Goal: Contribute content: Contribute content

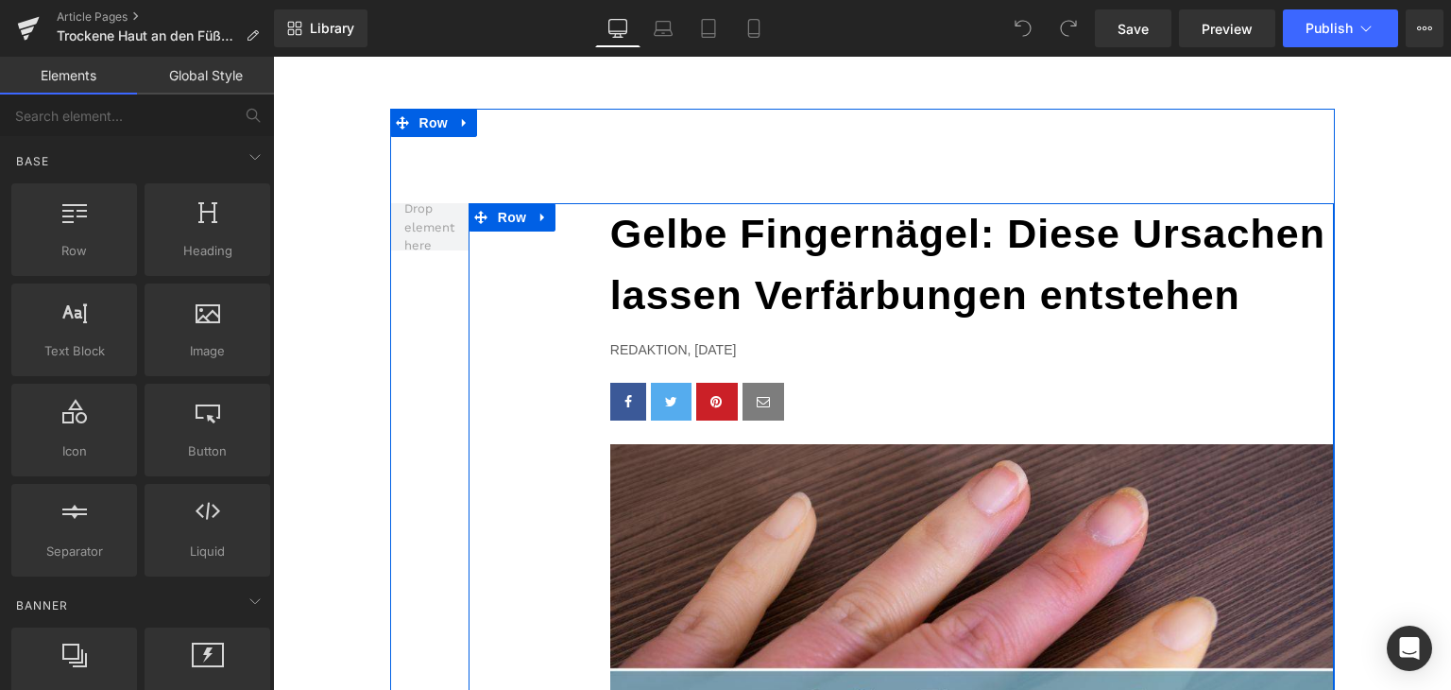
click at [769, 290] on b "Gelbe Fingernägel: Diese Ursachen lassen Verfärbungen entstehen" at bounding box center [967, 264] width 715 height 107
click at [769, 289] on b "Gelbe Fingernägel: Diese Ursachen lassen Verfärbungen entstehen" at bounding box center [967, 264] width 715 height 107
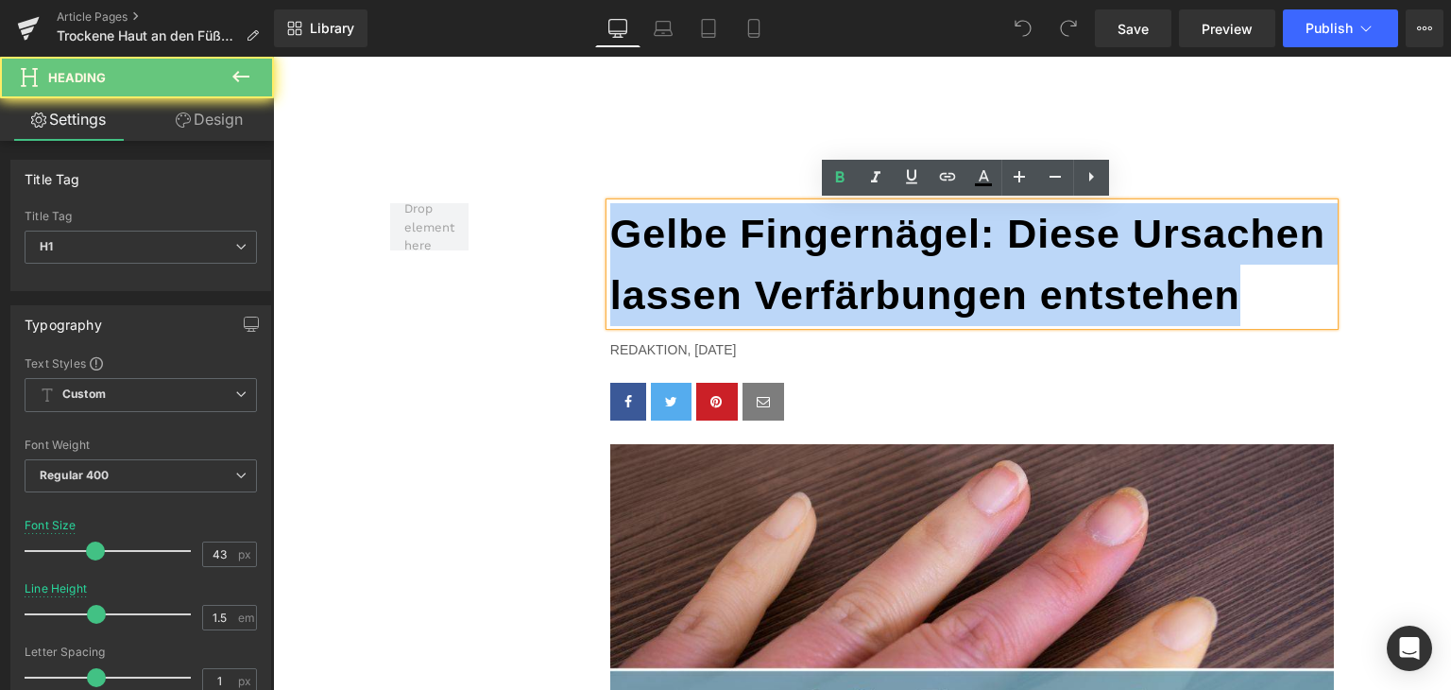
click at [769, 289] on b "Gelbe Fingernägel: Diese Ursachen lassen Verfärbungen entstehen" at bounding box center [967, 264] width 715 height 107
paste div
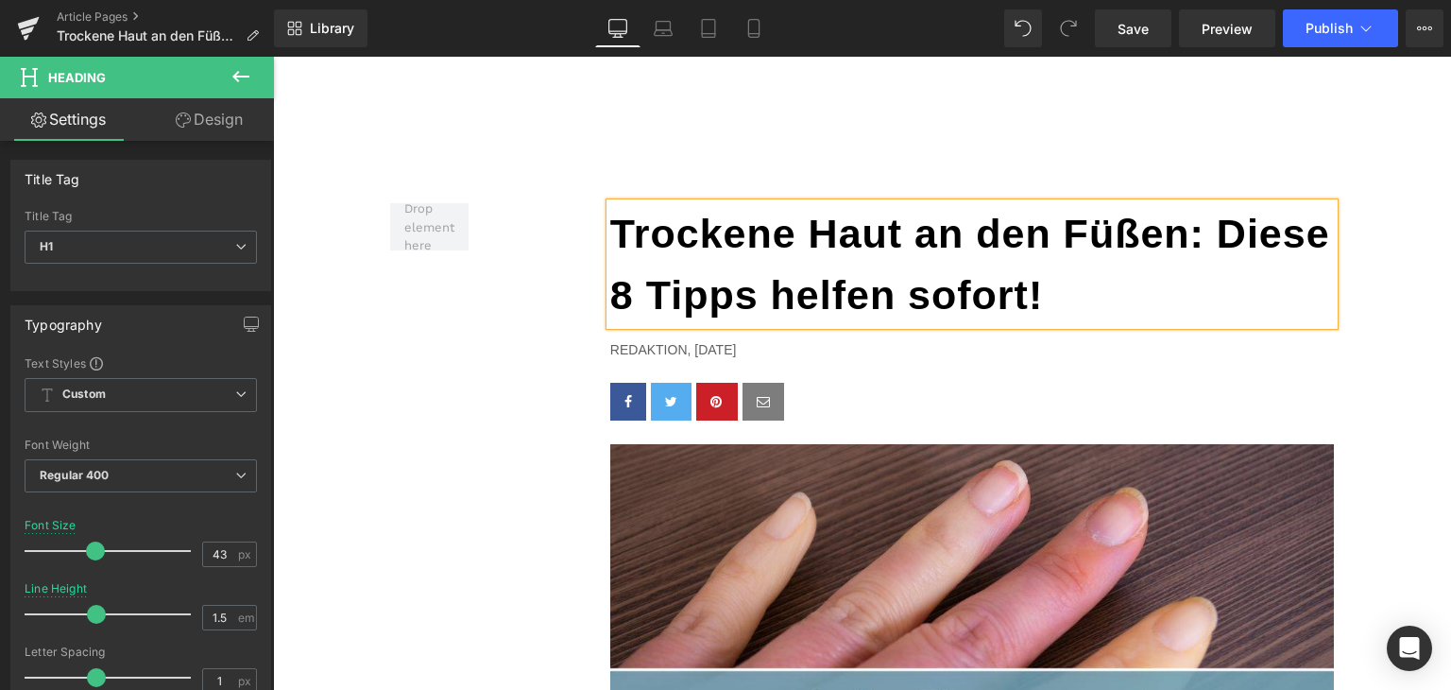
click at [718, 349] on p "Redaktion, [DATE]" at bounding box center [972, 349] width 725 height 21
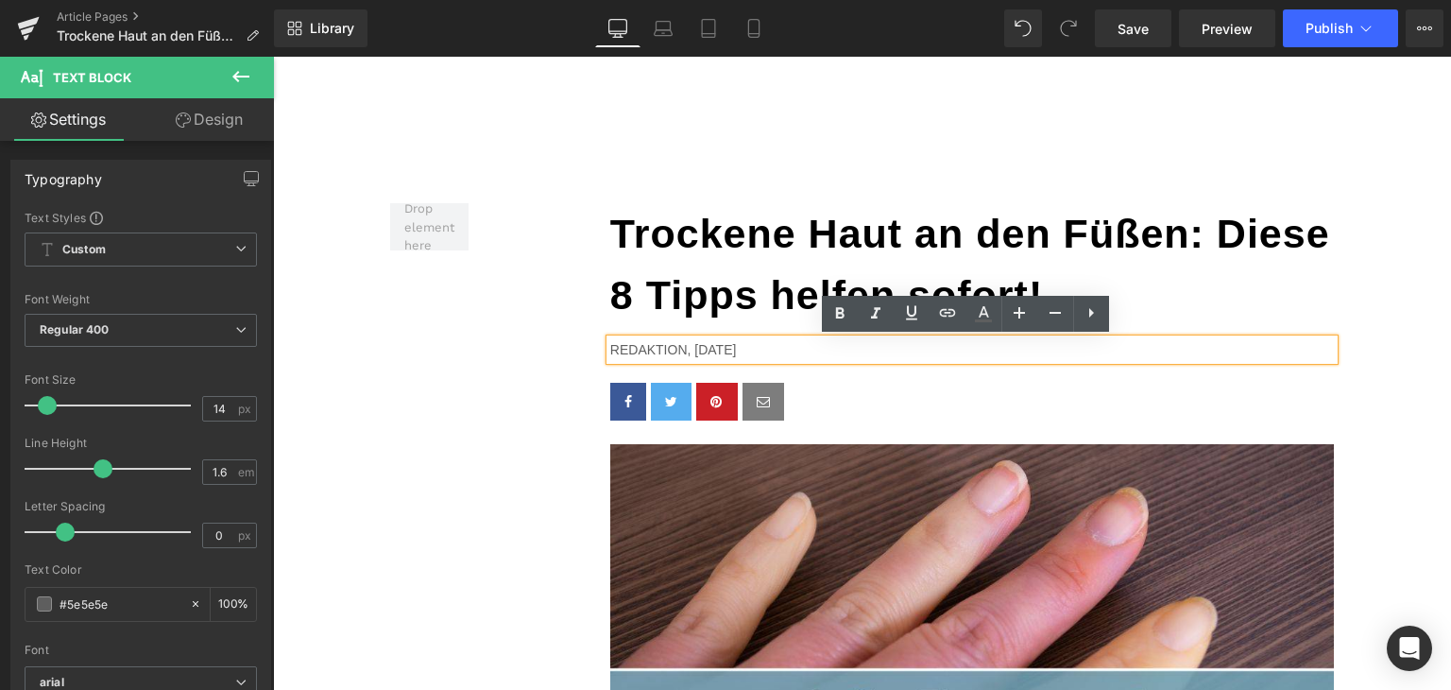
drag, startPoint x: 687, startPoint y: 352, endPoint x: 733, endPoint y: 353, distance: 46.3
click at [733, 353] on p "Redaktion, [DATE]" at bounding box center [972, 349] width 725 height 21
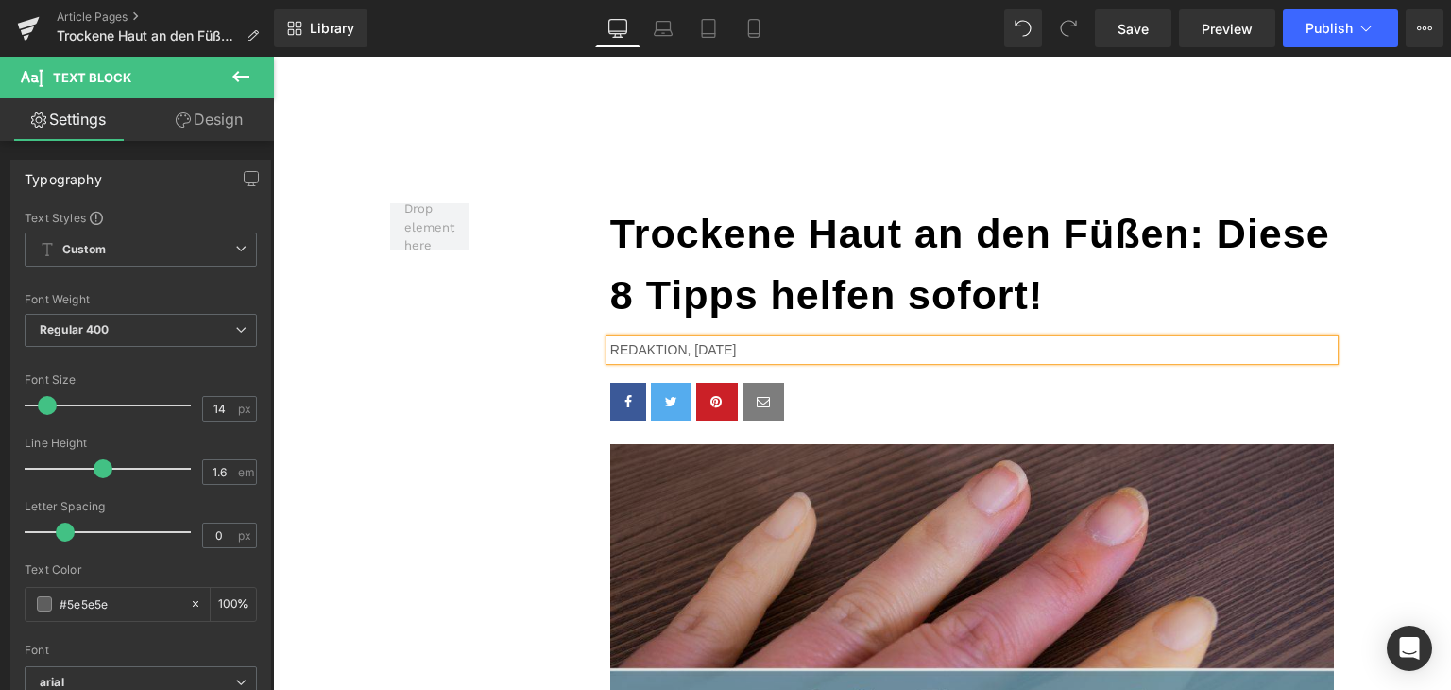
click at [930, 556] on img at bounding box center [972, 638] width 725 height 389
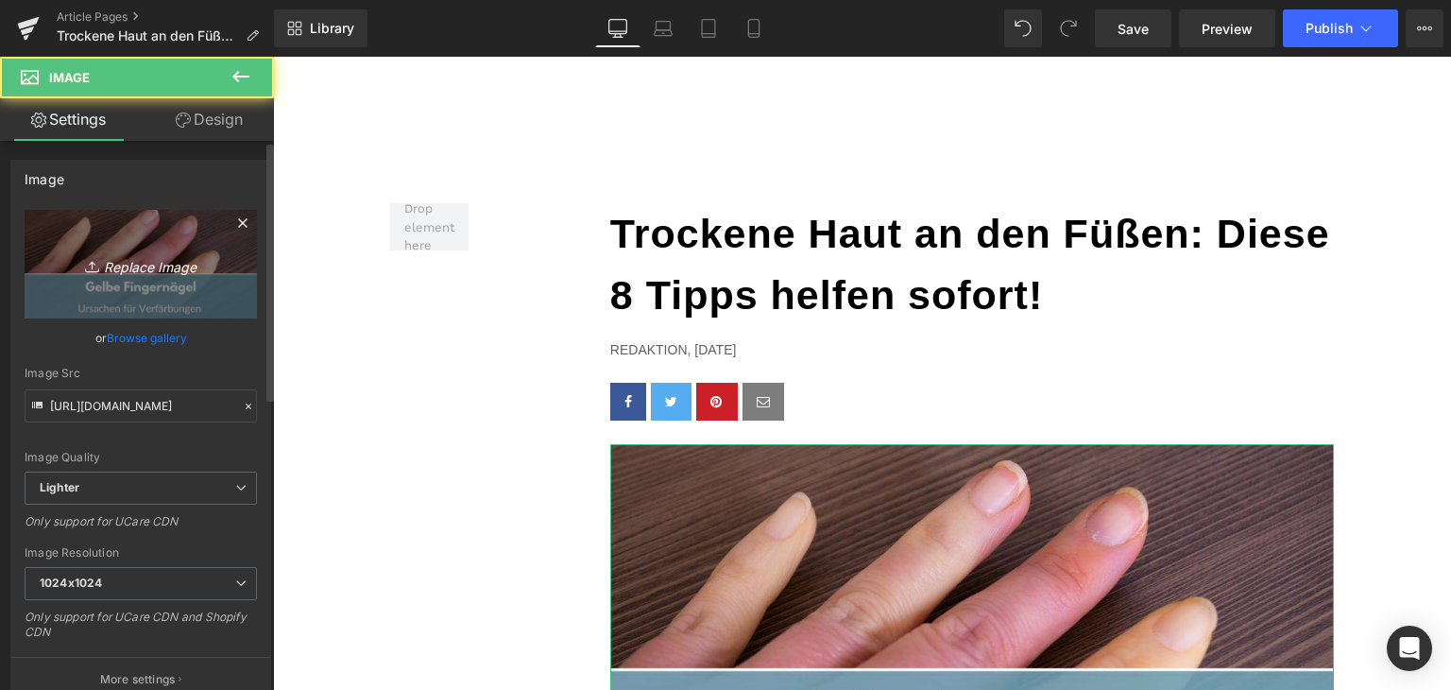
click at [112, 260] on icon "Replace Image" at bounding box center [140, 264] width 151 height 24
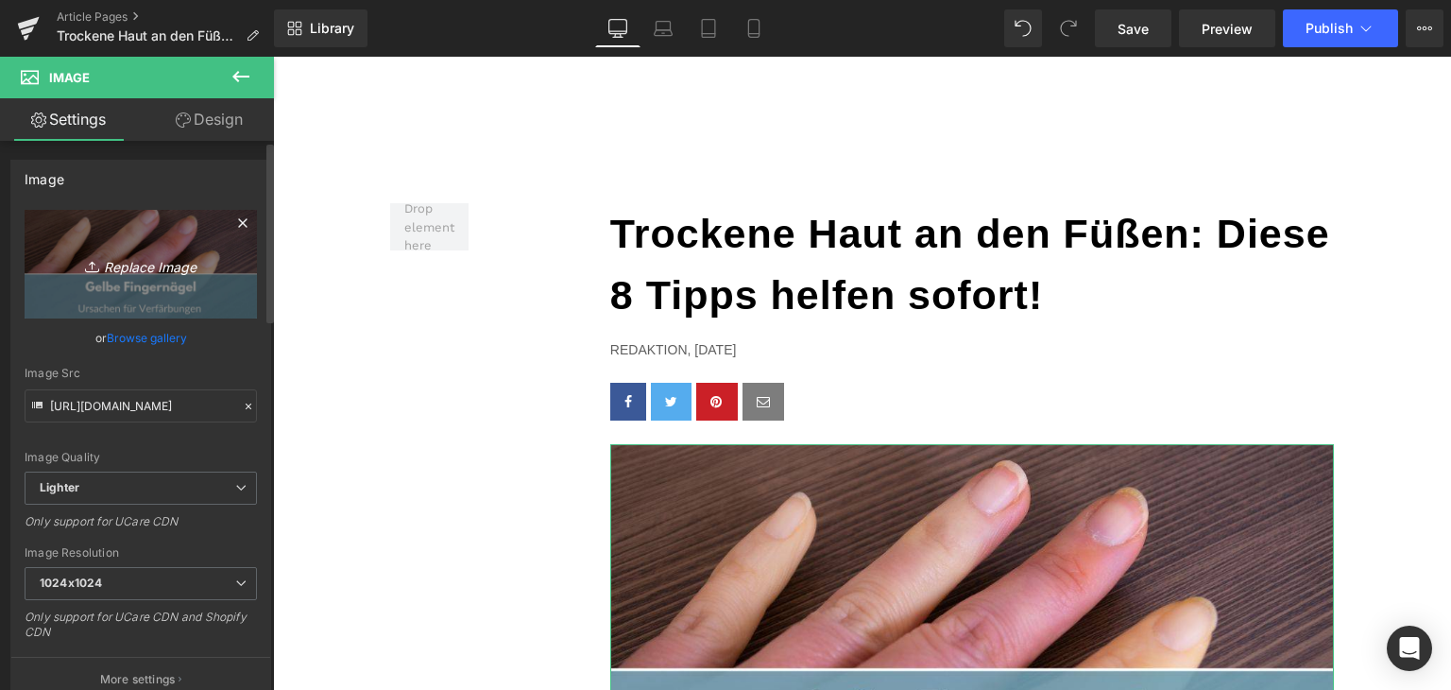
type input "C:\fakepath\trockene-haut-füße.jpg"
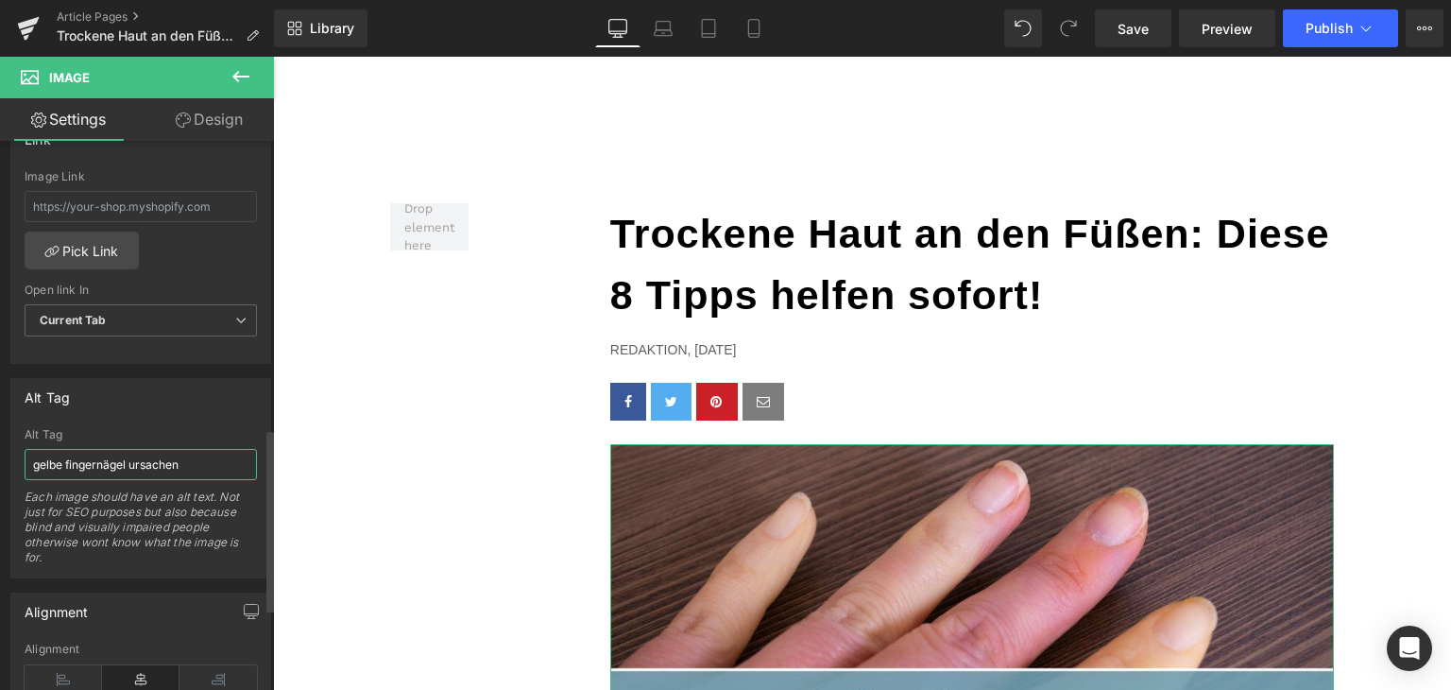
click at [135, 455] on input "gelbe fingernägel ursachen" at bounding box center [141, 464] width 232 height 31
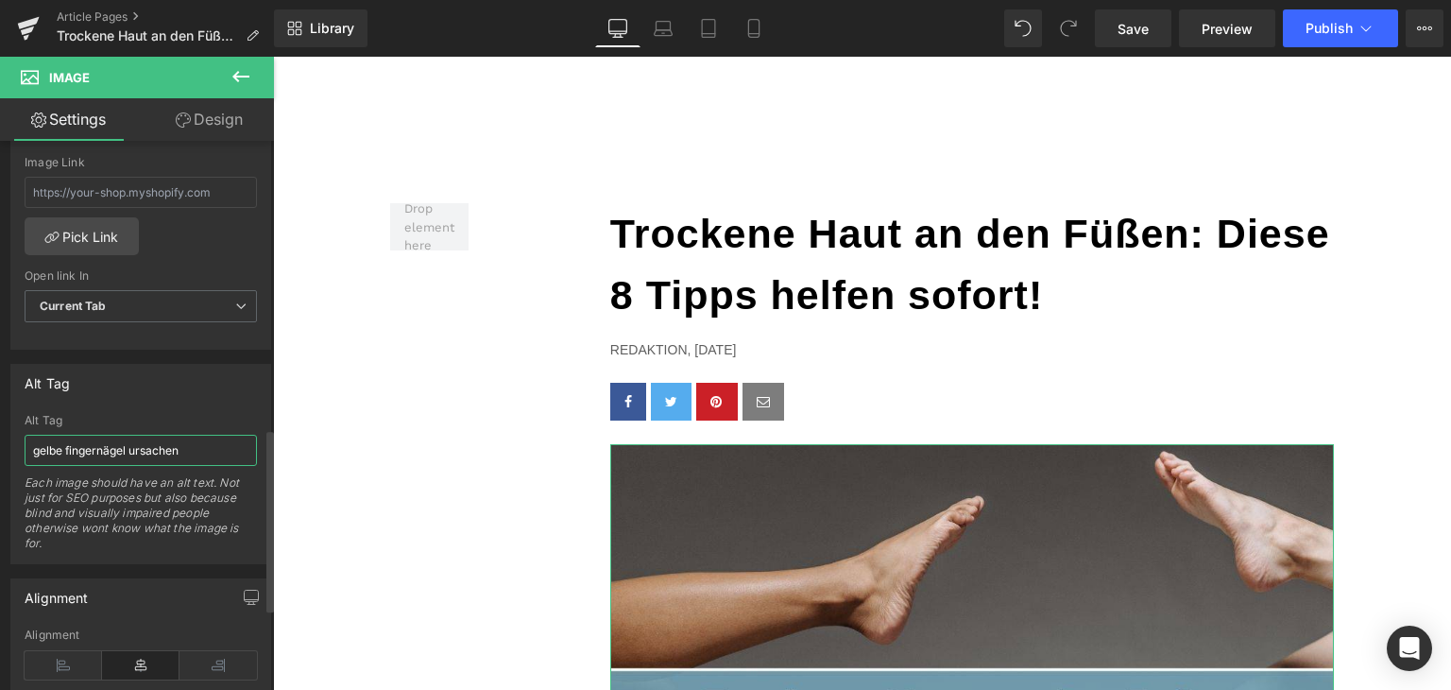
click at [135, 455] on input "gelbe fingernägel ursachen" at bounding box center [141, 450] width 232 height 31
type input "[URL][DOMAIN_NAME]"
click at [135, 455] on input "gelbe fingernägel ursachen" at bounding box center [141, 450] width 232 height 31
type input "trockene Haut füße"
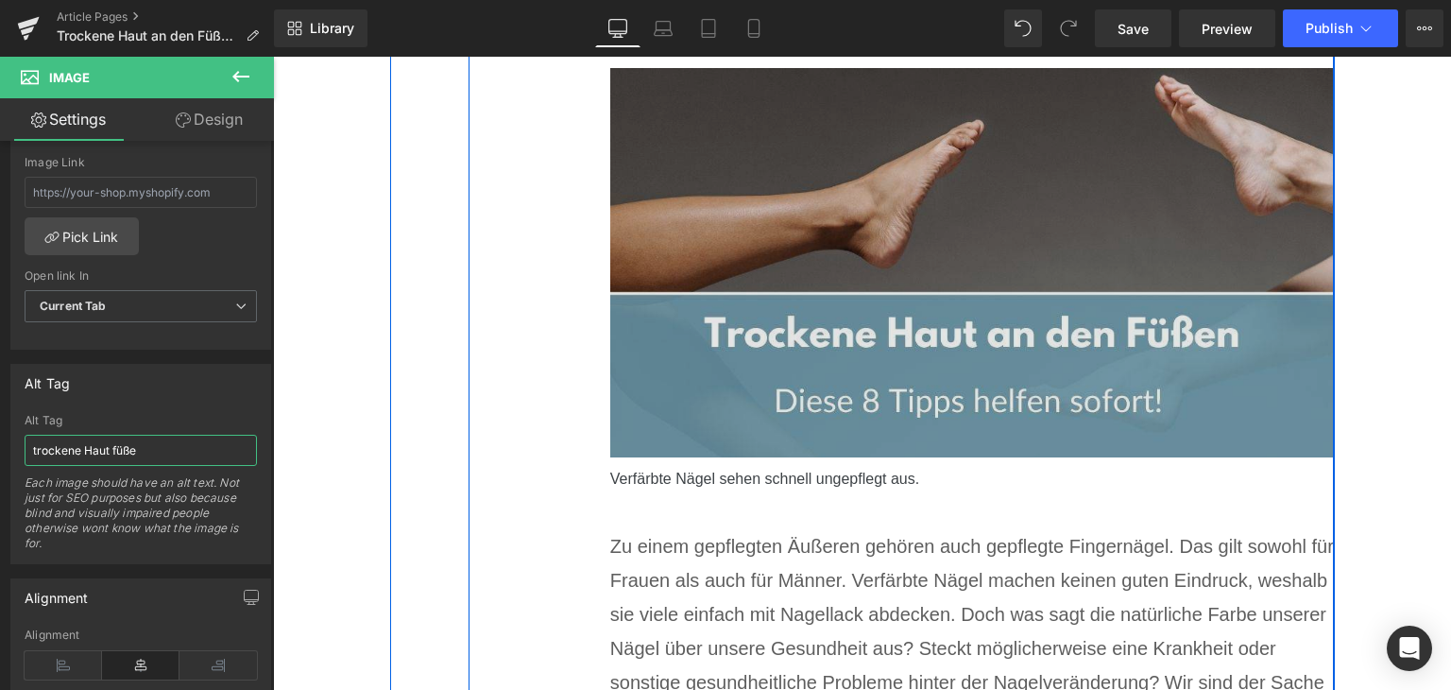
scroll to position [378, 0]
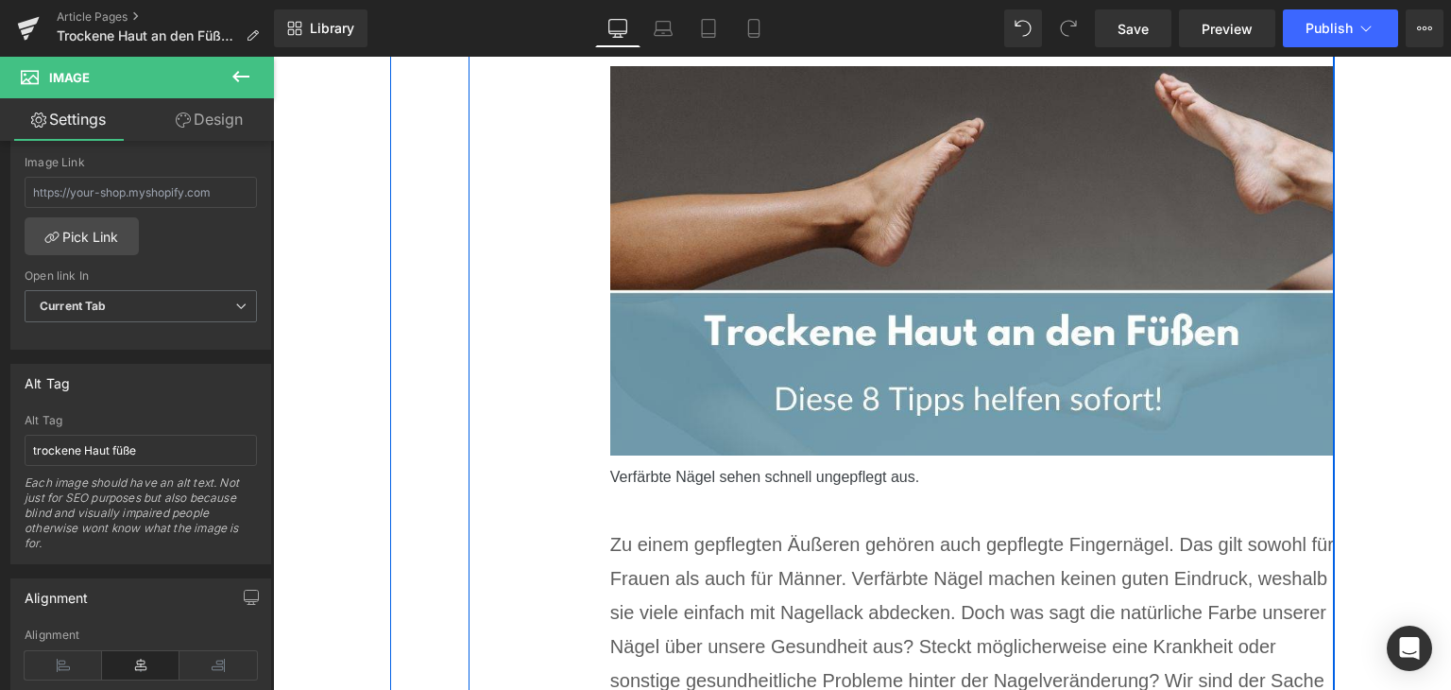
click at [857, 473] on div "Verfärbte Nägel sehen schnell ungepflegt aus." at bounding box center [972, 472] width 725 height 34
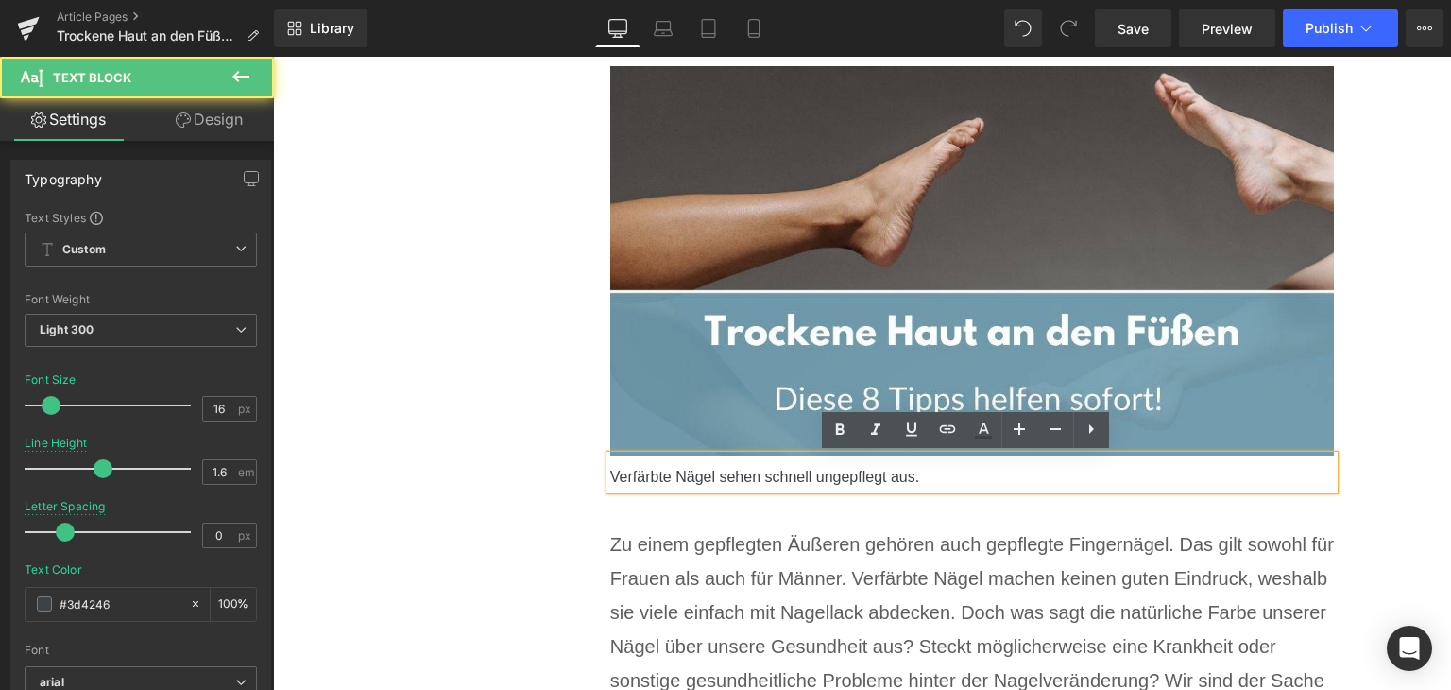
click at [856, 485] on div "Verfärbte Nägel sehen schnell ungepflegt aus." at bounding box center [972, 472] width 725 height 34
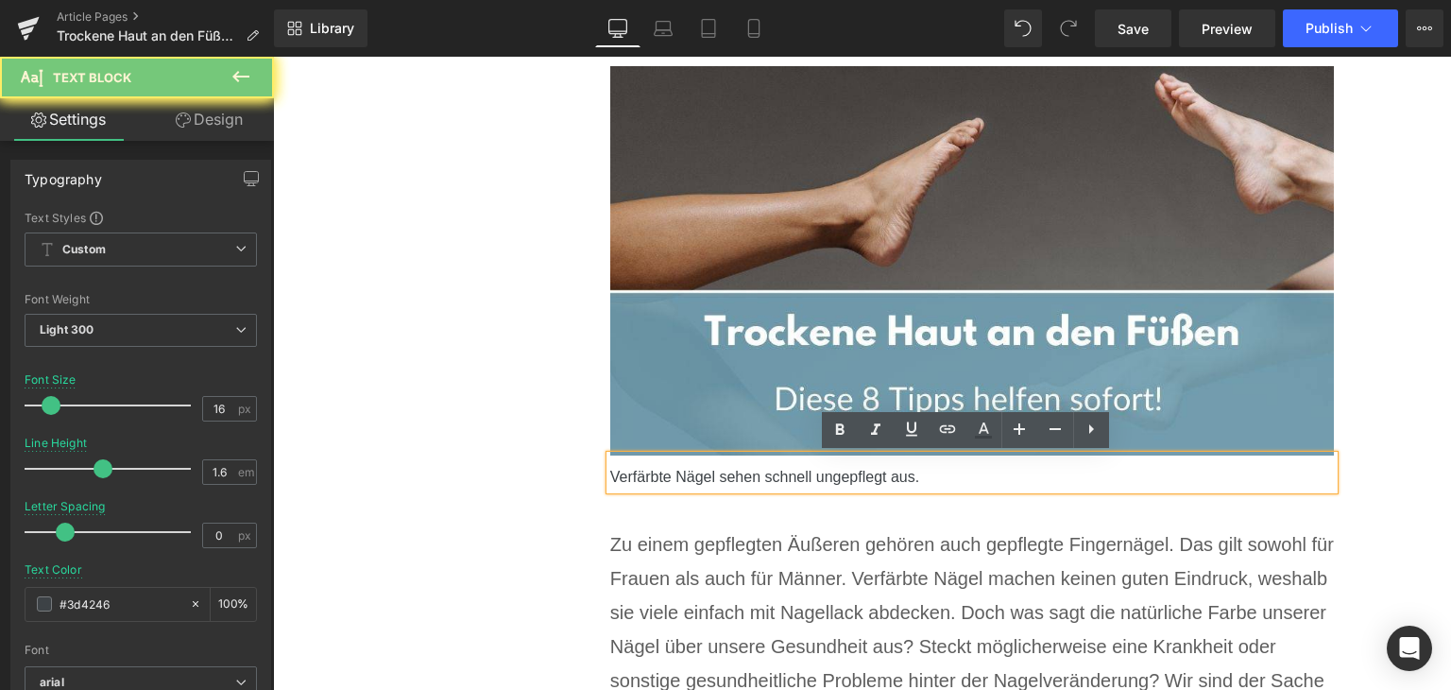
click at [856, 485] on div "Verfärbte Nägel sehen schnell ungepflegt aus." at bounding box center [972, 472] width 725 height 34
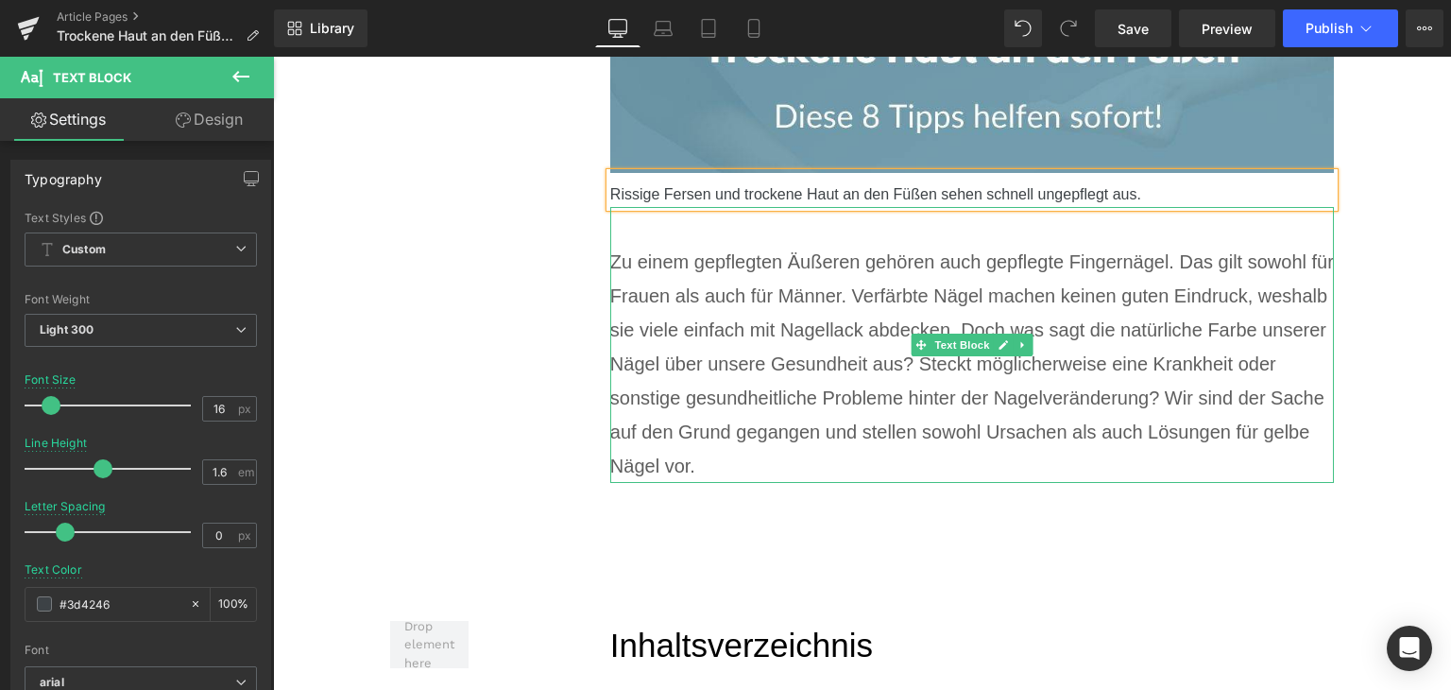
scroll to position [661, 0]
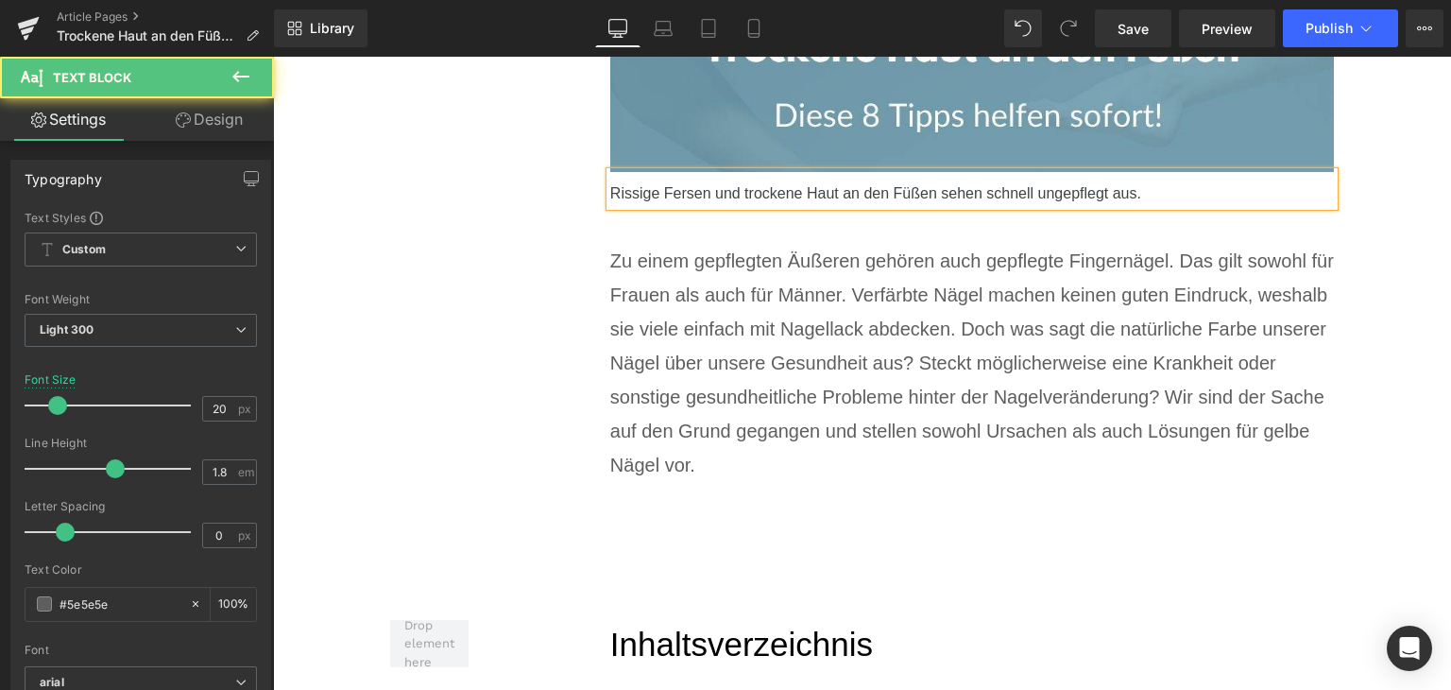
click at [745, 383] on p "Zu einem gepflegten Äußeren gehören auch gepflegte Fingernägel. Das gilt sowohl…" at bounding box center [972, 363] width 725 height 238
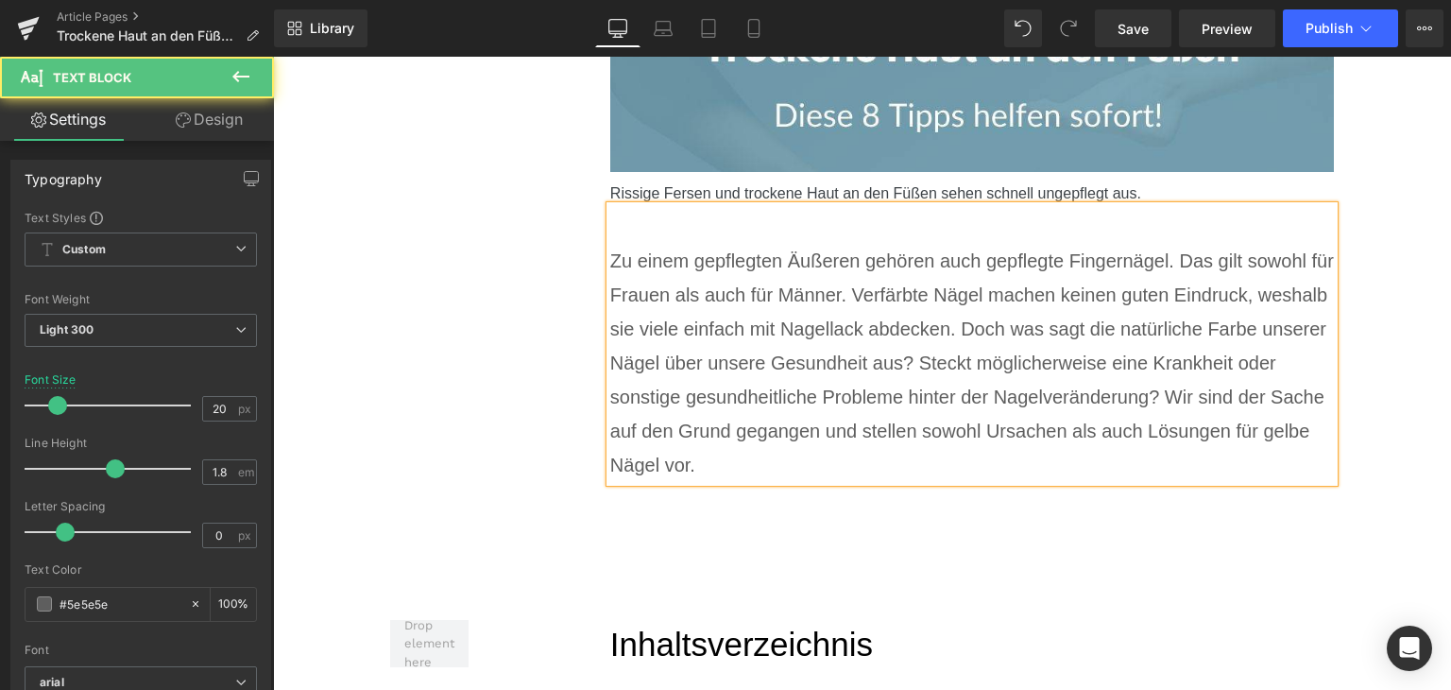
click at [745, 383] on p "Zu einem gepflegten Äußeren gehören auch gepflegte Fingernägel. Das gilt sowohl…" at bounding box center [972, 363] width 725 height 238
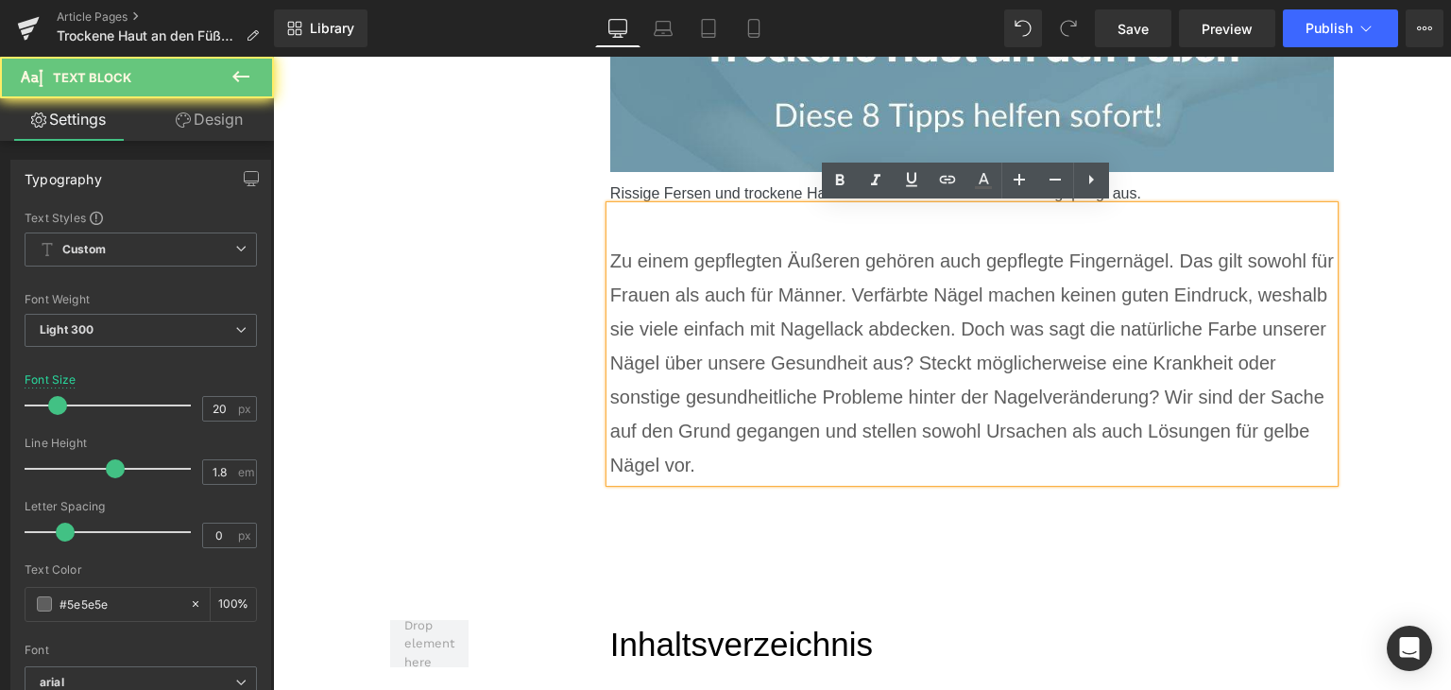
click at [745, 383] on p "Zu einem gepflegten Äußeren gehören auch gepflegte Fingernägel. Das gilt sowohl…" at bounding box center [972, 363] width 725 height 238
paste div
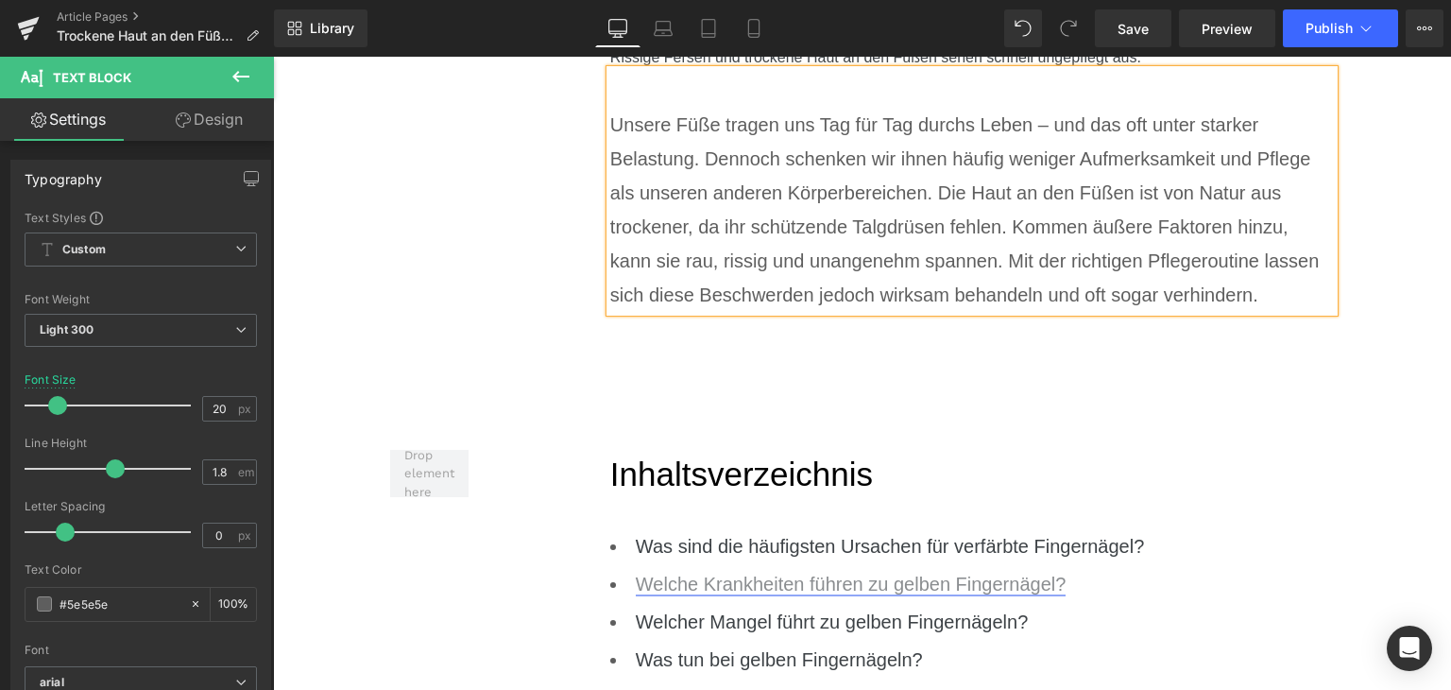
scroll to position [1039, 0]
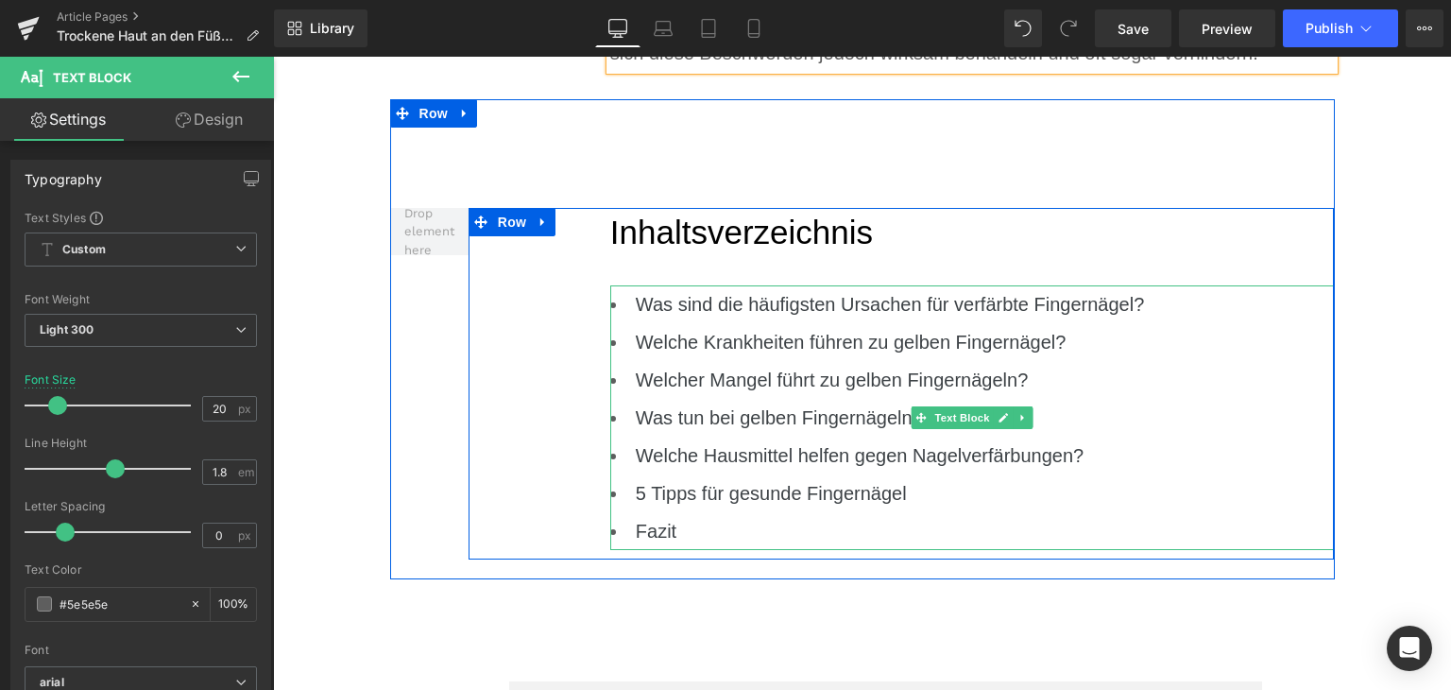
click at [726, 515] on li "Fazit" at bounding box center [972, 531] width 725 height 38
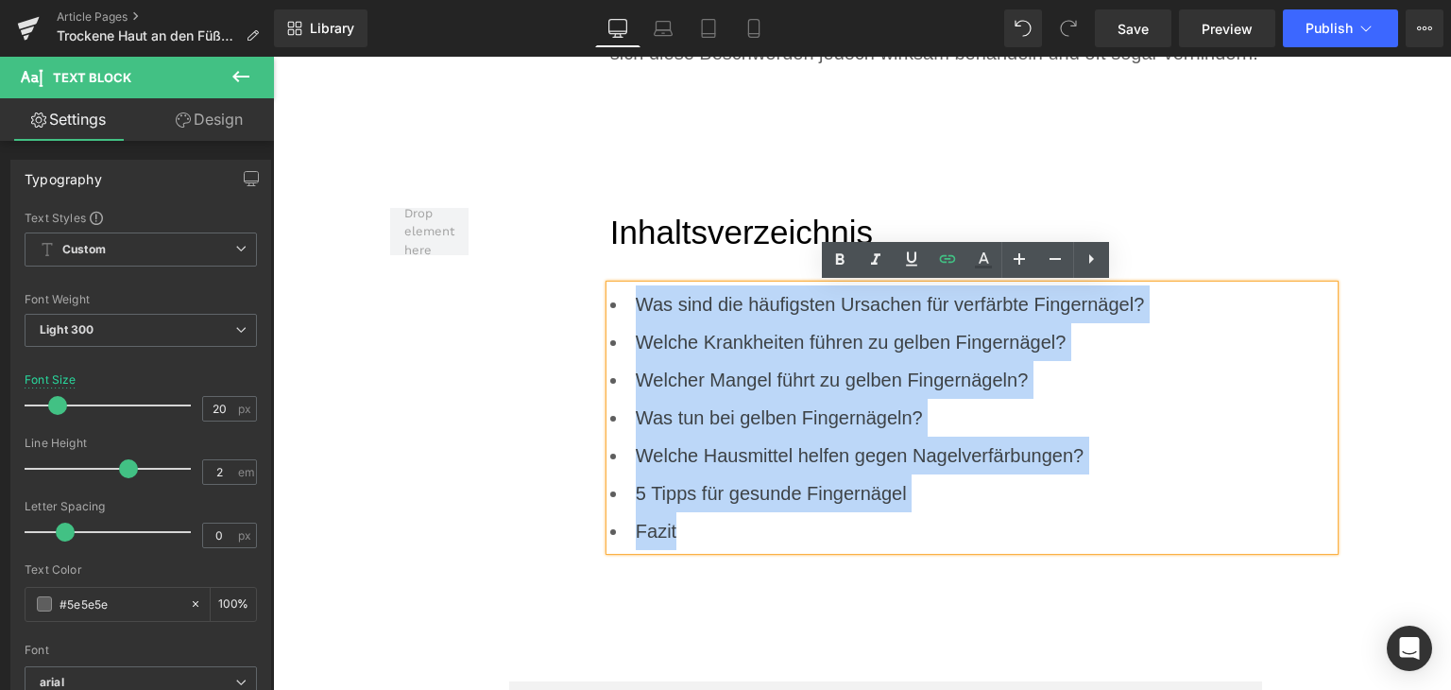
drag, startPoint x: 713, startPoint y: 530, endPoint x: 620, endPoint y: 315, distance: 234.5
click at [620, 315] on ul "Was sind die häufigsten Ursachen für verfärbte Fingernägel? Welche Krankheiten …" at bounding box center [972, 417] width 725 height 265
paste div
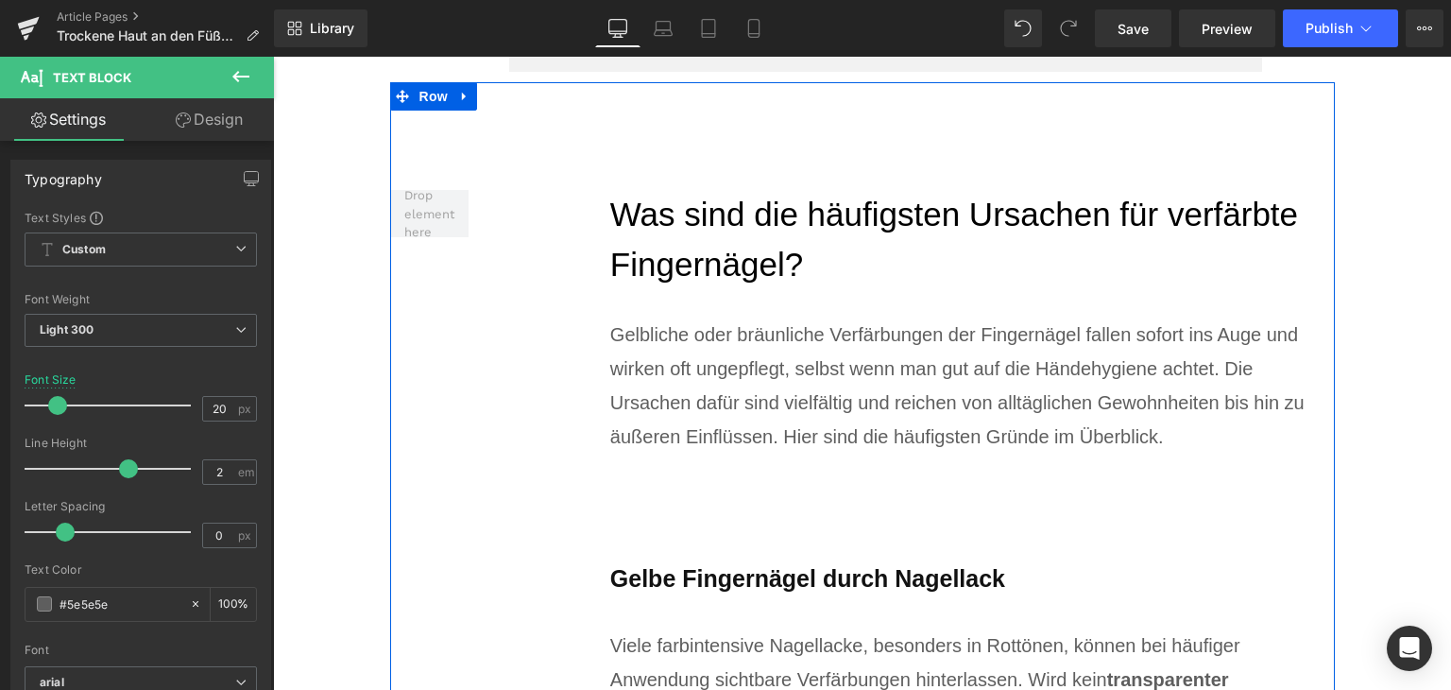
scroll to position [1890, 0]
click at [713, 244] on h2 "Was sind die häufigsten Ursachen für verfärbte Fingernägel?" at bounding box center [972, 239] width 725 height 99
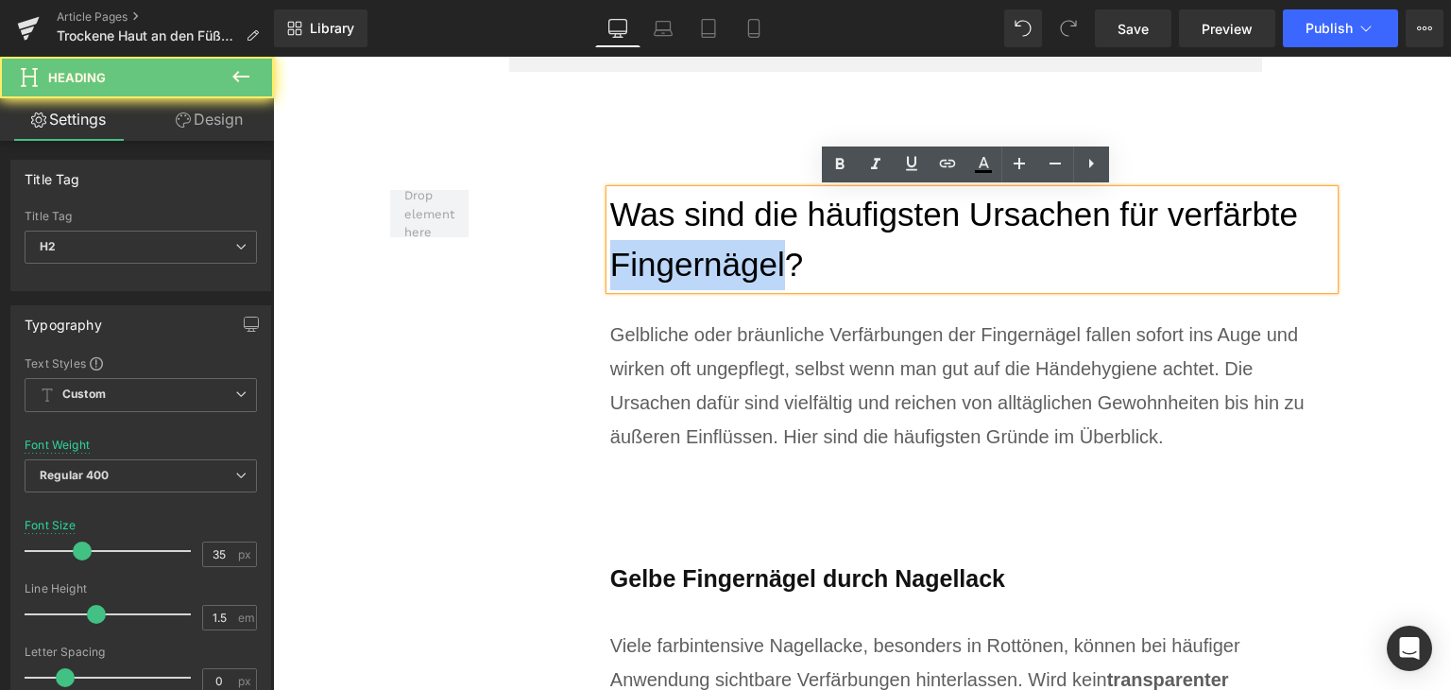
click at [713, 244] on h2 "Was sind die häufigsten Ursachen für verfärbte Fingernägel?" at bounding box center [972, 239] width 725 height 99
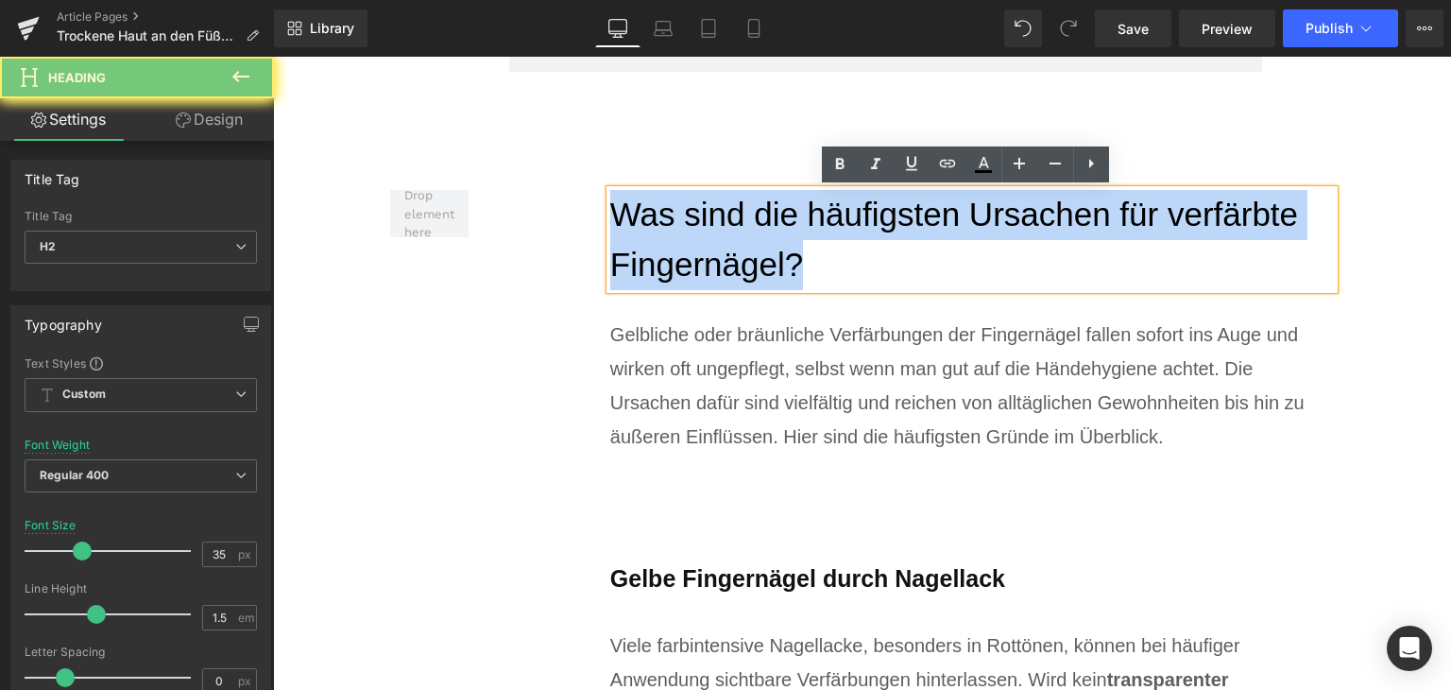
click at [713, 244] on h2 "Was sind die häufigsten Ursachen für verfärbte Fingernägel?" at bounding box center [972, 239] width 725 height 99
paste div
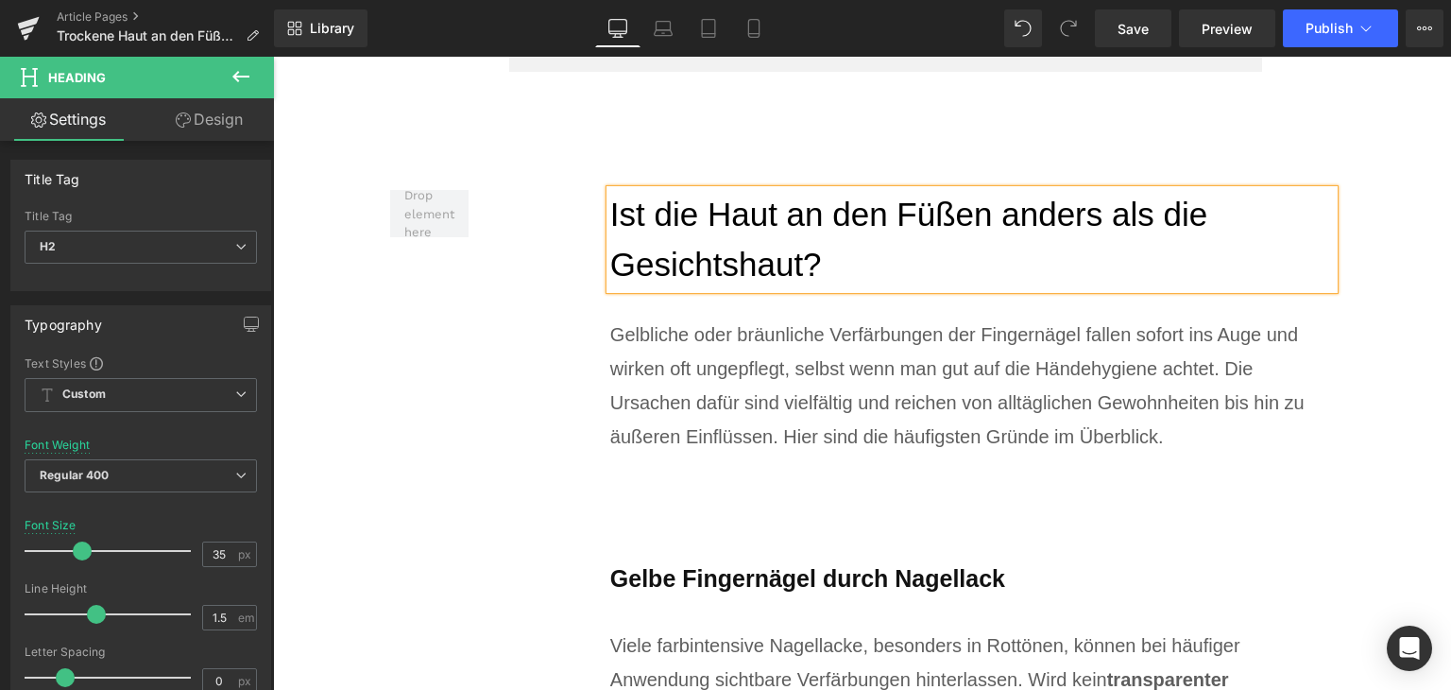
click at [779, 429] on div "Gelbliche oder bräunliche Verfärbungen der Fingernägel fallen sofort ins Auge u…" at bounding box center [972, 386] width 725 height 136
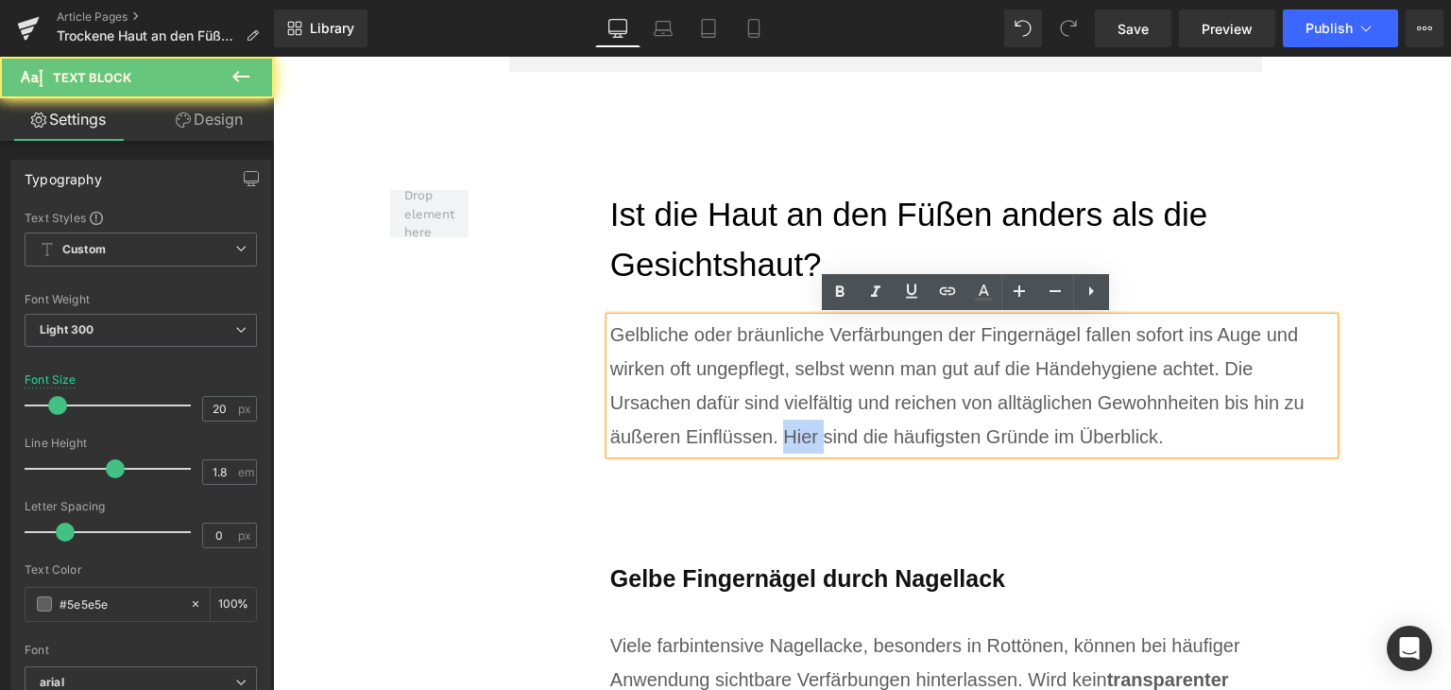
click at [779, 429] on div "Gelbliche oder bräunliche Verfärbungen der Fingernägel fallen sofort ins Auge u…" at bounding box center [972, 386] width 725 height 136
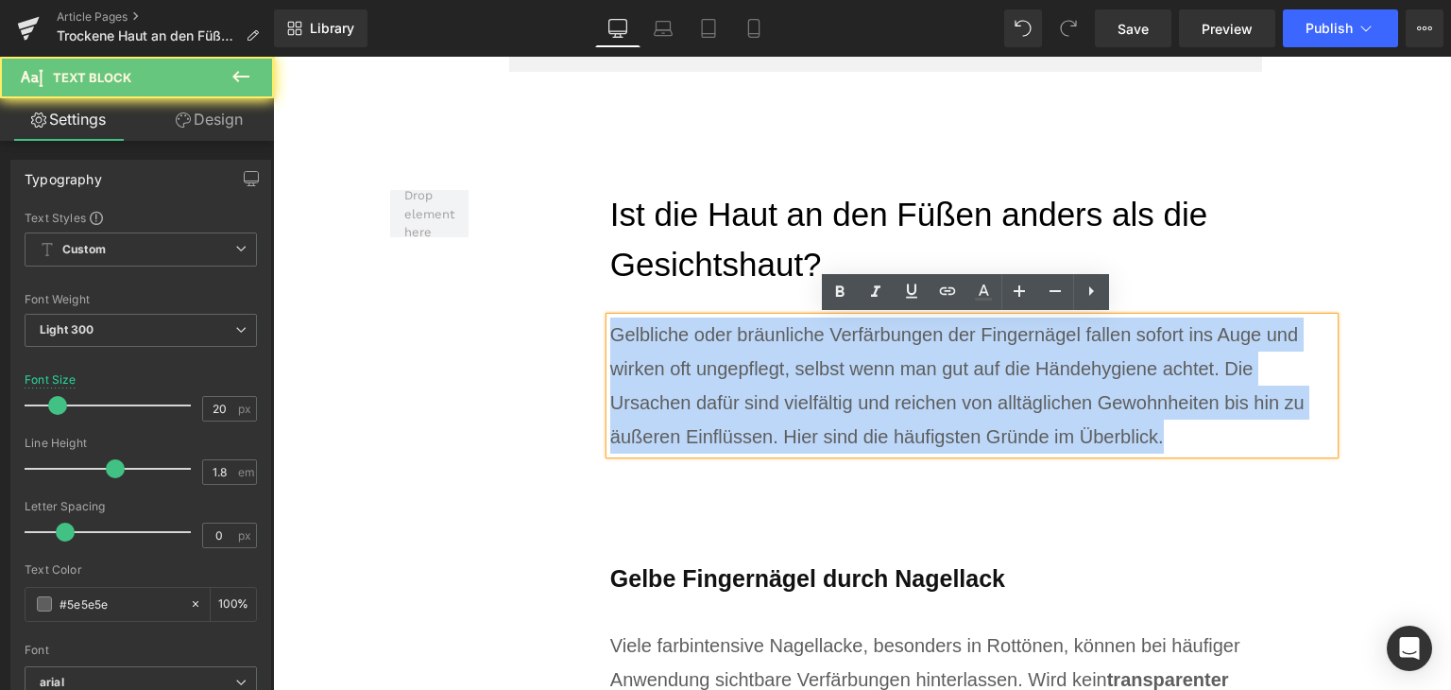
click at [779, 429] on div "Gelbliche oder bräunliche Verfärbungen der Fingernägel fallen sofort ins Auge u…" at bounding box center [972, 386] width 725 height 136
paste div
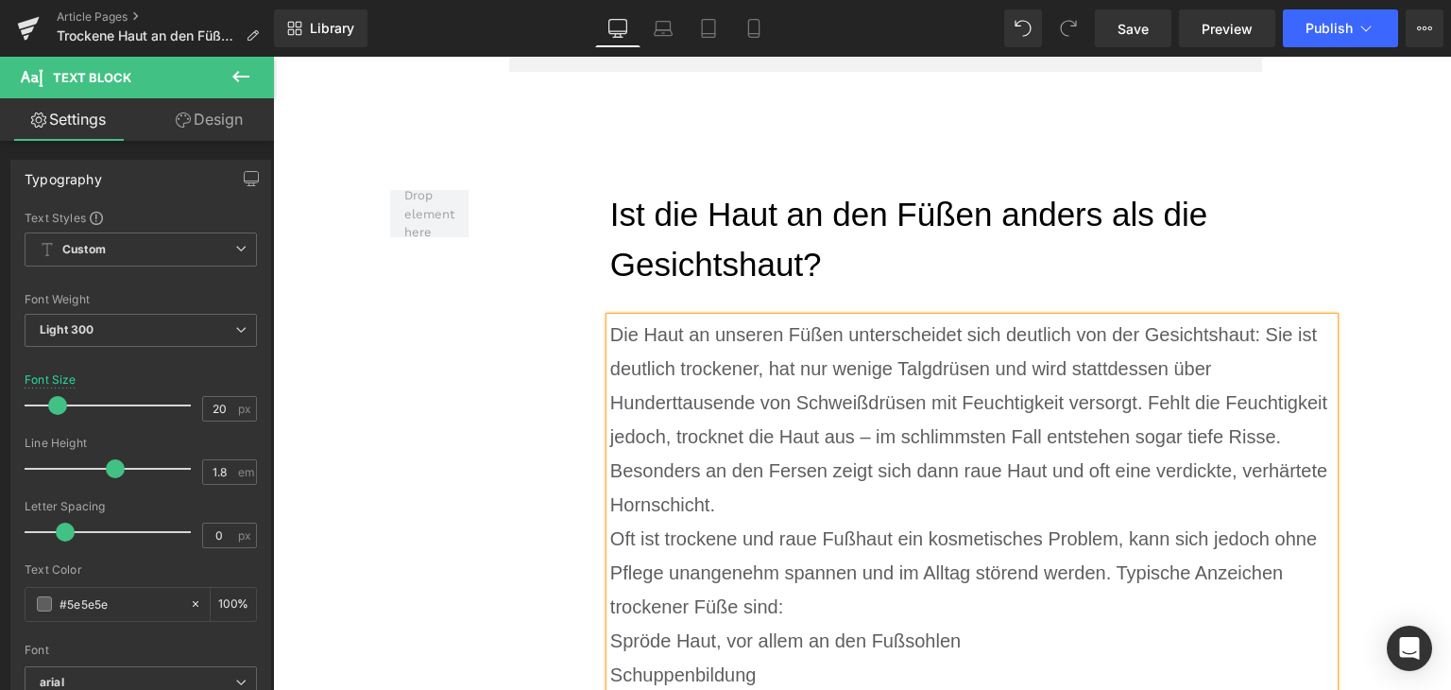
click at [837, 493] on div "Die Haut an unseren Füßen unterscheidet sich deutlich von der Gesichtshaut: Sie…" at bounding box center [972, 420] width 725 height 204
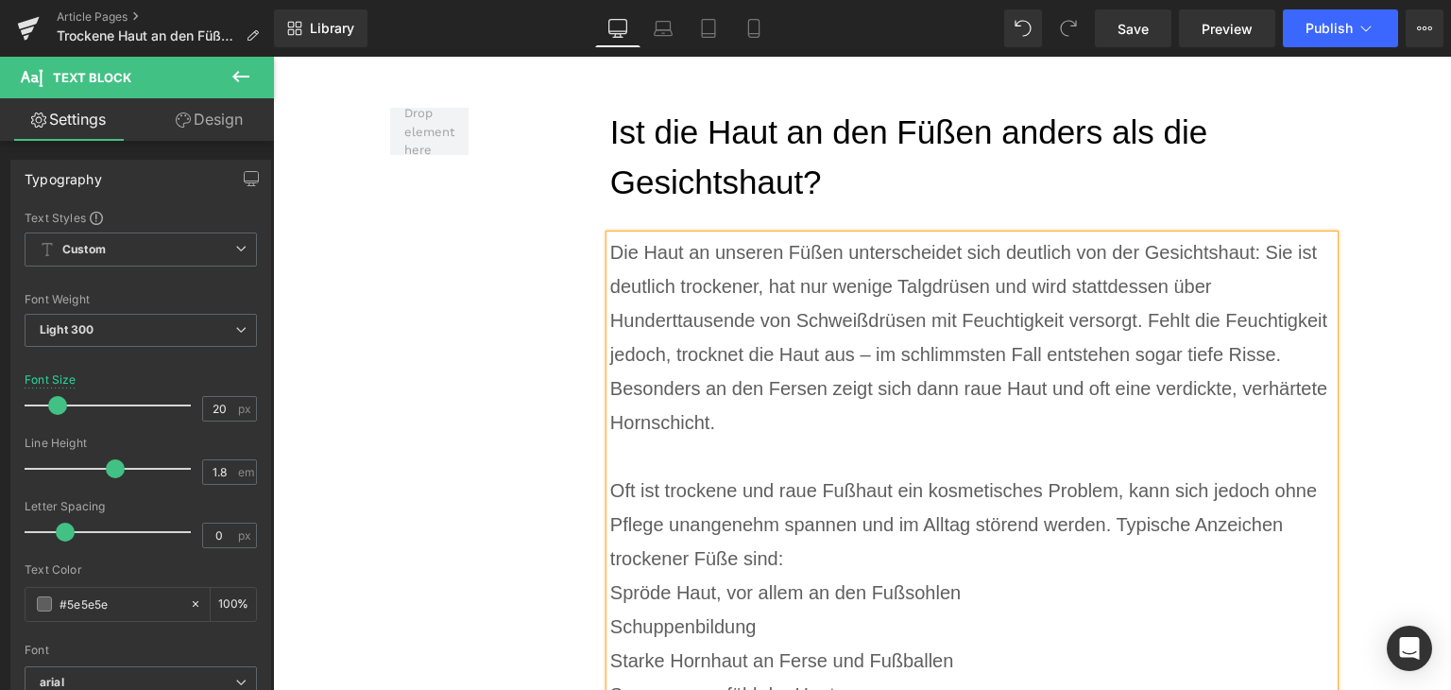
scroll to position [2079, 0]
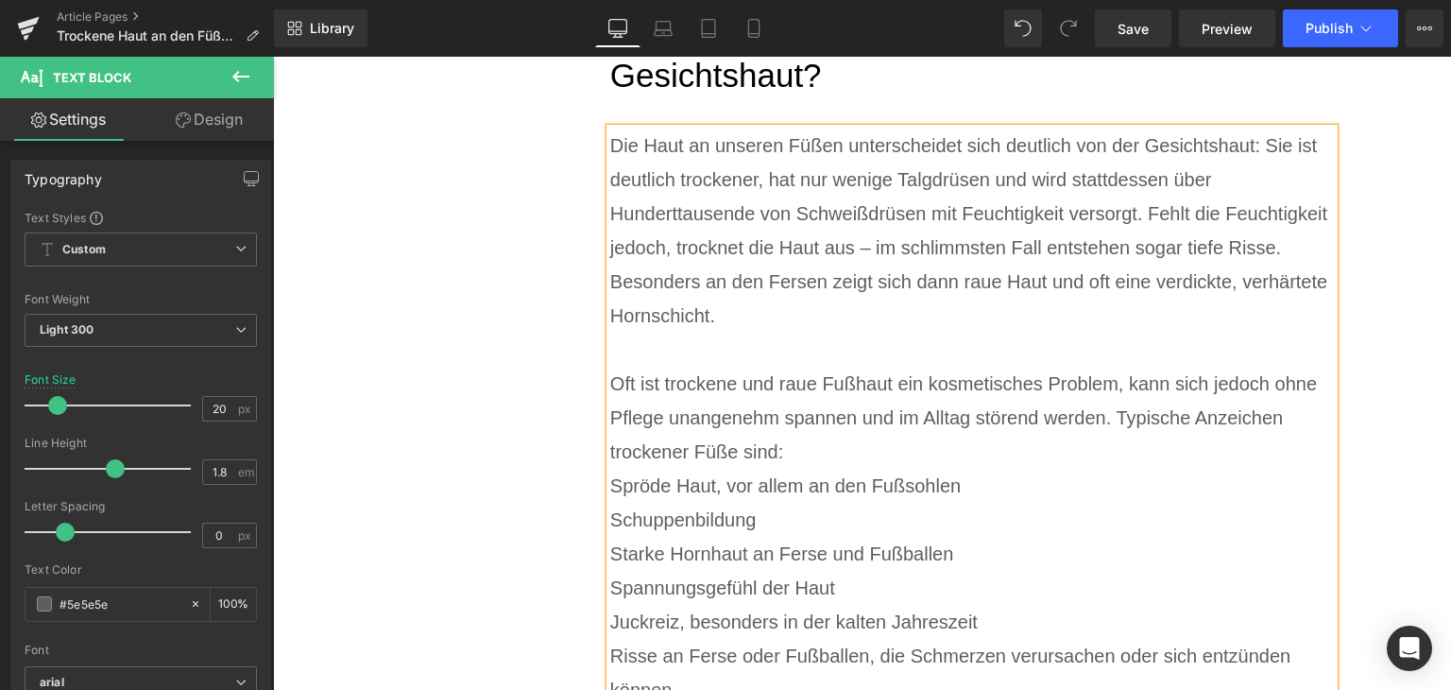
click at [830, 454] on div "Oft ist trockene und raue Fußhaut ein kosmetisches Problem, kann sich jedoch oh…" at bounding box center [972, 418] width 725 height 102
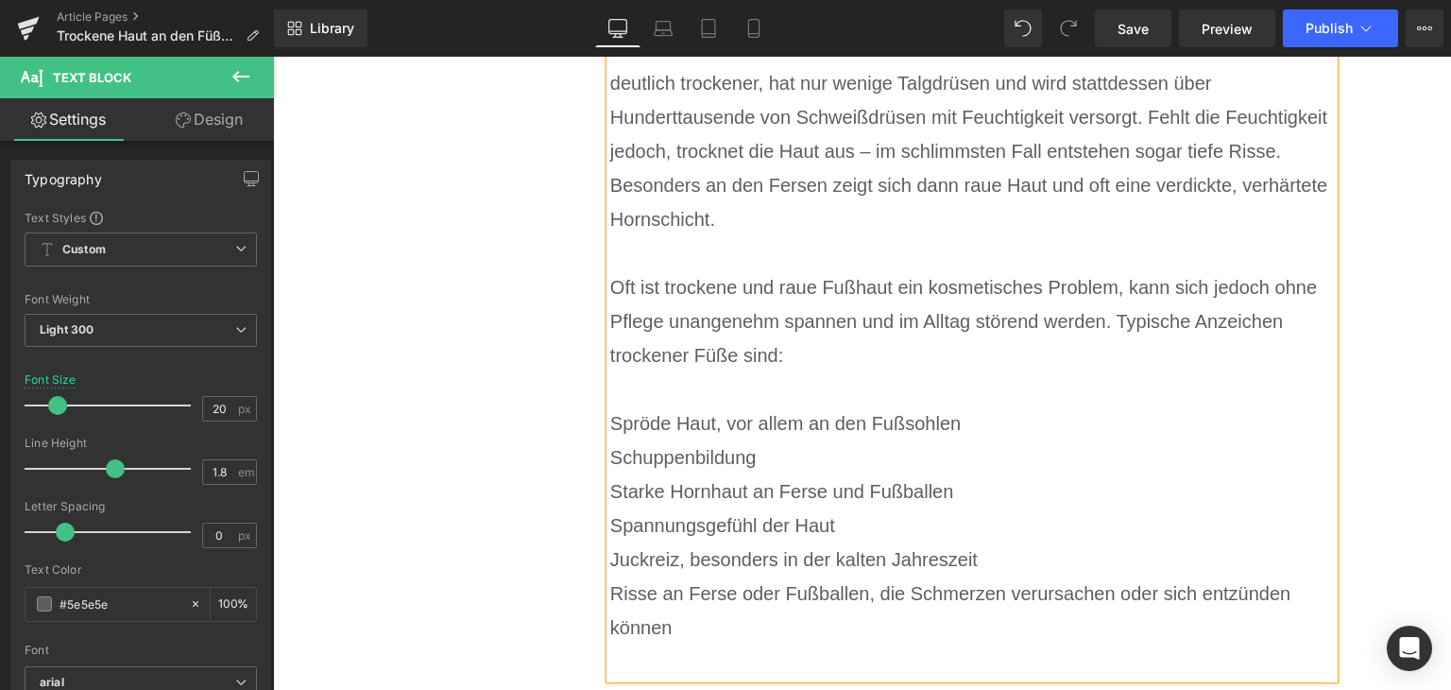
scroll to position [2268, 0]
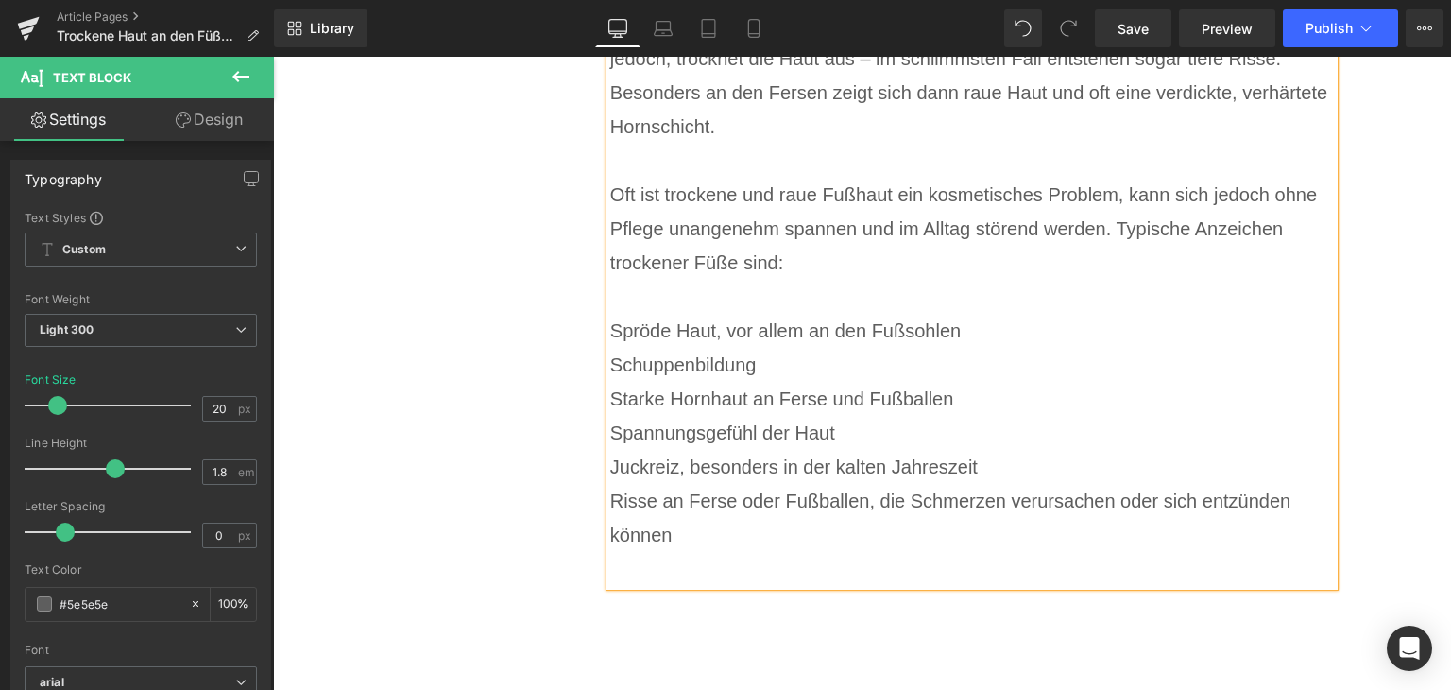
click at [747, 555] on div at bounding box center [972, 569] width 725 height 34
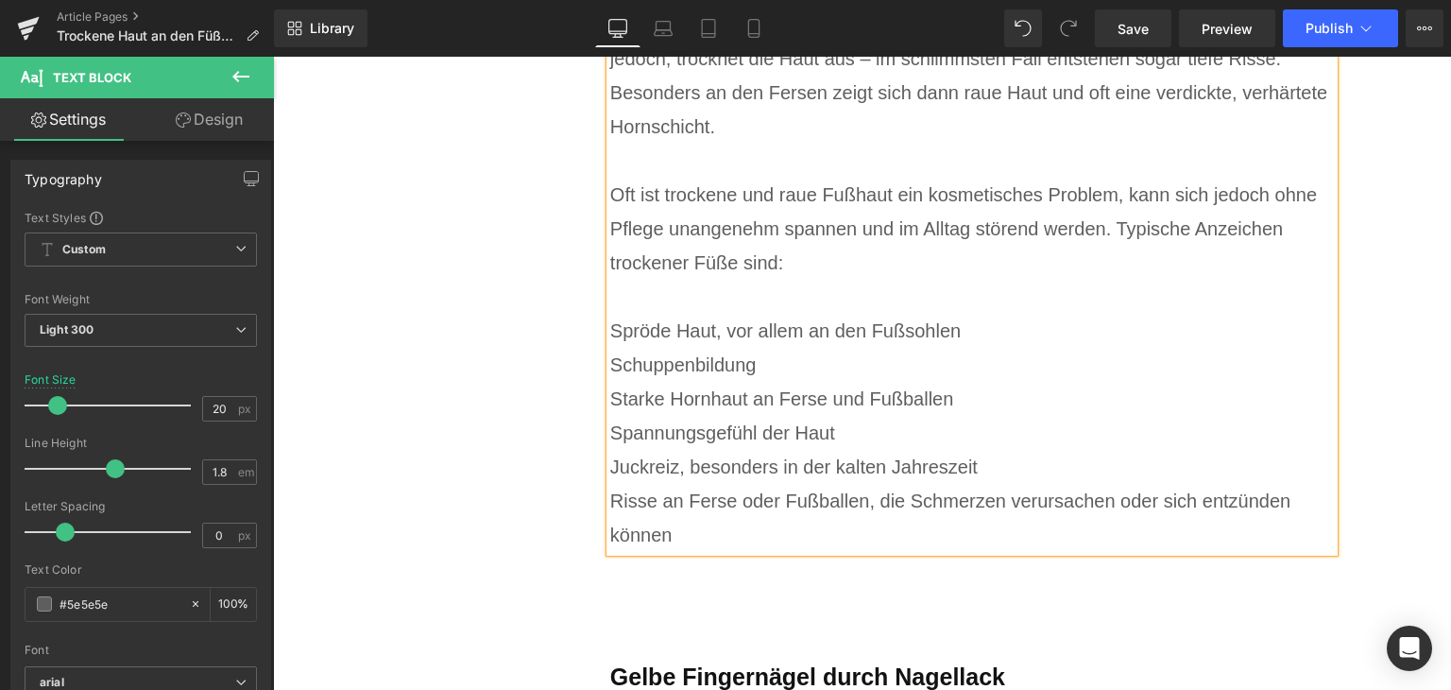
click at [610, 323] on div "Spröde Haut, vor allem an den Fußsohlen" at bounding box center [972, 331] width 725 height 34
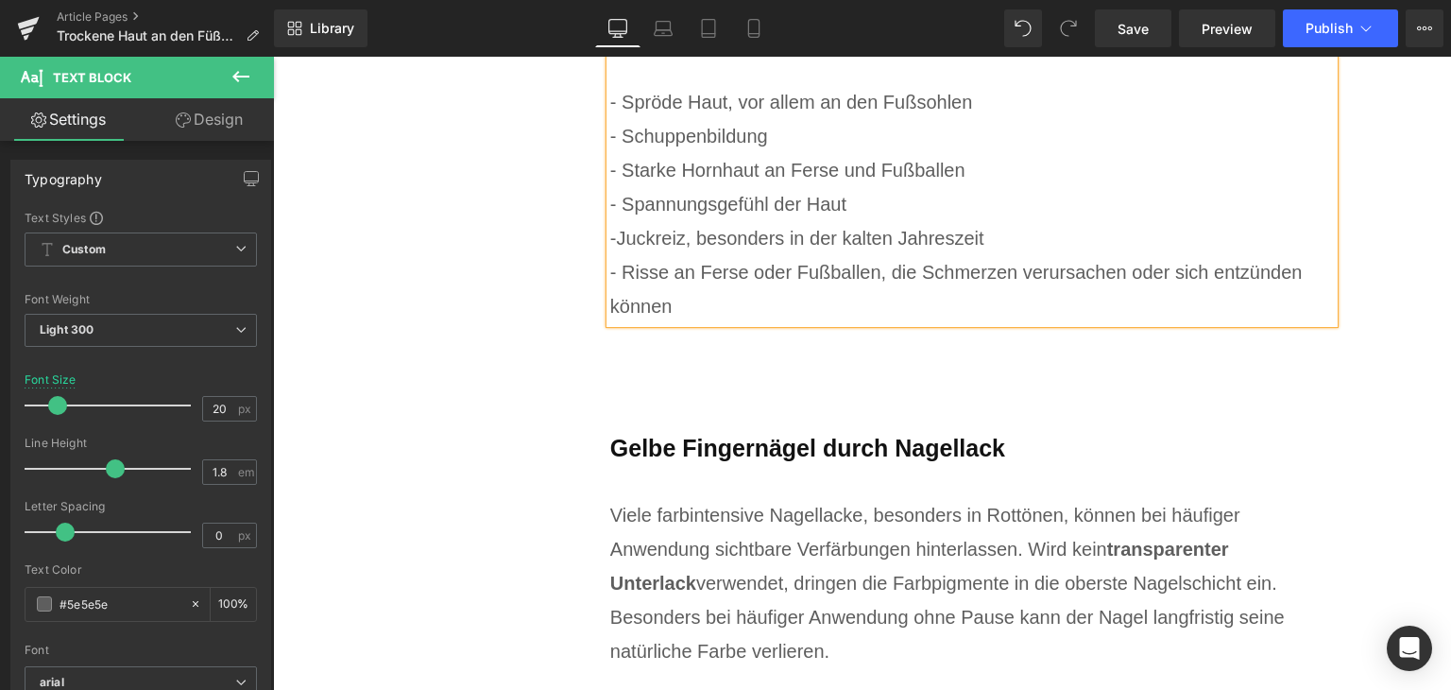
scroll to position [2646, 0]
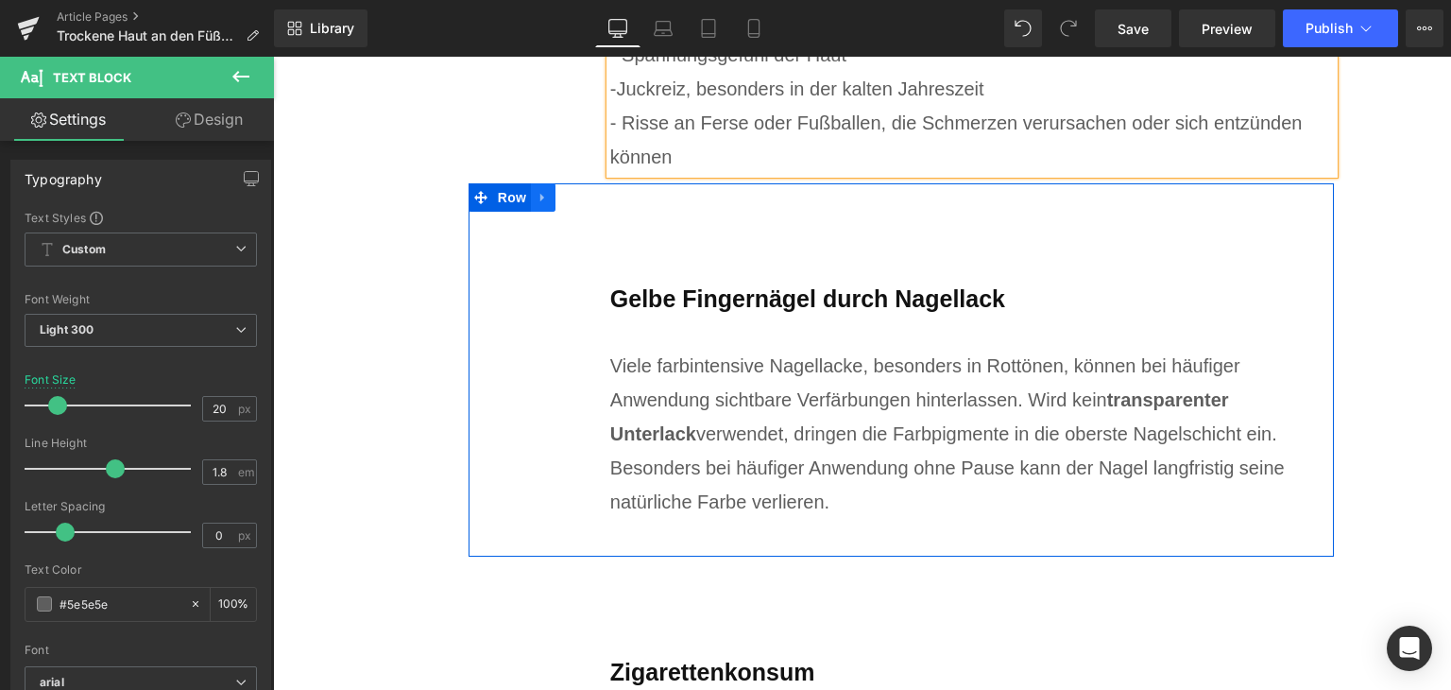
click at [541, 197] on link at bounding box center [543, 197] width 25 height 28
click at [586, 196] on icon at bounding box center [592, 197] width 13 height 13
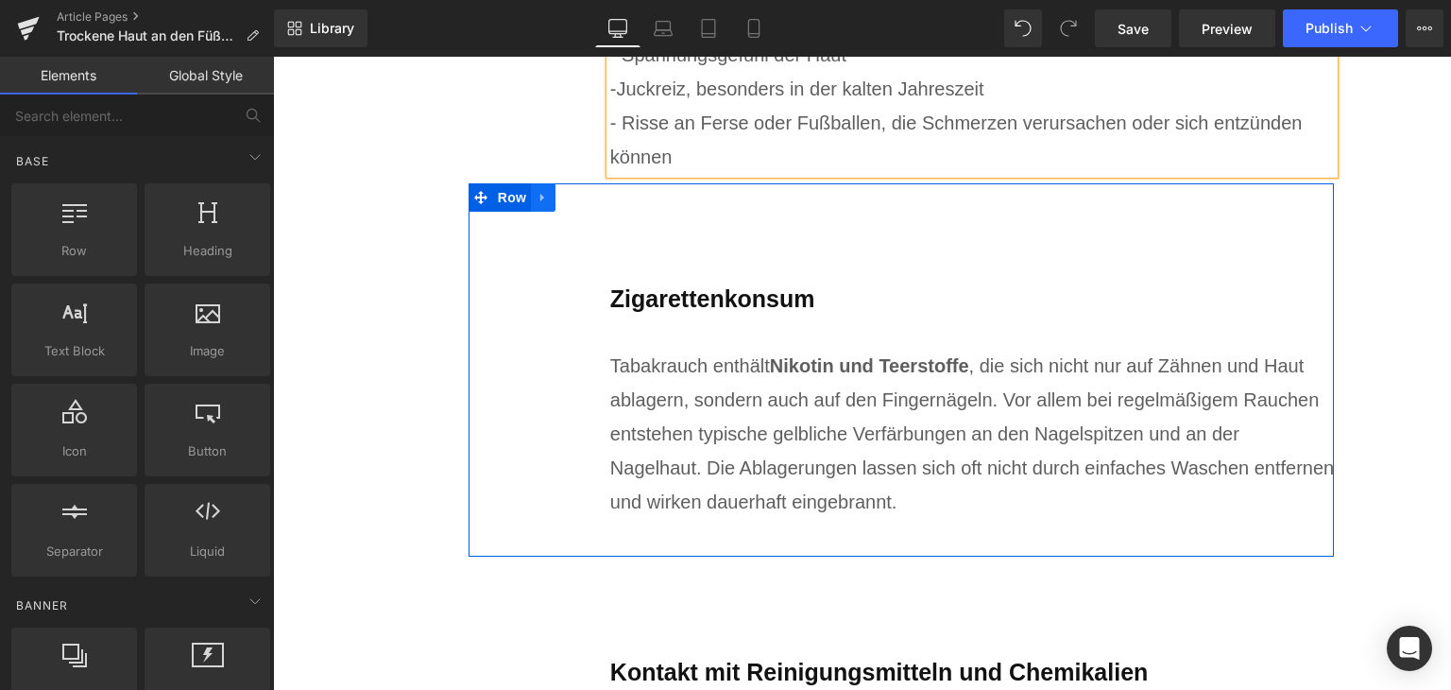
click at [537, 197] on icon at bounding box center [543, 198] width 13 height 14
click at [586, 192] on icon at bounding box center [592, 197] width 13 height 13
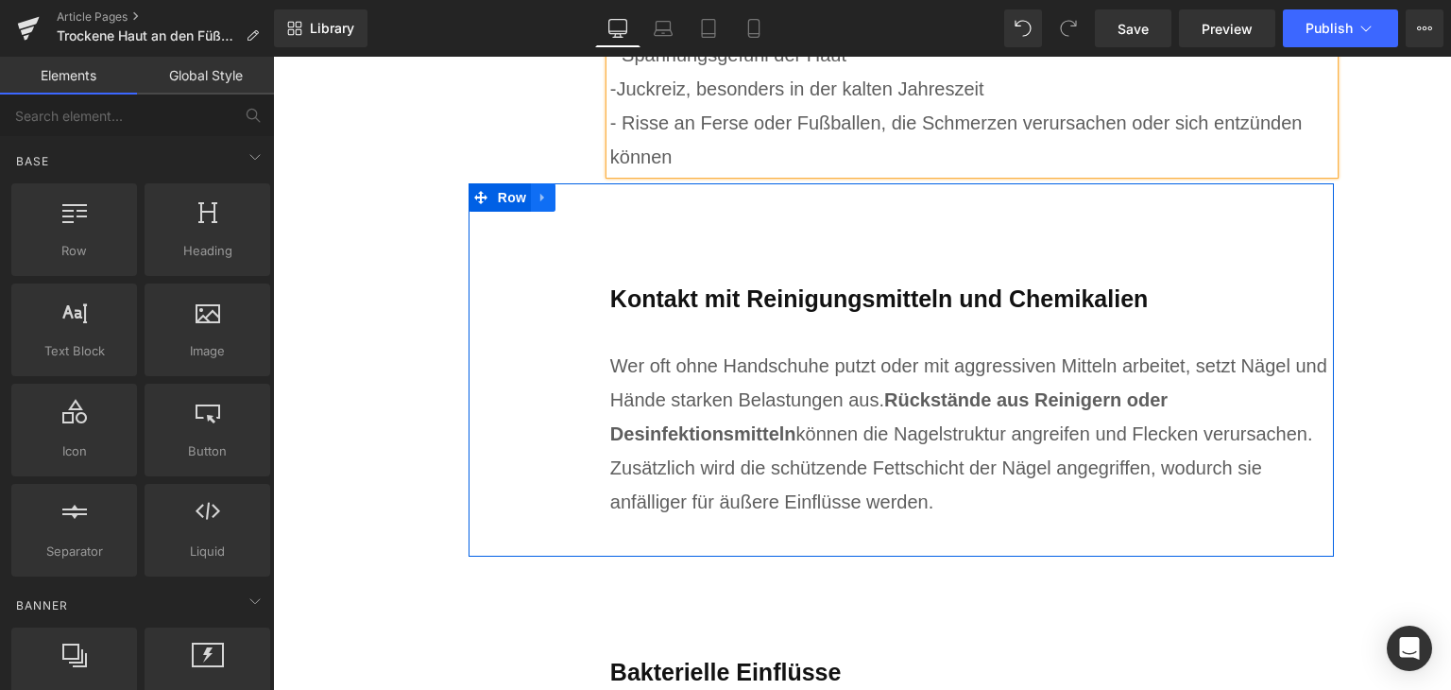
click at [537, 195] on icon at bounding box center [543, 198] width 13 height 14
click at [586, 193] on icon at bounding box center [592, 198] width 13 height 14
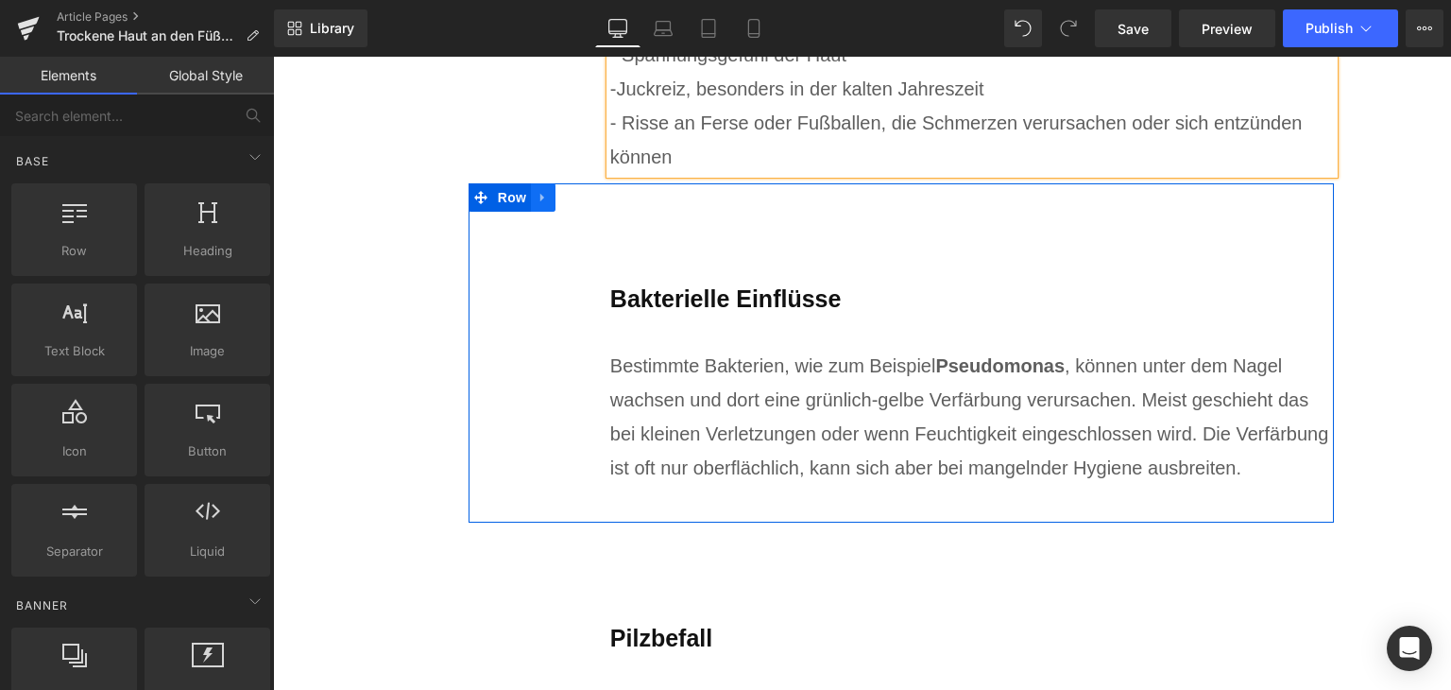
click at [537, 191] on icon at bounding box center [543, 198] width 13 height 14
click at [586, 199] on icon at bounding box center [592, 197] width 13 height 13
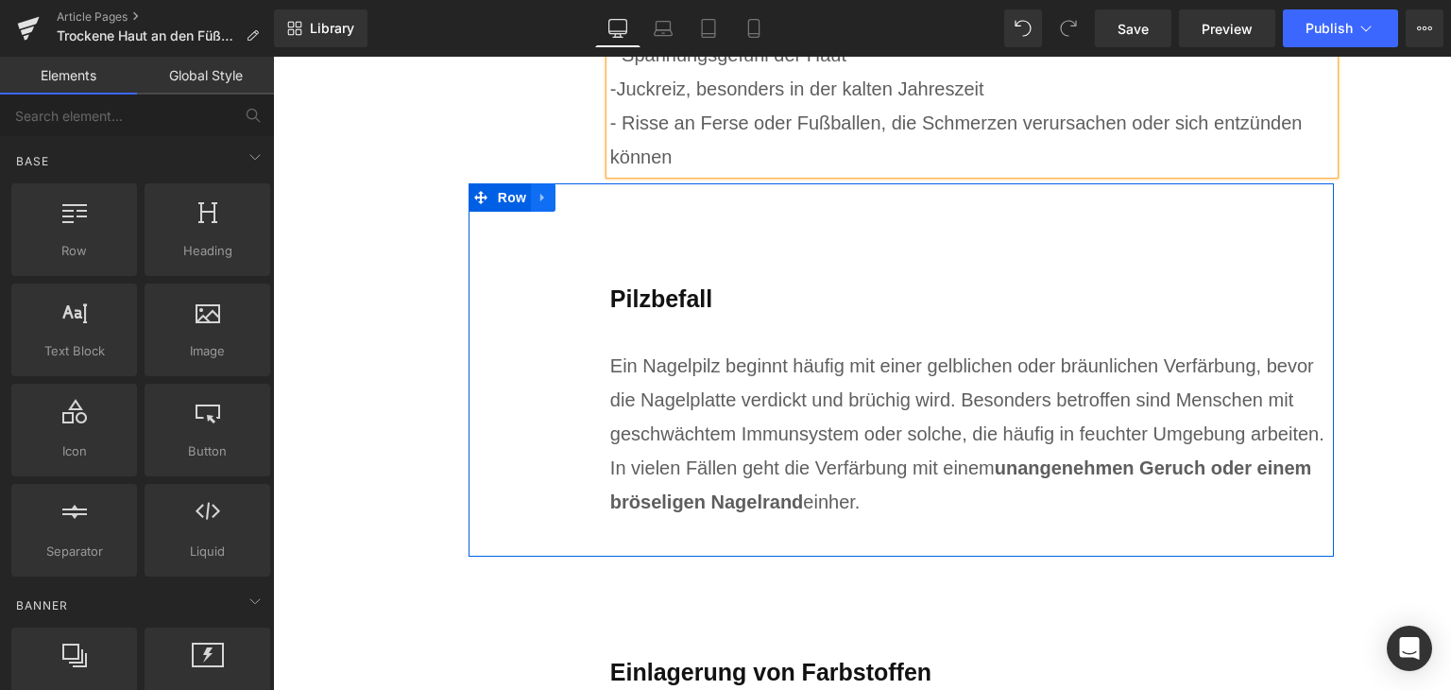
click at [541, 195] on icon at bounding box center [543, 198] width 13 height 14
click at [586, 197] on icon at bounding box center [592, 198] width 13 height 14
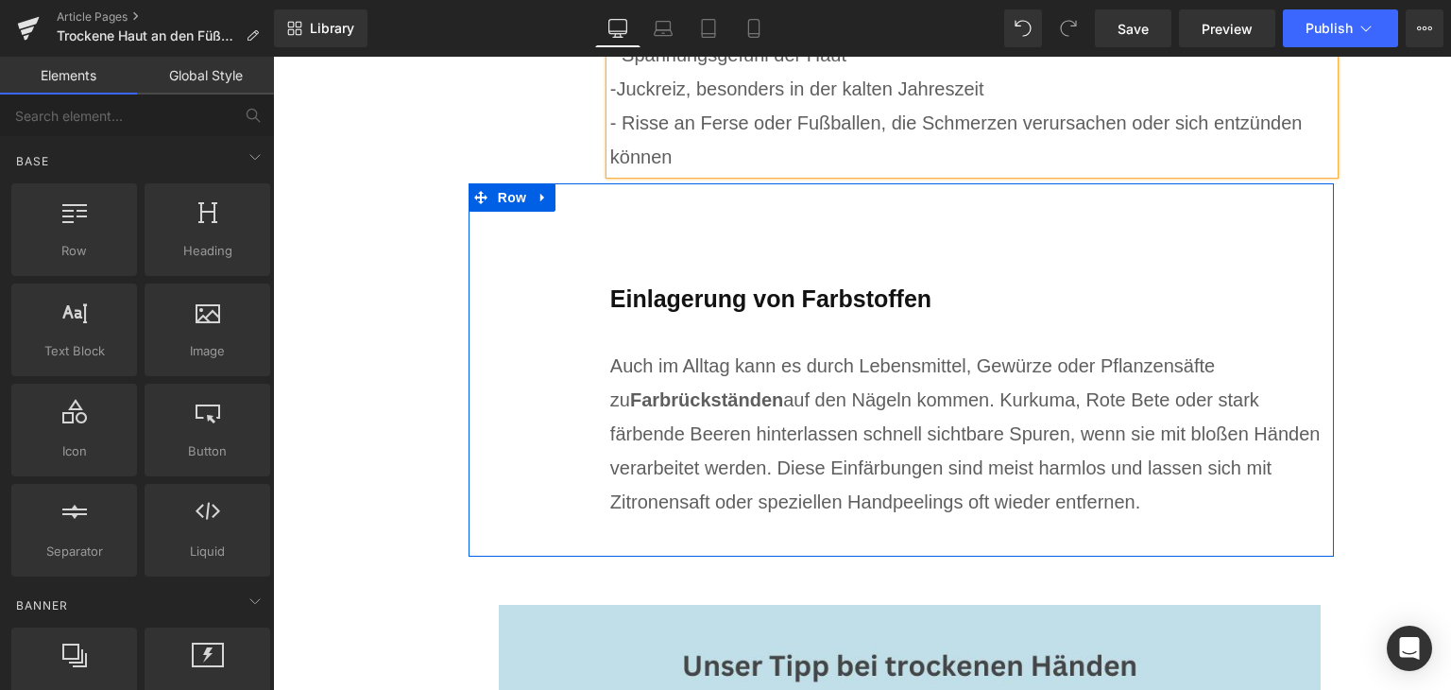
drag, startPoint x: 541, startPoint y: 194, endPoint x: 553, endPoint y: 193, distance: 12.3
click at [547, 194] on div "Einlagerung von Farbstoffen Heading Auch im Alltag kann es durch Lebensmittel, …" at bounding box center [902, 369] width 867 height 373
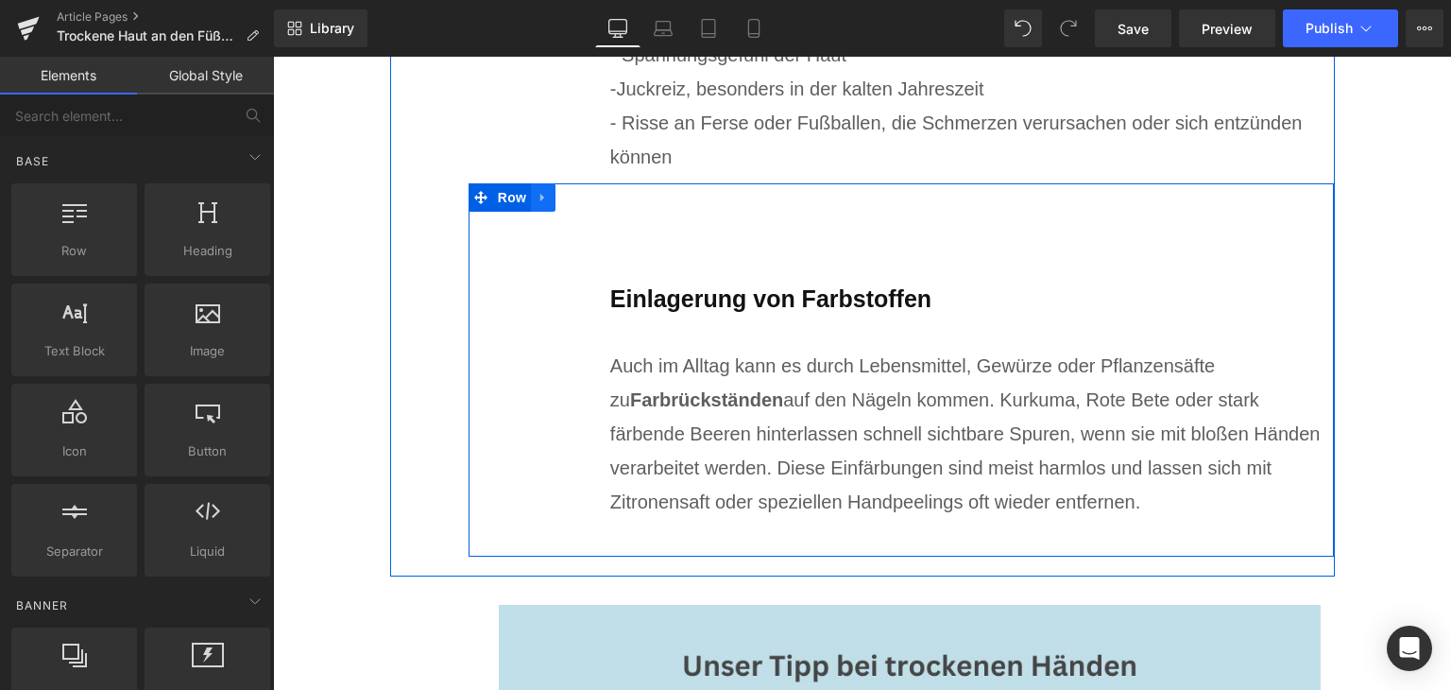
click at [537, 195] on icon at bounding box center [543, 198] width 13 height 14
click at [580, 192] on link at bounding box center [592, 197] width 25 height 28
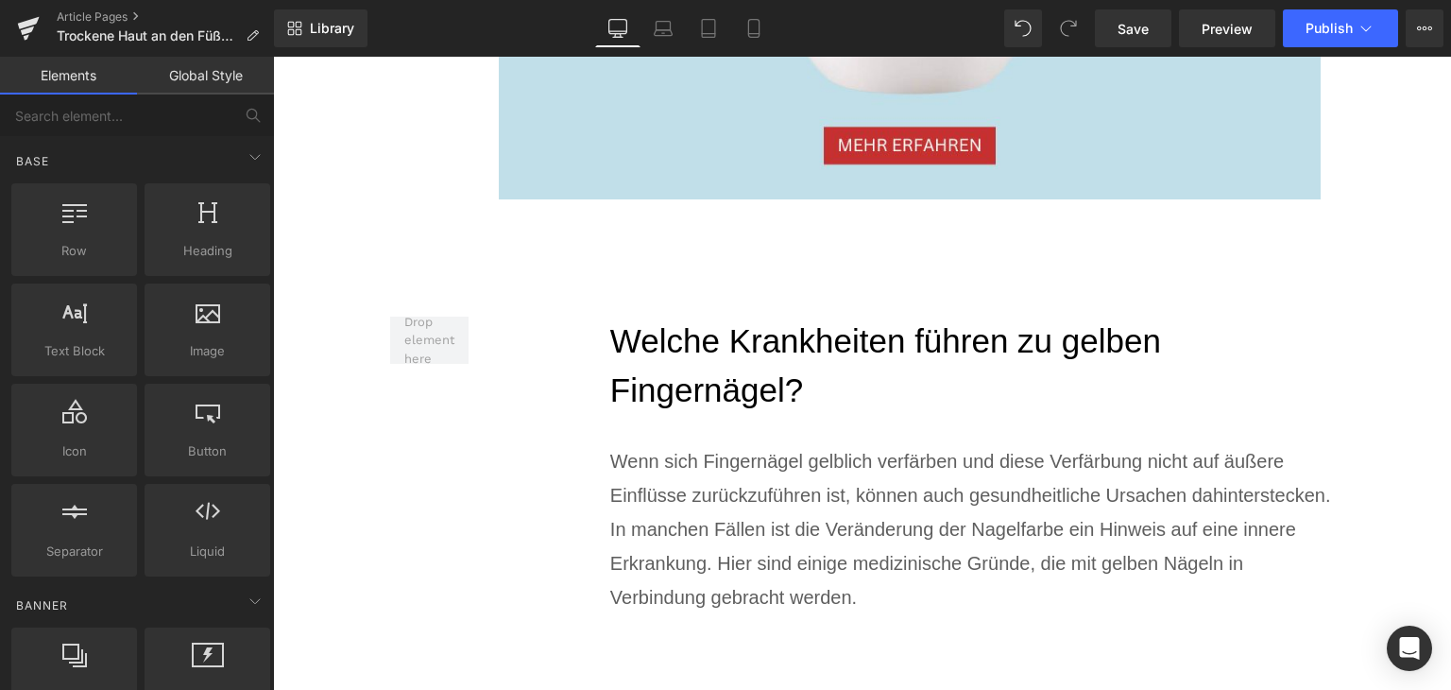
scroll to position [3213, 0]
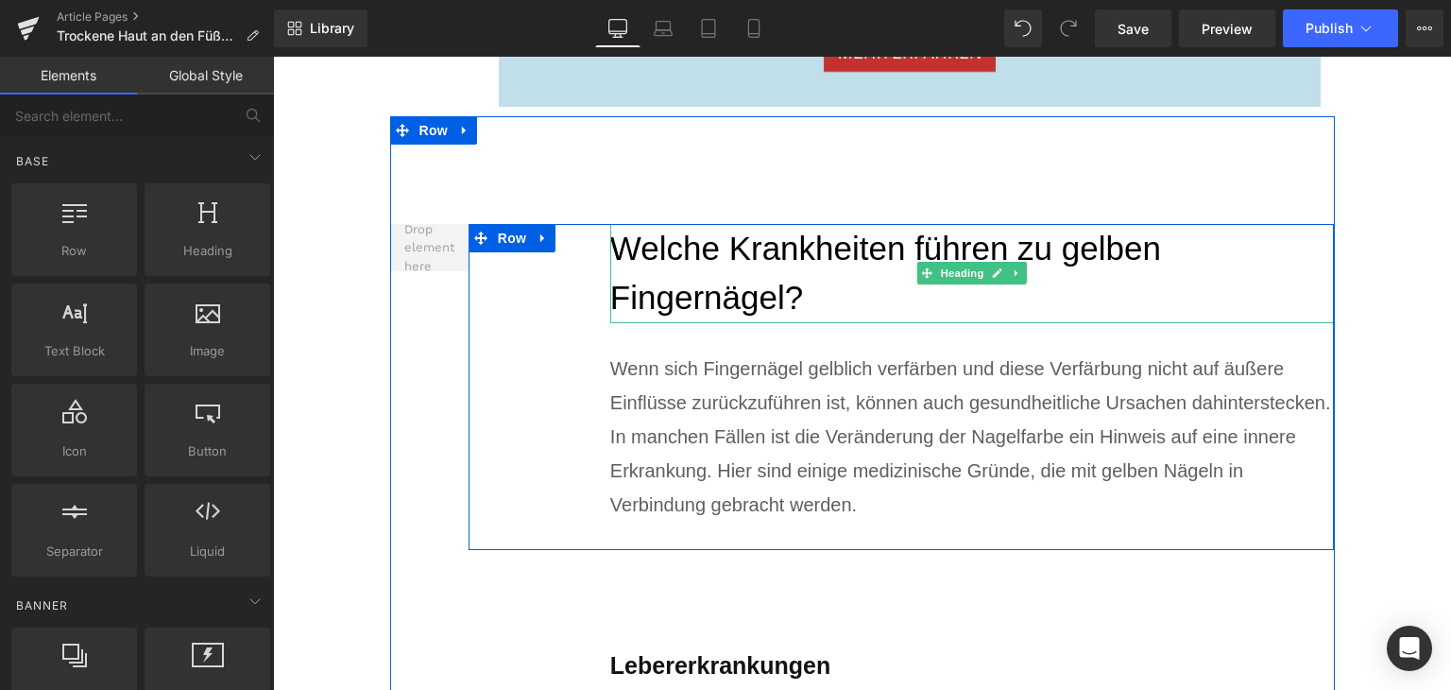
click at [704, 252] on h2 "Welche Krankheiten führen zu gelben Fingernägel?" at bounding box center [972, 273] width 725 height 99
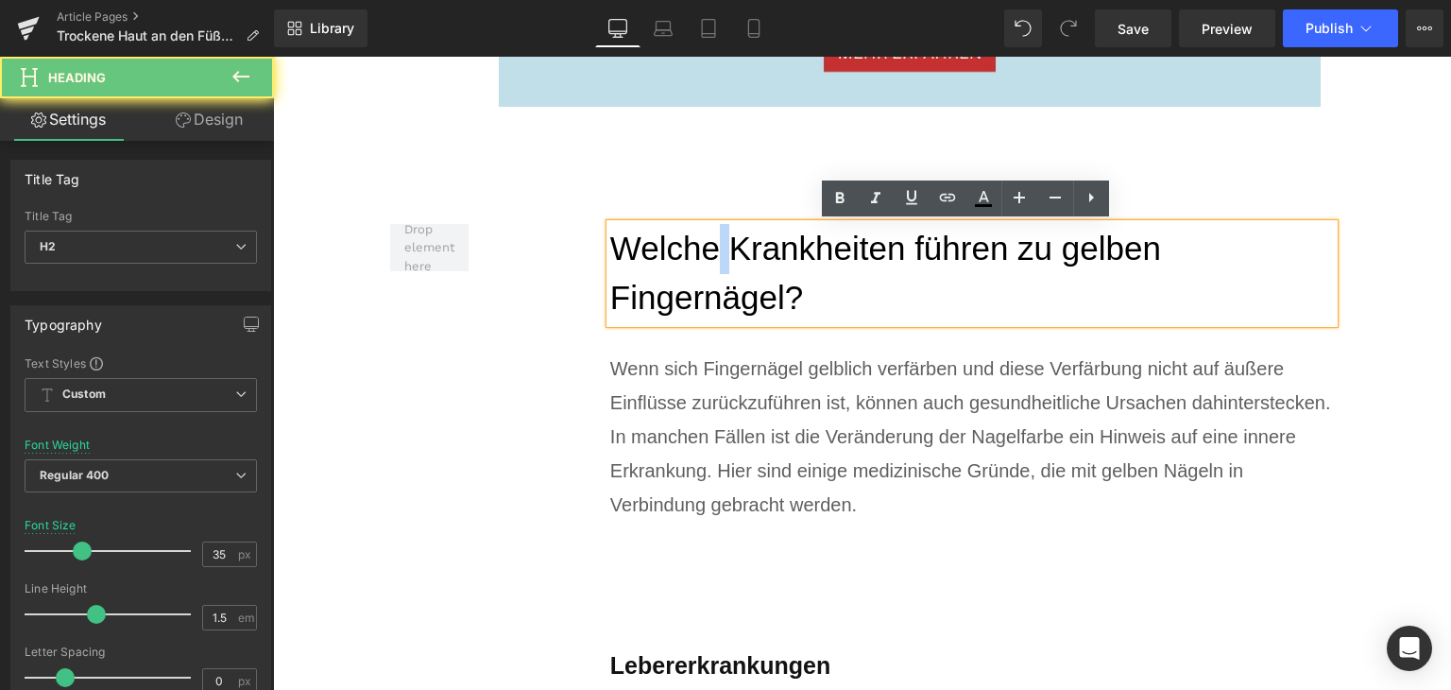
click at [704, 252] on h2 "Welche Krankheiten führen zu gelben Fingernägel?" at bounding box center [972, 273] width 725 height 99
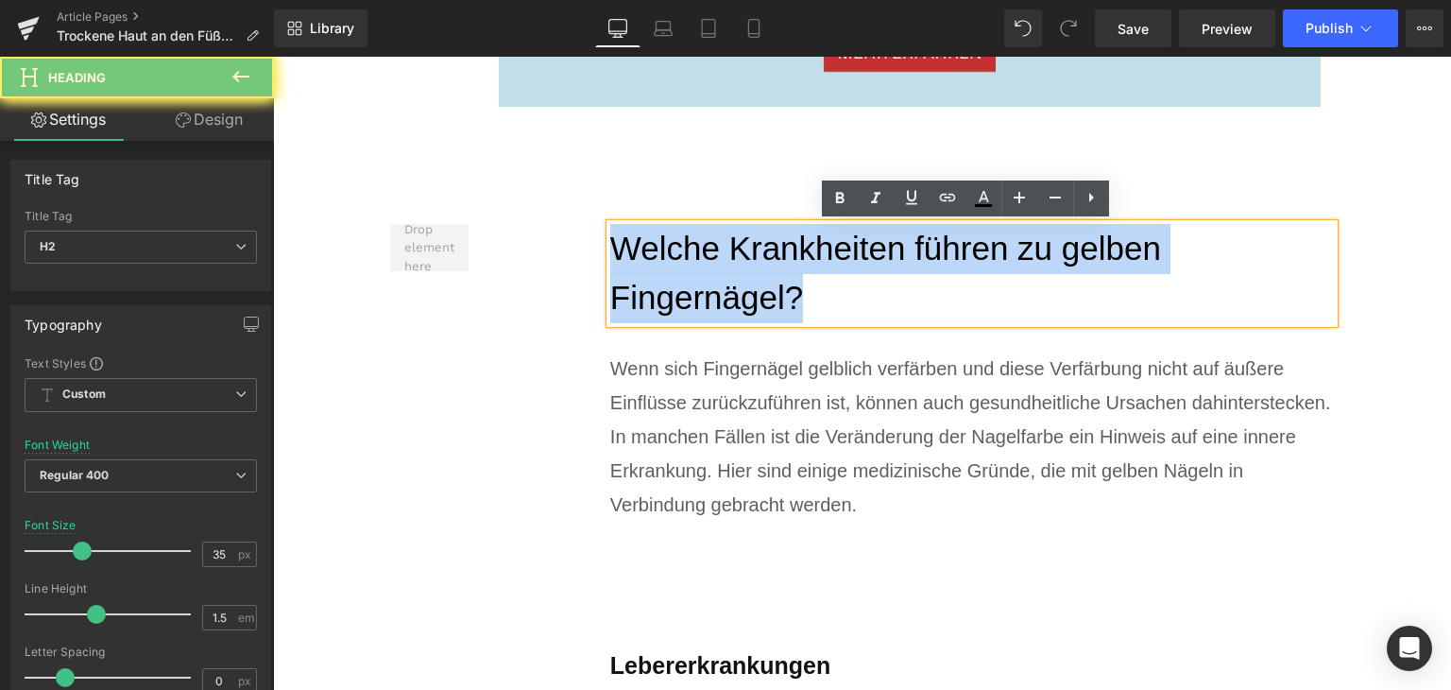
click at [704, 252] on h2 "Welche Krankheiten führen zu gelben Fingernägel?" at bounding box center [972, 273] width 725 height 99
paste div
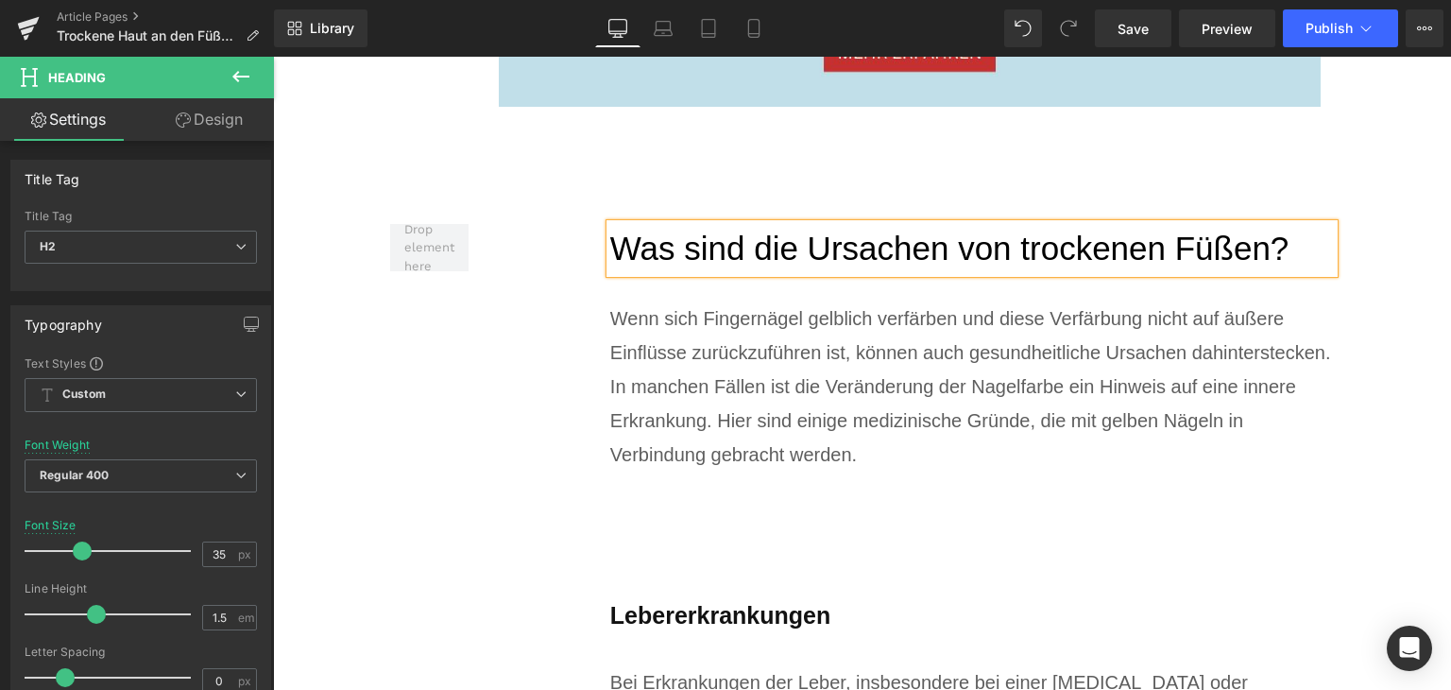
click at [686, 341] on div "Wenn sich Fingernägel gelblich verfärben und diese Verfärbung nicht auf äußere …" at bounding box center [972, 386] width 725 height 170
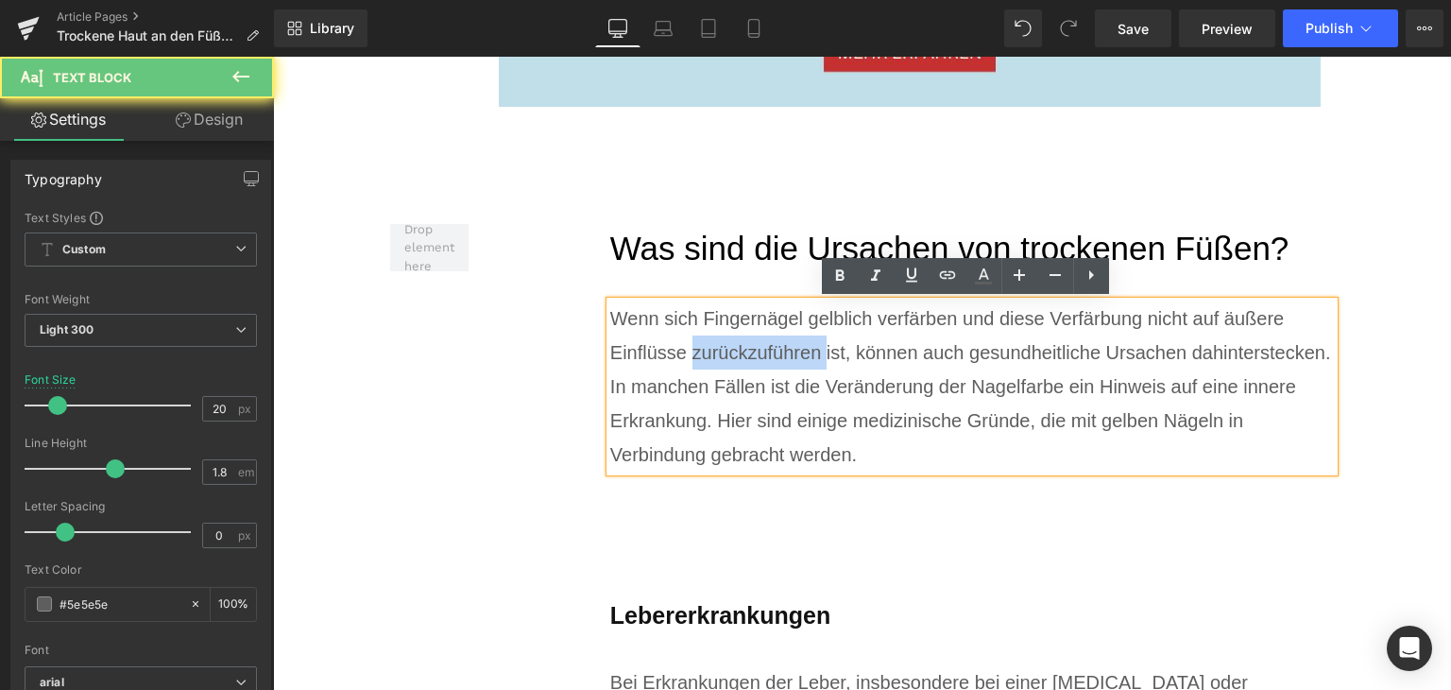
click at [686, 341] on div "Wenn sich Fingernägel gelblich verfärben und diese Verfärbung nicht auf äußere …" at bounding box center [972, 386] width 725 height 170
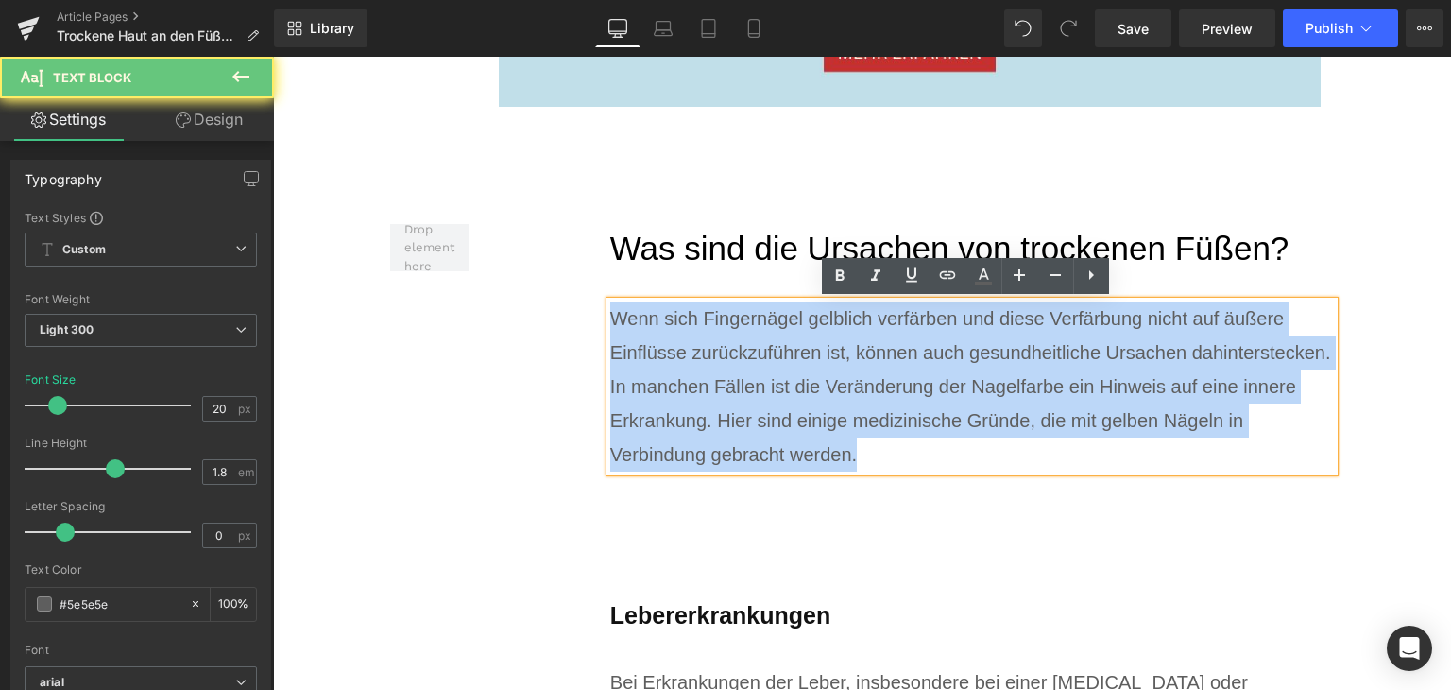
click at [686, 341] on div "Wenn sich Fingernägel gelblich verfärben und diese Verfärbung nicht auf äußere …" at bounding box center [972, 386] width 725 height 170
paste div
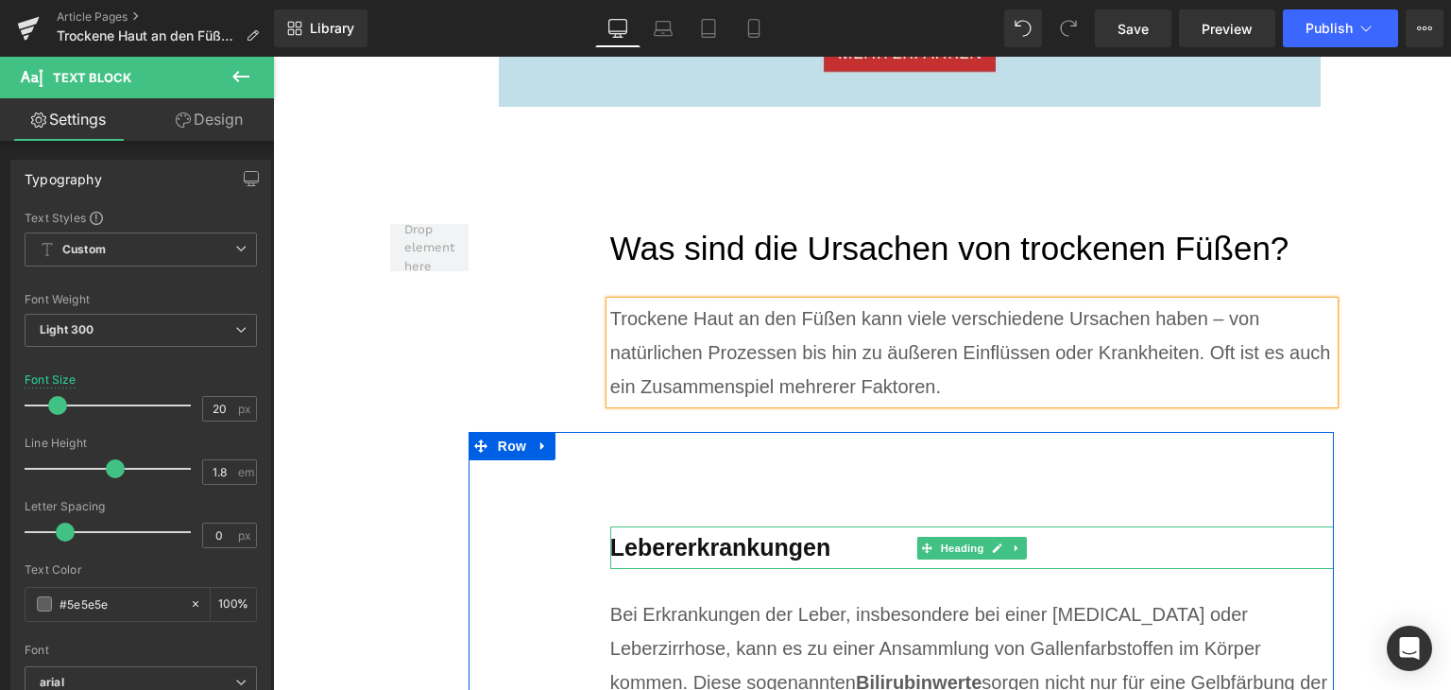
click at [706, 541] on b "Lebererkrankungen" at bounding box center [720, 547] width 220 height 26
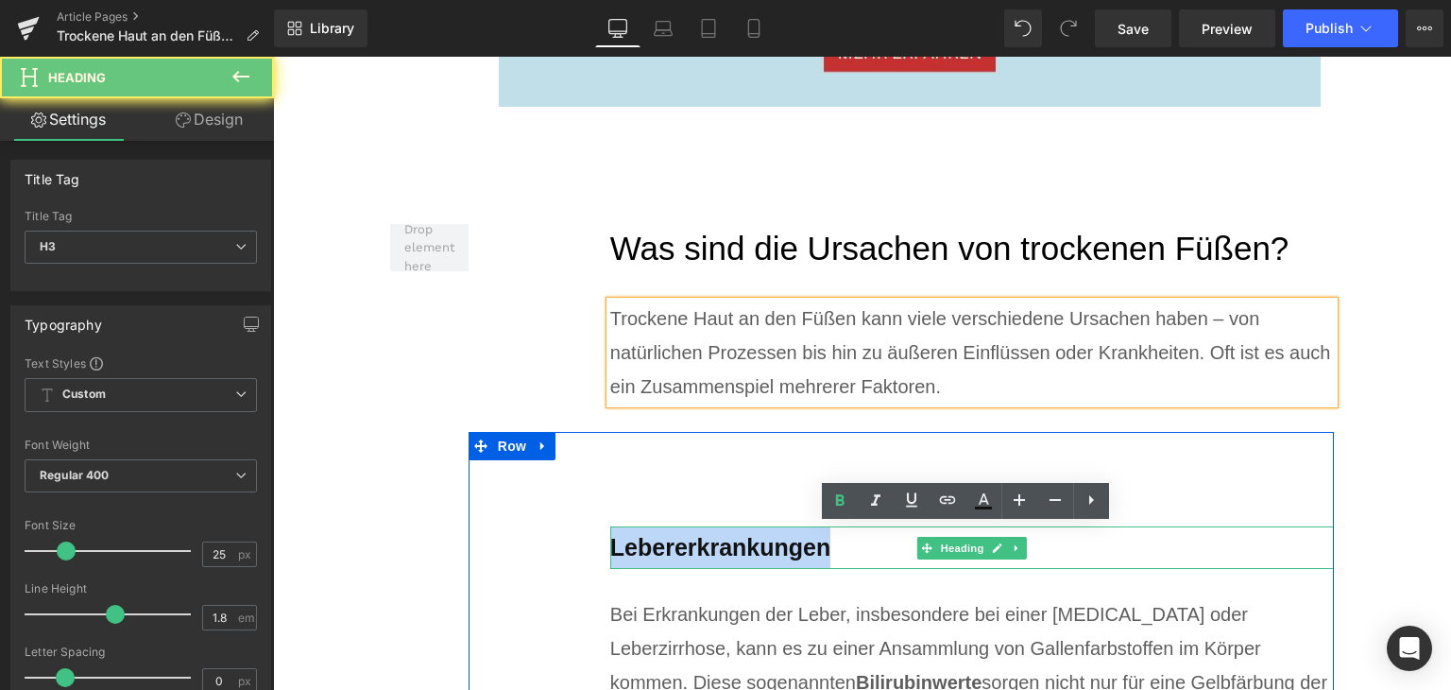
click at [706, 541] on b "Lebererkrankungen" at bounding box center [720, 547] width 220 height 26
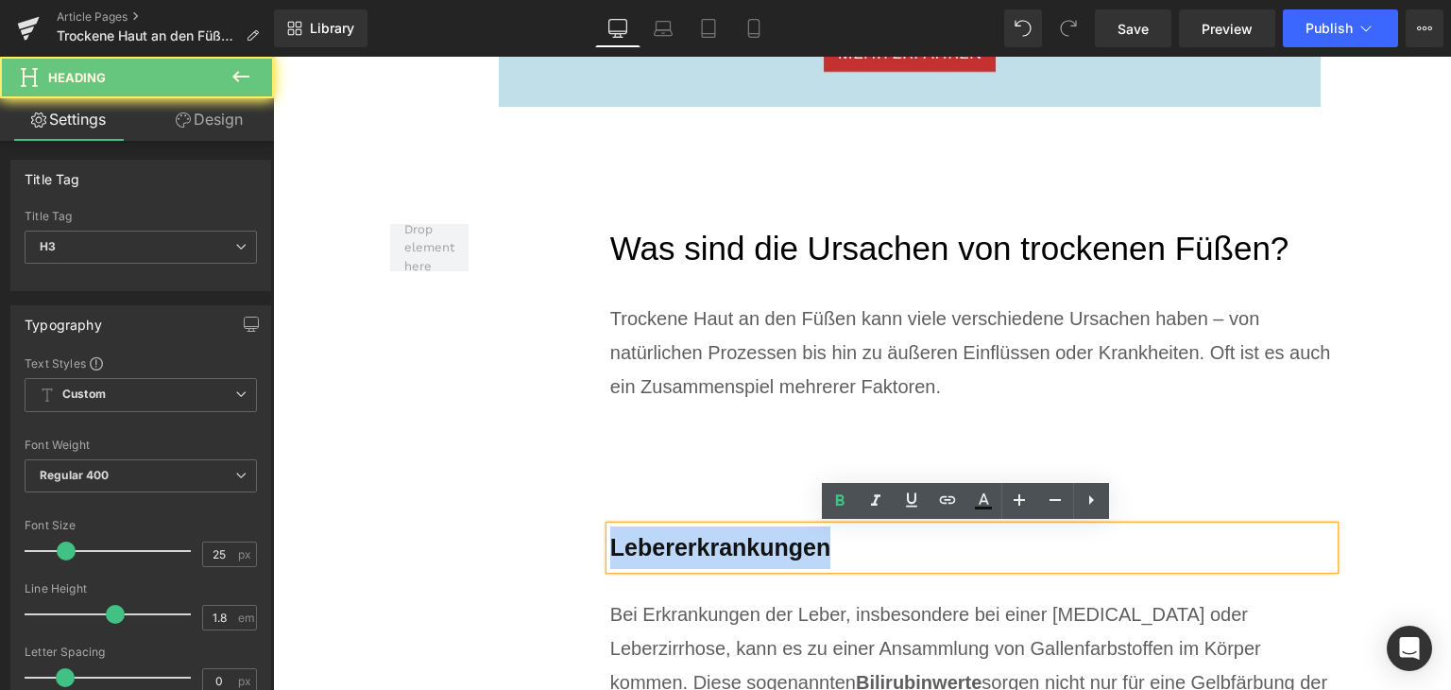
click at [706, 541] on b "Lebererkrankungen" at bounding box center [720, 547] width 220 height 26
paste div
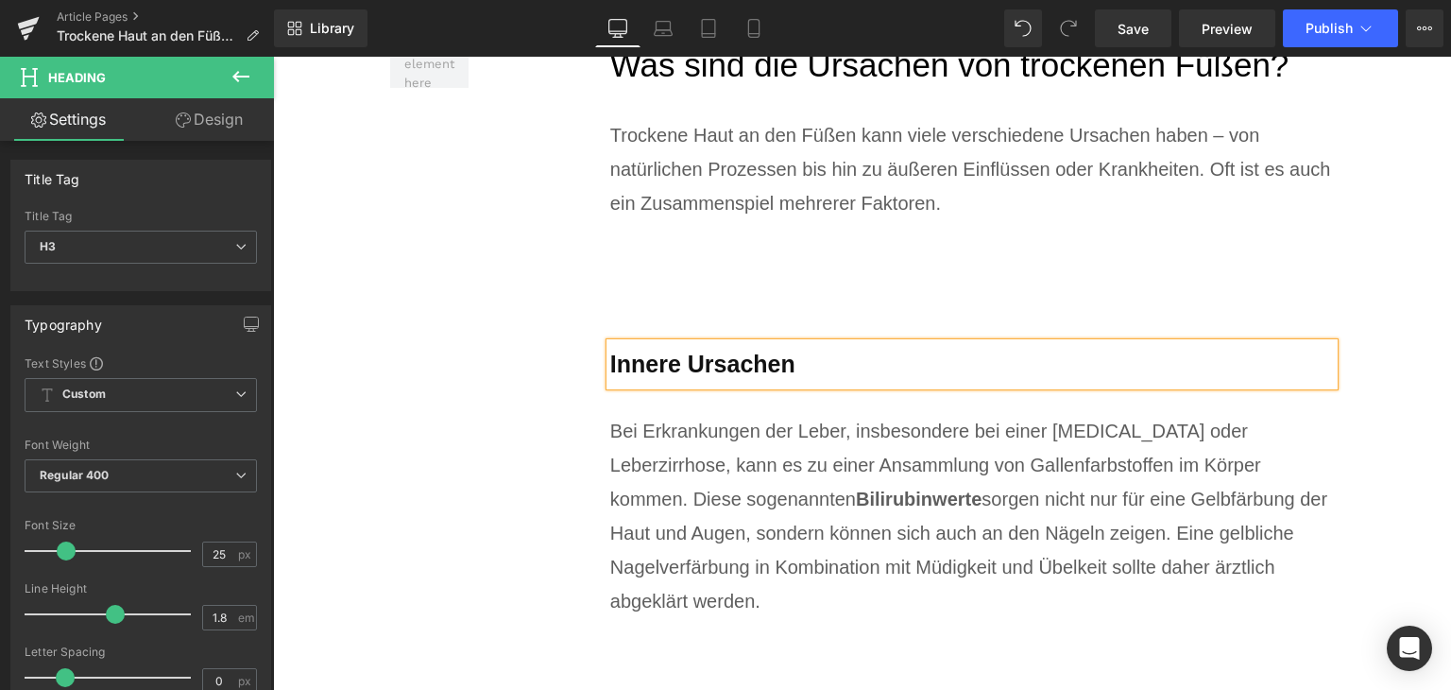
scroll to position [3402, 0]
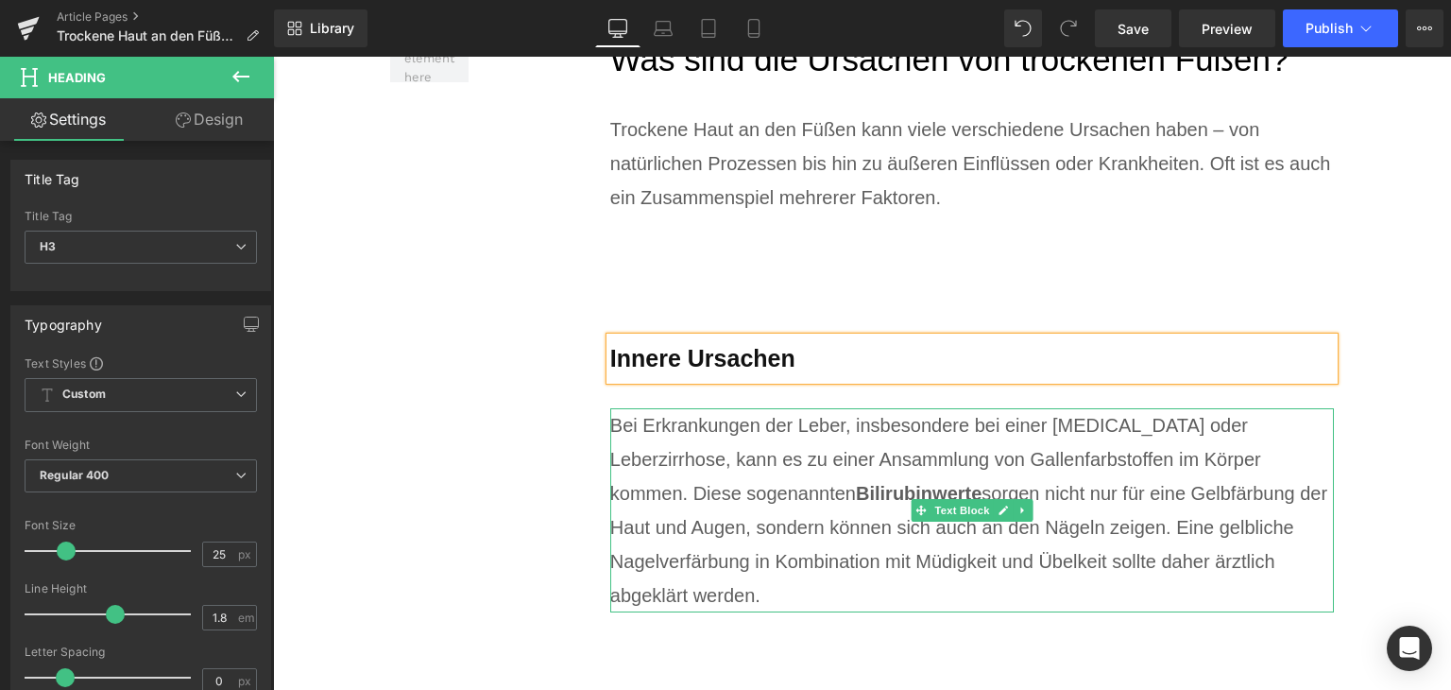
click at [856, 496] on span "Bilirubinwerte" at bounding box center [919, 493] width 126 height 21
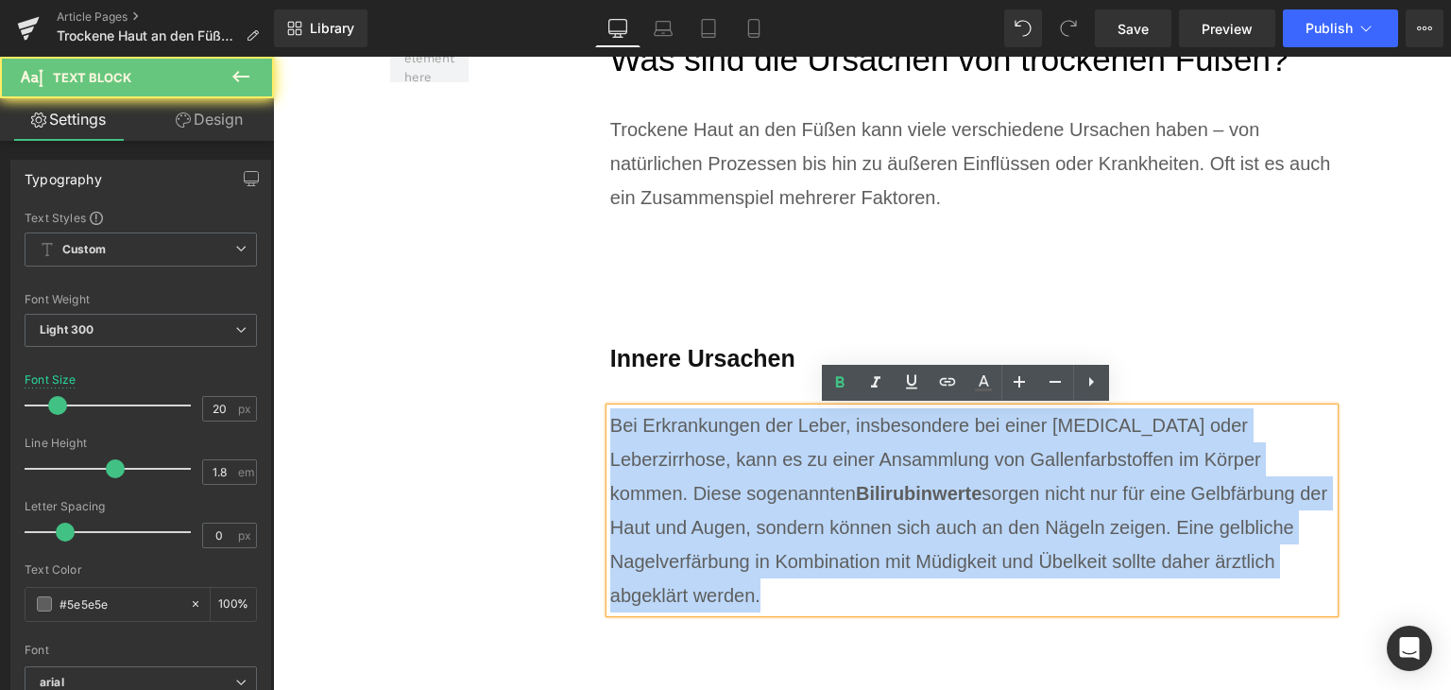
click at [856, 496] on span "Bilirubinwerte" at bounding box center [919, 493] width 126 height 21
paste div
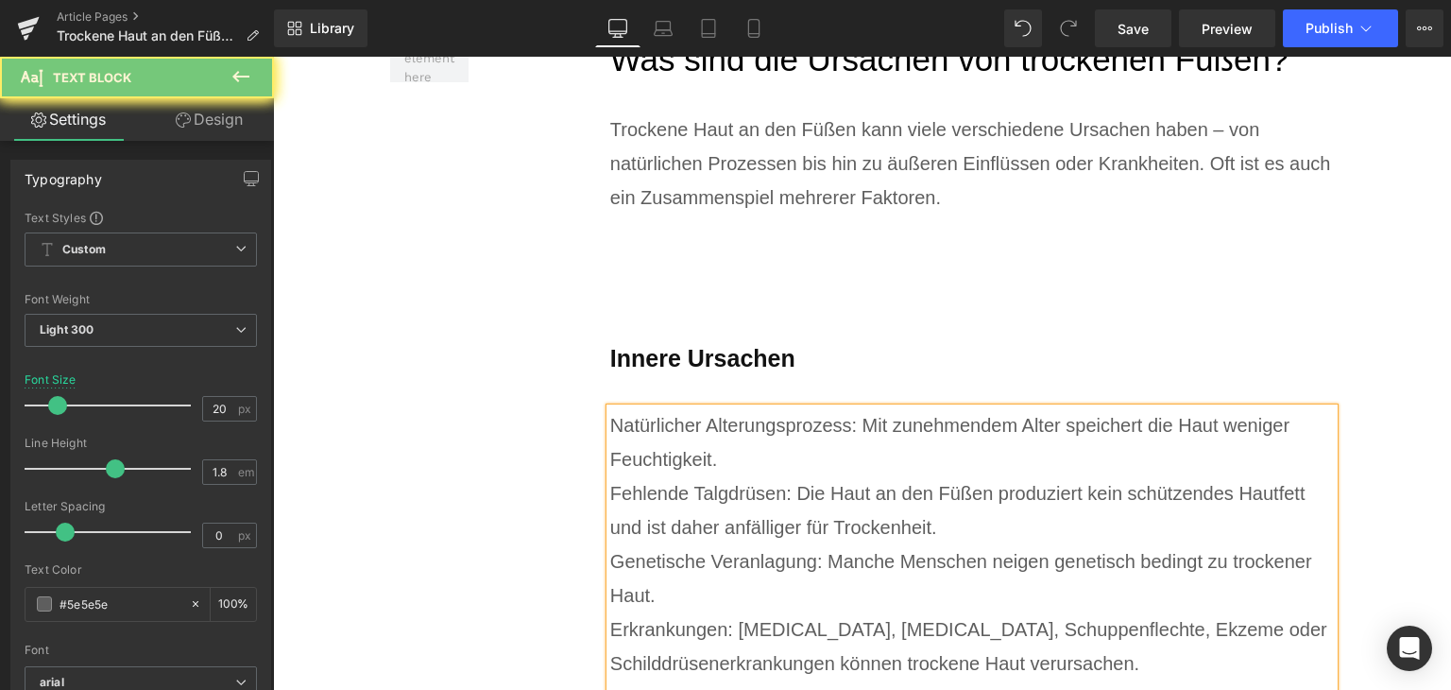
click at [720, 496] on div "Fehlende Talgdrüsen: Die Haut an den Füßen produziert kein schützendes Hautfett…" at bounding box center [972, 510] width 725 height 68
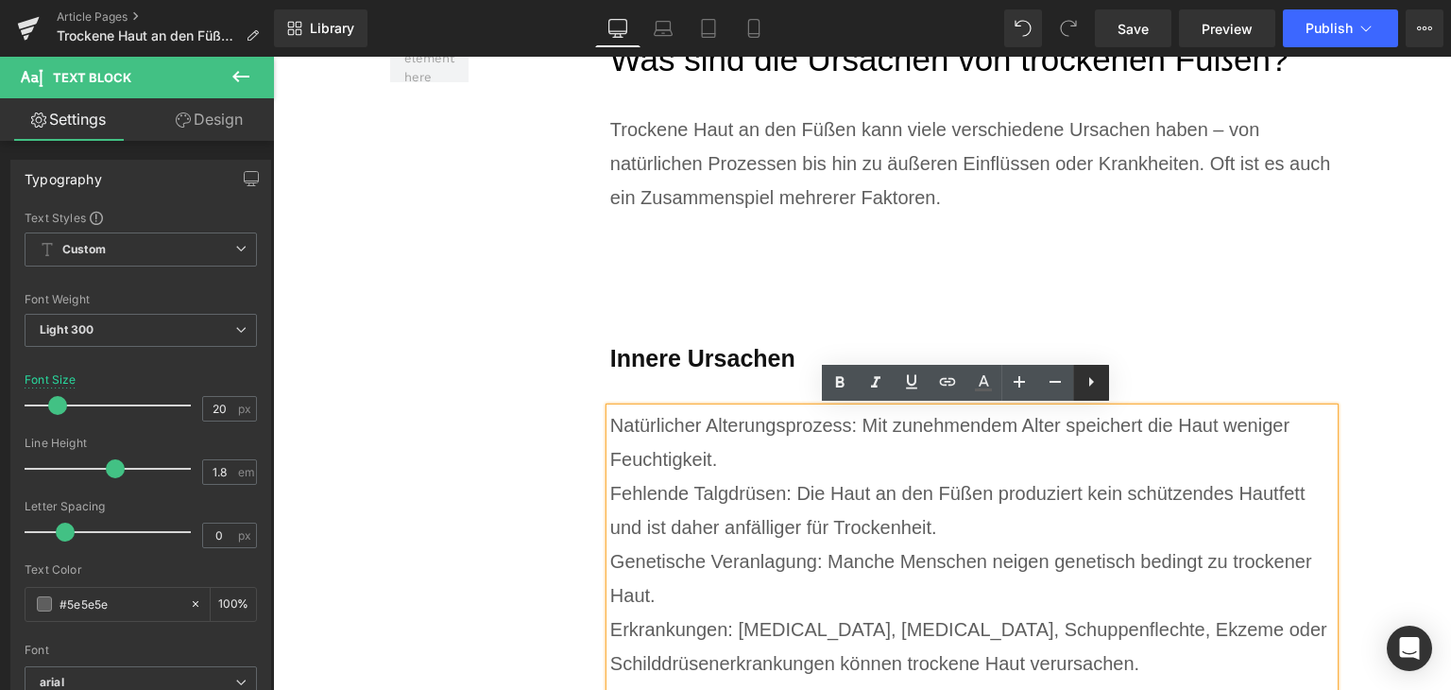
click at [1089, 384] on icon at bounding box center [1091, 381] width 23 height 23
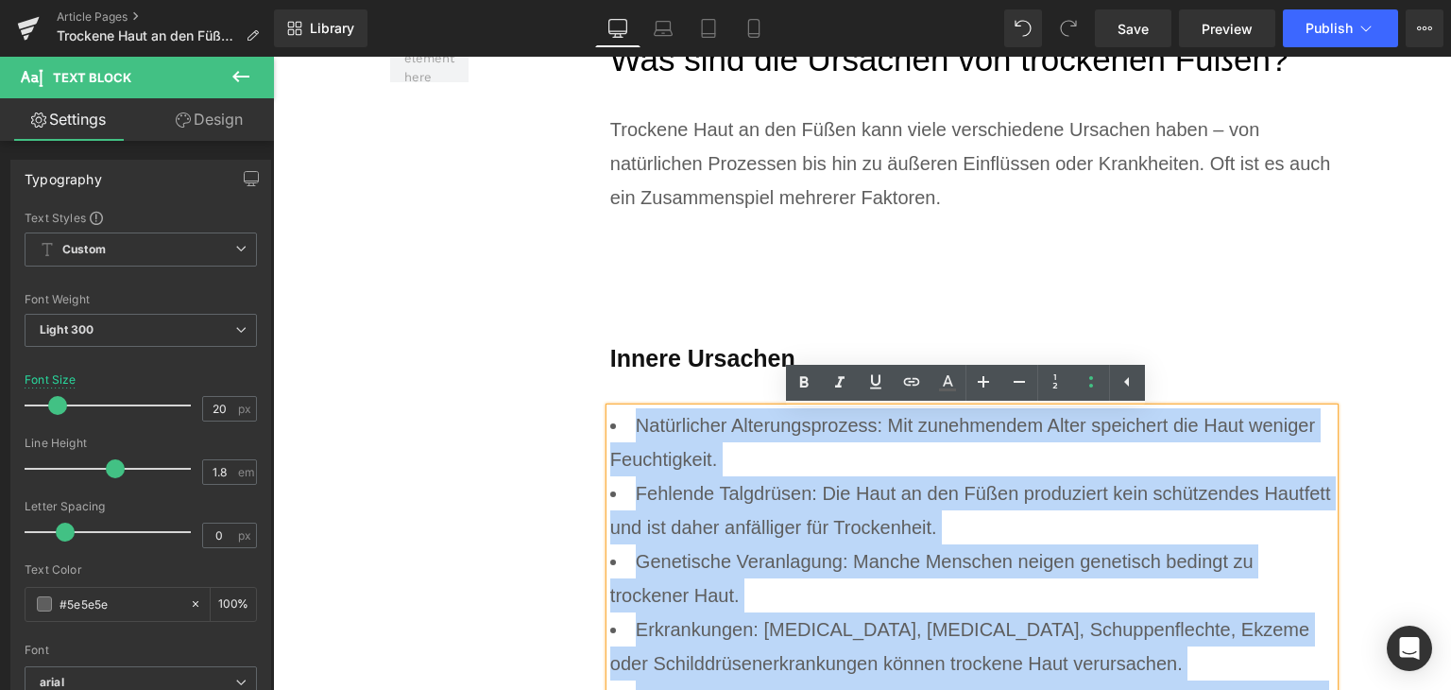
click at [915, 470] on li "Natürlicher Alterungsprozess: Mit zunehmendem Alter speichert die Haut weniger …" at bounding box center [972, 442] width 725 height 68
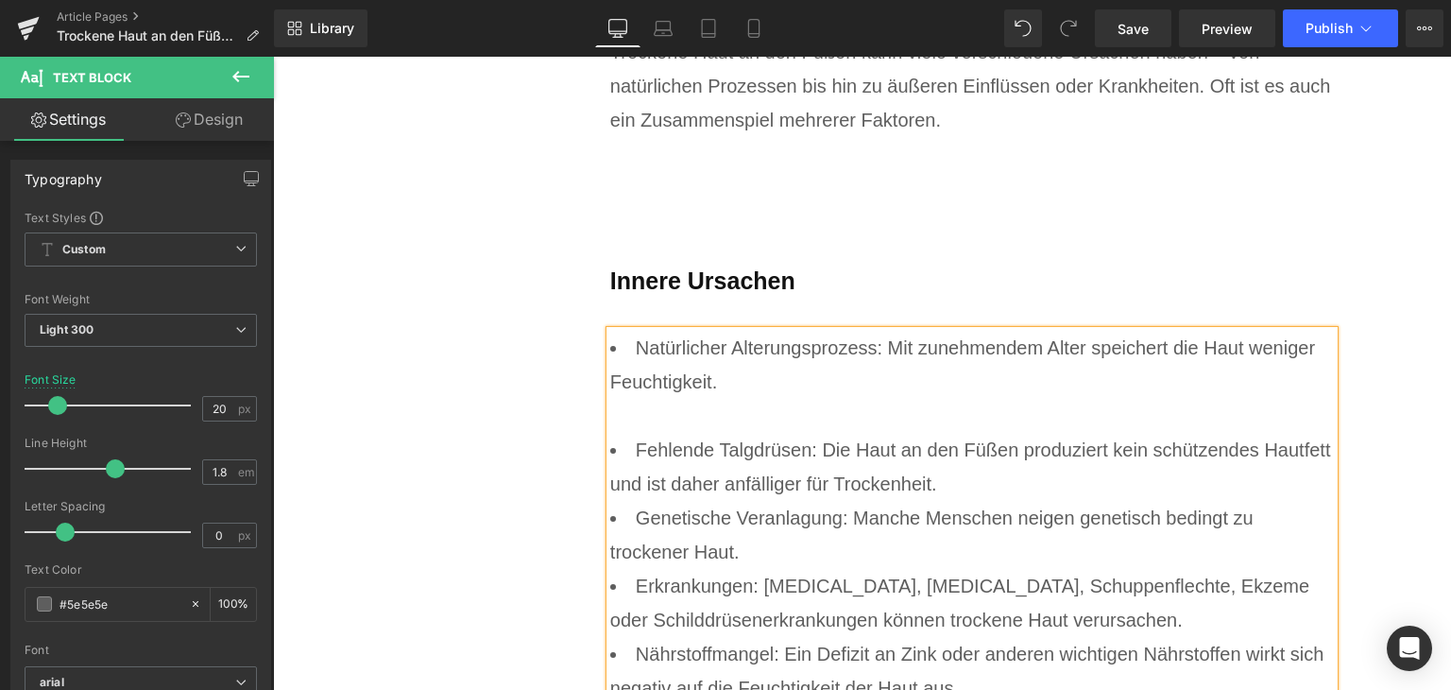
scroll to position [3591, 0]
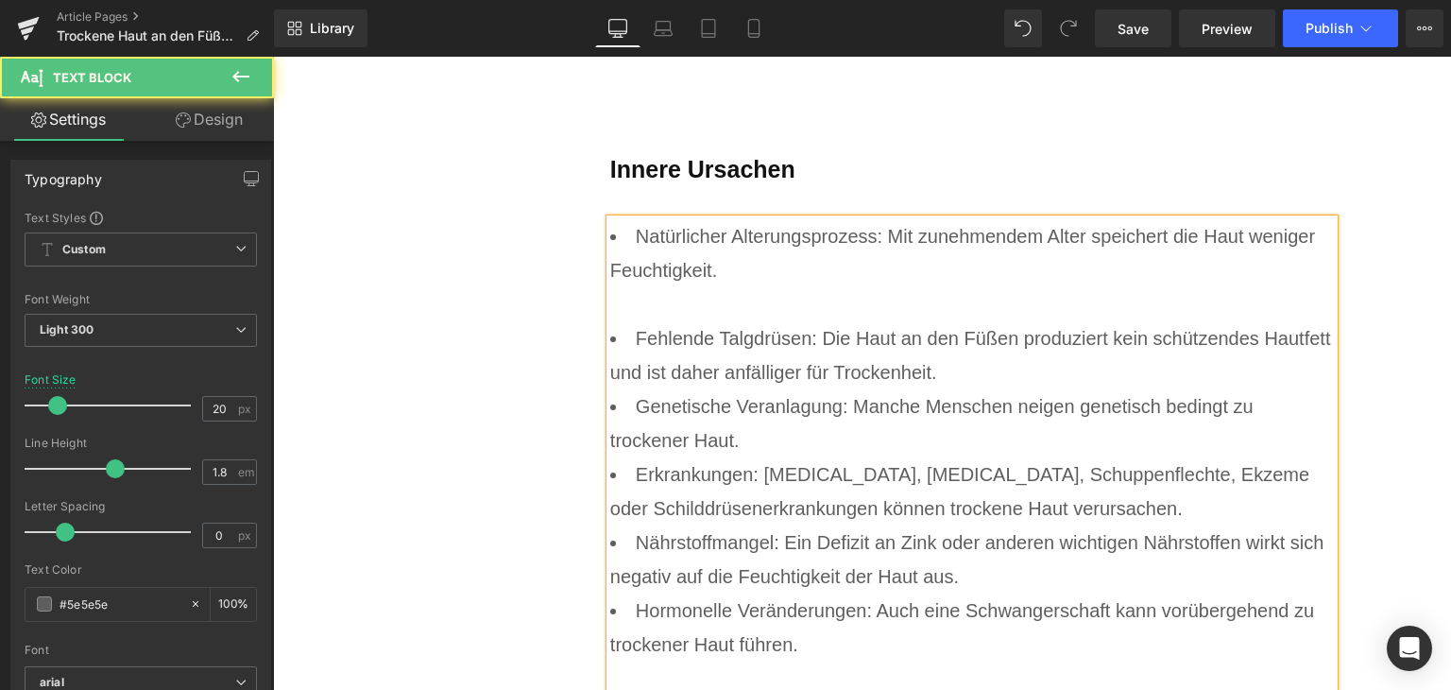
click at [945, 361] on li "Fehlende Talgdrüsen: Die Haut an den Füßen produziert kein schützendes Hautfett…" at bounding box center [972, 355] width 725 height 68
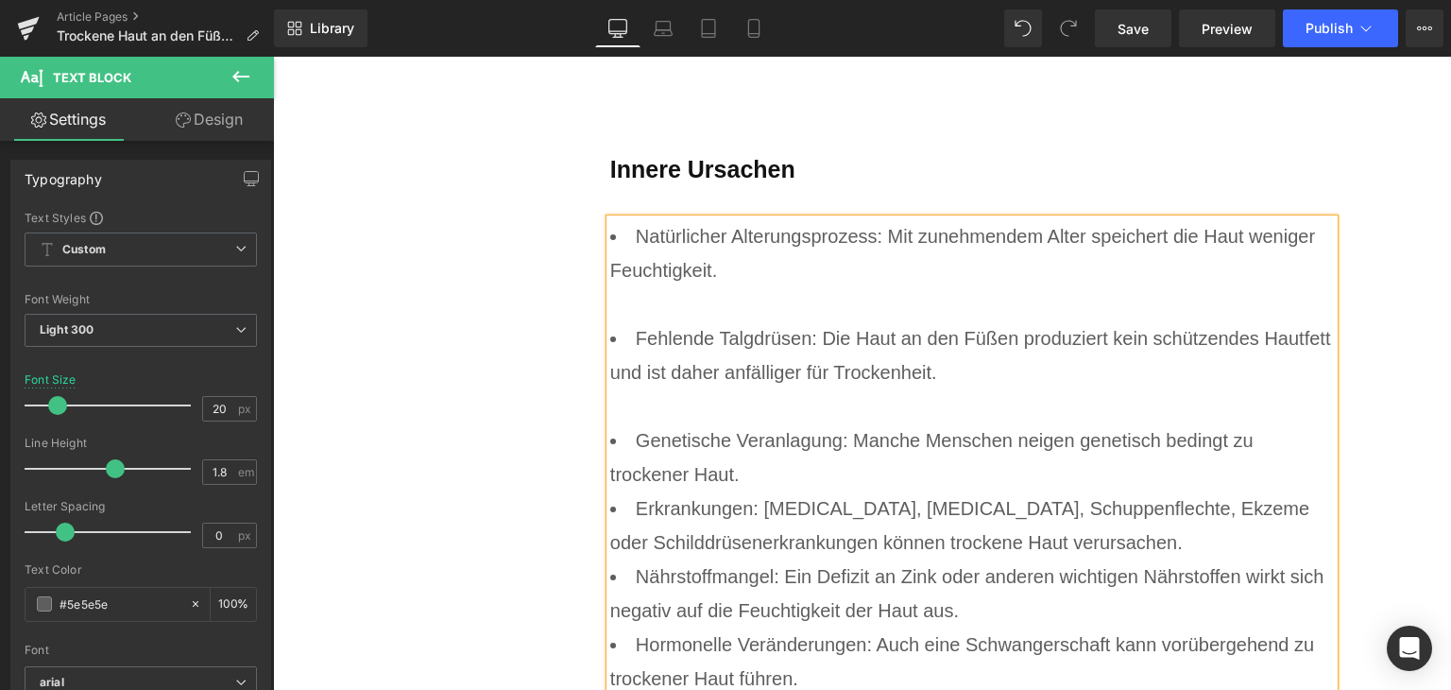
click at [877, 493] on li "Erkrankungen: [MEDICAL_DATA], [MEDICAL_DATA], Schuppenflechte, Ekzeme oder Schi…" at bounding box center [972, 525] width 725 height 68
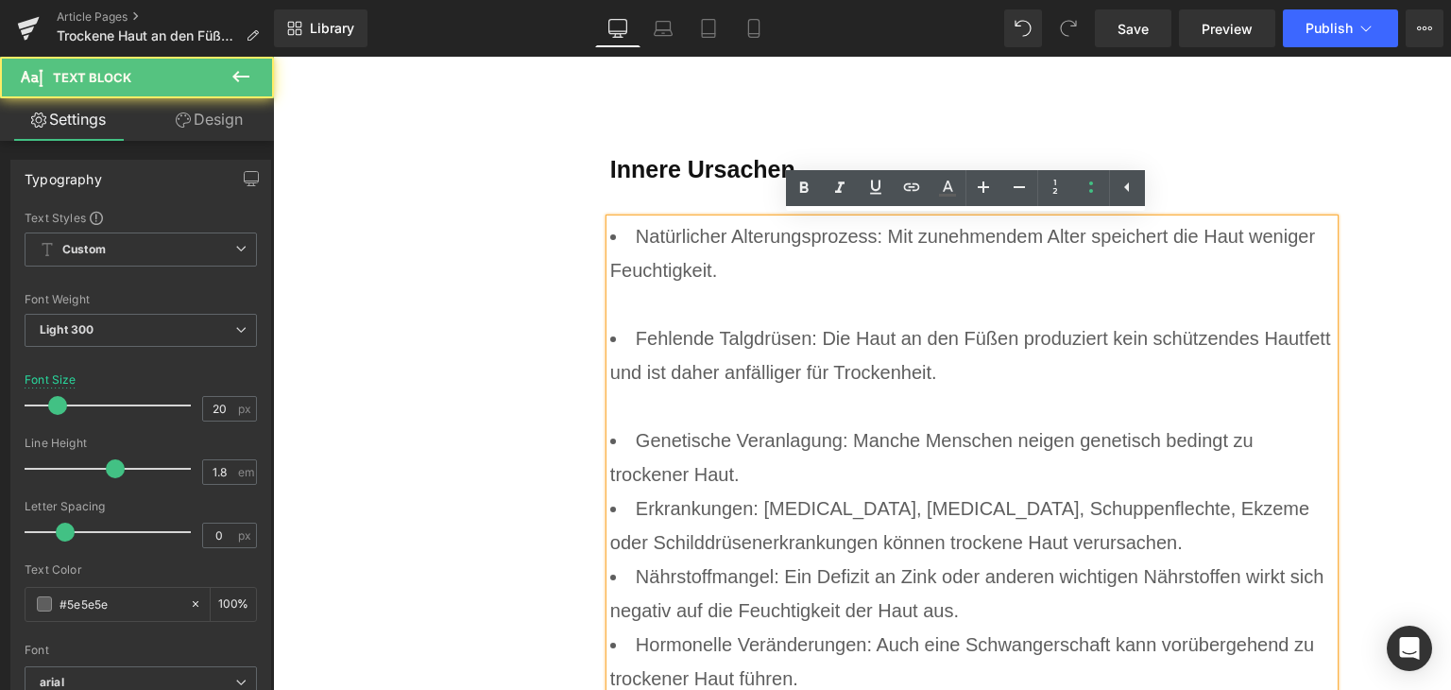
click at [872, 477] on li "Genetische Veranlagung: Manche Menschen neigen genetisch bedingt zu trockener H…" at bounding box center [972, 457] width 725 height 68
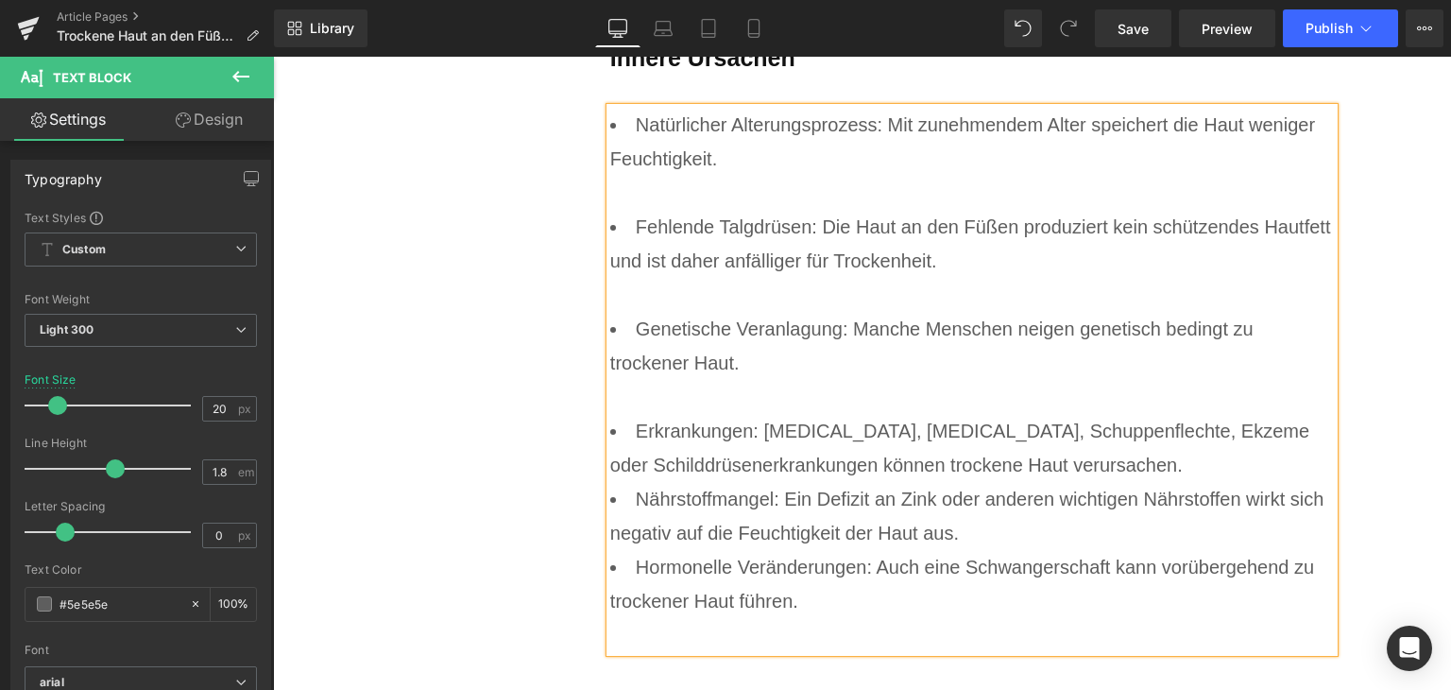
scroll to position [3874, 0]
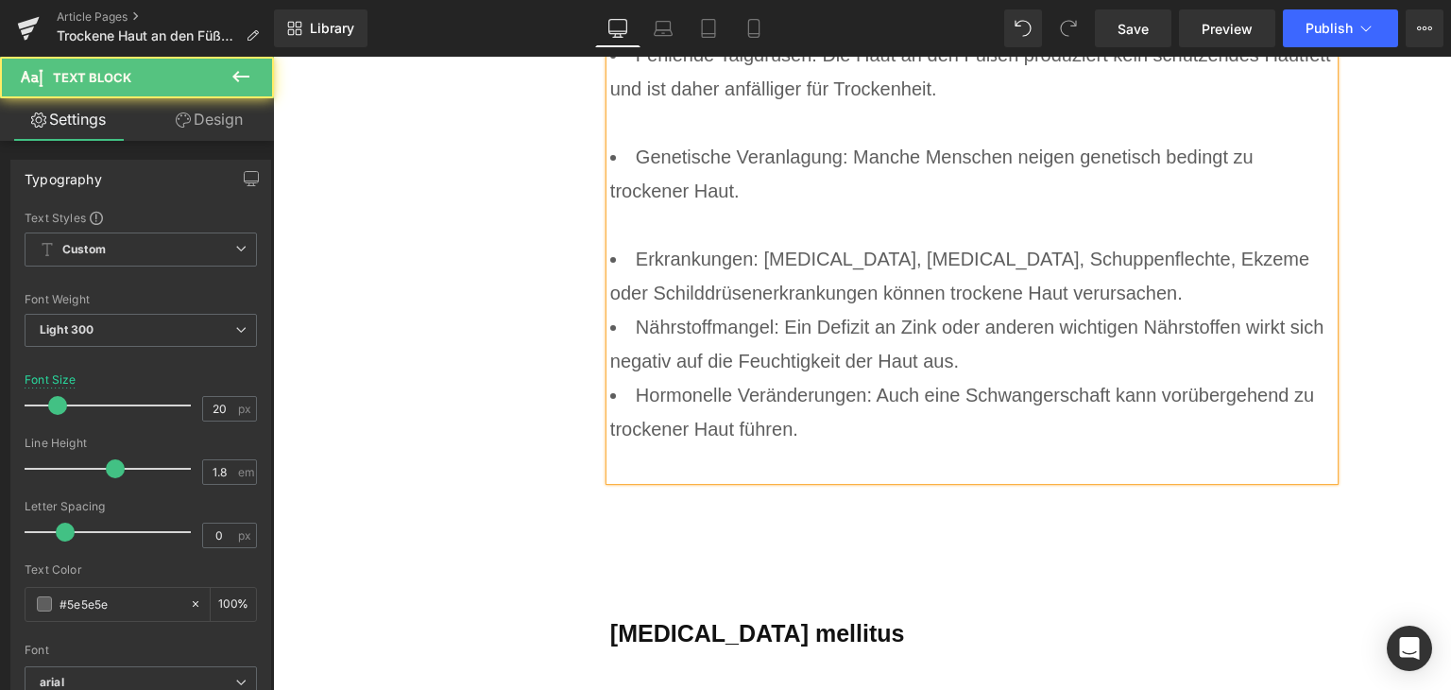
click at [1146, 307] on li "Erkrankungen: [MEDICAL_DATA], [MEDICAL_DATA], Schuppenflechte, Ekzeme oder Schi…" at bounding box center [972, 276] width 725 height 68
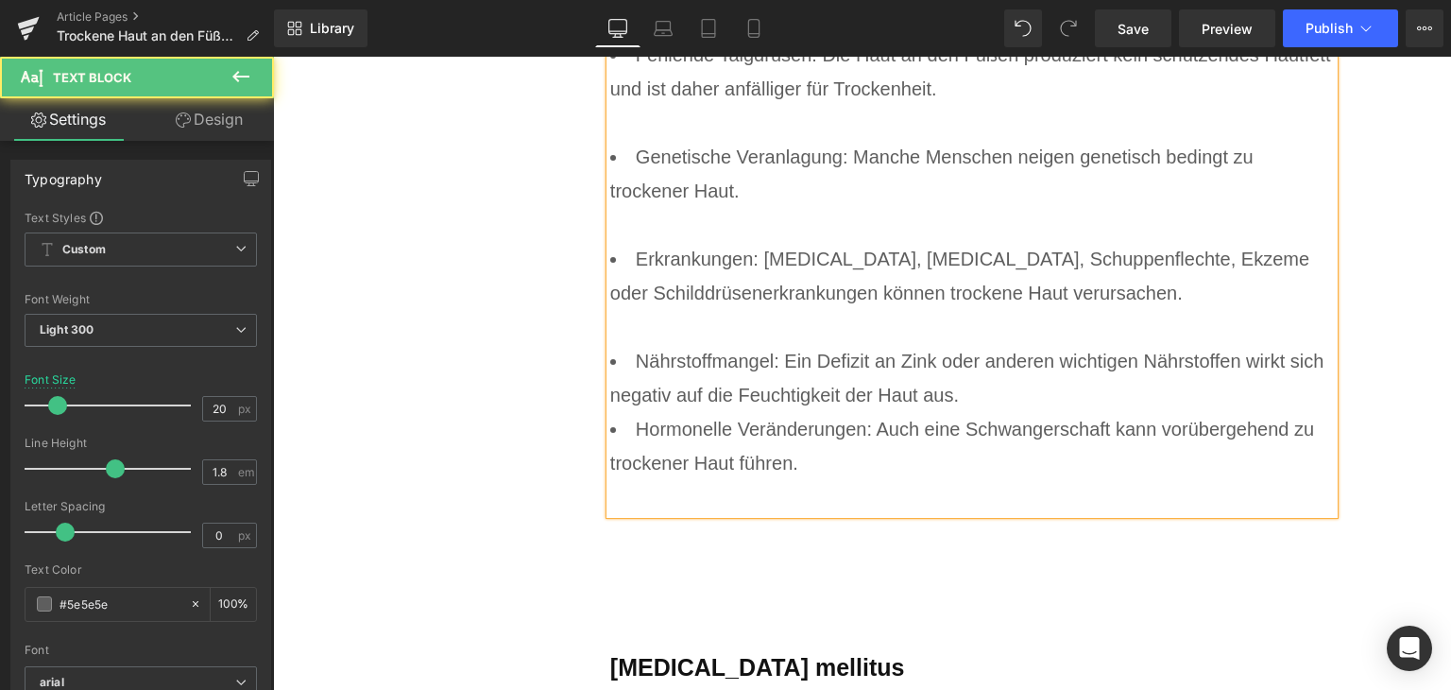
click at [1093, 389] on li "Nährstoffmangel: Ein Defizit an Zink oder anderen wichtigen Nährstoffen wirkt s…" at bounding box center [972, 378] width 725 height 68
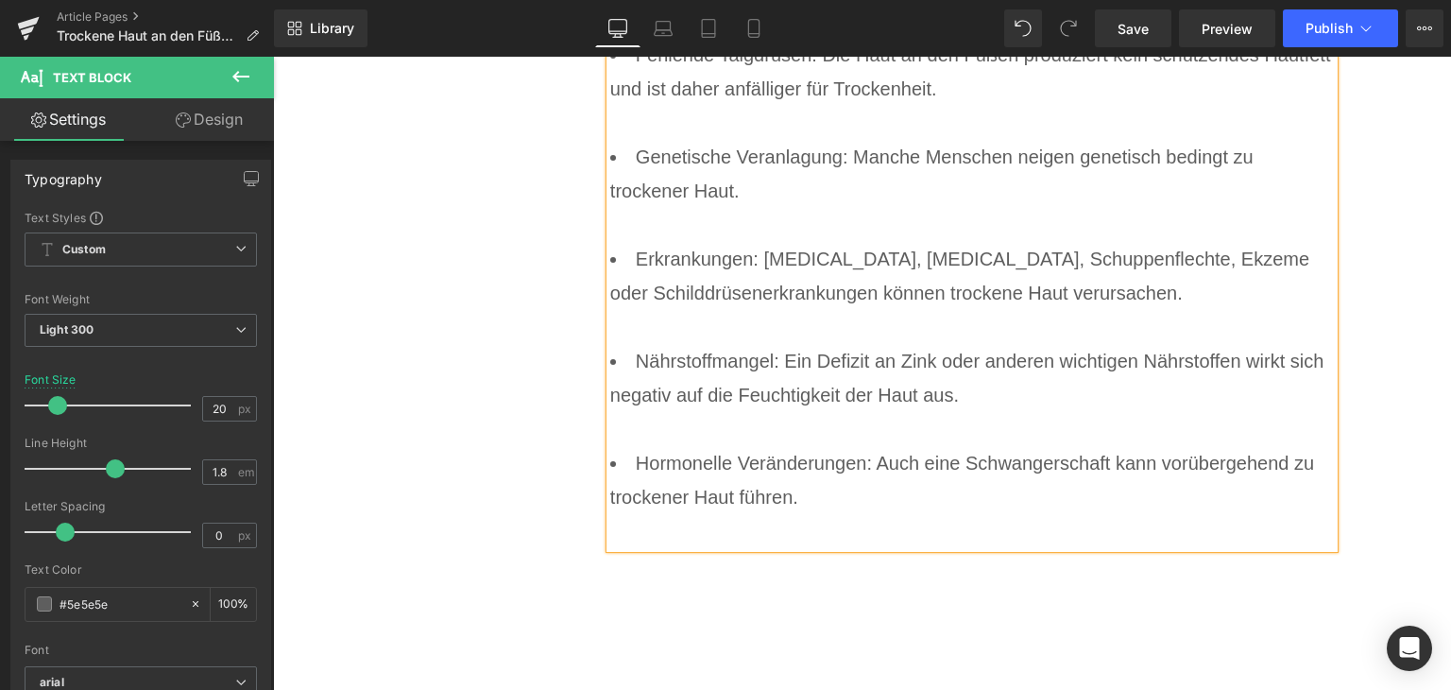
click at [730, 530] on div at bounding box center [972, 531] width 725 height 34
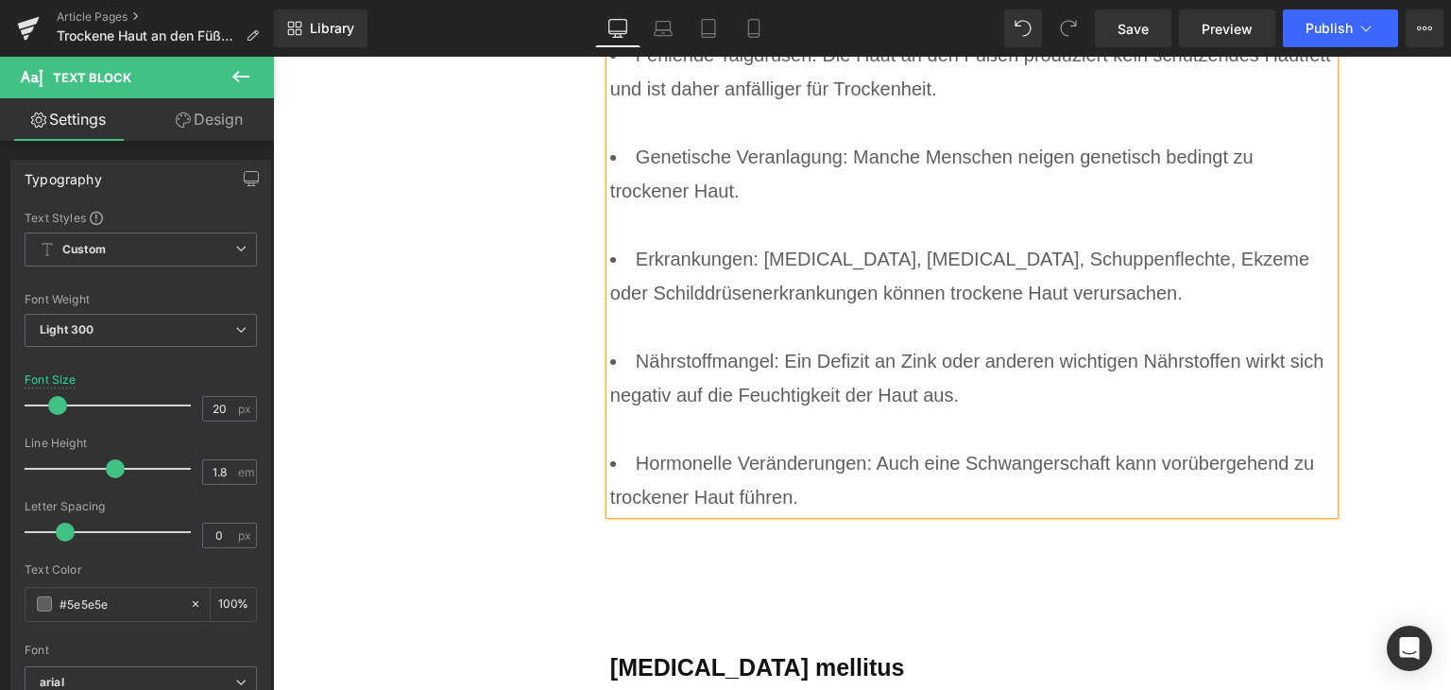
scroll to position [4158, 0]
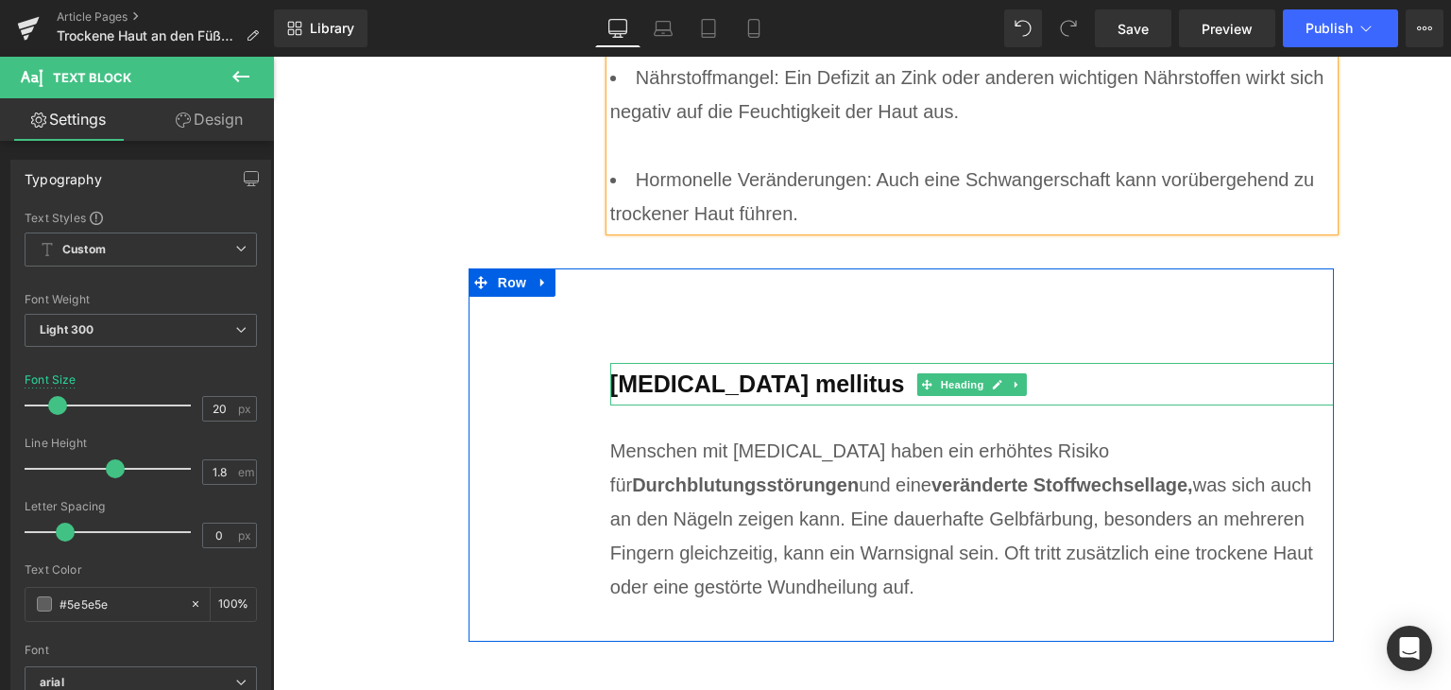
click at [770, 389] on b "[MEDICAL_DATA] mellitus" at bounding box center [757, 383] width 295 height 26
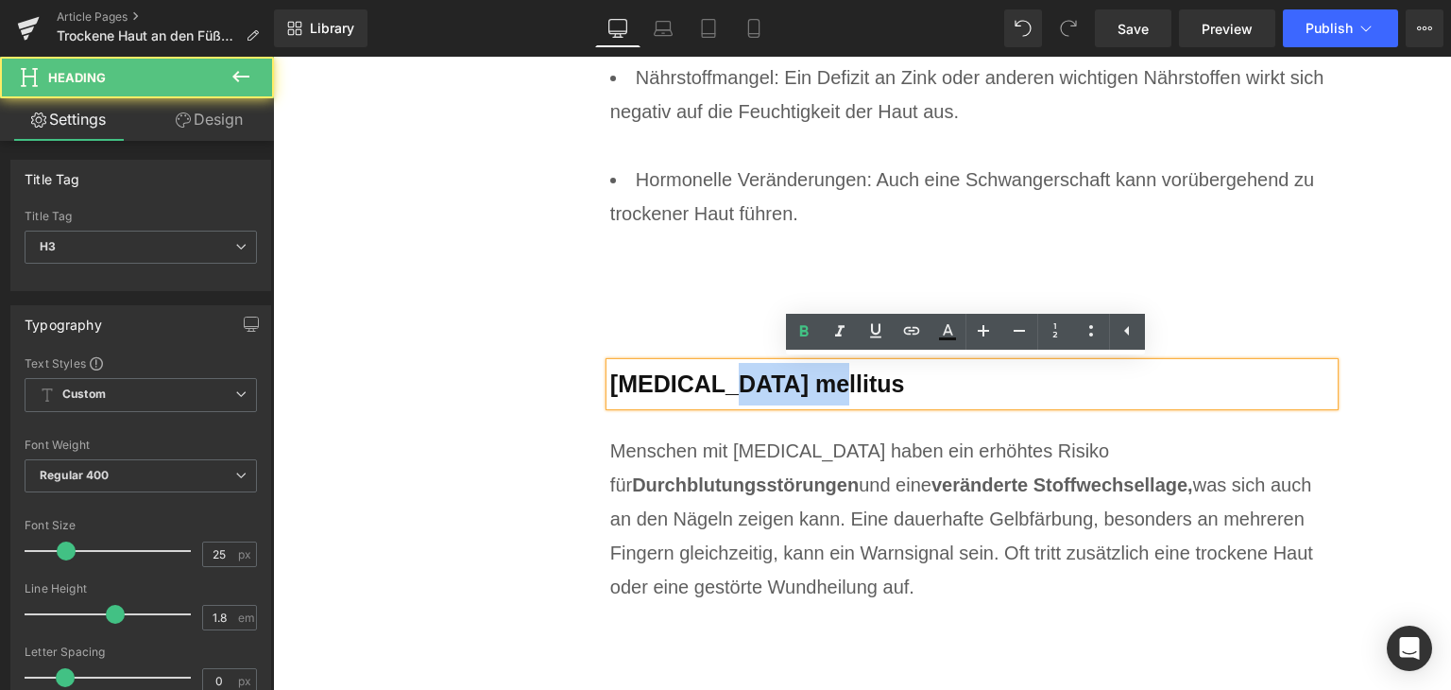
click at [770, 389] on b "[MEDICAL_DATA] mellitus" at bounding box center [757, 383] width 295 height 26
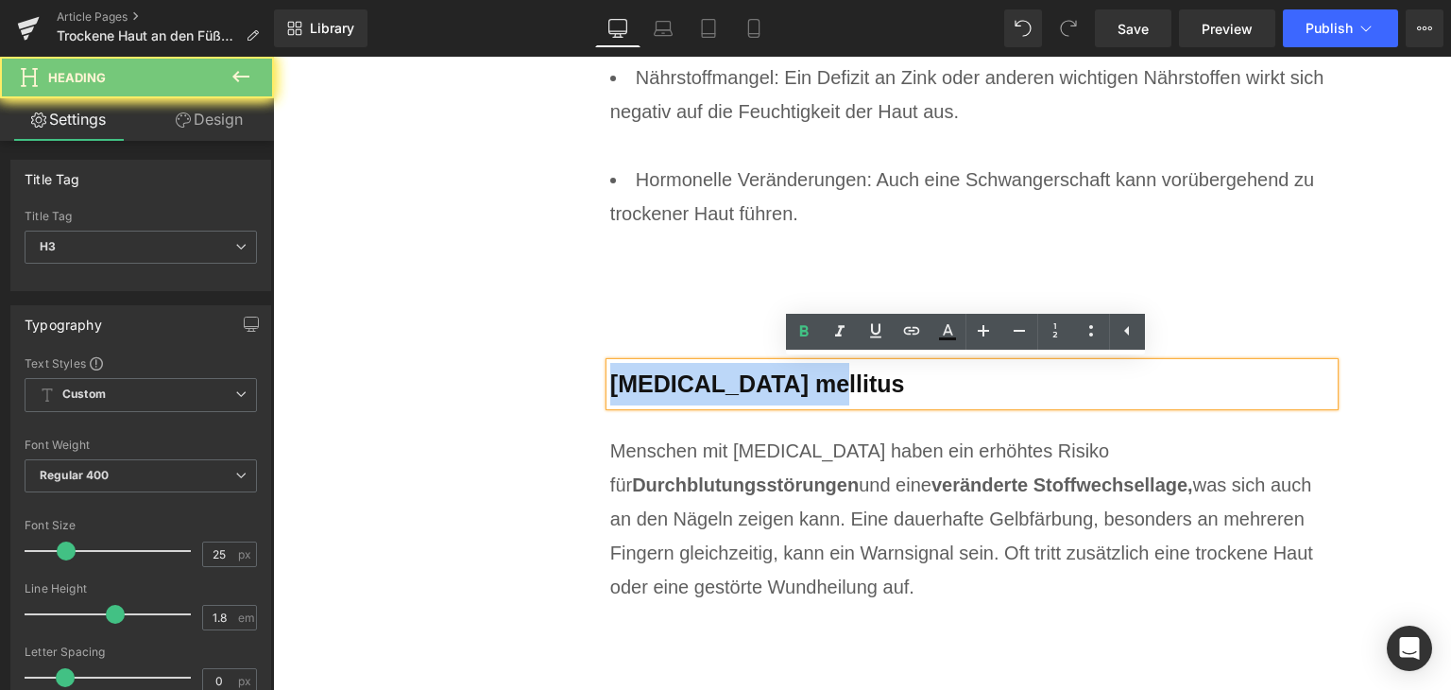
click at [770, 389] on b "[MEDICAL_DATA] mellitus" at bounding box center [757, 383] width 295 height 26
paste div
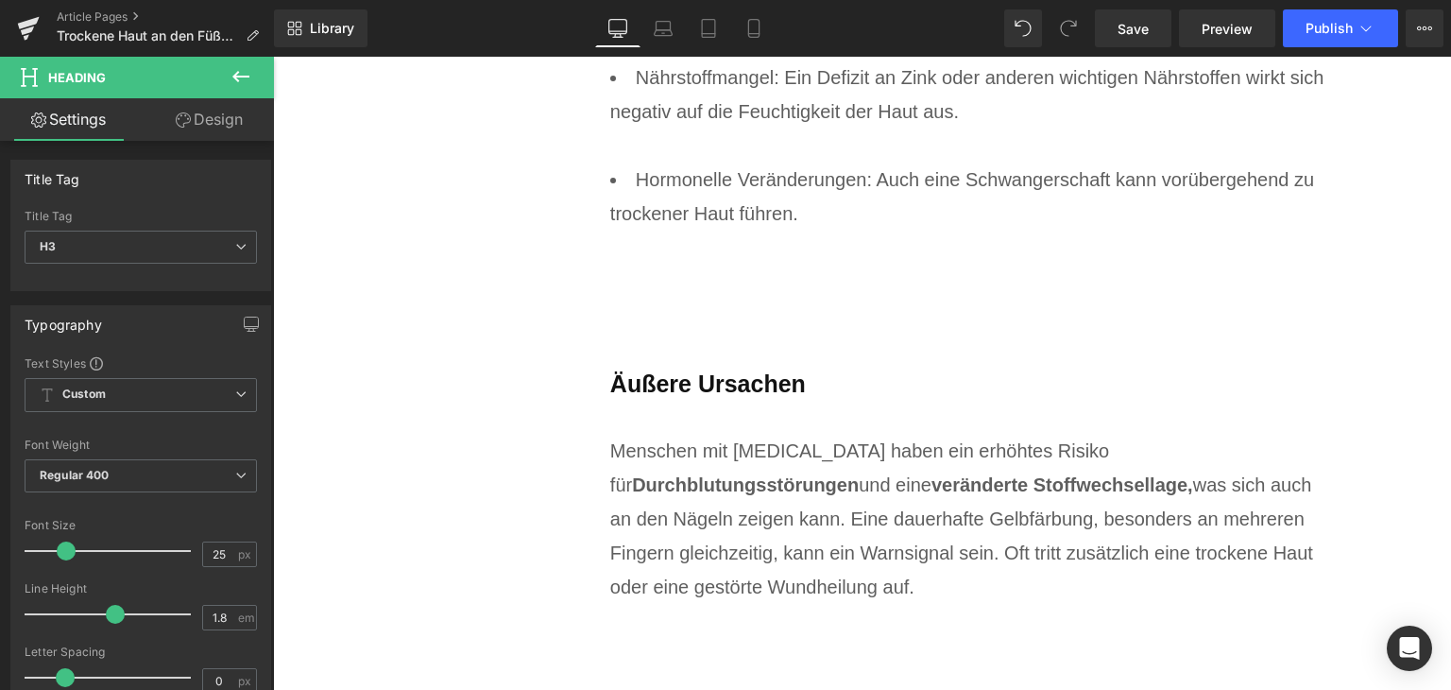
click at [932, 490] on span "veränderte Stoffwechsellage," at bounding box center [1063, 484] width 262 height 21
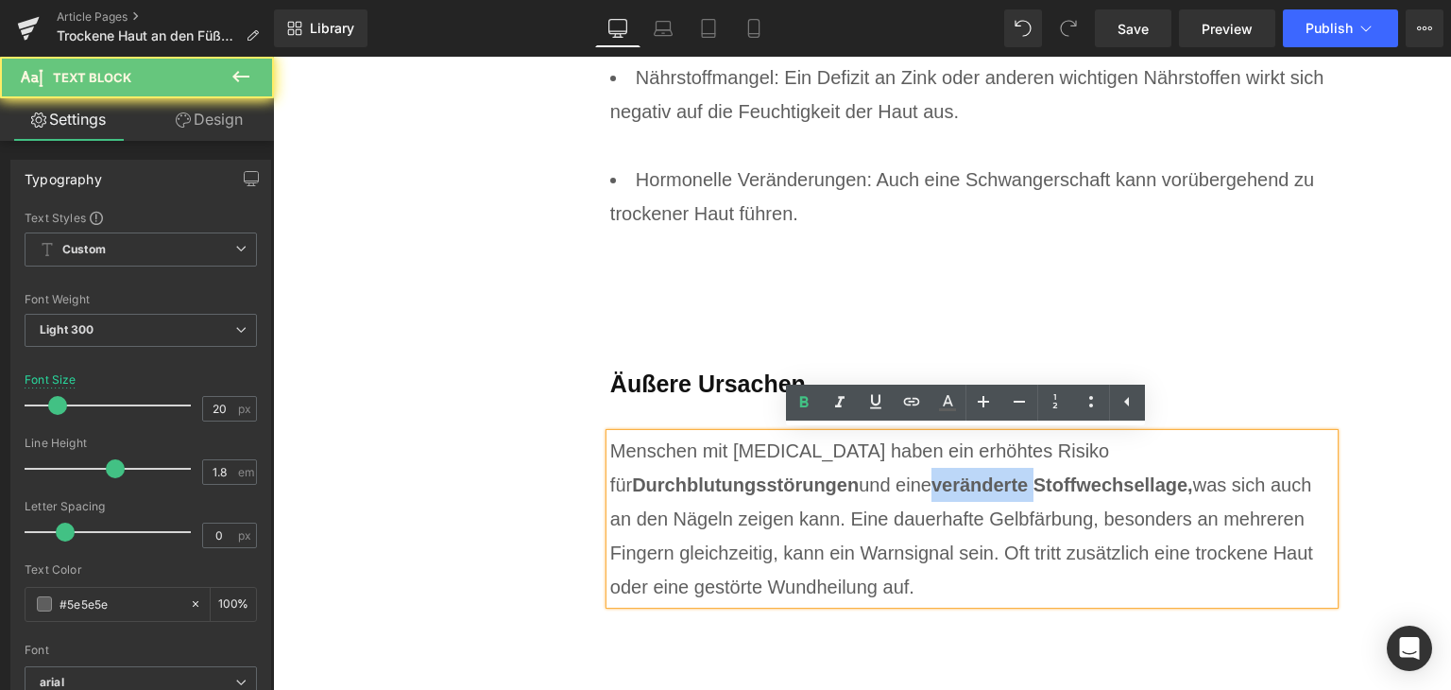
click at [932, 490] on span "veränderte Stoffwechsellage," at bounding box center [1063, 484] width 262 height 21
paste div
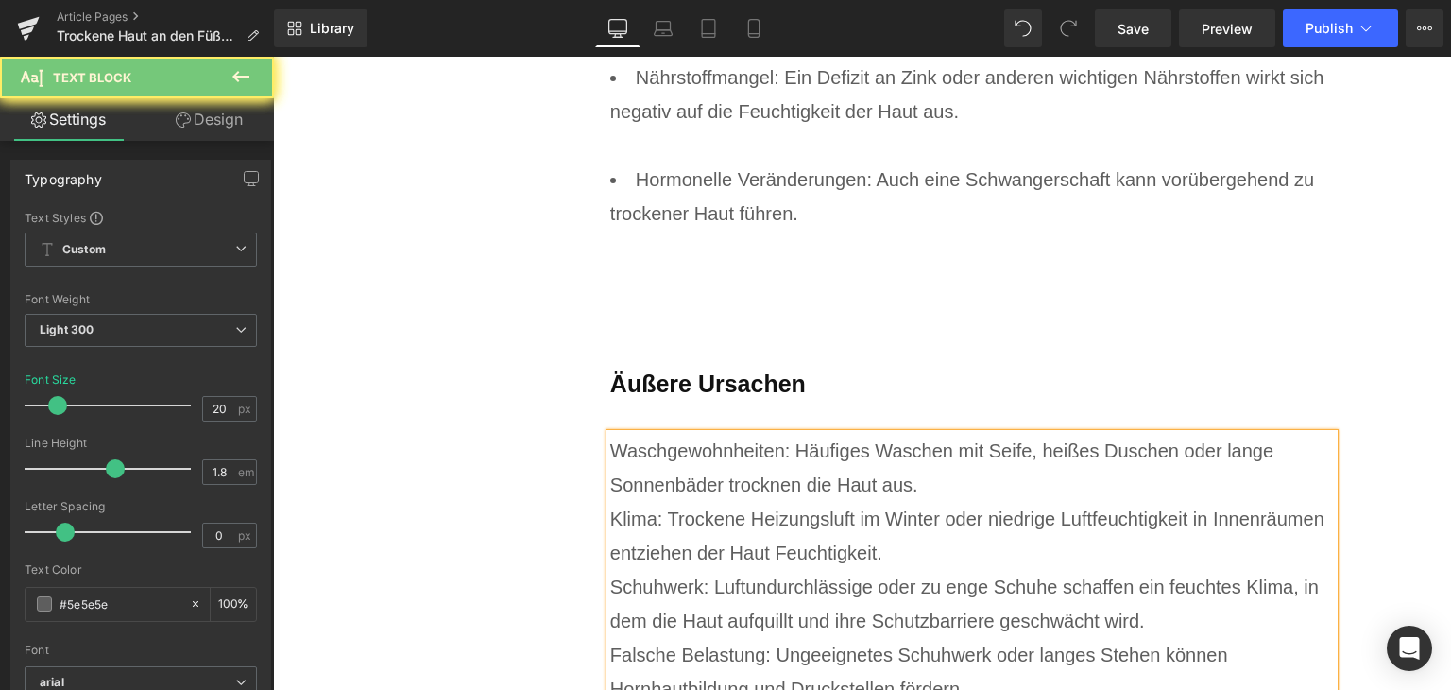
click at [678, 490] on div "Waschgewohnheiten: Häufiges Waschen mit Seife, heißes Duschen oder lange Sonnen…" at bounding box center [972, 468] width 725 height 68
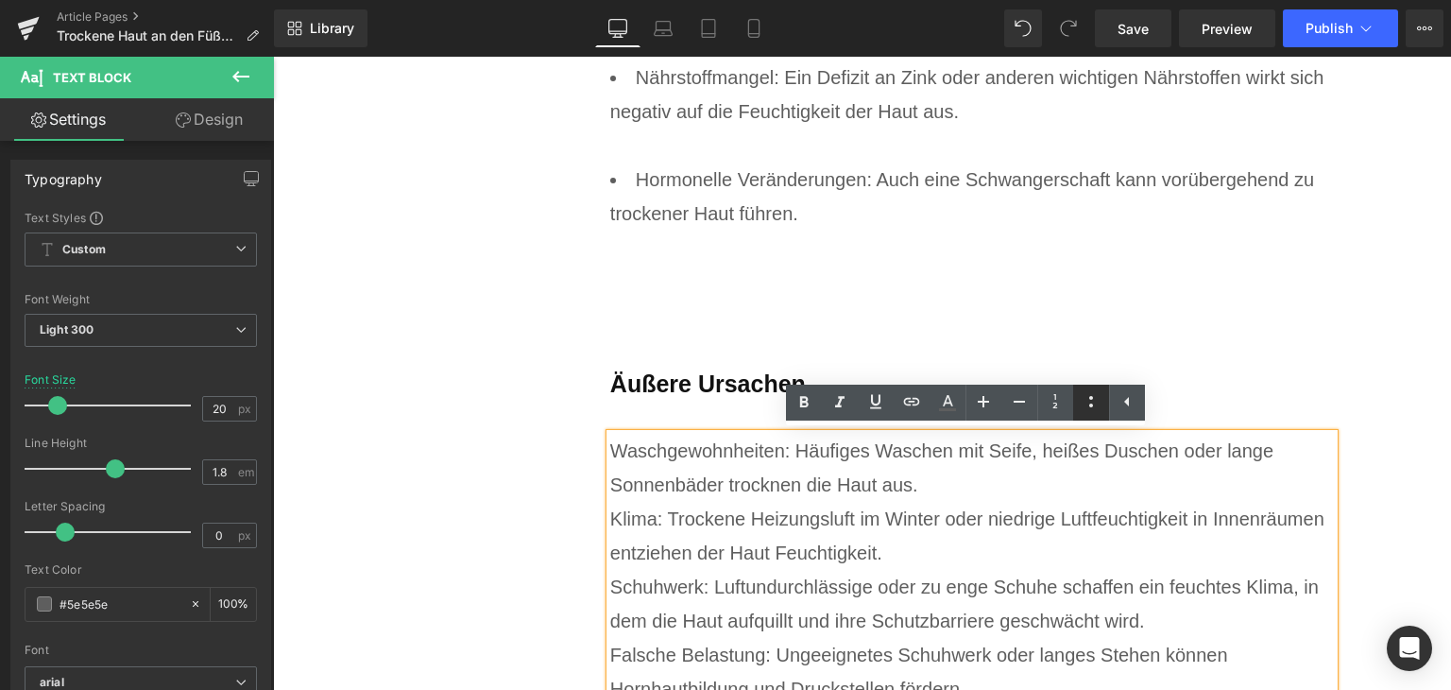
click at [1094, 417] on link at bounding box center [1091, 403] width 36 height 36
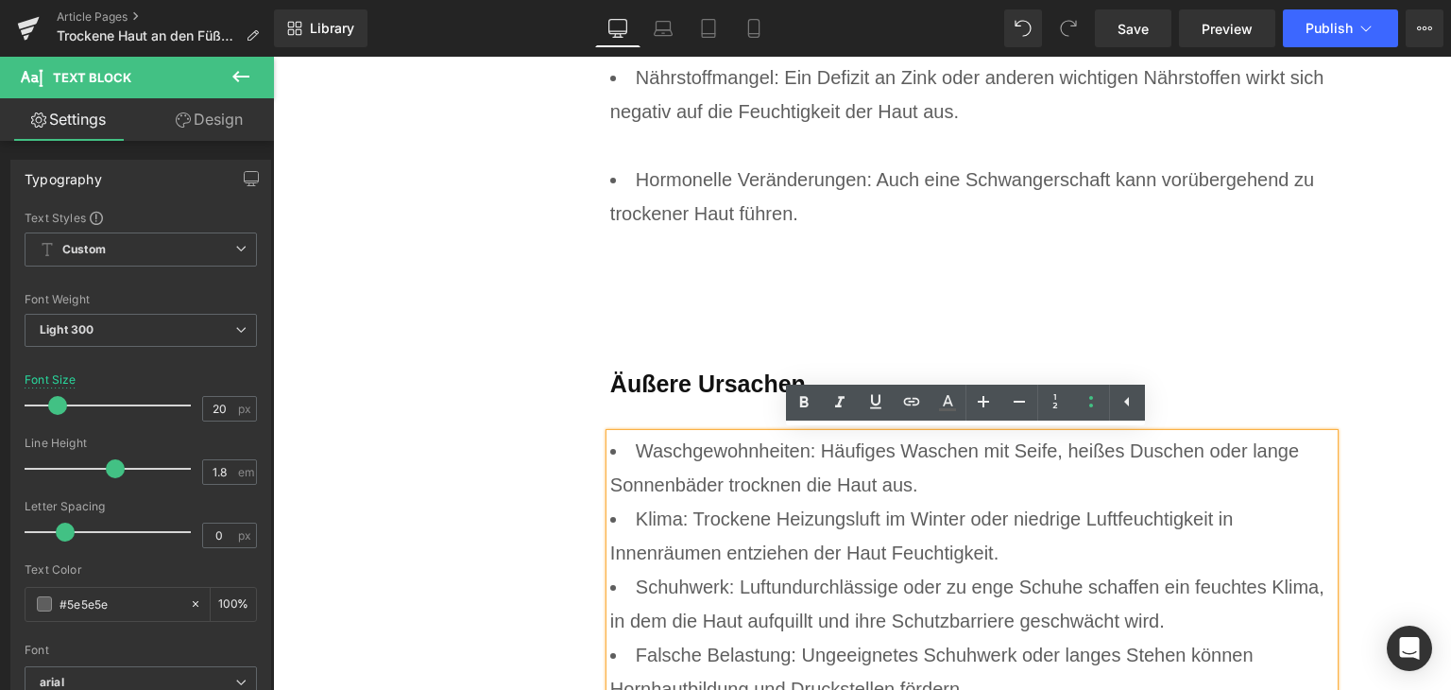
click at [949, 492] on li "Waschgewohnheiten: Häufiges Waschen mit Seife, heißes Duschen oder lange Sonnen…" at bounding box center [972, 468] width 725 height 68
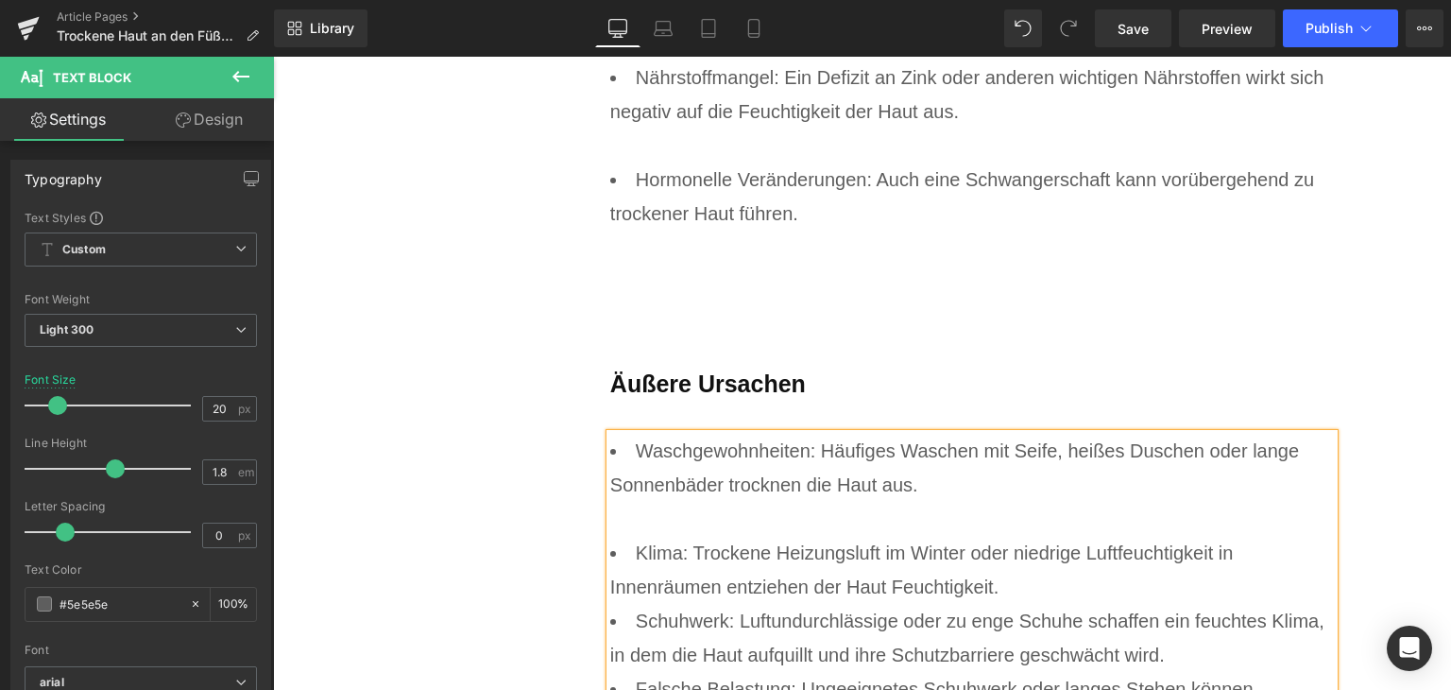
click at [1026, 583] on li "Klima: Trockene Heizungsluft im Winter oder niedrige Luftfeuchtigkeit in Innenr…" at bounding box center [972, 570] width 725 height 68
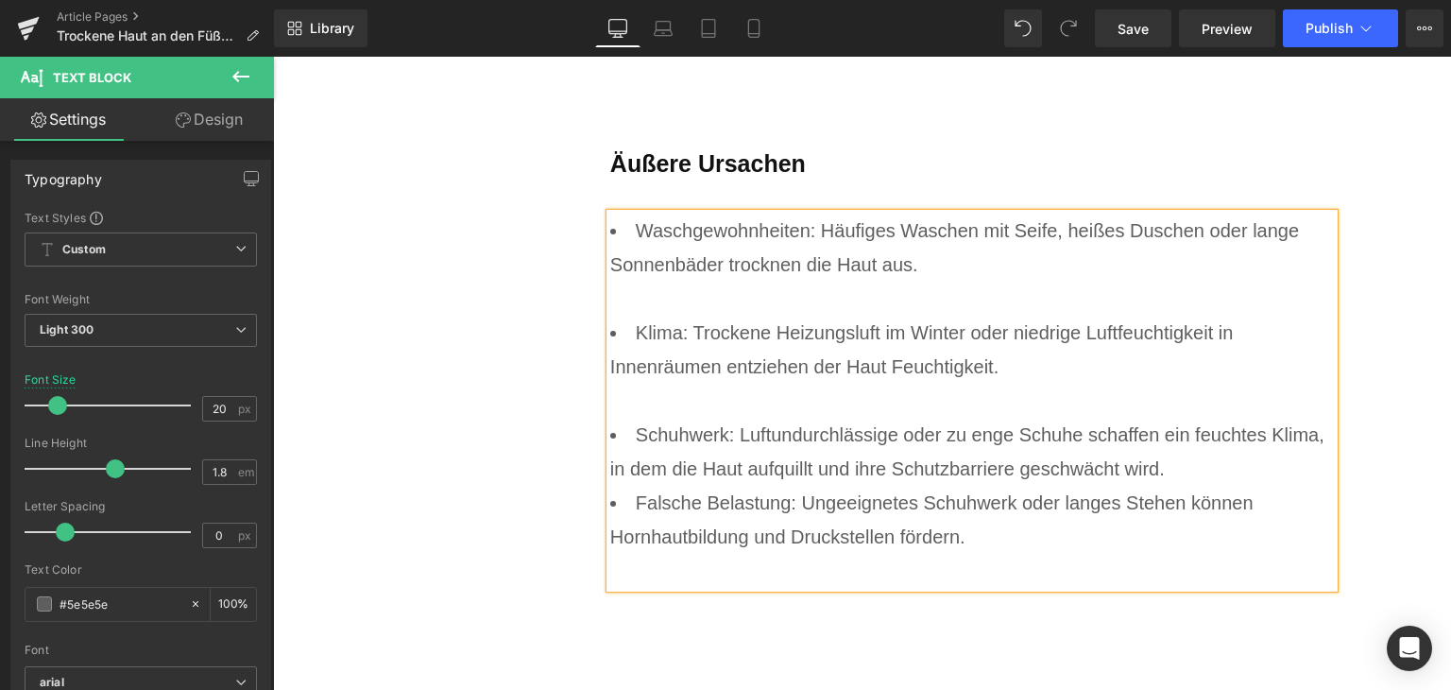
scroll to position [4441, 0]
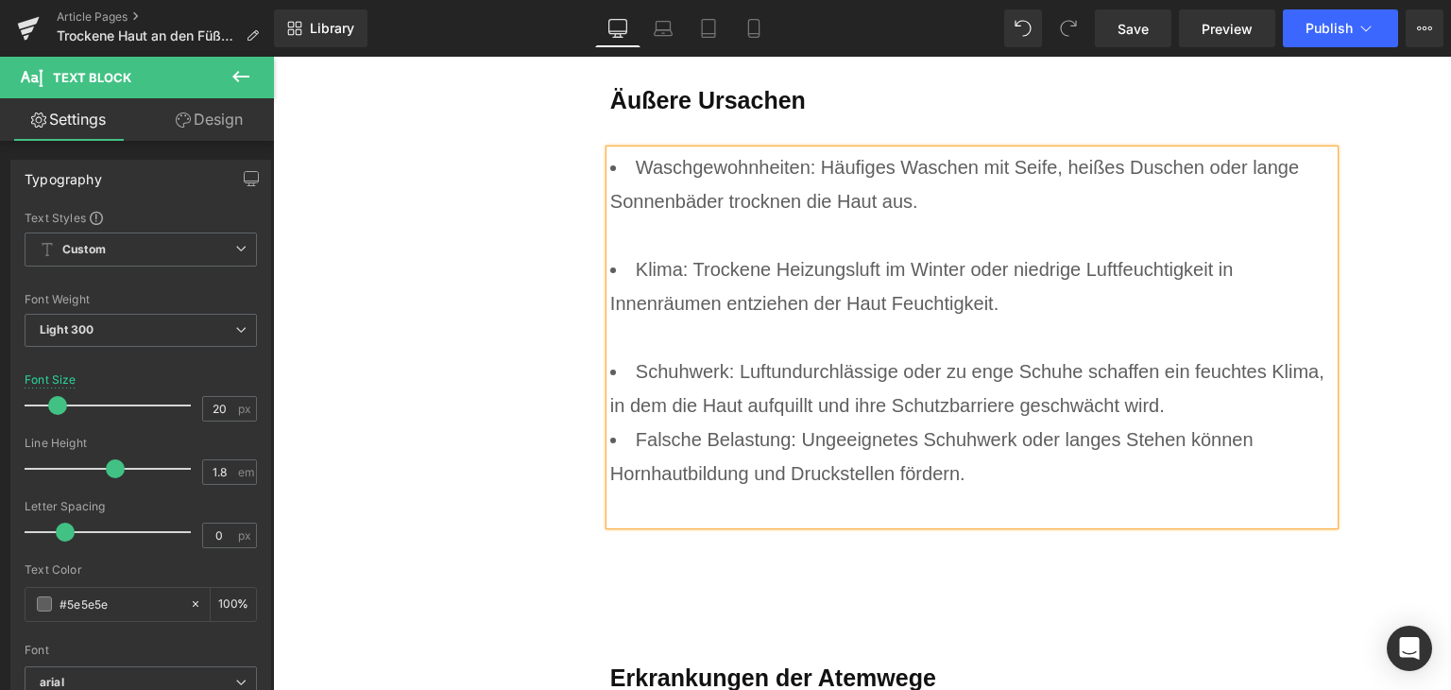
click at [1172, 400] on li "Schuhwerk: Luftundurchlässige oder zu enge Schuhe schaffen ein feuchtes Klima, …" at bounding box center [972, 388] width 725 height 68
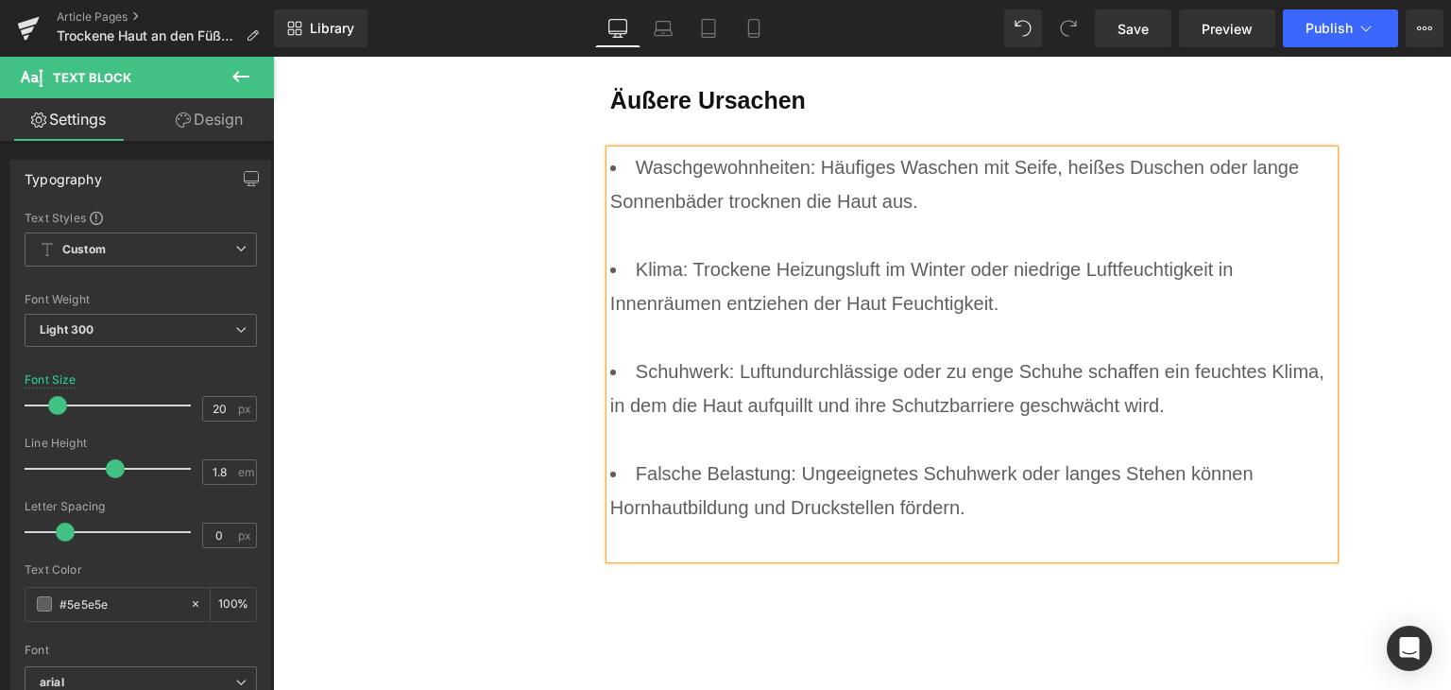
click at [708, 534] on div at bounding box center [972, 541] width 725 height 34
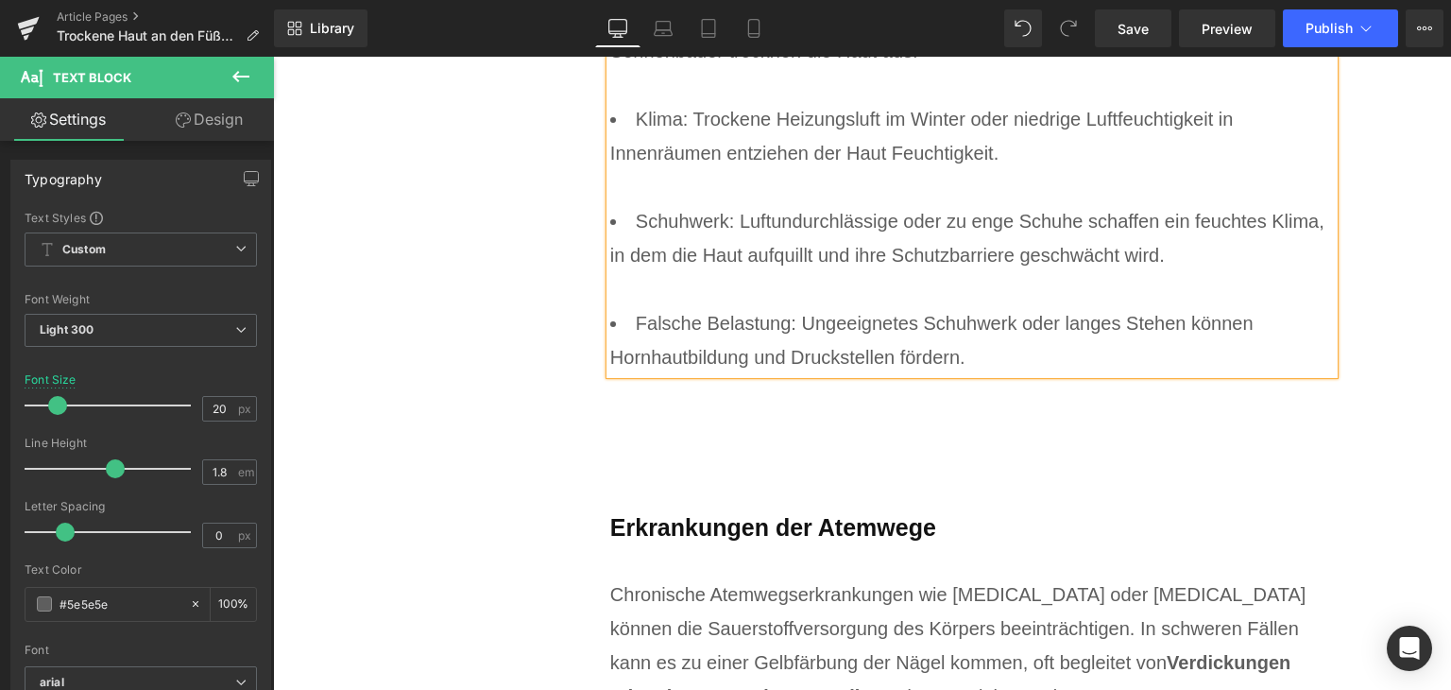
scroll to position [4819, 0]
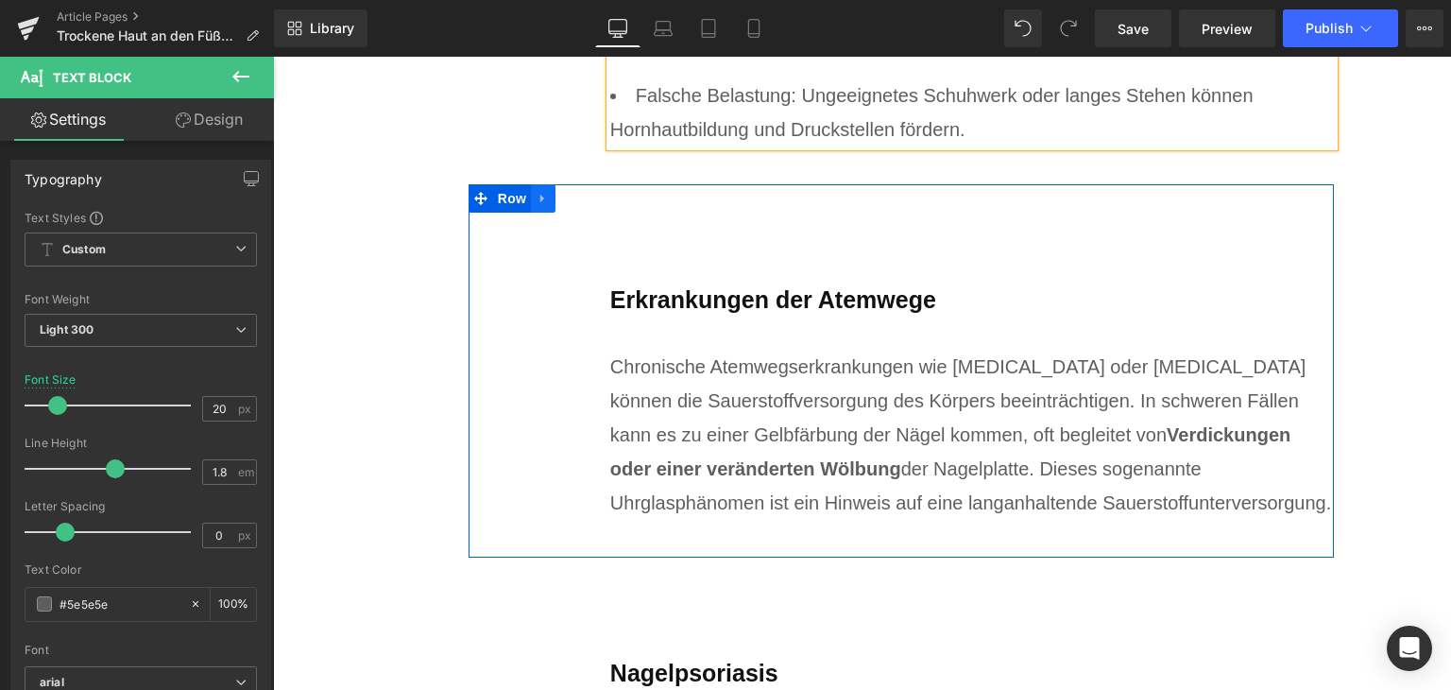
click at [537, 205] on icon at bounding box center [543, 199] width 13 height 14
click at [586, 201] on icon at bounding box center [592, 198] width 13 height 13
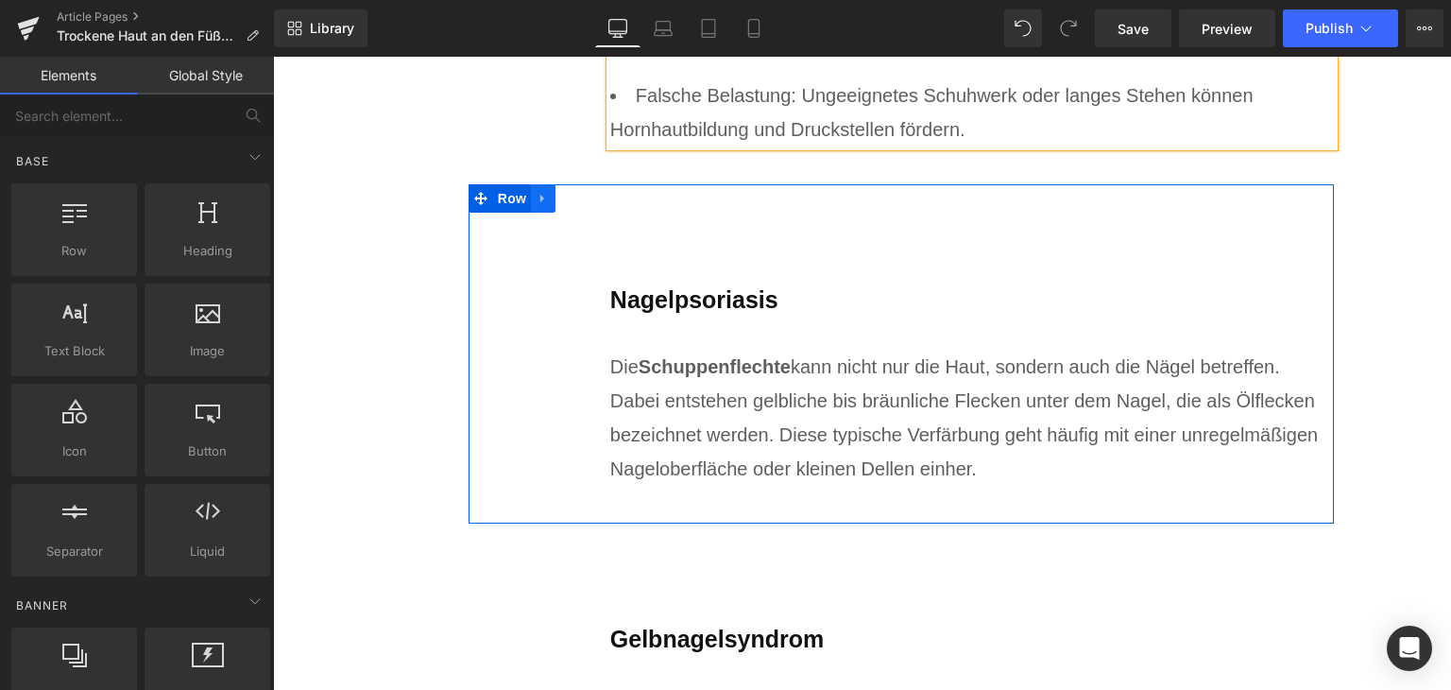
click at [537, 192] on icon at bounding box center [543, 199] width 13 height 14
click at [586, 194] on icon at bounding box center [592, 198] width 13 height 13
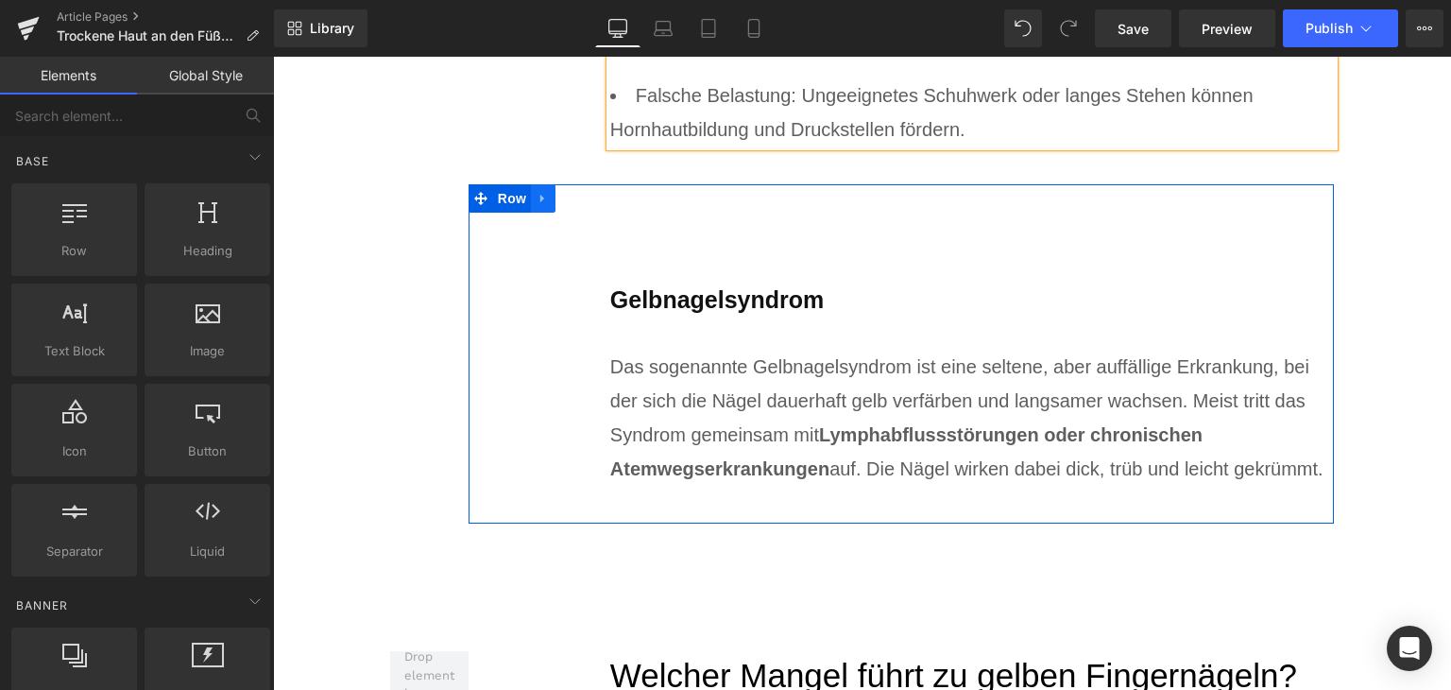
click at [537, 201] on icon at bounding box center [543, 199] width 13 height 14
click at [580, 197] on link at bounding box center [592, 198] width 25 height 28
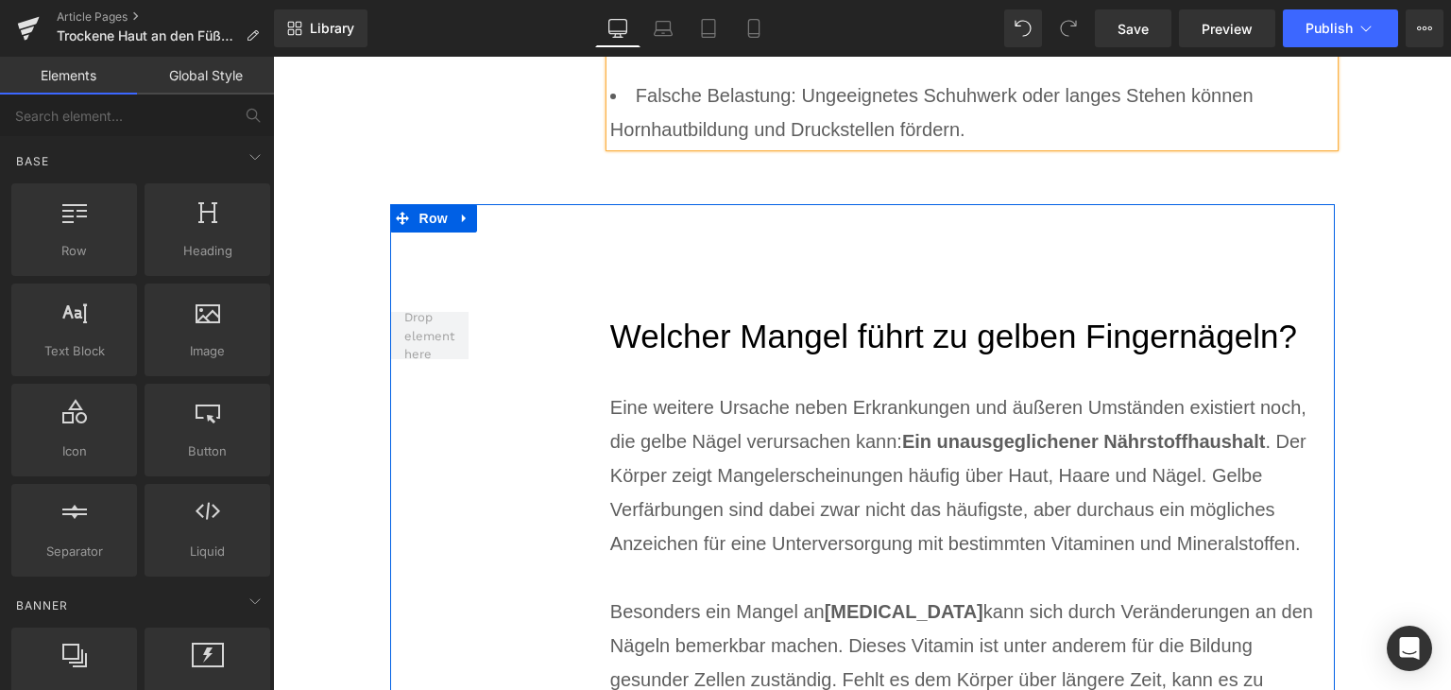
click at [688, 338] on h2 "Welcher Mangel führt zu gelben Fingernägeln?" at bounding box center [972, 337] width 725 height 50
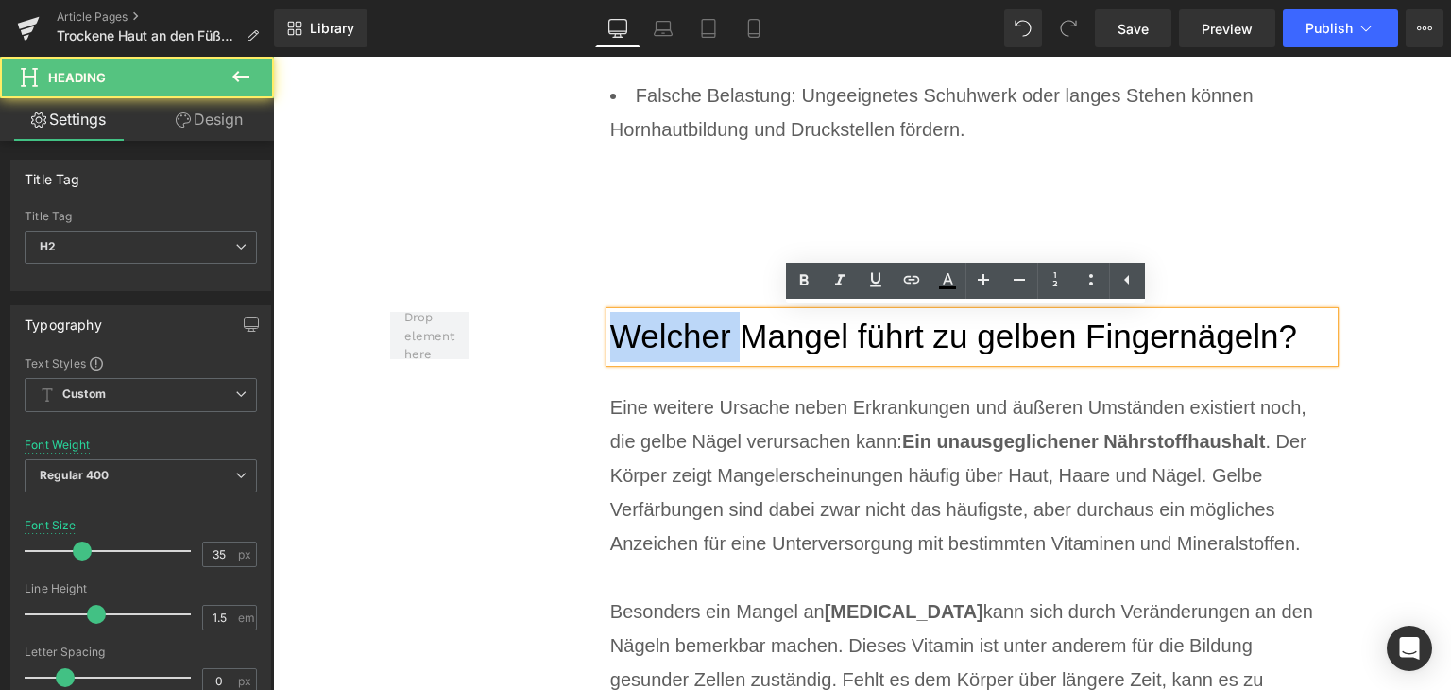
click at [688, 338] on h2 "Welcher Mangel führt zu gelben Fingernägeln?" at bounding box center [972, 337] width 725 height 50
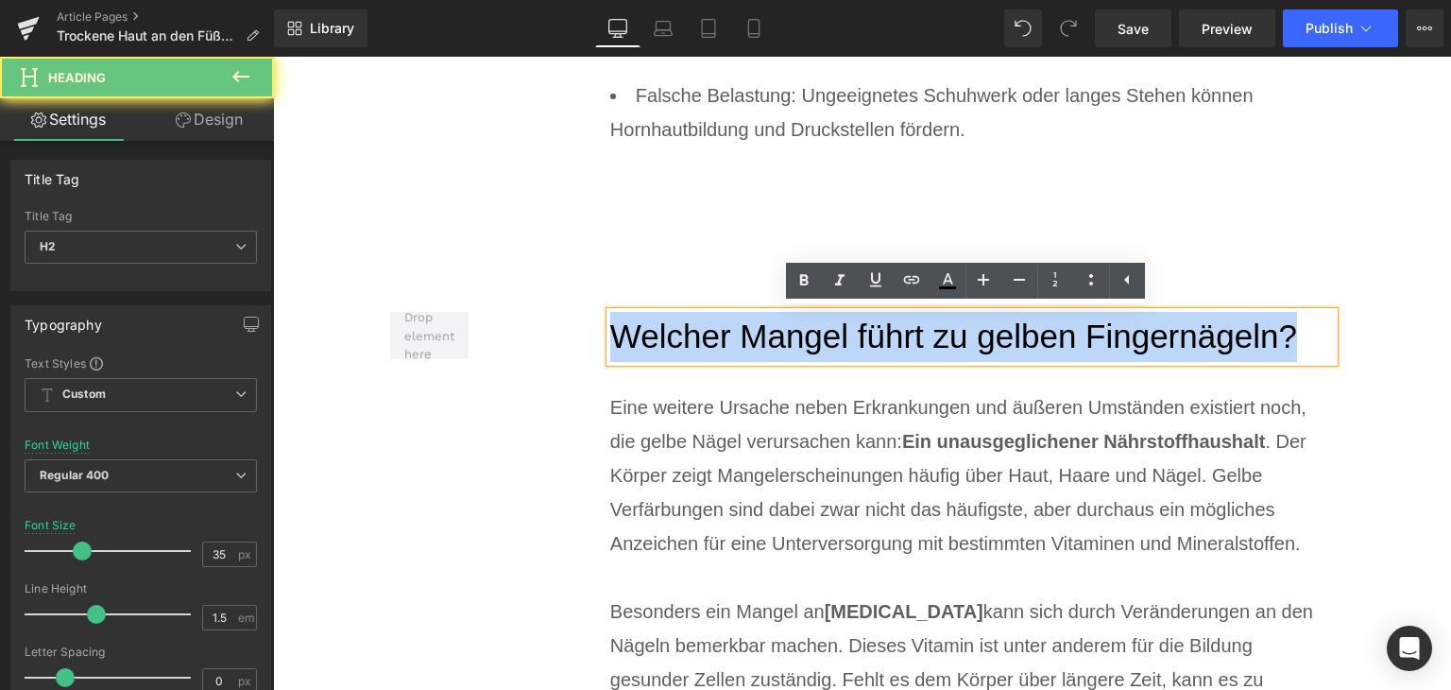
click at [688, 338] on h2 "Welcher Mangel führt zu gelben Fingernägeln?" at bounding box center [972, 337] width 725 height 50
paste div
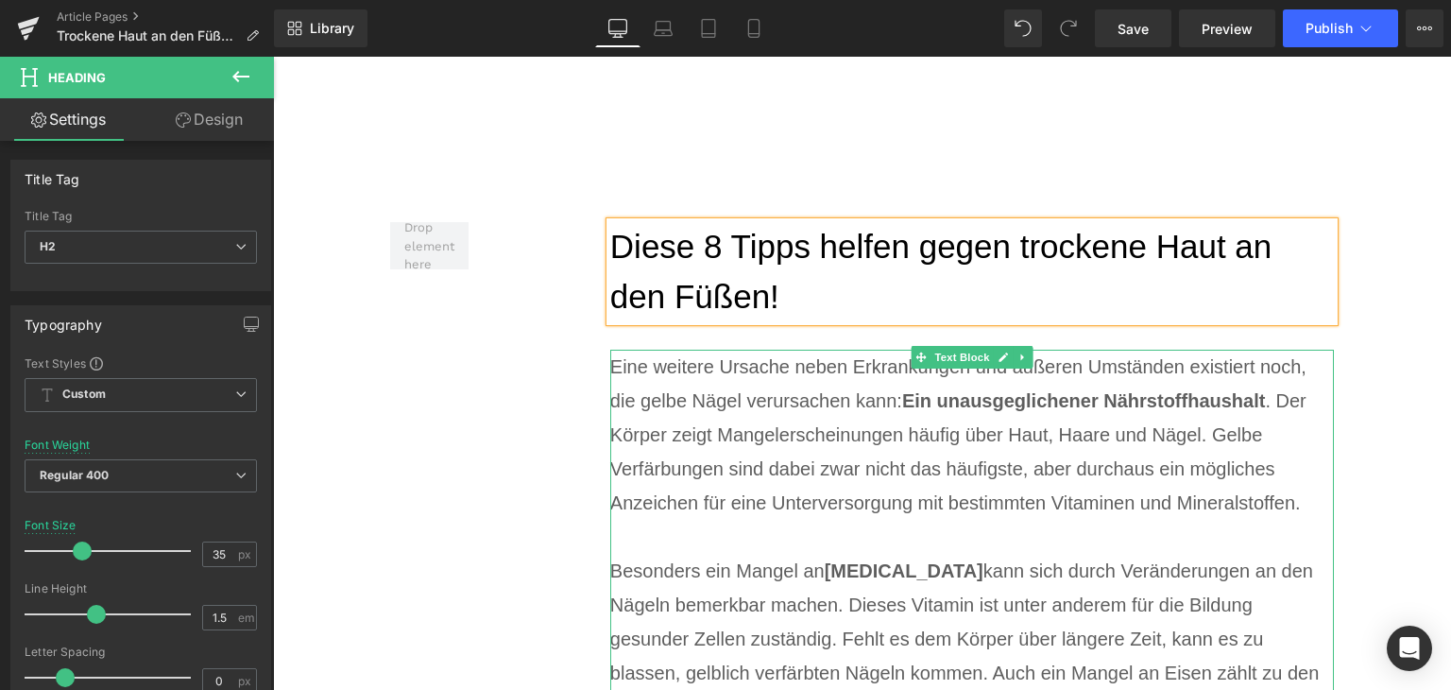
scroll to position [4914, 0]
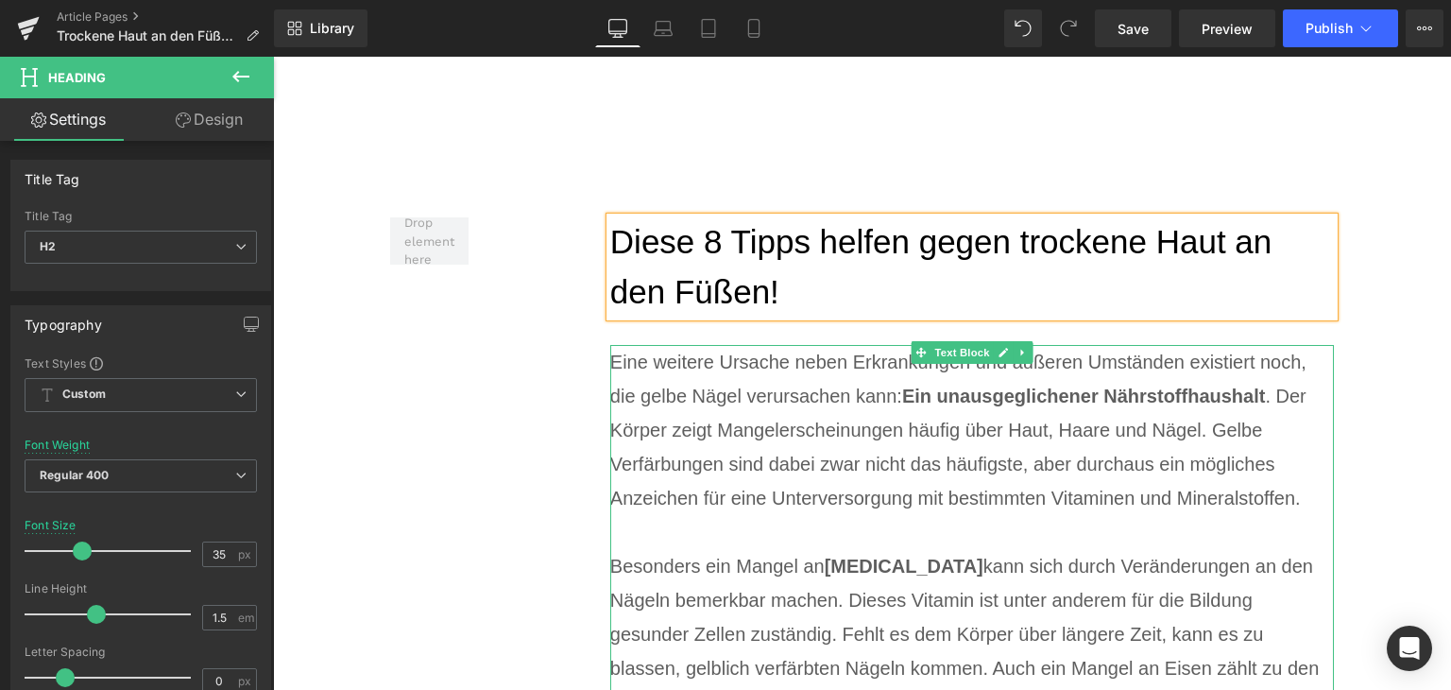
click at [713, 454] on div "Eine weitere Ursache neben Erkrankungen und äußeren Umständen existiert noch, d…" at bounding box center [972, 430] width 725 height 170
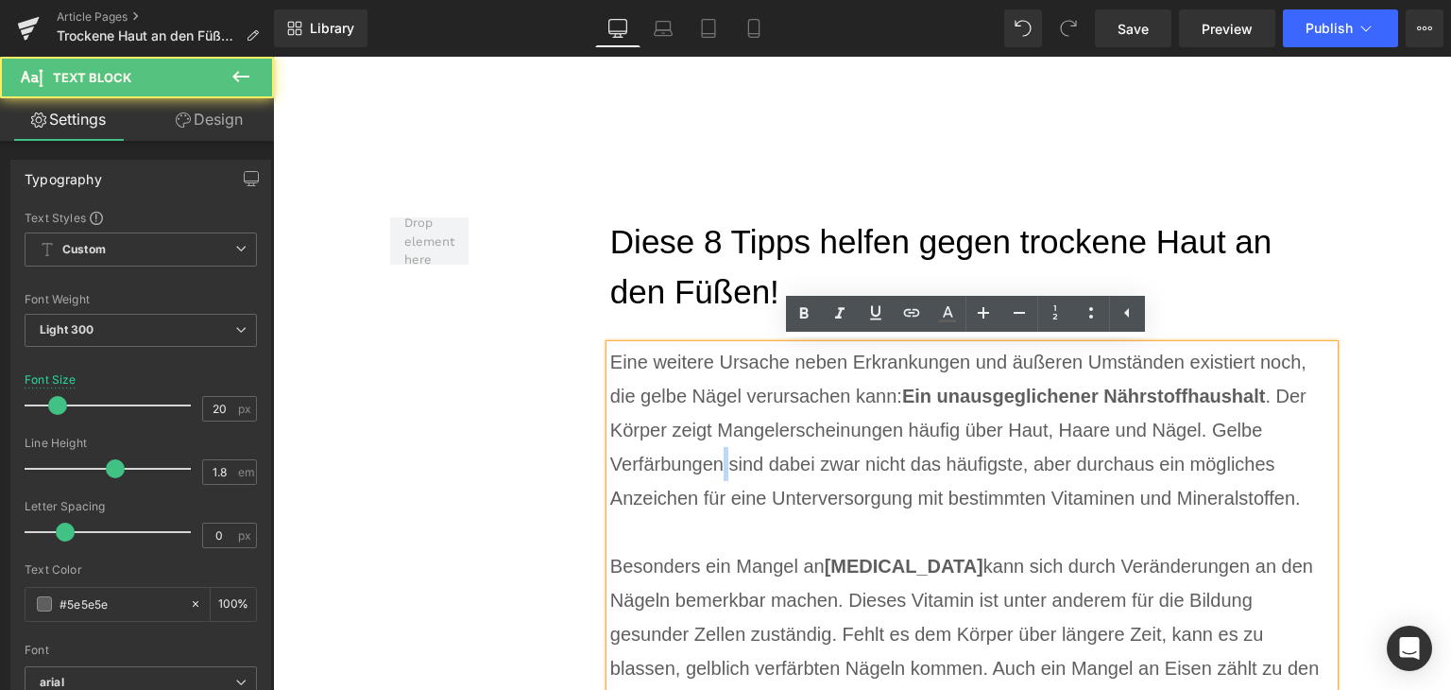
click at [713, 453] on div "Eine weitere Ursache neben Erkrankungen und äußeren Umständen existiert noch, d…" at bounding box center [972, 430] width 725 height 170
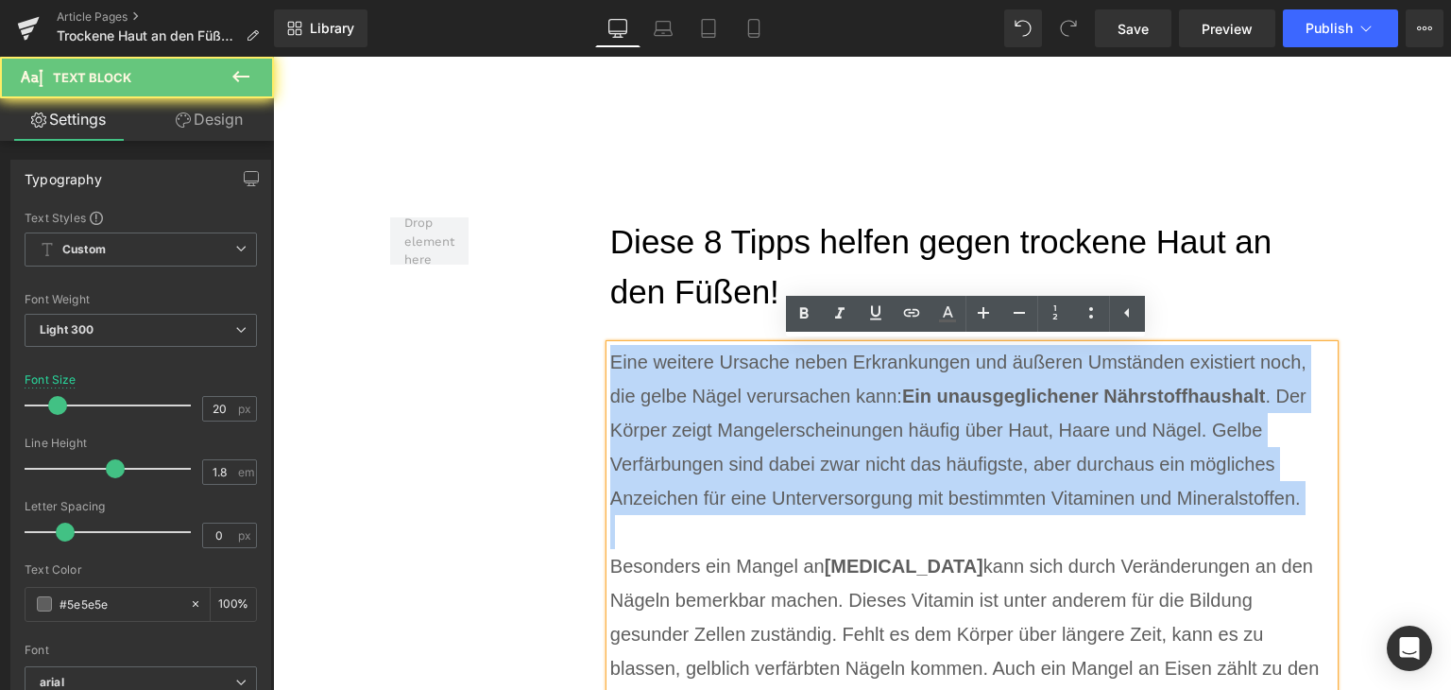
click at [713, 453] on div "Eine weitere Ursache neben Erkrankungen und äußeren Umständen existiert noch, d…" at bounding box center [972, 430] width 725 height 170
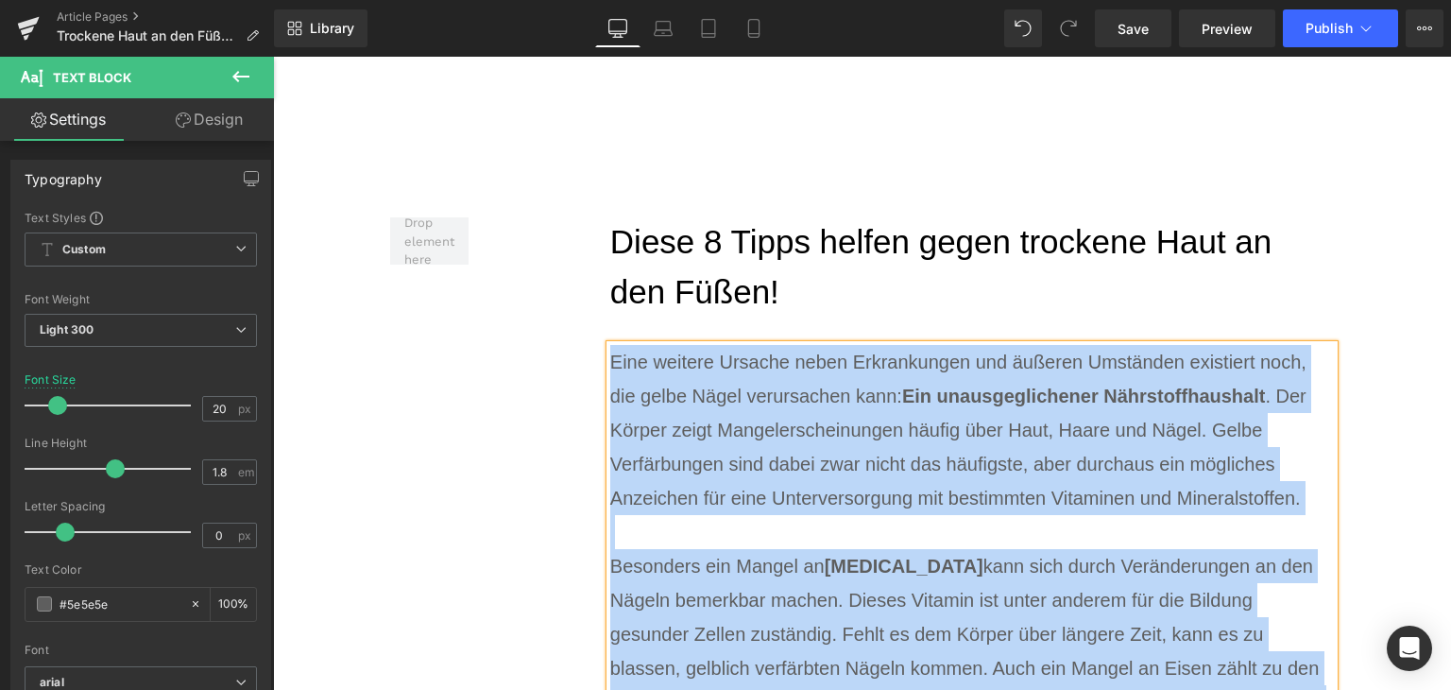
paste div
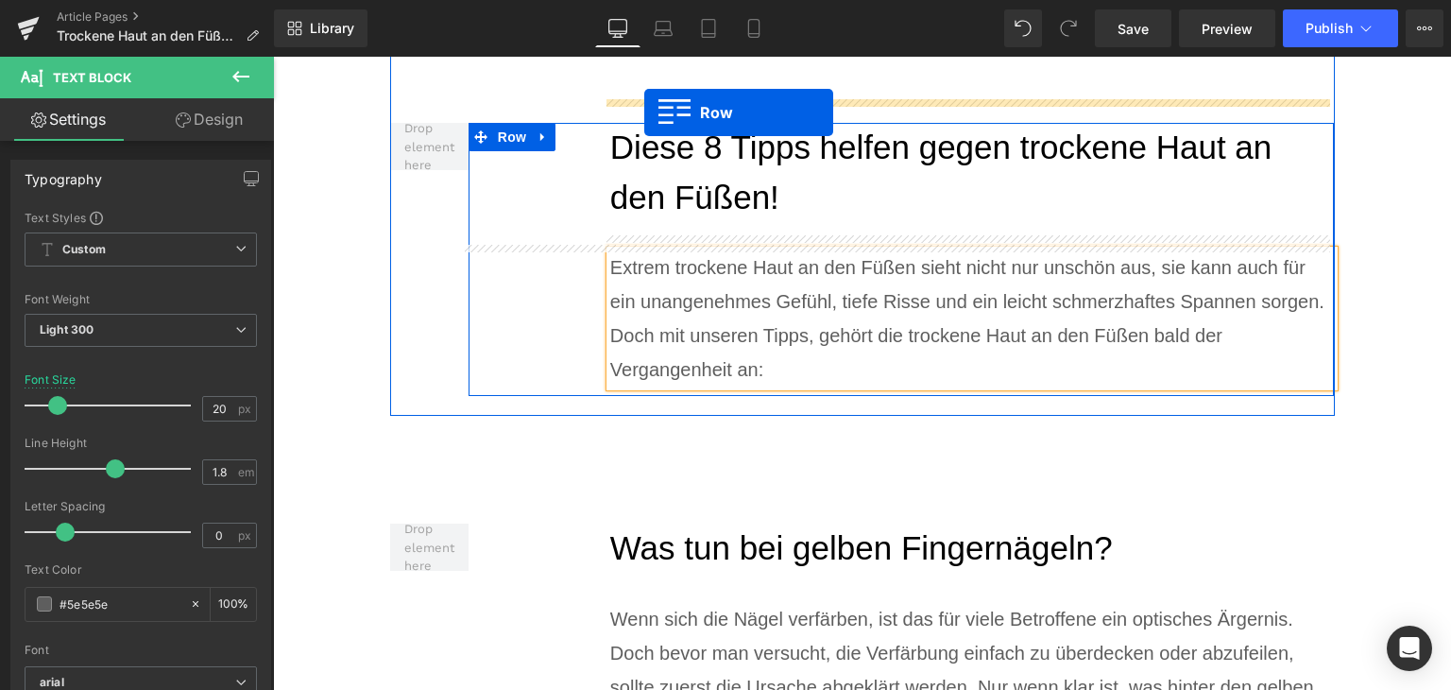
scroll to position [4989, 0]
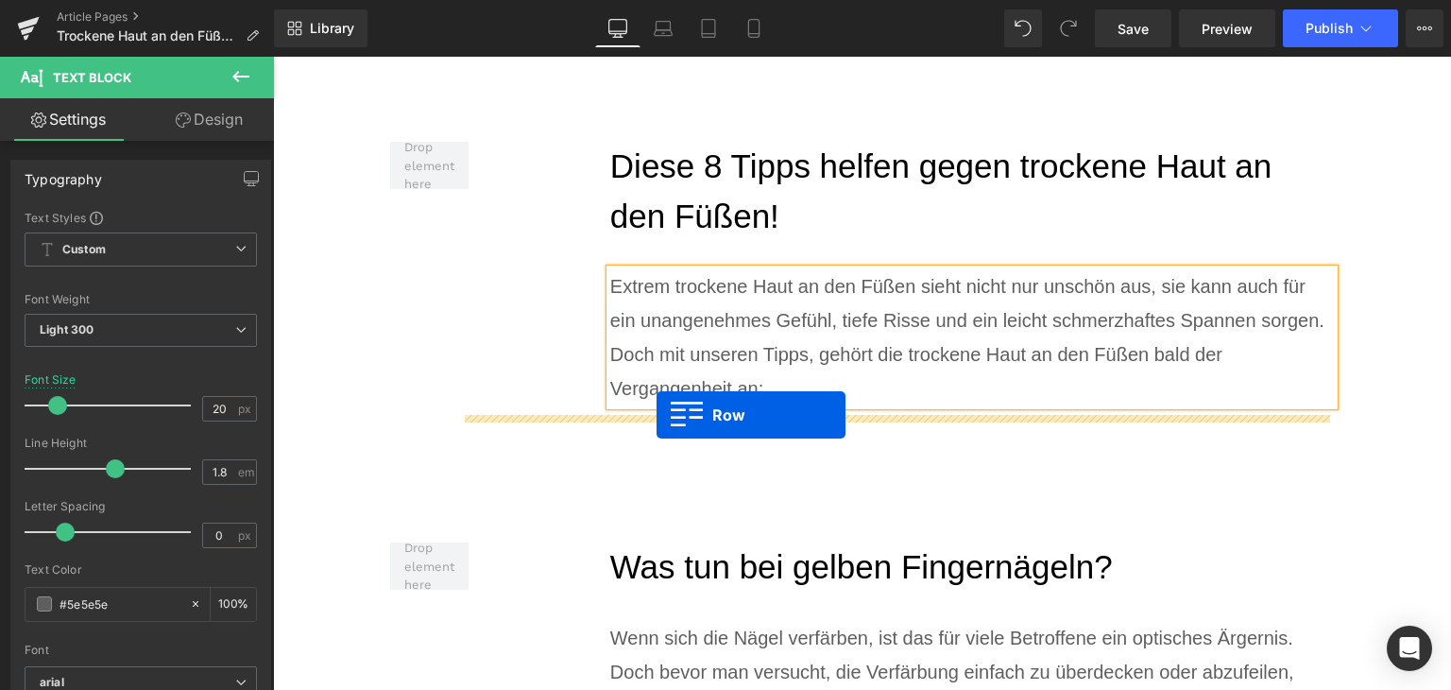
drag, startPoint x: 476, startPoint y: 286, endPoint x: 657, endPoint y: 415, distance: 221.6
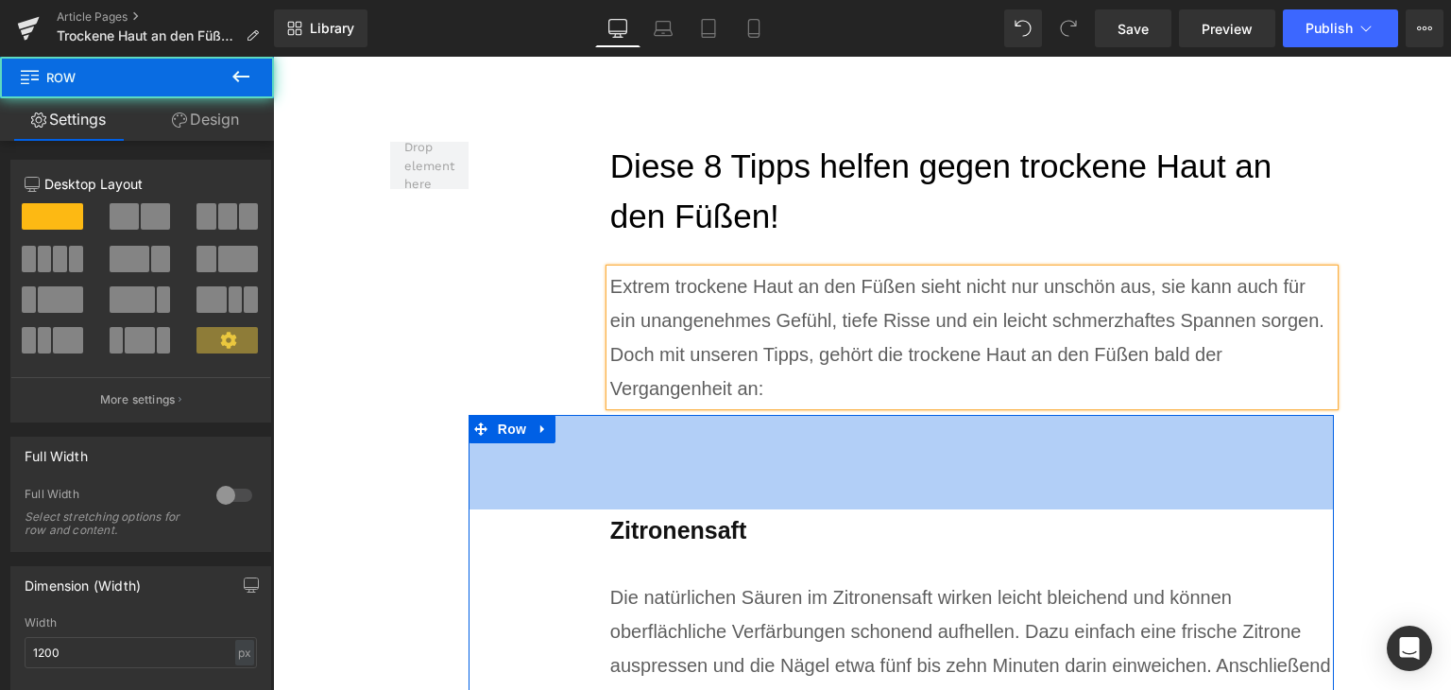
scroll to position [5084, 0]
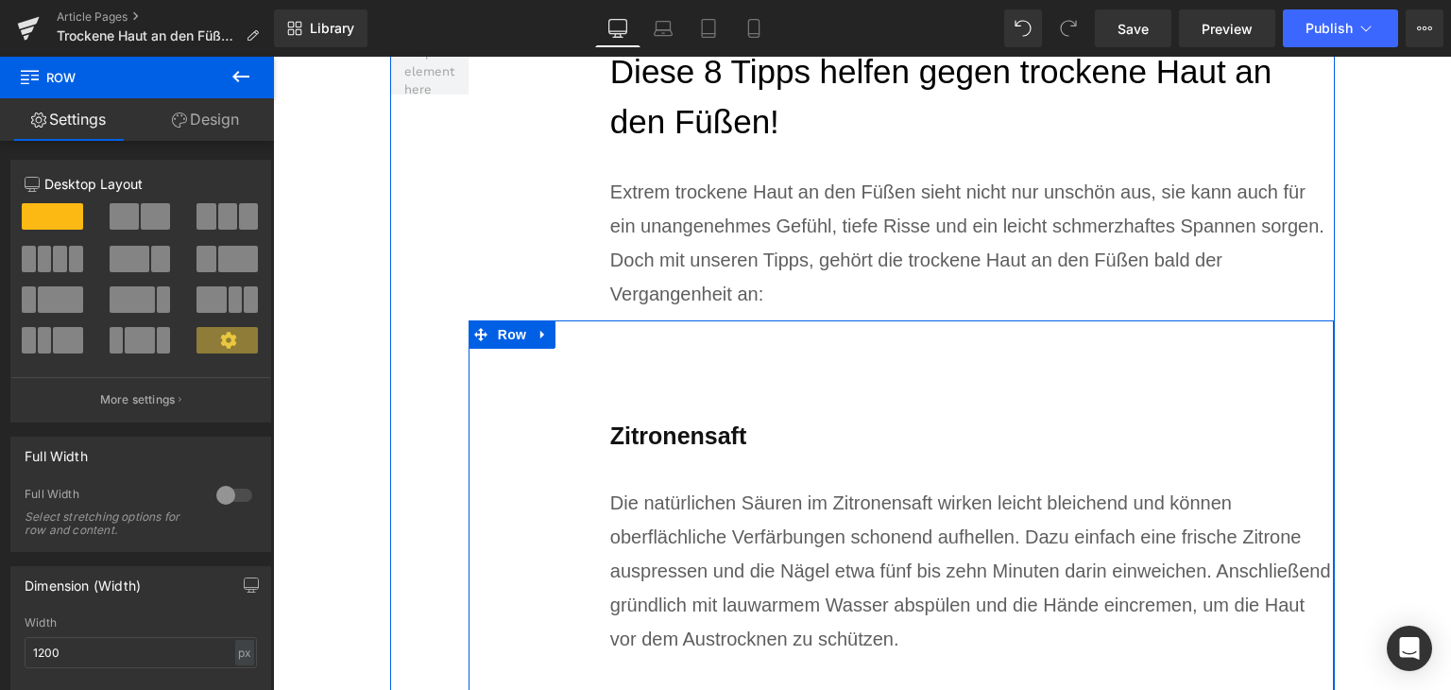
click at [684, 436] on b "Zitronensaft" at bounding box center [678, 435] width 136 height 26
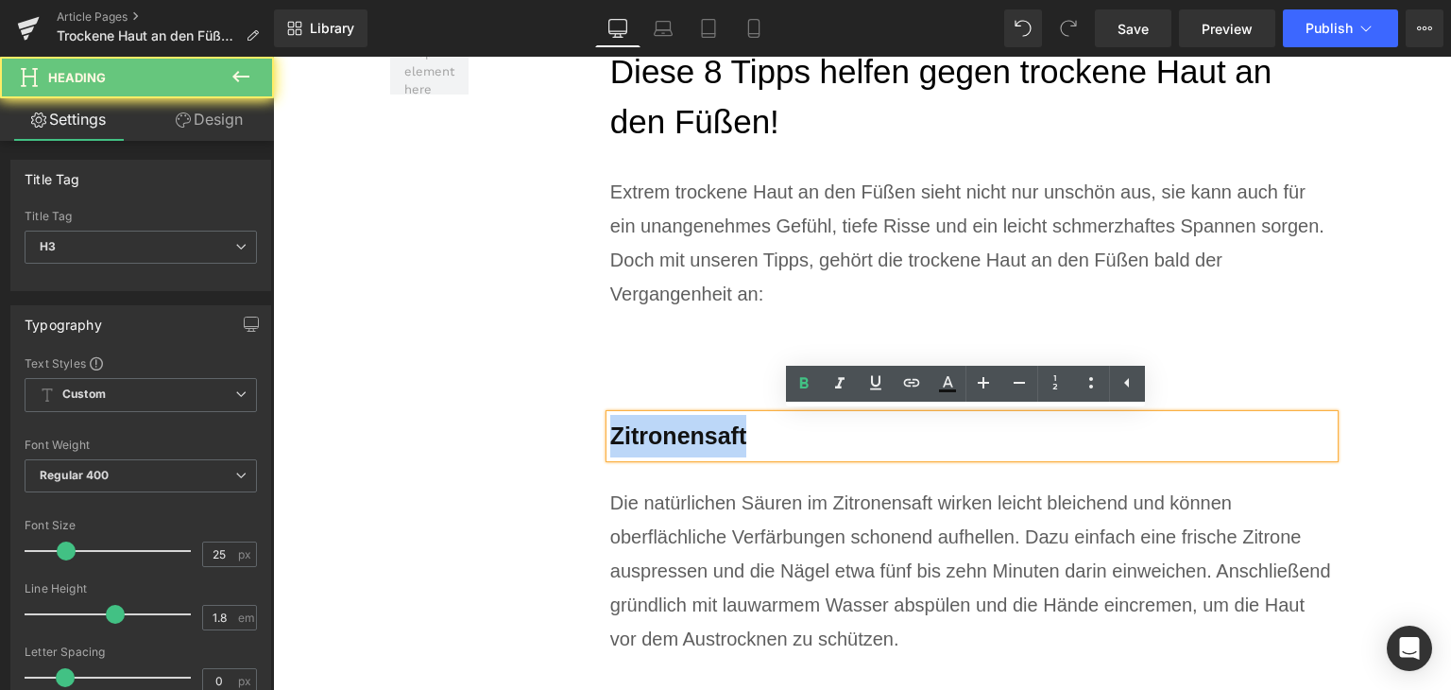
click at [684, 436] on b "Zitronensaft" at bounding box center [678, 435] width 136 height 26
paste div
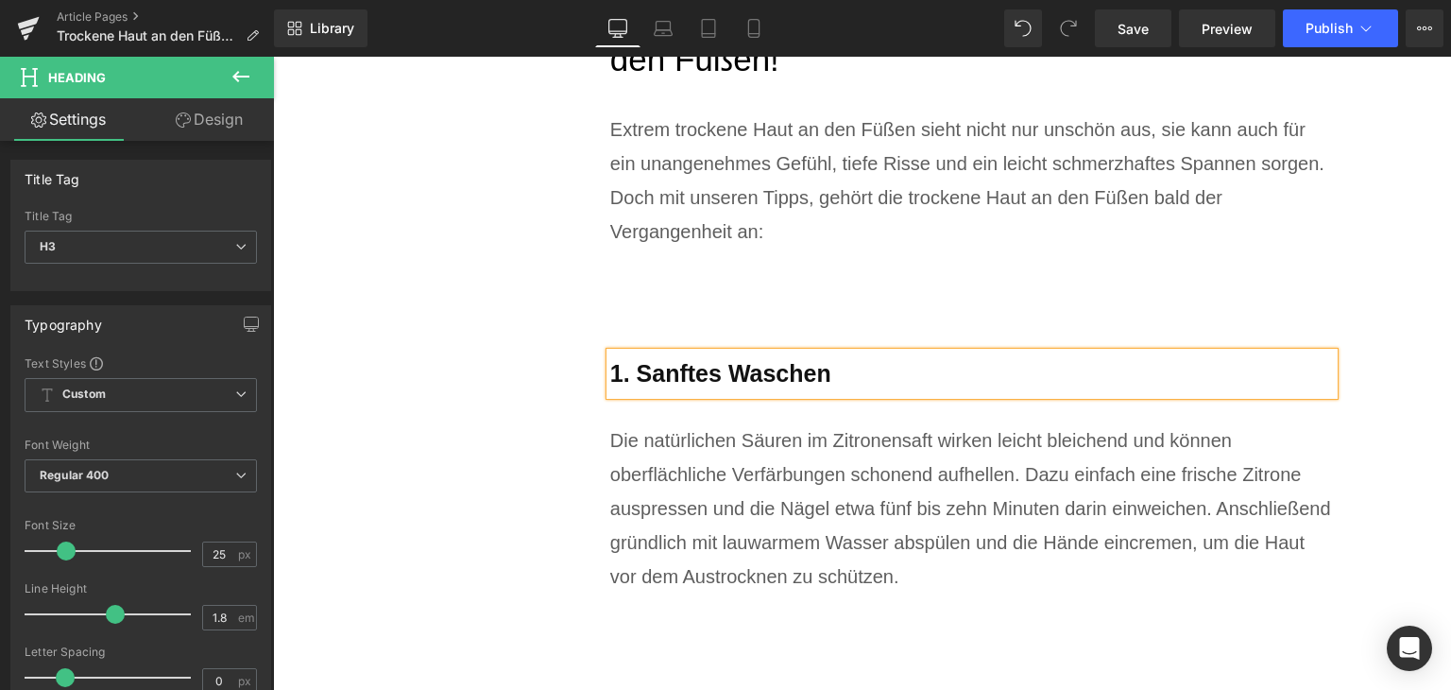
scroll to position [5178, 0]
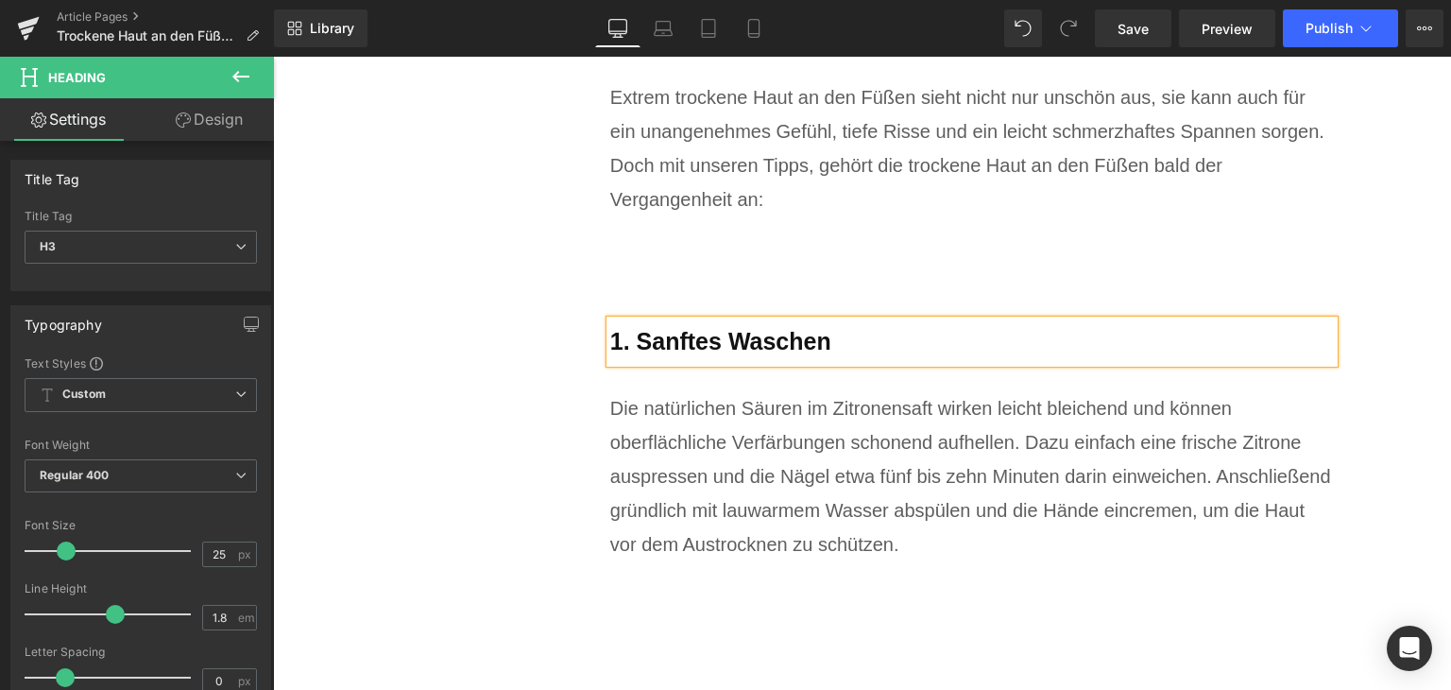
click at [697, 446] on div "Die natürlichen Säuren im Zitronensaft wirken leicht bleichend und können oberf…" at bounding box center [972, 476] width 725 height 170
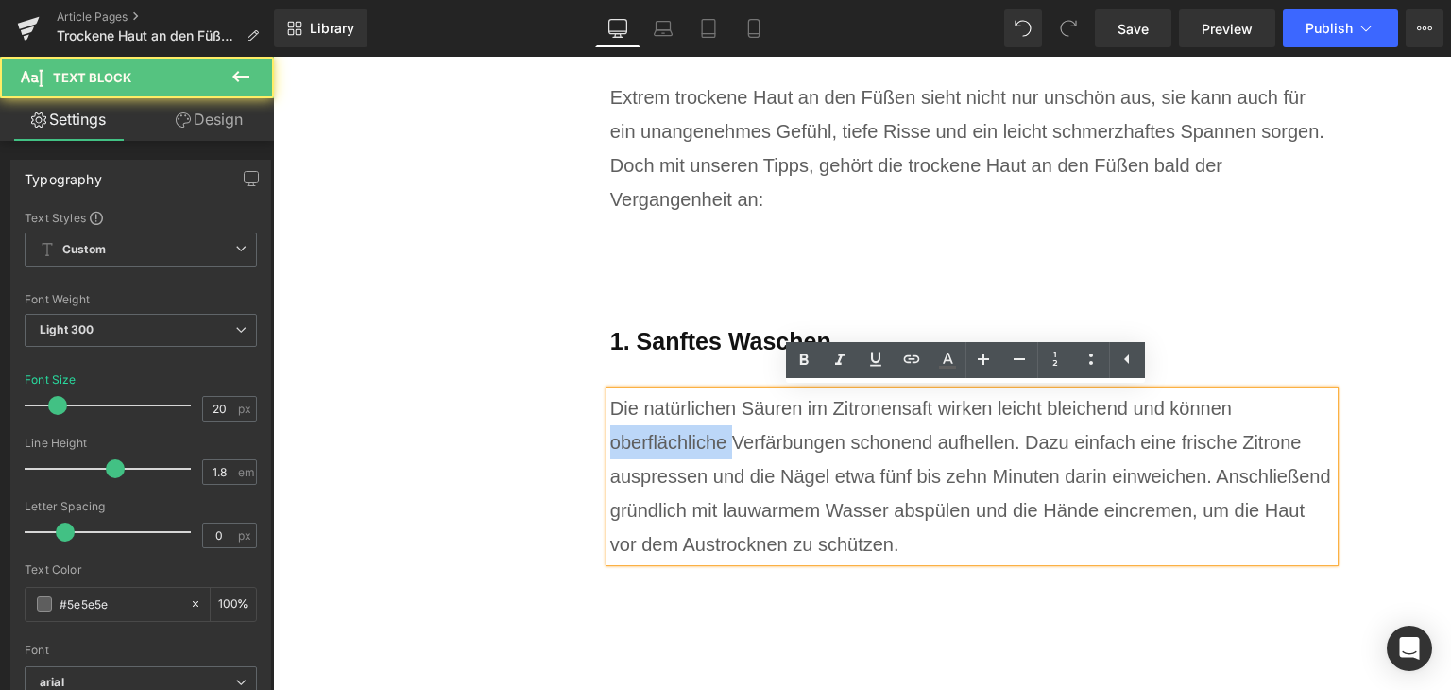
click at [697, 446] on div "Die natürlichen Säuren im Zitronensaft wirken leicht bleichend und können oberf…" at bounding box center [972, 476] width 725 height 170
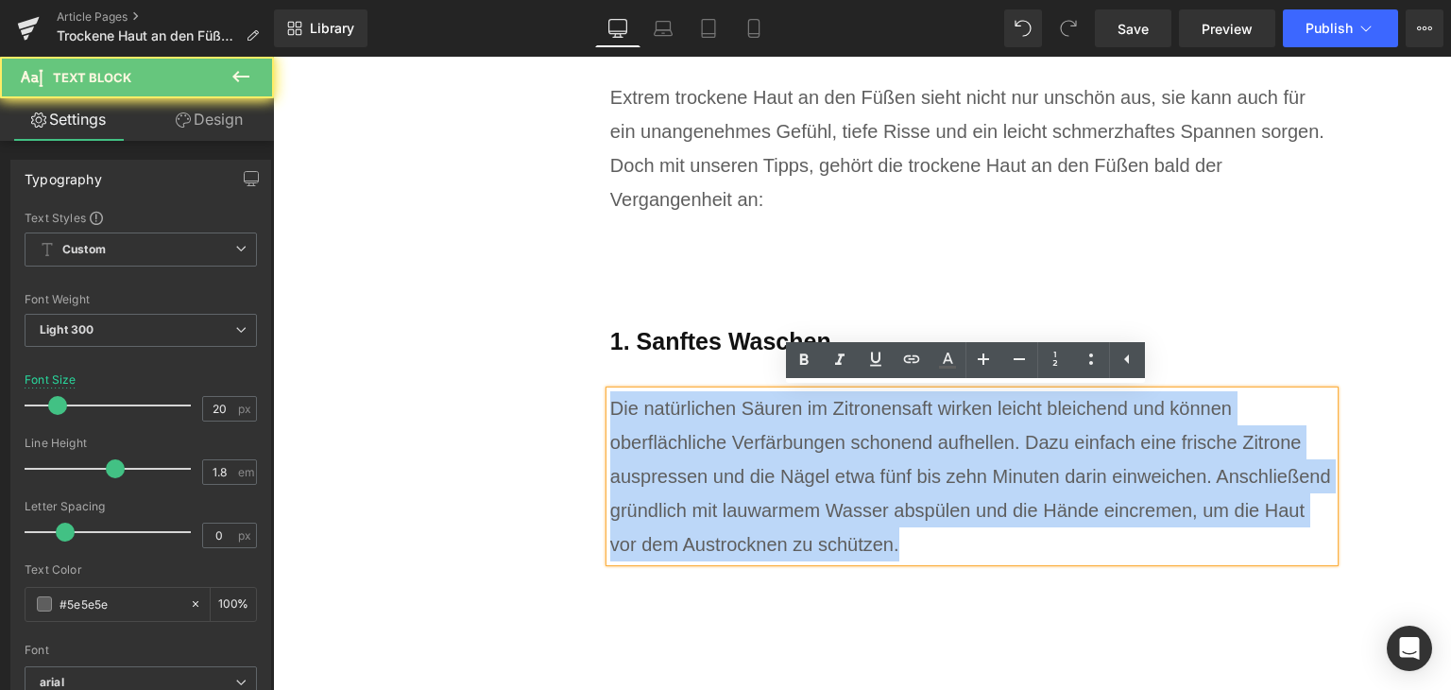
click at [697, 446] on div "Die natürlichen Säuren im Zitronensaft wirken leicht bleichend und können oberf…" at bounding box center [972, 476] width 725 height 170
paste div
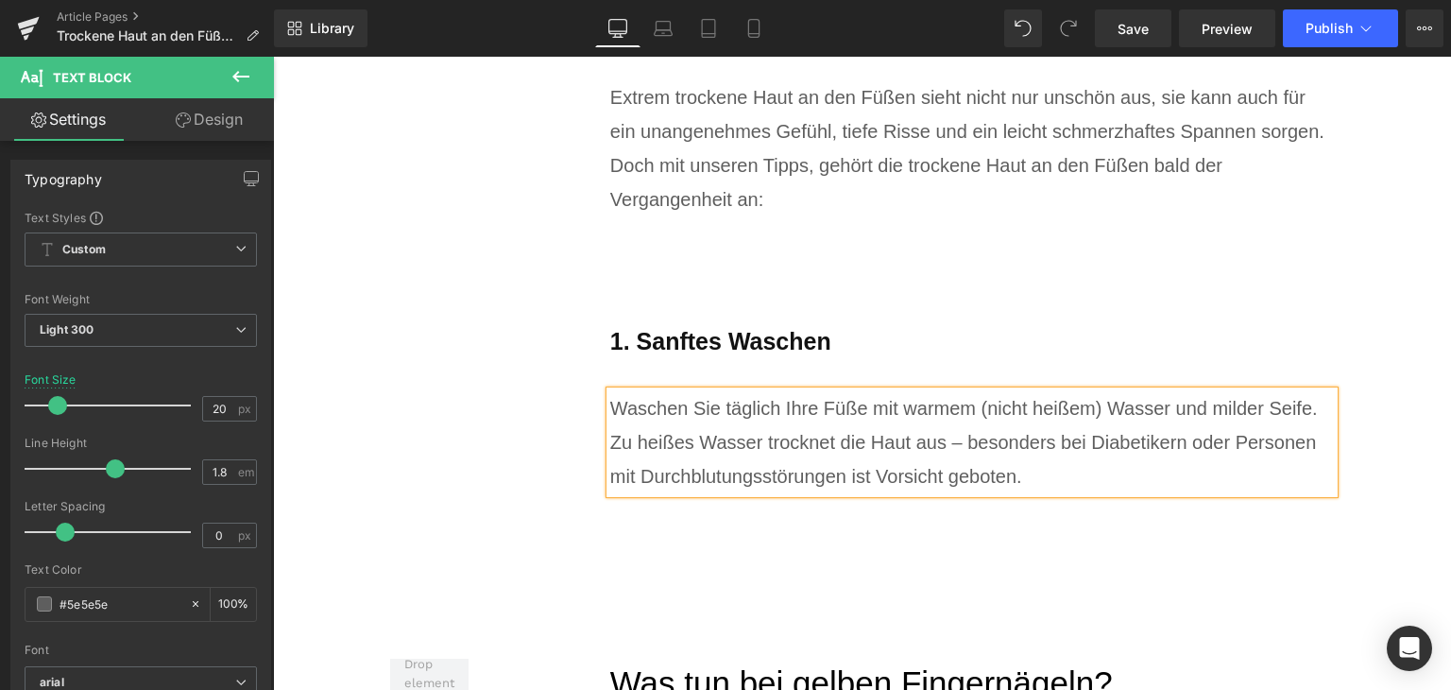
click at [559, 411] on div "1. Sanftes Waschen Heading Waschen Sie täglich Ihre Füße mit warmem (nicht heiß…" at bounding box center [902, 378] width 867 height 305
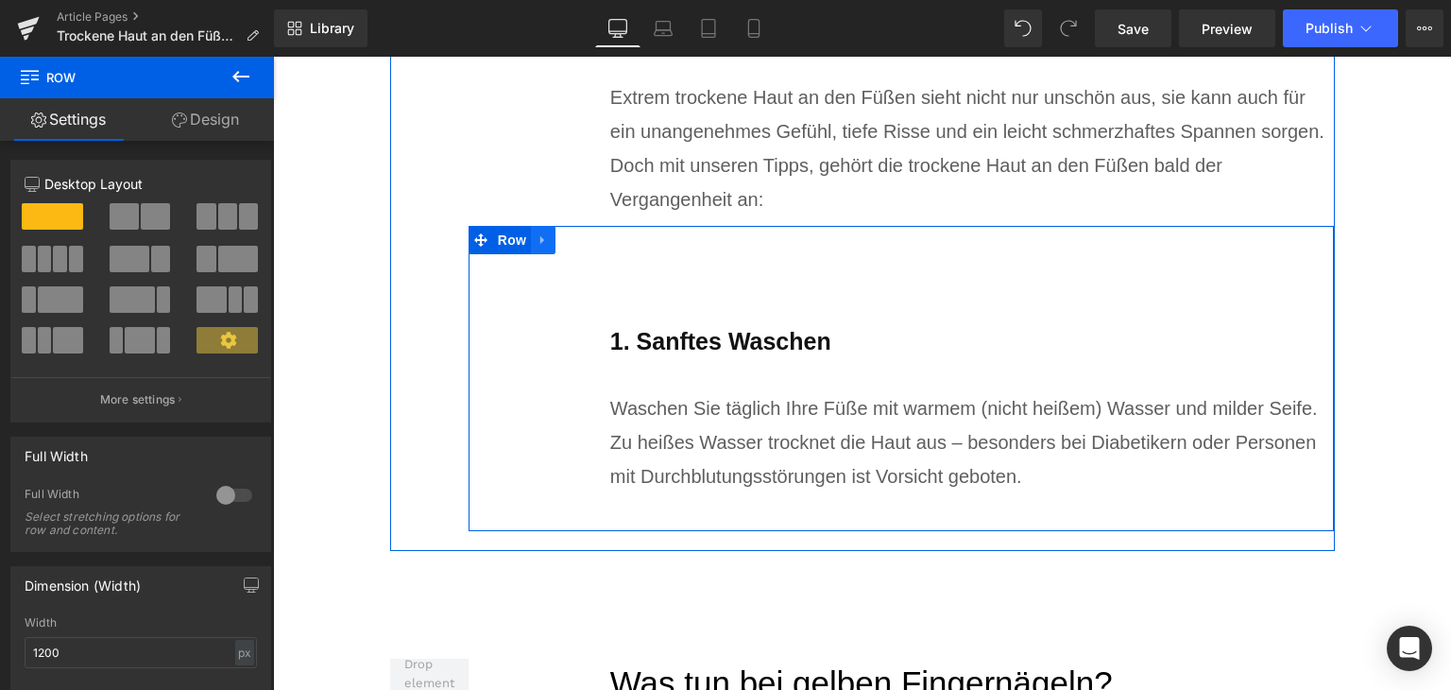
click at [539, 248] on link at bounding box center [543, 240] width 25 height 28
click at [561, 247] on icon at bounding box center [567, 239] width 13 height 13
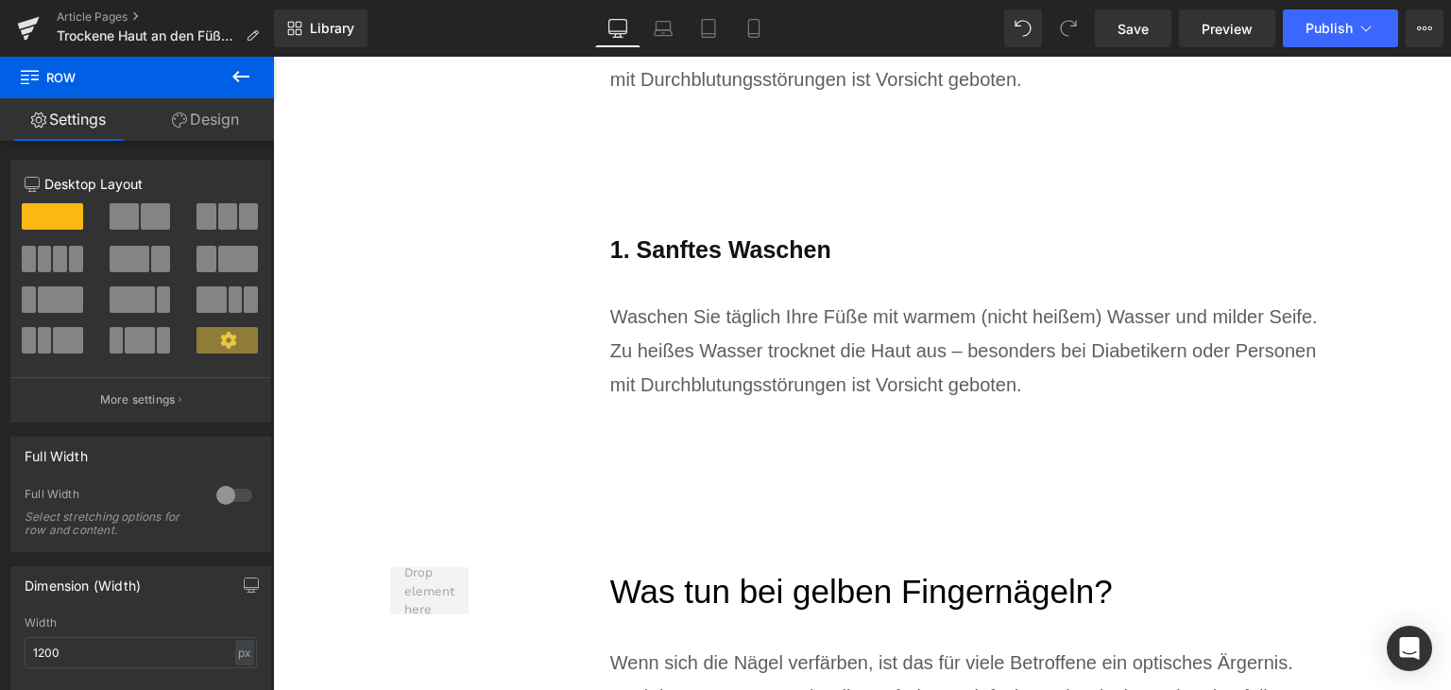
scroll to position [5577, 0]
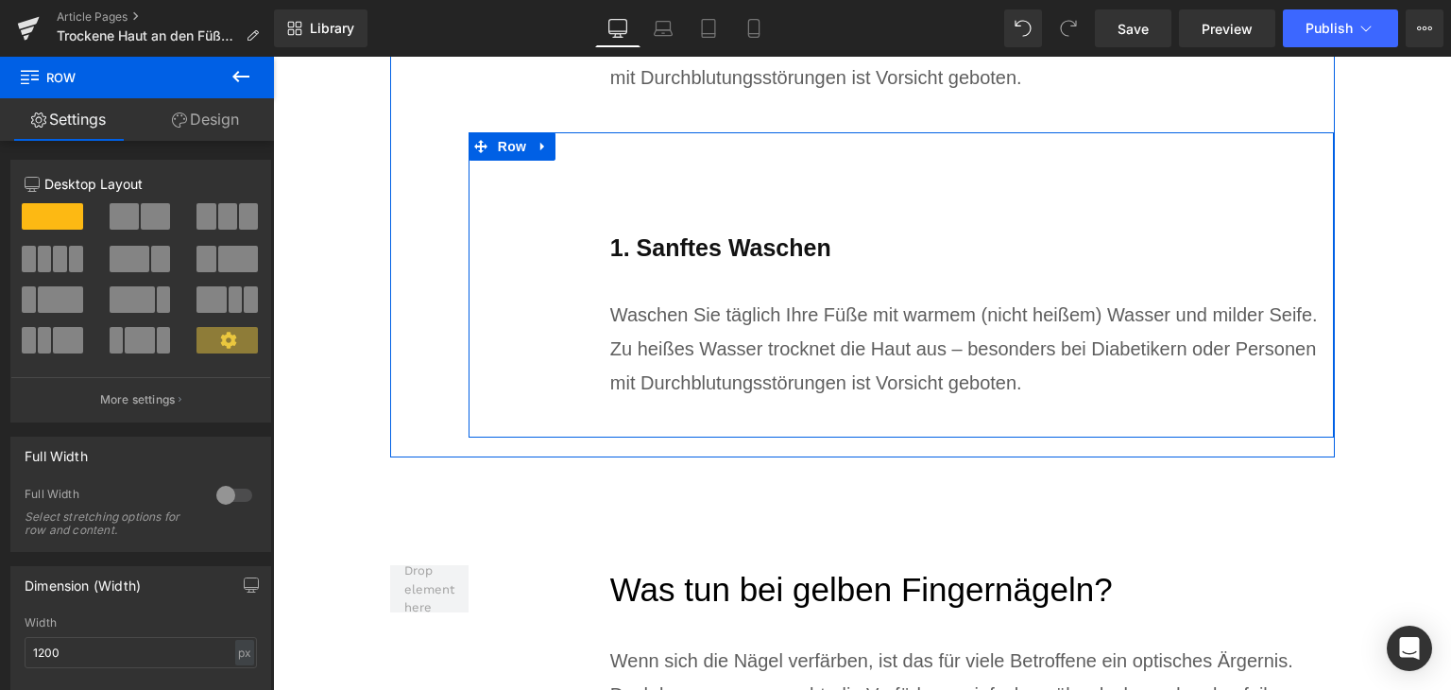
click at [688, 259] on b "1. Sanftes Waschen" at bounding box center [720, 247] width 221 height 26
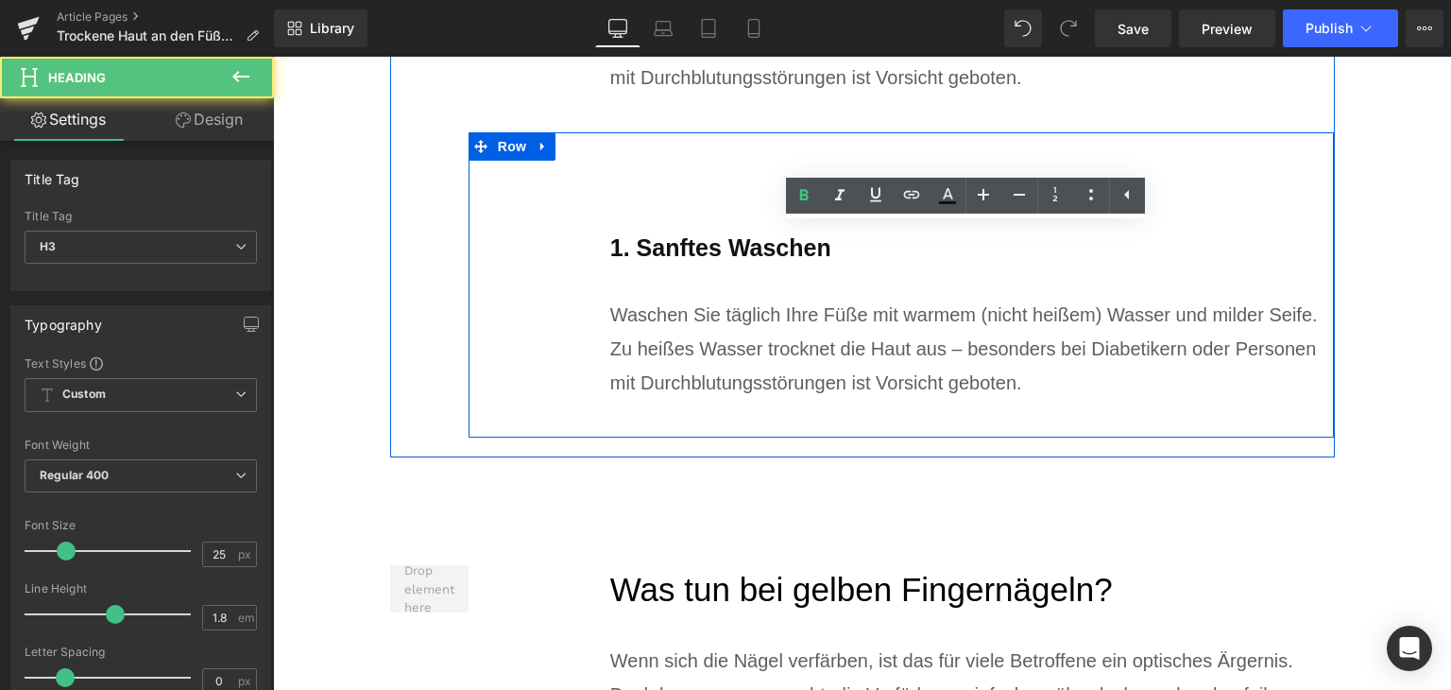
click at [688, 259] on b "1. Sanftes Waschen" at bounding box center [720, 247] width 221 height 26
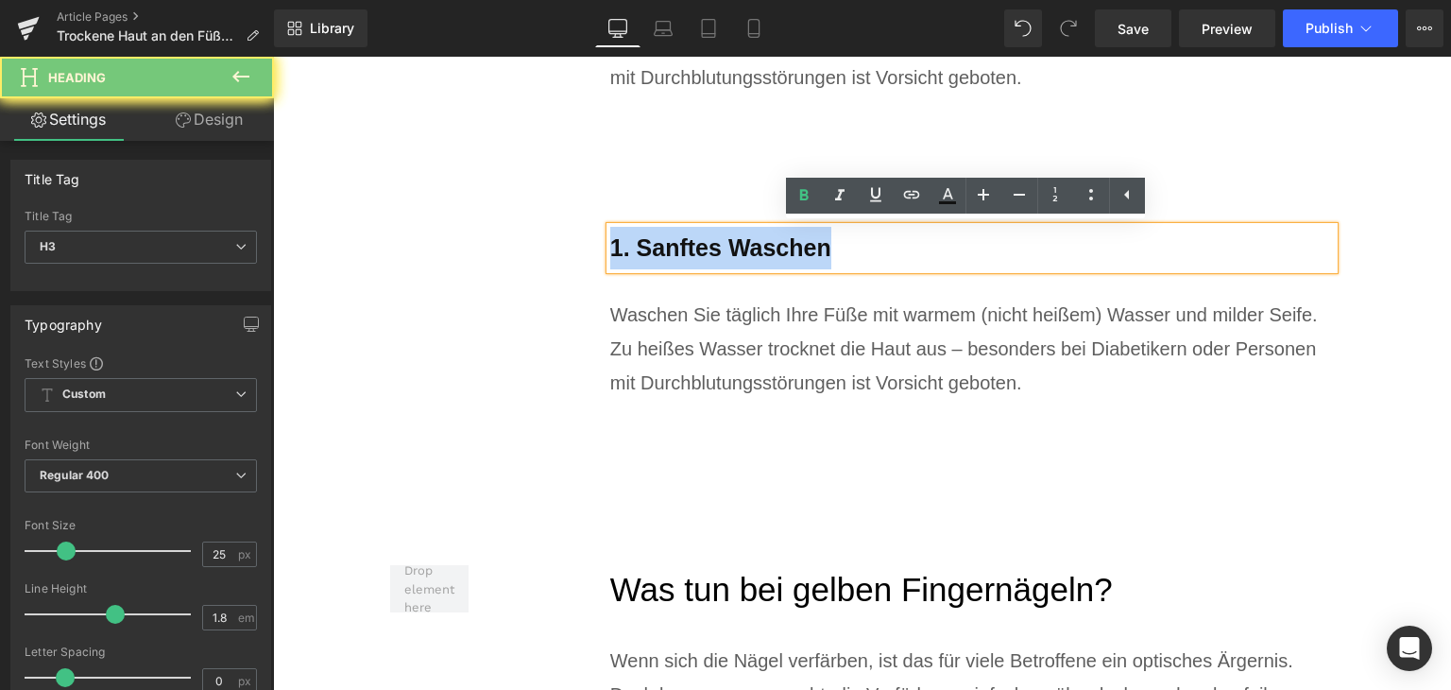
click at [688, 259] on b "1. Sanftes Waschen" at bounding box center [720, 247] width 221 height 26
paste div
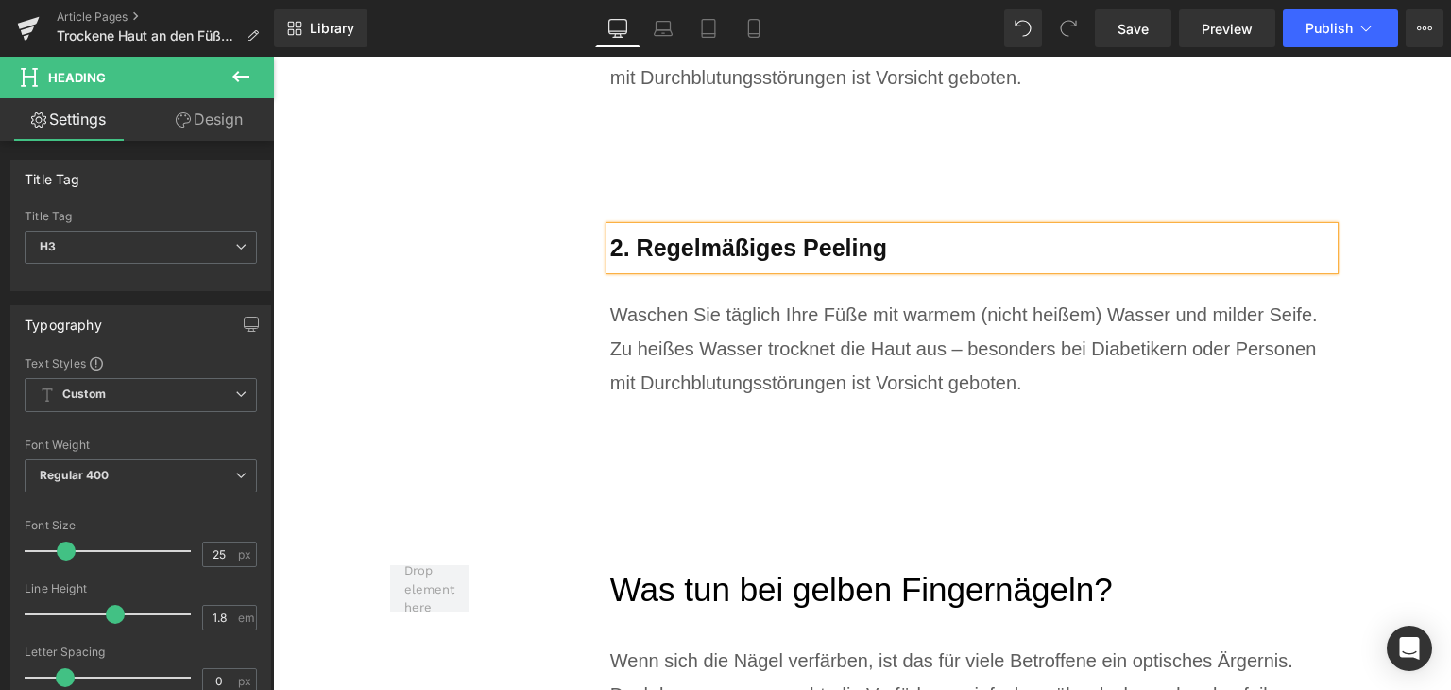
click at [653, 349] on div "Waschen Sie täglich Ihre Füße mit warmem (nicht heißem) Wasser und milder Seife…" at bounding box center [972, 349] width 725 height 102
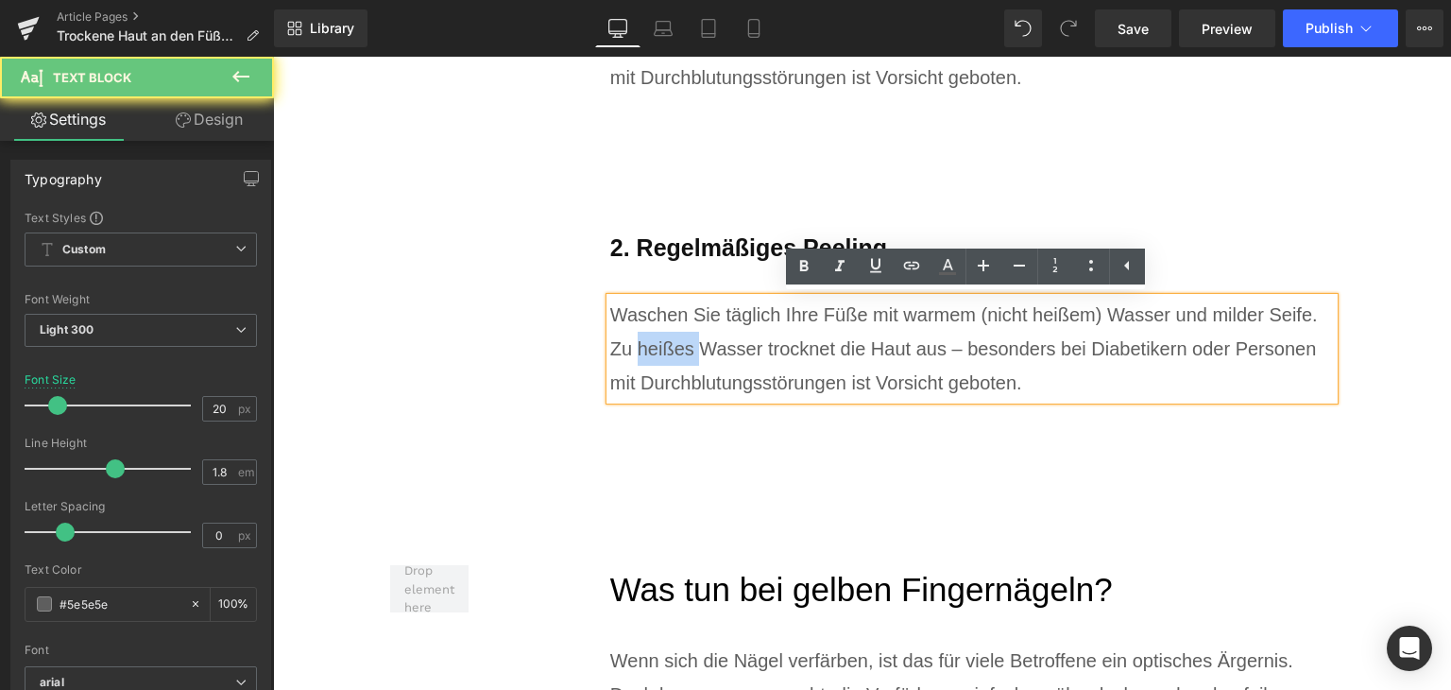
click at [653, 349] on div "Waschen Sie täglich Ihre Füße mit warmem (nicht heißem) Wasser und milder Seife…" at bounding box center [972, 349] width 725 height 102
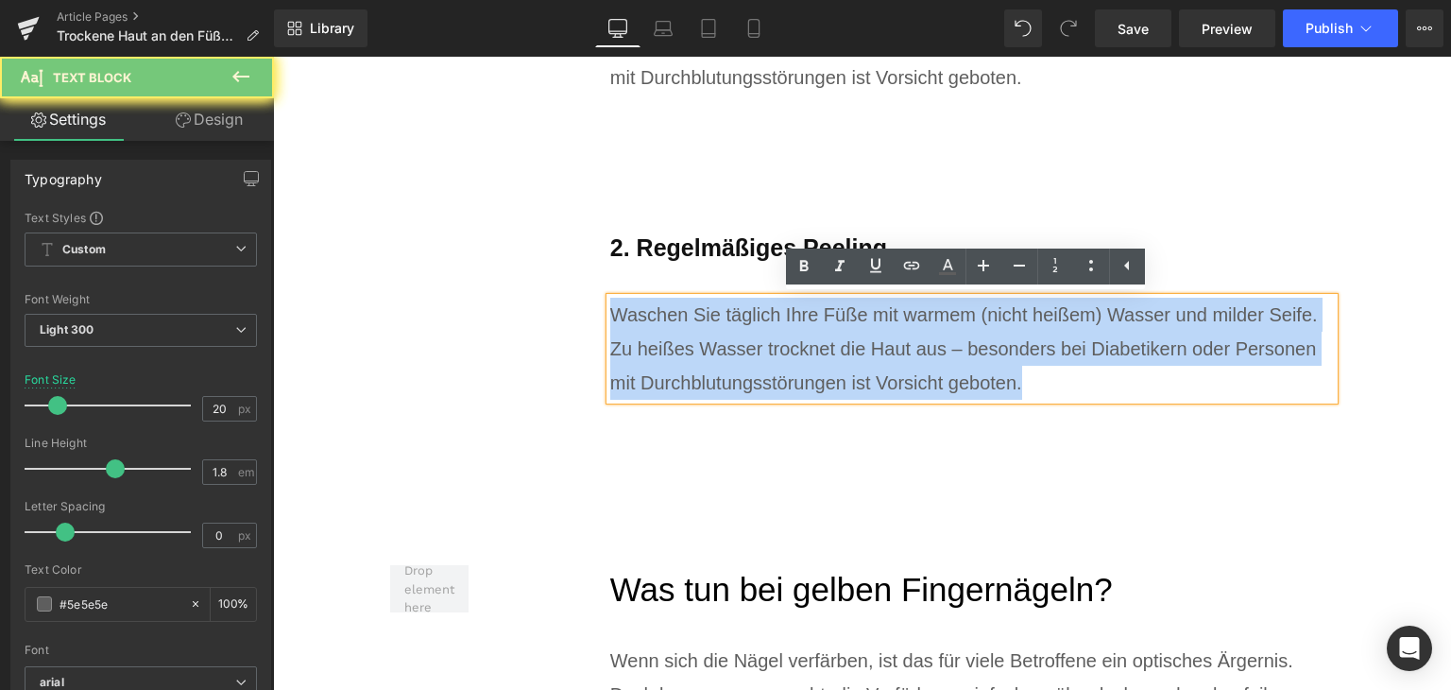
click at [653, 349] on div "Waschen Sie täglich Ihre Füße mit warmem (nicht heißem) Wasser und milder Seife…" at bounding box center [972, 349] width 725 height 102
paste div
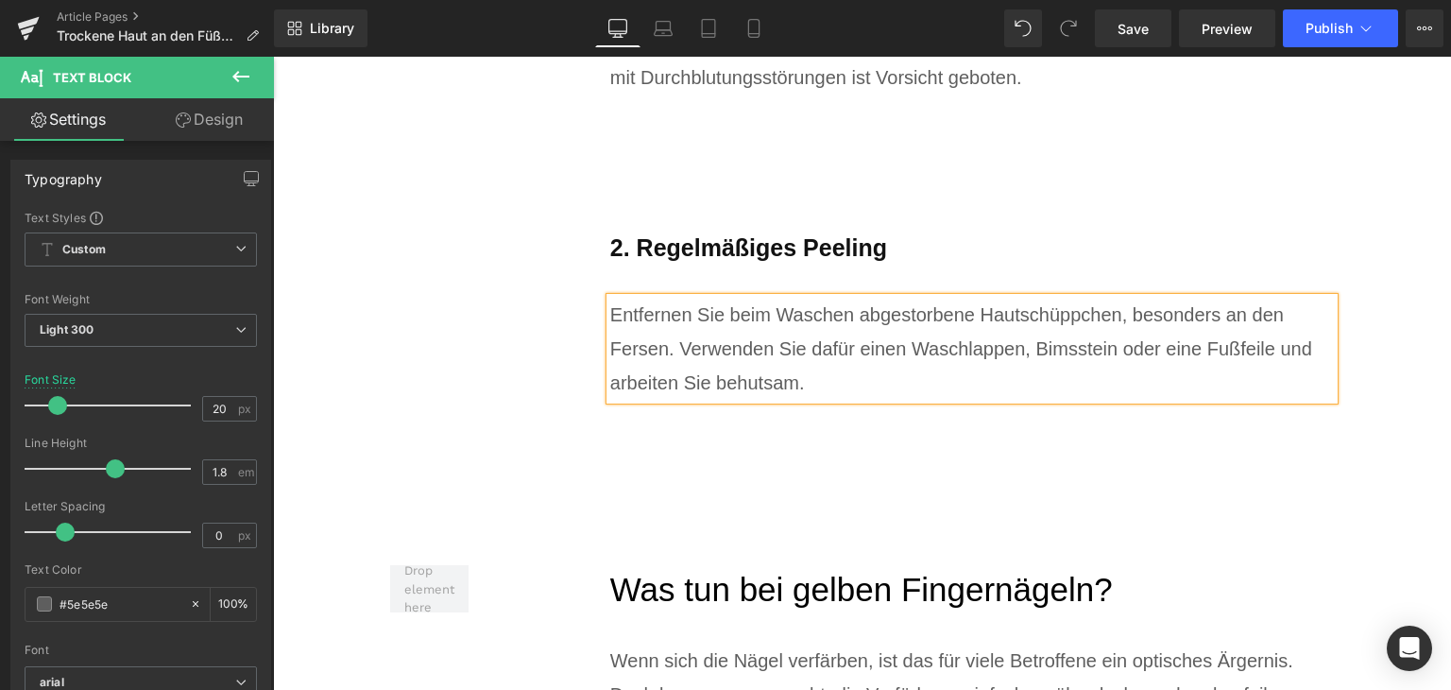
click at [478, 301] on div "2. Regelmäßiges Peeling Heading Entfernen Sie beim Waschen abgestorbene Hautsch…" at bounding box center [902, 284] width 867 height 305
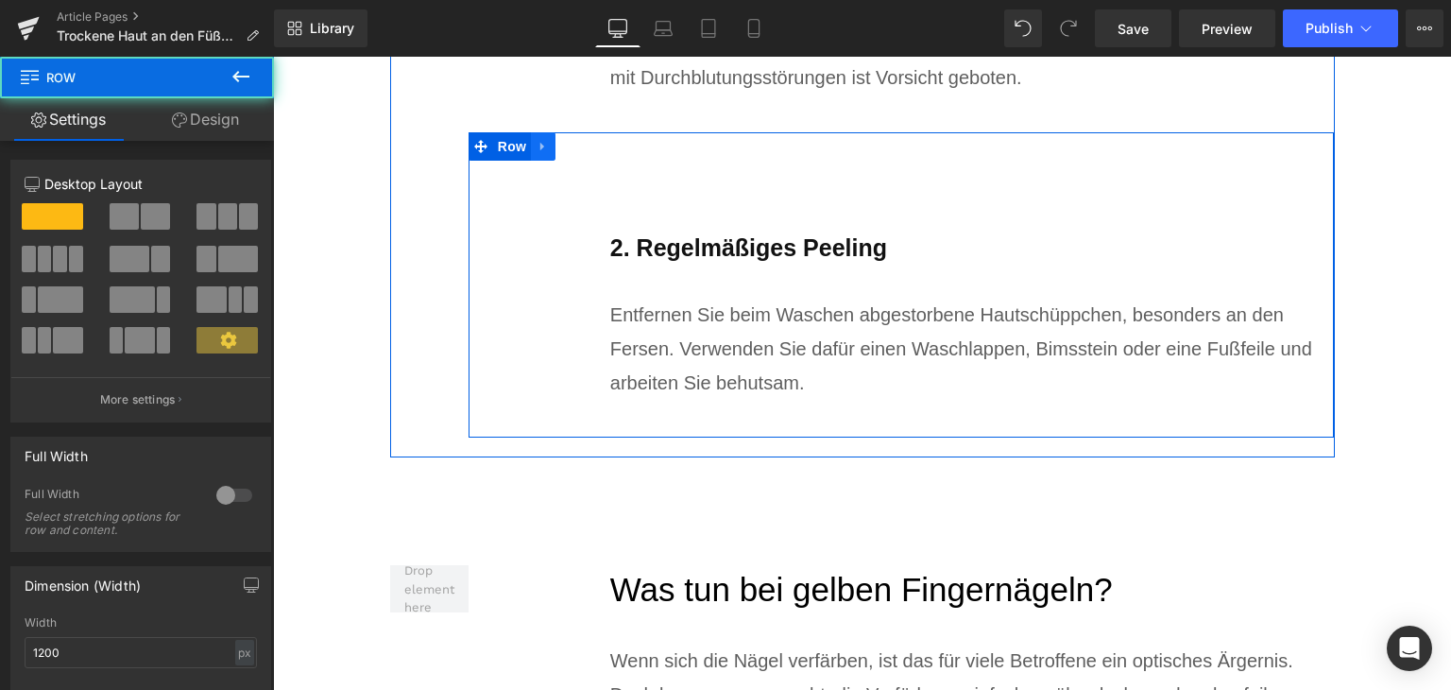
click at [544, 148] on link at bounding box center [543, 146] width 25 height 28
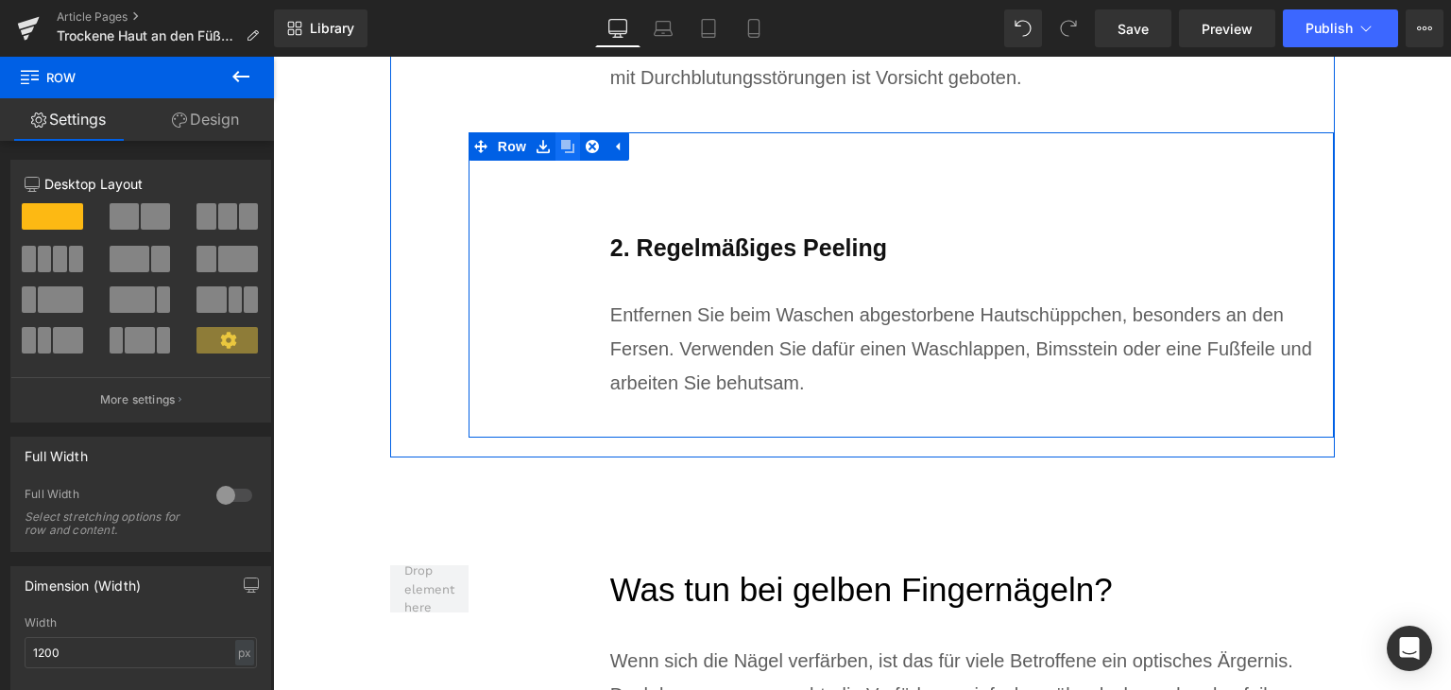
click at [561, 148] on icon at bounding box center [567, 146] width 13 height 13
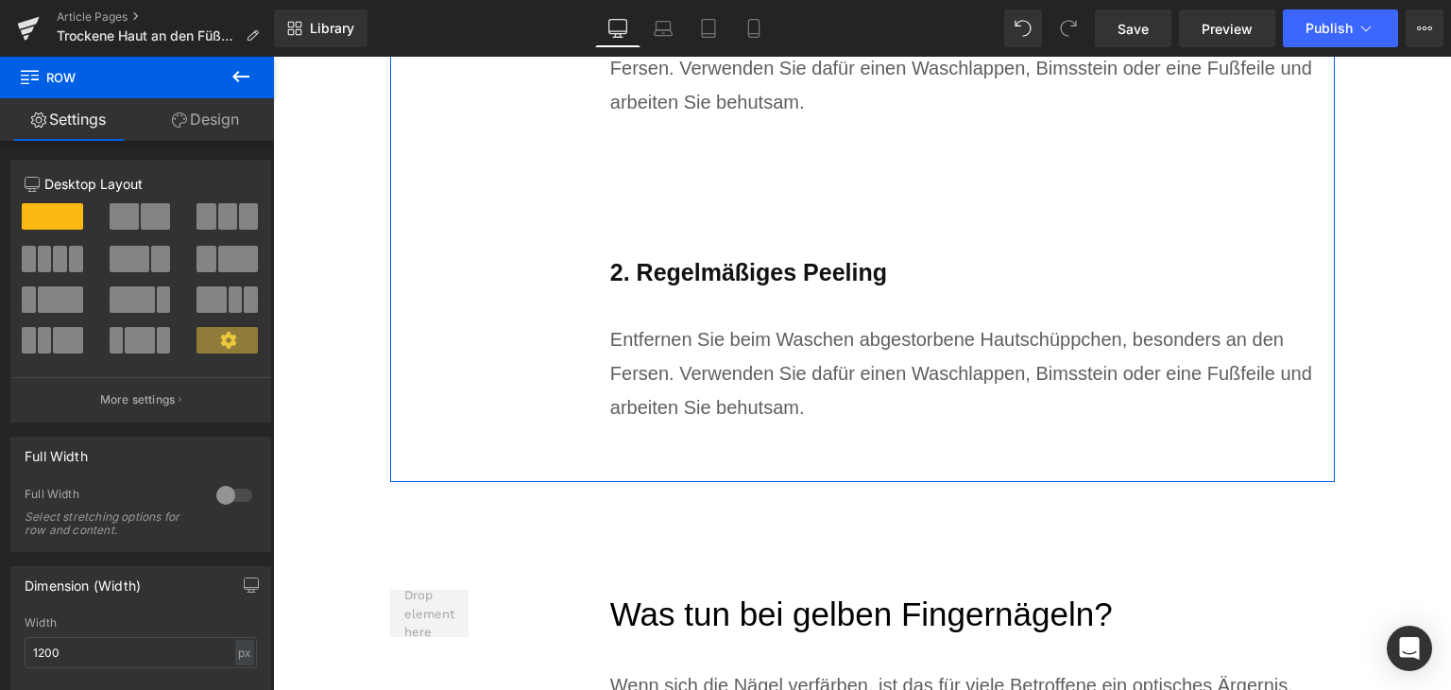
scroll to position [5861, 0]
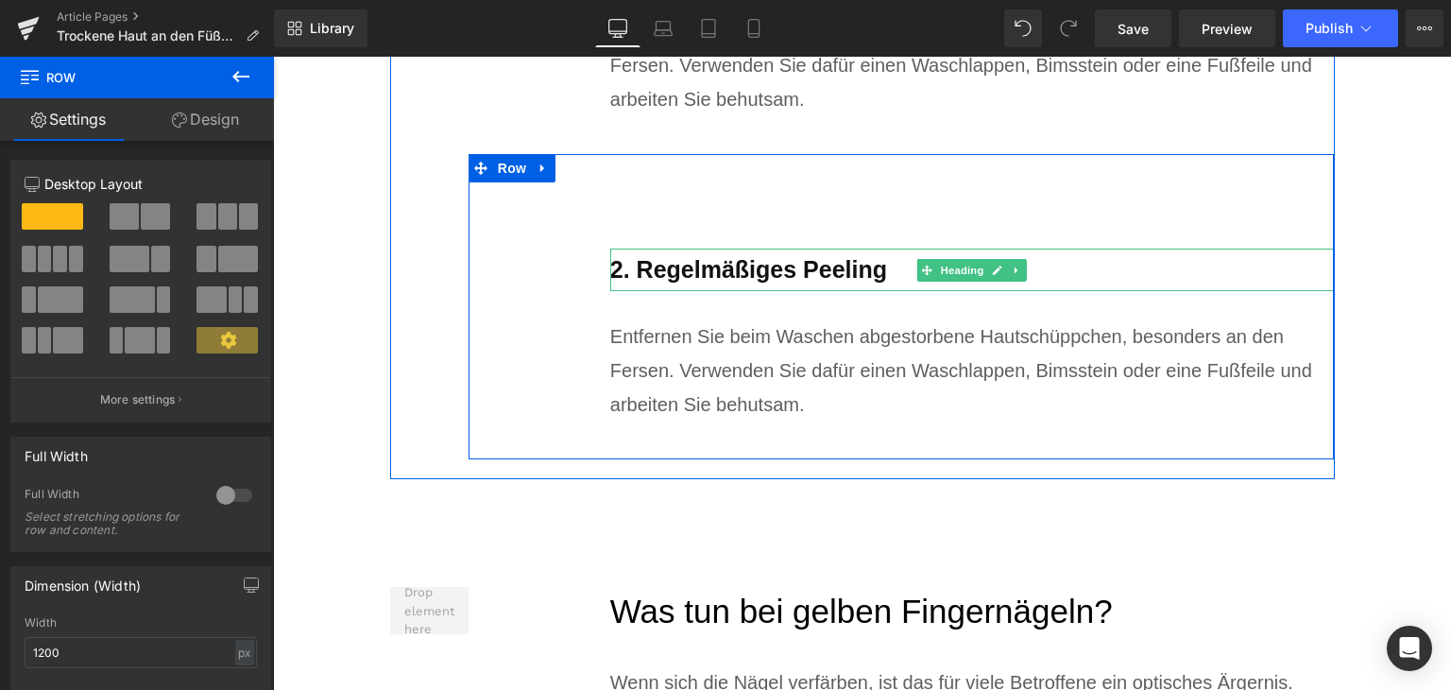
click at [698, 281] on b "2. Regelmäßiges Peeling" at bounding box center [748, 269] width 277 height 26
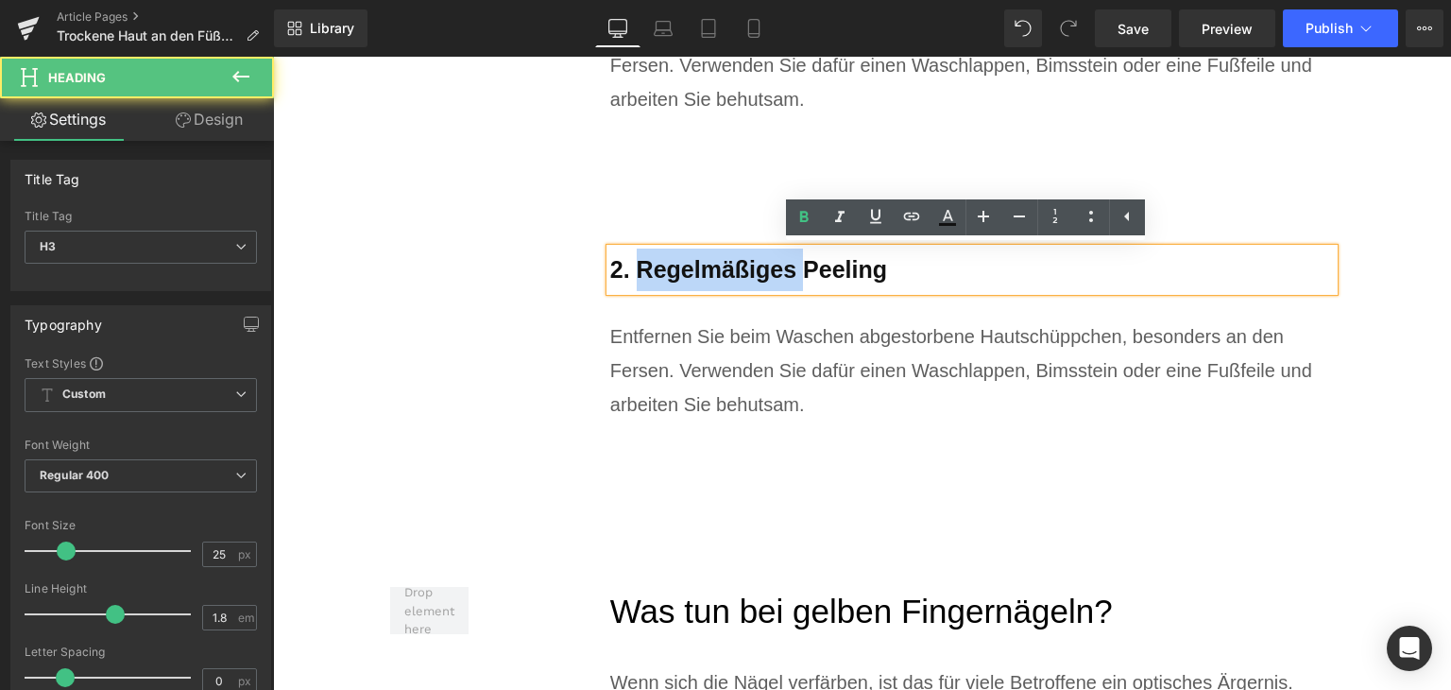
click at [698, 281] on b "2. Regelmäßiges Peeling" at bounding box center [748, 269] width 277 height 26
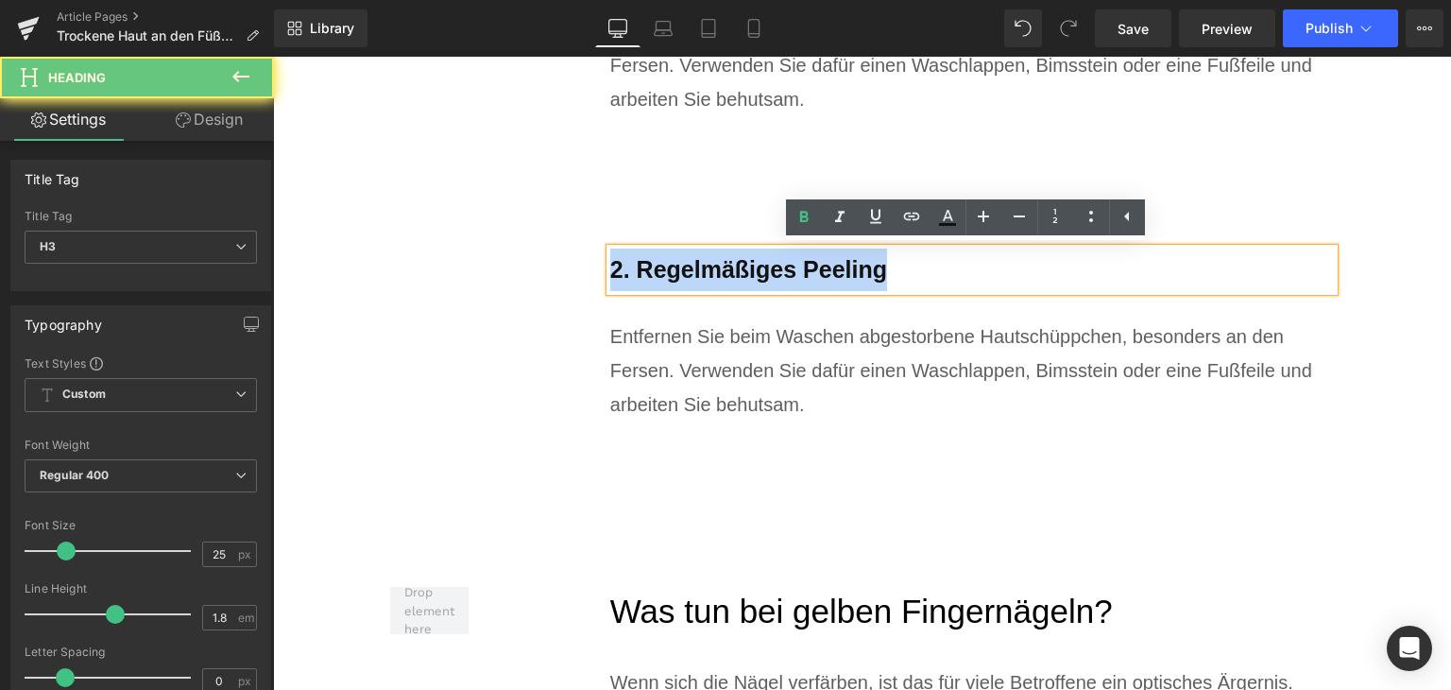
click at [698, 281] on b "2. Regelmäßiges Peeling" at bounding box center [748, 269] width 277 height 26
paste div
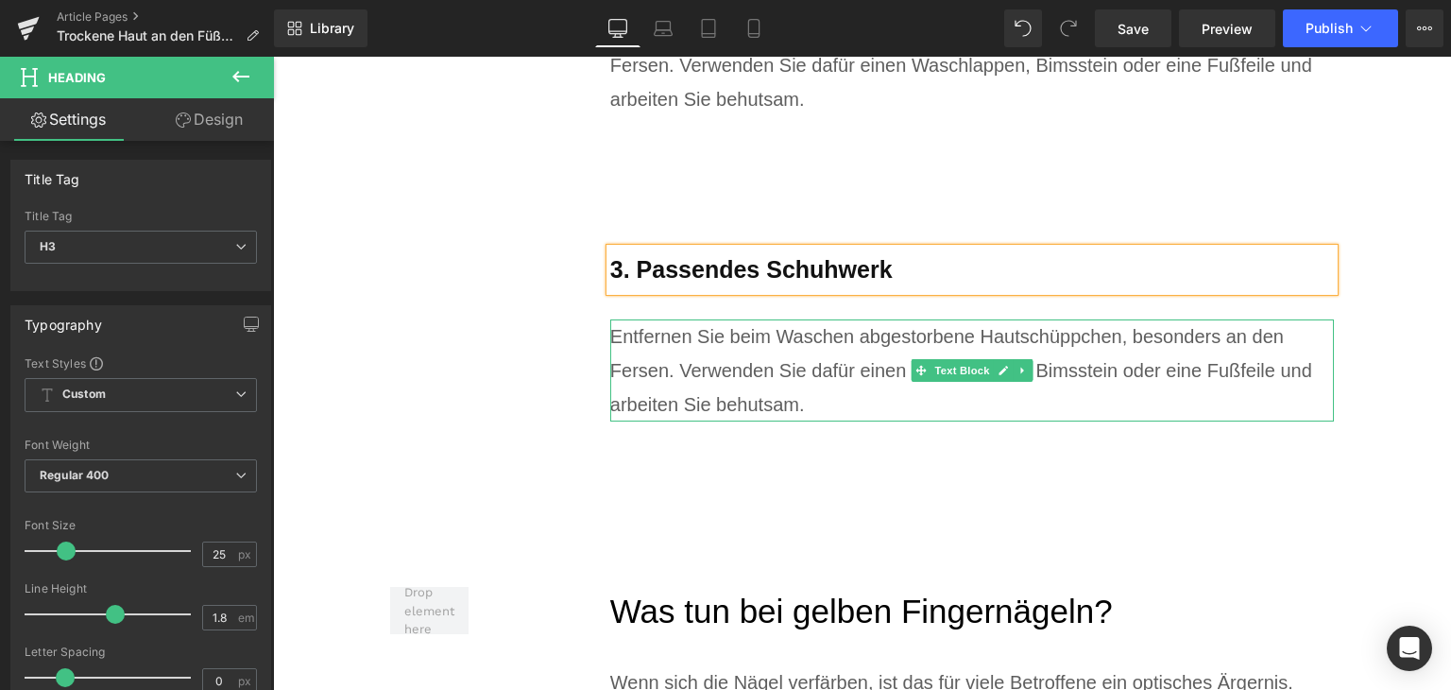
click at [722, 398] on div "Entfernen Sie beim Waschen abgestorbene Hautschüppchen, besonders an den Fersen…" at bounding box center [972, 370] width 725 height 102
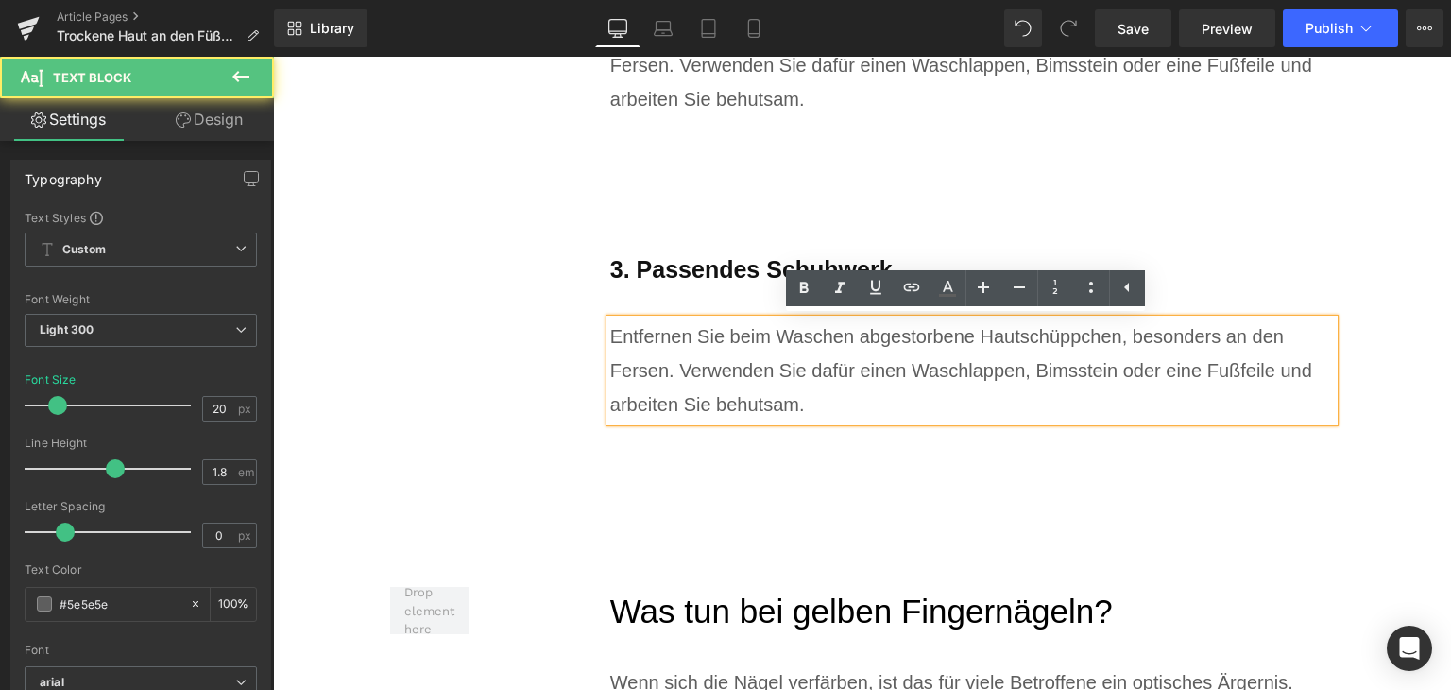
click at [722, 398] on div "Entfernen Sie beim Waschen abgestorbene Hautschüppchen, besonders an den Fersen…" at bounding box center [972, 370] width 725 height 102
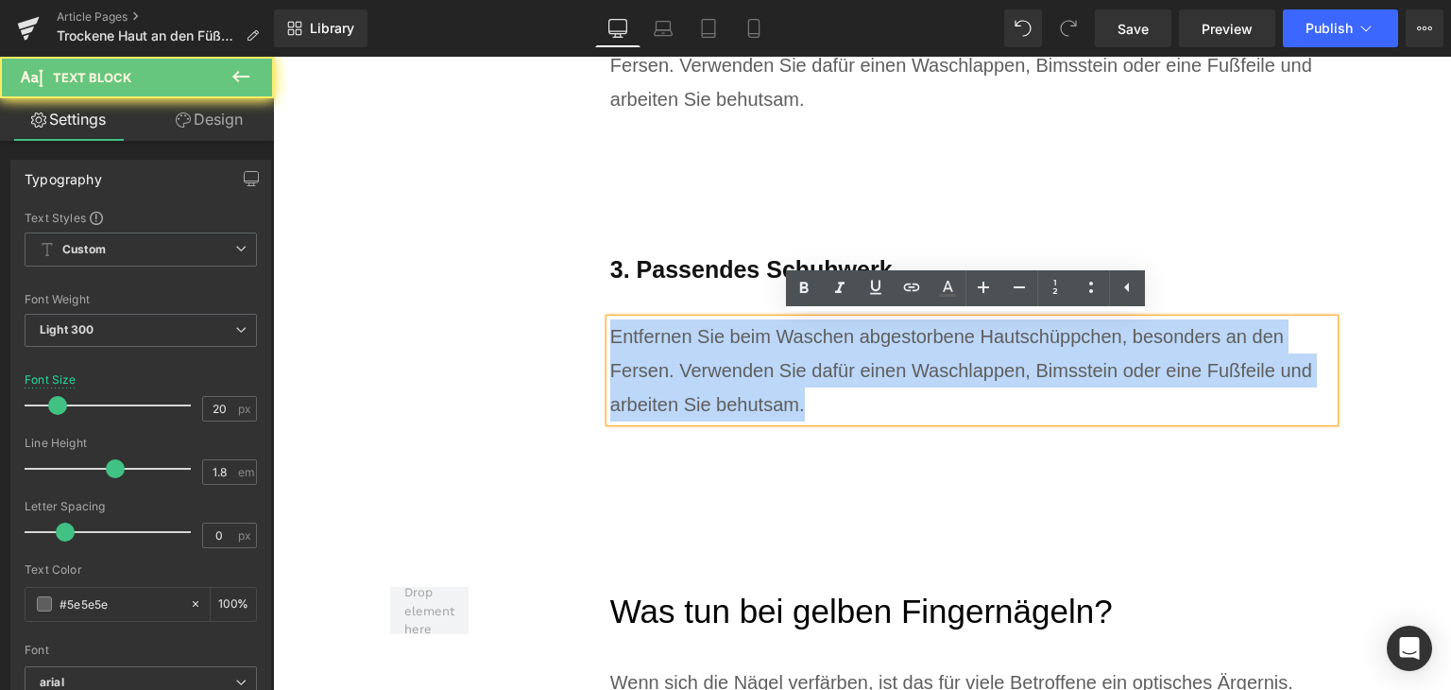
click at [722, 398] on div "Entfernen Sie beim Waschen abgestorbene Hautschüppchen, besonders an den Fersen…" at bounding box center [972, 370] width 725 height 102
paste div
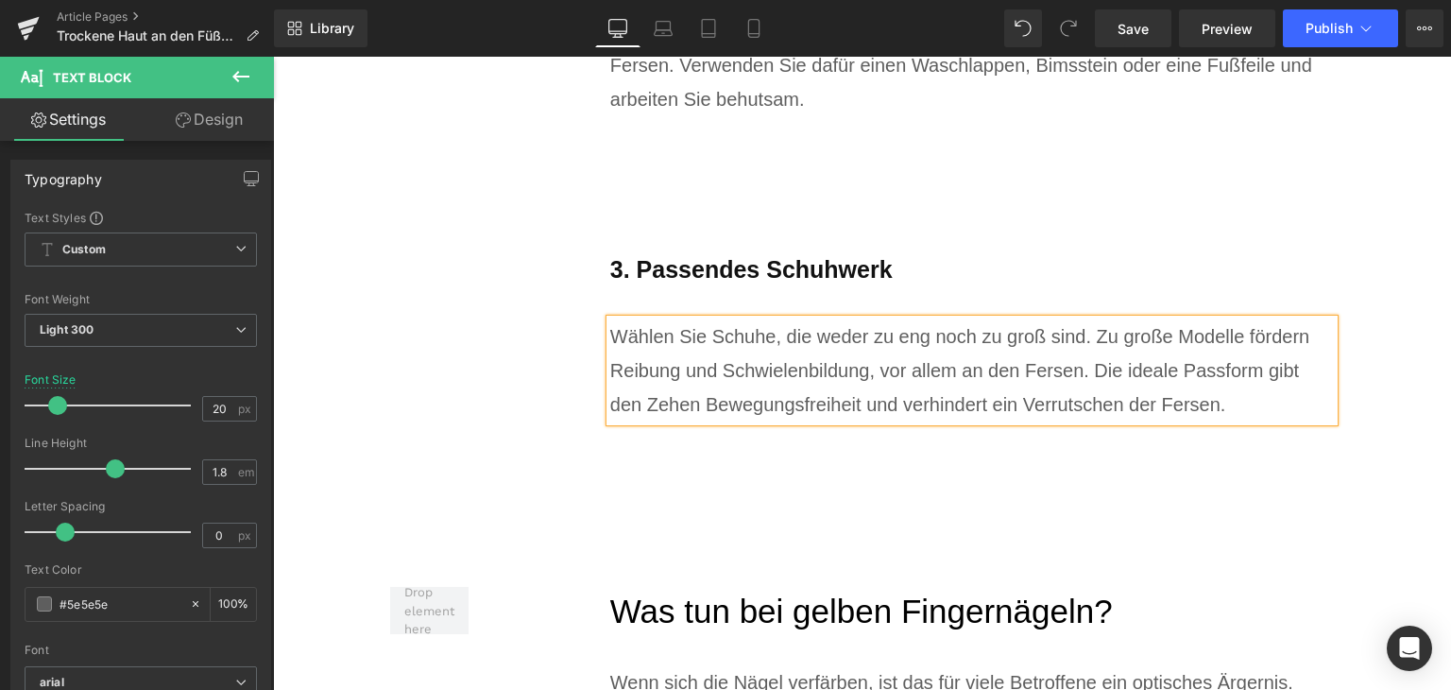
click at [555, 354] on div "3. Passendes Schuhwerk Heading Wählen Sie Schuhe, die weder zu eng noch zu groß…" at bounding box center [902, 306] width 867 height 305
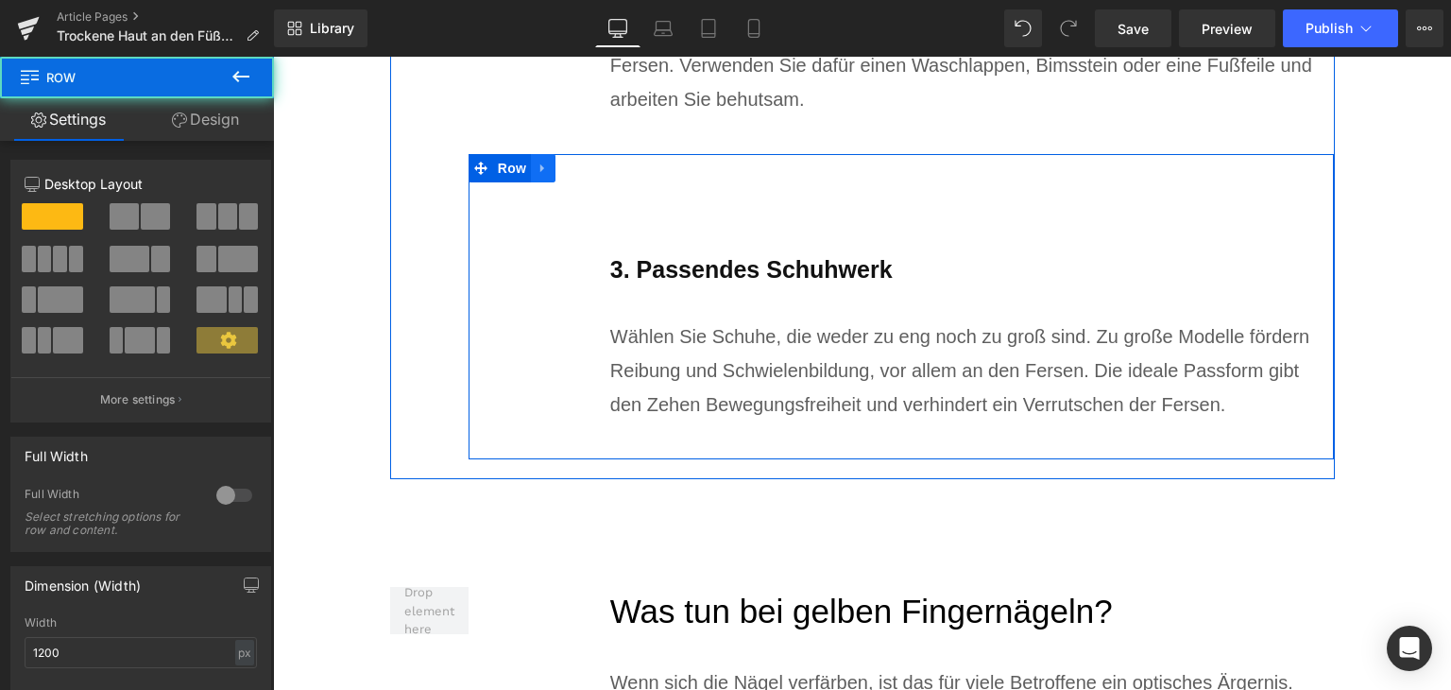
click at [541, 175] on link at bounding box center [543, 168] width 25 height 28
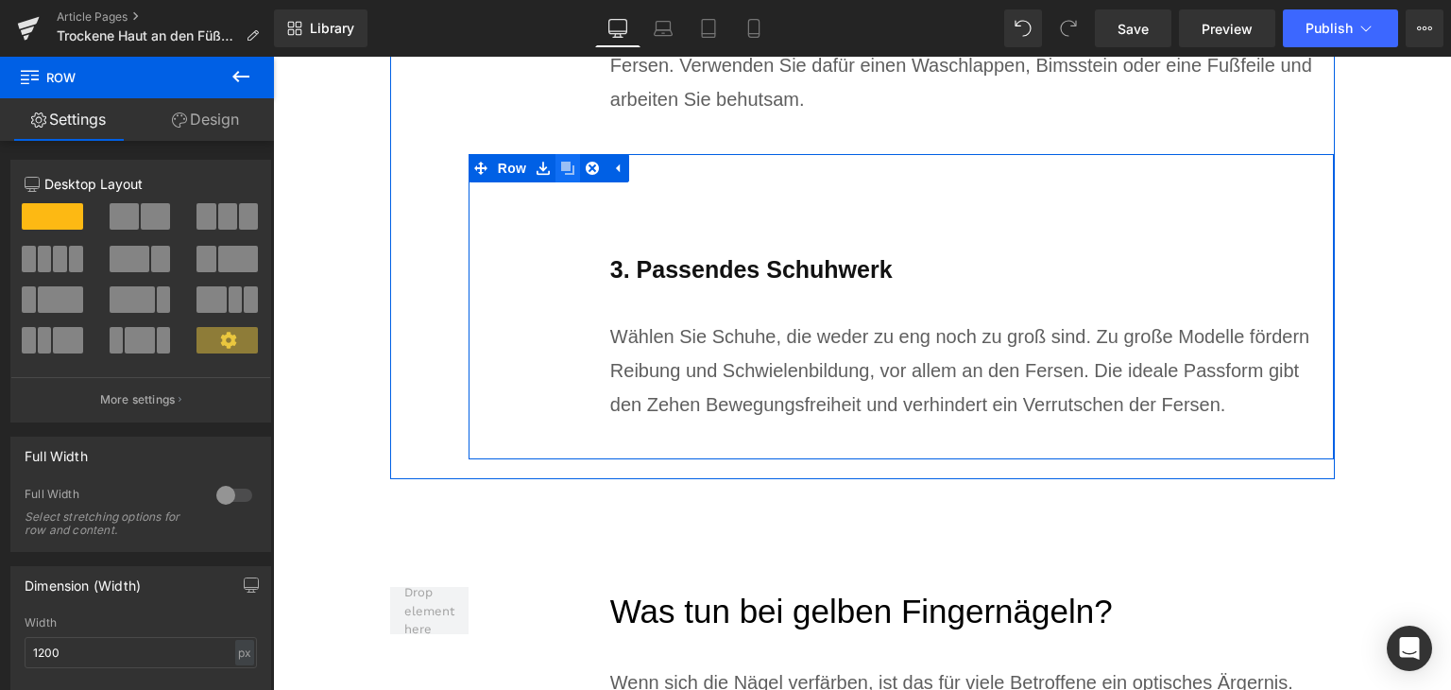
click at [561, 173] on icon at bounding box center [567, 168] width 13 height 13
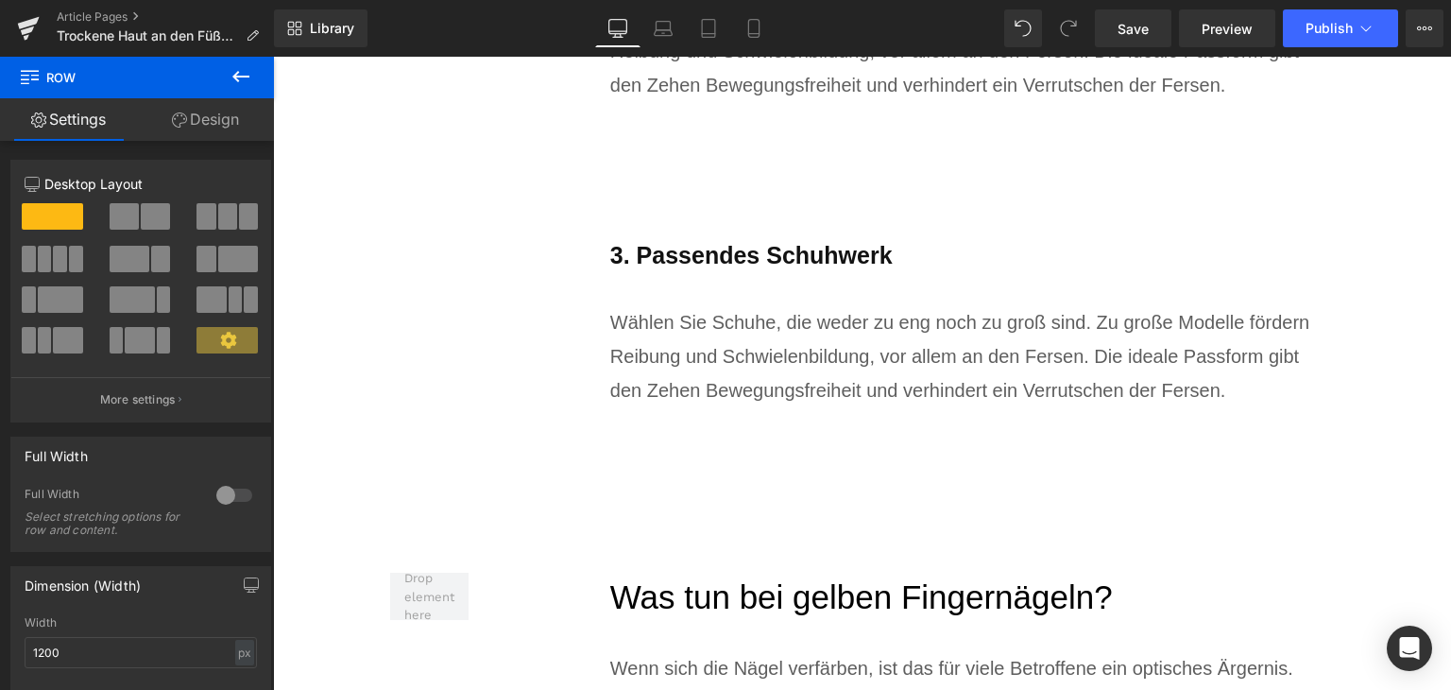
scroll to position [6188, 0]
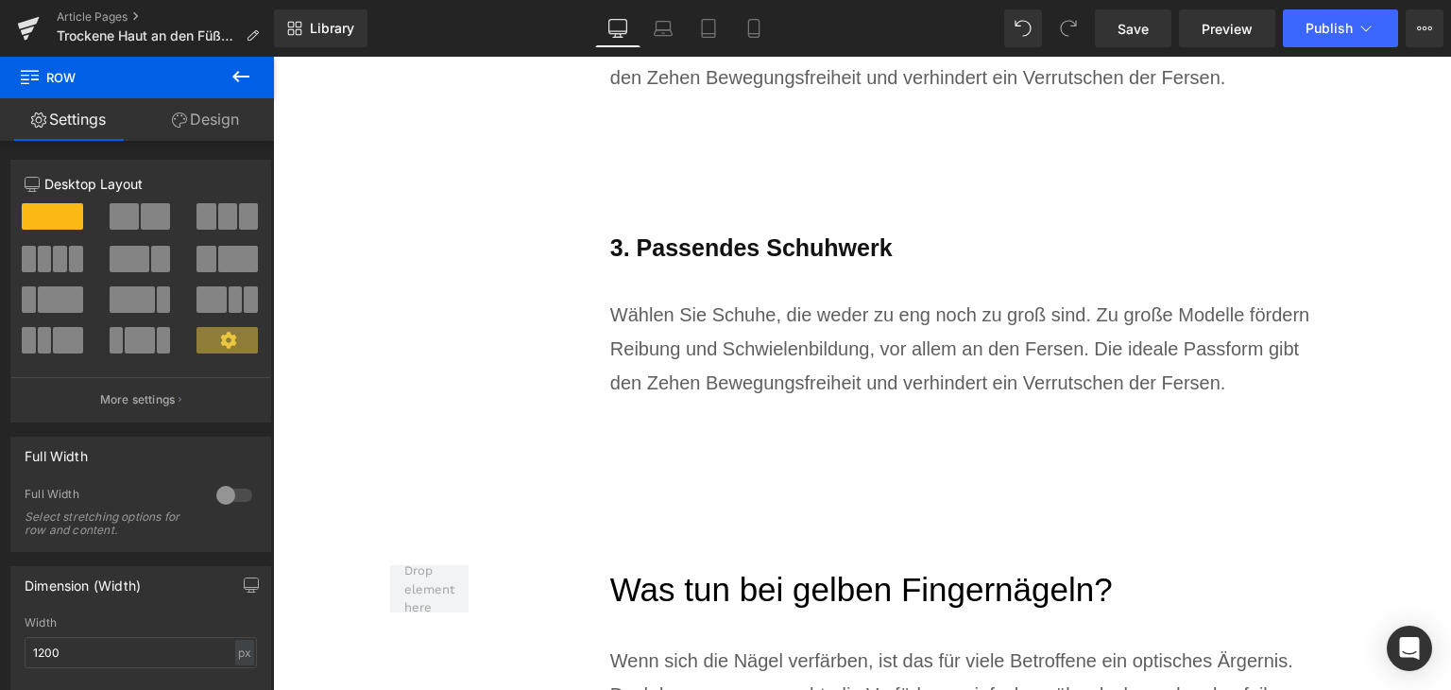
click at [681, 254] on b "3. Passendes Schuhwerk" at bounding box center [751, 247] width 283 height 26
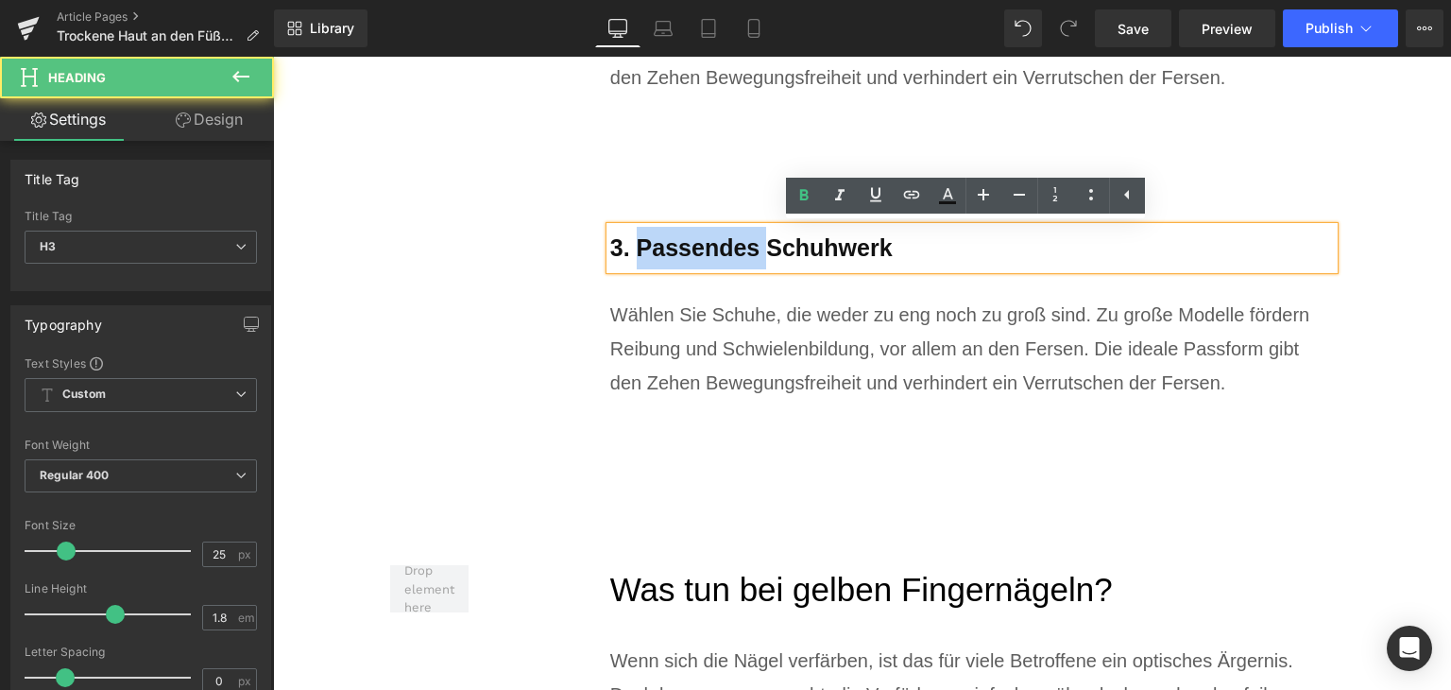
click at [681, 254] on b "3. Passendes Schuhwerk" at bounding box center [751, 247] width 283 height 26
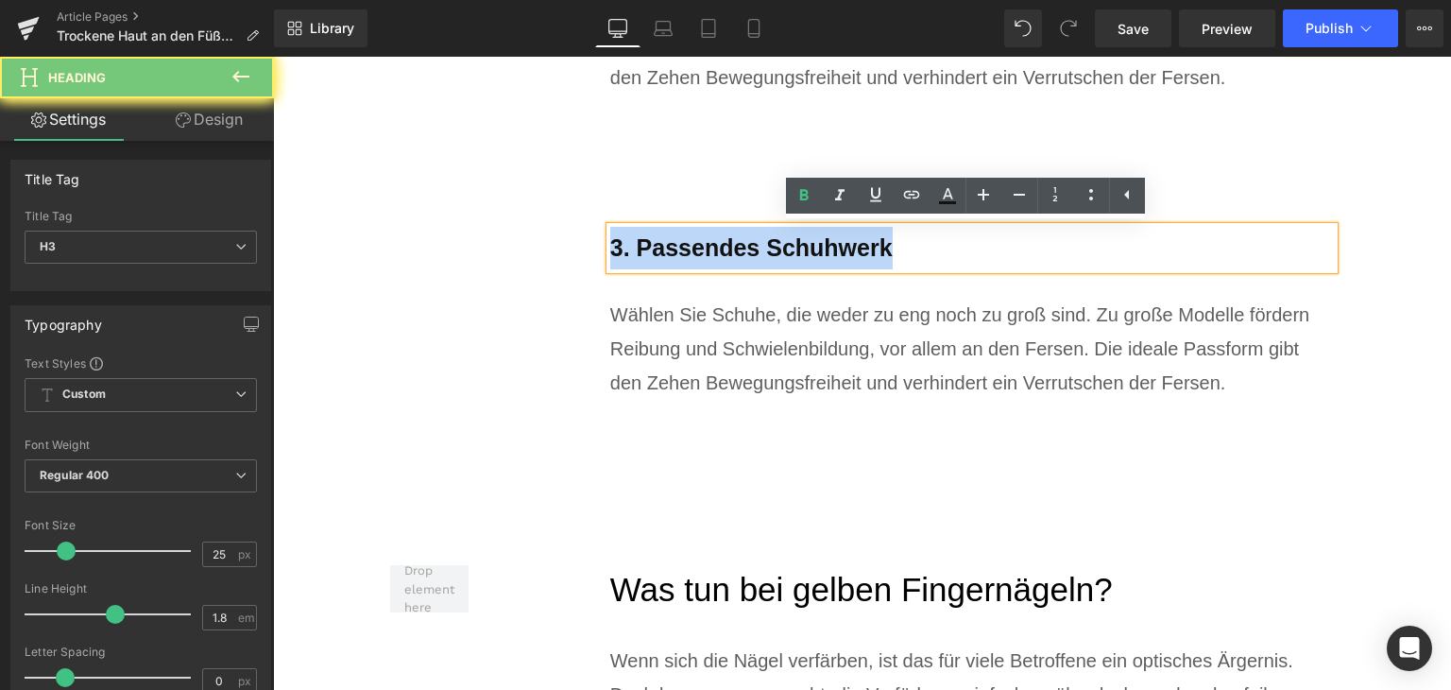
click at [681, 254] on b "3. Passendes Schuhwerk" at bounding box center [751, 247] width 283 height 26
paste div
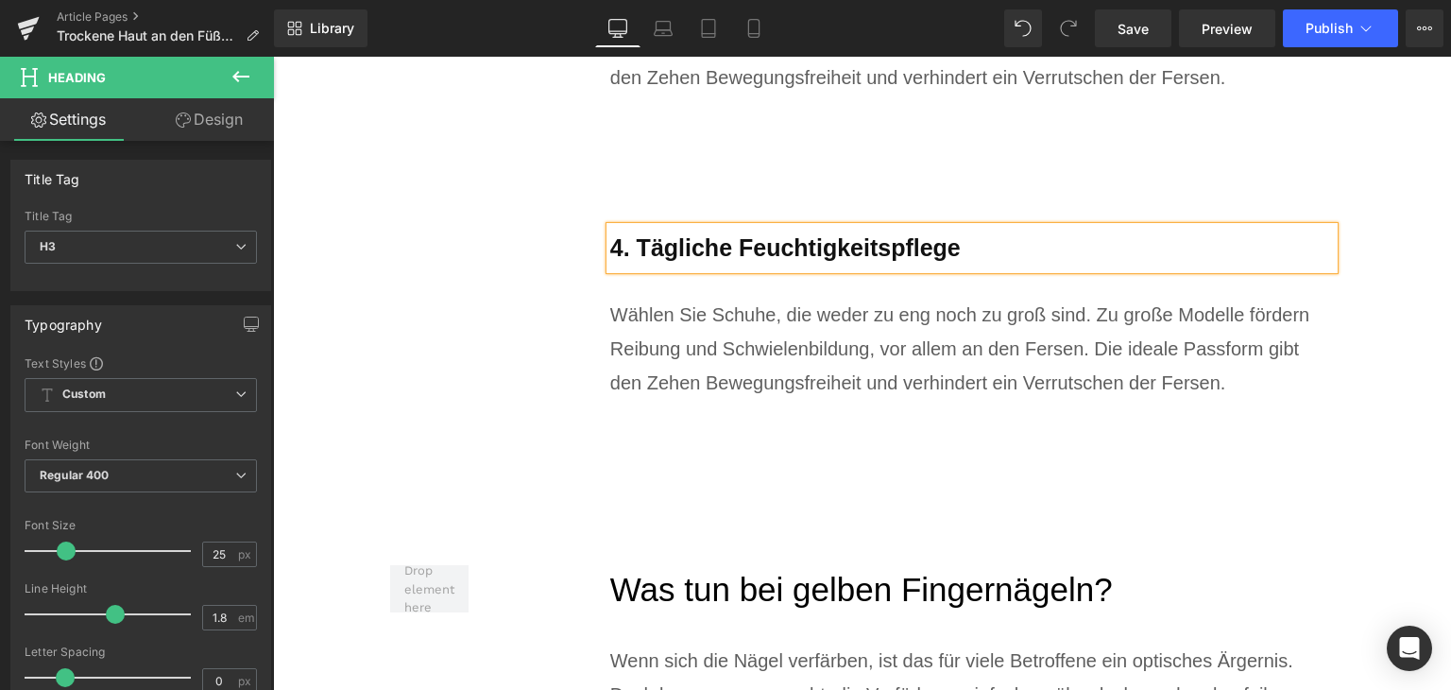
click at [704, 335] on div "Wählen Sie Schuhe, die weder zu eng noch zu groß sind. Zu große Modelle fördern…" at bounding box center [972, 349] width 725 height 102
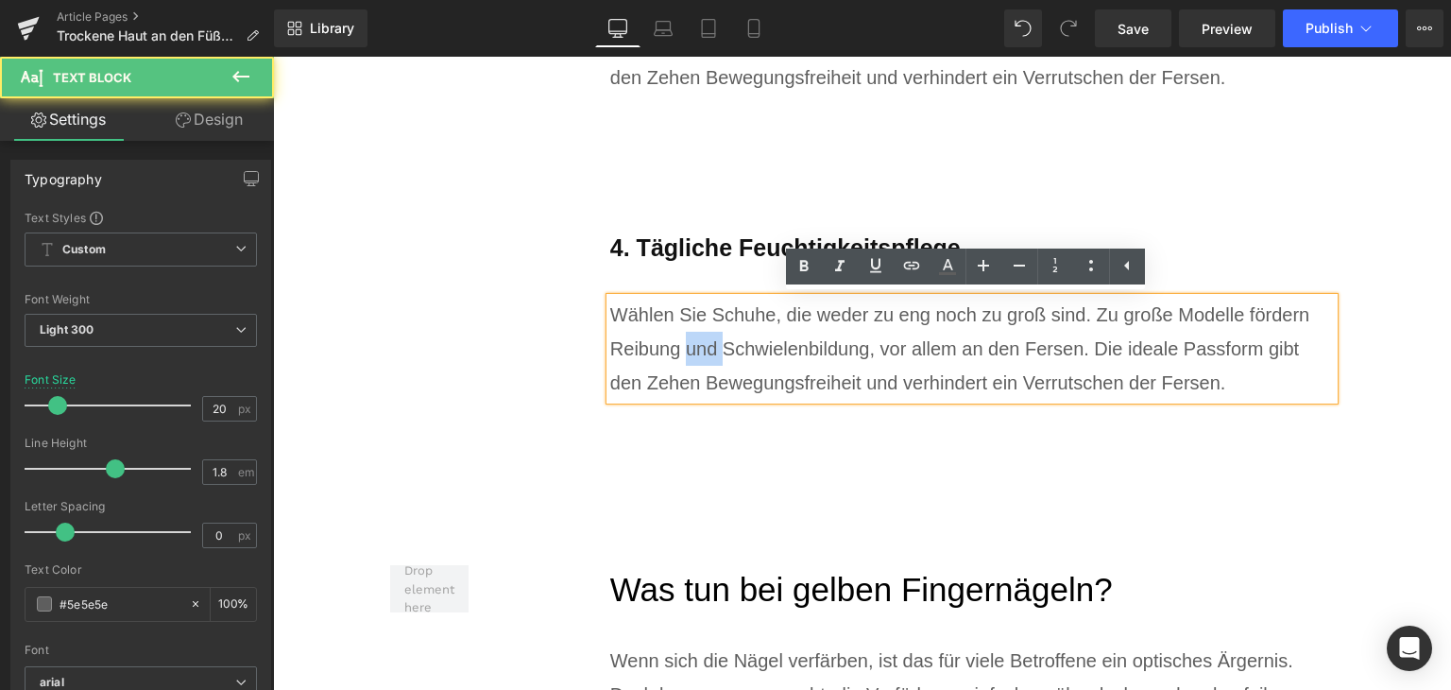
click at [704, 335] on div "Wählen Sie Schuhe, die weder zu eng noch zu groß sind. Zu große Modelle fördern…" at bounding box center [972, 349] width 725 height 102
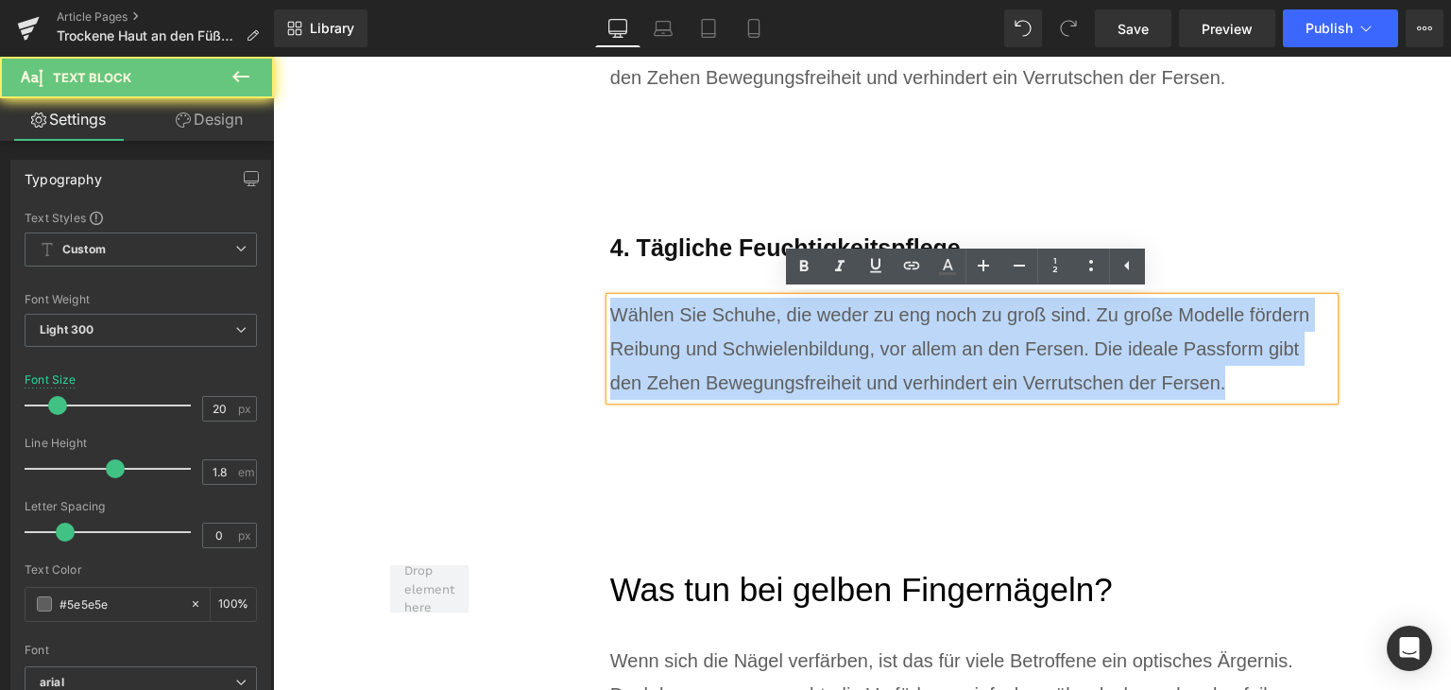
click at [704, 335] on div "Wählen Sie Schuhe, die weder zu eng noch zu groß sind. Zu große Modelle fördern…" at bounding box center [972, 349] width 725 height 102
paste div
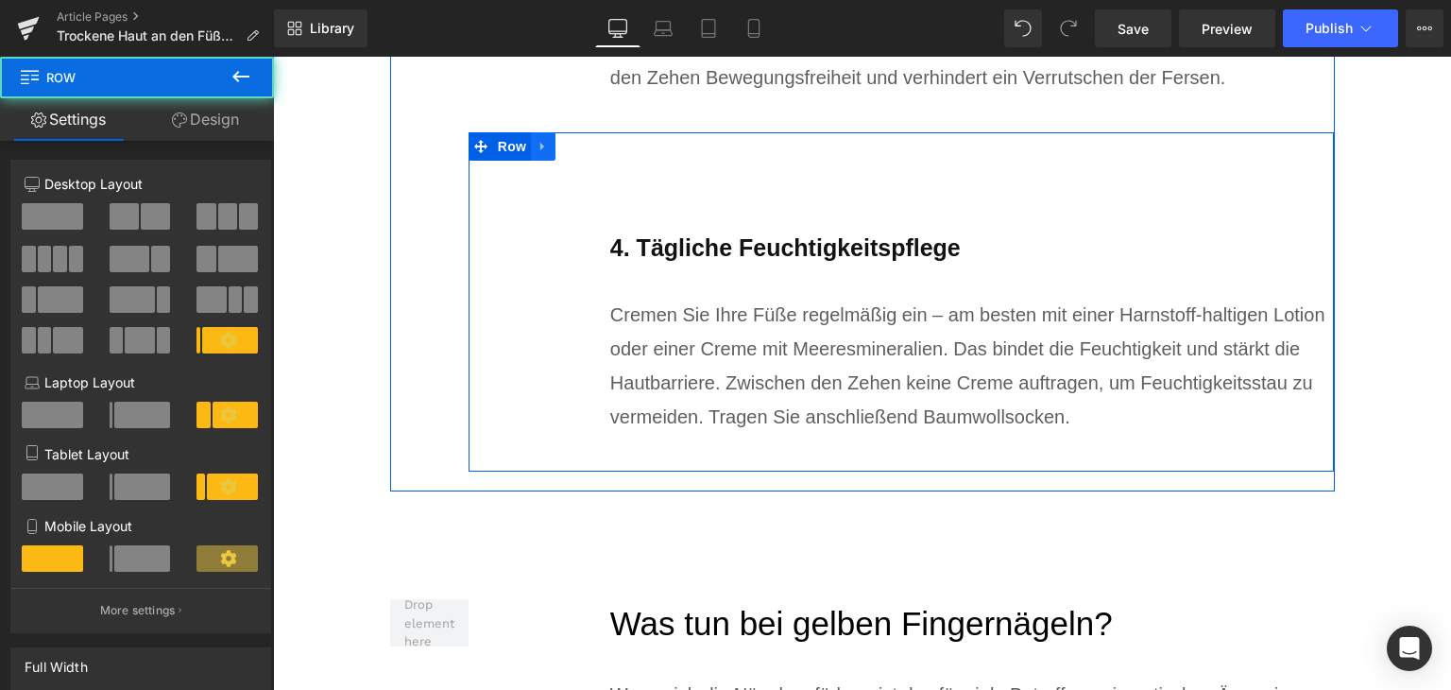
click at [531, 149] on link at bounding box center [543, 146] width 25 height 28
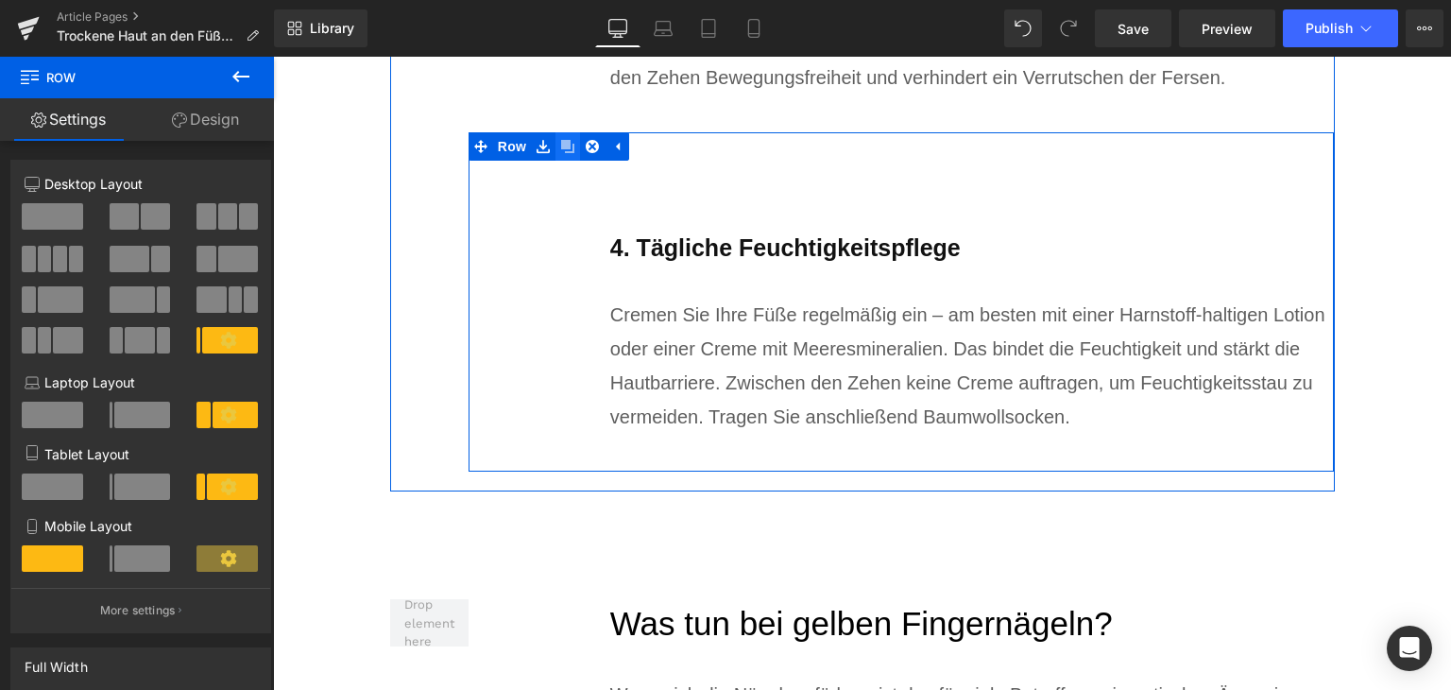
click at [556, 155] on link at bounding box center [568, 146] width 25 height 28
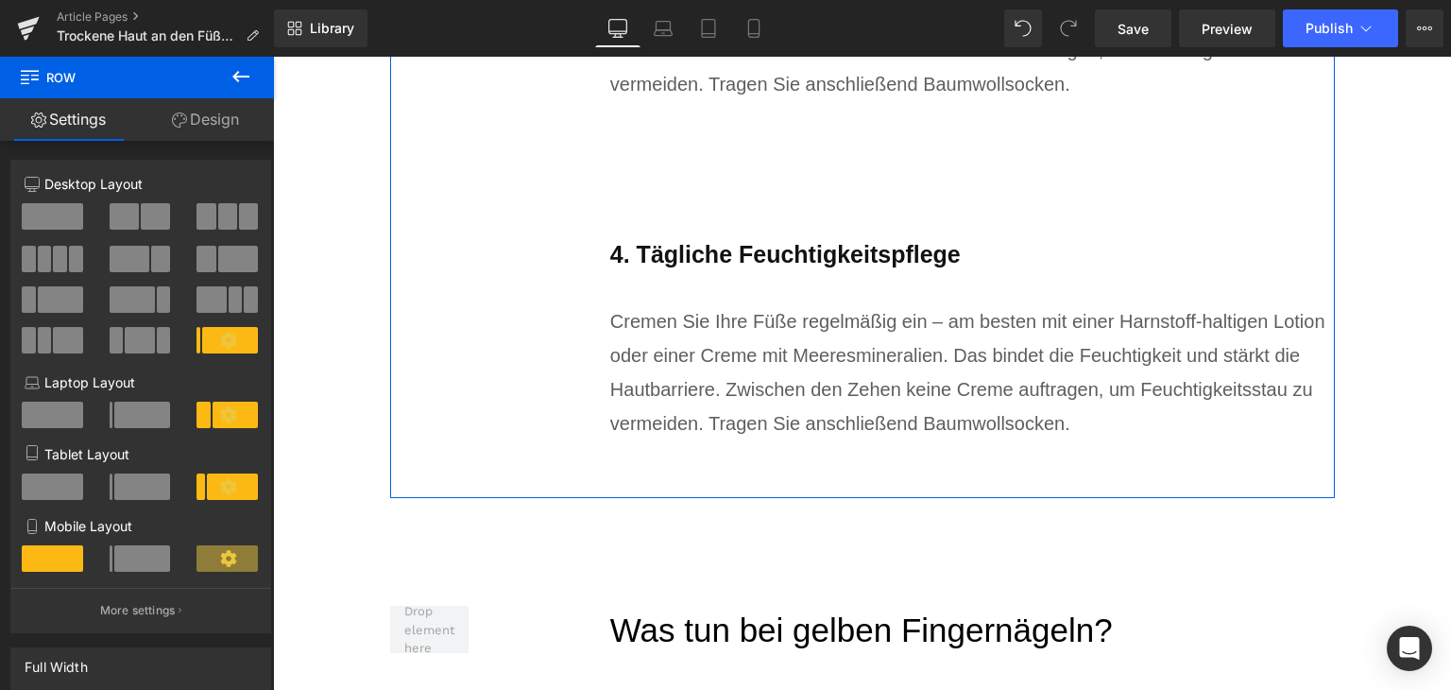
scroll to position [6527, 0]
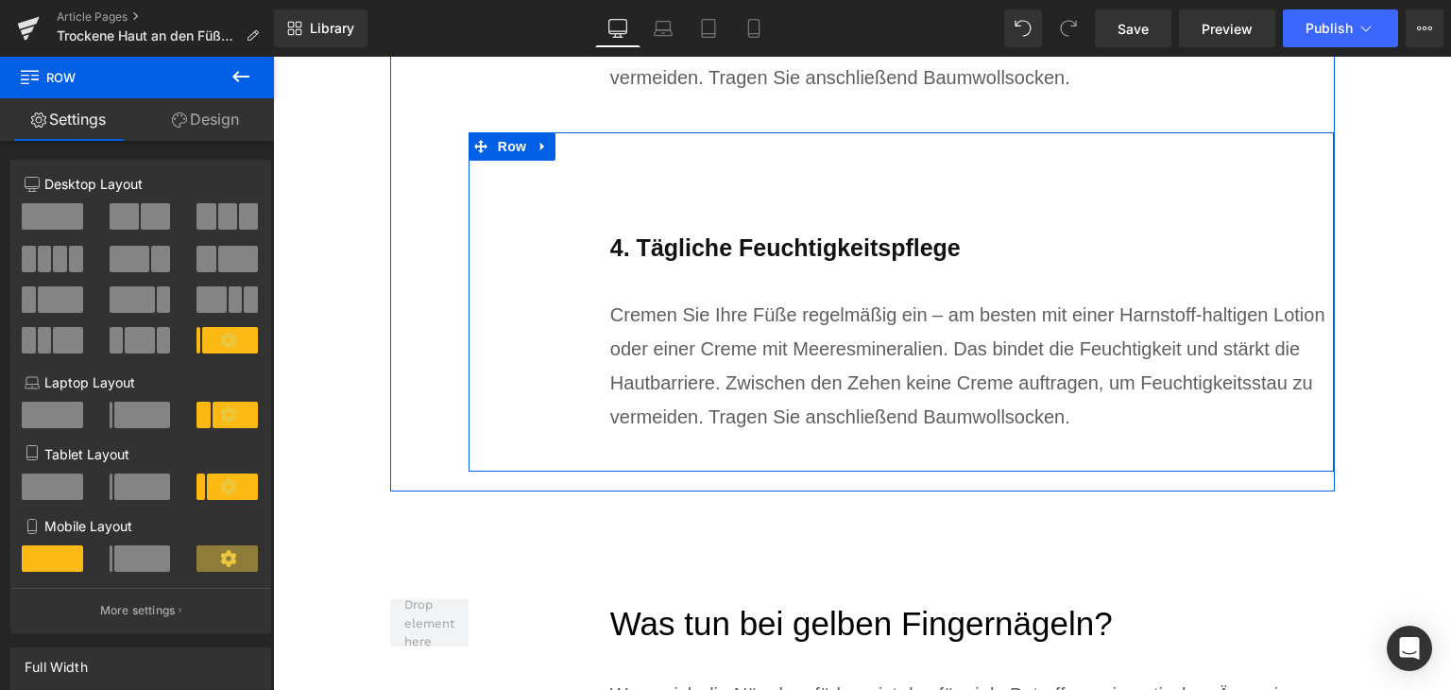
click at [733, 246] on b "4. Tägliche Feuchtigkeitspflege" at bounding box center [785, 247] width 351 height 26
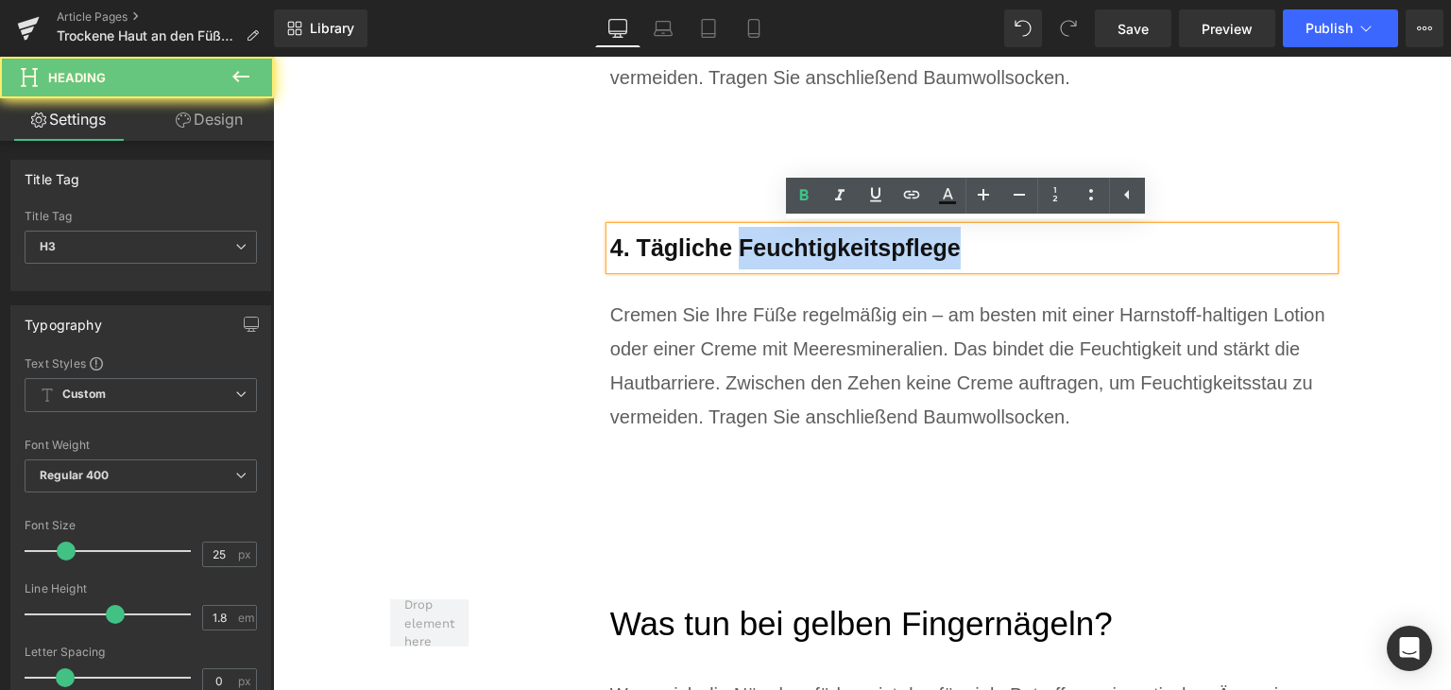
click at [733, 246] on b "4. Tägliche Feuchtigkeitspflege" at bounding box center [785, 247] width 351 height 26
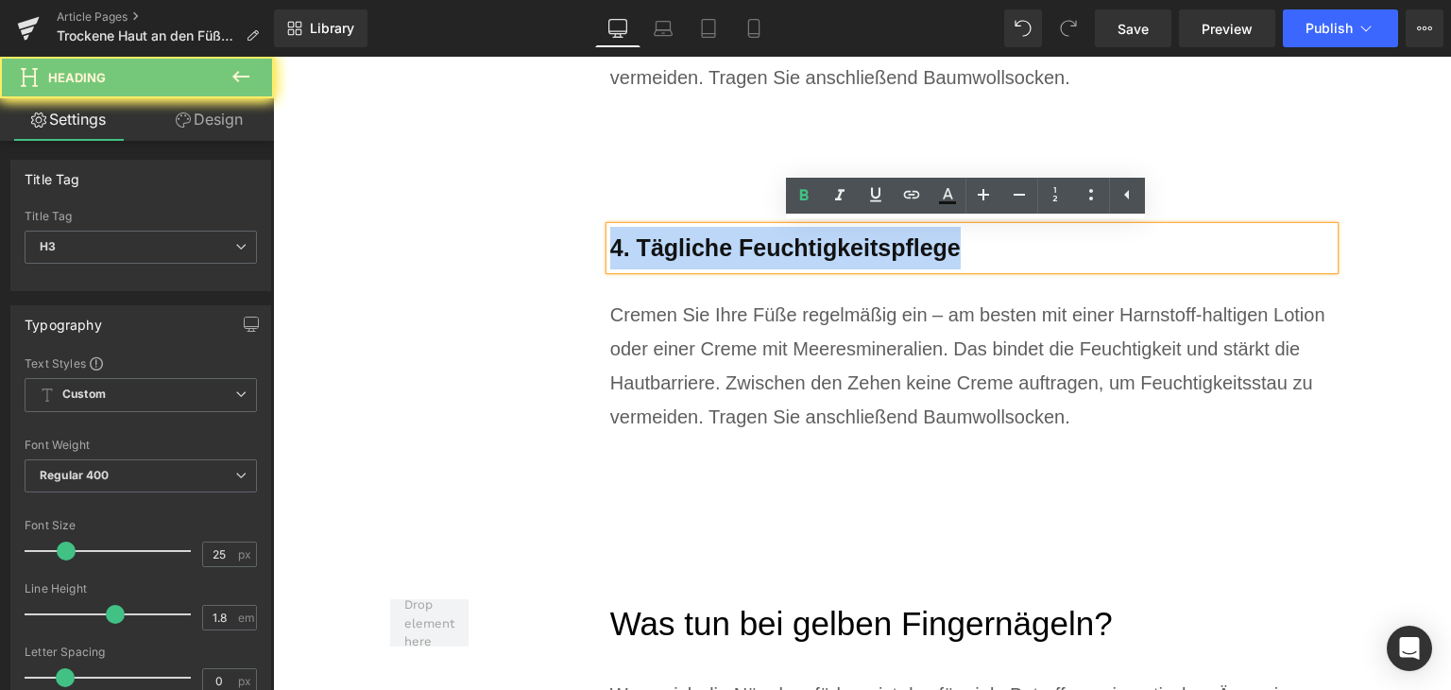
click at [733, 246] on b "4. Tägliche Feuchtigkeitspflege" at bounding box center [785, 247] width 351 height 26
paste div
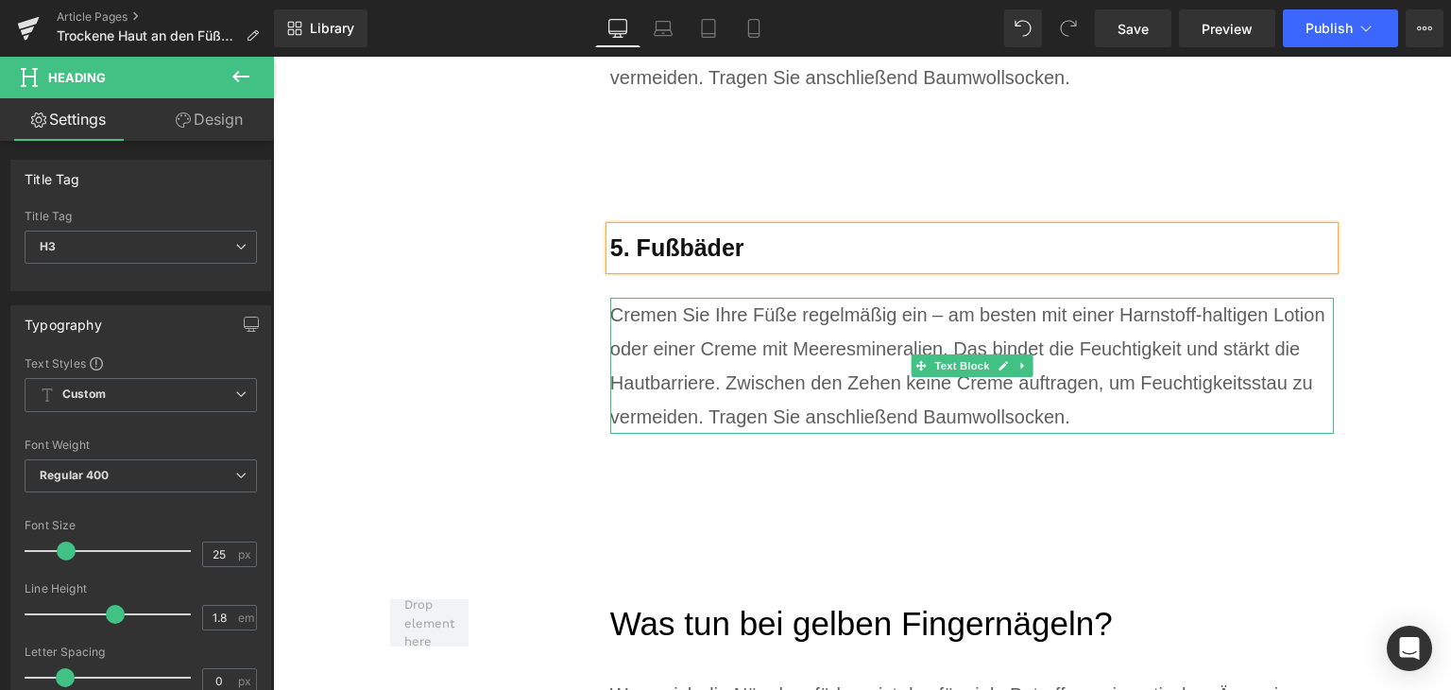
click at [745, 398] on div "Cremen Sie Ihre Füße regelmäßig ein – am besten mit einer Harnstoff-haltigen Lo…" at bounding box center [972, 366] width 725 height 136
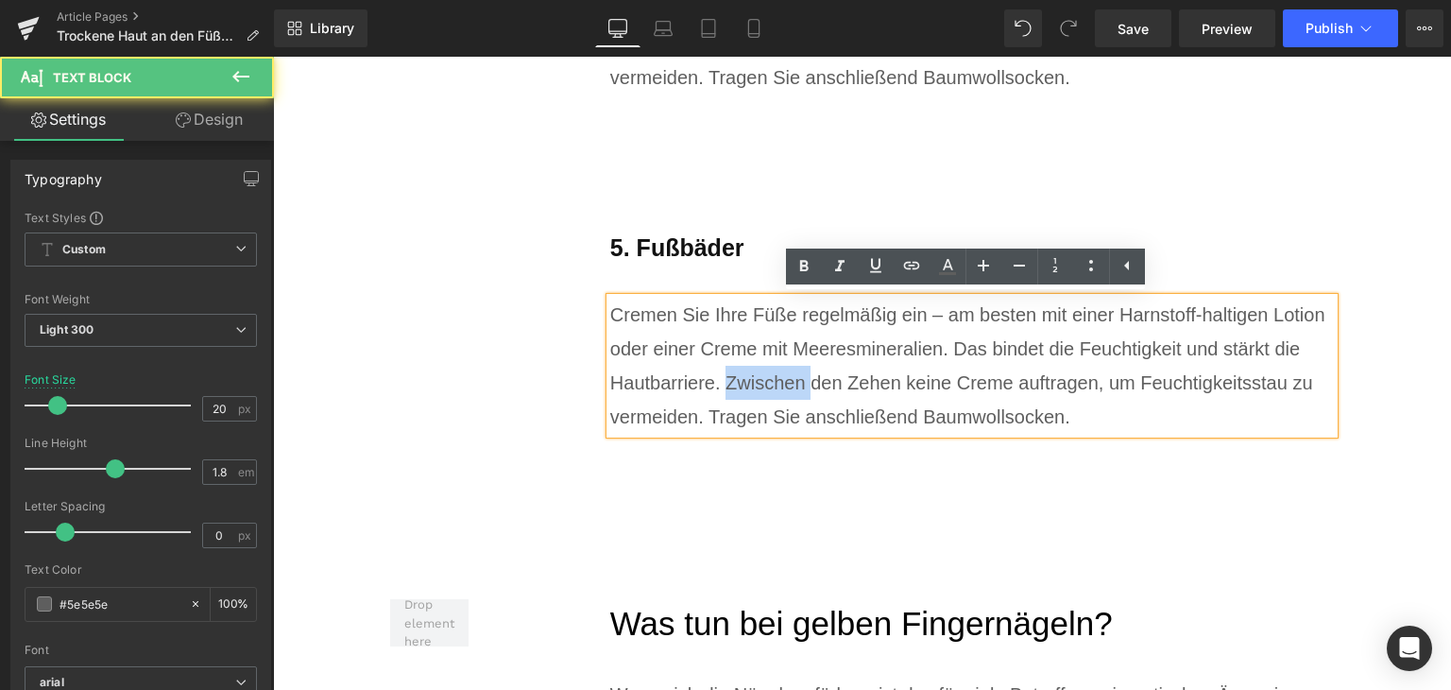
click at [745, 398] on div "Cremen Sie Ihre Füße regelmäßig ein – am besten mit einer Harnstoff-haltigen Lo…" at bounding box center [972, 366] width 725 height 136
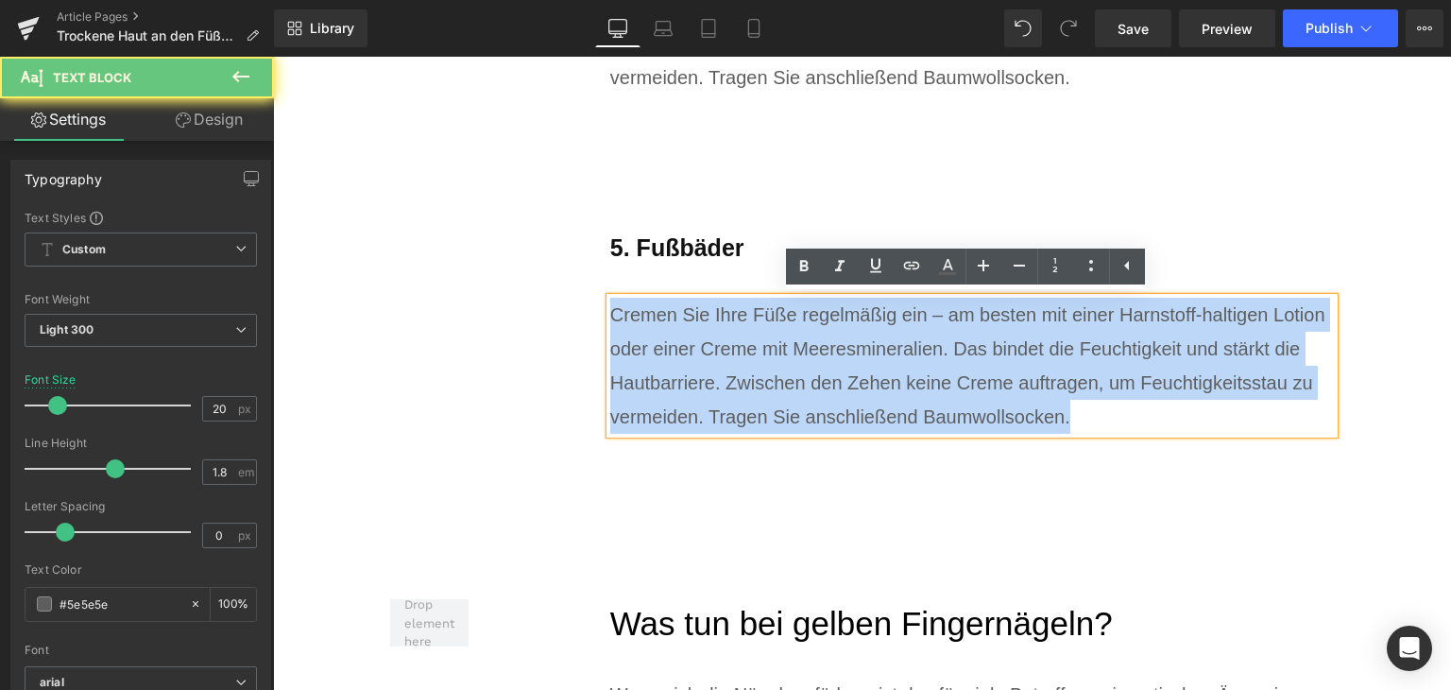
click at [745, 398] on div "Cremen Sie Ihre Füße regelmäßig ein – am besten mit einer Harnstoff-haltigen Lo…" at bounding box center [972, 366] width 725 height 136
paste div
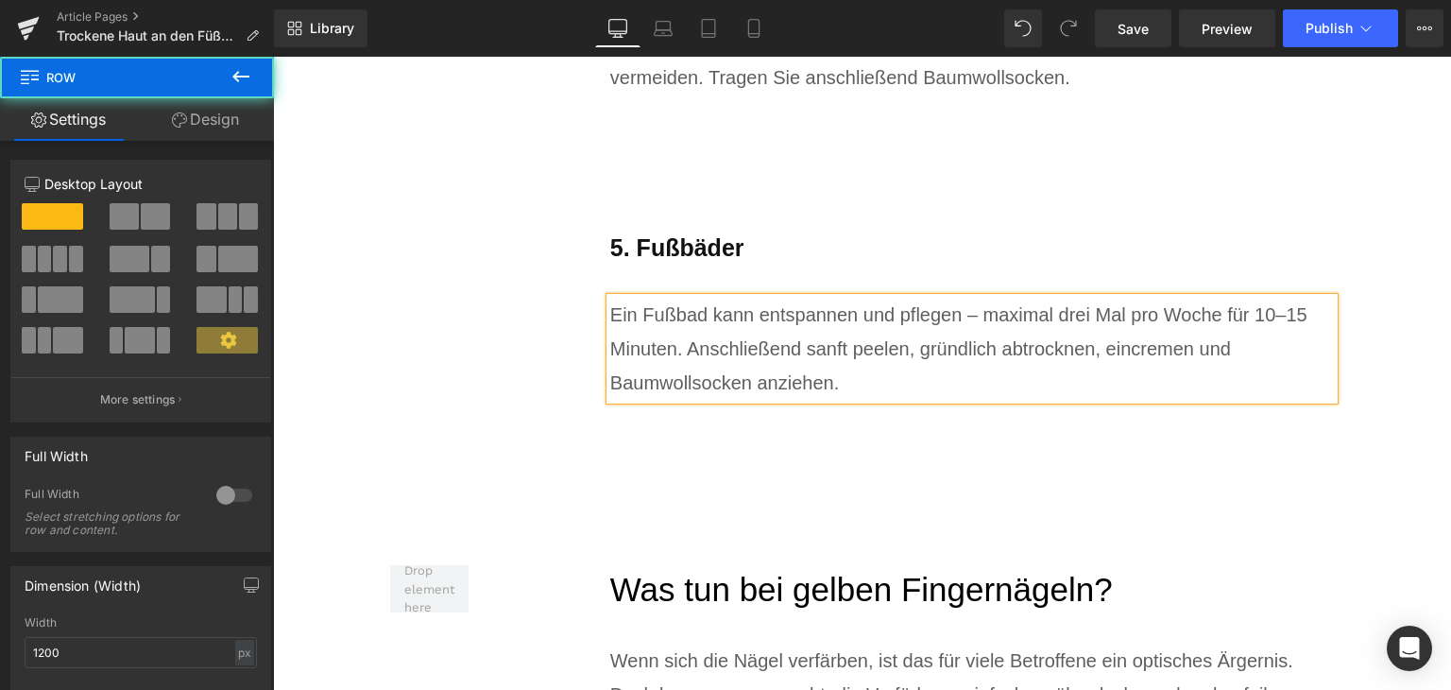
click at [498, 352] on div "5. Fußbäder Heading Ein Fußbad kann entspannen und pflegen – maximal drei Mal p…" at bounding box center [902, 284] width 867 height 305
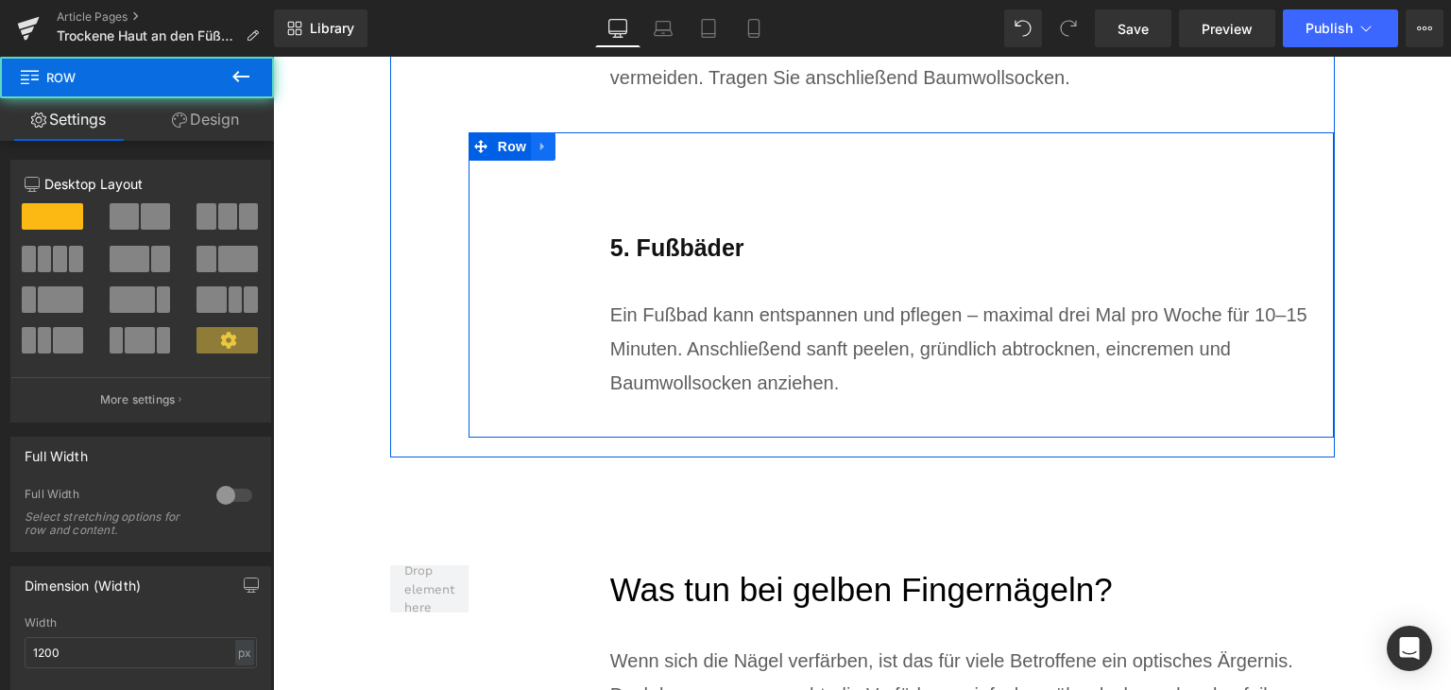
click at [534, 156] on link at bounding box center [543, 146] width 25 height 28
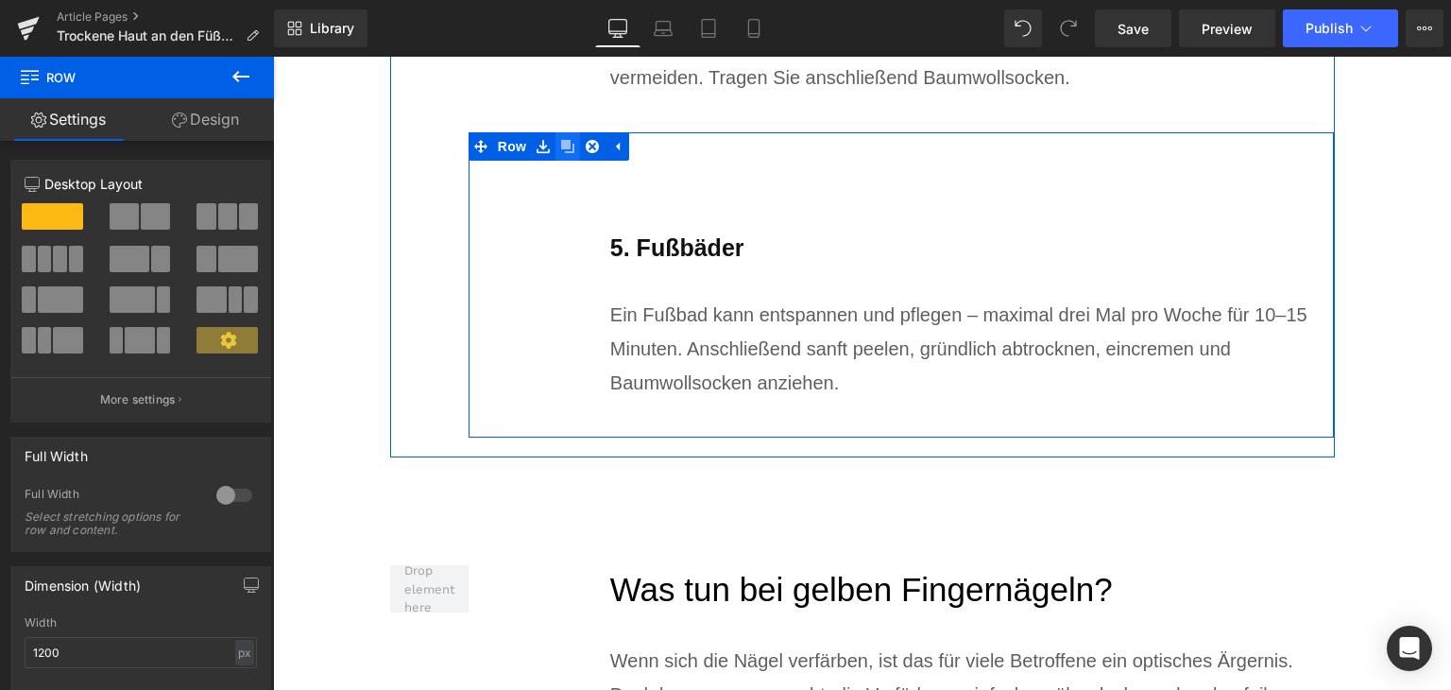
click at [558, 156] on link at bounding box center [568, 146] width 25 height 28
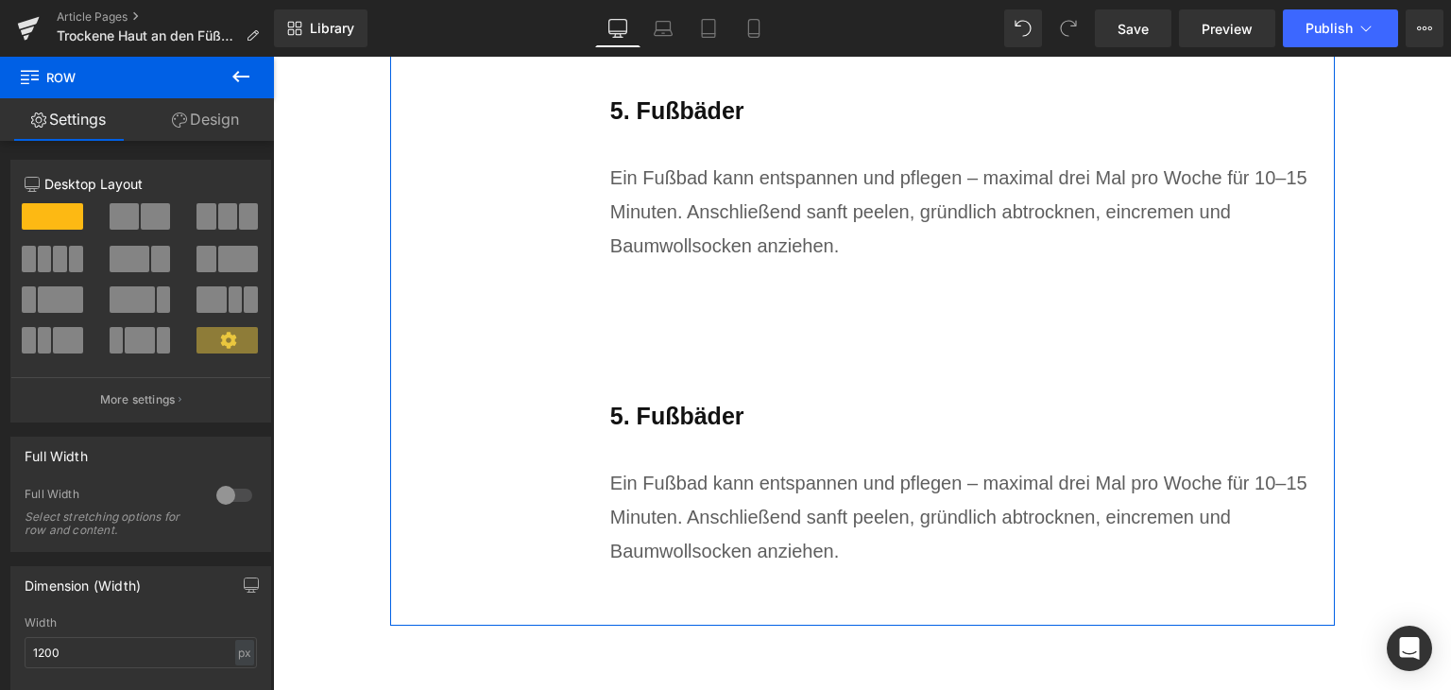
scroll to position [6810, 0]
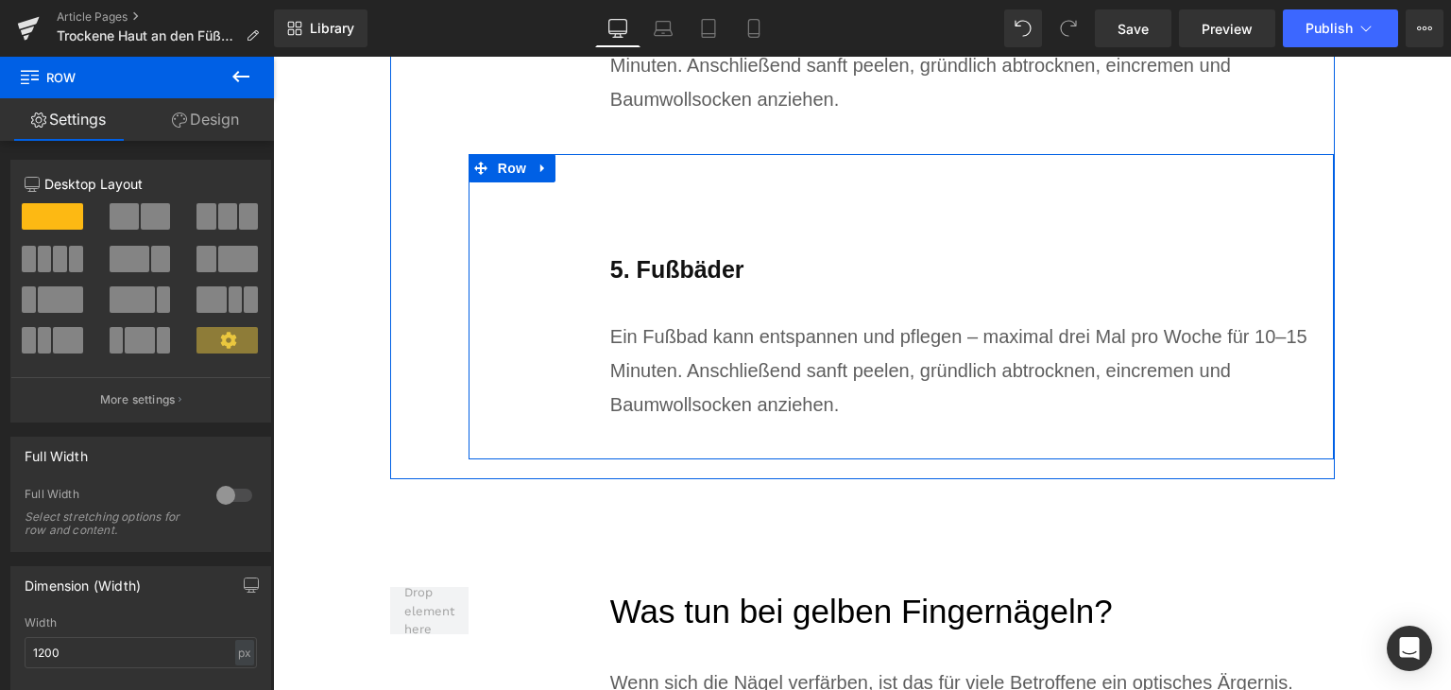
click at [695, 271] on b "5. Fußbäder" at bounding box center [677, 269] width 134 height 26
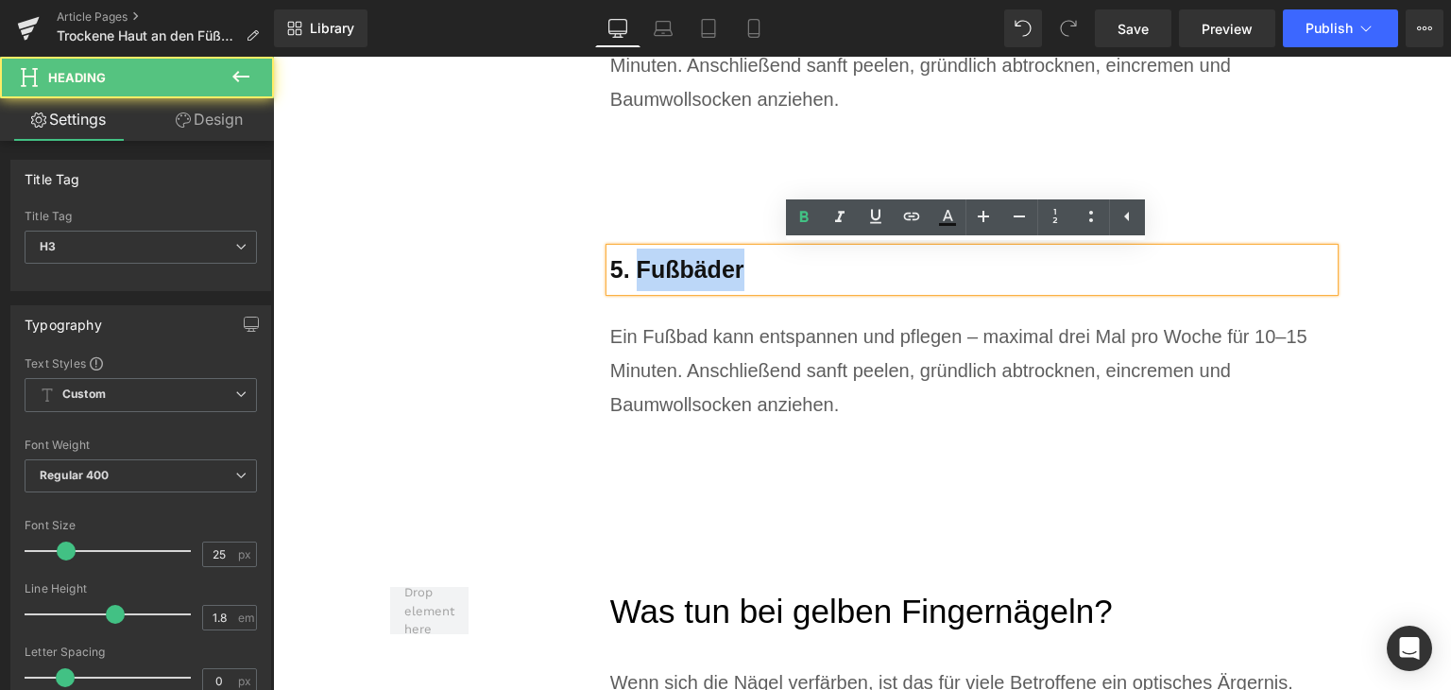
click at [695, 271] on b "5. Fußbäder" at bounding box center [677, 269] width 134 height 26
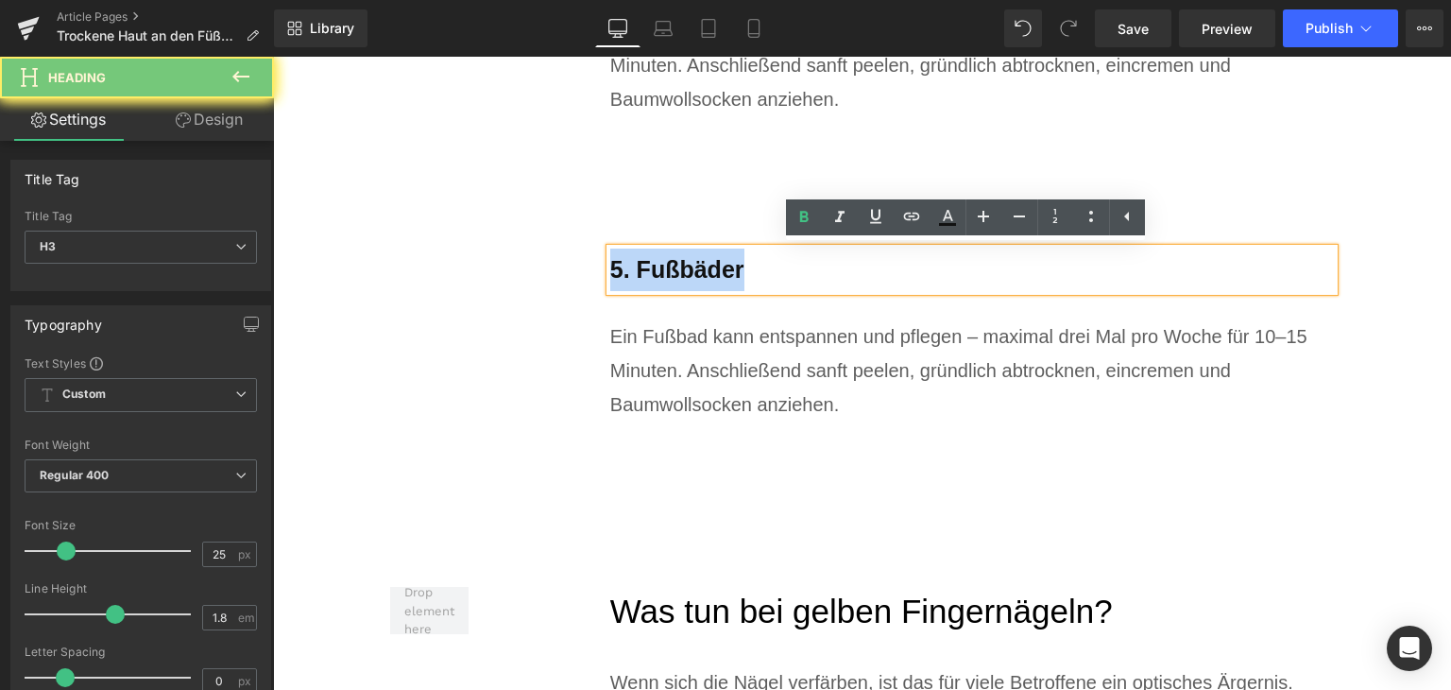
click at [695, 271] on b "5. Fußbäder" at bounding box center [677, 269] width 134 height 26
paste div
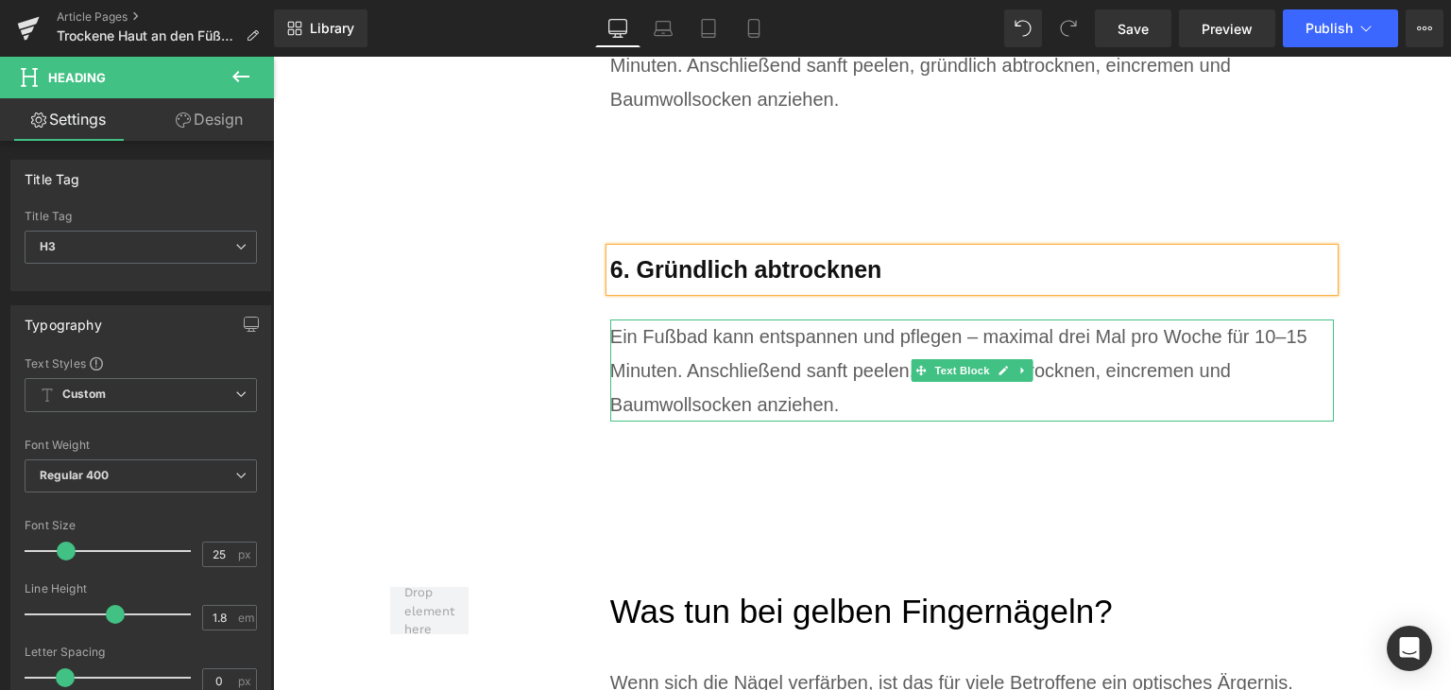
click at [697, 384] on div "Ein Fußbad kann entspannen und pflegen – maximal drei Mal pro Woche für 10–15 M…" at bounding box center [972, 370] width 725 height 102
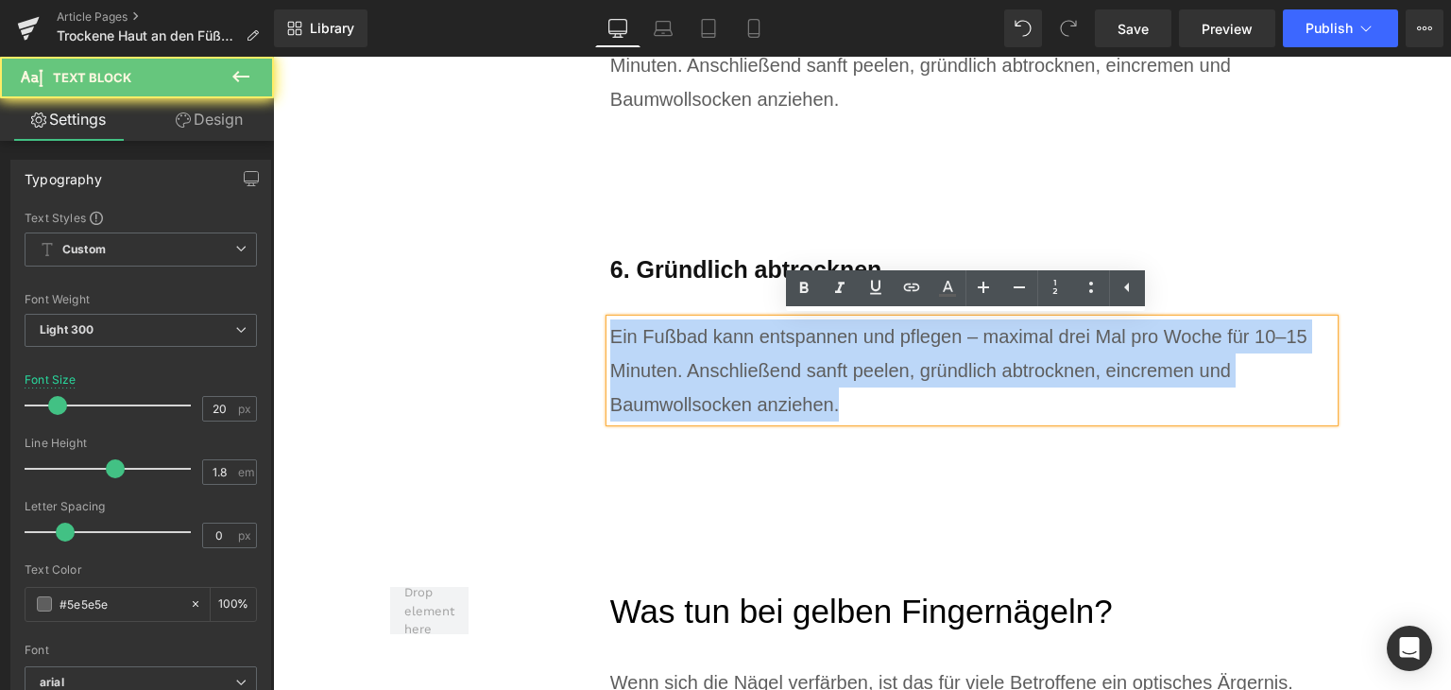
click at [697, 384] on div "Ein Fußbad kann entspannen und pflegen – maximal drei Mal pro Woche für 10–15 M…" at bounding box center [972, 370] width 725 height 102
paste div
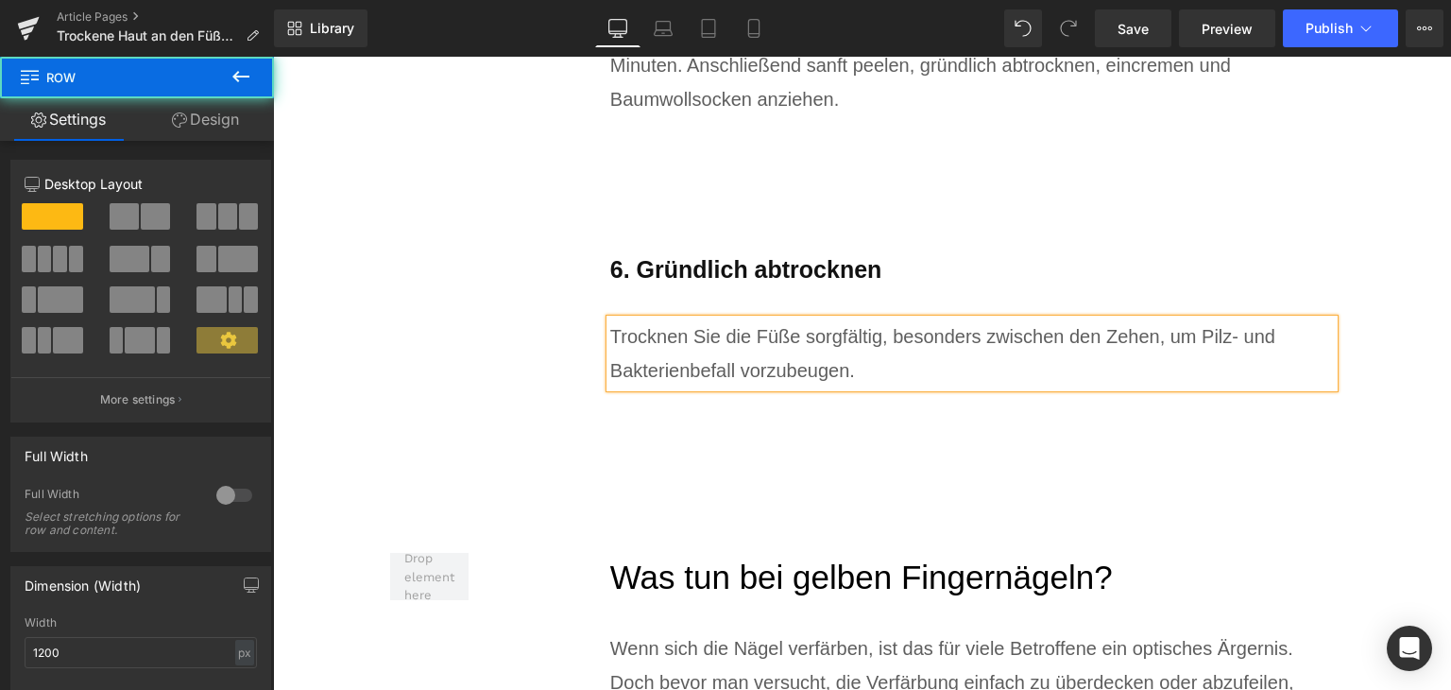
click at [565, 354] on div "6. Gründlich abtrocknen Heading Trocknen Sie die Füße sorgfältig, besonders zwi…" at bounding box center [902, 289] width 867 height 271
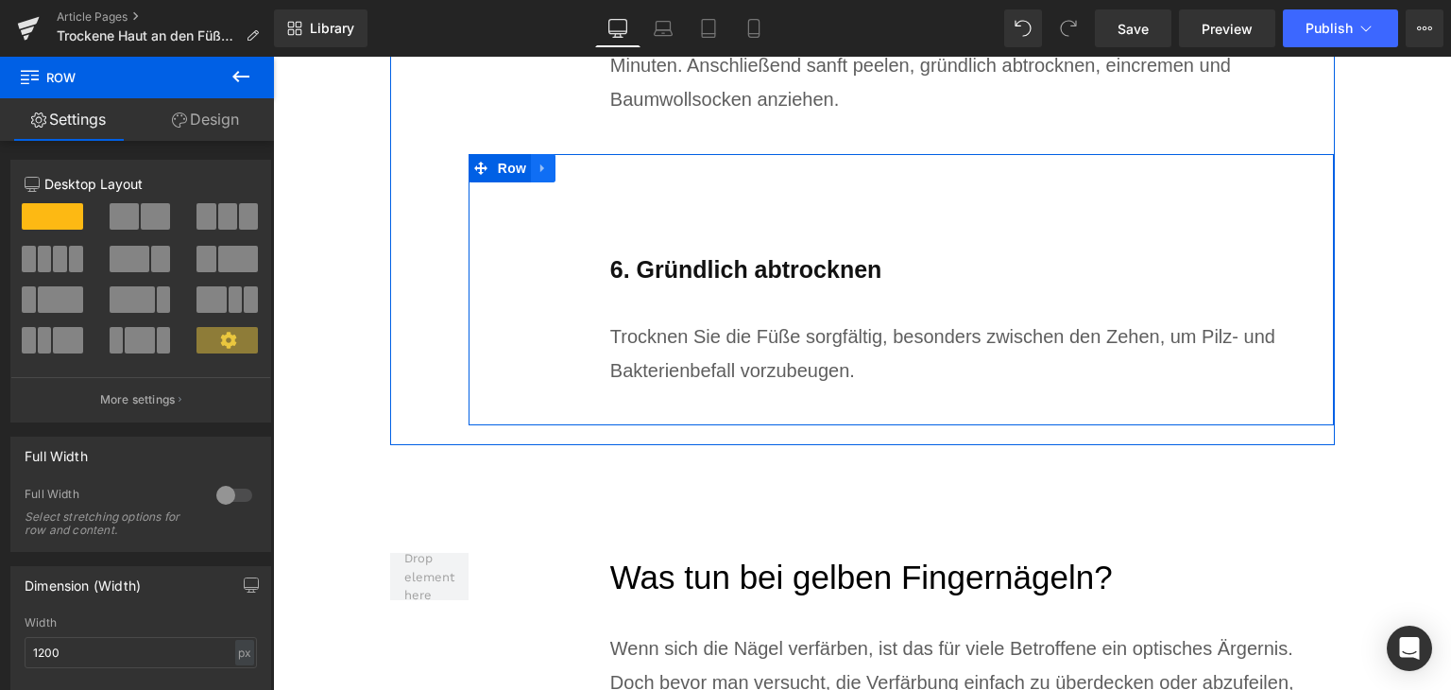
click at [539, 178] on link at bounding box center [543, 168] width 25 height 28
click at [557, 176] on link at bounding box center [568, 168] width 25 height 28
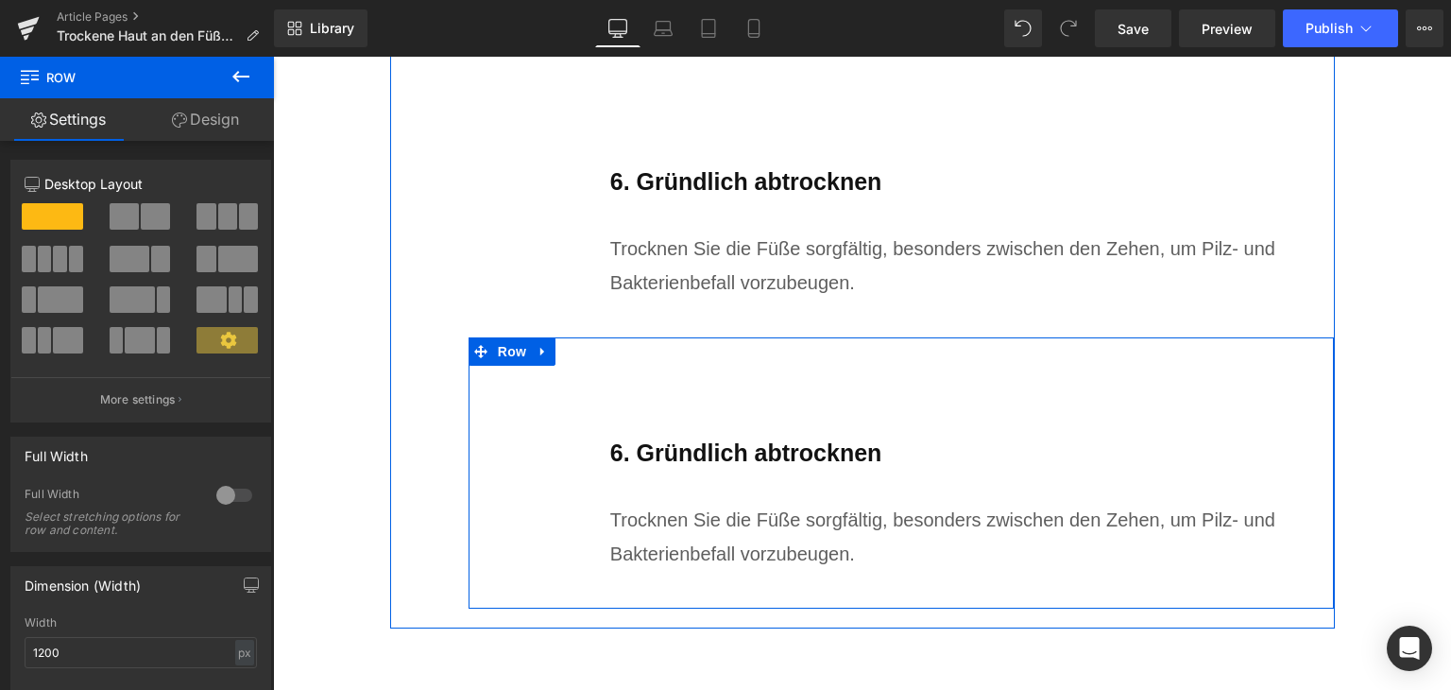
scroll to position [6999, 0]
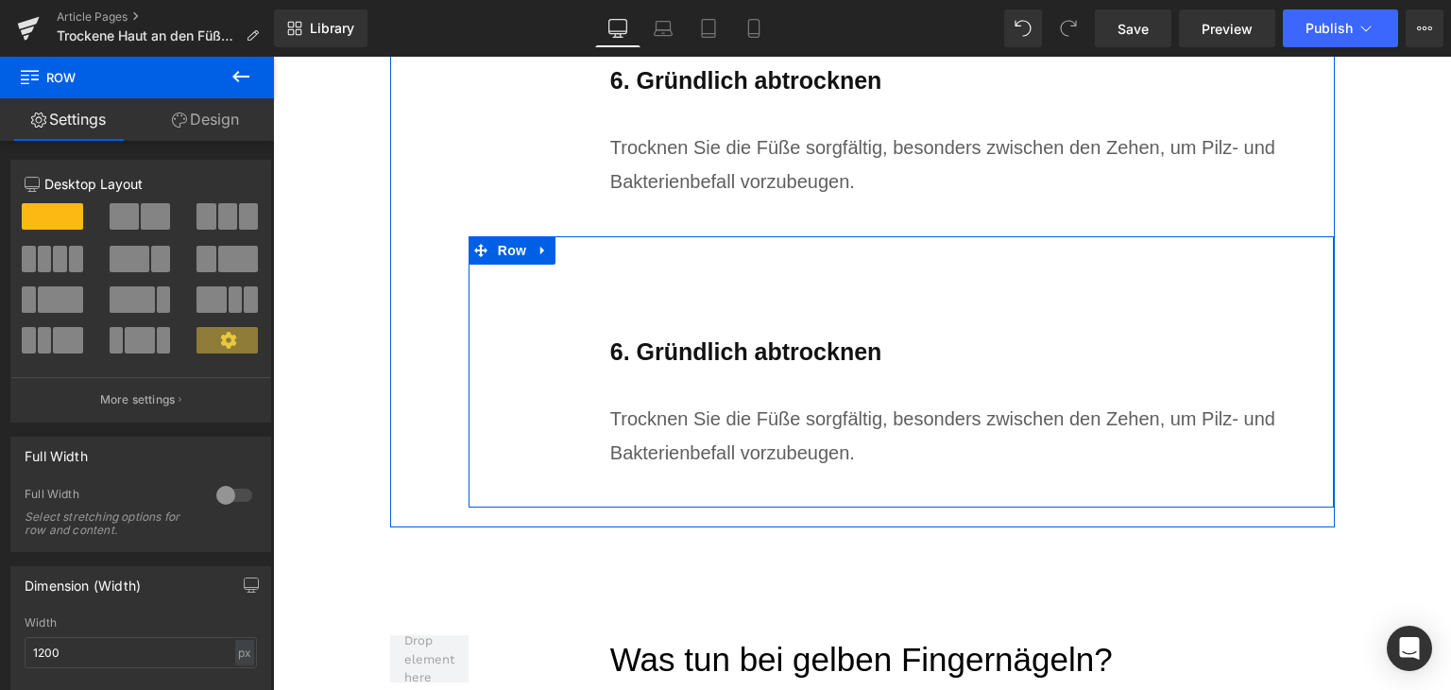
click at [718, 344] on b "6. Gründlich abtrocknen" at bounding box center [746, 351] width 272 height 26
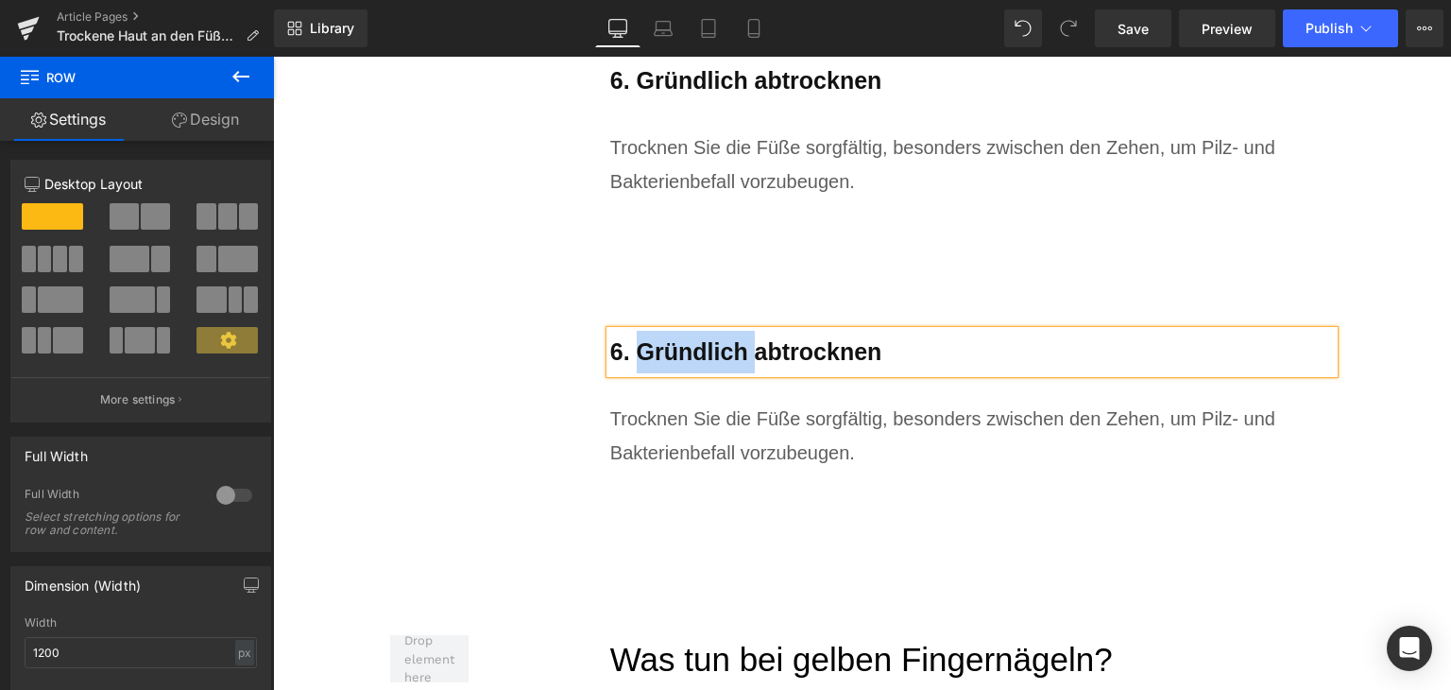
click at [718, 344] on b "6. Gründlich abtrocknen" at bounding box center [746, 351] width 272 height 26
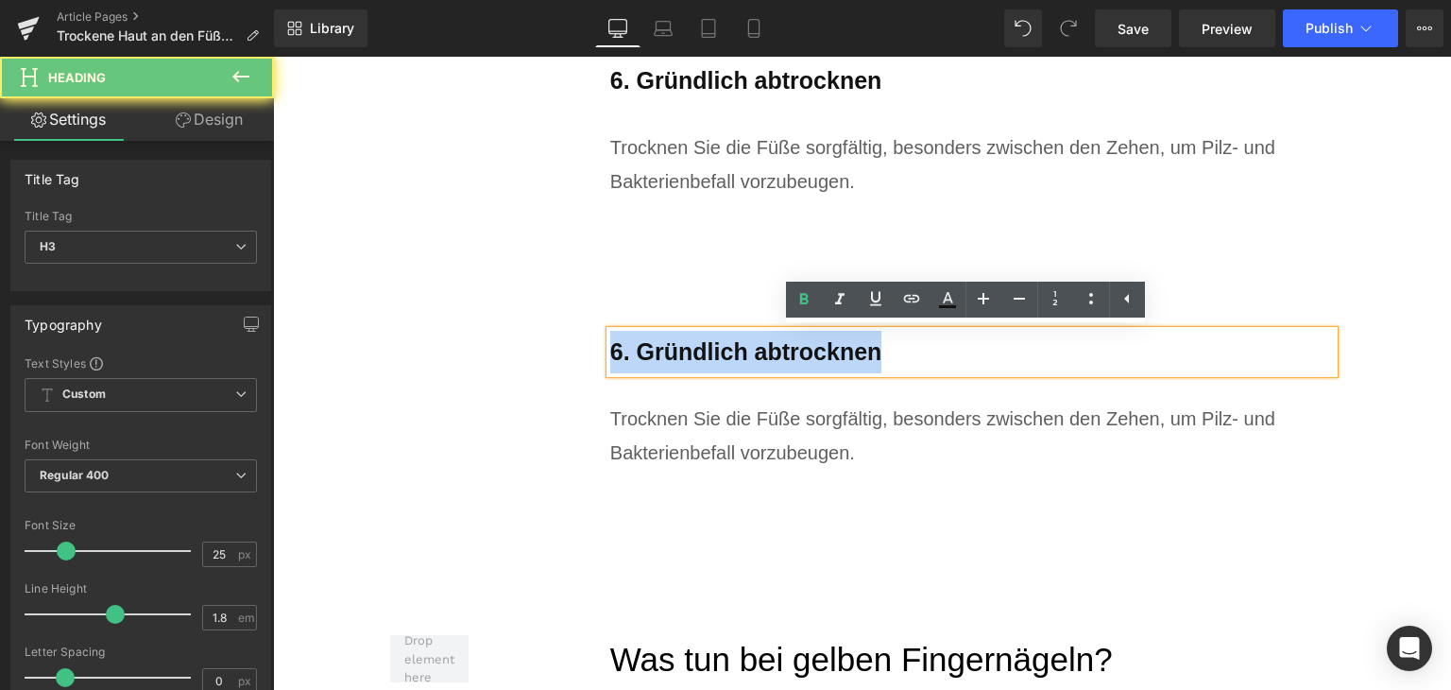
click at [718, 344] on b "6. Gründlich abtrocknen" at bounding box center [746, 351] width 272 height 26
paste div
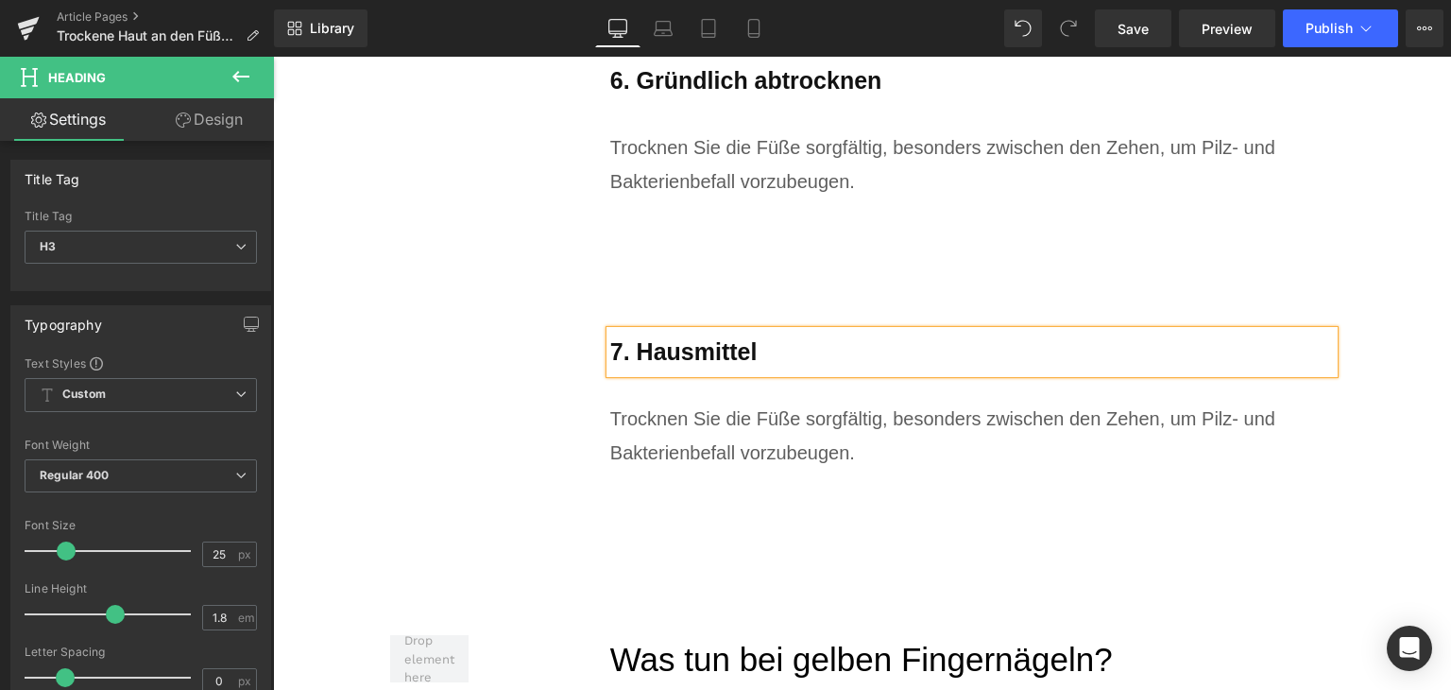
click at [726, 480] on div "7. Hausmittel Heading Trocknen Sie die Füße sorgfältig, besonders zwischen den …" at bounding box center [972, 414] width 725 height 167
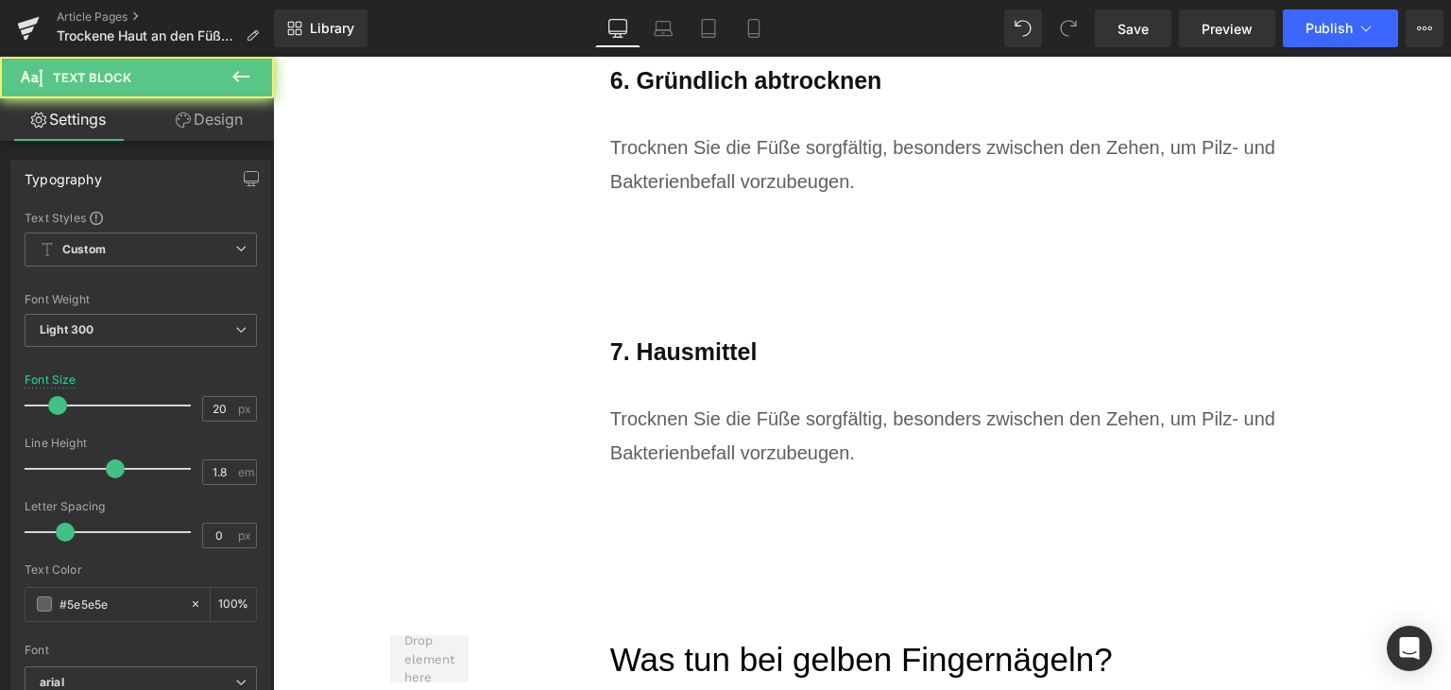
click at [715, 447] on div "Trocknen Sie die Füße sorgfältig, besonders zwischen den Zehen, um Pilz- und Ba…" at bounding box center [972, 436] width 725 height 68
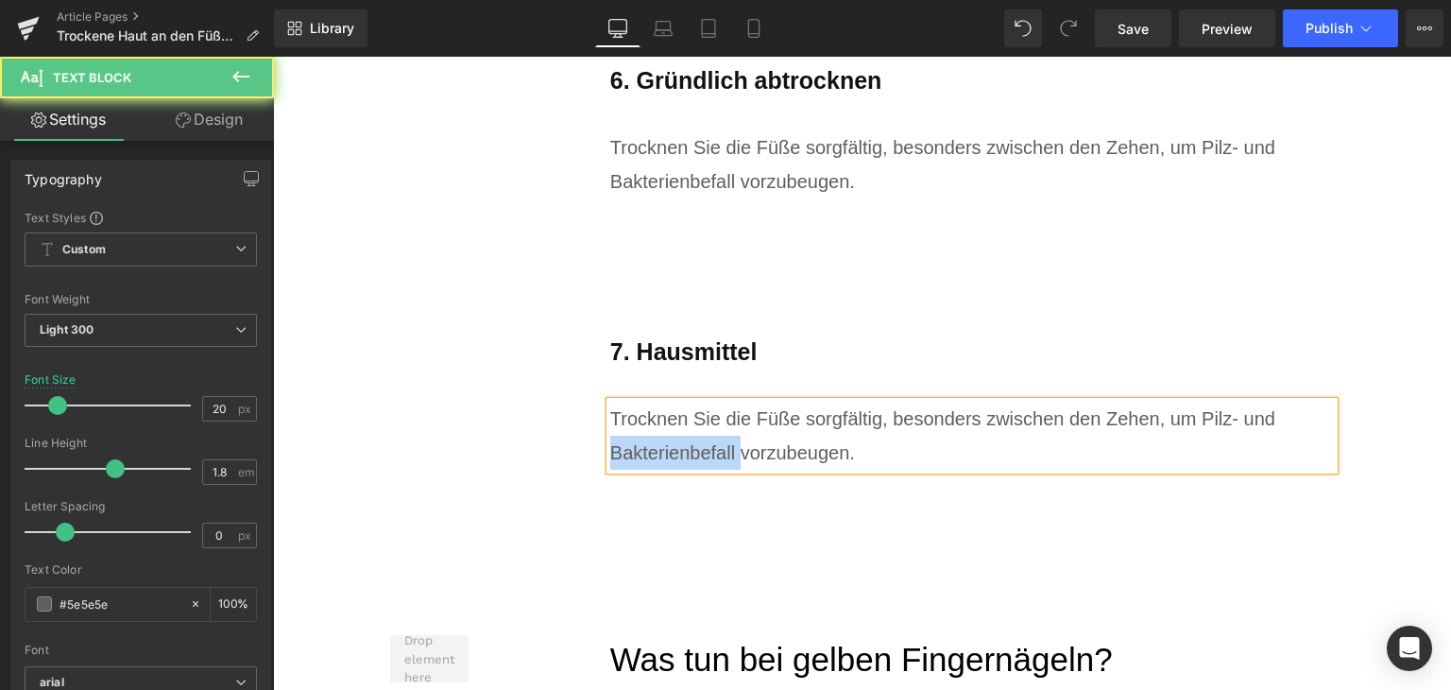
click at [715, 447] on div "Trocknen Sie die Füße sorgfältig, besonders zwischen den Zehen, um Pilz- und Ba…" at bounding box center [972, 436] width 725 height 68
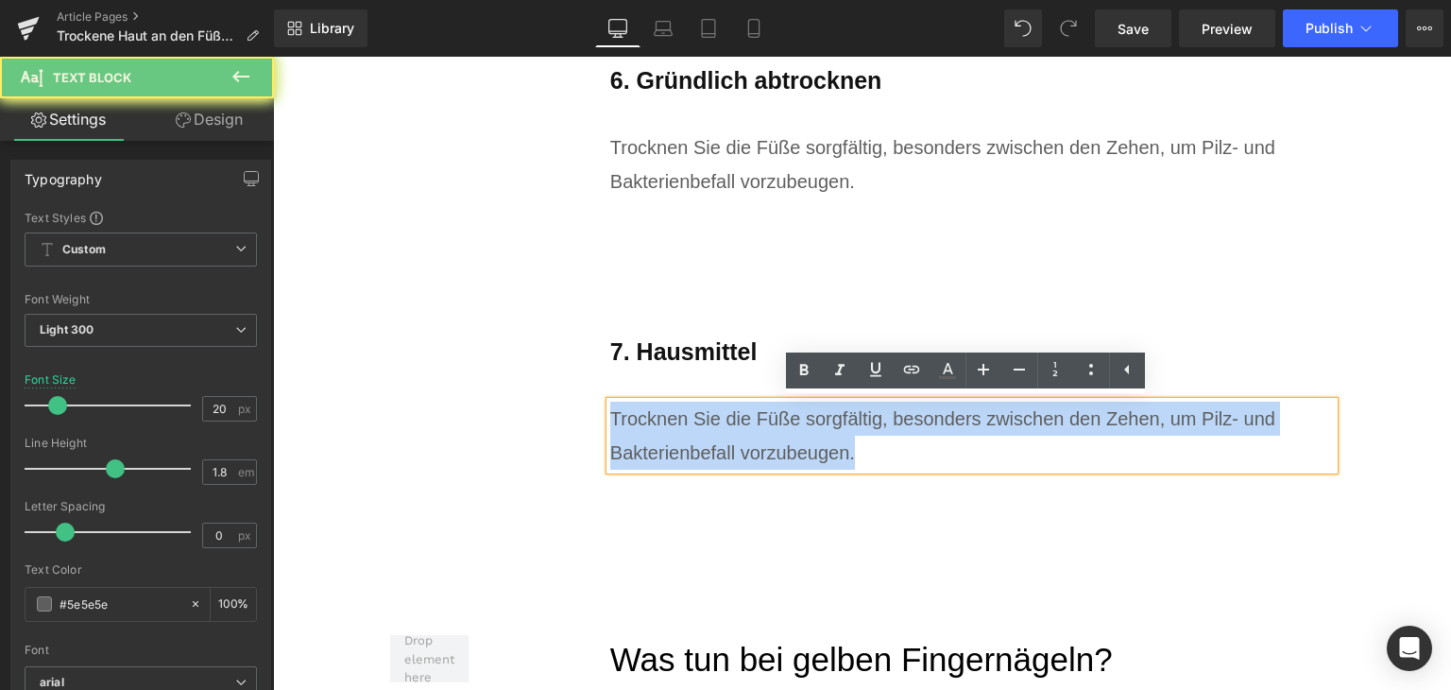
click at [715, 447] on div "Trocknen Sie die Füße sorgfältig, besonders zwischen den Zehen, um Pilz- und Ba…" at bounding box center [972, 436] width 725 height 68
paste div
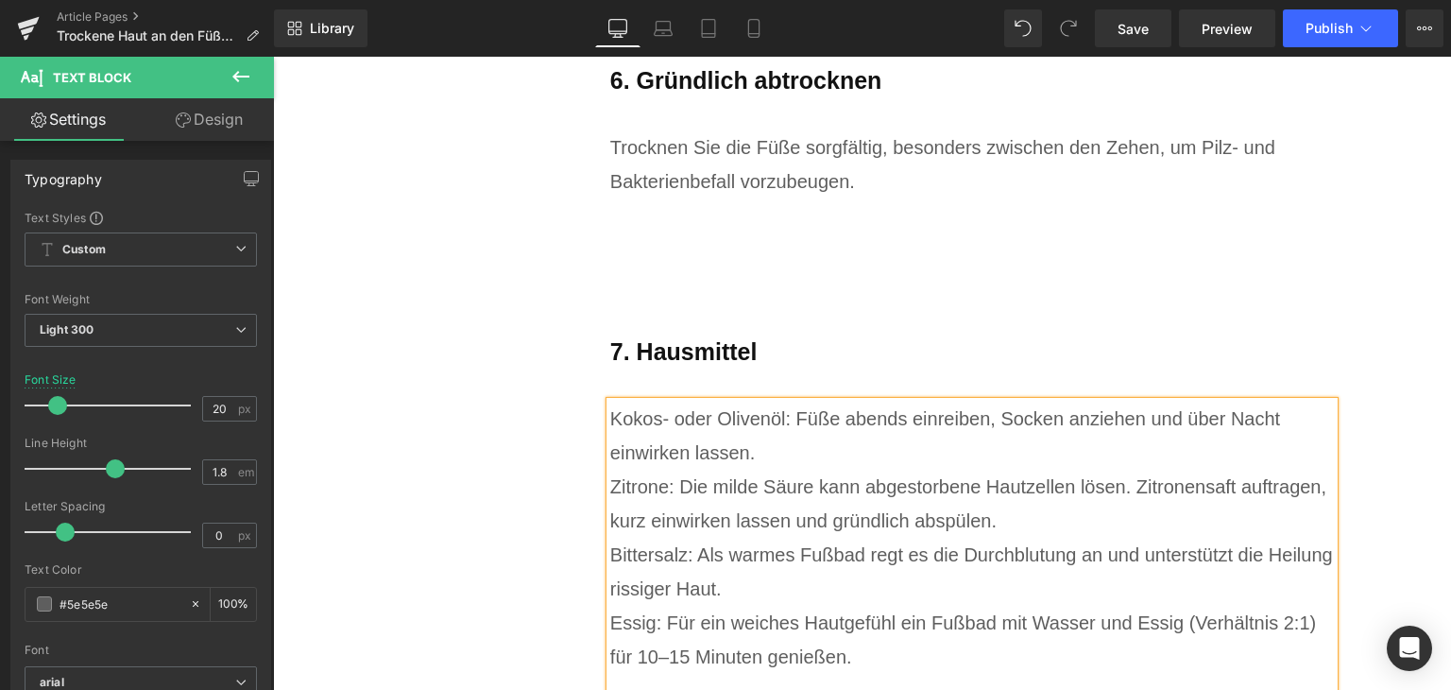
click at [715, 447] on div "Kokos- oder Olivenöl: Füße abends einreiben, Socken anziehen und über Nacht ein…" at bounding box center [972, 436] width 725 height 68
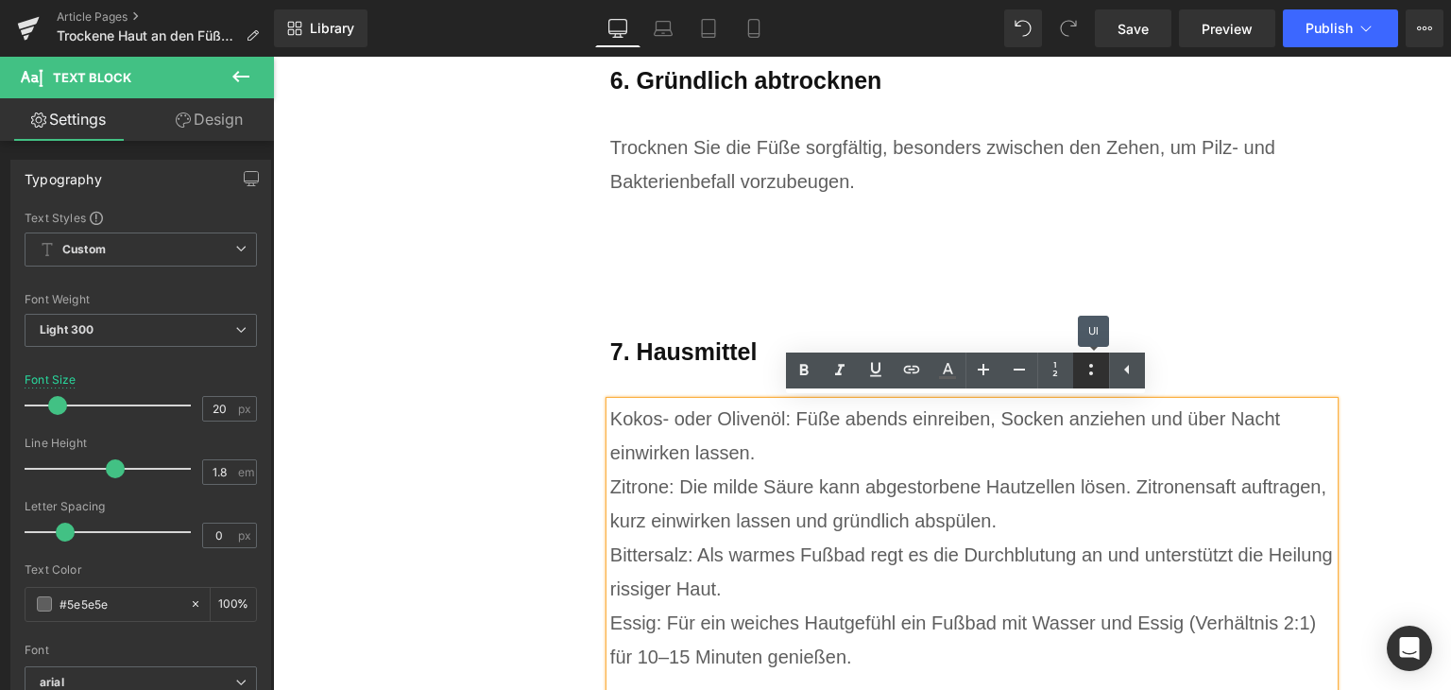
click at [1089, 371] on icon at bounding box center [1091, 369] width 23 height 23
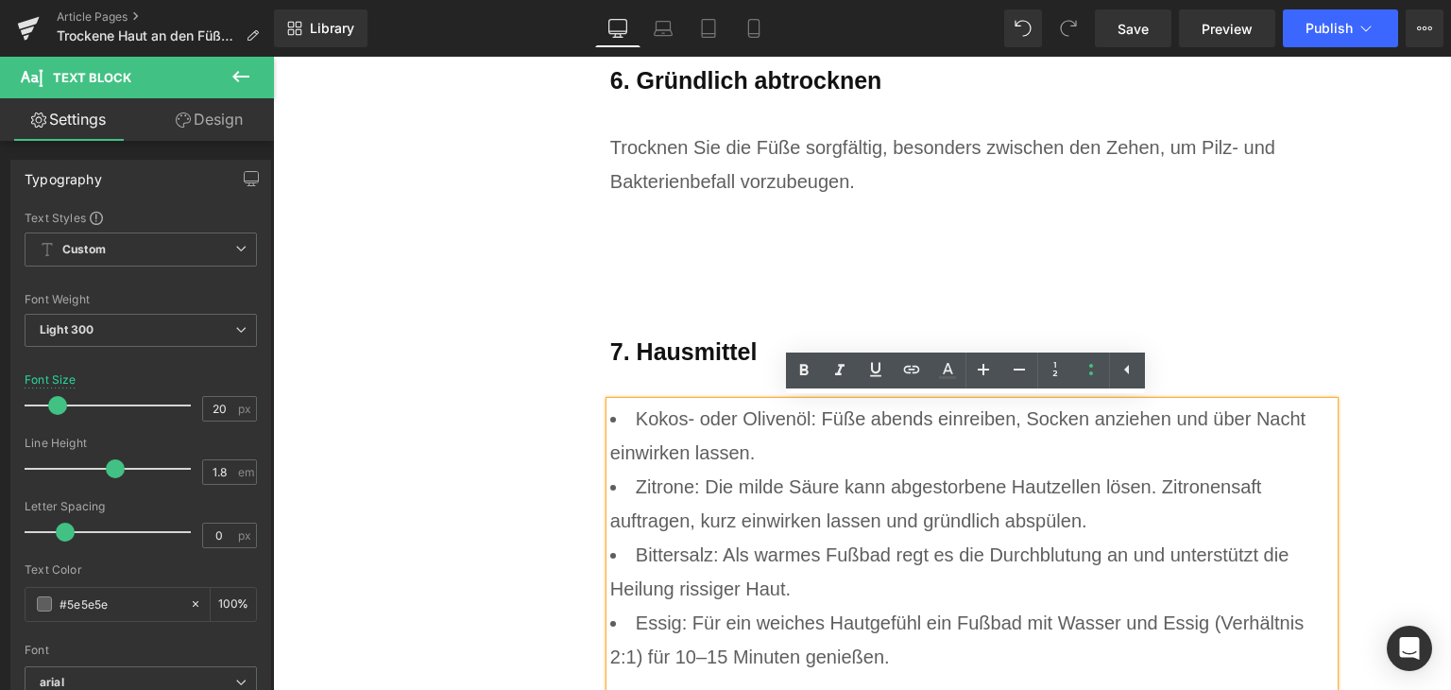
click at [826, 465] on li "Kokos- oder Olivenöl: Füße abends einreiben, Socken anziehen und über Nacht ein…" at bounding box center [972, 436] width 725 height 68
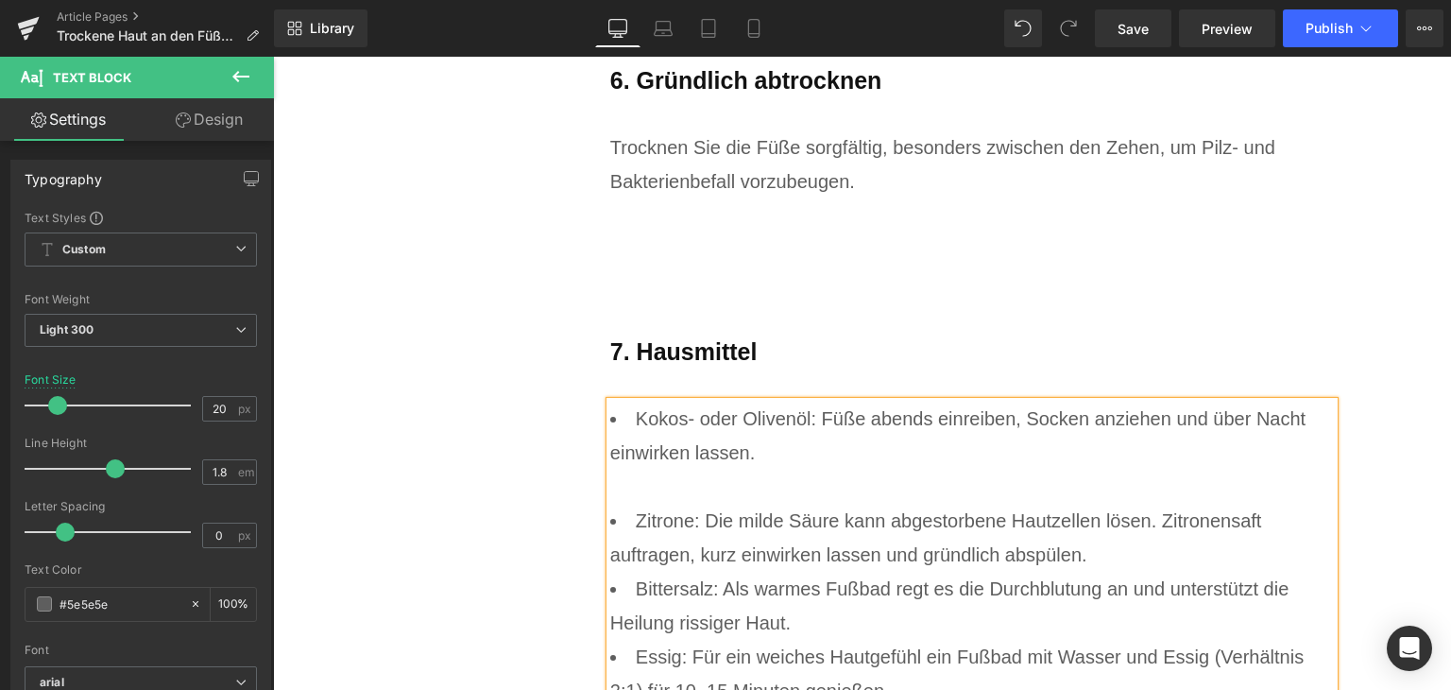
click at [1111, 542] on li "Zitrone: Die milde Säure kann abgestorbene Hautzellen lösen. Zitronensaft auftr…" at bounding box center [972, 538] width 725 height 68
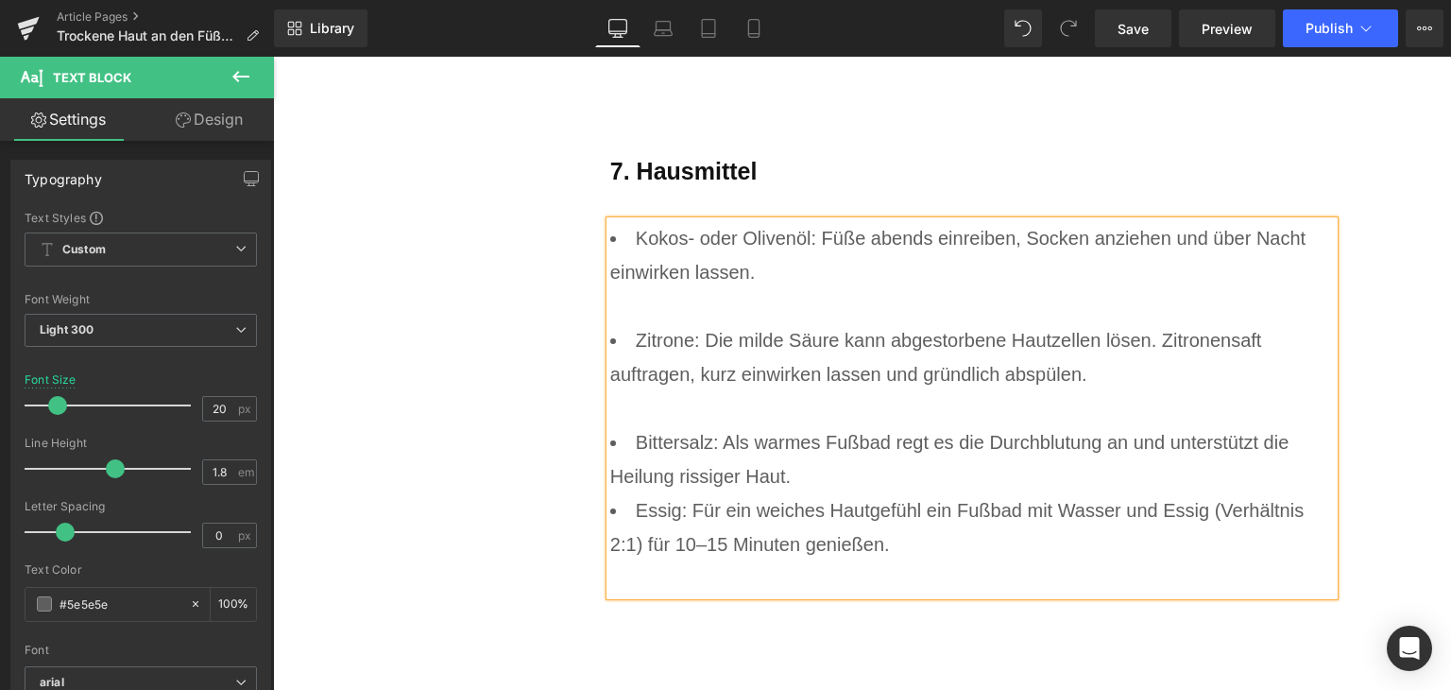
scroll to position [7188, 0]
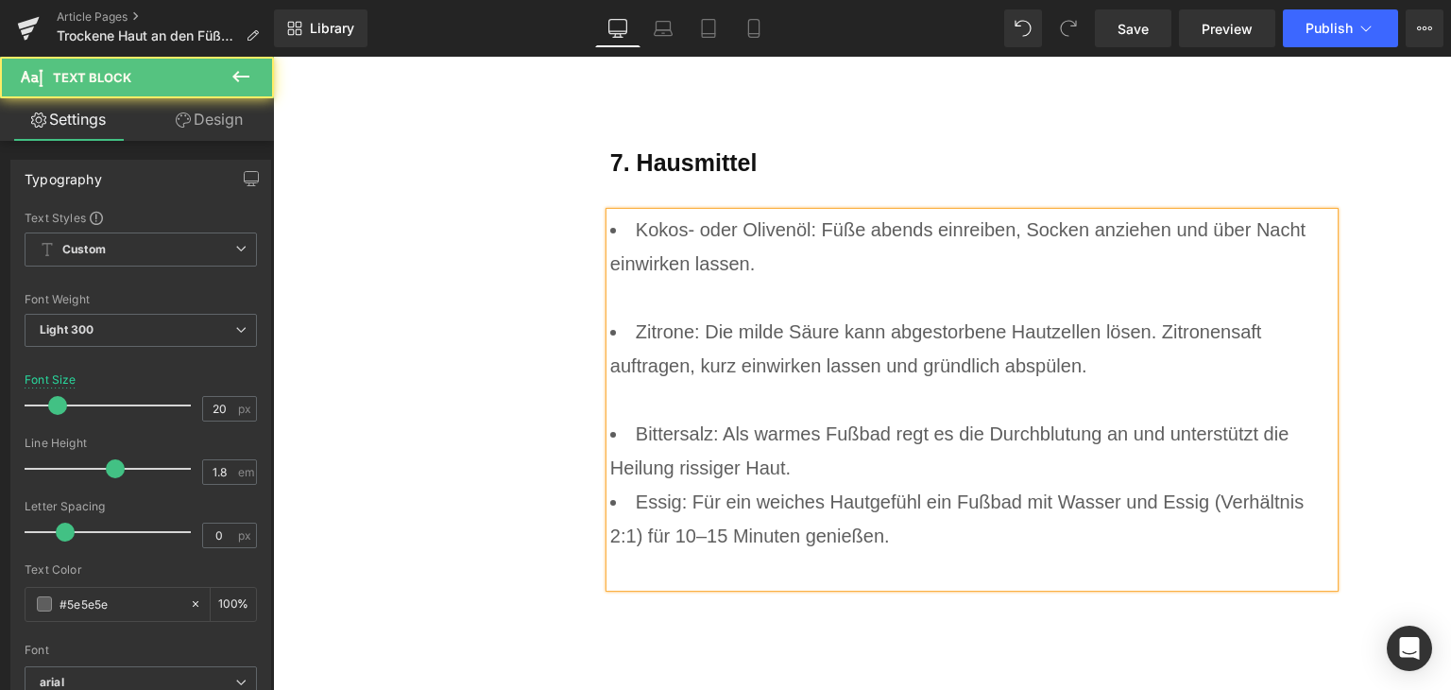
click at [896, 470] on li "Bittersalz: Als warmes Fußbad regt es die Durchblutung an und unterstützt die H…" at bounding box center [972, 451] width 725 height 68
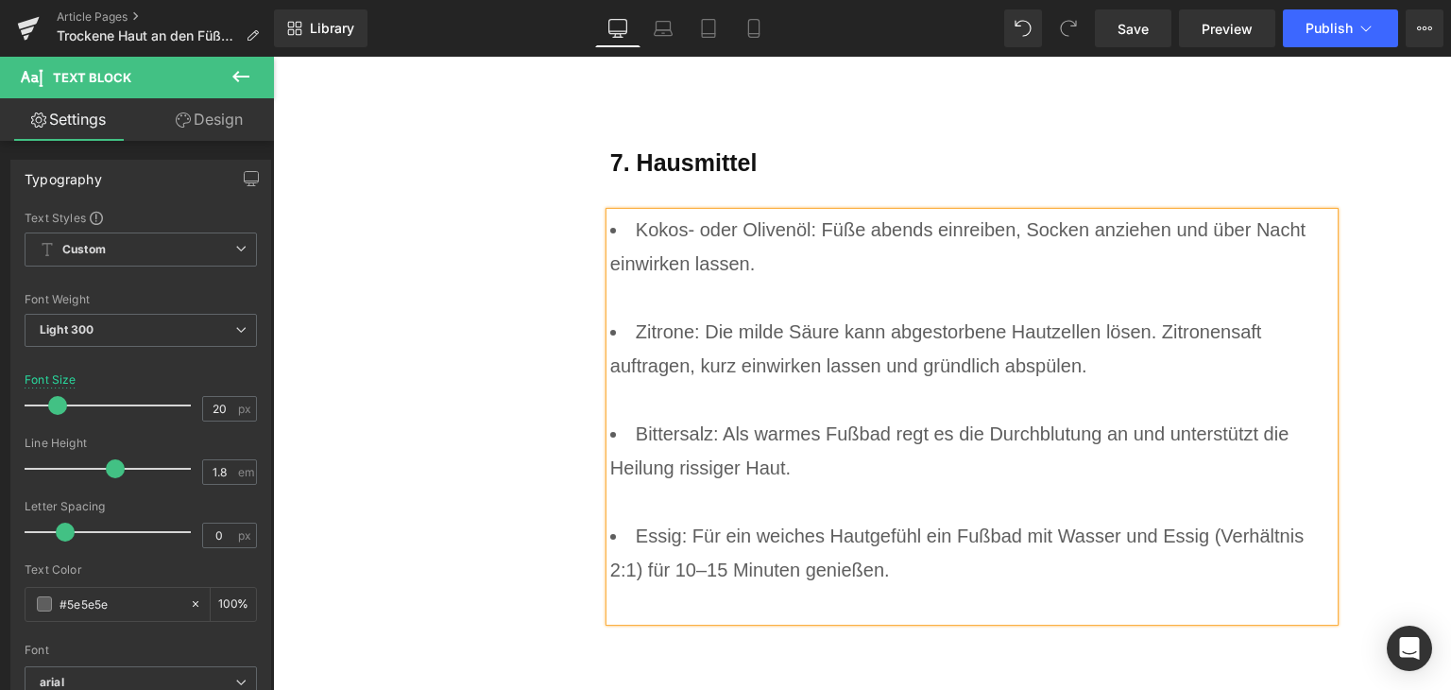
click at [726, 606] on div "Rendering Content" at bounding box center [726, 615] width 116 height 21
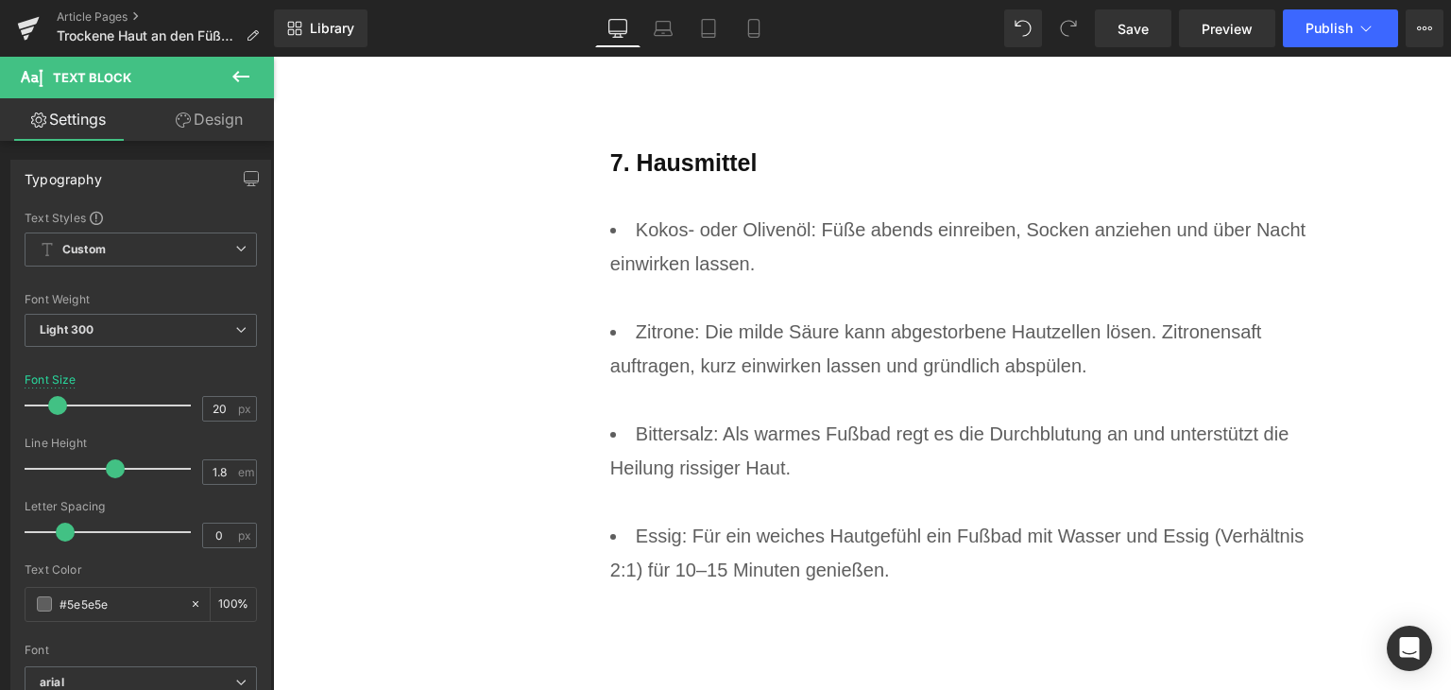
click at [726, 606] on div "Rendering Content" at bounding box center [726, 615] width 116 height 21
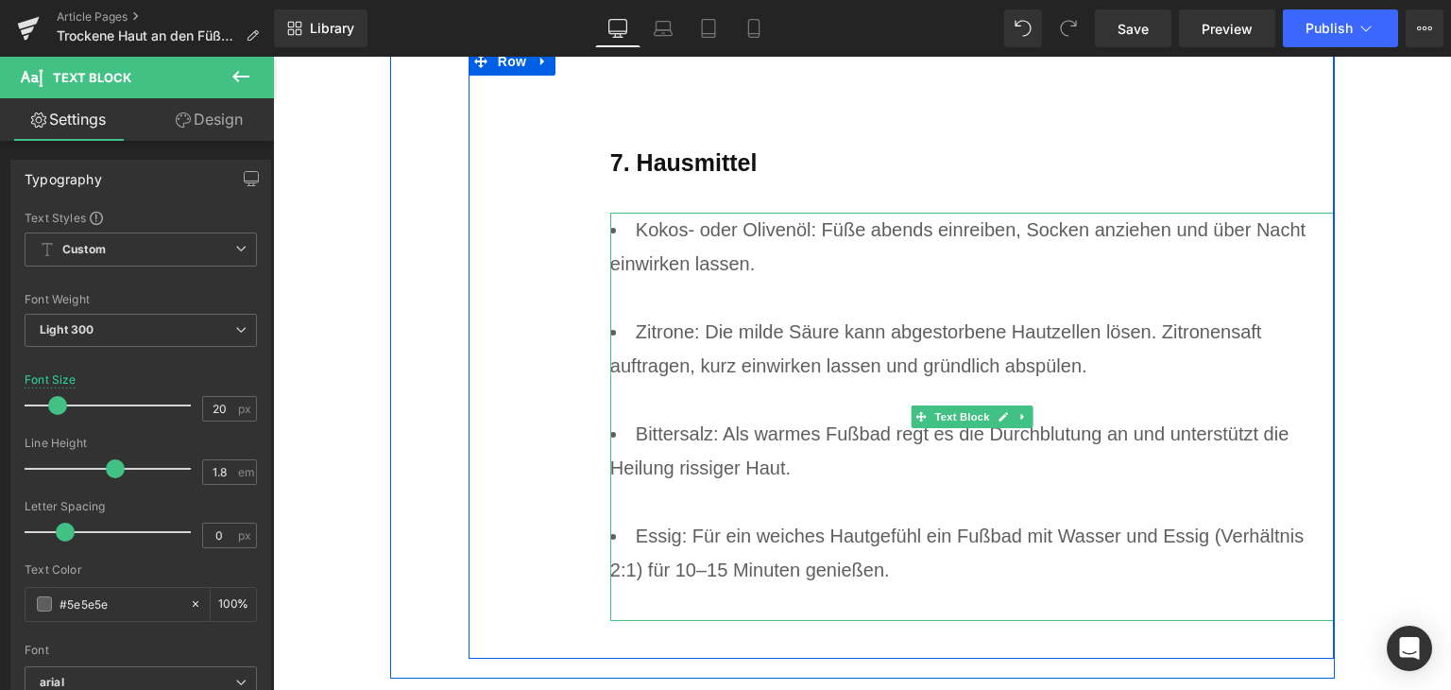
click at [726, 596] on div at bounding box center [972, 604] width 725 height 34
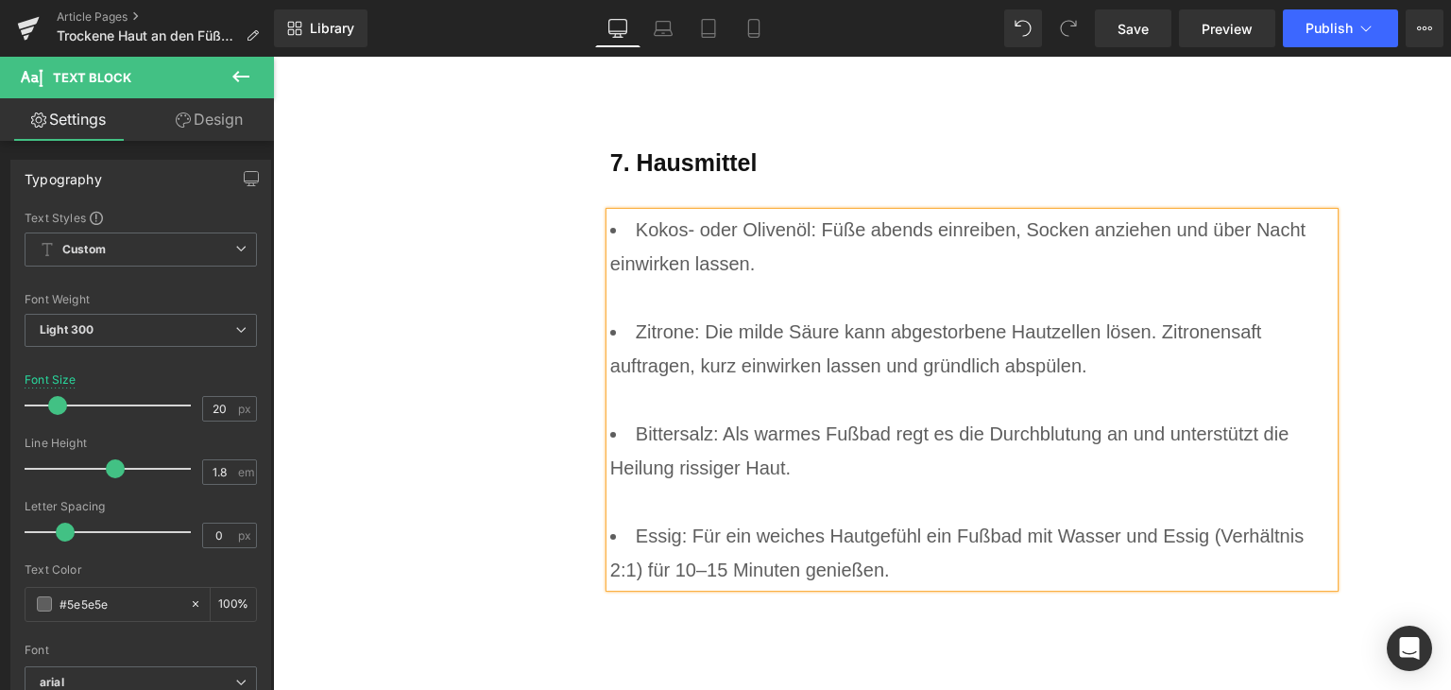
click at [564, 404] on div "7. Hausmittel Heading Kokos- oder Olivenöl: Füße abends einreiben, Socken anzie…" at bounding box center [902, 335] width 867 height 577
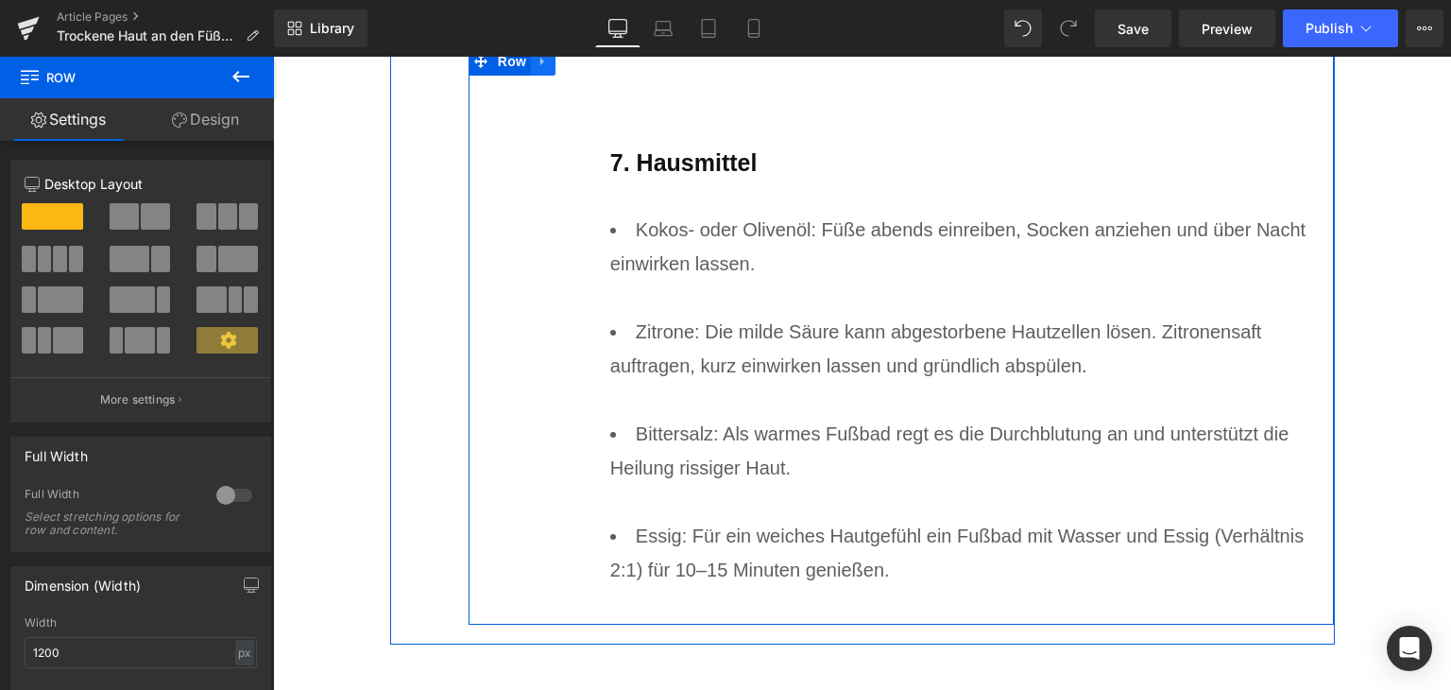
click at [540, 58] on icon at bounding box center [543, 62] width 13 height 14
click at [561, 61] on icon at bounding box center [567, 61] width 13 height 13
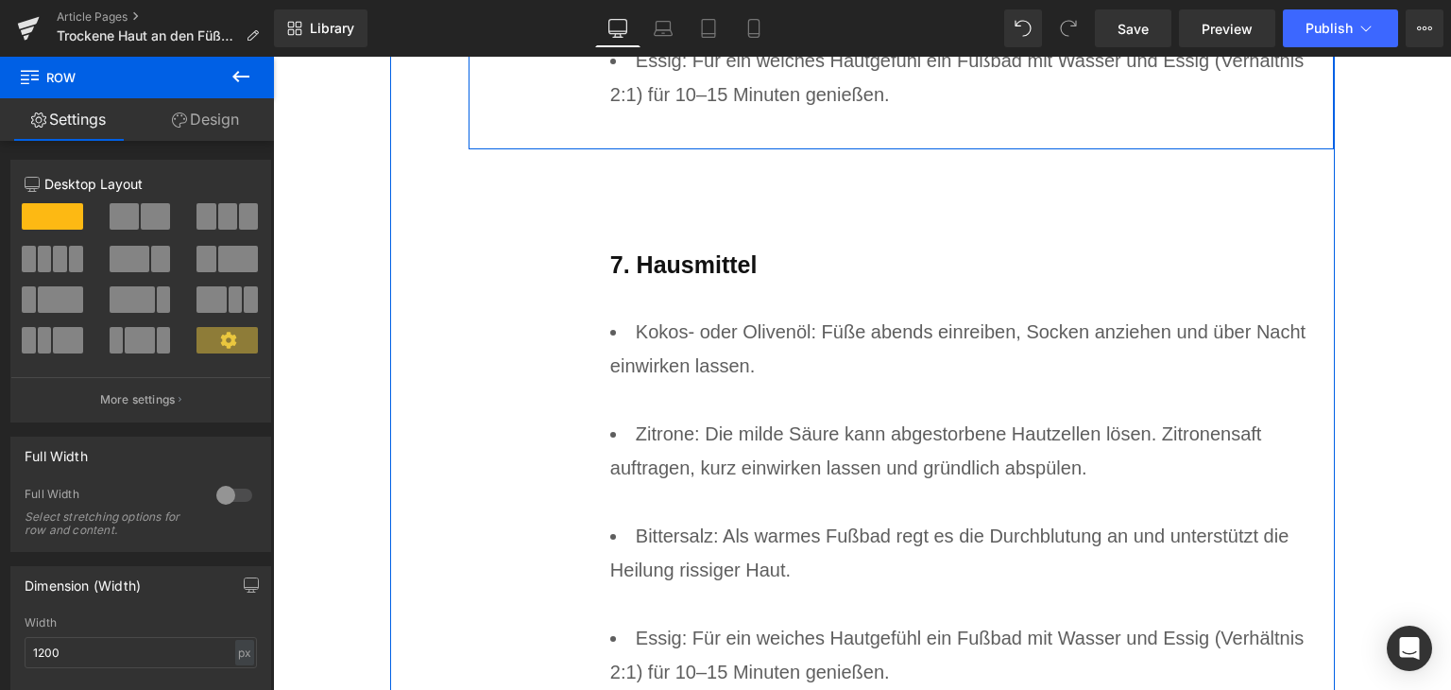
scroll to position [7681, 0]
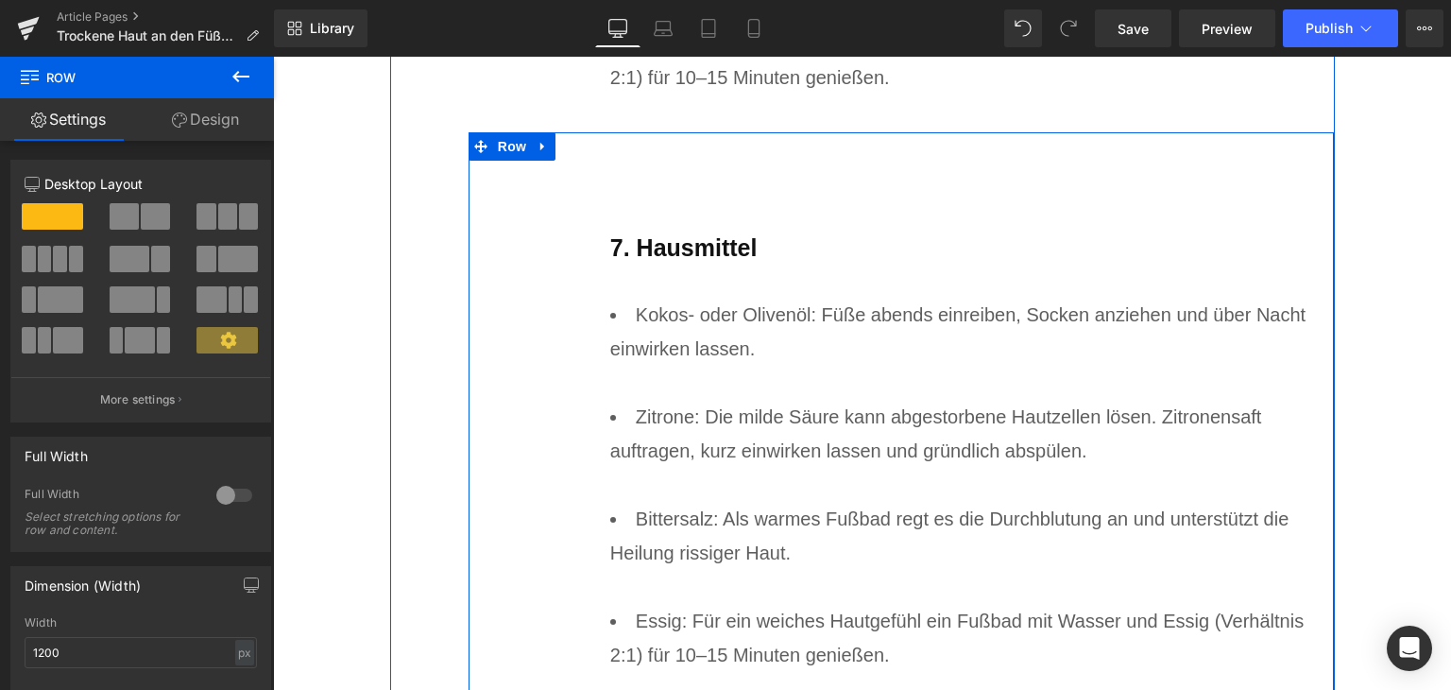
click at [692, 258] on b "7. Hausmittel" at bounding box center [683, 247] width 147 height 26
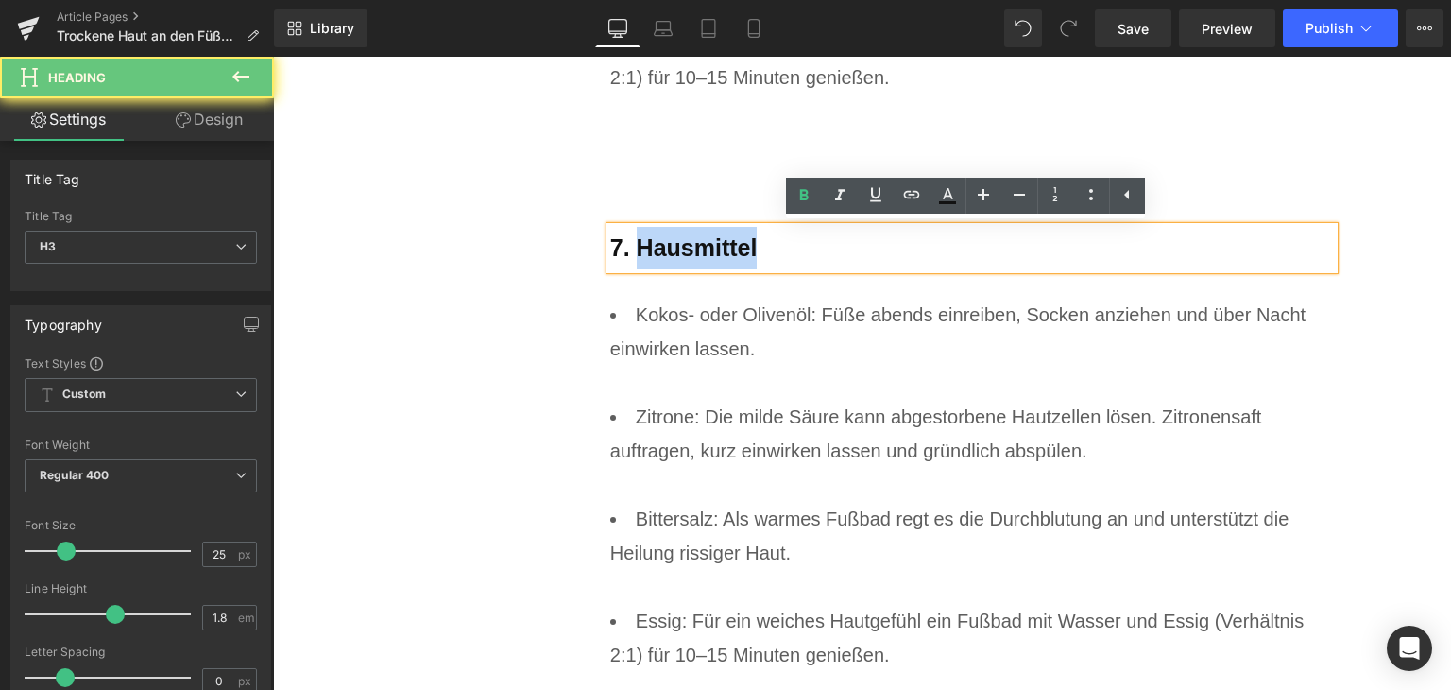
click at [692, 258] on b "7. Hausmittel" at bounding box center [683, 247] width 147 height 26
paste div
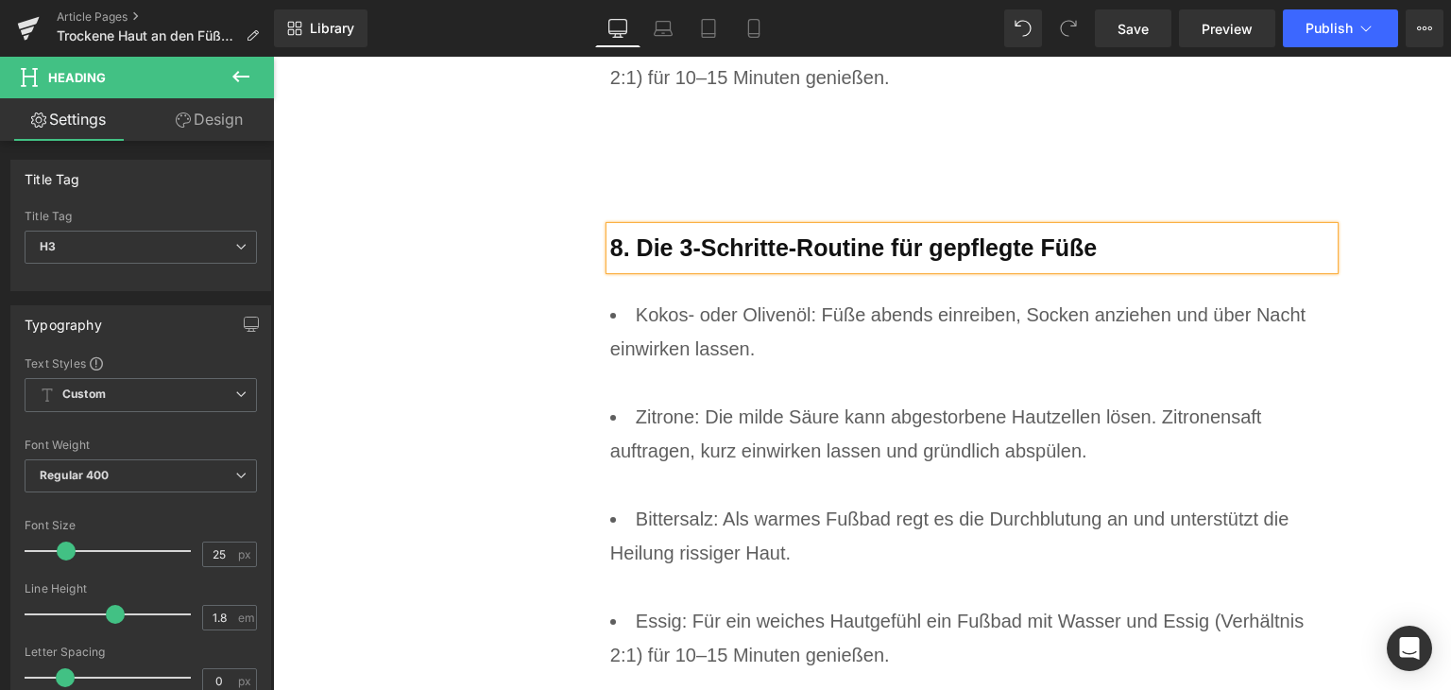
click at [752, 411] on li "Zitrone: Die milde Säure kann abgestorbene Hautzellen lösen. Zitronensaft auftr…" at bounding box center [972, 451] width 725 height 102
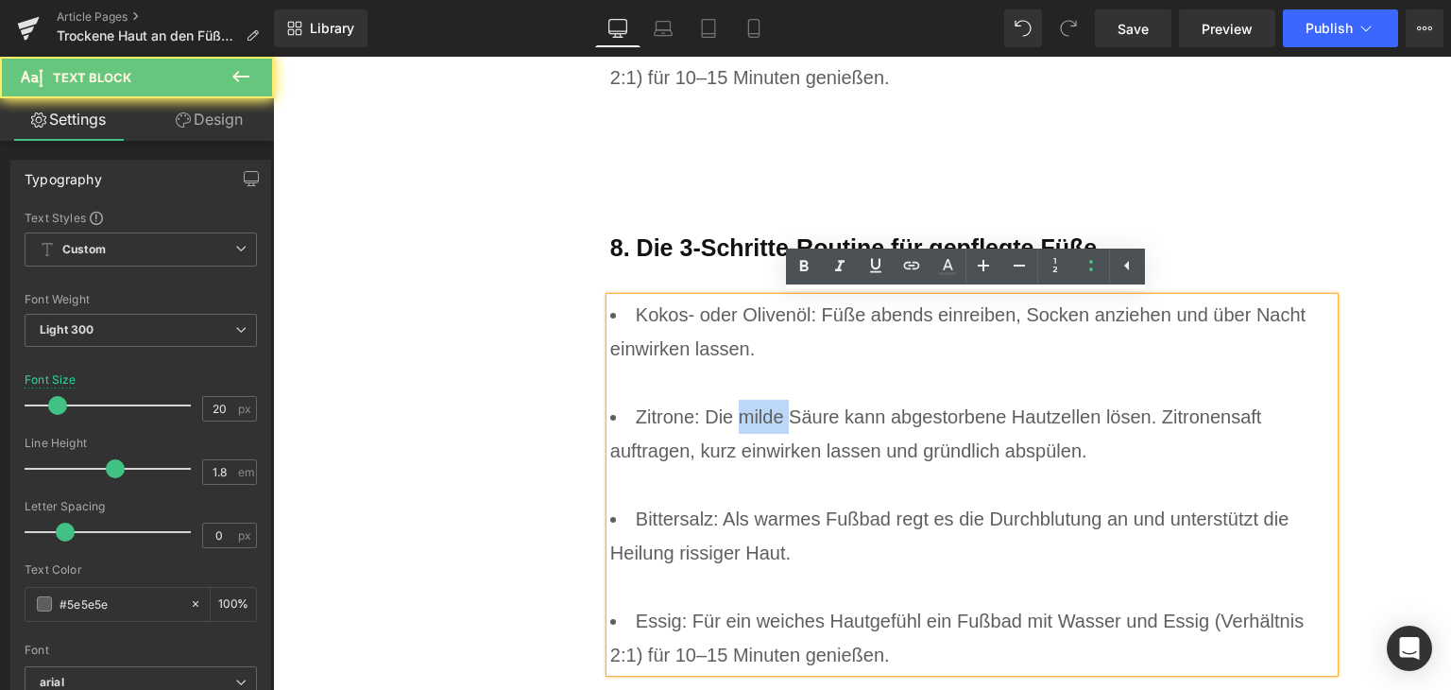
click at [752, 411] on li "Zitrone: Die milde Säure kann abgestorbene Hautzellen lösen. Zitronensaft auftr…" at bounding box center [972, 451] width 725 height 102
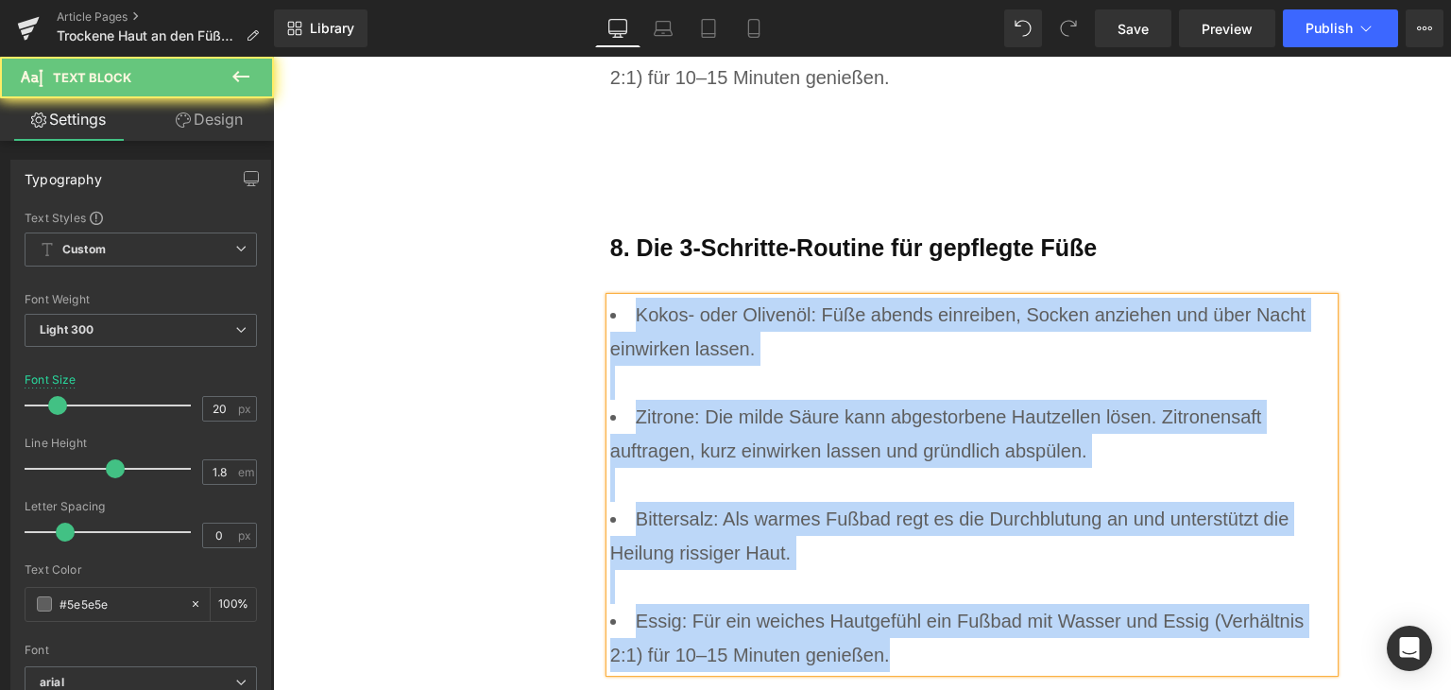
paste div
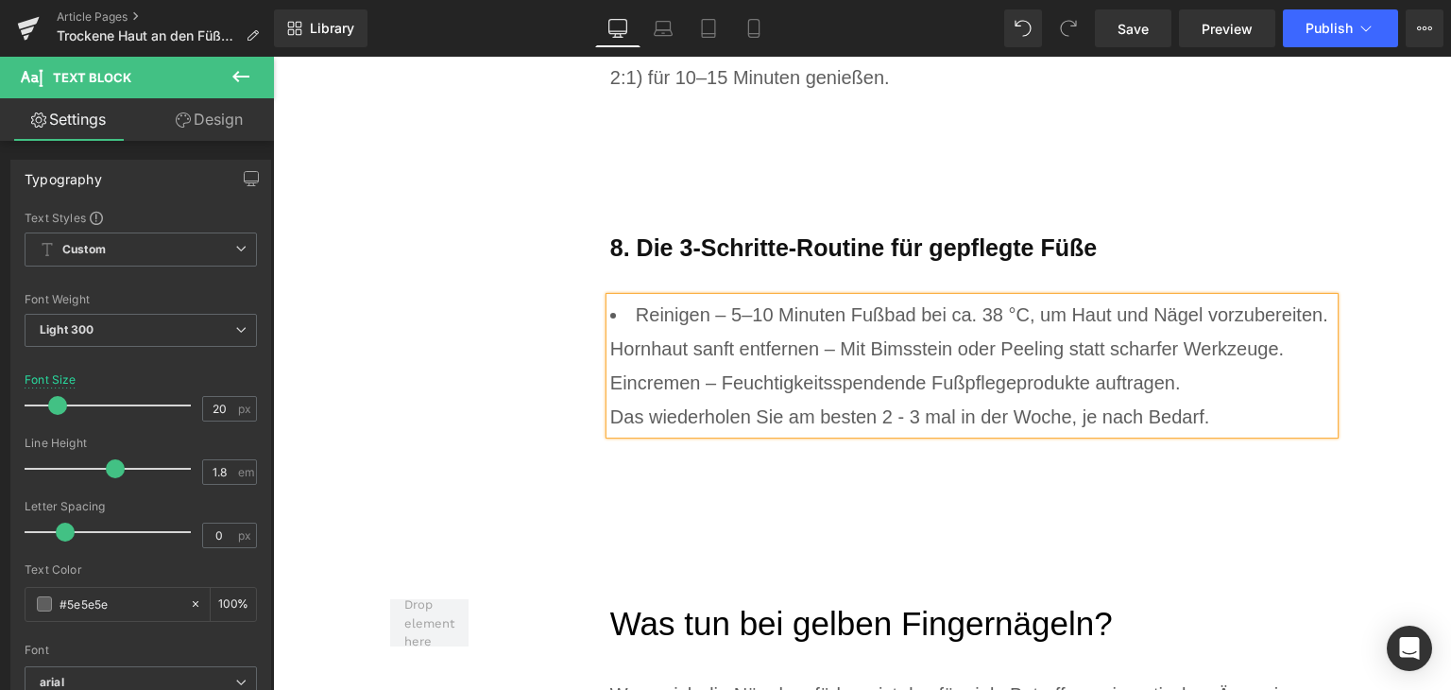
click at [765, 389] on div "Eincremen – Feuchtigkeitsspendende Fußpflegeprodukte auftragen." at bounding box center [972, 383] width 725 height 34
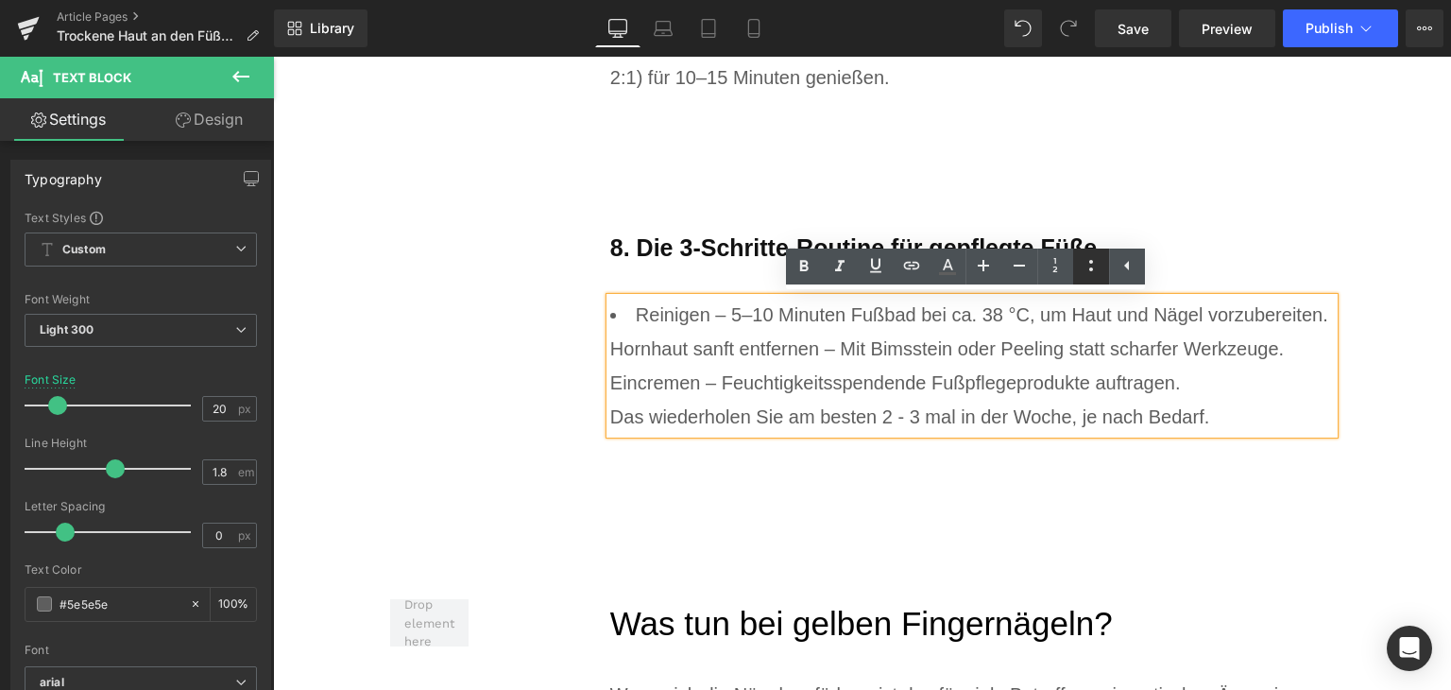
click at [1082, 269] on icon at bounding box center [1091, 265] width 23 height 23
click at [694, 371] on li "Eincremen – Feuchtigkeitsspendende Fußpflegeprodukte auftragen." at bounding box center [972, 383] width 725 height 34
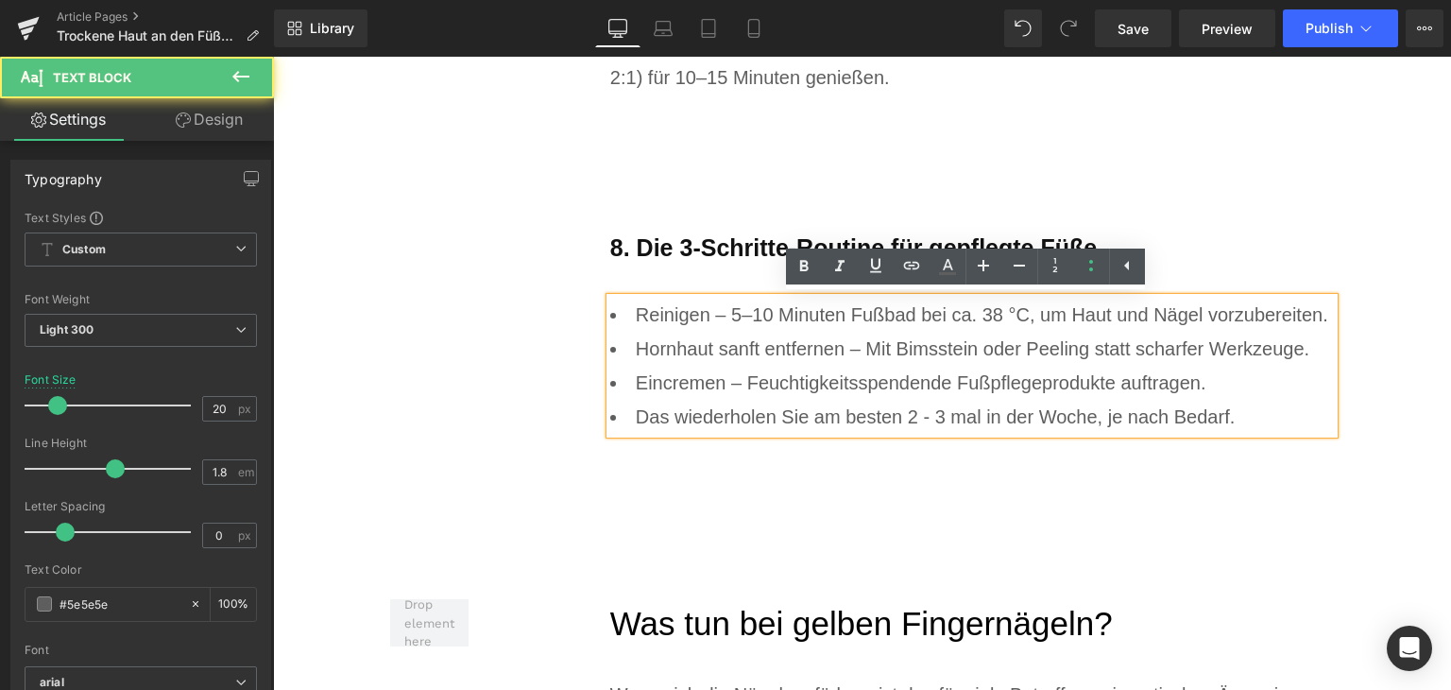
click at [620, 420] on li "Das wiederholen Sie am besten 2 - 3 mal in der Woche, je nach Bedarf." at bounding box center [972, 417] width 725 height 34
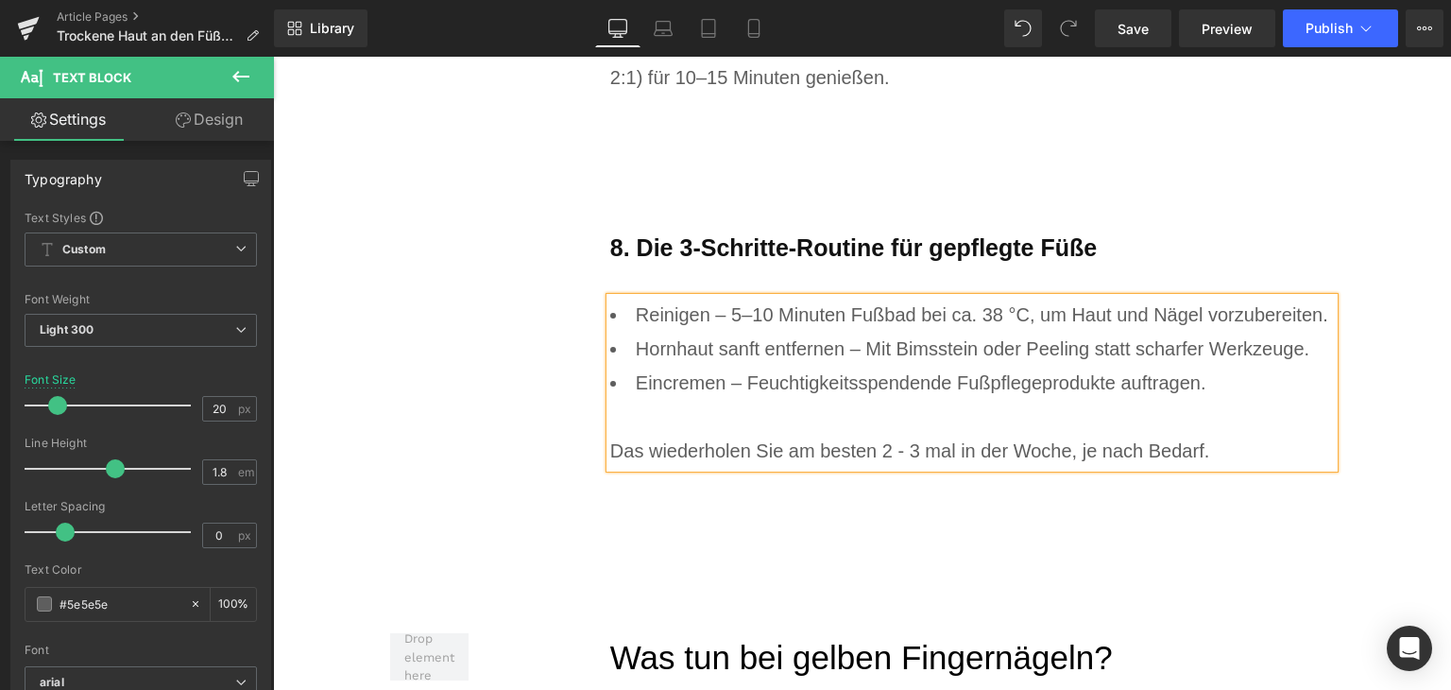
click at [636, 454] on li "Eincremen – Feuchtigkeitsspendende Fußpflegeprodukte auftragen. Das wiederholen…" at bounding box center [972, 417] width 725 height 102
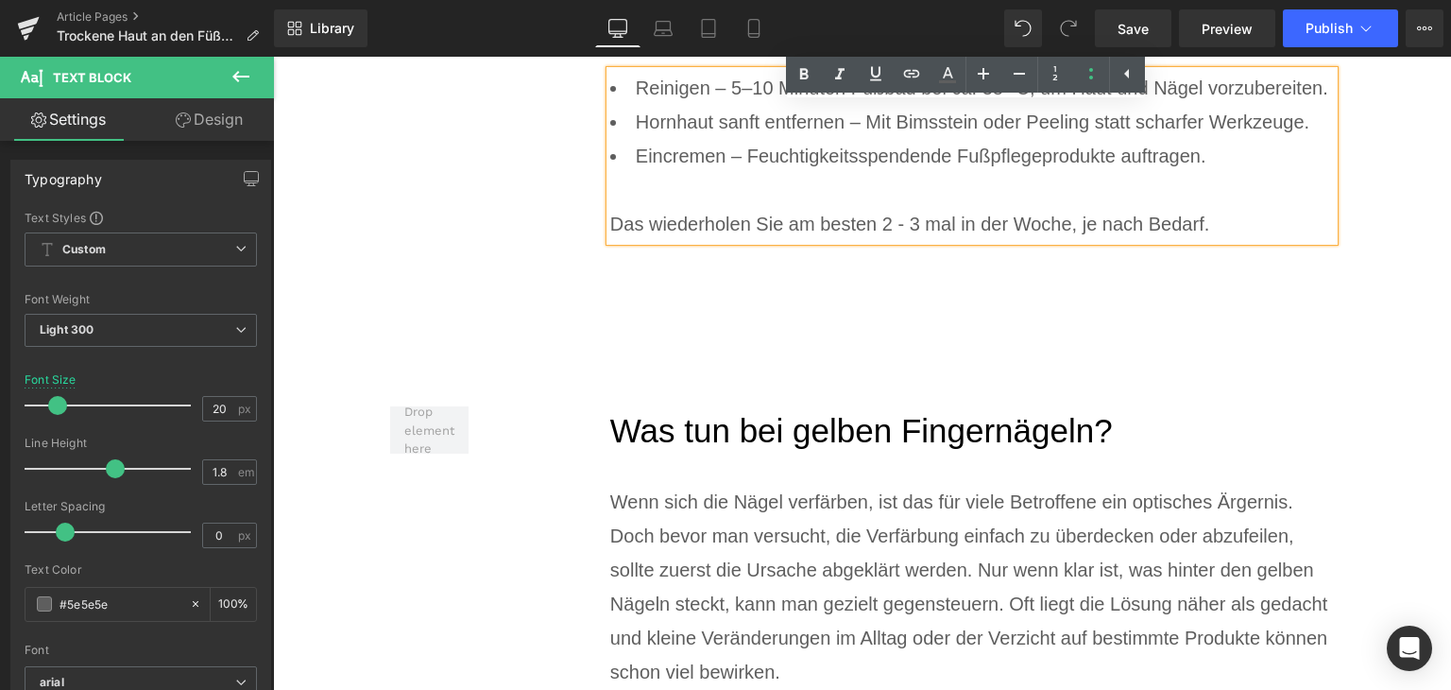
scroll to position [7964, 0]
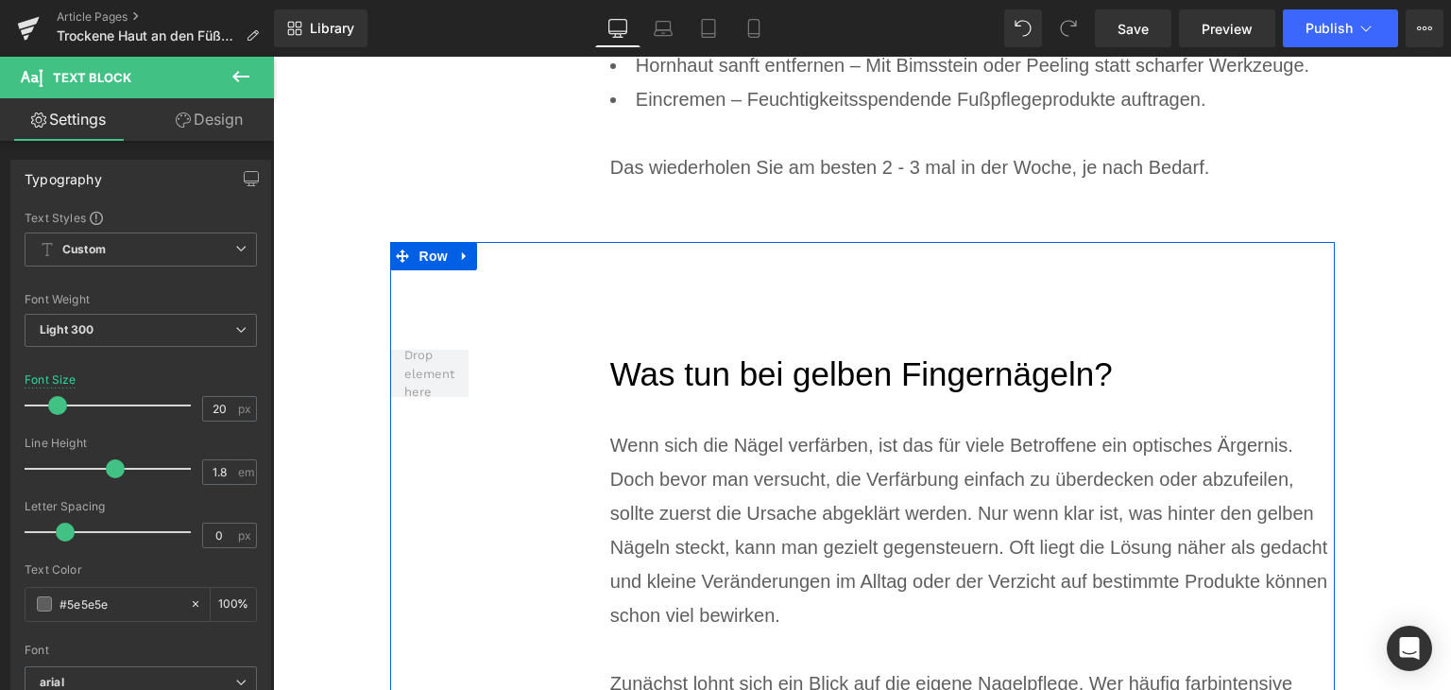
click at [724, 379] on h2 "Was tun bei gelben Fingernägeln?" at bounding box center [972, 375] width 725 height 50
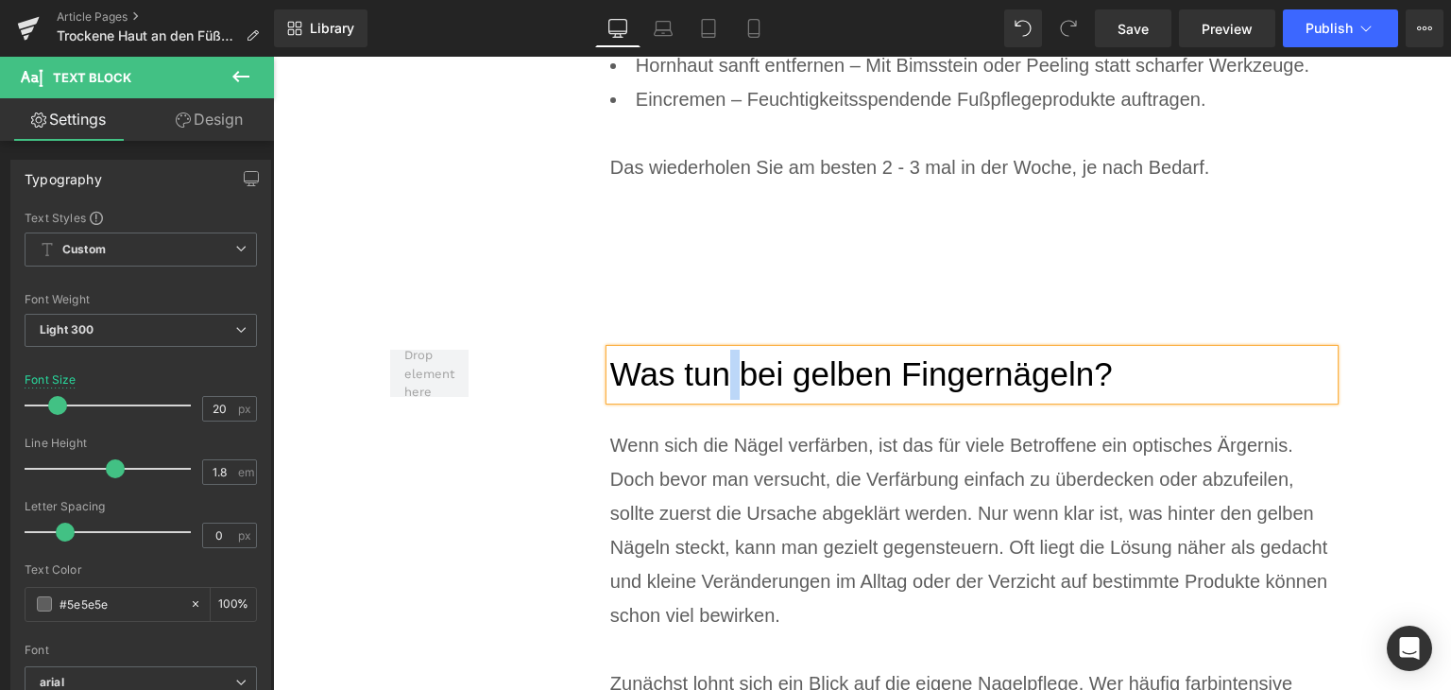
click at [724, 379] on h2 "Was tun bei gelben Fingernägeln?" at bounding box center [972, 375] width 725 height 50
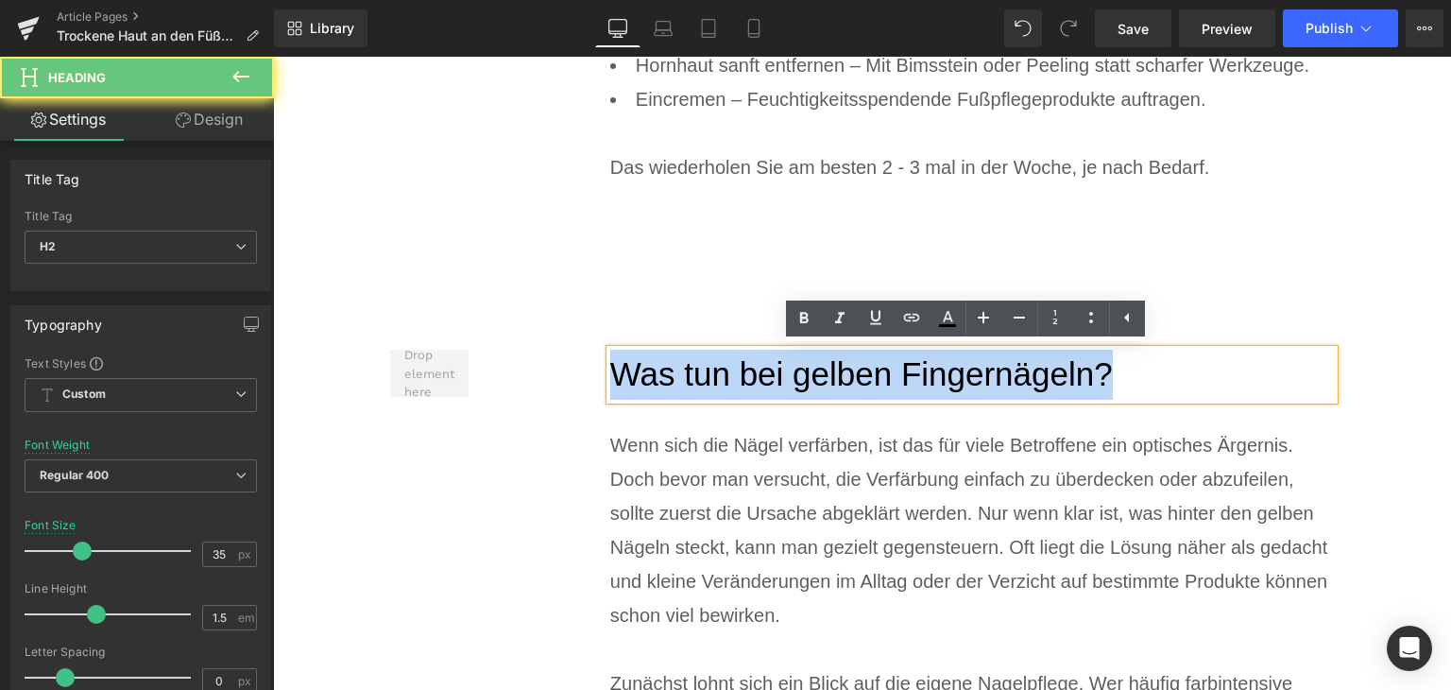
click at [724, 379] on h2 "Was tun bei gelben Fingernägeln?" at bounding box center [972, 375] width 725 height 50
paste div
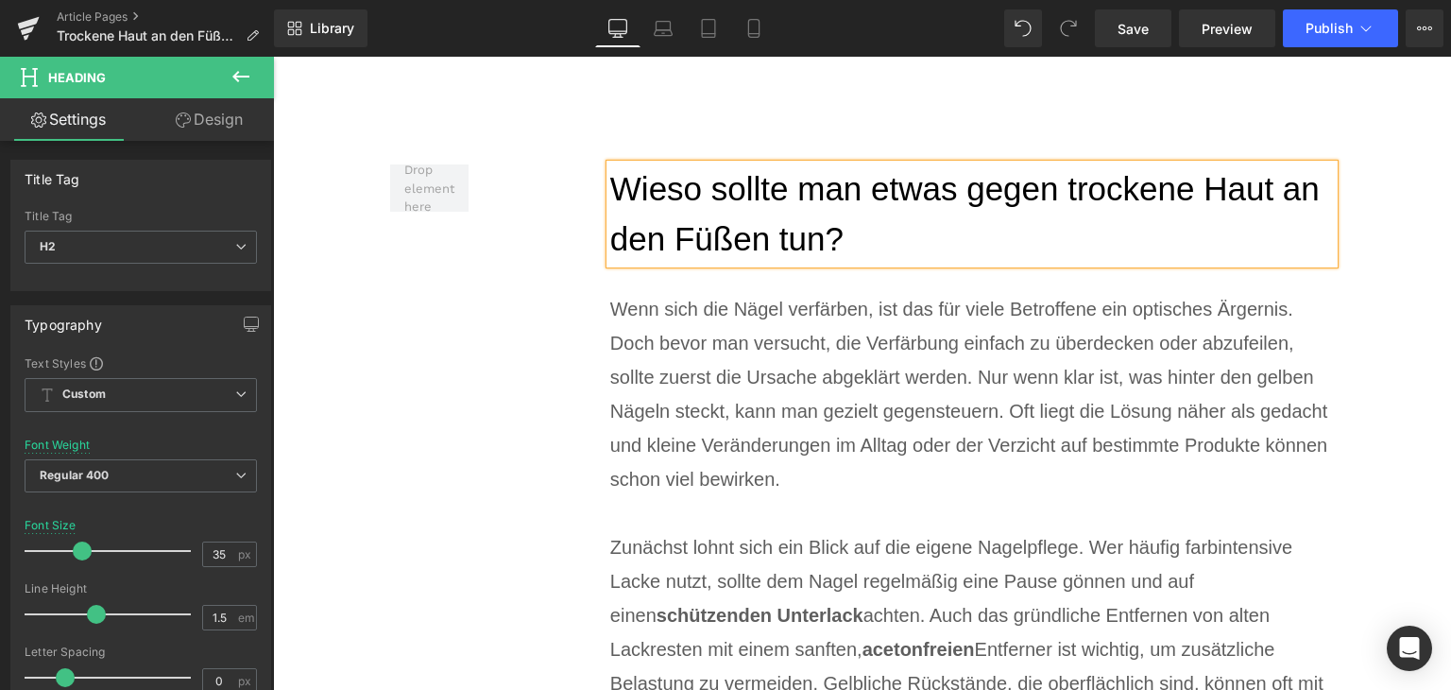
scroll to position [8153, 0]
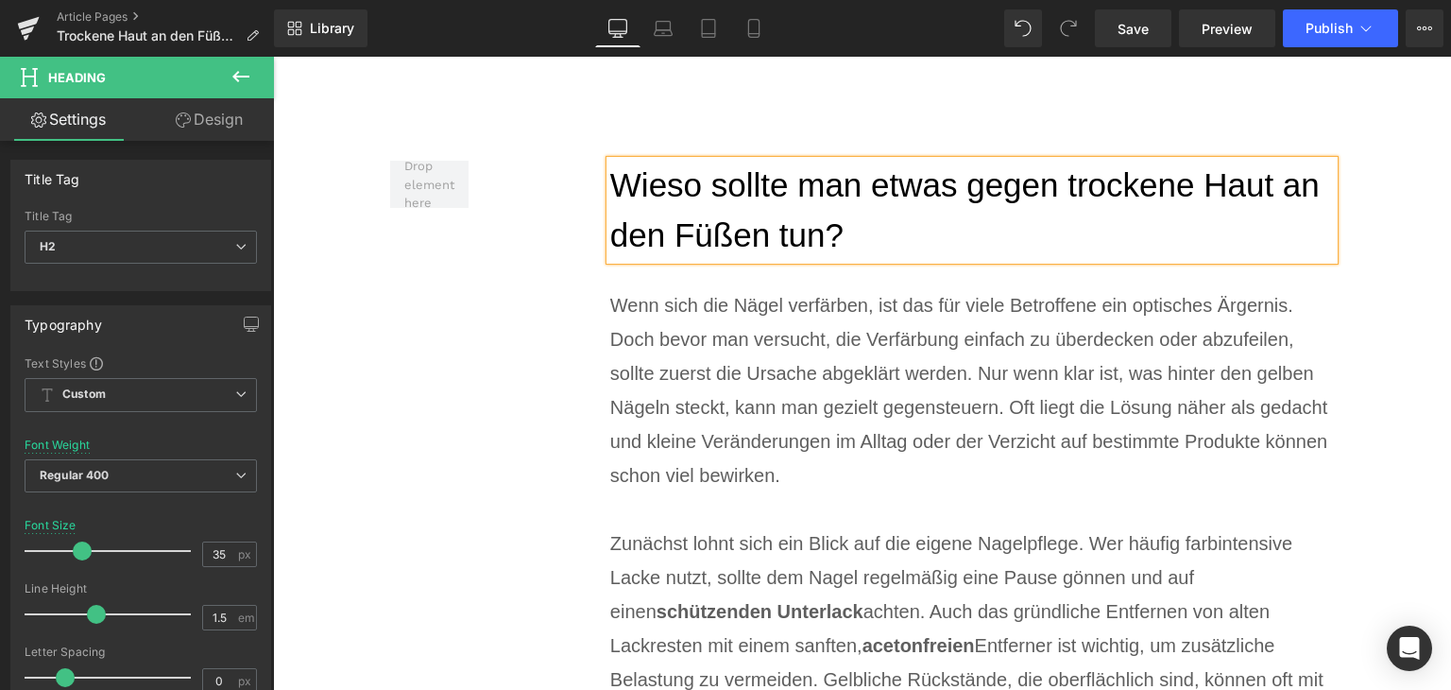
click at [695, 451] on div "Wenn sich die Nägel verfärben, ist das für viele Betroffene ein optisches Ärger…" at bounding box center [972, 390] width 725 height 204
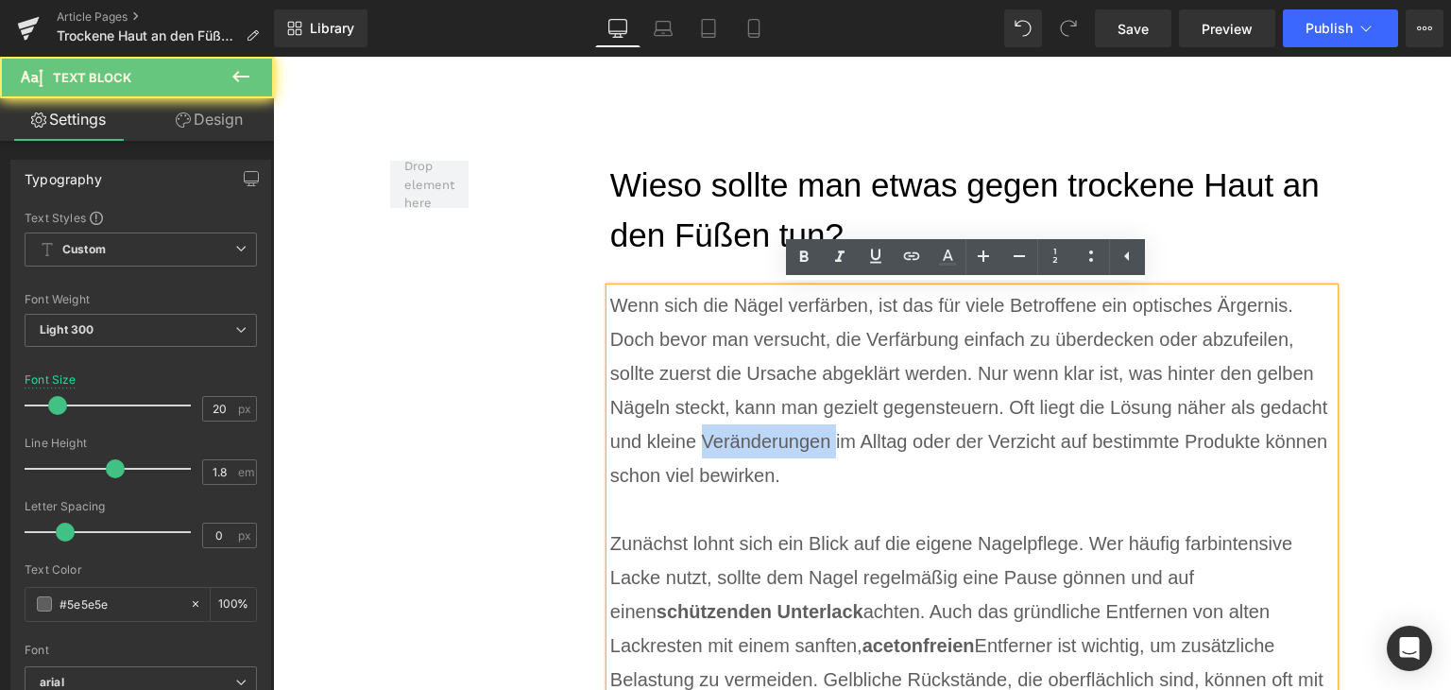
click at [695, 451] on div "Wenn sich die Nägel verfärben, ist das für viele Betroffene ein optisches Ärger…" at bounding box center [972, 390] width 725 height 204
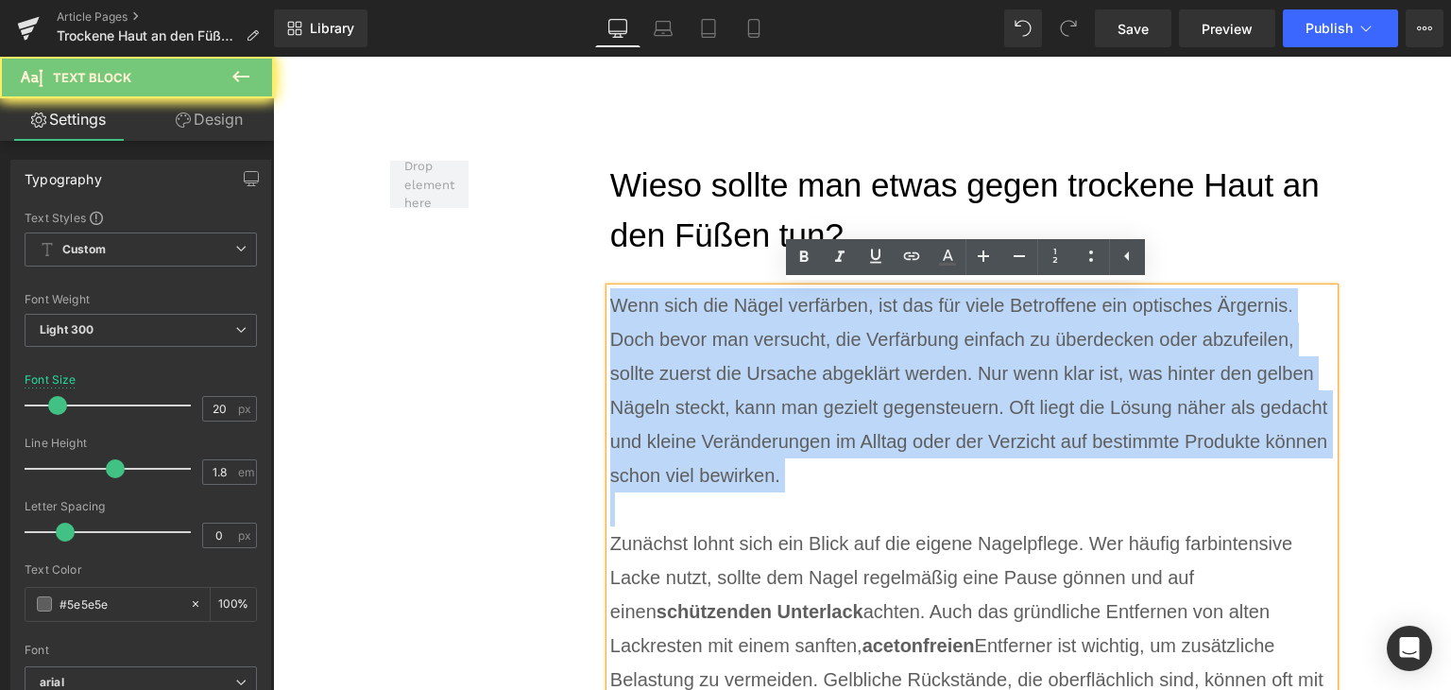
click at [695, 451] on div "Wenn sich die Nägel verfärben, ist das für viele Betroffene ein optisches Ärger…" at bounding box center [972, 390] width 725 height 204
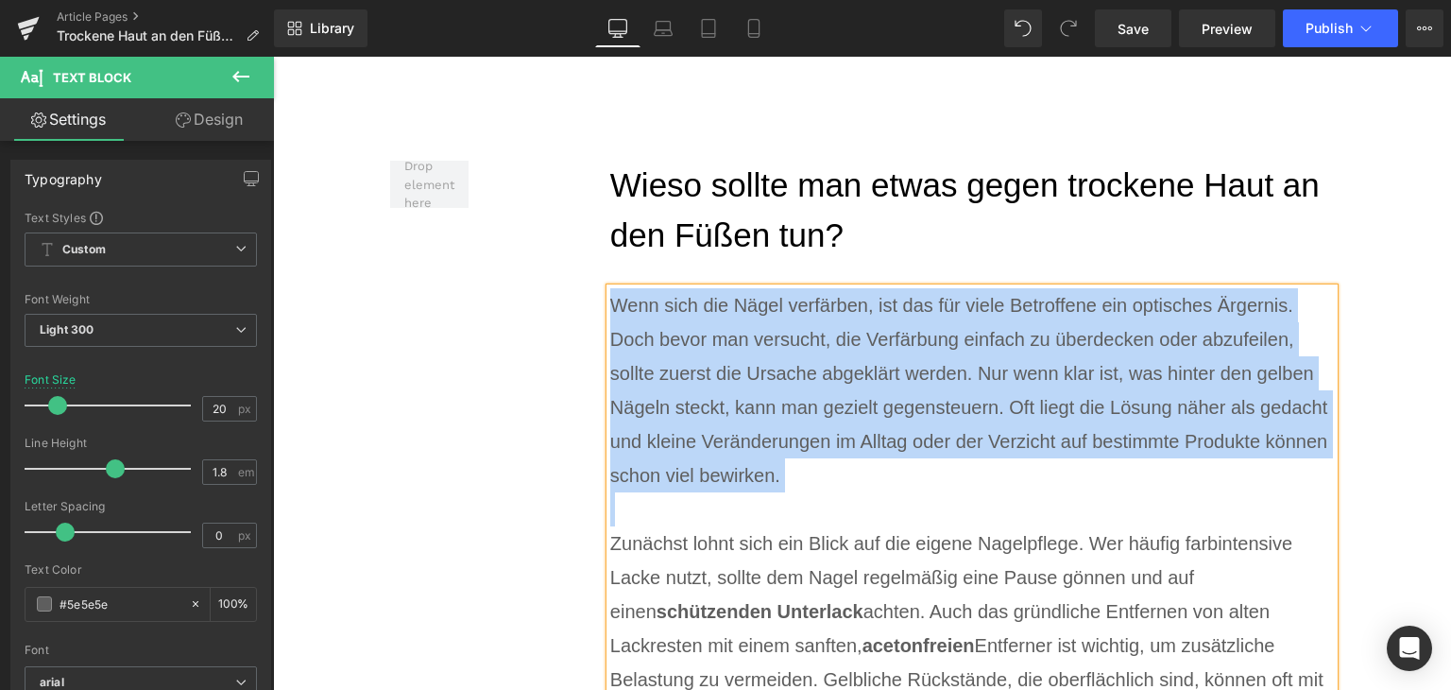
paste div
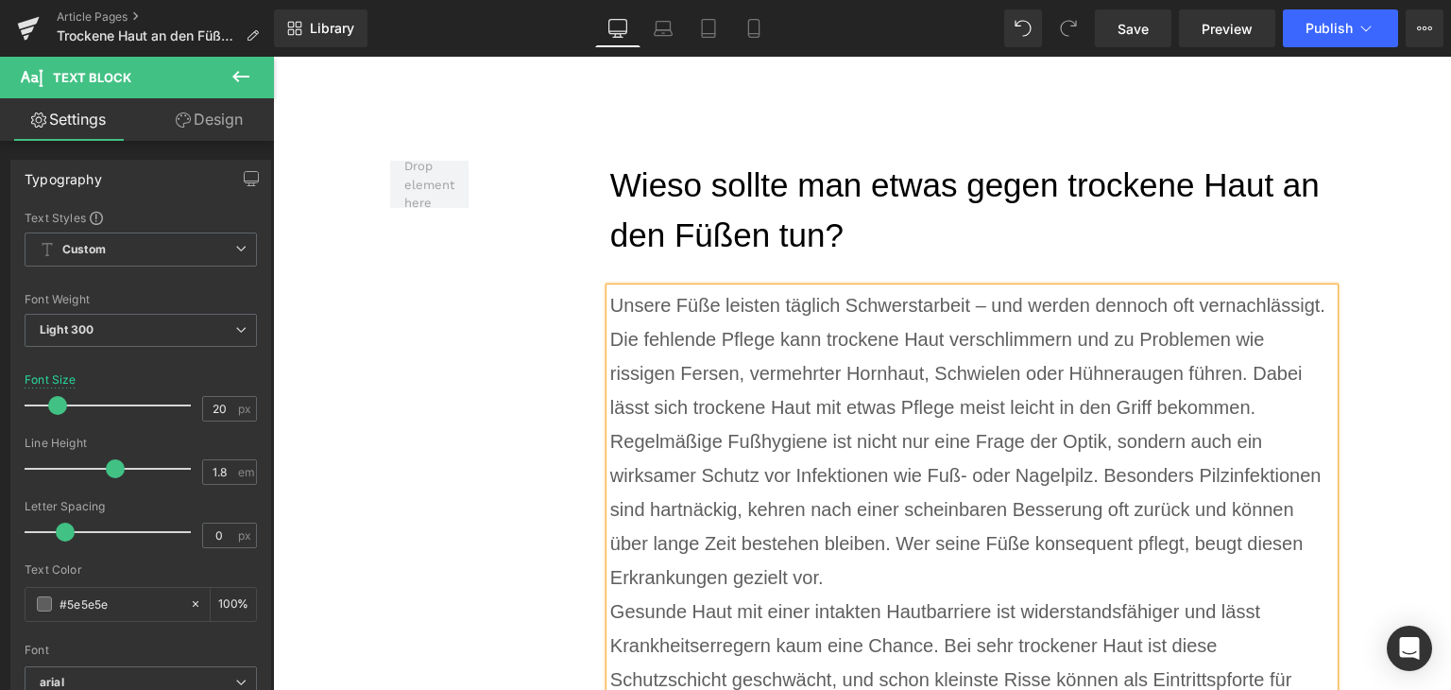
click at [1294, 417] on div "Unsere Füße leisten täglich Schwerstarbeit – und werden dennoch oft vernachläss…" at bounding box center [972, 356] width 725 height 136
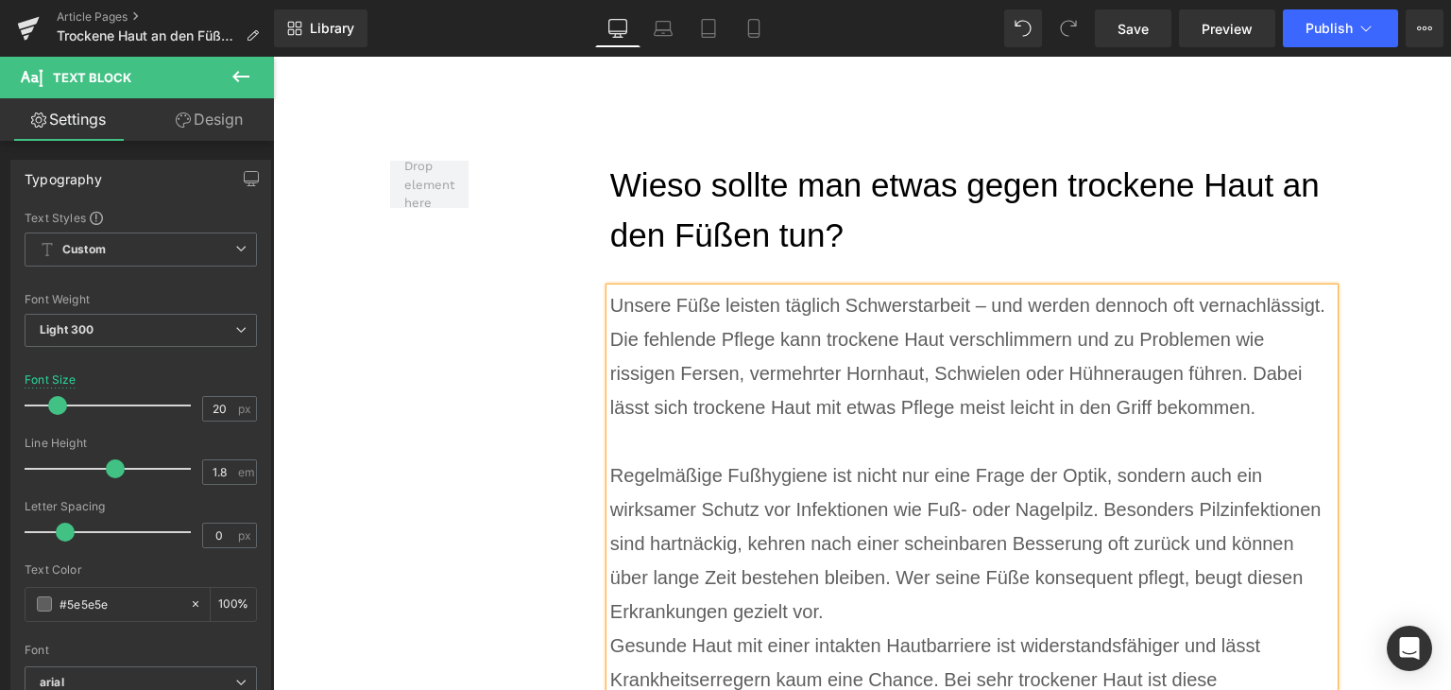
click at [842, 606] on div "Regelmäßige Fußhygiene ist nicht nur eine Frage der Optik, sondern auch ein wir…" at bounding box center [972, 543] width 725 height 170
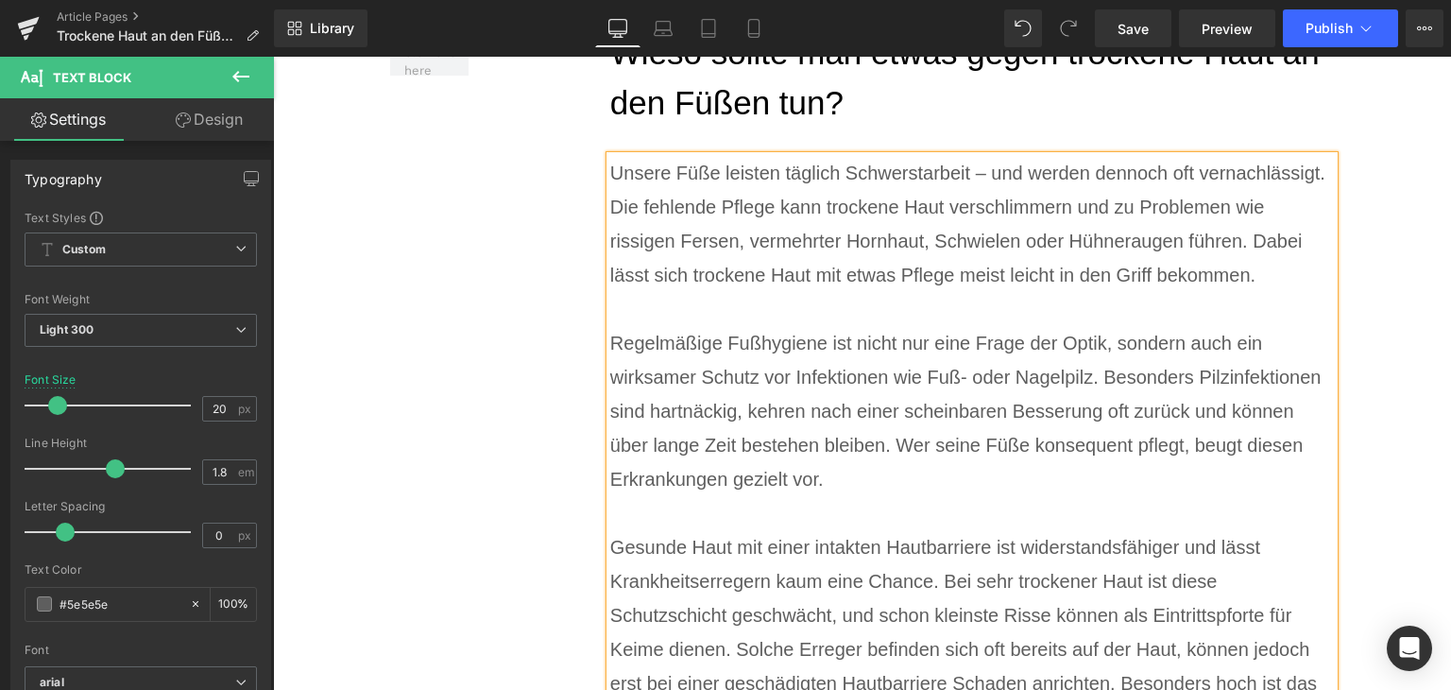
scroll to position [8531, 0]
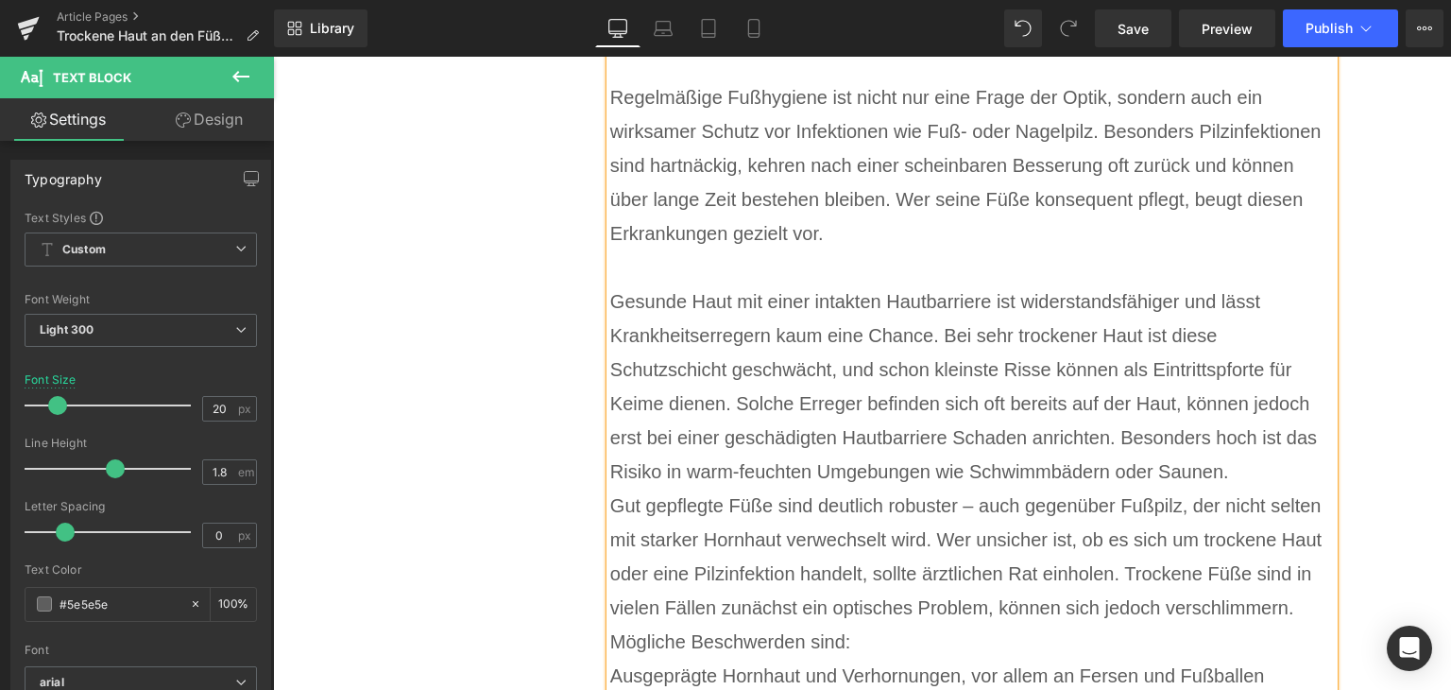
click at [1259, 462] on div "Gesunde Haut mit einer intakten Hautbarriere ist widerstandsfähiger und lässt K…" at bounding box center [972, 386] width 725 height 204
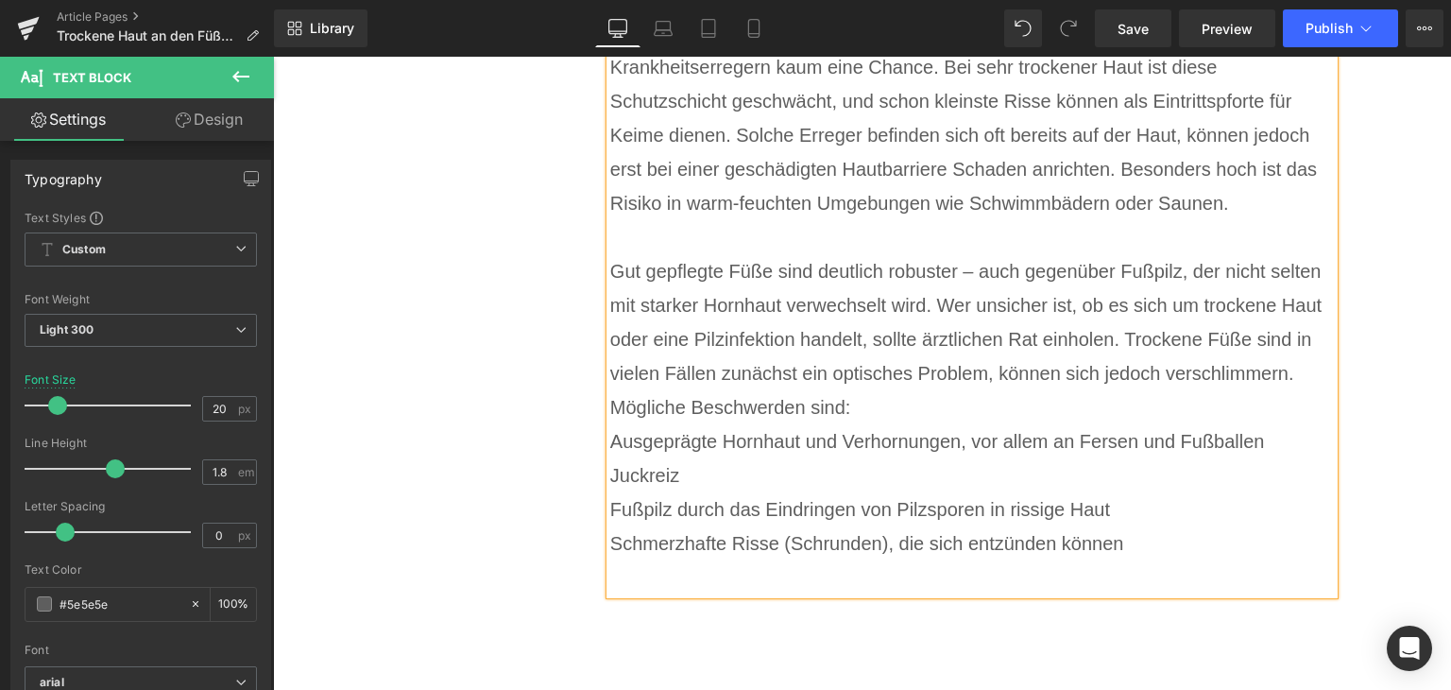
scroll to position [8815, 0]
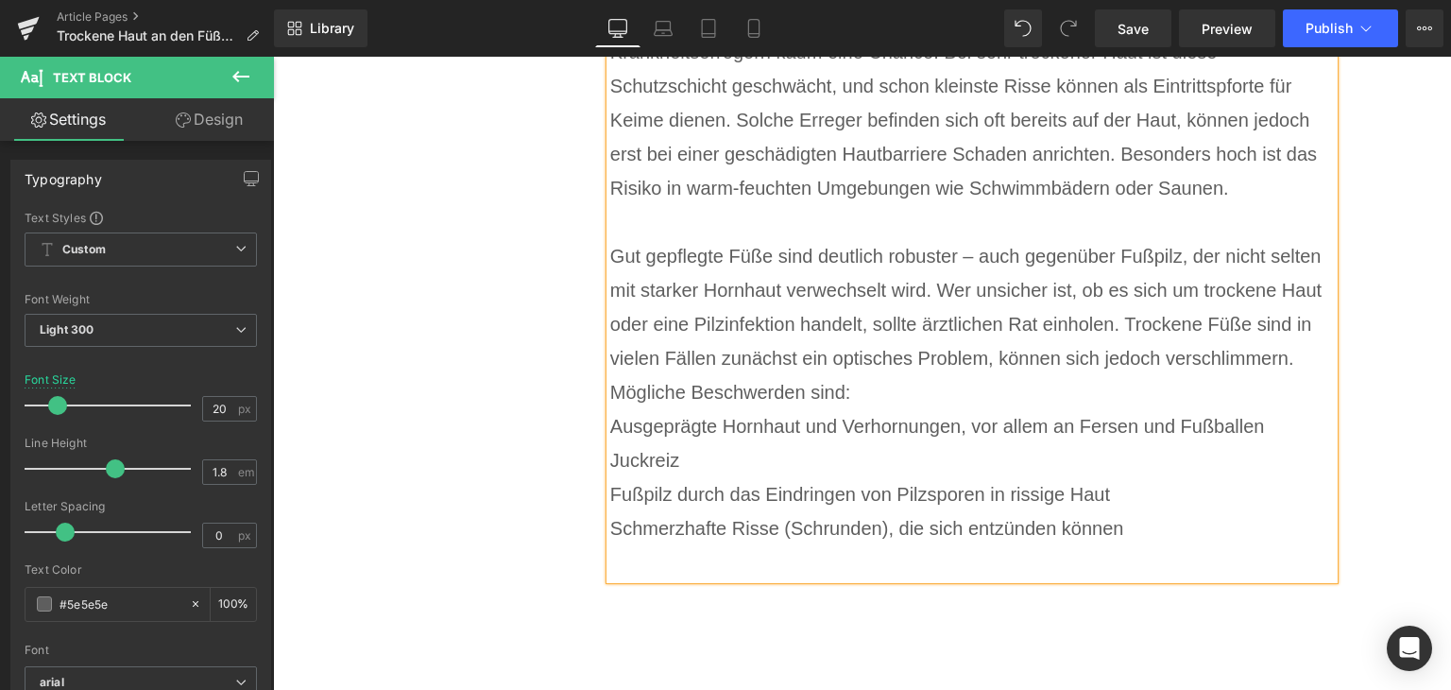
click at [960, 402] on div "Gut gepflegte Füße sind deutlich robuster – auch gegenüber Fußpilz, der nicht s…" at bounding box center [972, 324] width 725 height 170
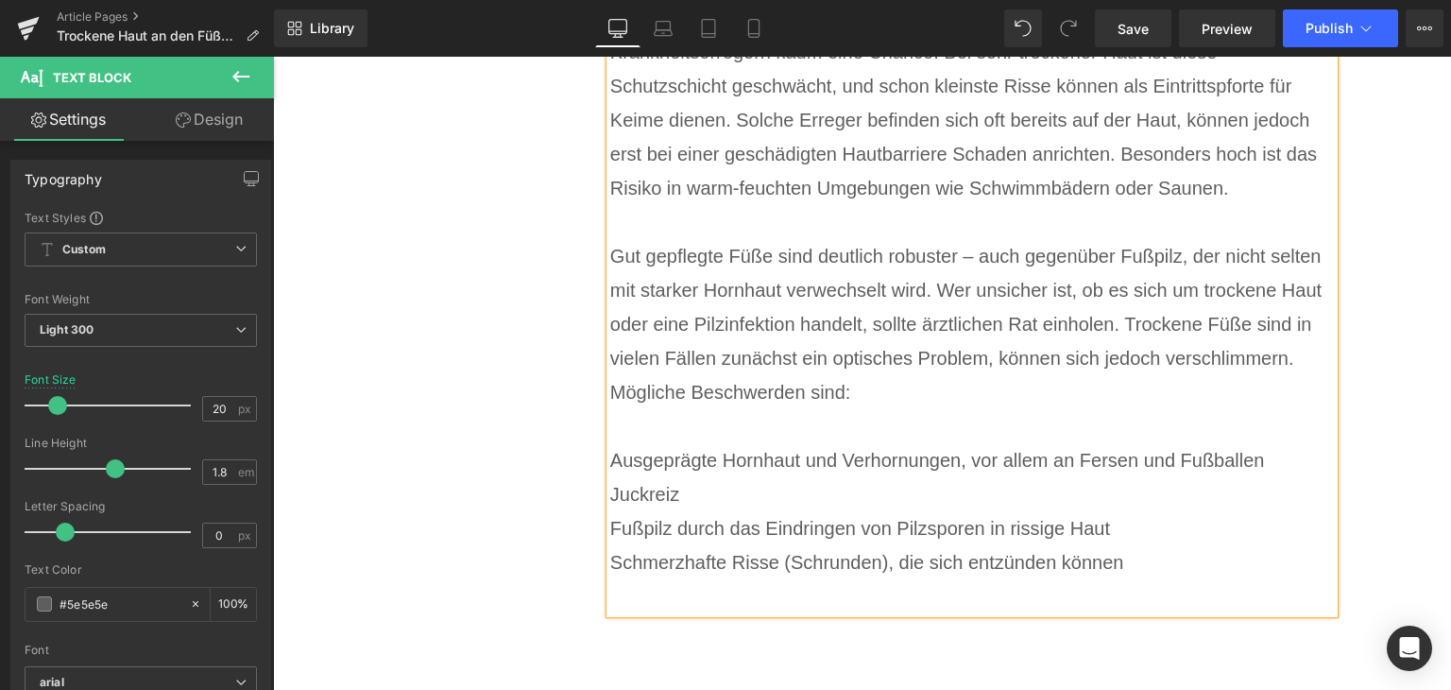
click at [610, 466] on div "Ausgeprägte Hornhaut und Verhornungen, vor allem an Fersen und Fußballen" at bounding box center [972, 460] width 725 height 34
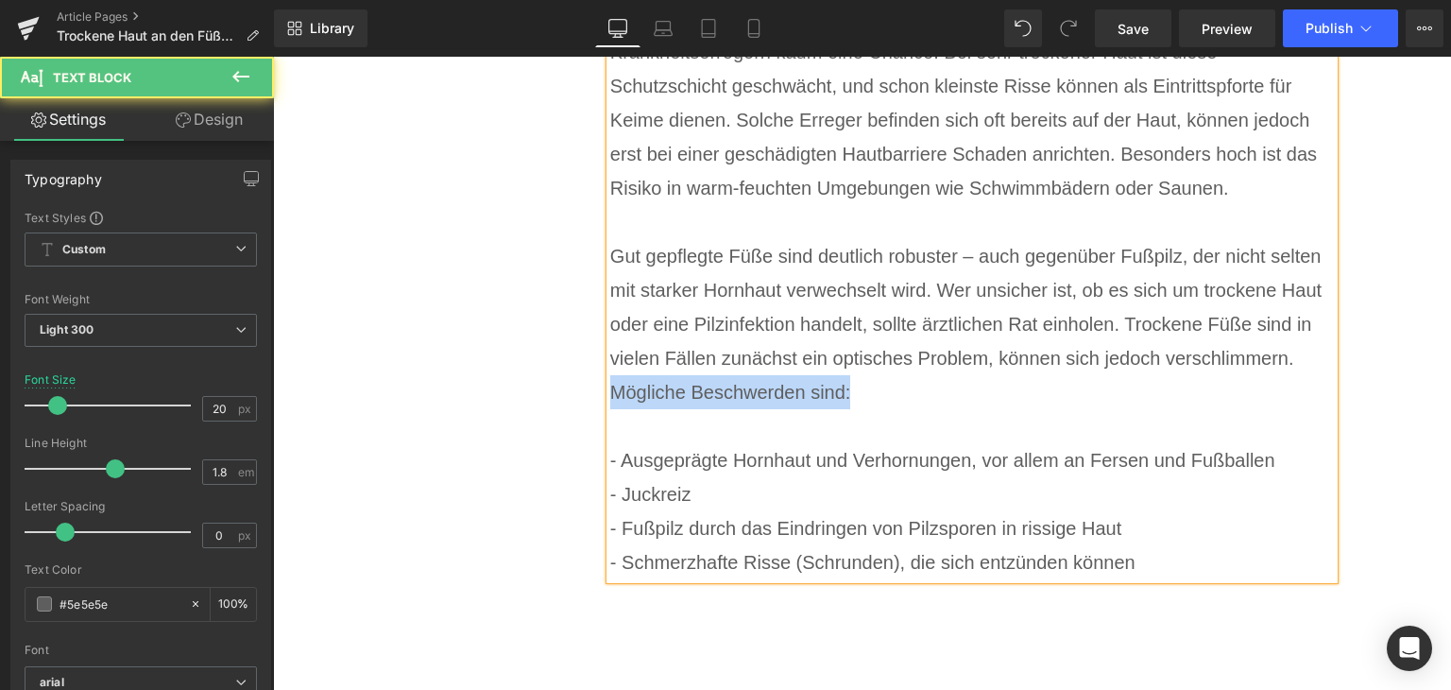
drag, startPoint x: 827, startPoint y: 398, endPoint x: 607, endPoint y: 398, distance: 220.2
click at [610, 398] on div "Gut gepflegte Füße sind deutlich robuster – auch gegenüber Fußpilz, der nicht s…" at bounding box center [972, 324] width 725 height 170
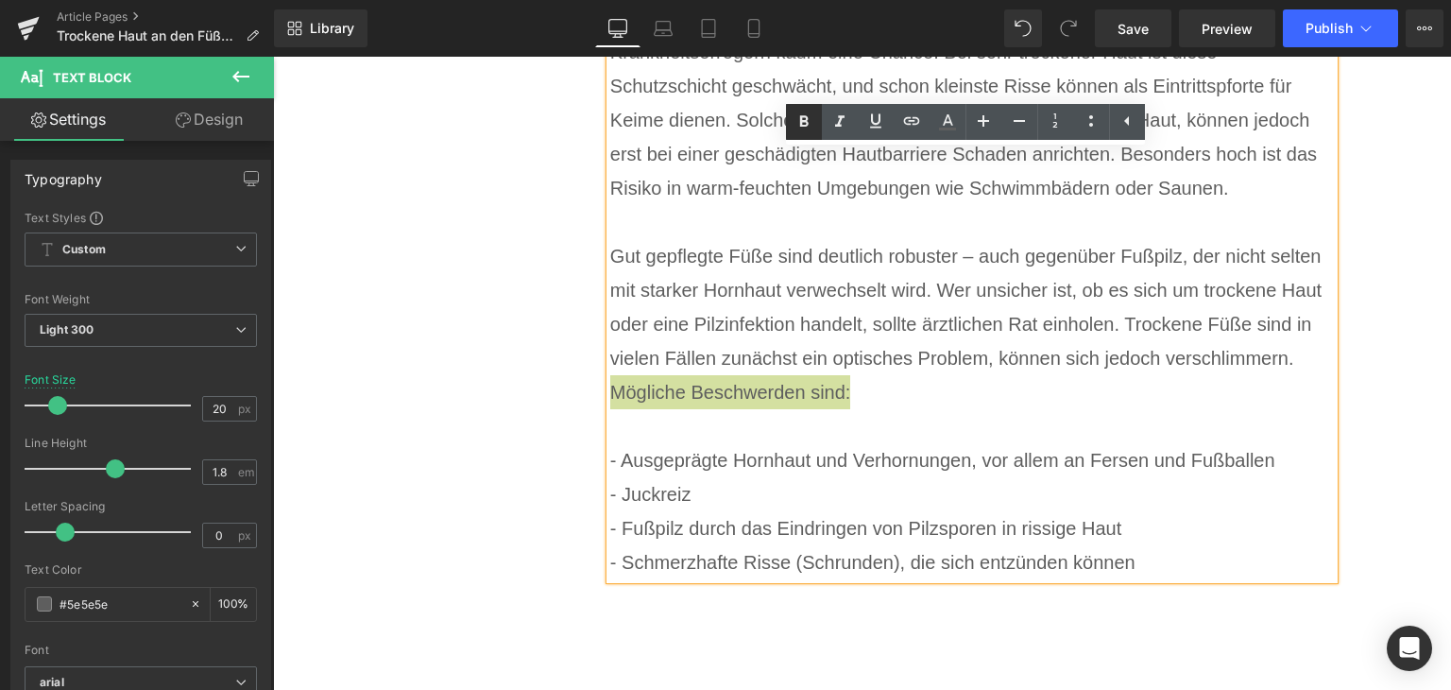
click at [793, 127] on icon at bounding box center [804, 122] width 23 height 23
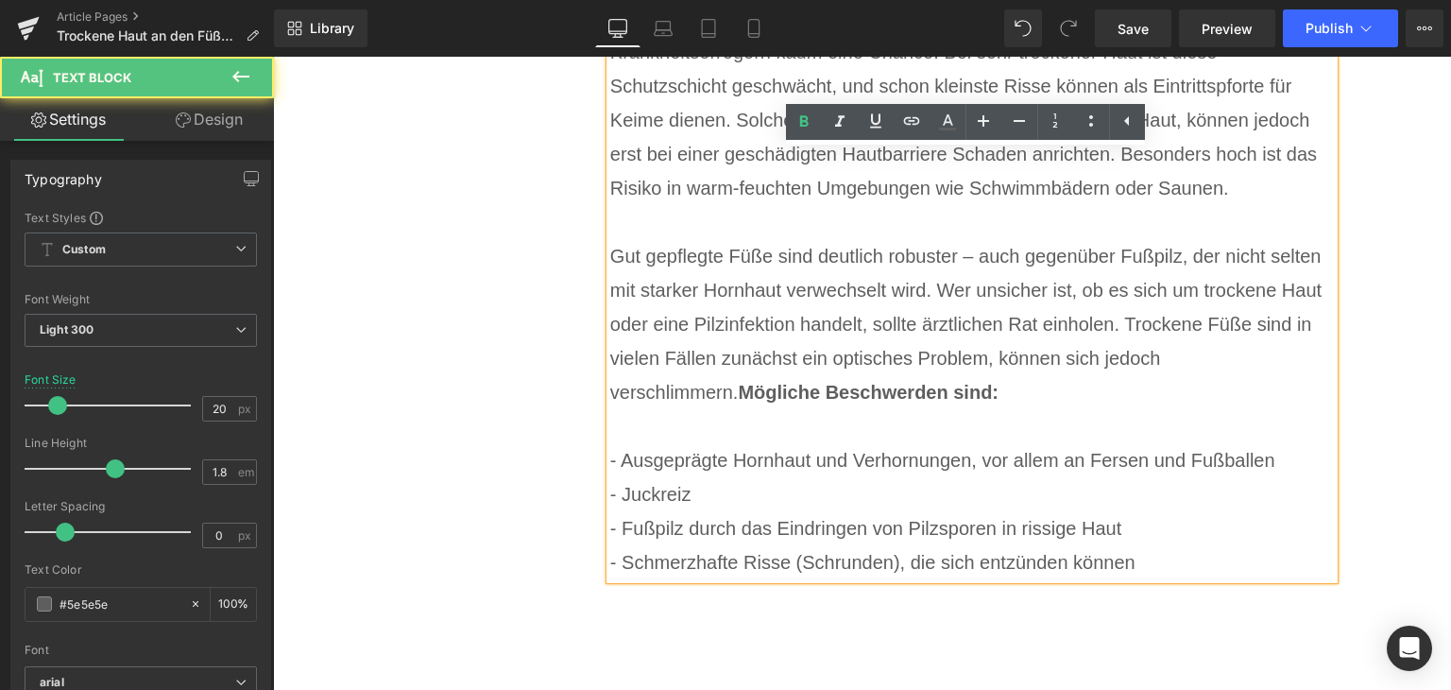
click at [738, 396] on strong "Mögliche Beschwerden sind:" at bounding box center [868, 392] width 261 height 21
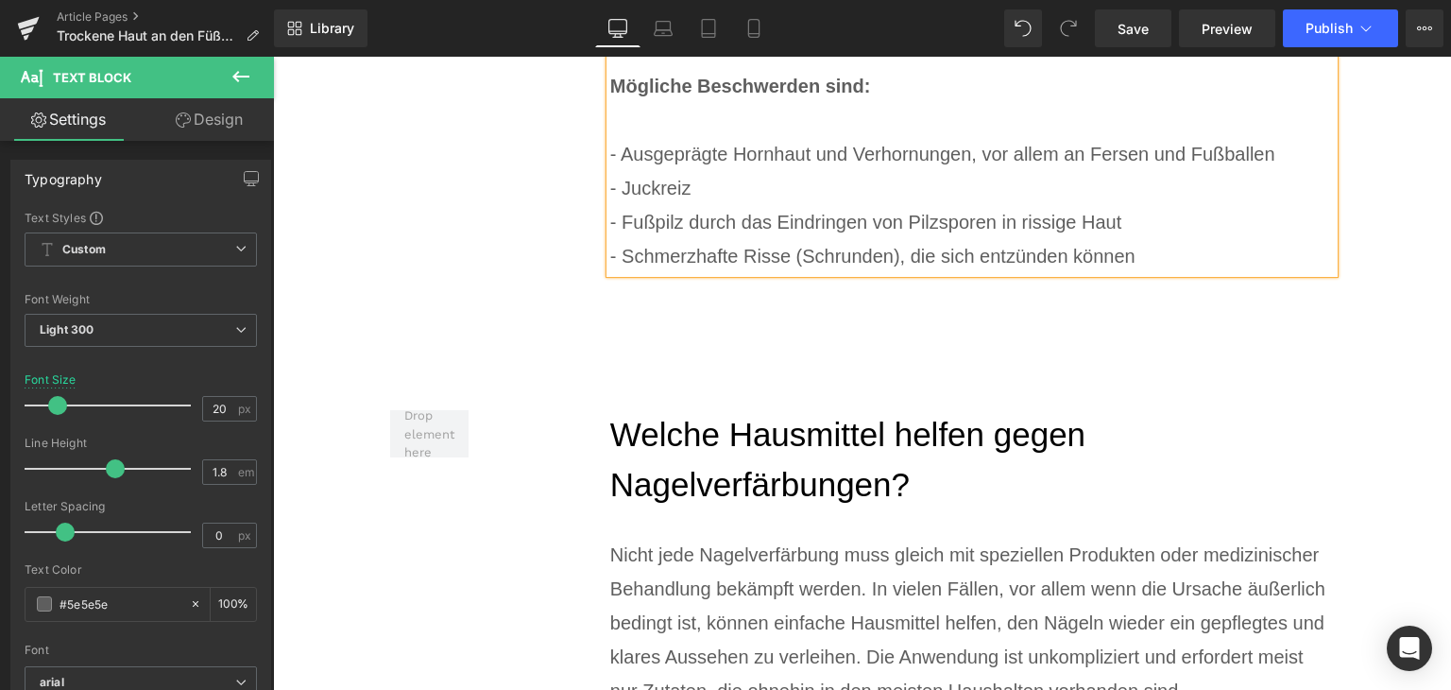
scroll to position [9193, 0]
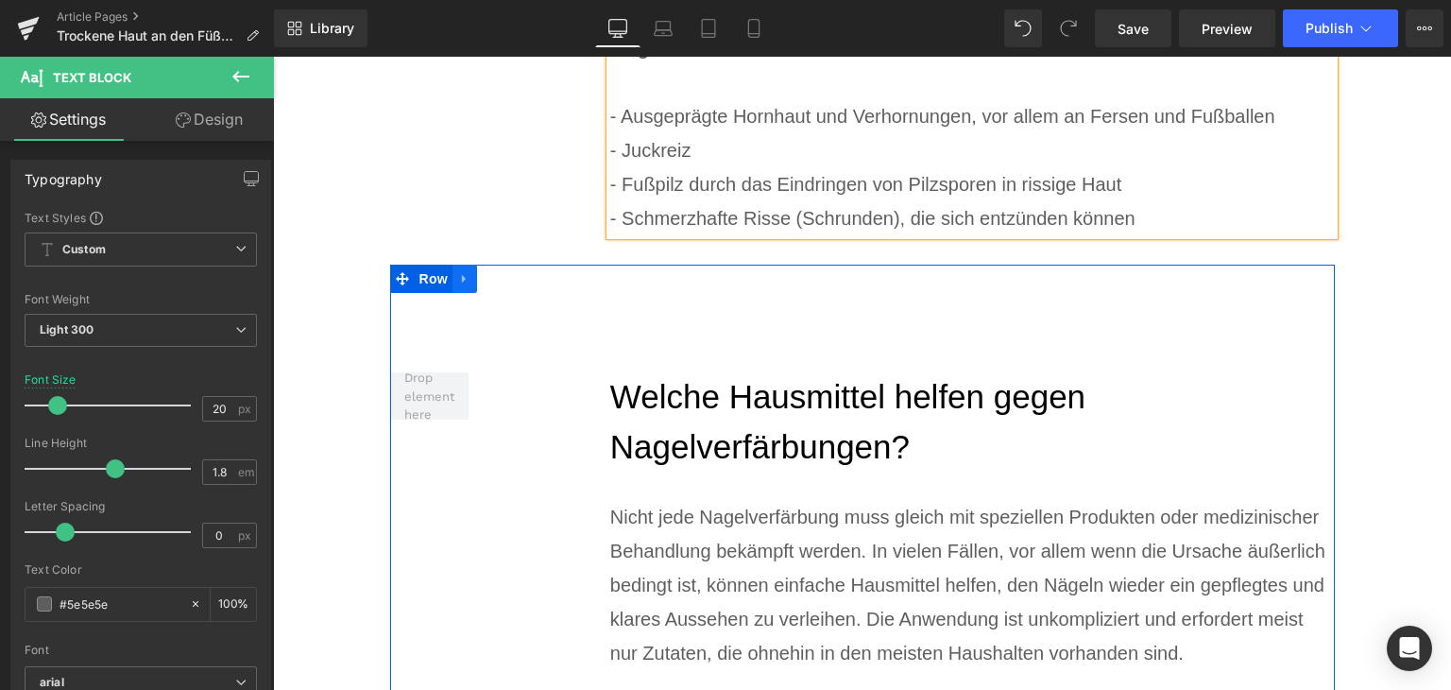
click at [462, 282] on icon at bounding box center [464, 279] width 4 height 9
click at [507, 274] on icon at bounding box center [513, 278] width 13 height 13
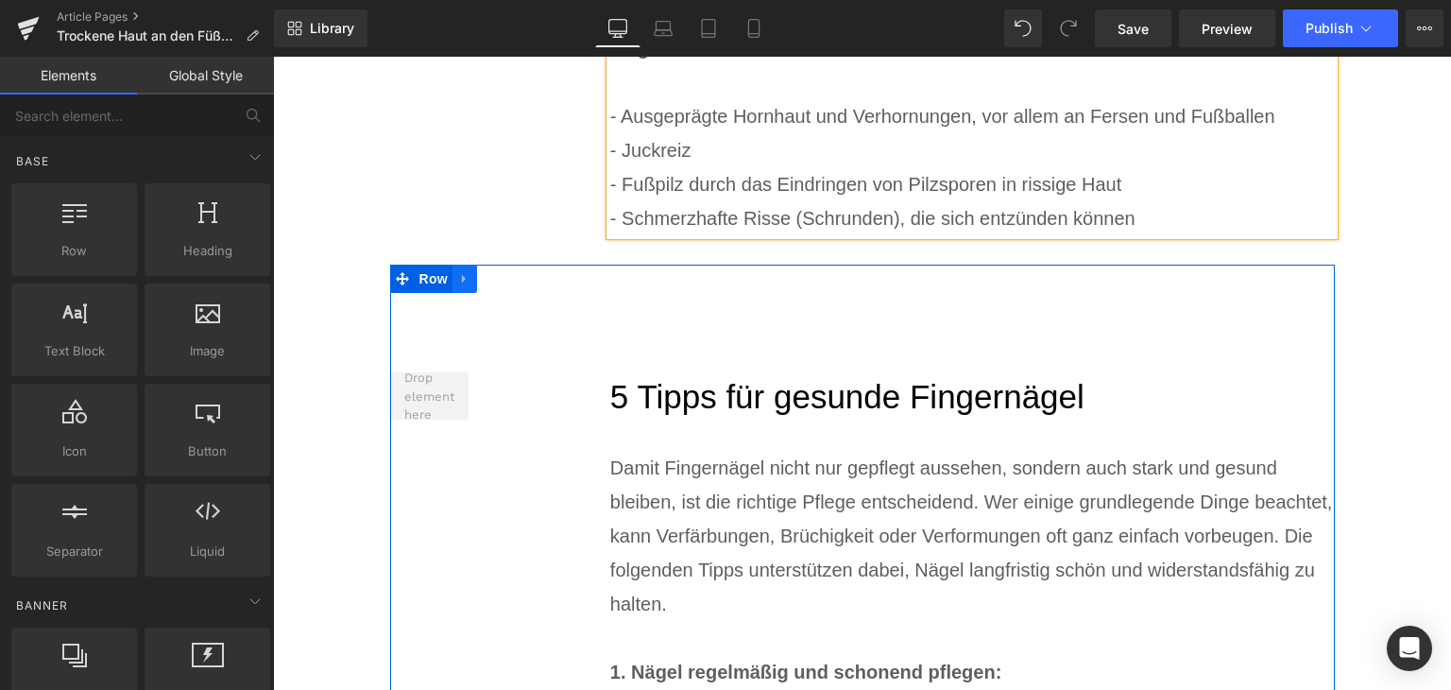
click at [458, 277] on icon at bounding box center [464, 279] width 13 height 14
click at [507, 284] on icon at bounding box center [513, 278] width 13 height 13
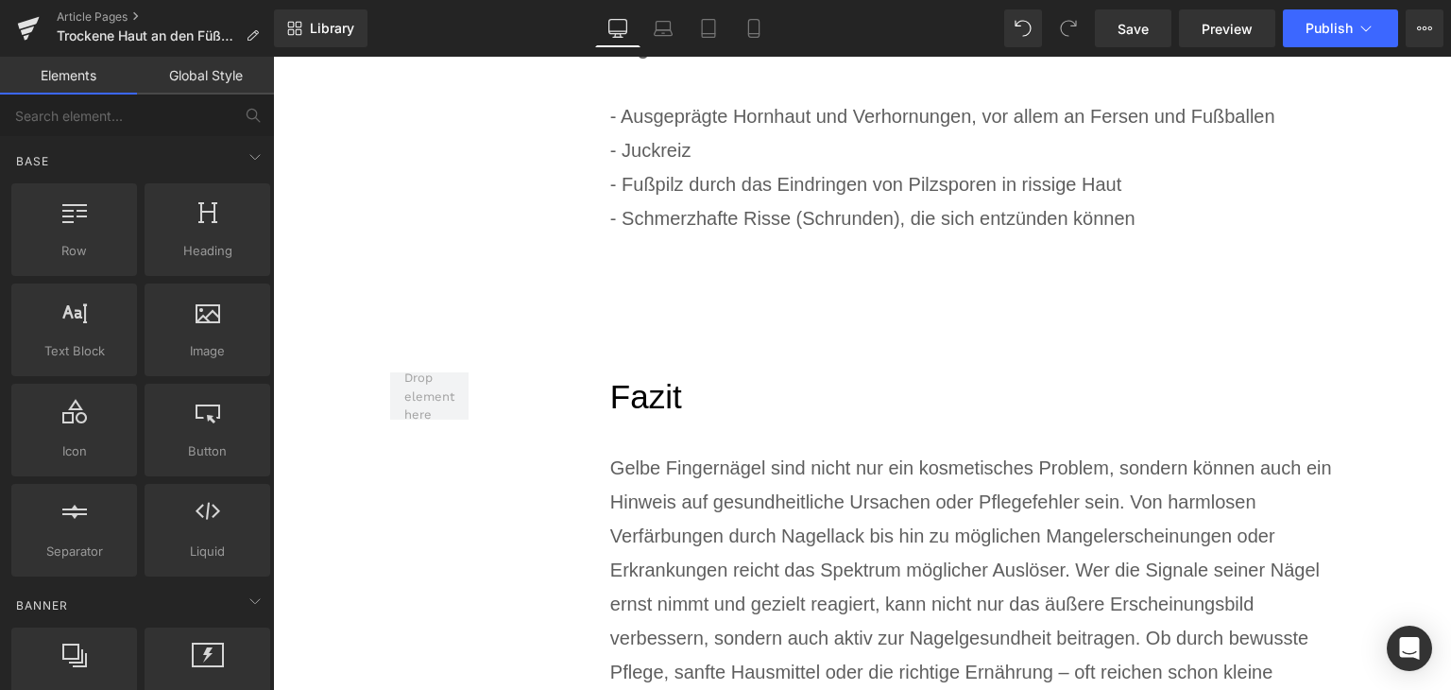
scroll to position [9382, 0]
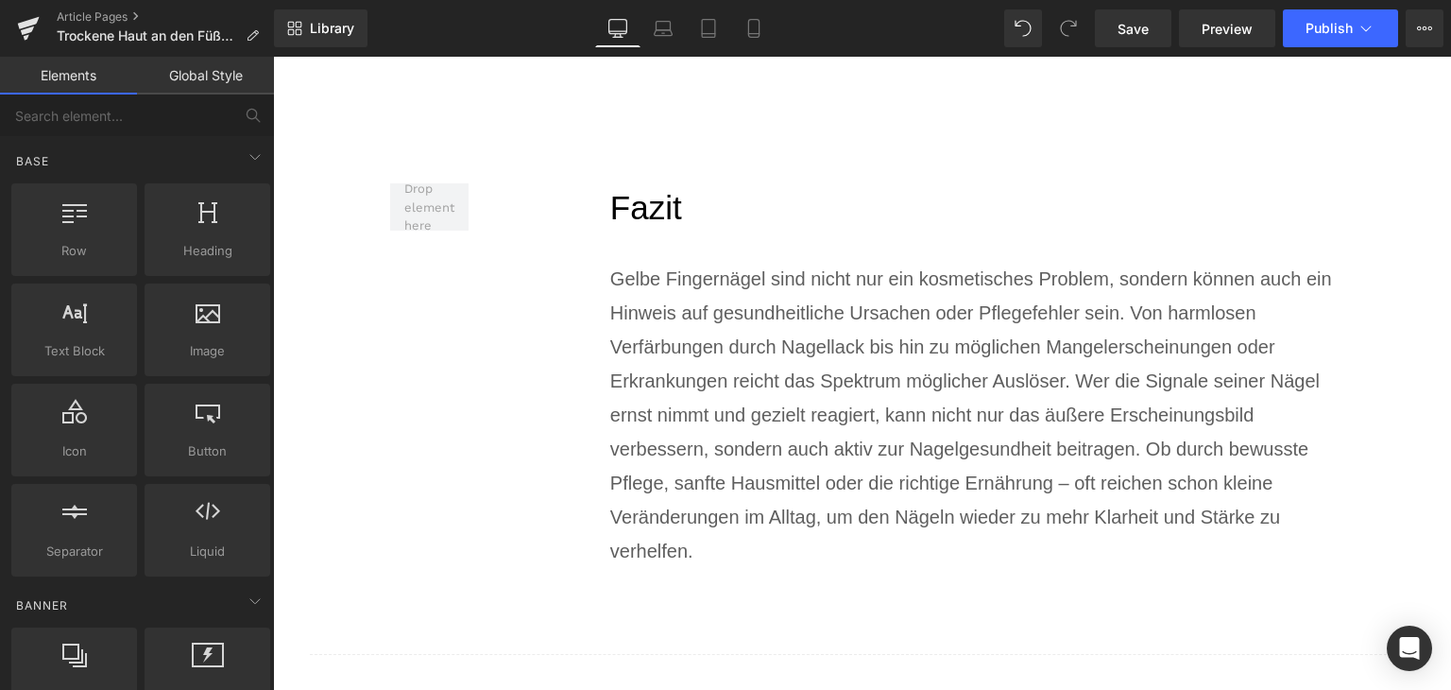
click at [737, 375] on div "Gelbe Fingernägel sind nicht nur ein kosmetisches Problem, sondern können auch …" at bounding box center [972, 415] width 725 height 306
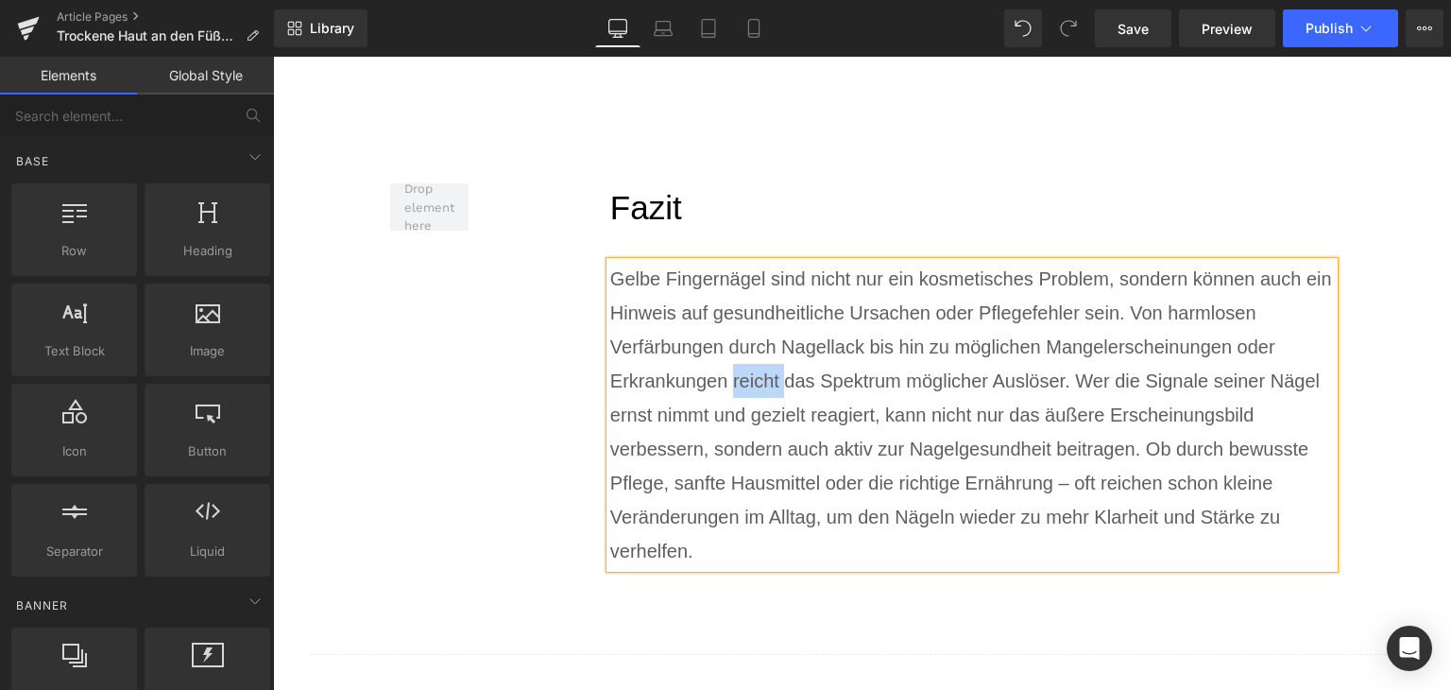
click at [737, 375] on div "Gelbe Fingernägel sind nicht nur ein kosmetisches Problem, sondern können auch …" at bounding box center [972, 415] width 725 height 306
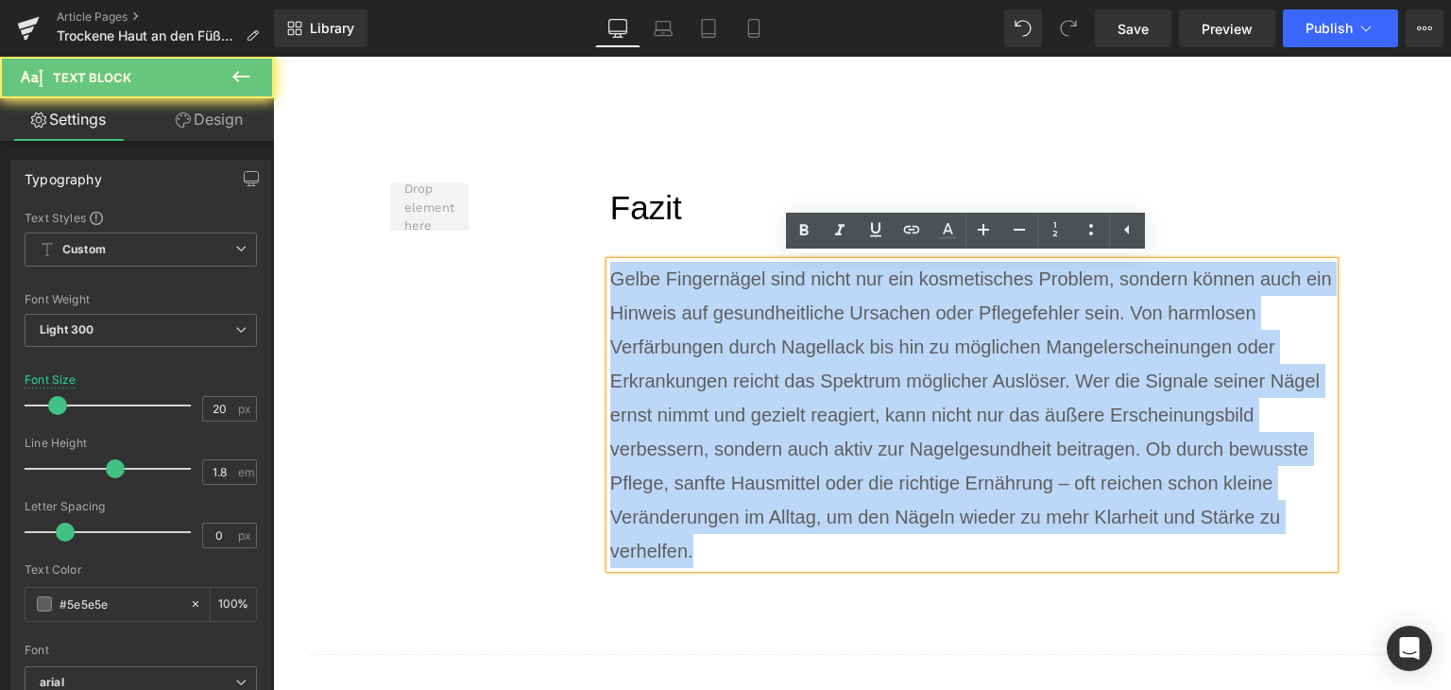
click at [737, 375] on div "Gelbe Fingernägel sind nicht nur ein kosmetisches Problem, sondern können auch …" at bounding box center [972, 415] width 725 height 306
paste div
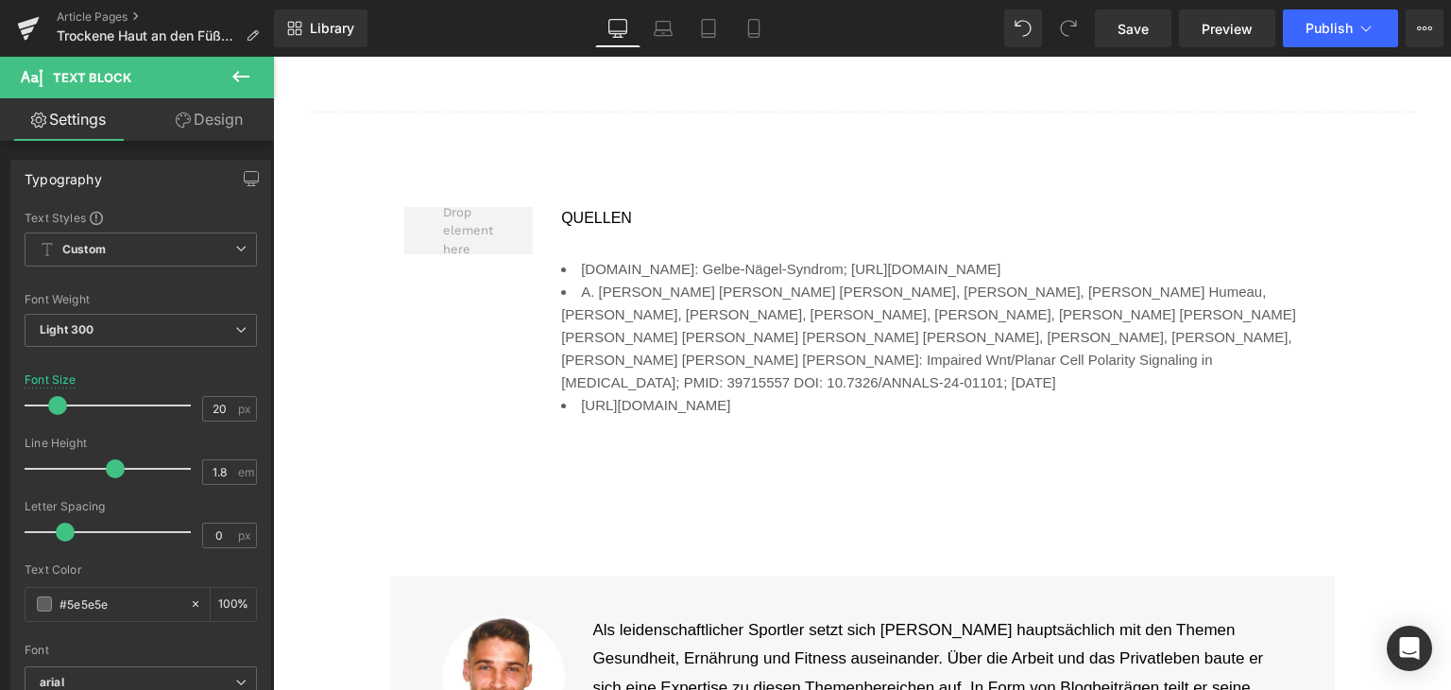
scroll to position [9949, 0]
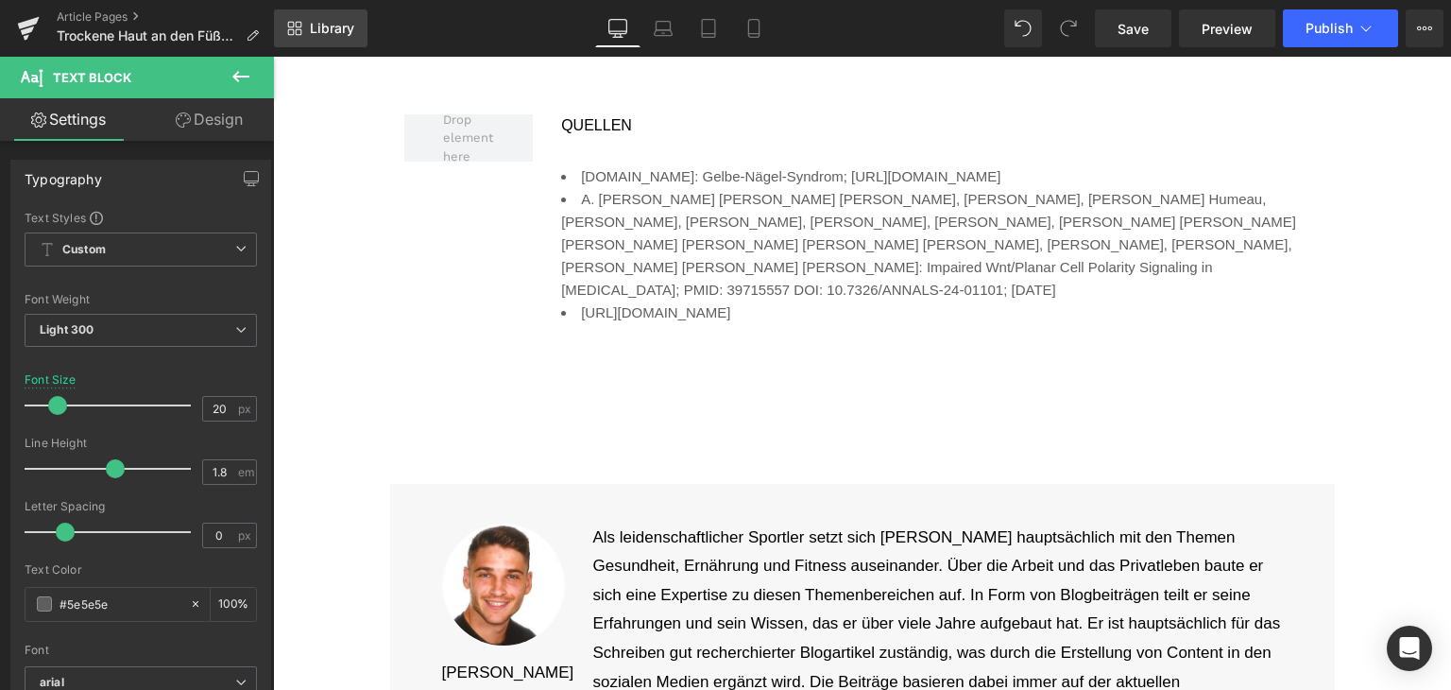
click at [336, 24] on span "Library" at bounding box center [332, 28] width 44 height 17
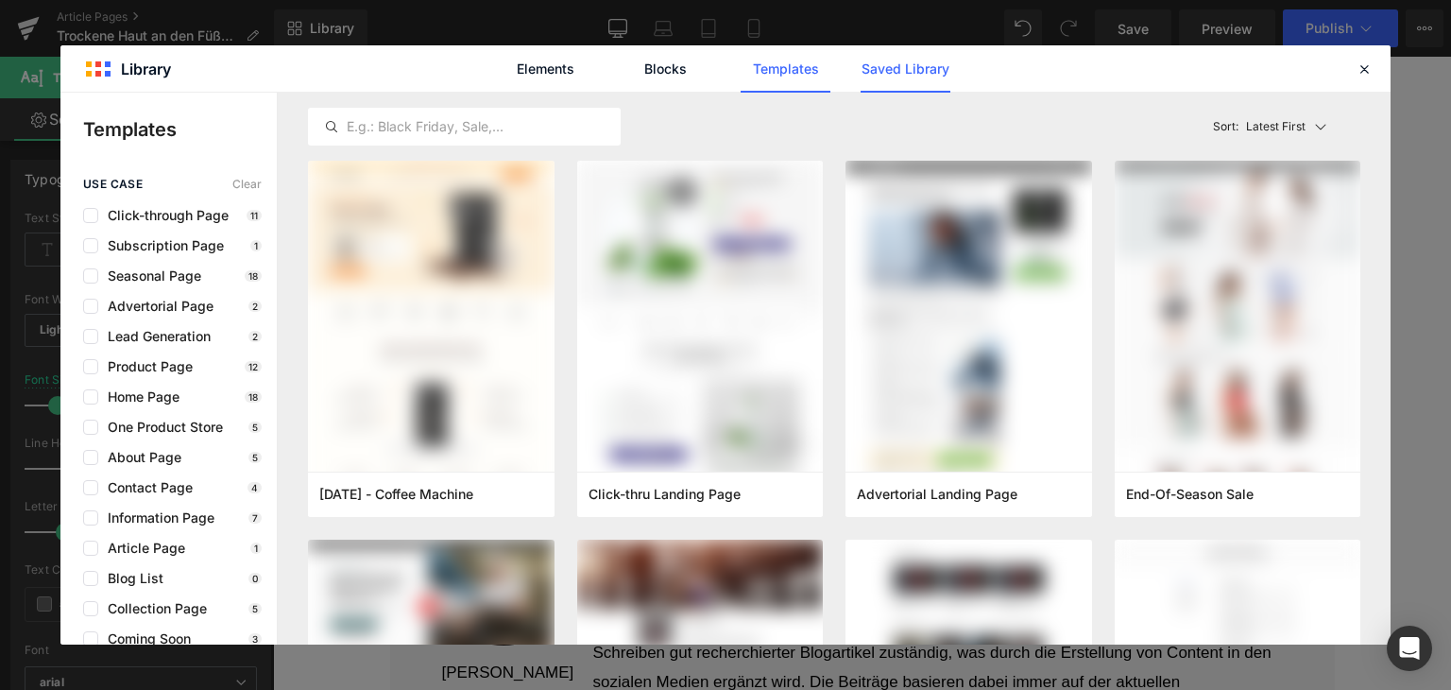
click at [904, 78] on link "Saved Library" at bounding box center [906, 68] width 90 height 47
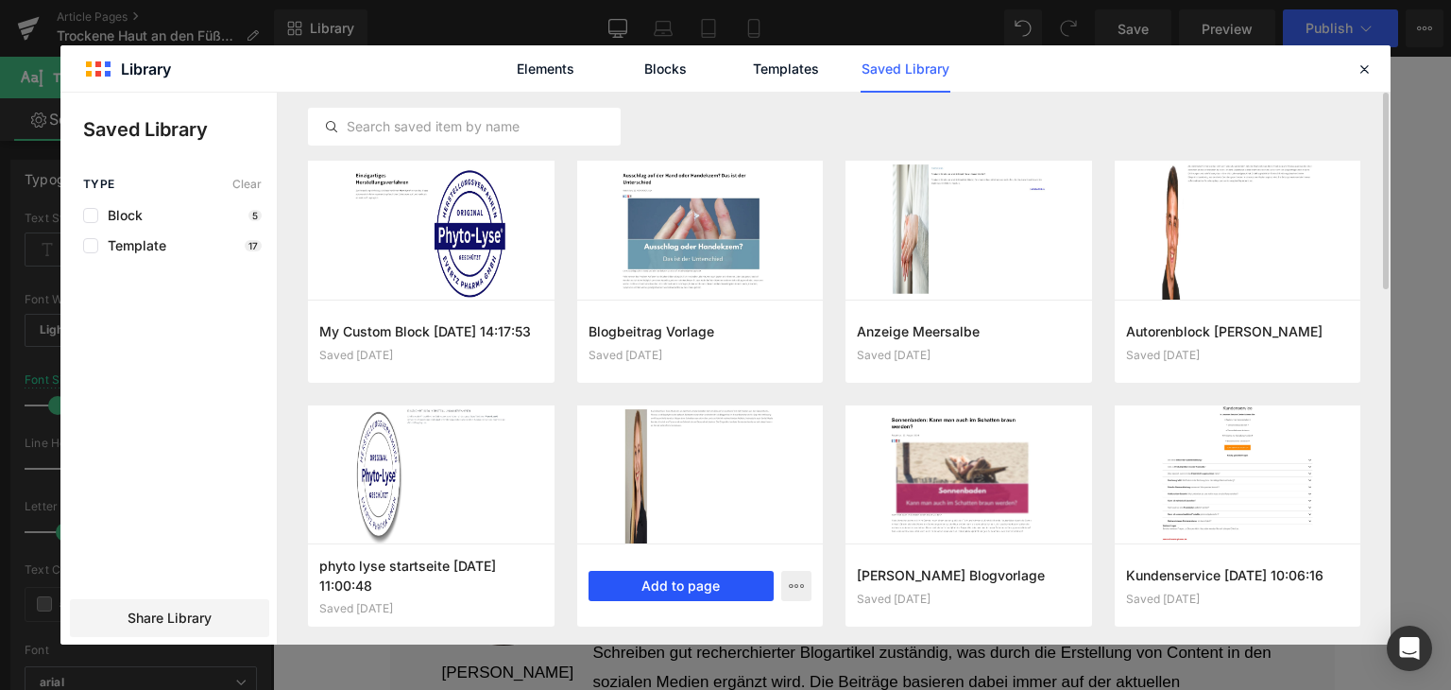
click at [715, 572] on button "Add to page" at bounding box center [682, 586] width 186 height 30
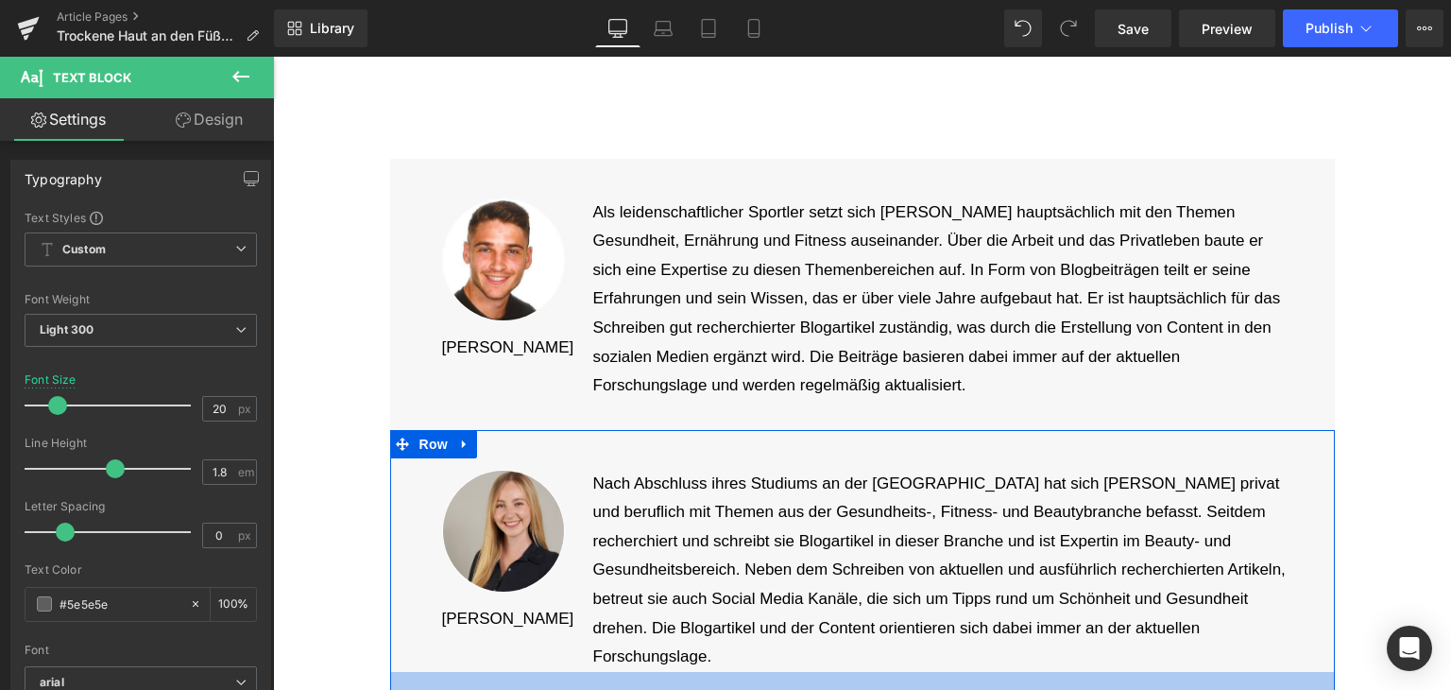
scroll to position [10184, 0]
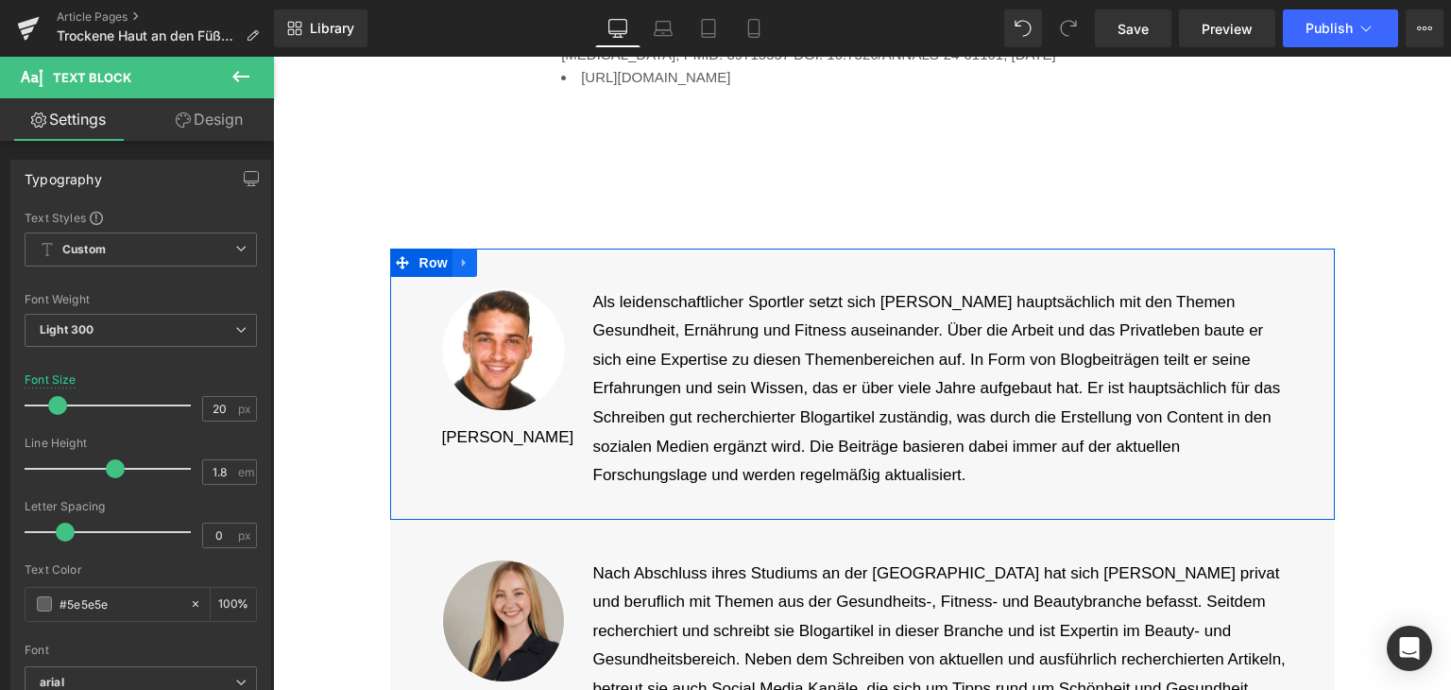
click at [461, 255] on icon at bounding box center [464, 262] width 13 height 14
click at [502, 249] on link at bounding box center [514, 263] width 25 height 28
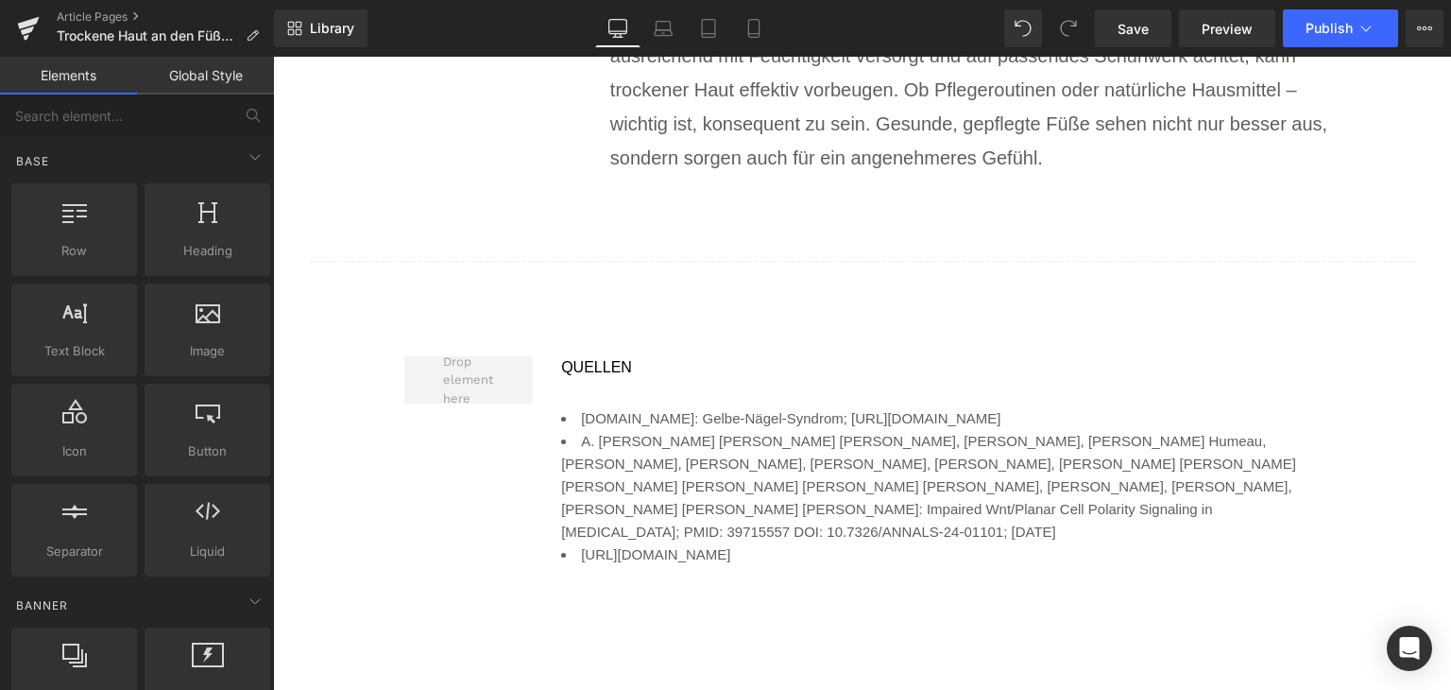
scroll to position [9711, 0]
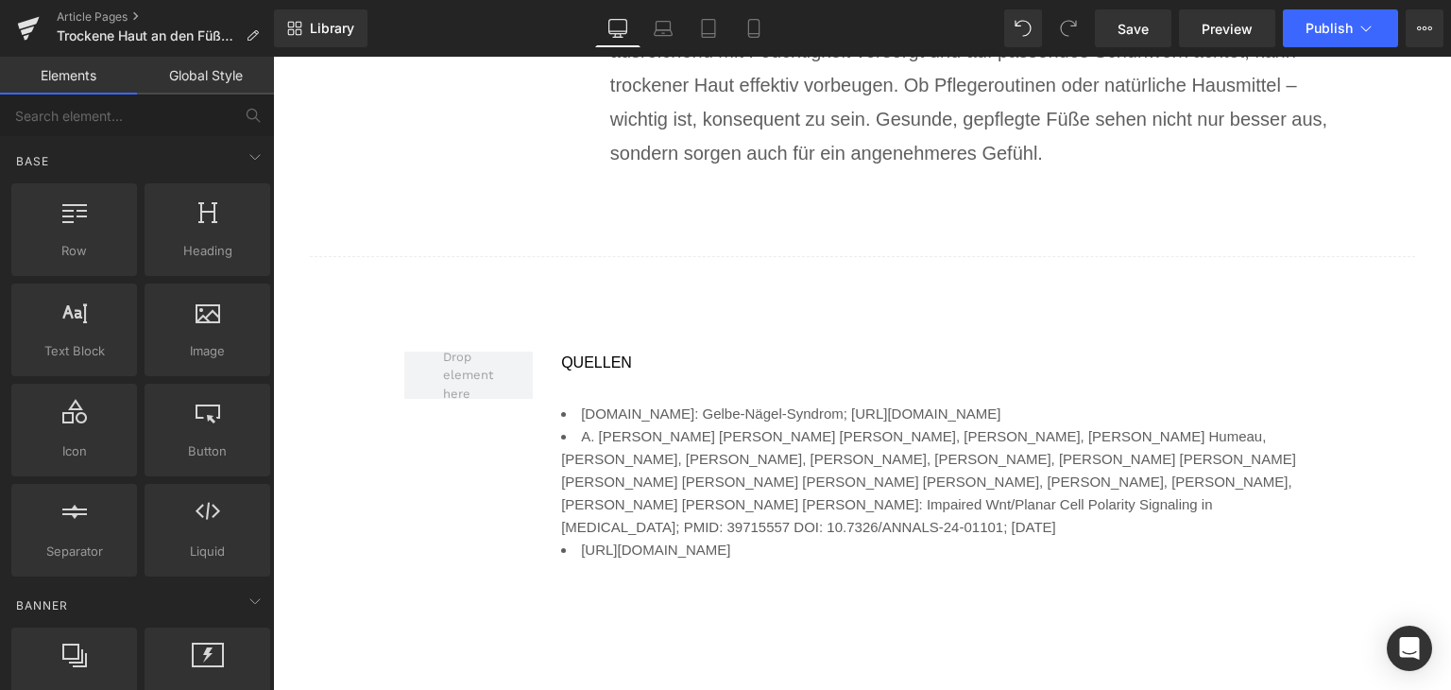
click at [686, 476] on li "A. [PERSON_NAME] [PERSON_NAME] [PERSON_NAME], [PERSON_NAME], [PERSON_NAME] Hume…" at bounding box center [940, 481] width 759 height 113
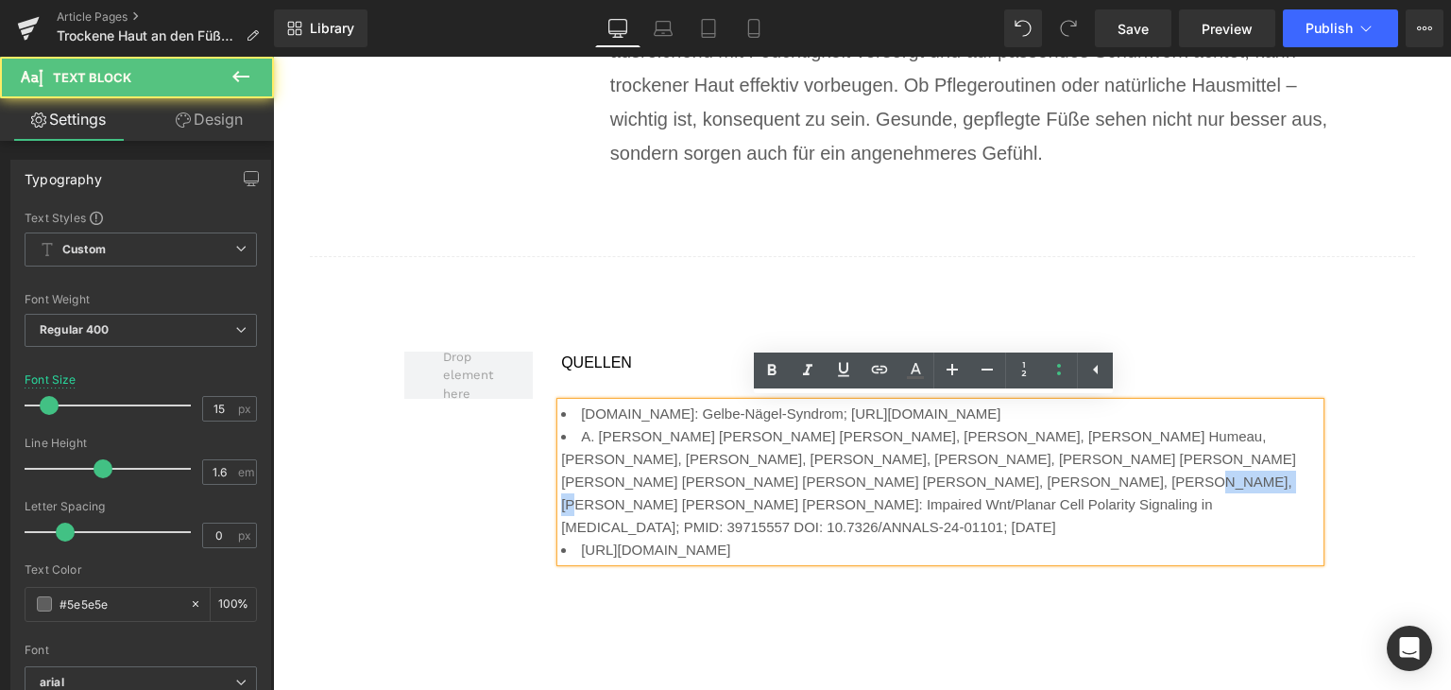
click at [686, 476] on li "A. [PERSON_NAME] [PERSON_NAME] [PERSON_NAME], [PERSON_NAME], [PERSON_NAME] Hume…" at bounding box center [940, 481] width 759 height 113
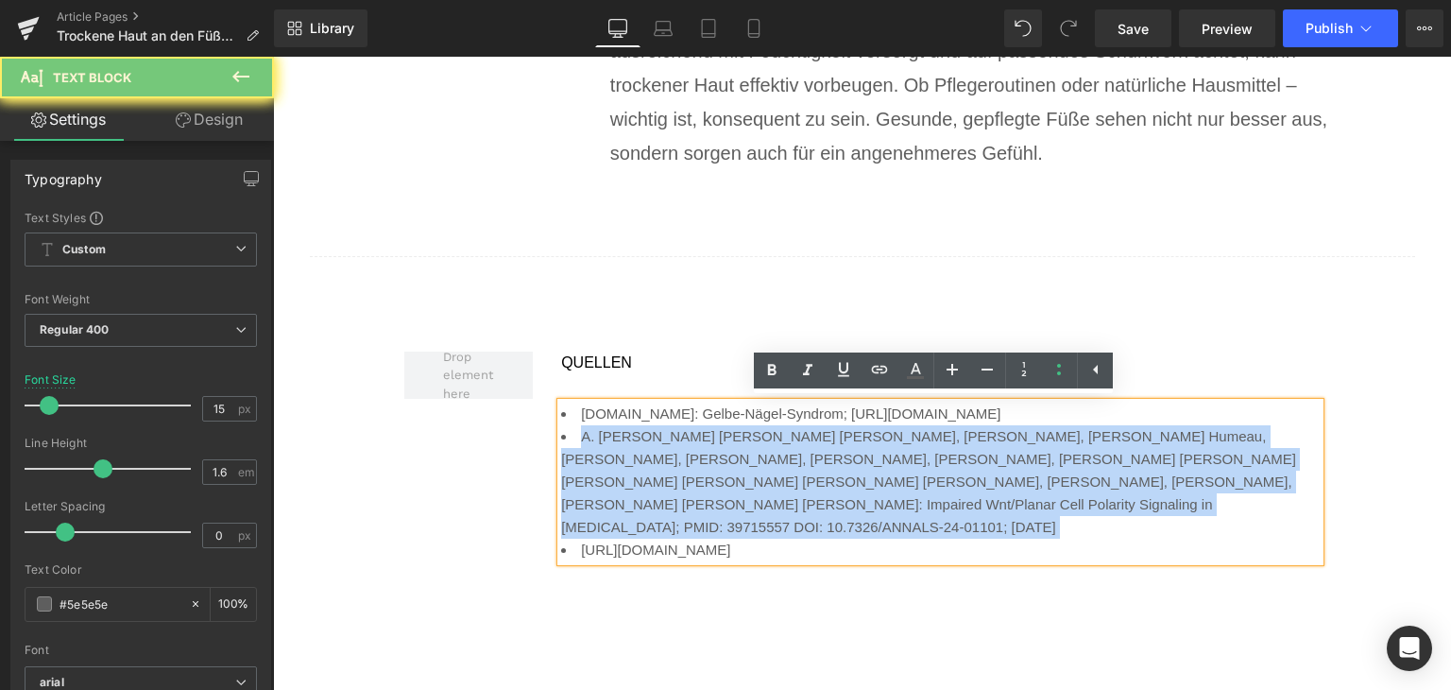
click at [686, 476] on li "A. [PERSON_NAME] [PERSON_NAME] [PERSON_NAME], [PERSON_NAME], [PERSON_NAME] Hume…" at bounding box center [940, 481] width 759 height 113
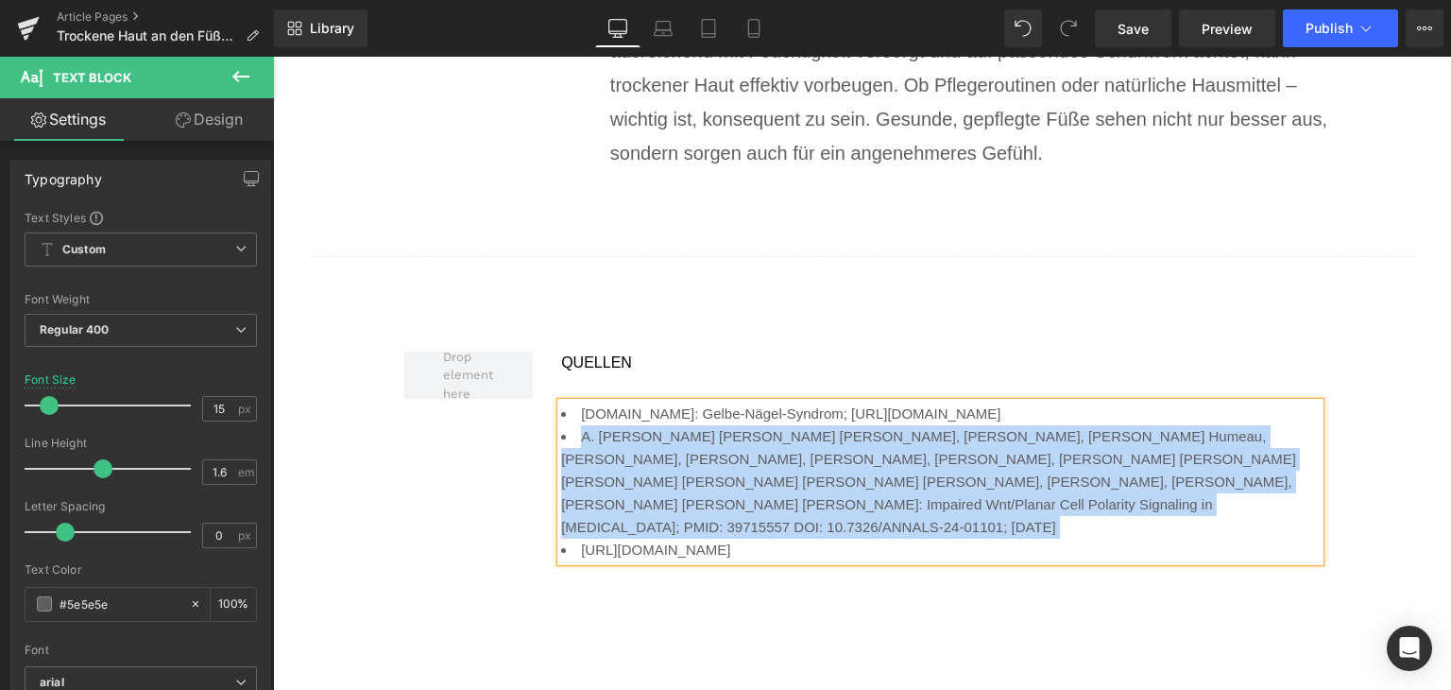
paste div
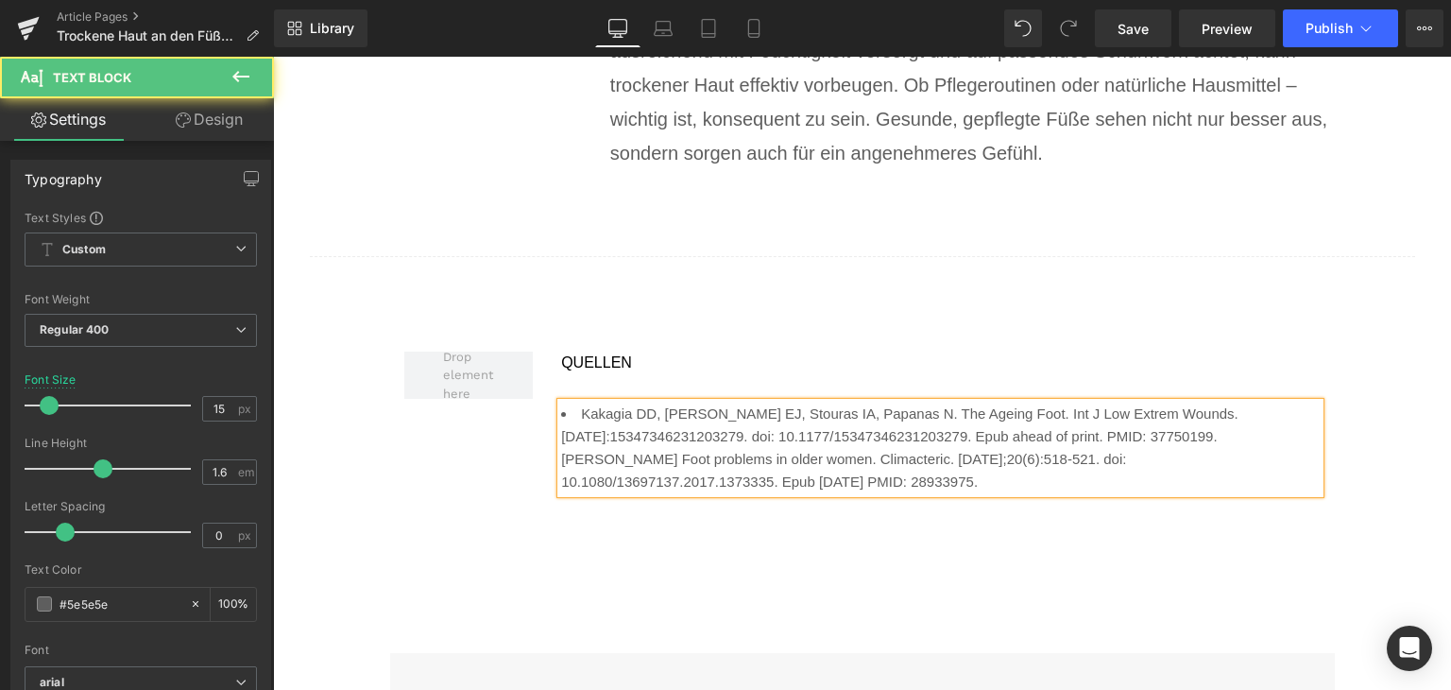
click at [775, 438] on li "Kakagia DD, [PERSON_NAME] EJ, Stouras IA, Papanas N. The Ageing Foot. Int J Low…" at bounding box center [940, 425] width 759 height 45
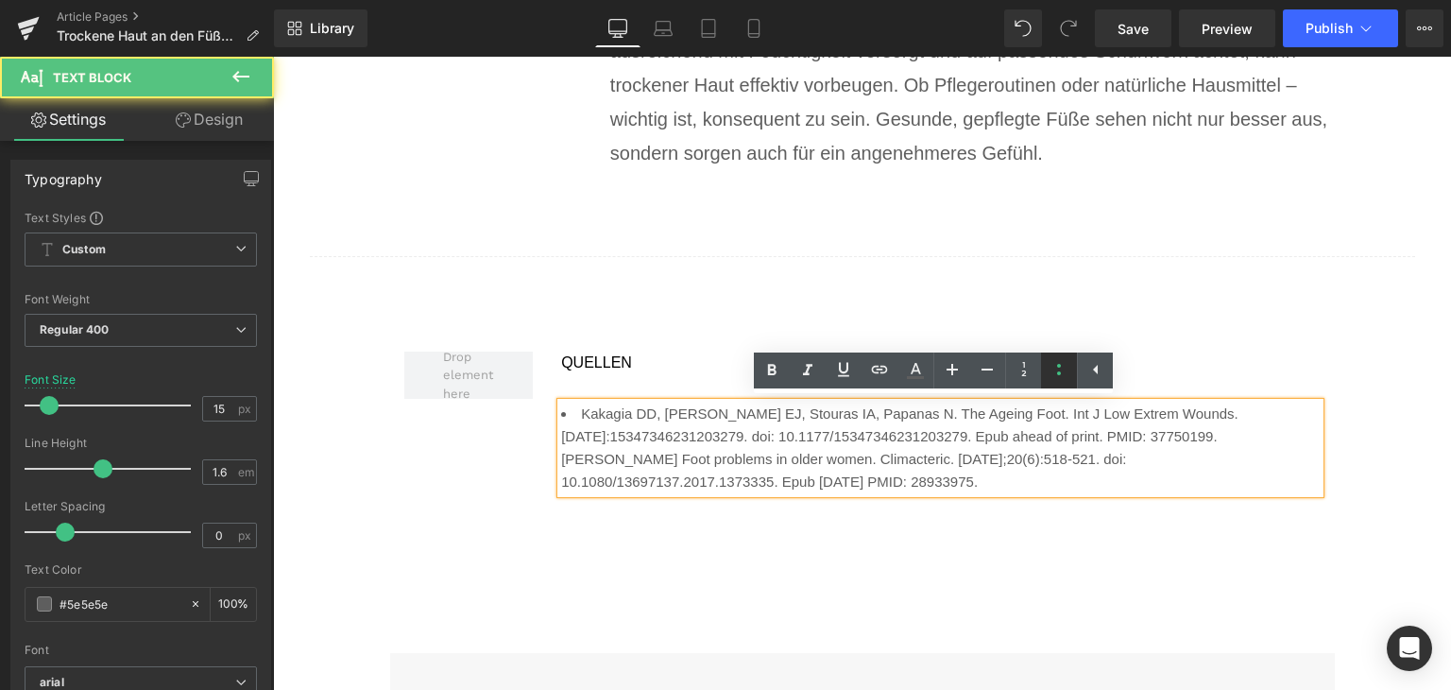
click at [1049, 377] on icon at bounding box center [1059, 369] width 23 height 23
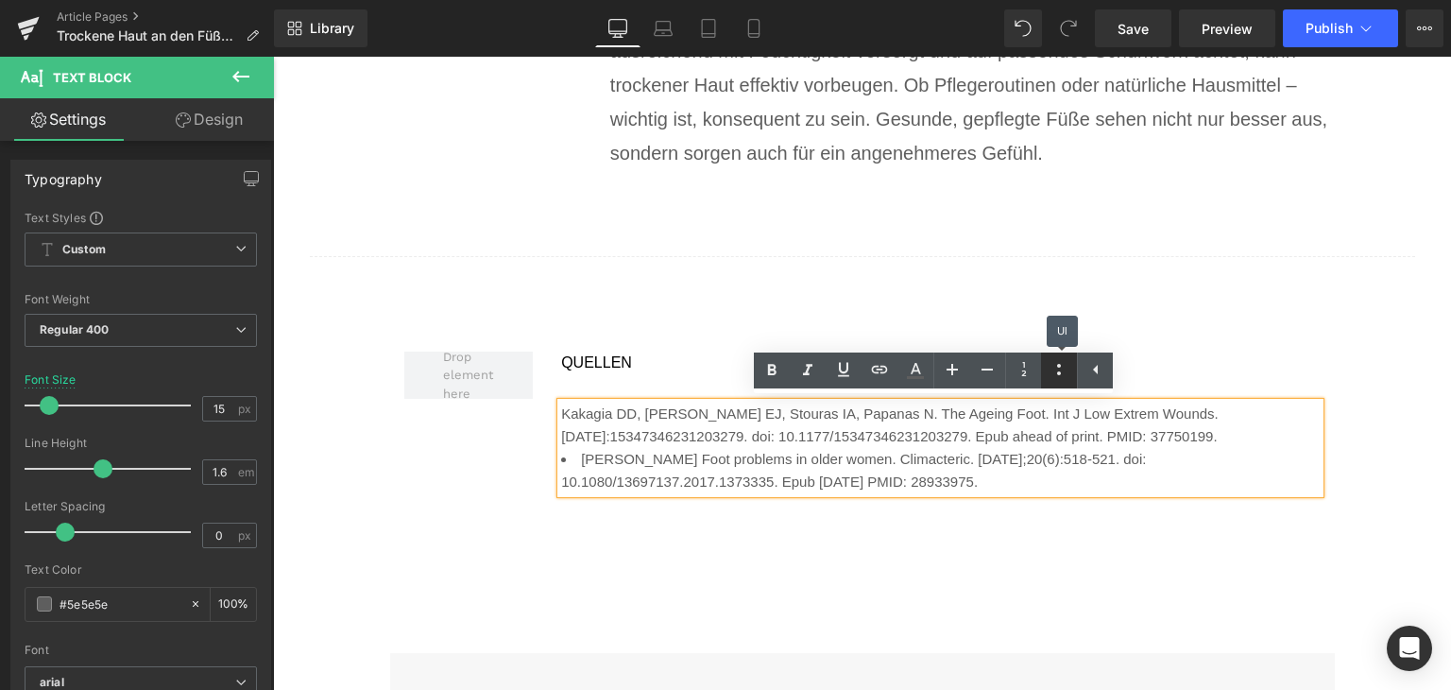
click at [1049, 377] on icon at bounding box center [1059, 369] width 23 height 23
click at [1001, 440] on span "Kakagia DD, [PERSON_NAME] EJ, Stouras IA, Papanas N. The Ageing Foot. Int J Low…" at bounding box center [900, 424] width 678 height 39
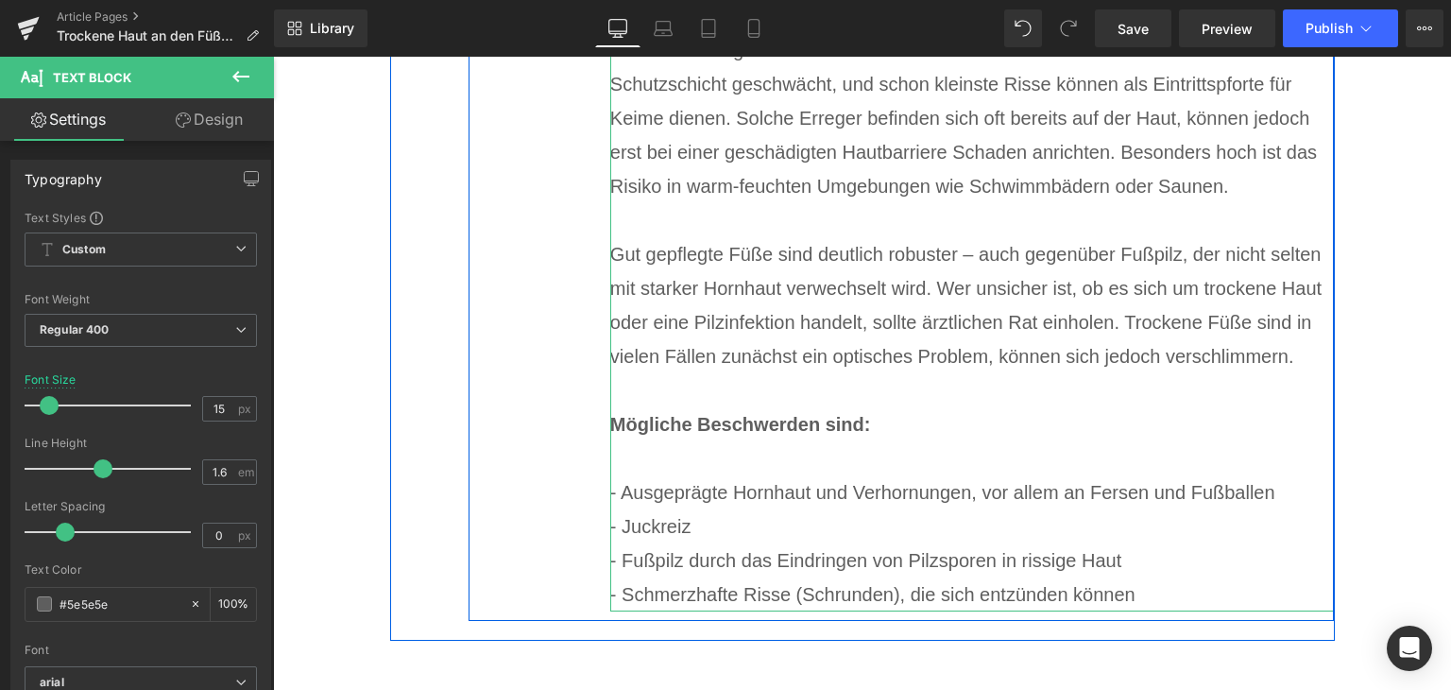
scroll to position [8578, 0]
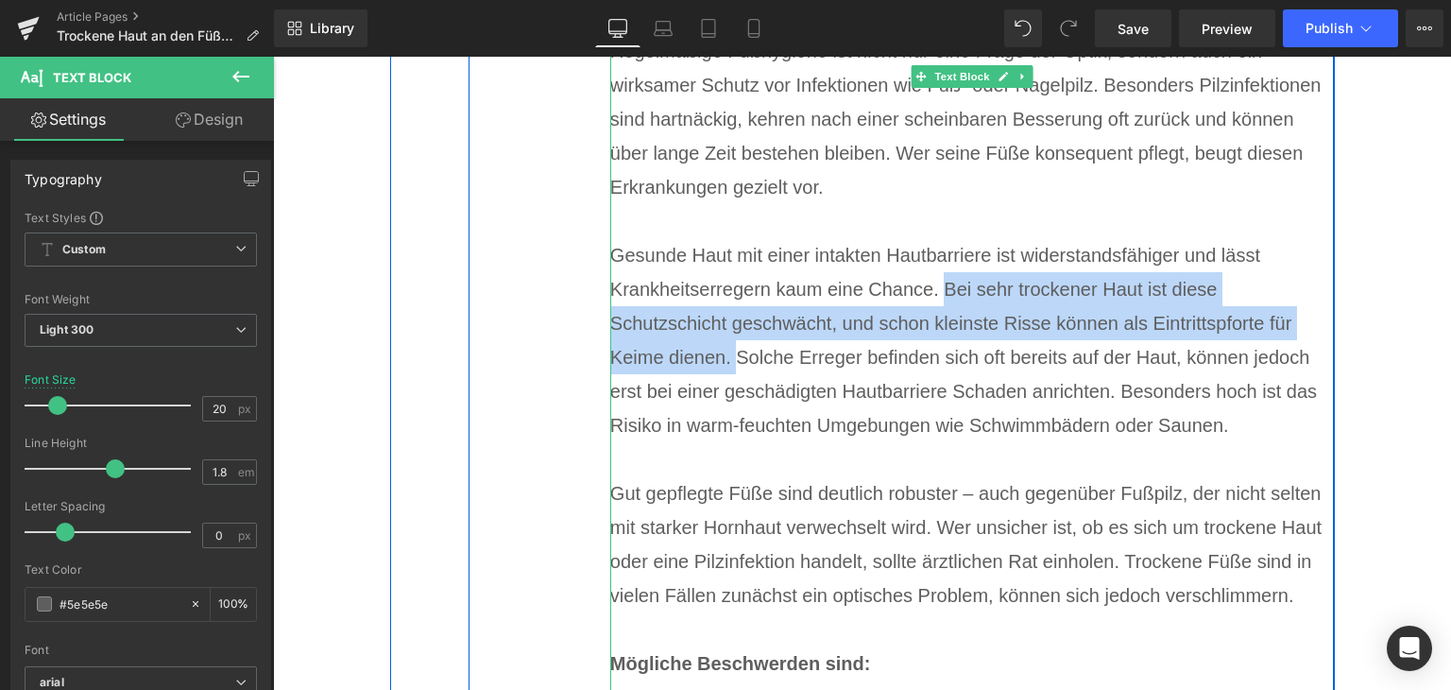
drag, startPoint x: 732, startPoint y: 364, endPoint x: 936, endPoint y: 288, distance: 216.8
click at [936, 288] on div "Gesunde Haut mit einer intakten Hautbarriere ist widerstandsfähiger und lässt K…" at bounding box center [972, 340] width 725 height 204
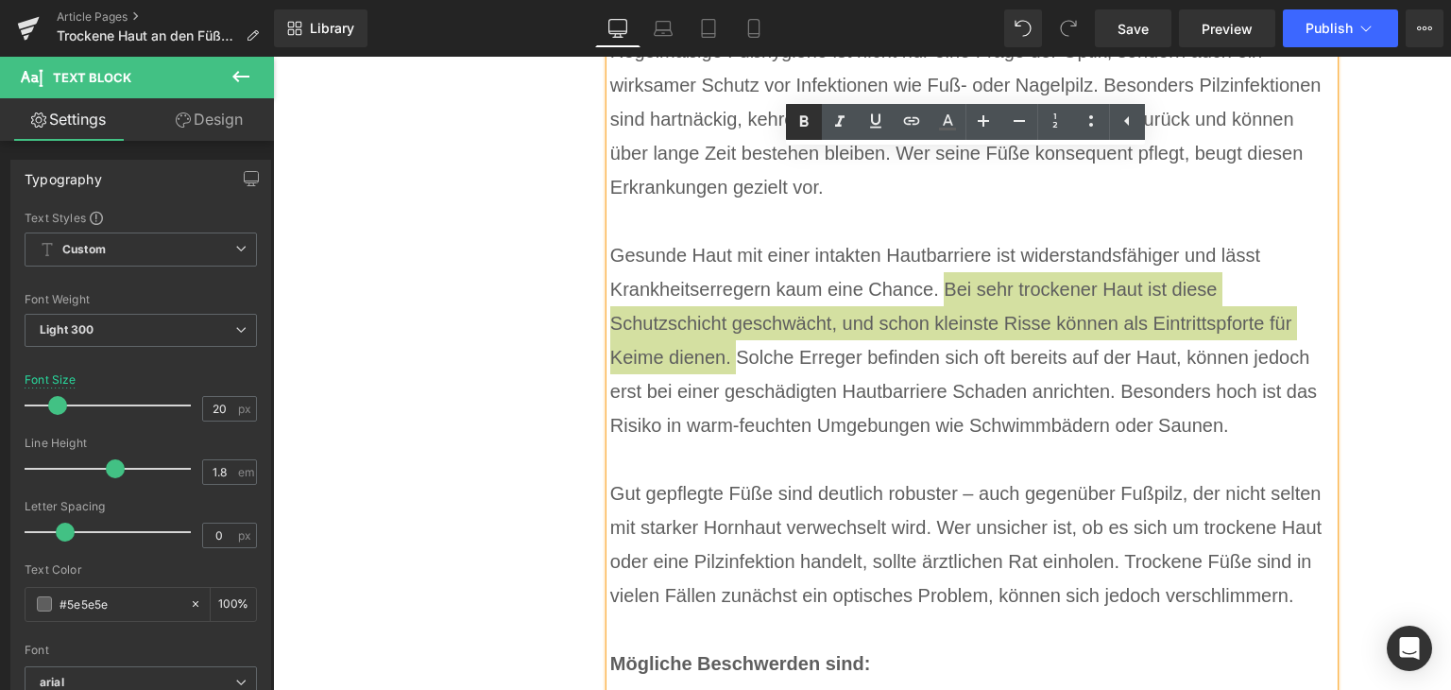
click at [796, 127] on icon at bounding box center [804, 122] width 23 height 23
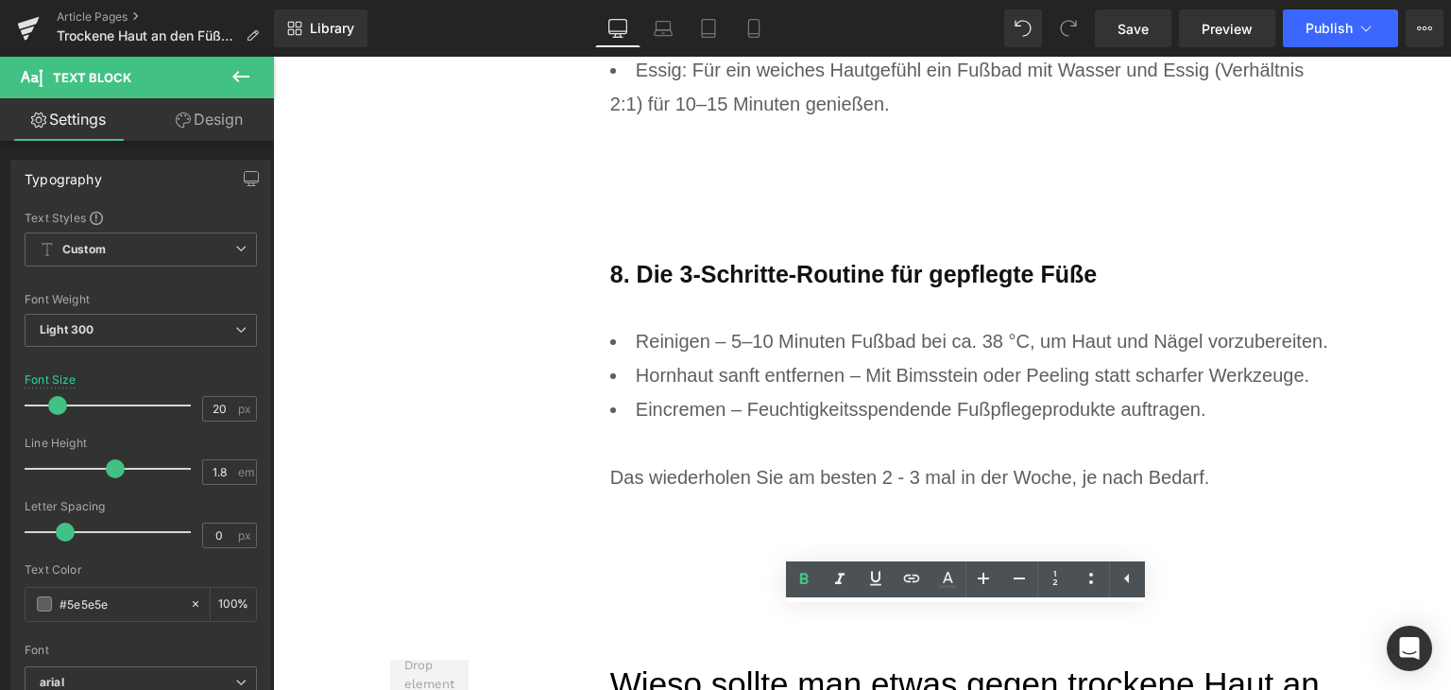
scroll to position [7633, 0]
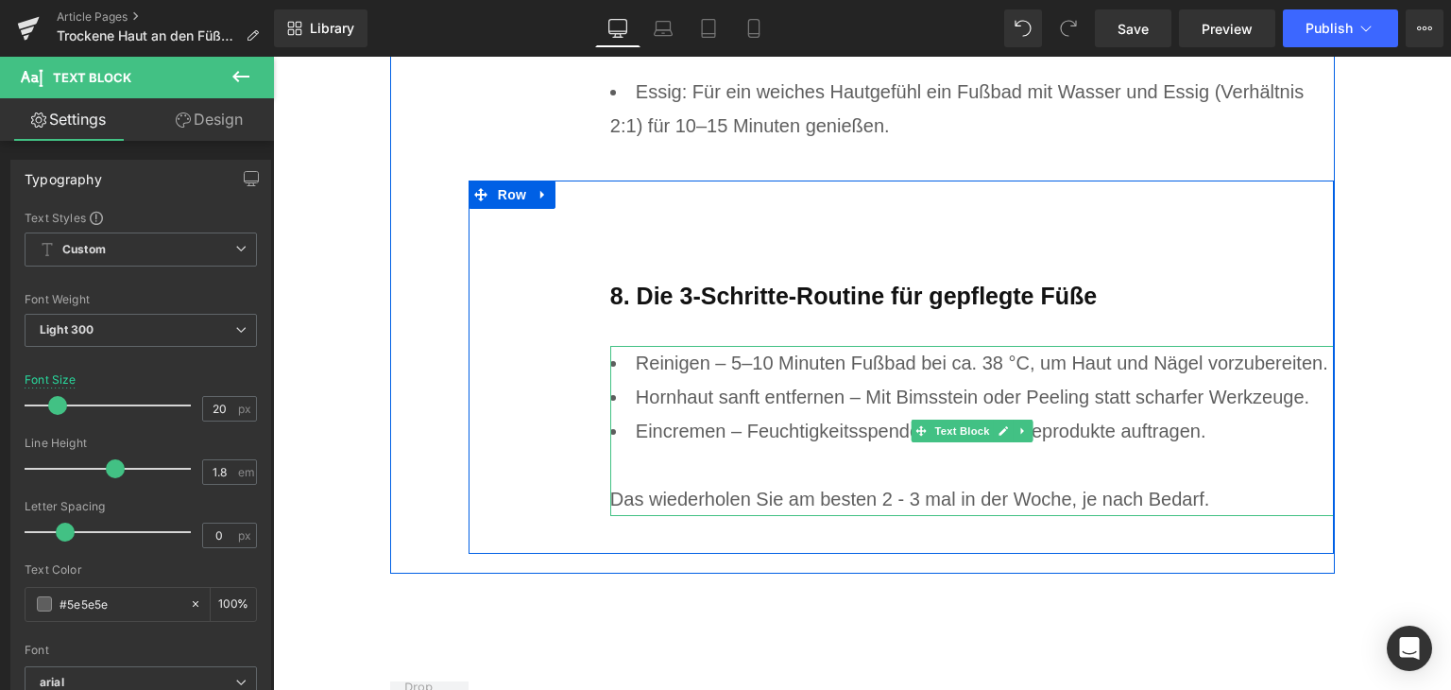
click at [658, 372] on li "Reinigen – 5–10 Minuten Fußbad bei ca. 38 °C, um Haut und Nägel vorzubereiten." at bounding box center [972, 363] width 725 height 34
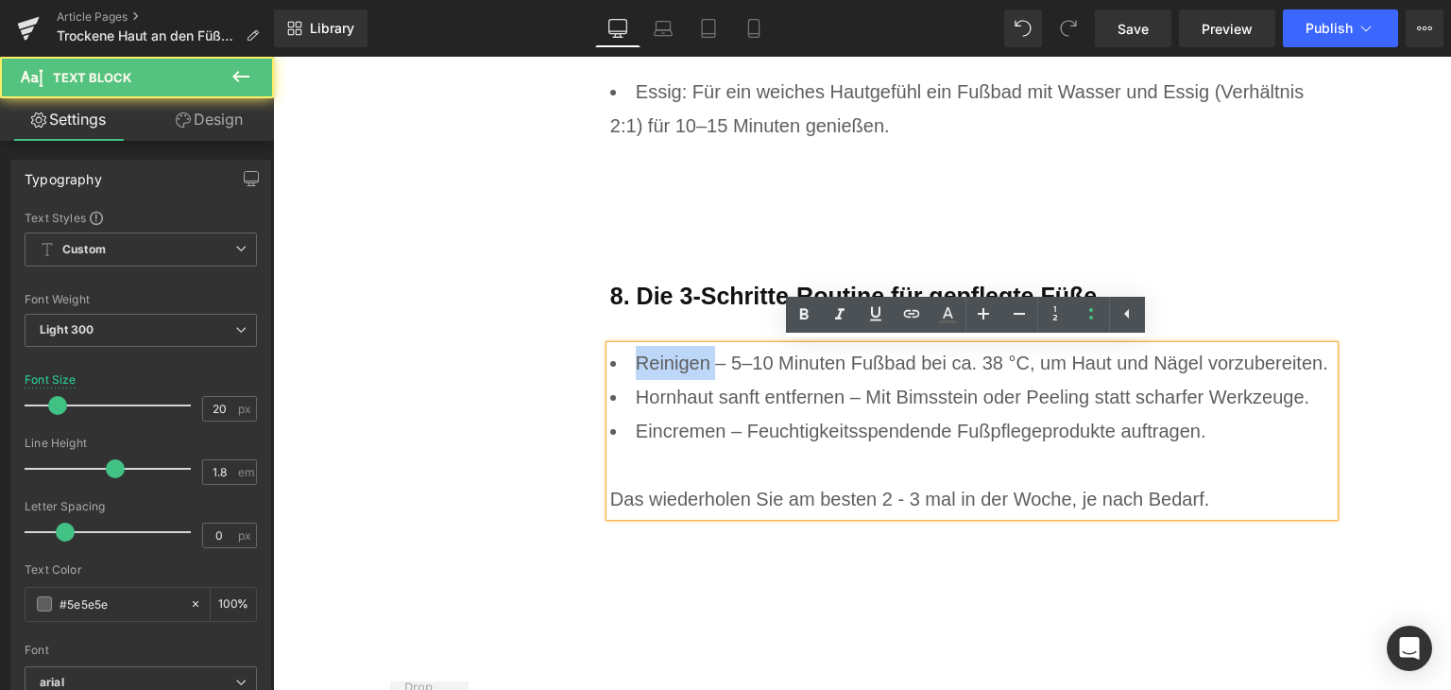
click at [658, 372] on li "Reinigen – 5–10 Minuten Fußbad bei ca. 38 °C, um Haut und Nägel vorzubereiten." at bounding box center [972, 363] width 725 height 34
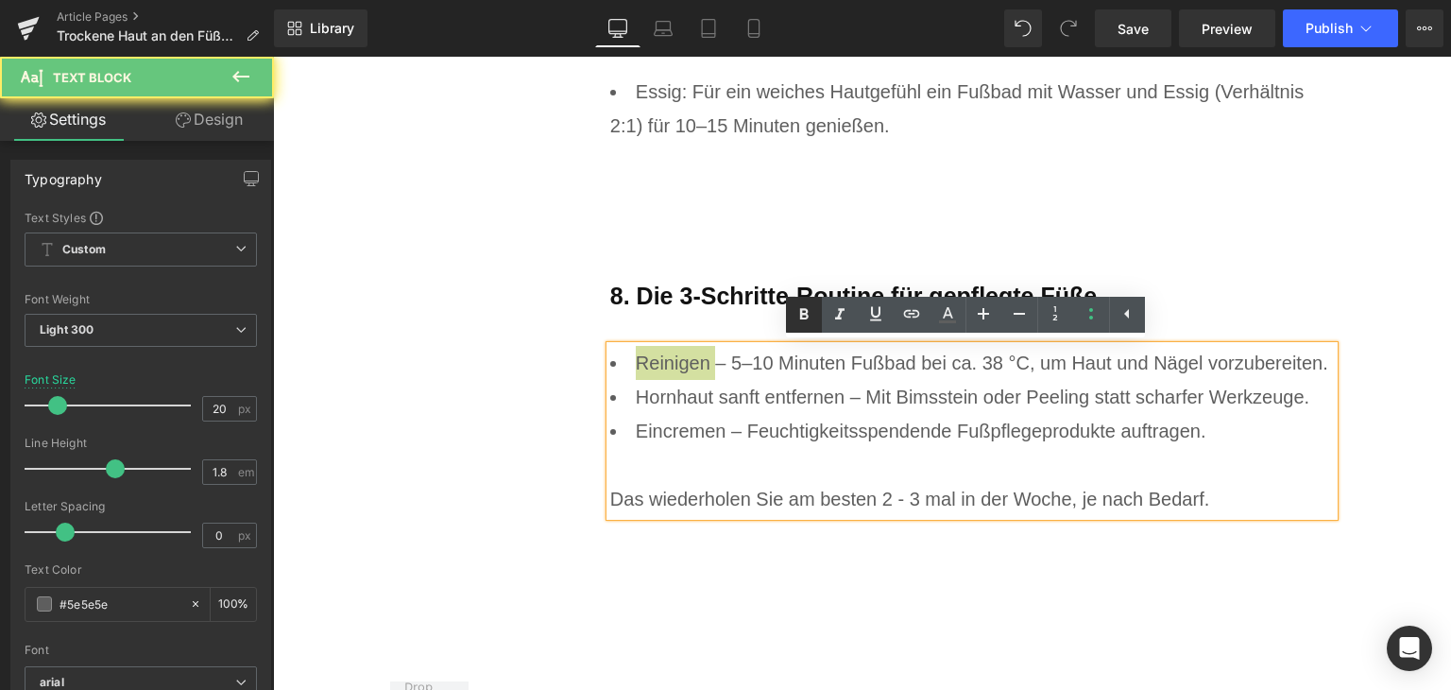
click at [804, 314] on icon at bounding box center [803, 313] width 9 height 11
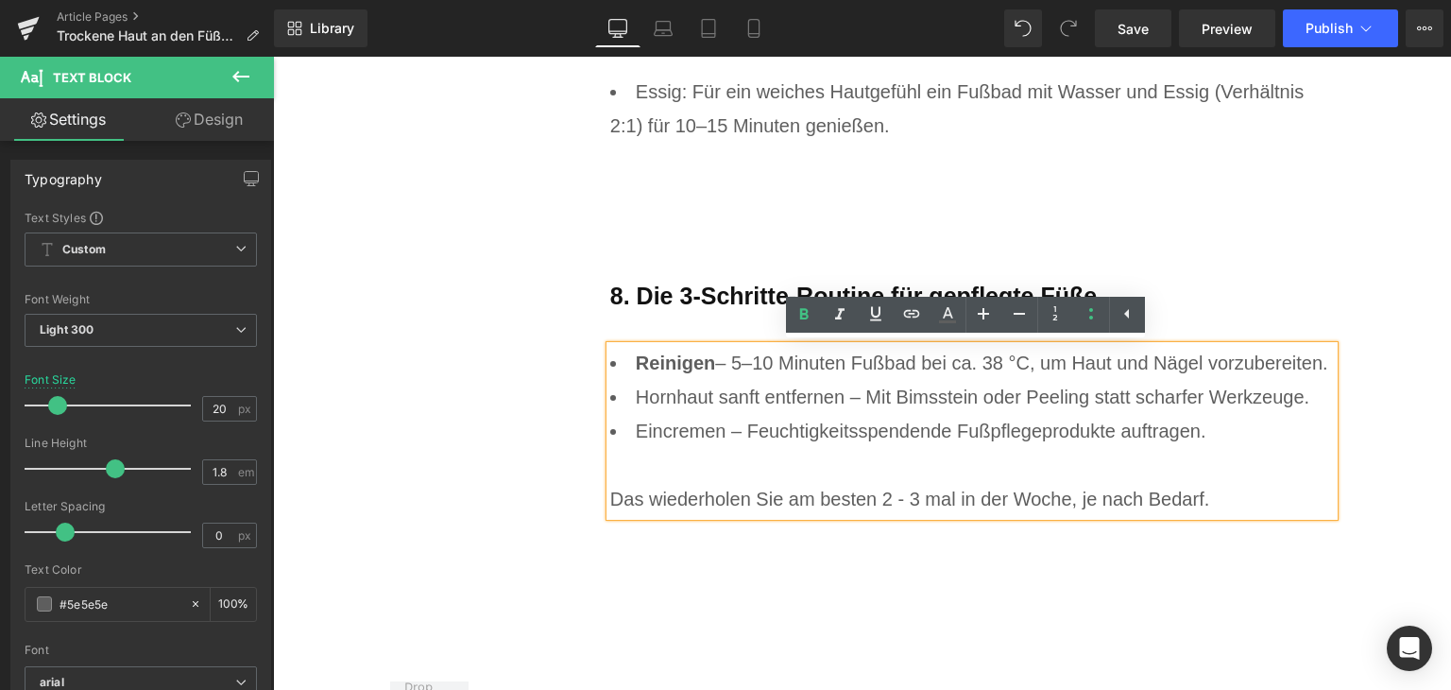
click at [684, 400] on li "Hornhaut sanft entfernen – Mit Bimsstein oder Peeling statt scharfer Werkzeuge." at bounding box center [972, 397] width 725 height 34
drag, startPoint x: 631, startPoint y: 398, endPoint x: 845, endPoint y: 409, distance: 213.9
click at [845, 409] on li "Hornhaut sanft entfernen – Mit Bimsstein oder Peeling statt scharfer Werkzeuge." at bounding box center [972, 397] width 725 height 34
click at [787, 315] on link at bounding box center [804, 315] width 36 height 36
click at [677, 435] on li "Eincremen – Feuchtigkeitsspendende Fußpflegeprodukte auftragen. Das wiederholen…" at bounding box center [972, 465] width 725 height 102
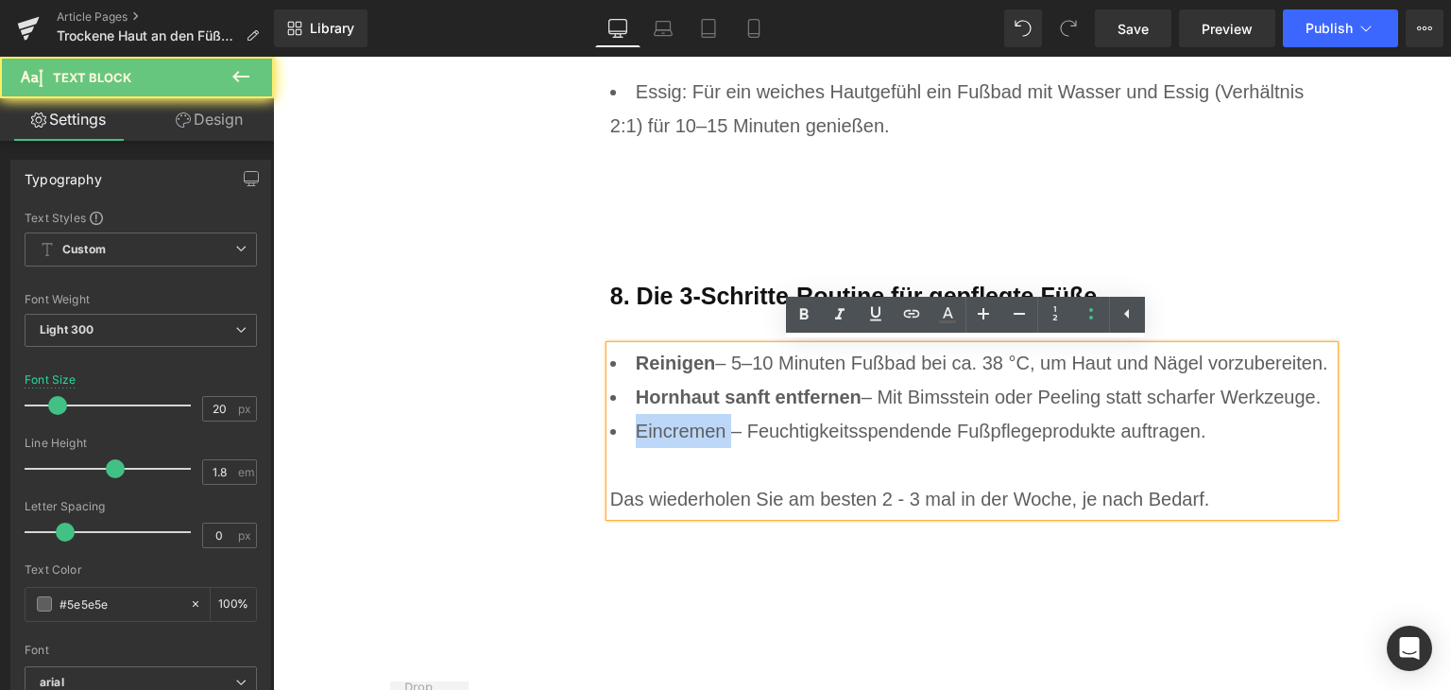
click at [677, 435] on li "Eincremen – Feuchtigkeitsspendende Fußpflegeprodukte auftragen. Das wiederholen…" at bounding box center [972, 465] width 725 height 102
click at [807, 326] on link at bounding box center [804, 315] width 36 height 36
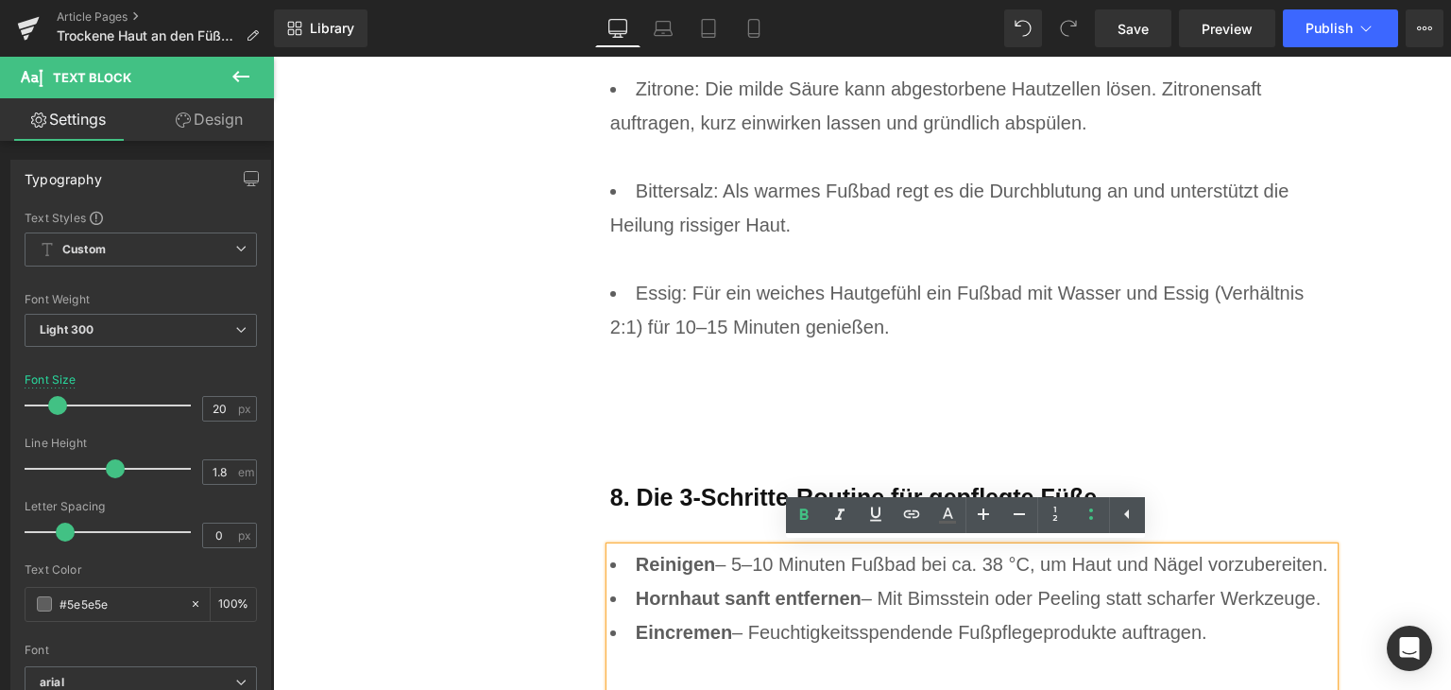
scroll to position [7444, 0]
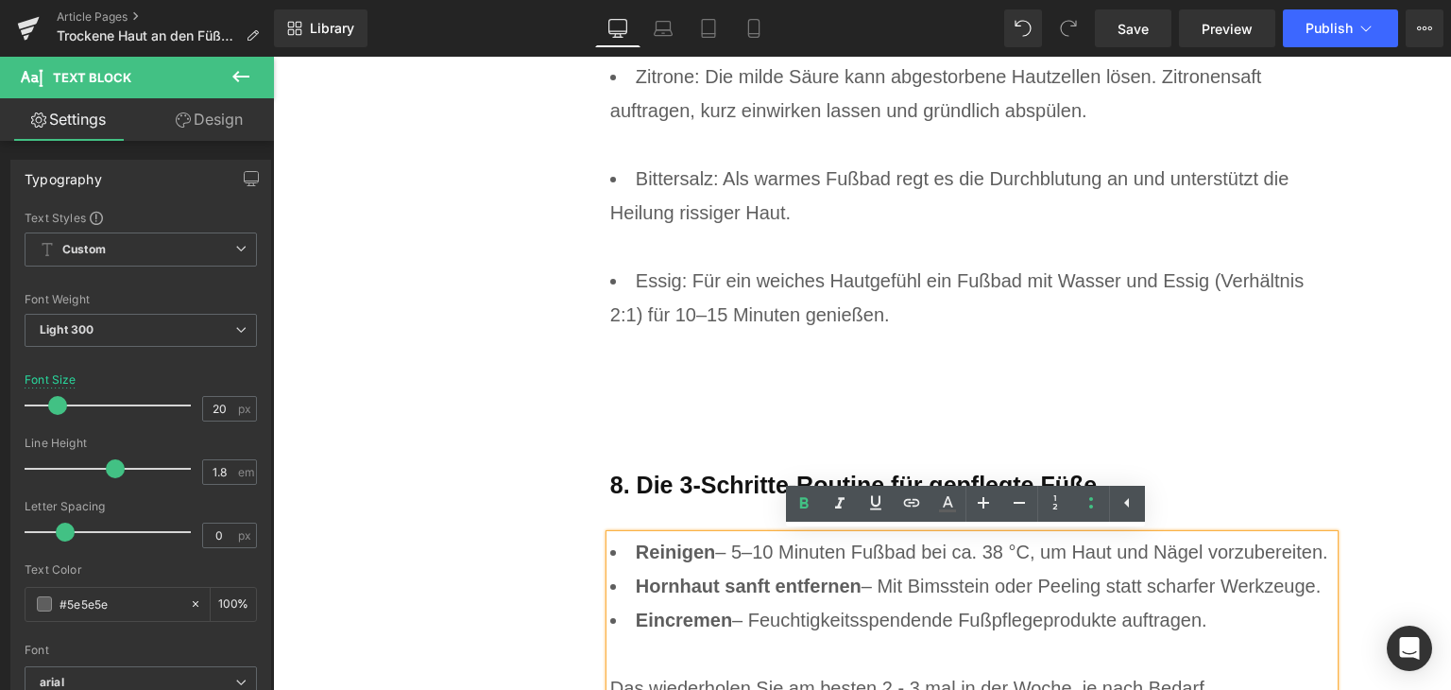
click at [724, 542] on li "Reinigen – 5–10 Minuten Fußbad bei ca. 38 °C, um Haut und Nägel vorzubereiten." at bounding box center [972, 552] width 725 height 34
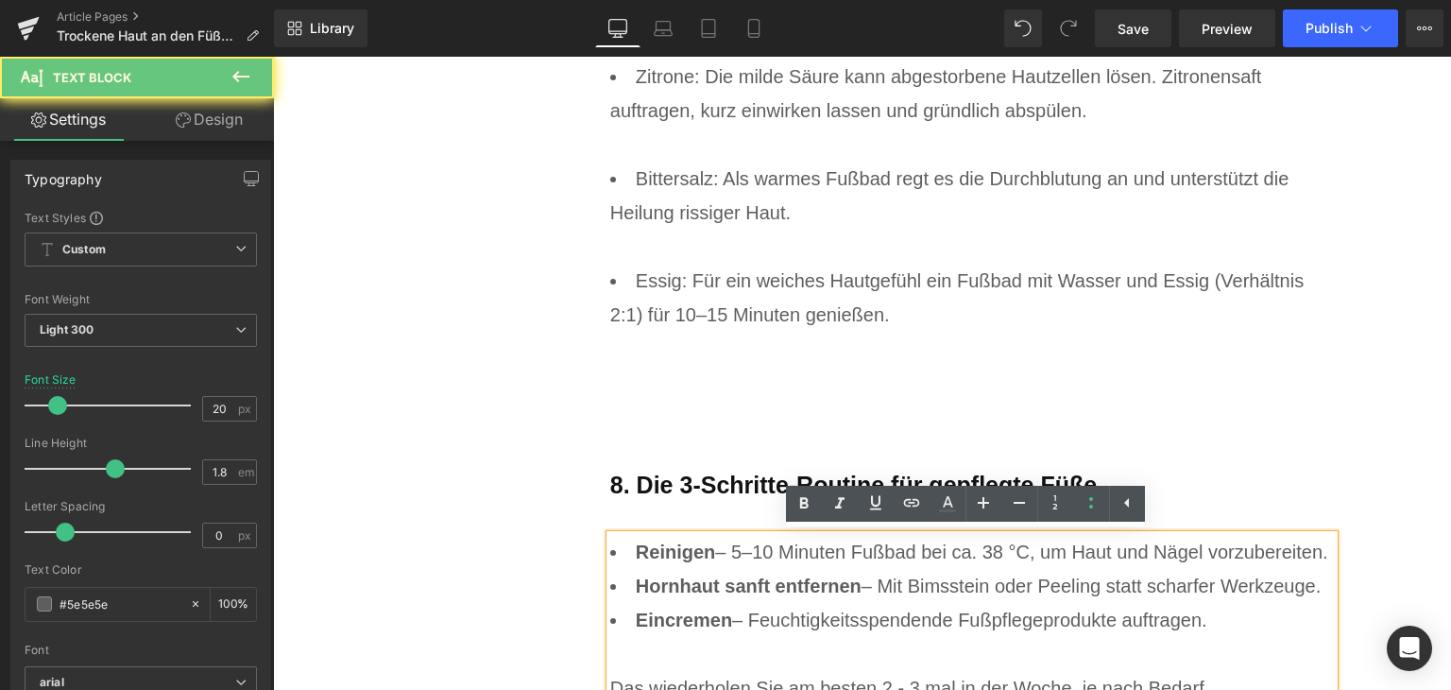
click at [732, 542] on li "Reinigen – 5–10 Minuten Fußbad bei ca. 38 °C, um Haut und Nägel vorzubereiten." at bounding box center [972, 552] width 725 height 34
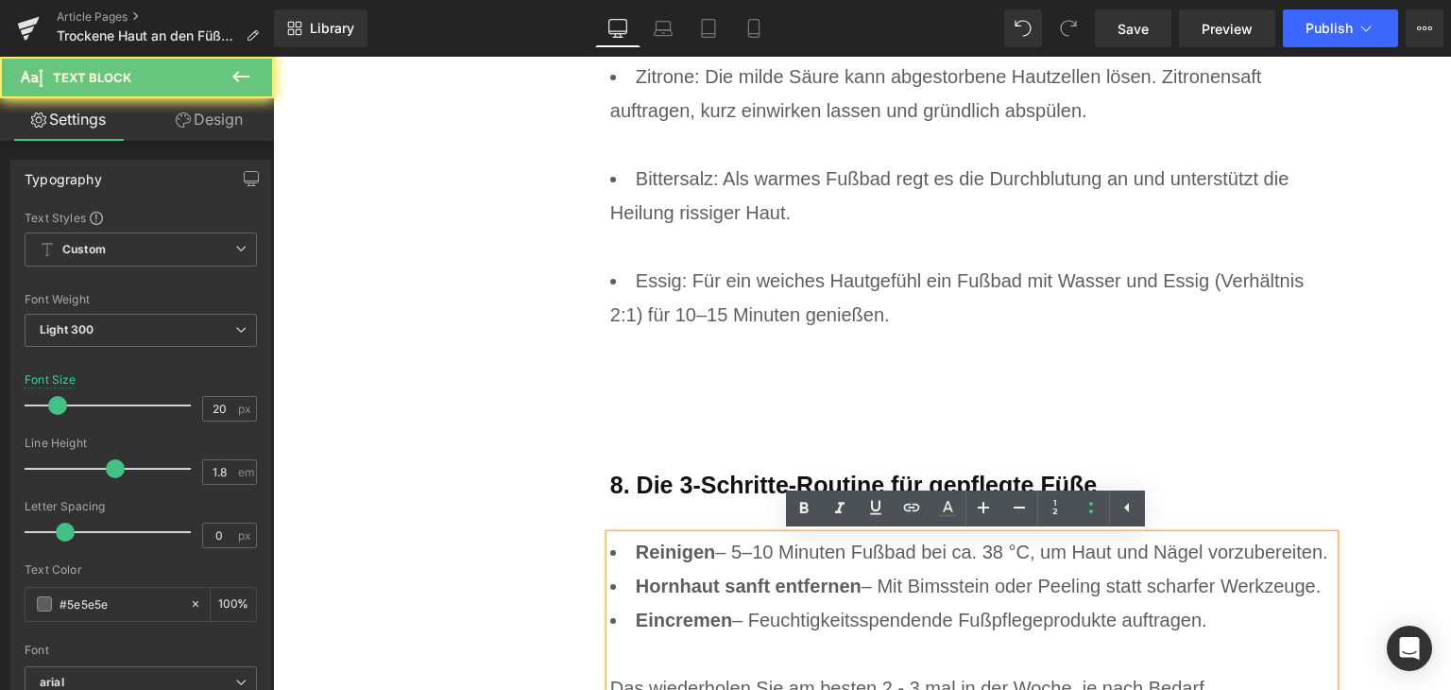
scroll to position [7255, 0]
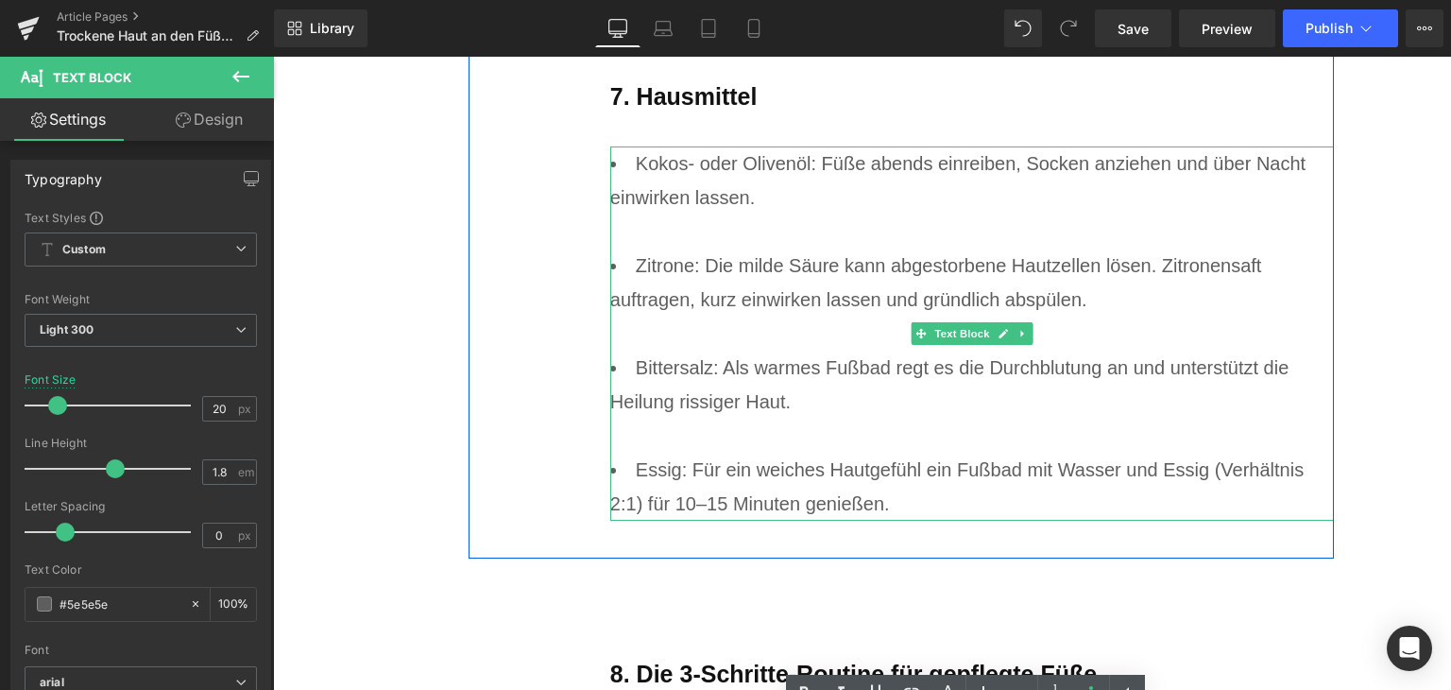
click at [678, 476] on li "Essig: Für ein weiches Hautgefühl ein Fußbad mit Wasser und Essig (Verhältnis 2…" at bounding box center [972, 487] width 725 height 68
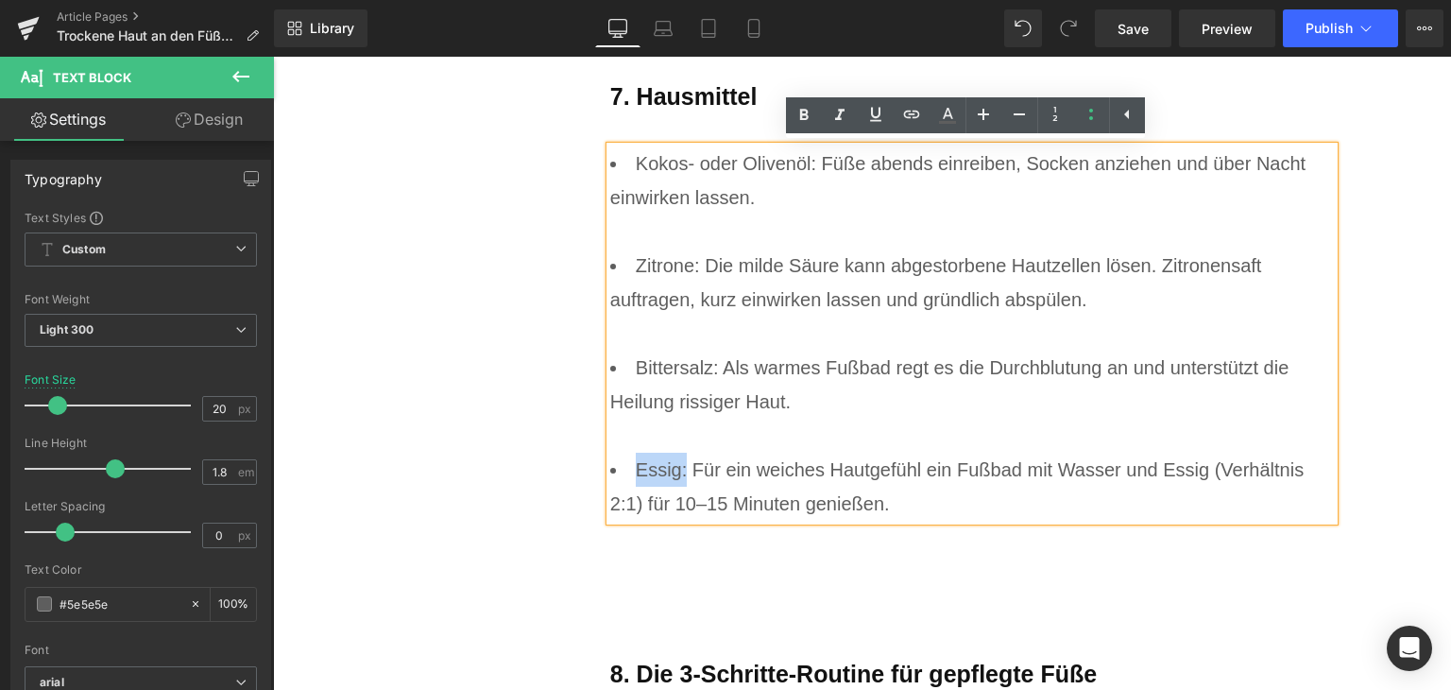
drag, startPoint x: 680, startPoint y: 473, endPoint x: 627, endPoint y: 470, distance: 54.0
click at [627, 470] on li "Essig: Für ein weiches Hautgefühl ein Fußbad mit Wasser und Essig (Verhältnis 2…" at bounding box center [972, 487] width 725 height 68
click at [796, 126] on icon at bounding box center [804, 115] width 23 height 23
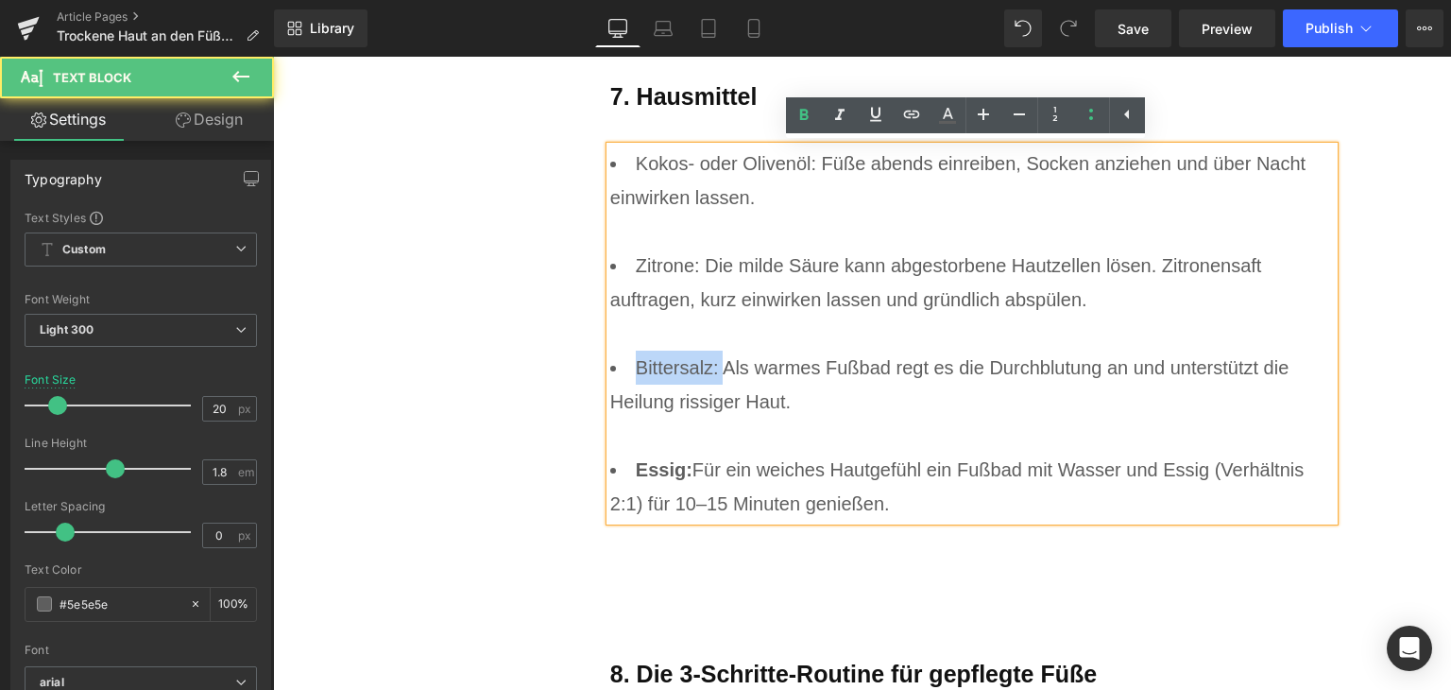
drag, startPoint x: 620, startPoint y: 362, endPoint x: 717, endPoint y: 365, distance: 97.4
click at [717, 365] on li "Bittersalz: Als warmes Fußbad regt es die Durchblutung an und unterstützt die H…" at bounding box center [972, 402] width 725 height 102
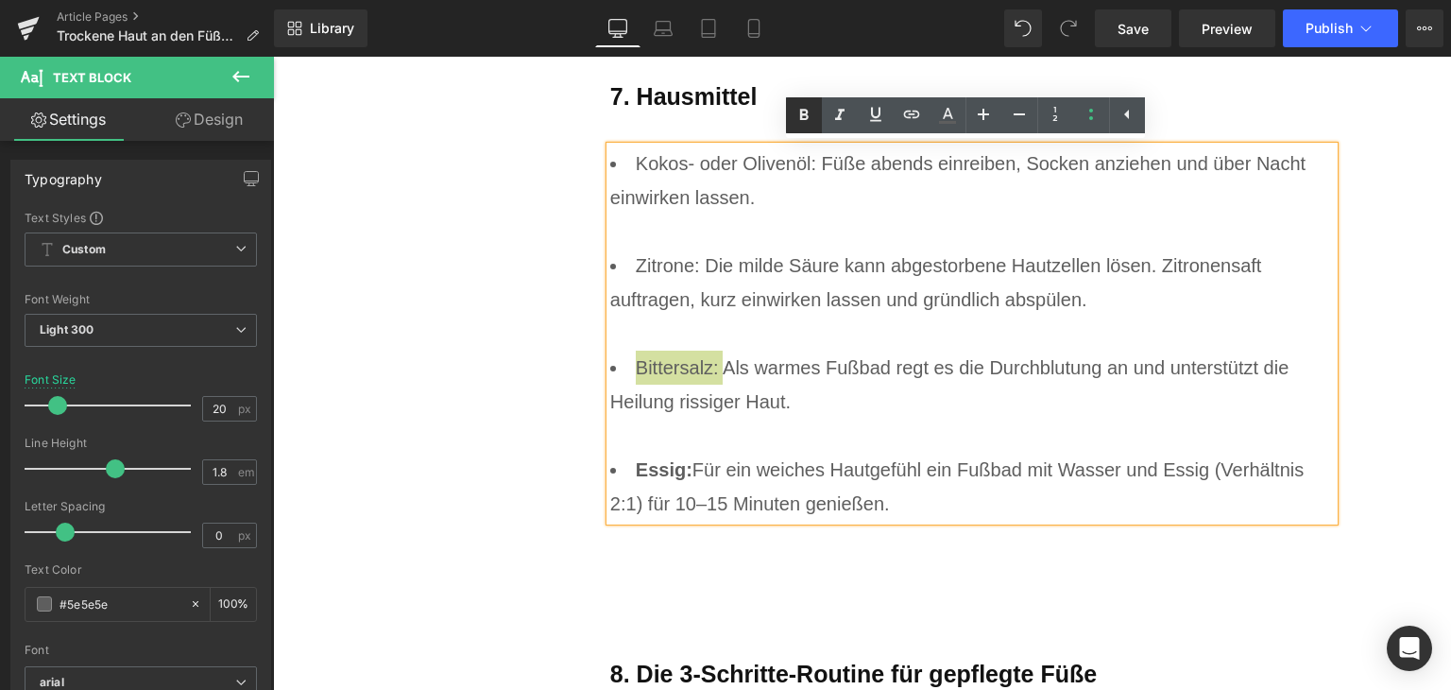
click at [803, 111] on icon at bounding box center [803, 114] width 9 height 11
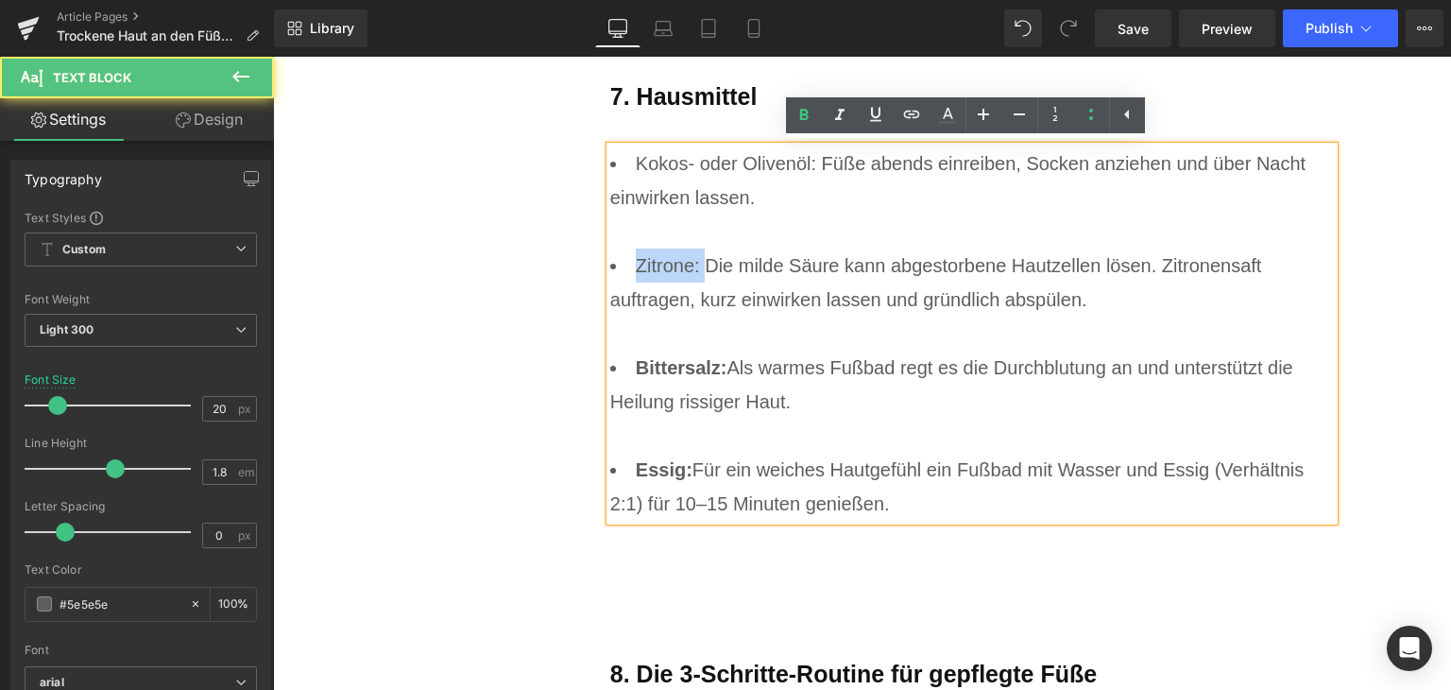
drag, startPoint x: 631, startPoint y: 262, endPoint x: 700, endPoint y: 268, distance: 69.3
click at [700, 268] on li "Zitrone: Die milde Säure kann abgestorbene Hautzellen lösen. Zitronensaft auftr…" at bounding box center [972, 300] width 725 height 102
click at [791, 114] on link at bounding box center [804, 115] width 36 height 36
drag, startPoint x: 627, startPoint y: 156, endPoint x: 813, endPoint y: 170, distance: 186.7
click at [813, 170] on li "Kokos- oder Olivenöl: Füße abends einreiben, Socken anziehen und über Nacht ein…" at bounding box center [972, 197] width 725 height 102
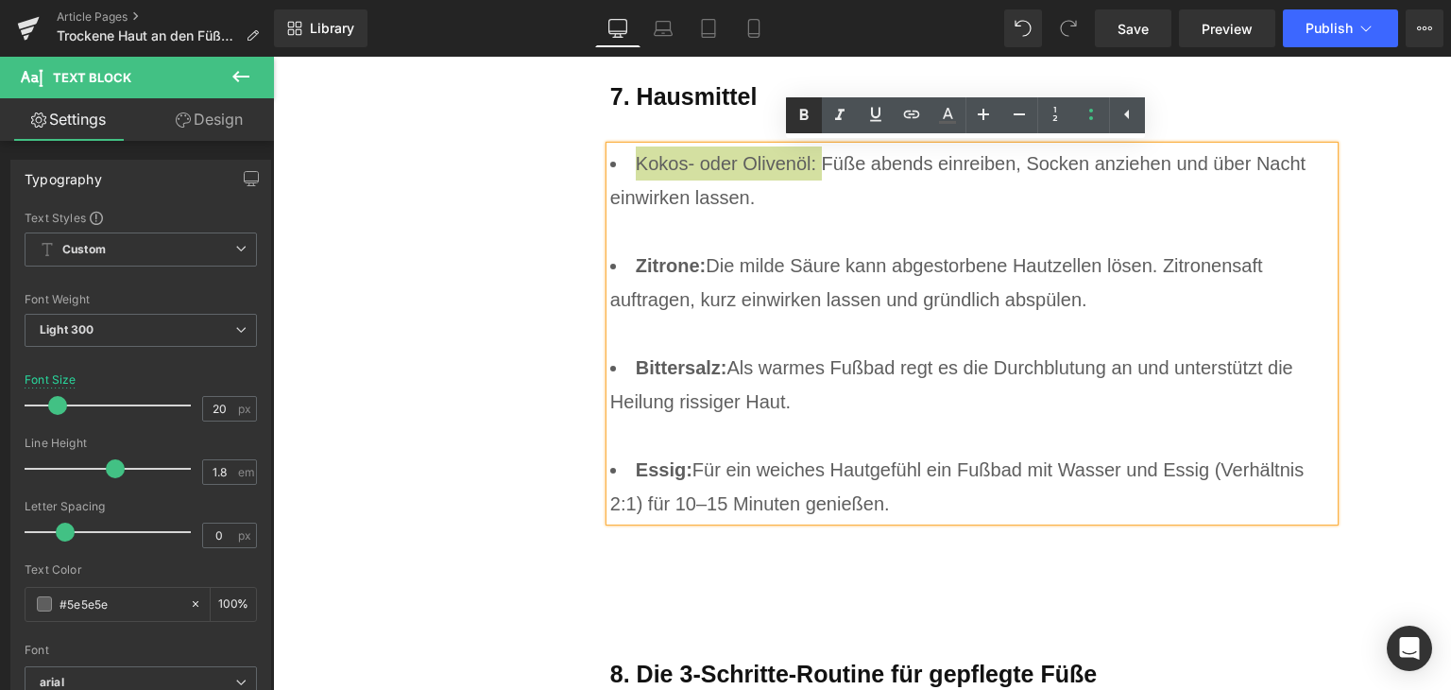
click at [790, 126] on link at bounding box center [804, 115] width 36 height 36
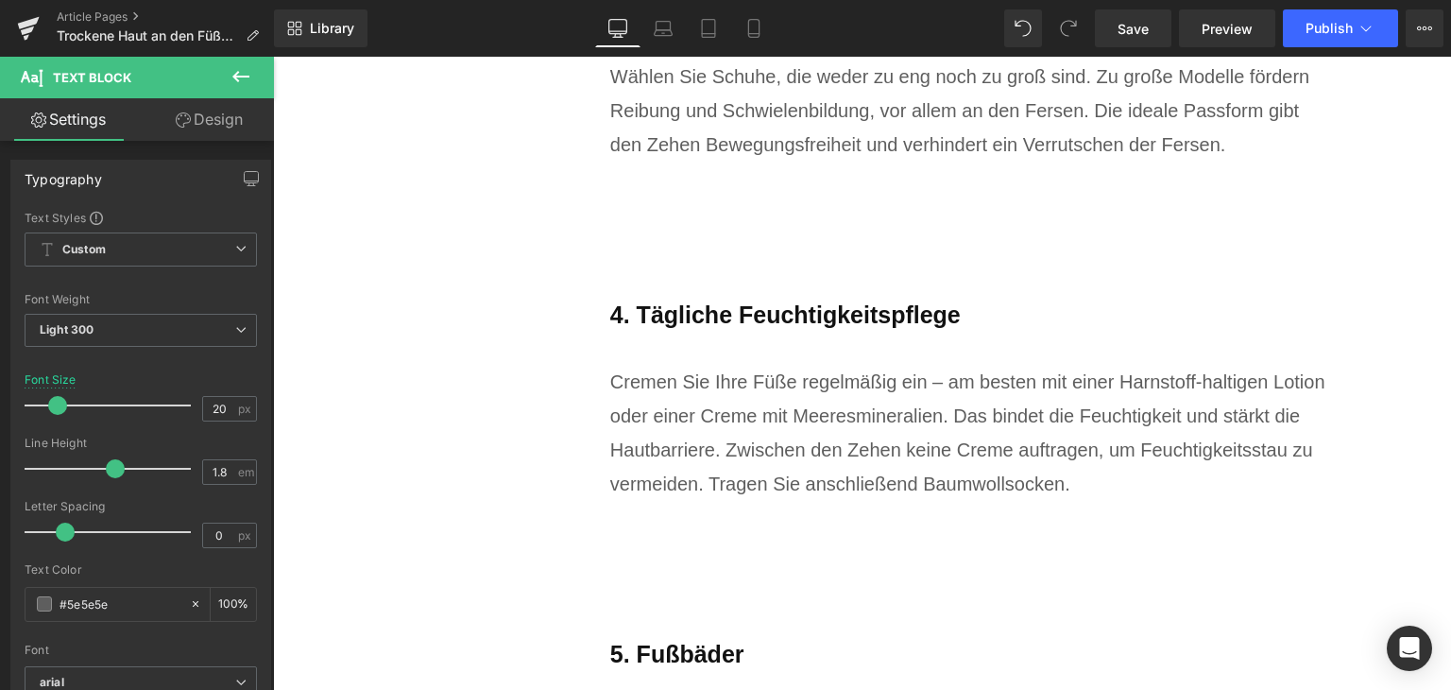
scroll to position [6310, 0]
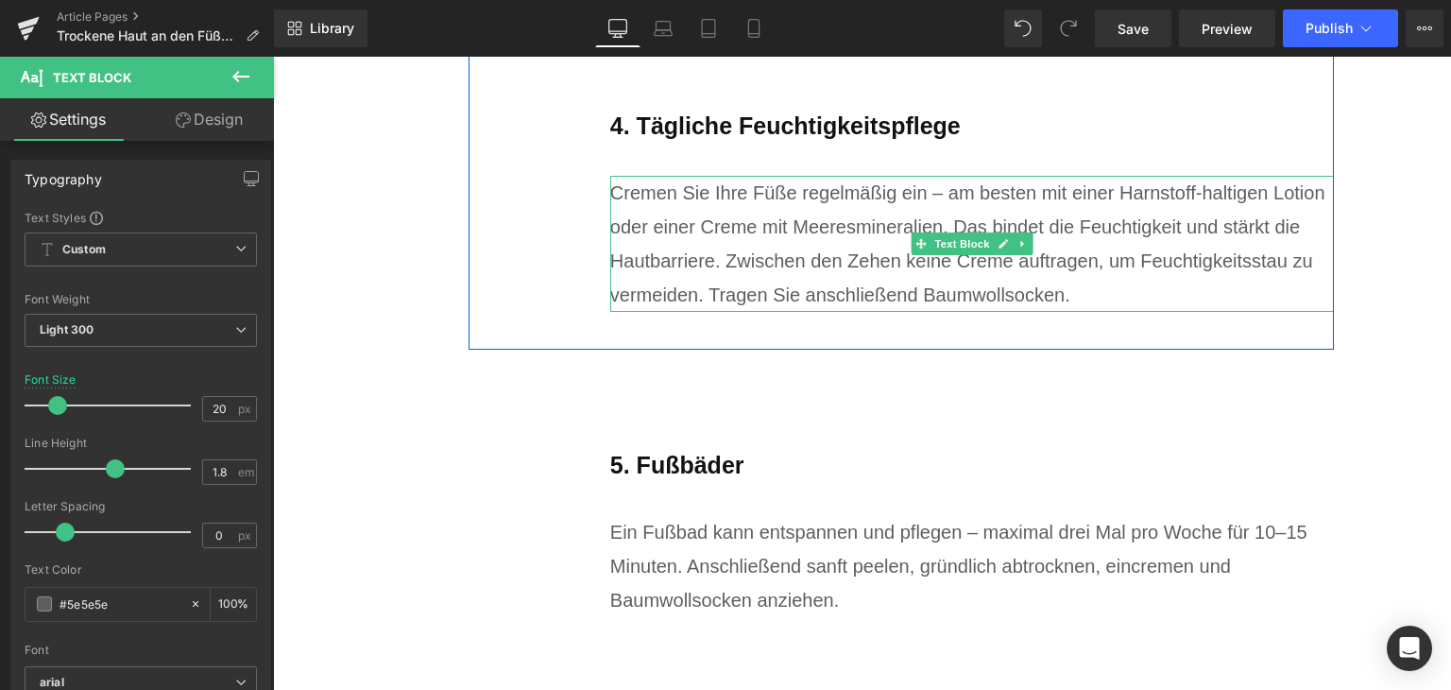
click at [850, 233] on div "Cremen Sie Ihre Füße regelmäßig ein – am besten mit einer Harnstoff-haltigen Lo…" at bounding box center [972, 244] width 725 height 136
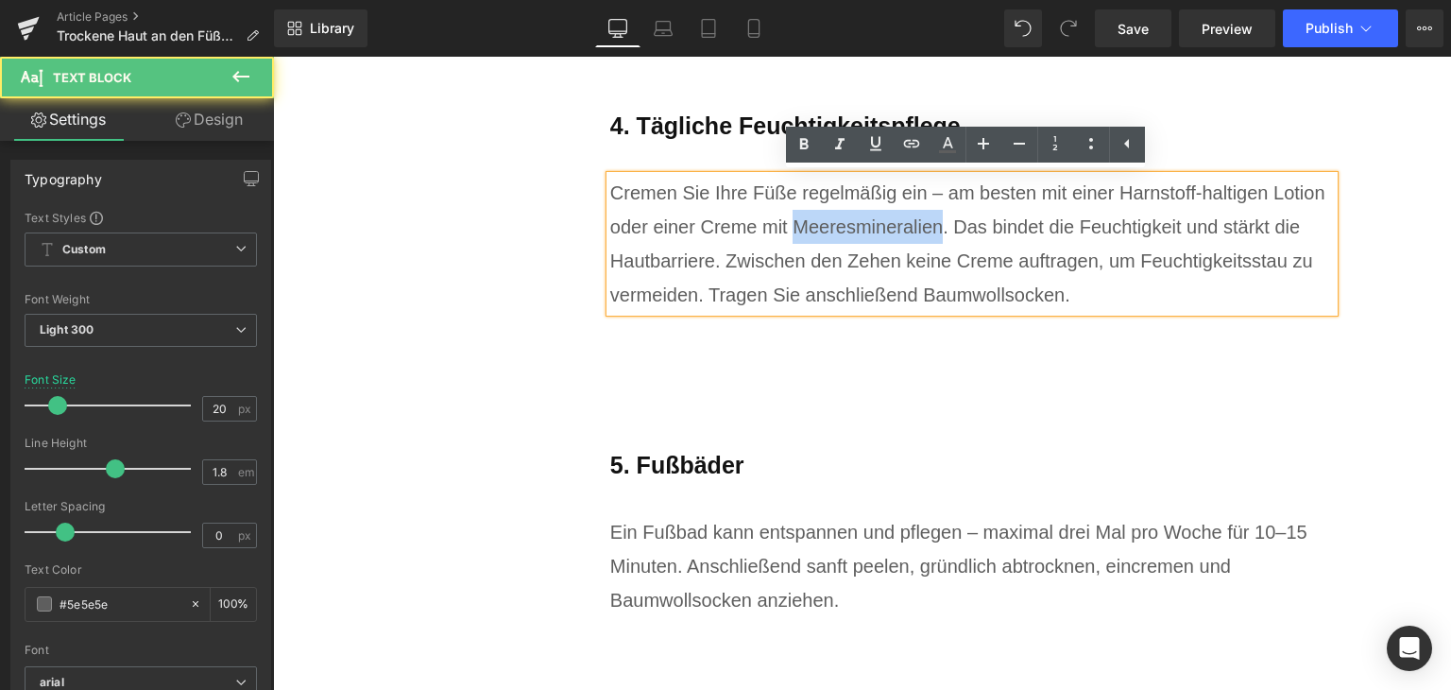
click at [850, 233] on div "Cremen Sie Ihre Füße regelmäßig ein – am besten mit einer Harnstoff-haltigen Lo…" at bounding box center [972, 244] width 725 height 136
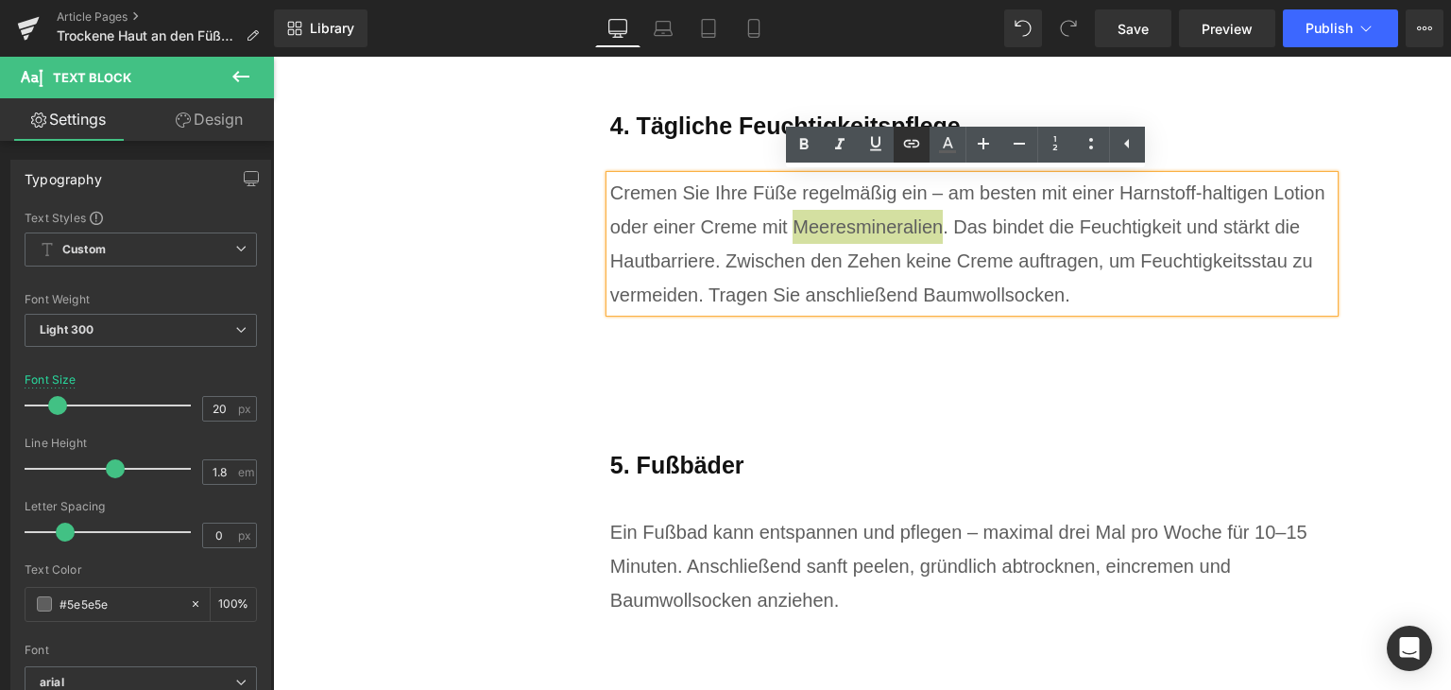
click at [902, 152] on icon at bounding box center [912, 143] width 23 height 23
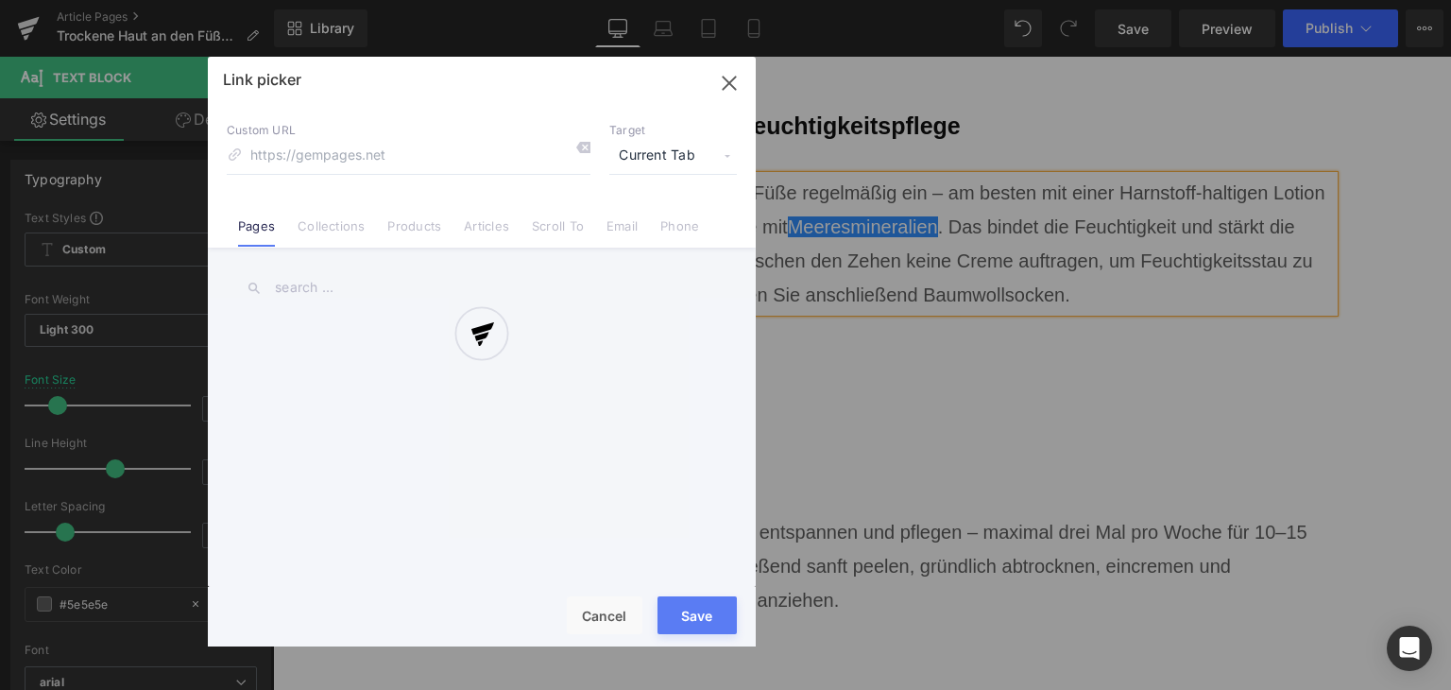
click at [1117, 0] on div "Text Color Highlight Color #333333 Edit or remove link: Edit - Unlink - Cancel …" at bounding box center [725, 0] width 1451 height 0
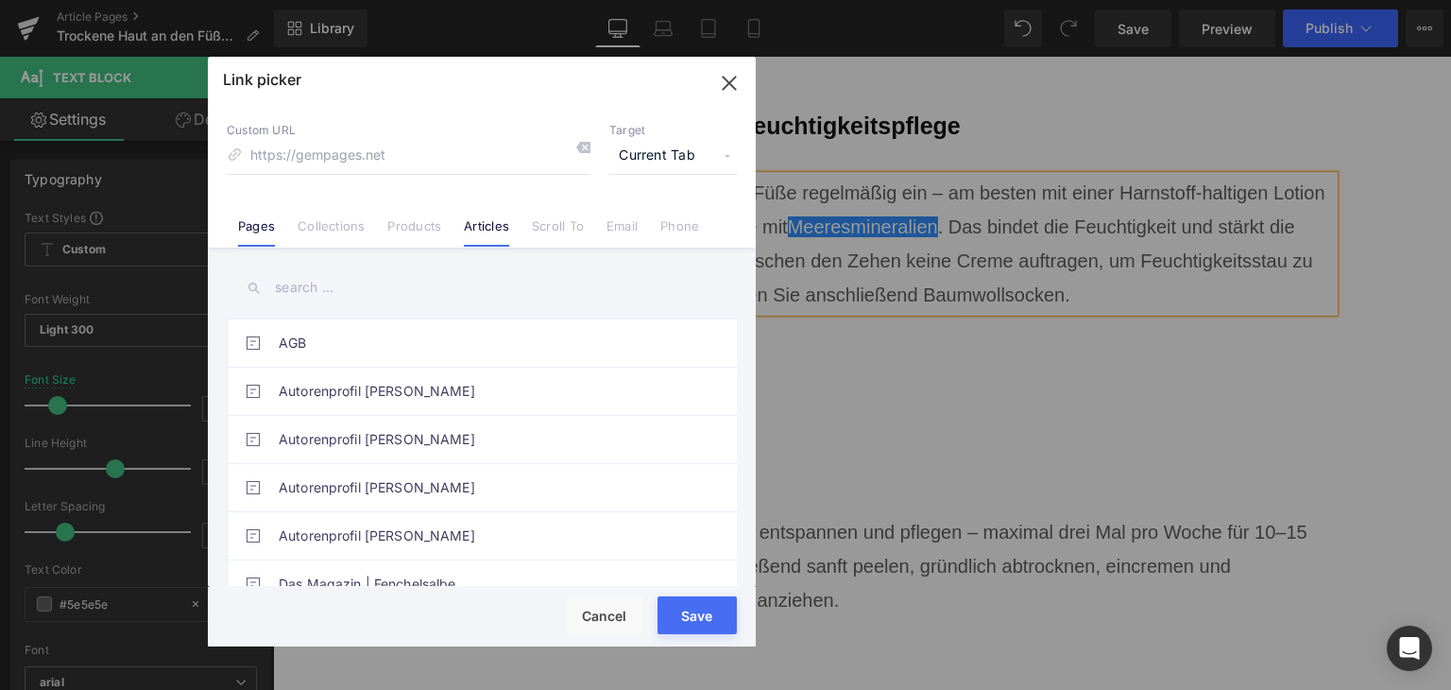
click at [488, 224] on link "Articles" at bounding box center [486, 232] width 45 height 28
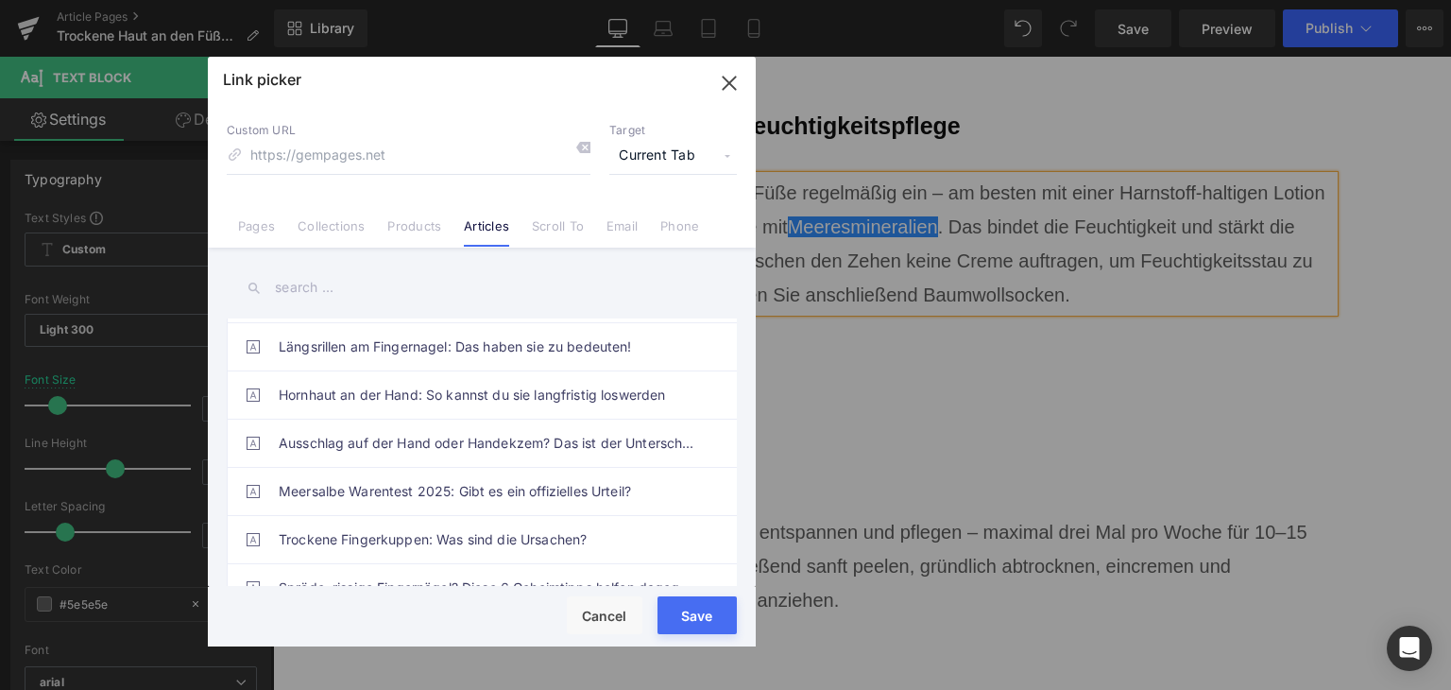
scroll to position [268, 0]
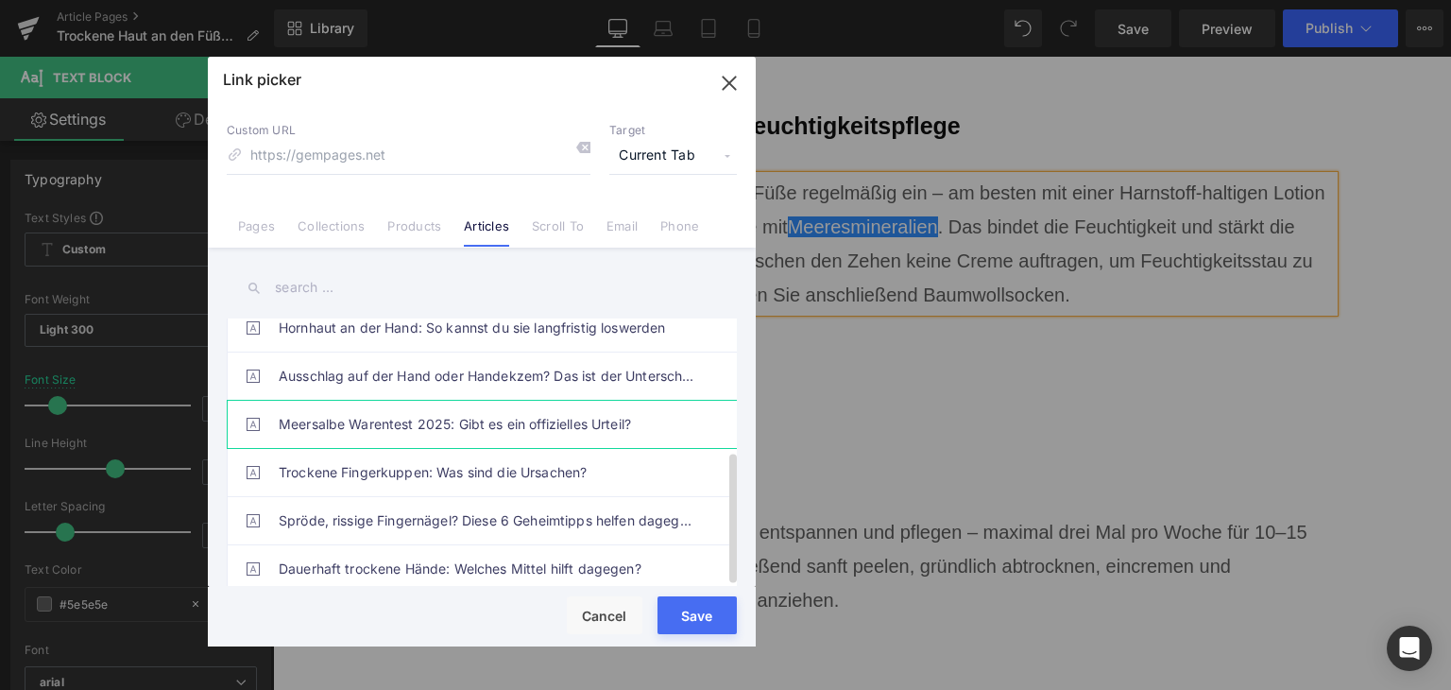
click at [493, 426] on link "Meersalbe Warentest 2025: Gibt es ein offizielles Urteil?" at bounding box center [487, 424] width 416 height 47
click at [677, 629] on button "Save" at bounding box center [697, 615] width 79 height 38
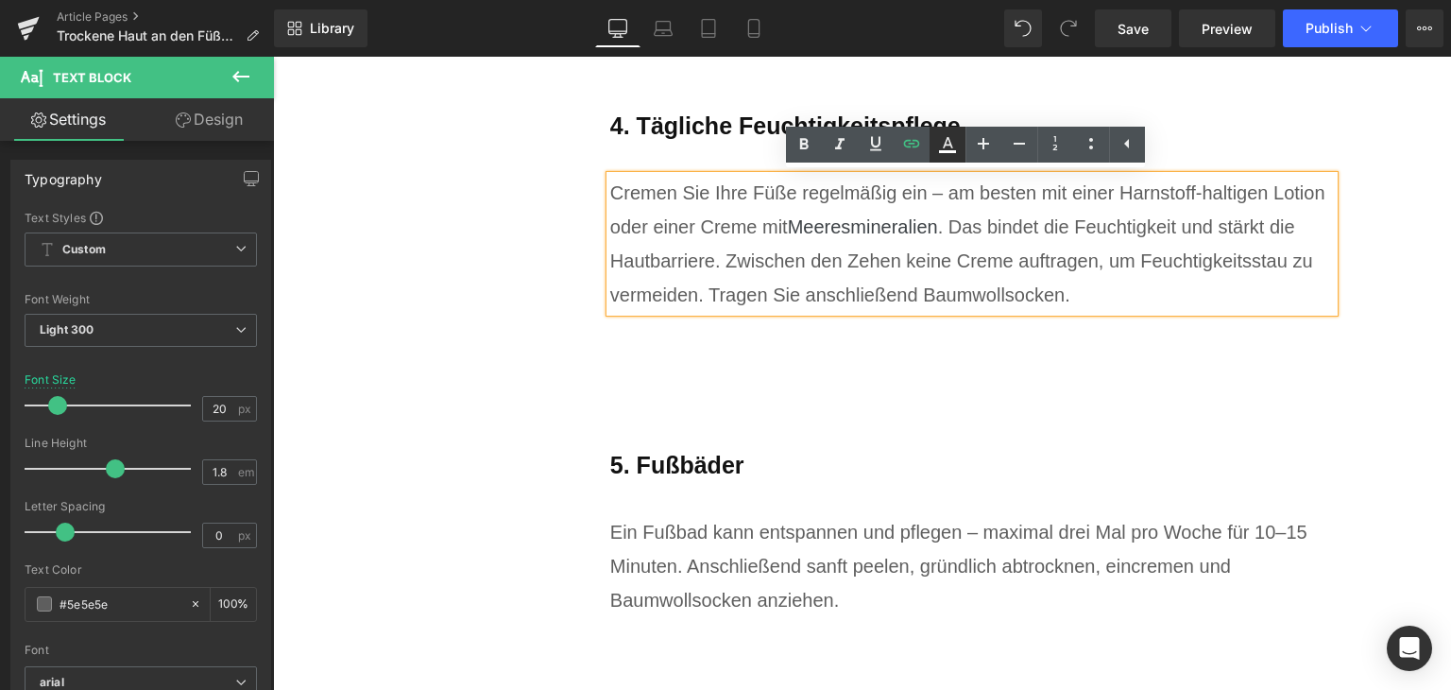
click at [949, 143] on icon at bounding box center [947, 144] width 23 height 23
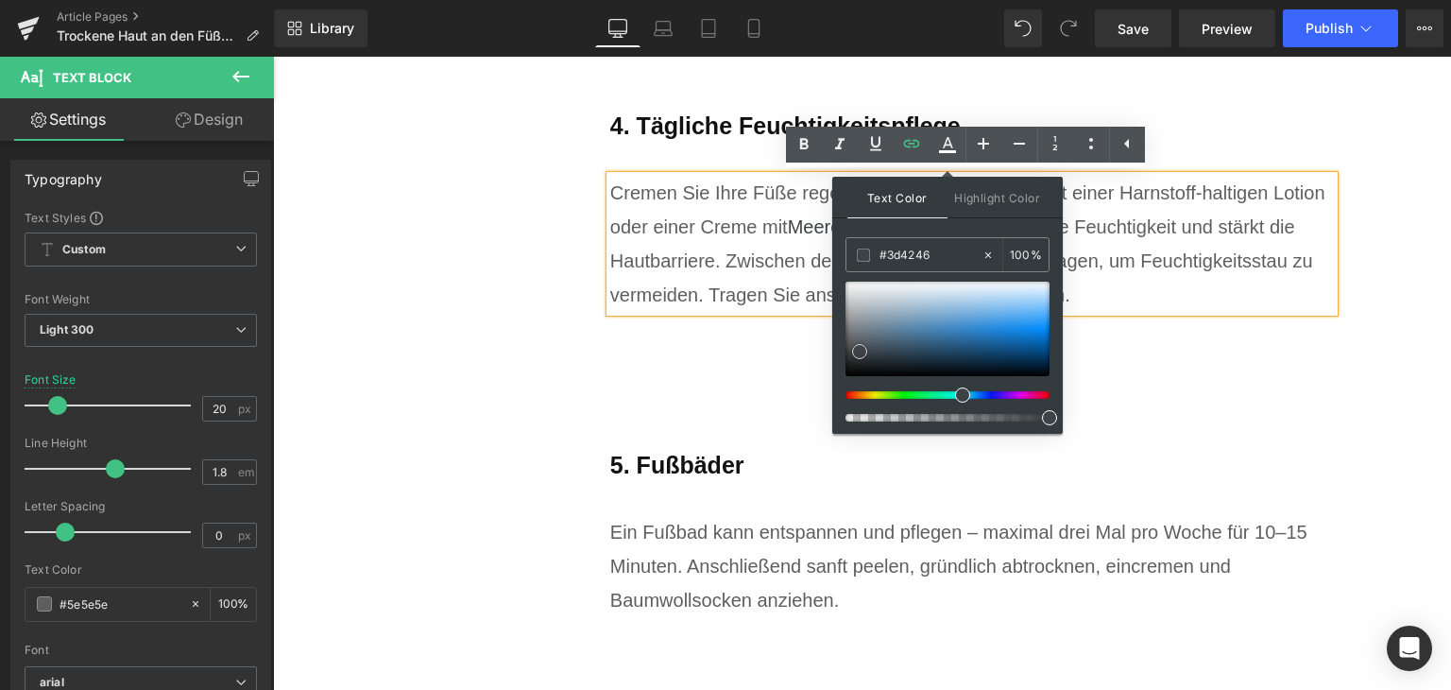
click at [915, 312] on div at bounding box center [948, 329] width 204 height 94
click at [903, 253] on input "#3d4246" at bounding box center [931, 255] width 102 height 21
click at [1042, 338] on span at bounding box center [1049, 340] width 15 height 15
click at [1118, 273] on div "Cremen Sie Ihre Füße regelmäßig ein – am besten mit einer Harnstoff-haltigen Lo…" at bounding box center [972, 244] width 725 height 136
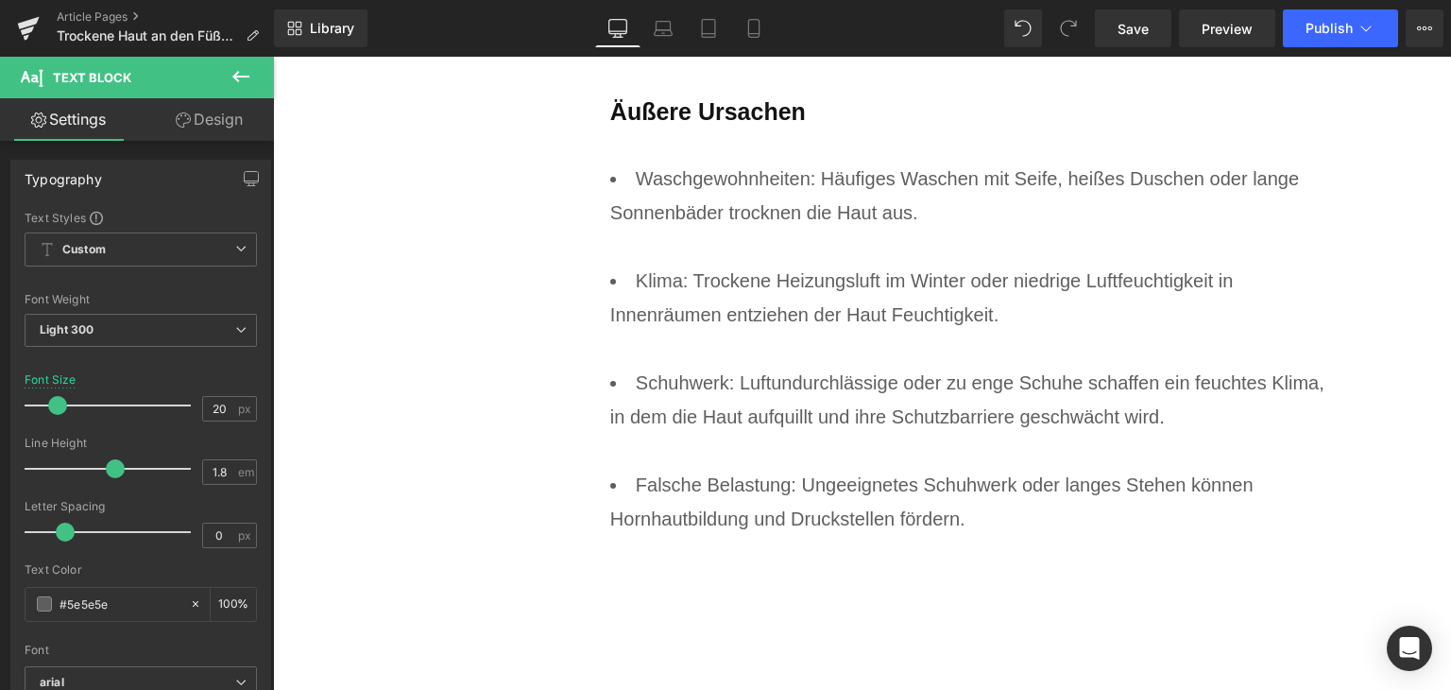
scroll to position [4420, 0]
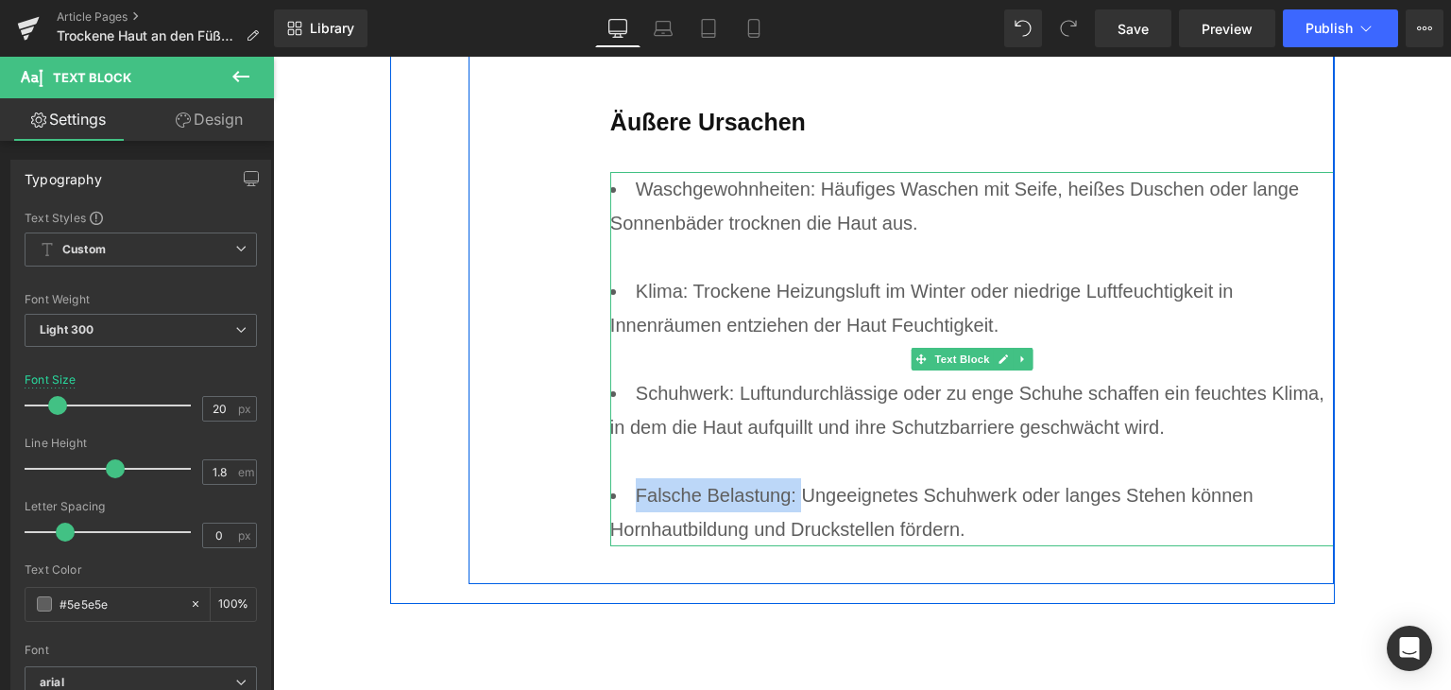
drag, startPoint x: 799, startPoint y: 498, endPoint x: 627, endPoint y: 496, distance: 172.0
click at [627, 496] on li "Falsche Belastung: Ungeeignetes Schuhwerk oder langes Stehen können Hornhautbil…" at bounding box center [972, 512] width 725 height 68
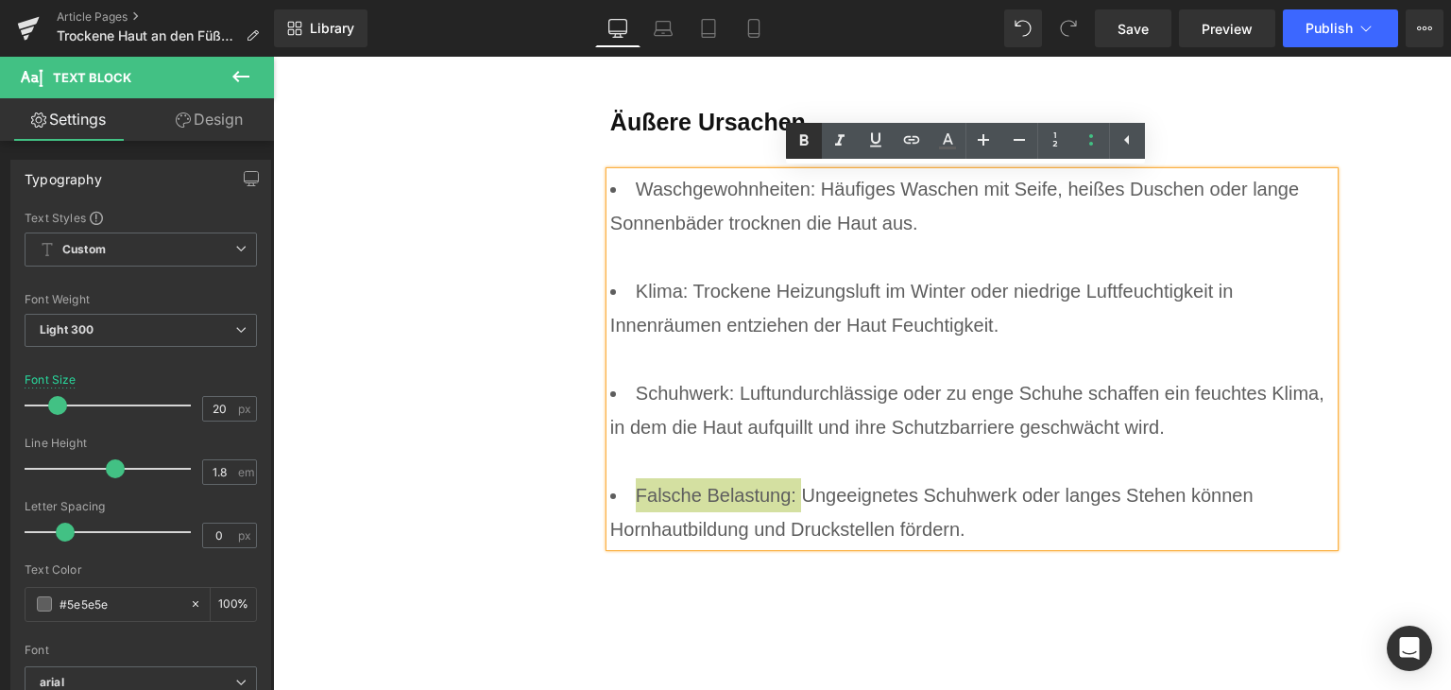
click at [804, 146] on icon at bounding box center [804, 140] width 23 height 23
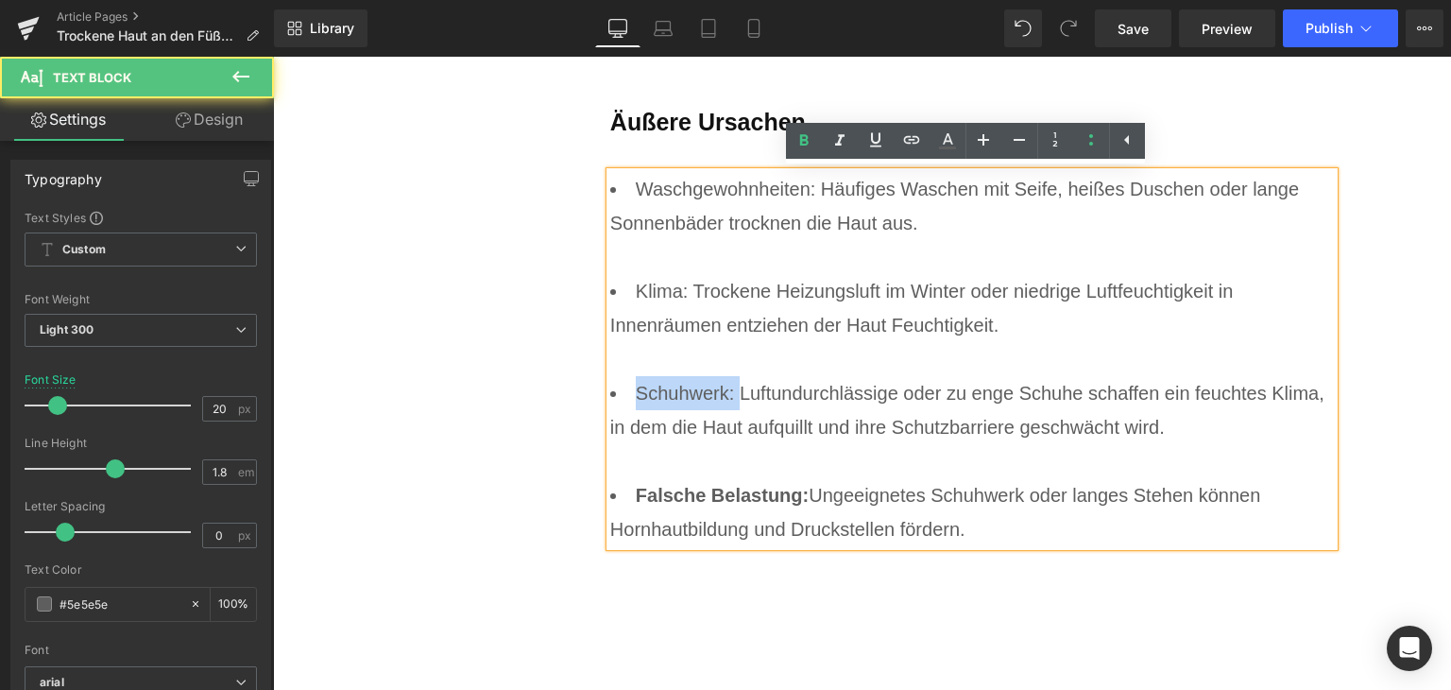
drag, startPoint x: 627, startPoint y: 390, endPoint x: 735, endPoint y: 387, distance: 108.7
click at [735, 387] on li "Schuhwerk: Luftundurchlässige oder zu enge Schuhe schaffen ein feuchtes Klima, …" at bounding box center [972, 427] width 725 height 102
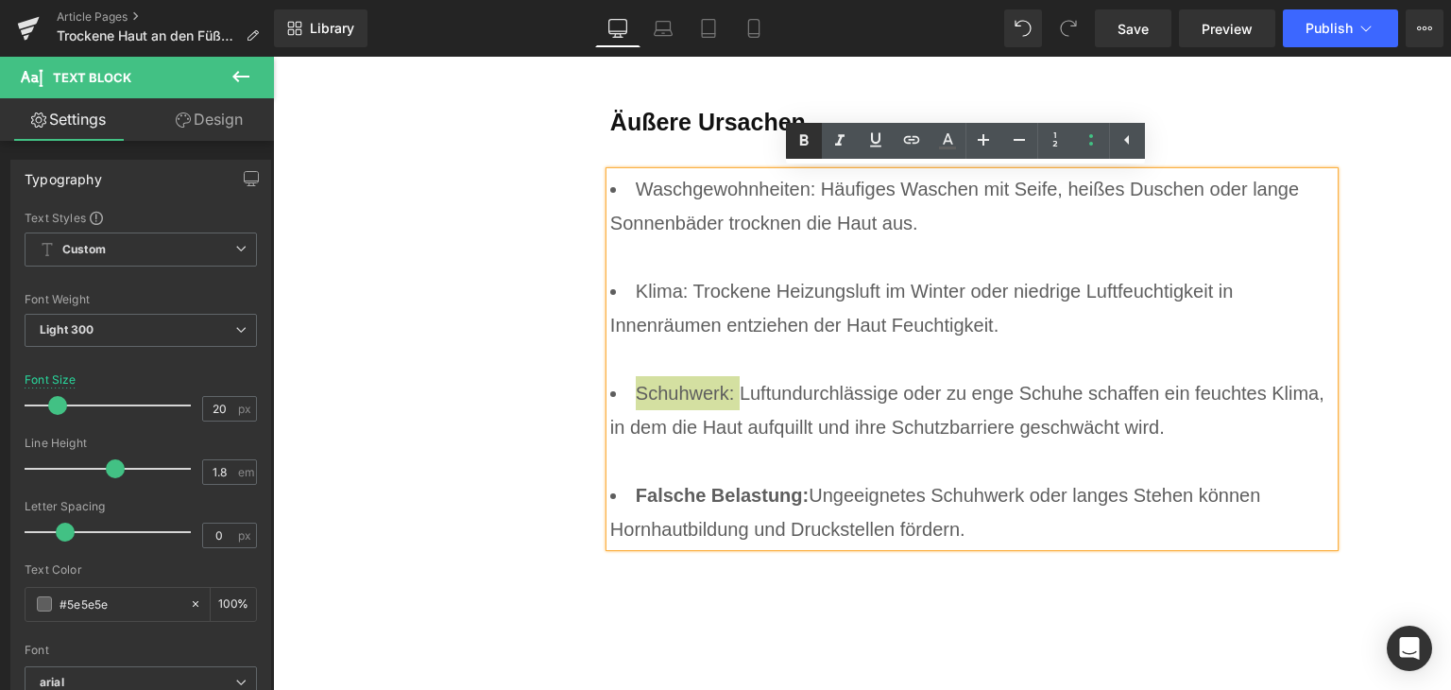
click at [788, 147] on link at bounding box center [804, 141] width 36 height 36
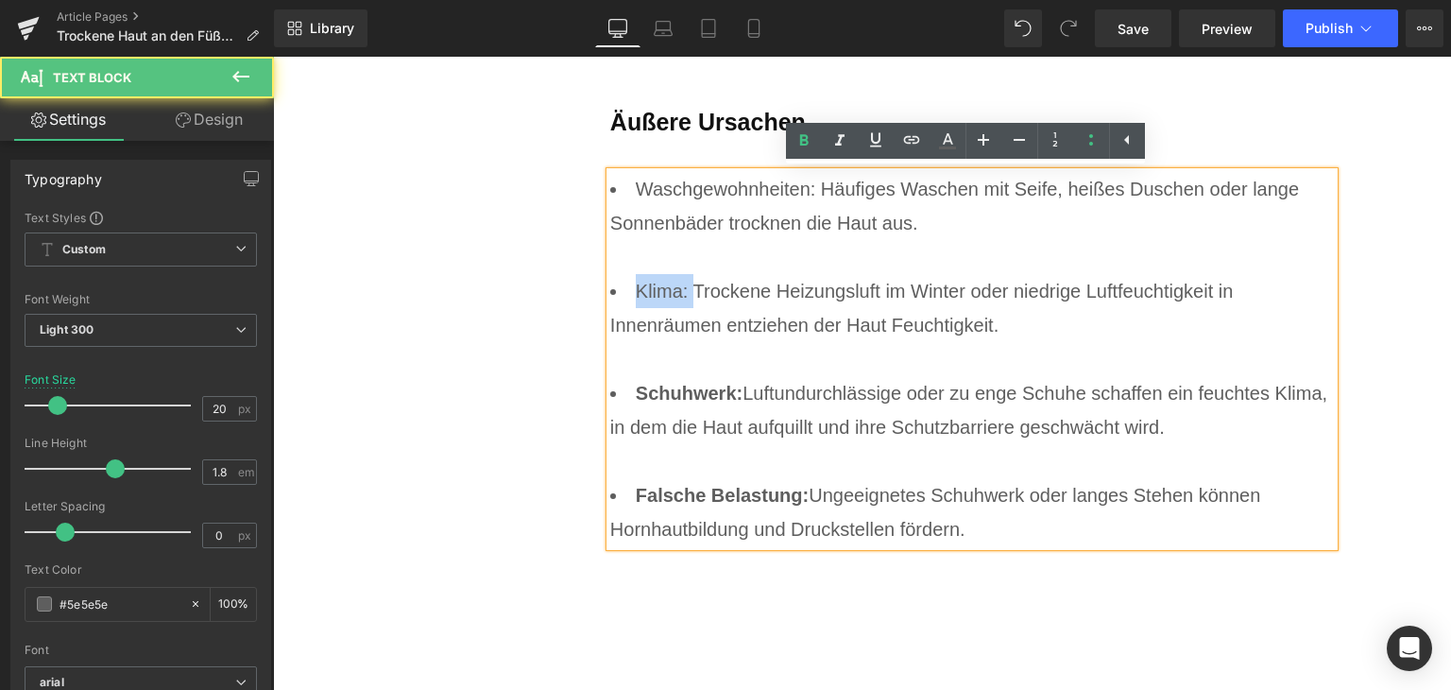
drag, startPoint x: 627, startPoint y: 284, endPoint x: 692, endPoint y: 284, distance: 65.2
click at [692, 284] on li "Klima: Trockene Heizungsluft im Winter oder niedrige Luftfeuchtigkeit in Innenr…" at bounding box center [972, 325] width 725 height 102
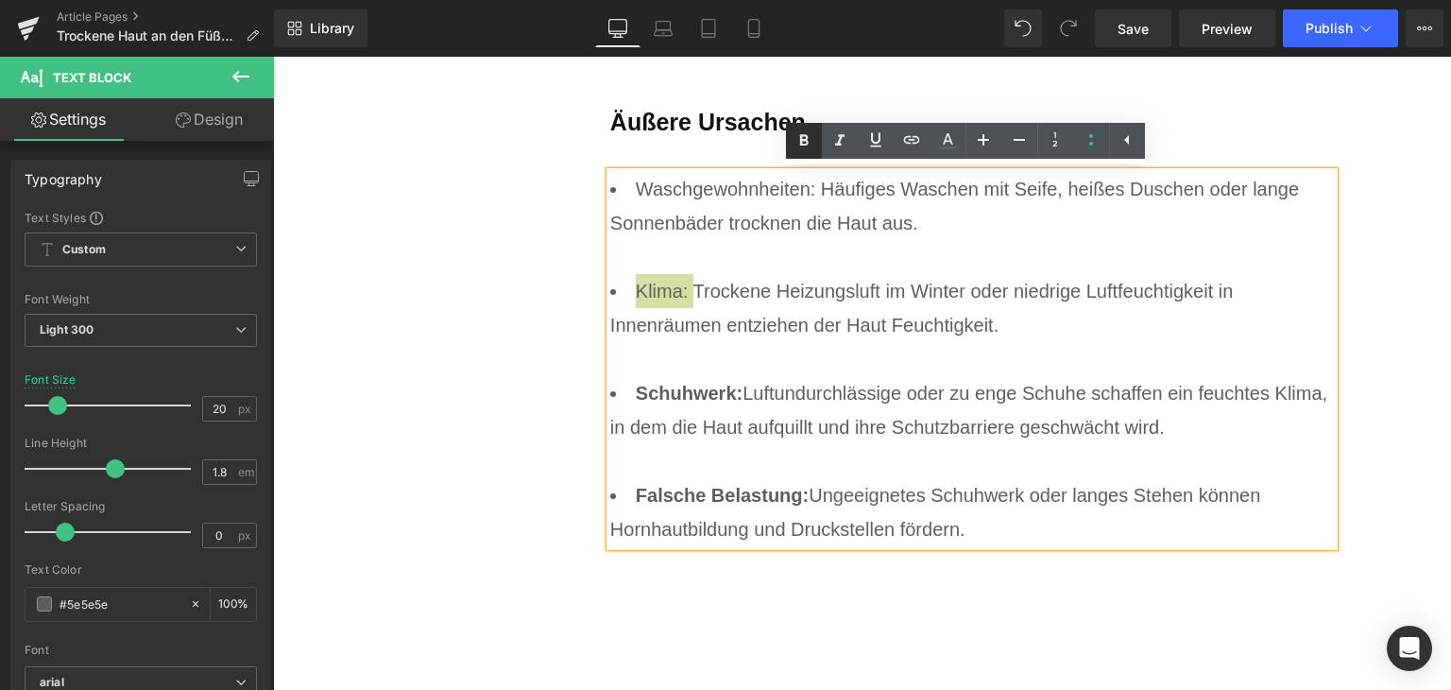
click at [812, 146] on icon at bounding box center [804, 140] width 23 height 23
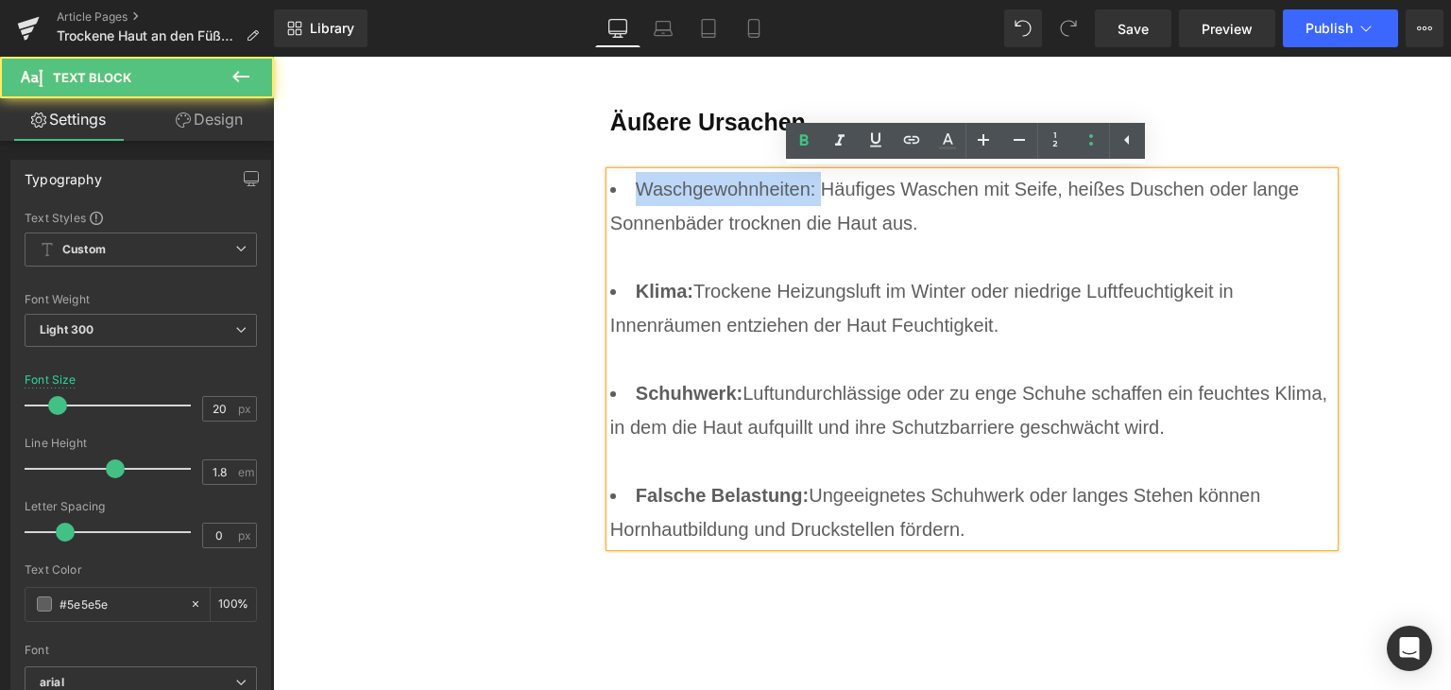
drag, startPoint x: 625, startPoint y: 184, endPoint x: 815, endPoint y: 201, distance: 190.7
click at [815, 201] on li "Waschgewohnheiten: Häufiges Waschen mit Seife, heißes Duschen oder lange Sonnen…" at bounding box center [972, 223] width 725 height 102
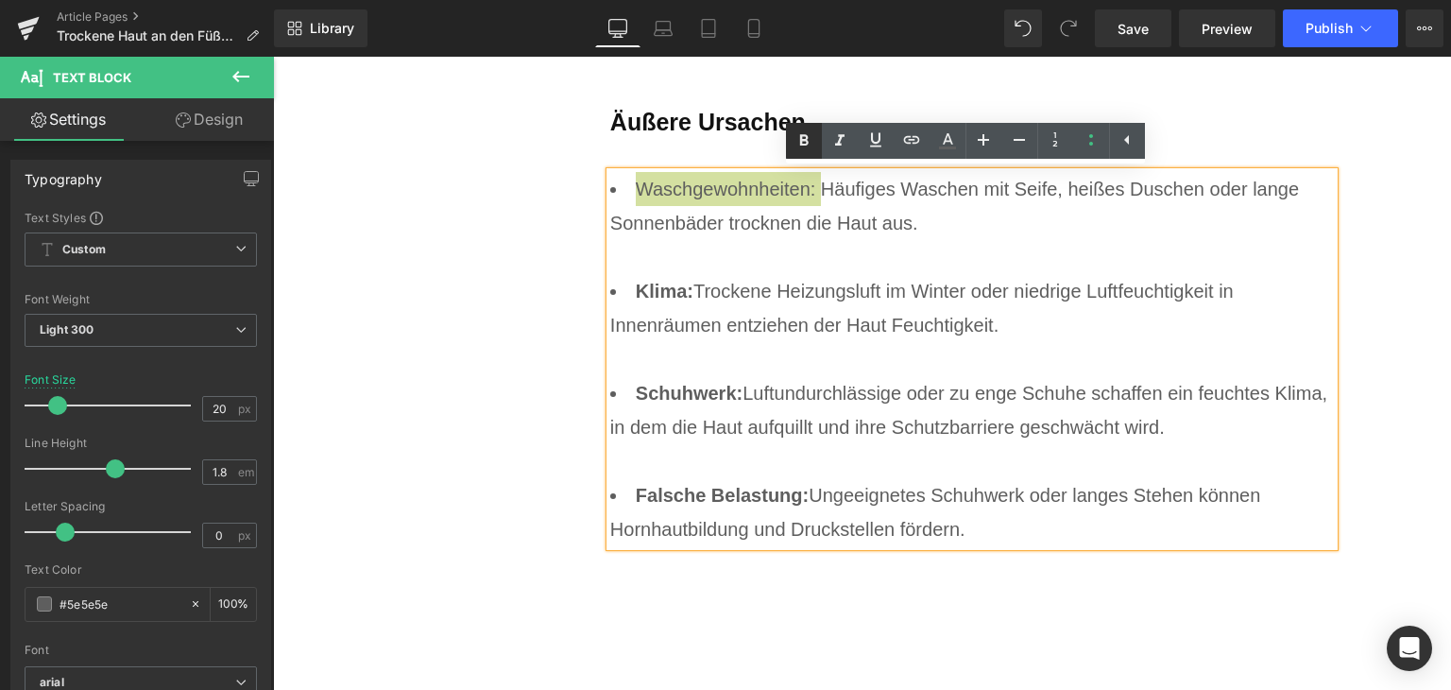
click at [798, 146] on icon at bounding box center [804, 140] width 23 height 23
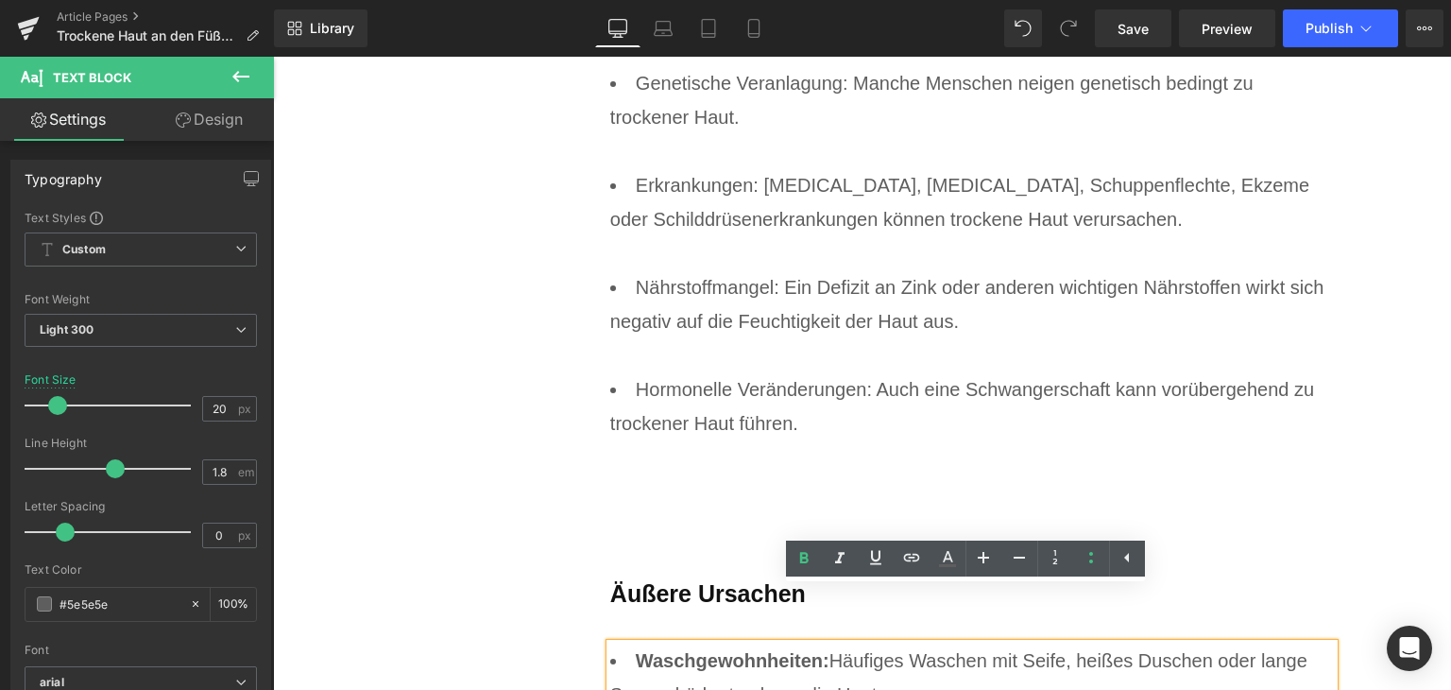
scroll to position [3947, 0]
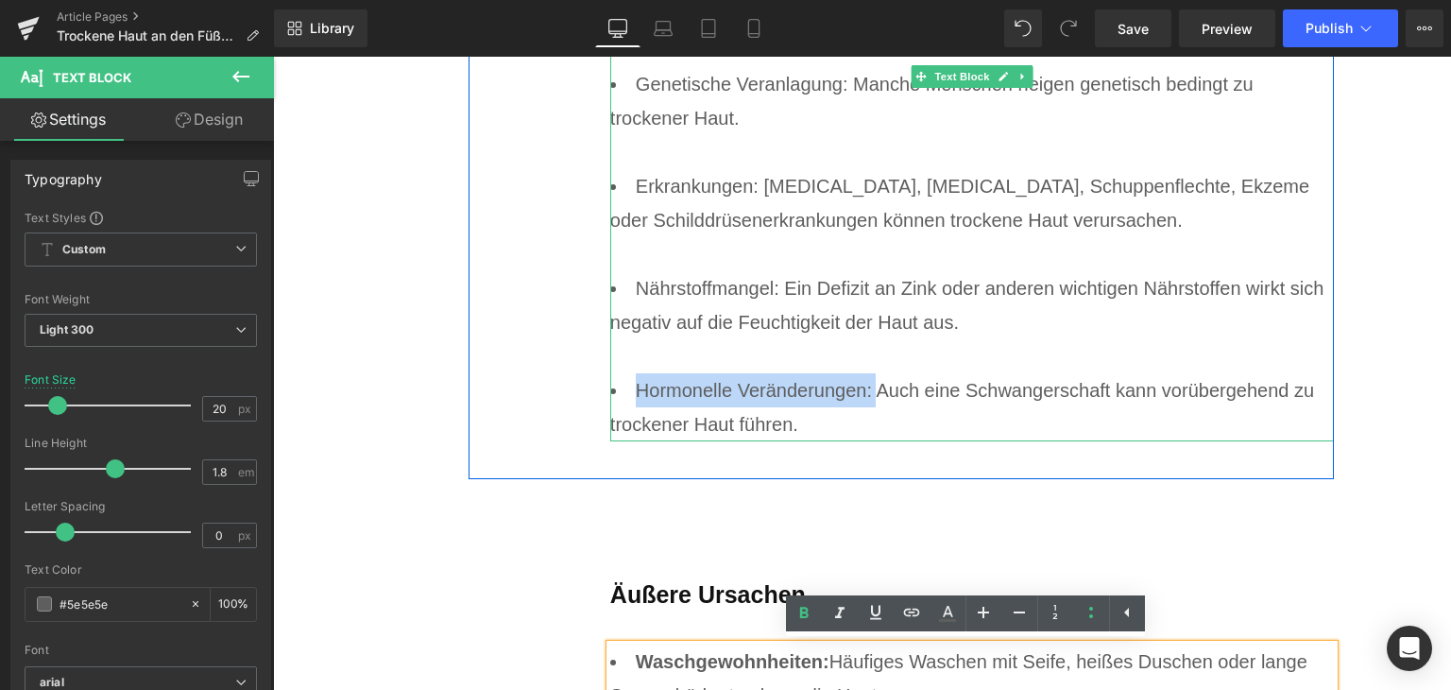
drag, startPoint x: 871, startPoint y: 393, endPoint x: 627, endPoint y: 393, distance: 243.8
click at [627, 393] on li "Hormonelle Veränderungen: Auch eine Schwangerschaft kann vorübergehend zu trock…" at bounding box center [972, 407] width 725 height 68
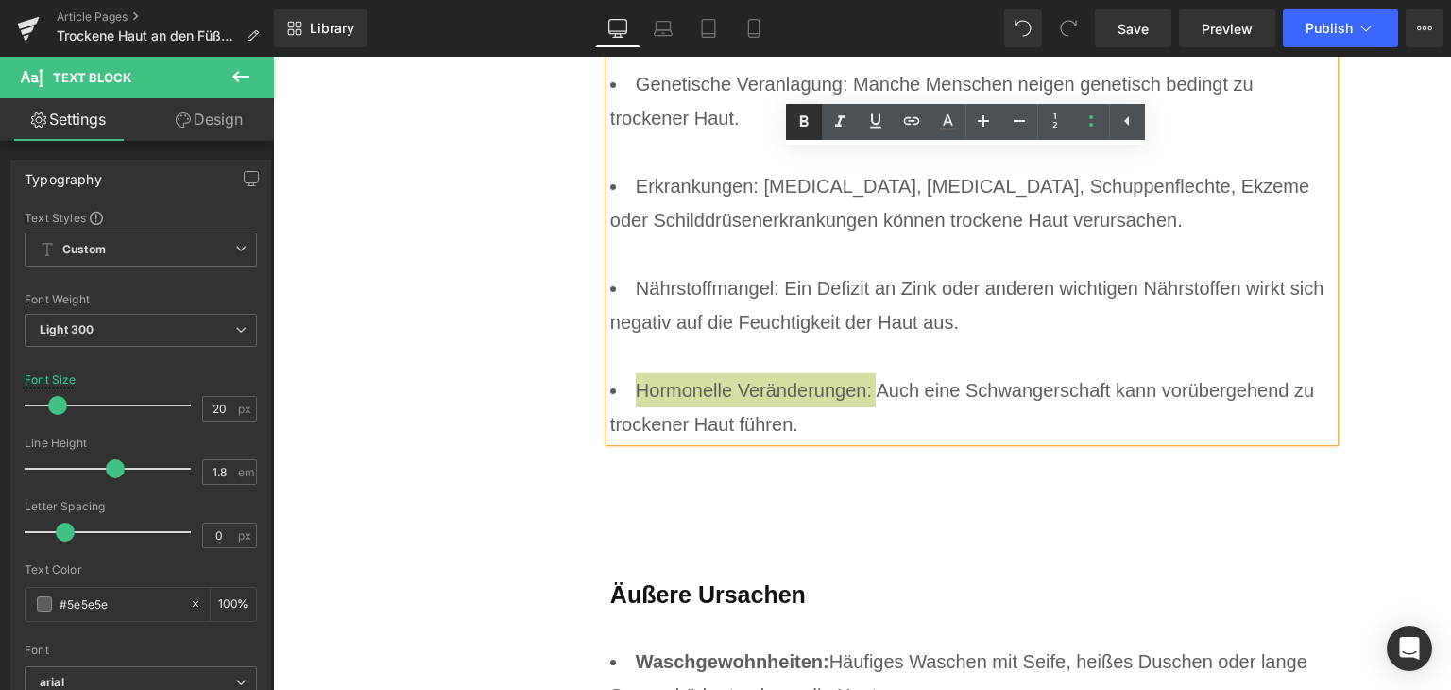
click at [808, 128] on icon at bounding box center [804, 122] width 23 height 23
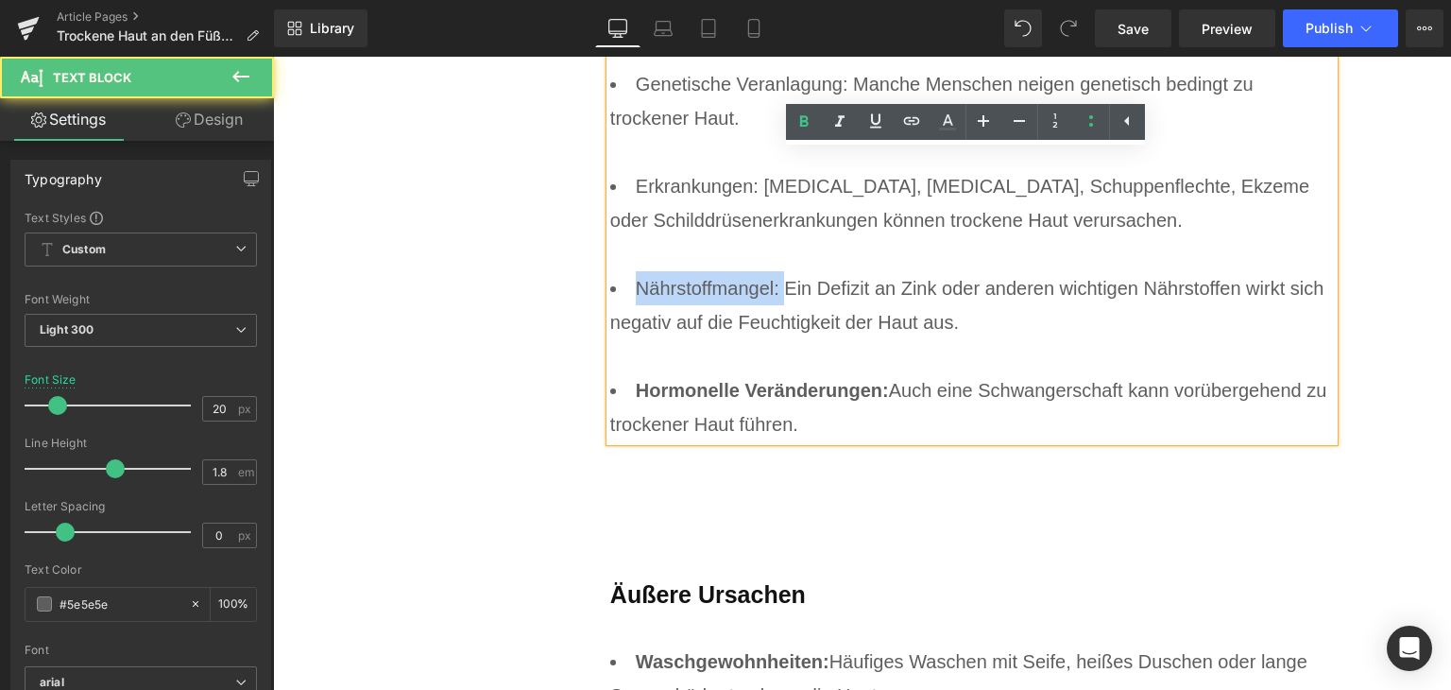
drag, startPoint x: 630, startPoint y: 278, endPoint x: 781, endPoint y: 294, distance: 151.1
click at [781, 294] on li "Nährstoffmangel: Ein Defizit an Zink oder anderen wichtigen Nährstoffen wirkt s…" at bounding box center [972, 322] width 725 height 102
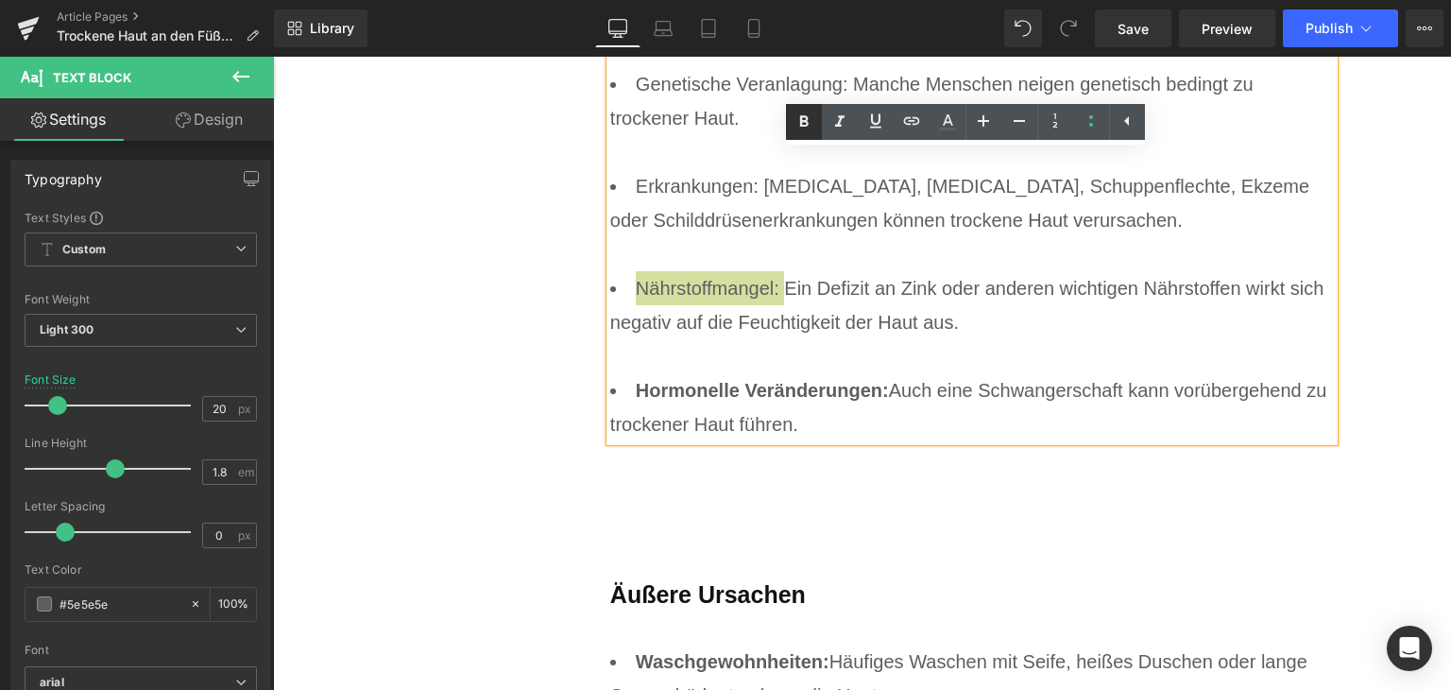
click at [798, 121] on icon at bounding box center [804, 122] width 23 height 23
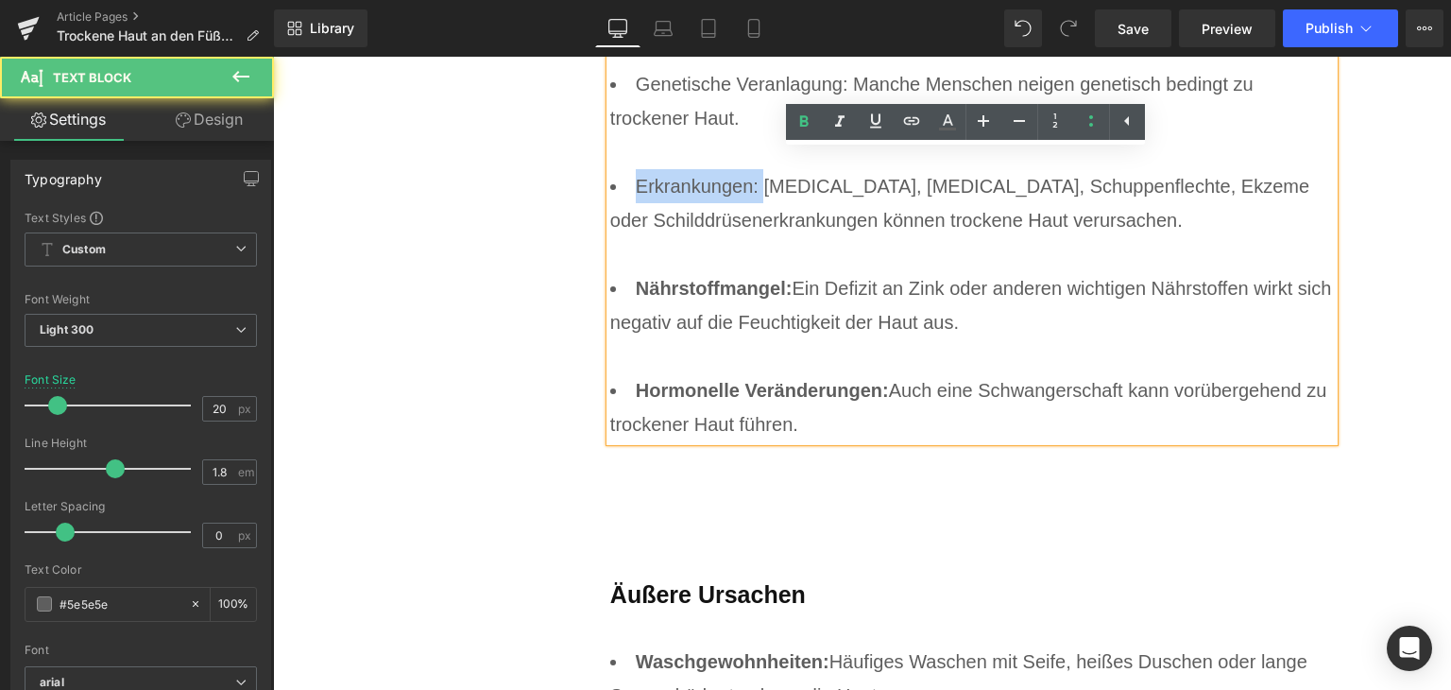
drag, startPoint x: 627, startPoint y: 181, endPoint x: 764, endPoint y: 190, distance: 136.3
click at [764, 190] on li "Erkrankungen: [MEDICAL_DATA], [MEDICAL_DATA], Schuppenflechte, Ekzeme oder Schi…" at bounding box center [972, 220] width 725 height 102
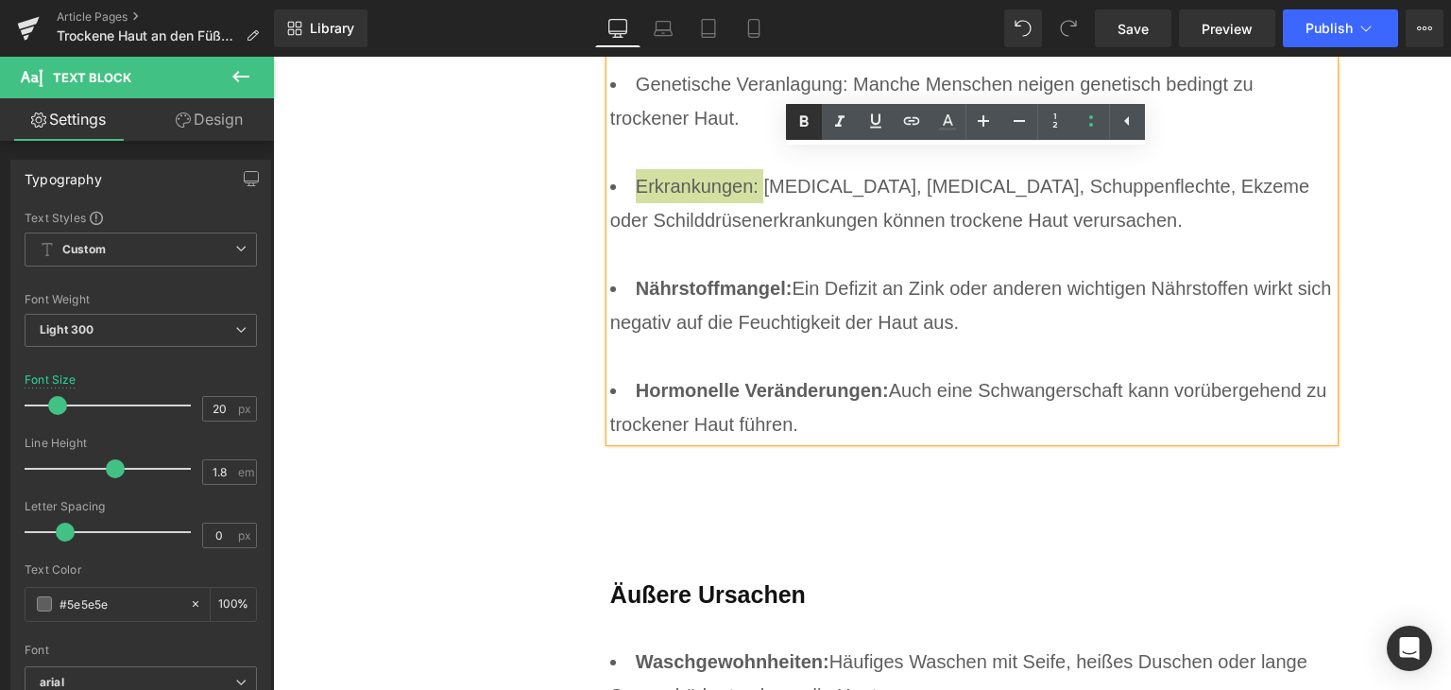
click at [811, 125] on icon at bounding box center [804, 122] width 23 height 23
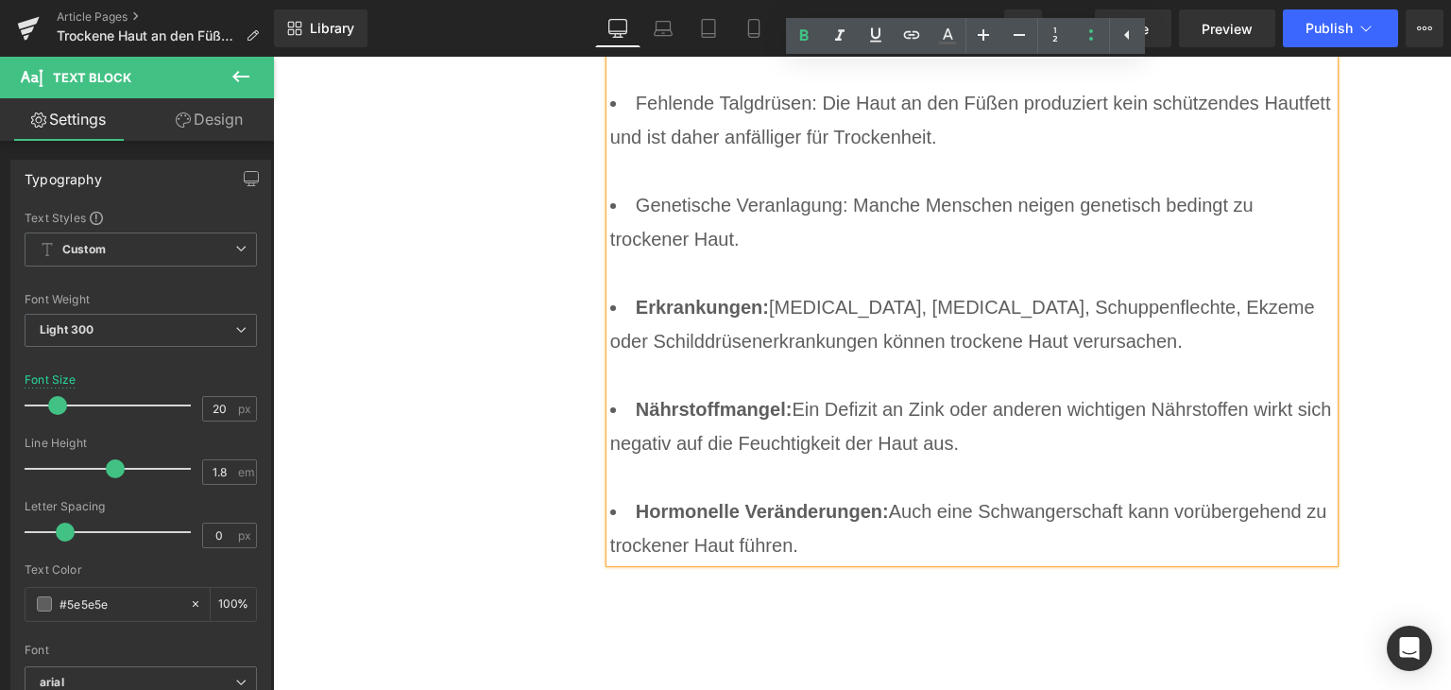
scroll to position [3569, 0]
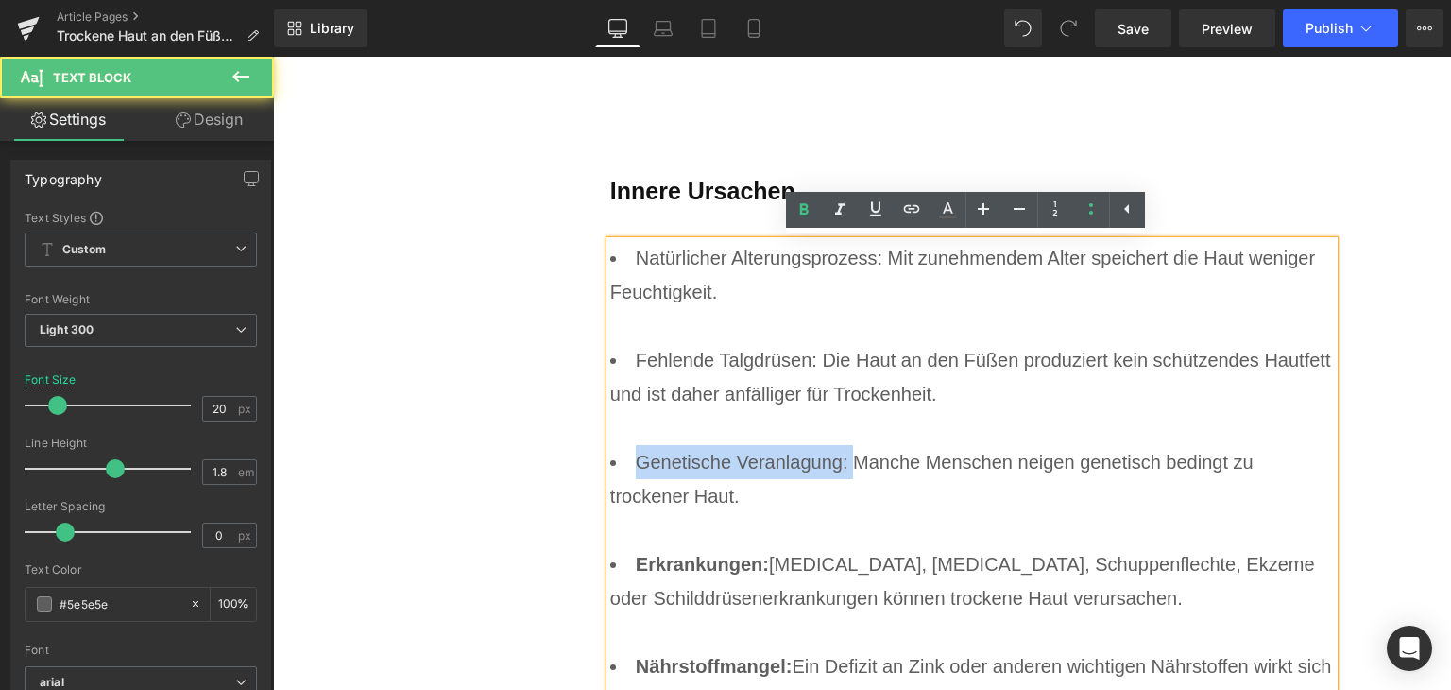
drag, startPoint x: 635, startPoint y: 461, endPoint x: 844, endPoint y: 461, distance: 208.8
click at [844, 461] on li "Genetische Veranlagung: Manche Menschen neigen genetisch bedingt zu trockener H…" at bounding box center [972, 496] width 725 height 102
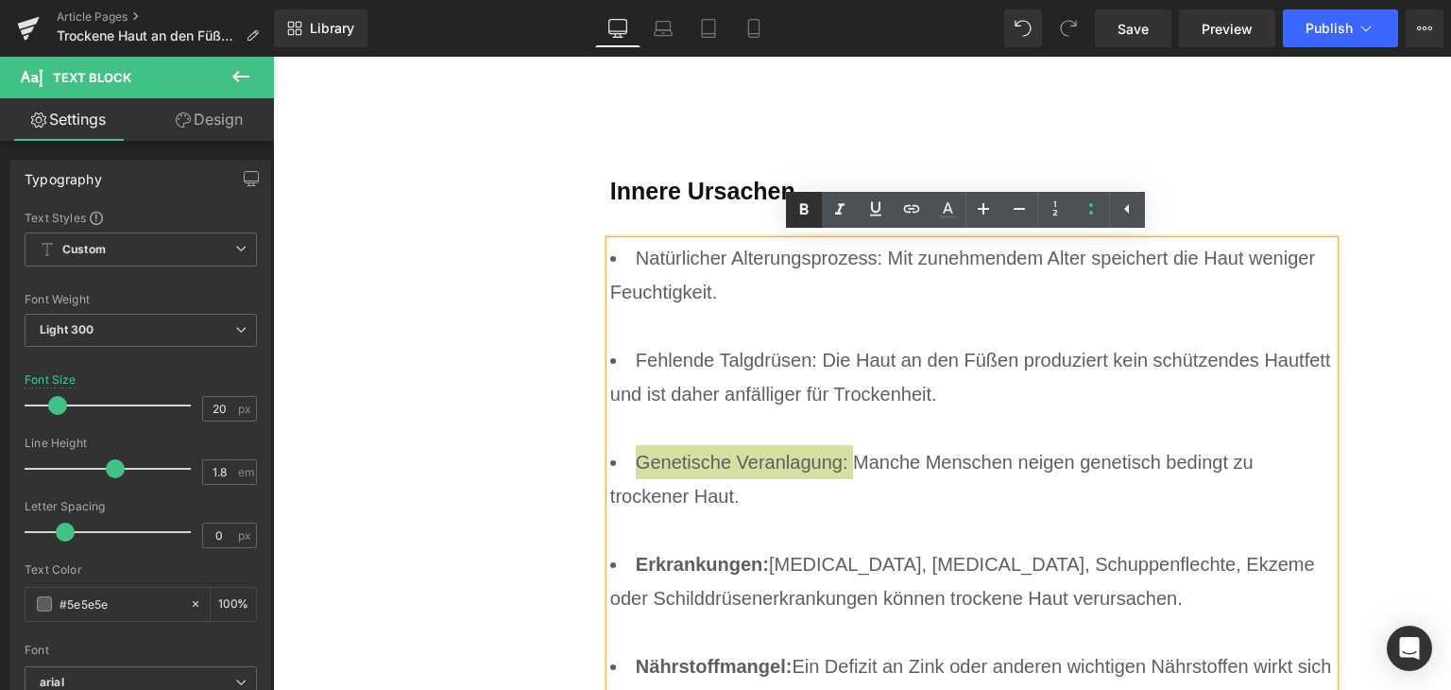
click at [800, 215] on icon at bounding box center [804, 209] width 23 height 23
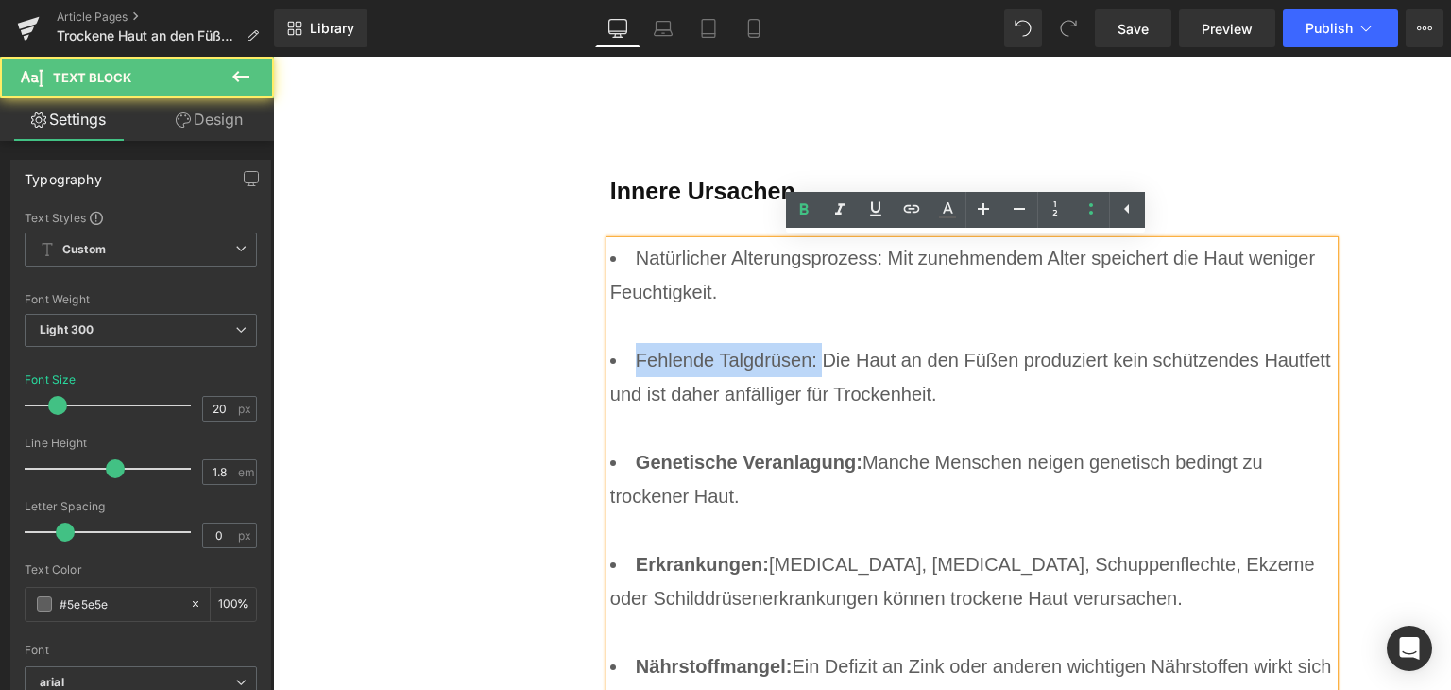
drag, startPoint x: 624, startPoint y: 354, endPoint x: 814, endPoint y: 359, distance: 190.0
click at [814, 359] on li "Fehlende Talgdrüsen: Die Haut an den Füßen produziert kein schützendes Hautfett…" at bounding box center [972, 394] width 725 height 102
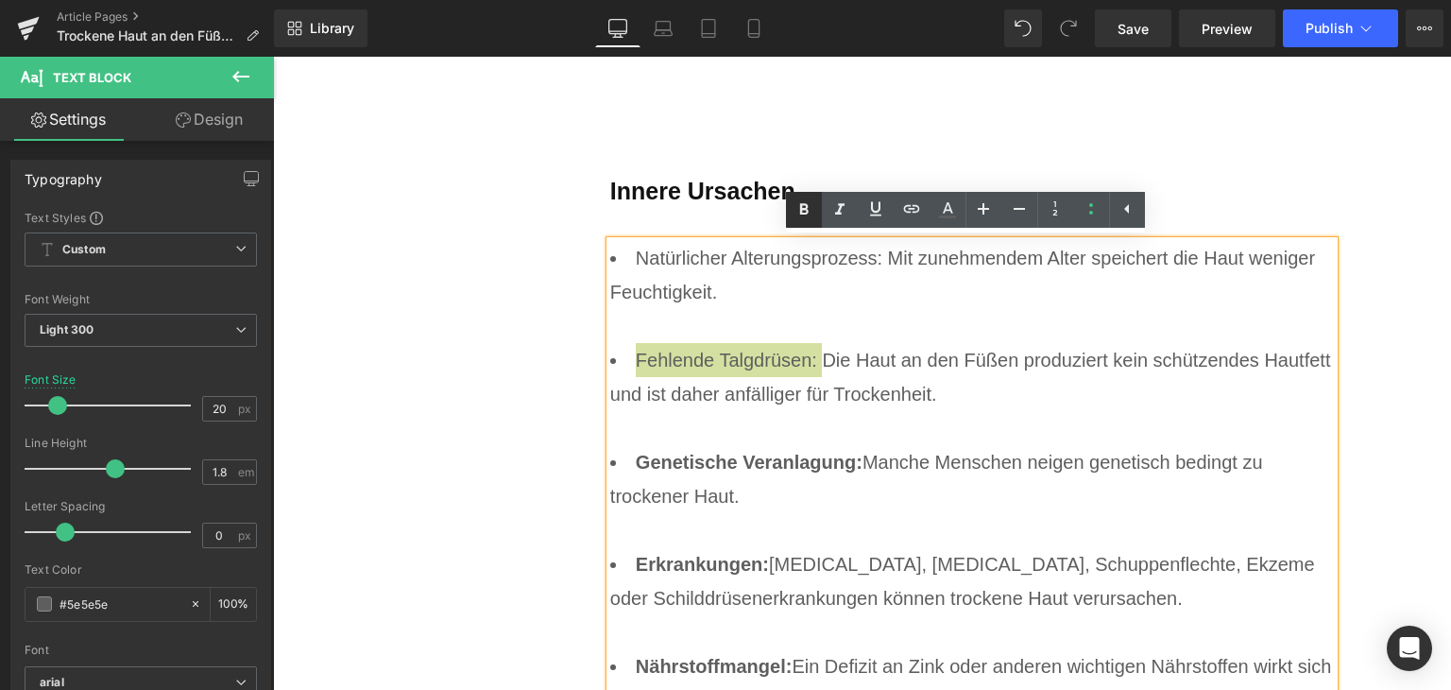
click at [808, 213] on icon at bounding box center [804, 209] width 23 height 23
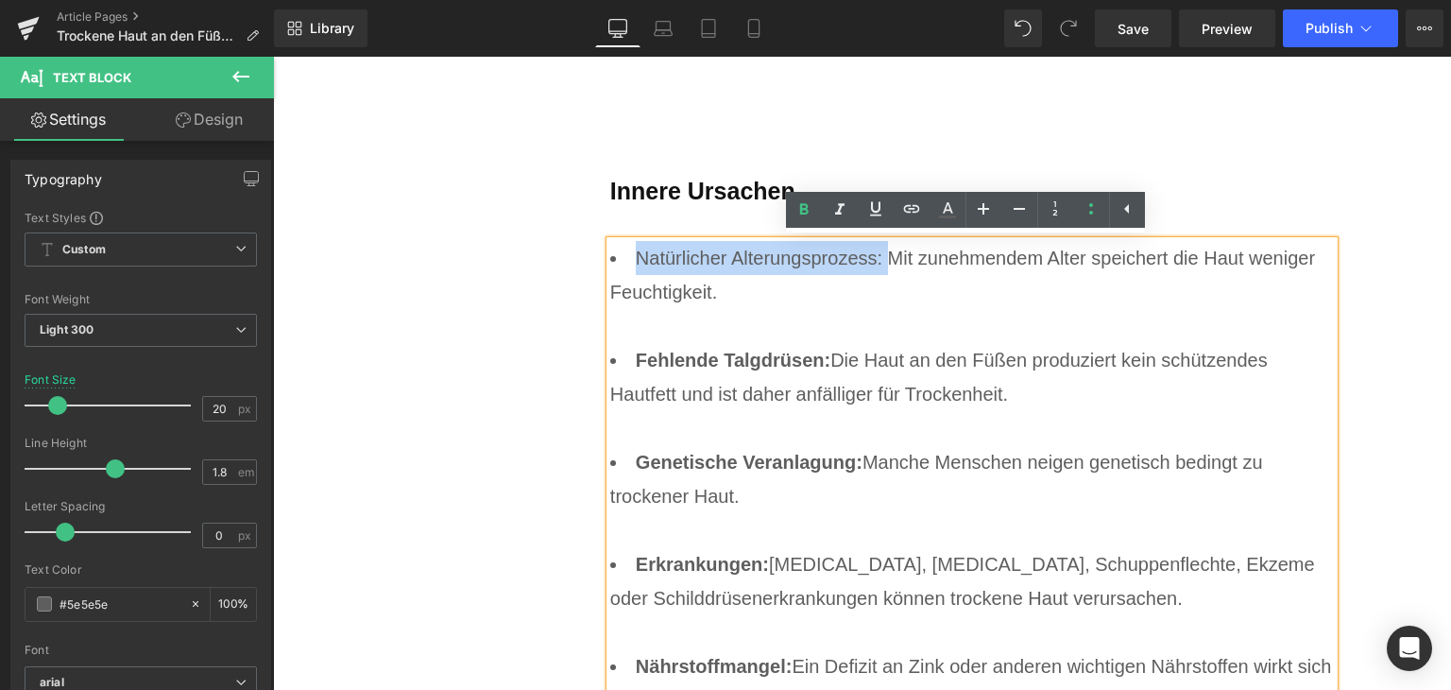
drag, startPoint x: 625, startPoint y: 251, endPoint x: 882, endPoint y: 272, distance: 257.9
click at [882, 272] on li "Natürlicher Alterungsprozess: Mit zunehmendem Alter speichert die Haut weniger …" at bounding box center [972, 292] width 725 height 102
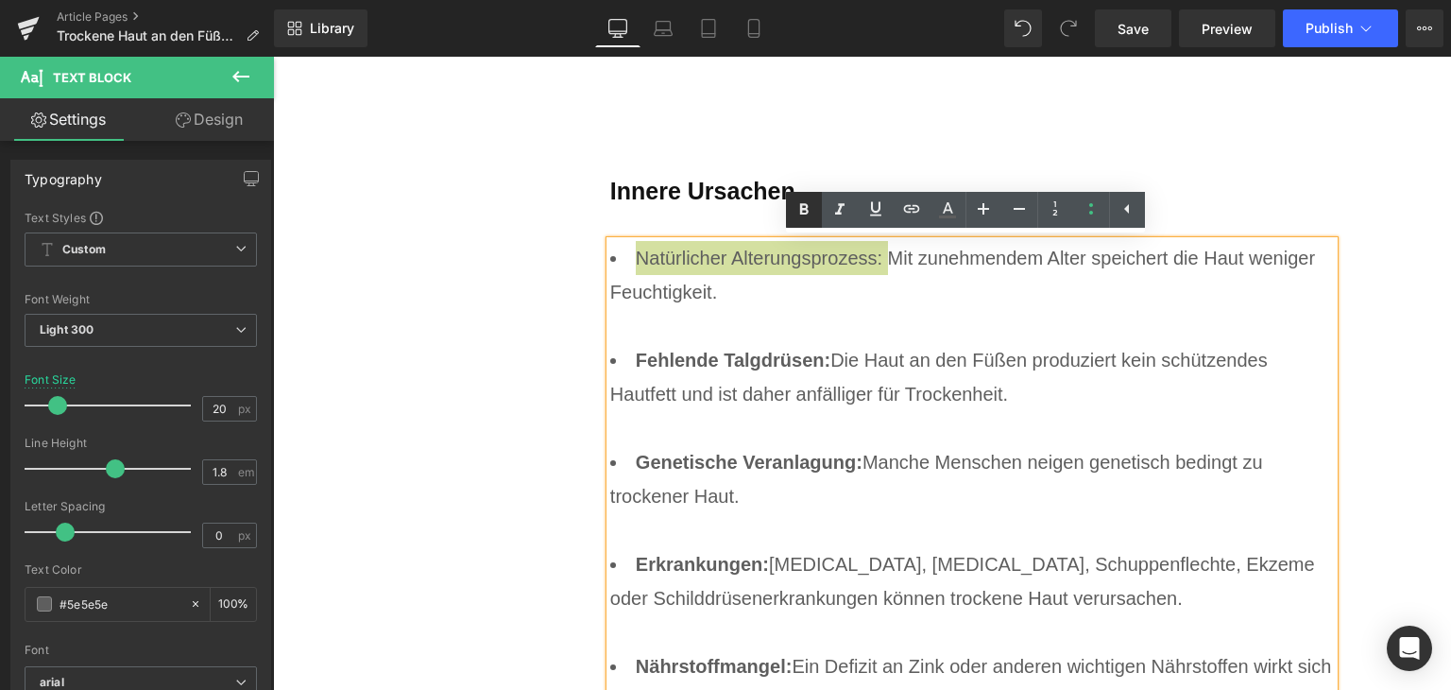
click at [798, 205] on icon at bounding box center [804, 209] width 23 height 23
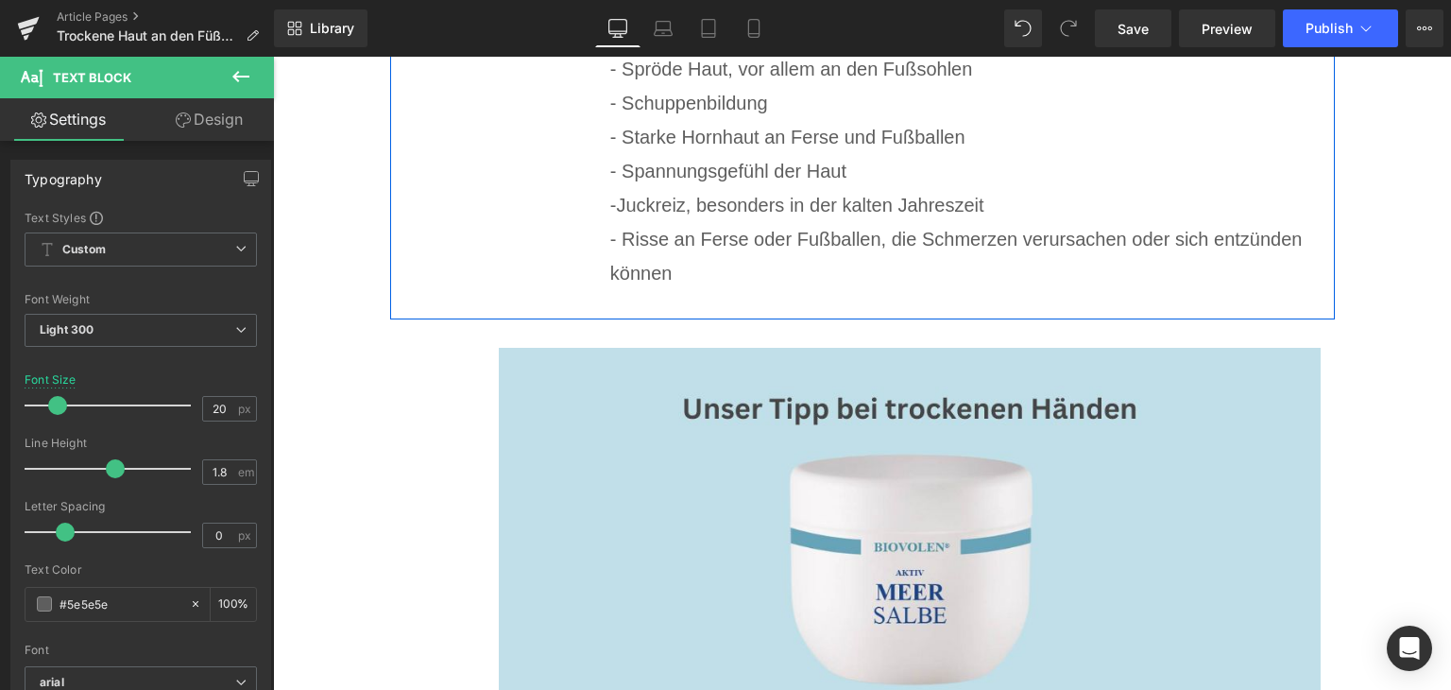
scroll to position [2152, 0]
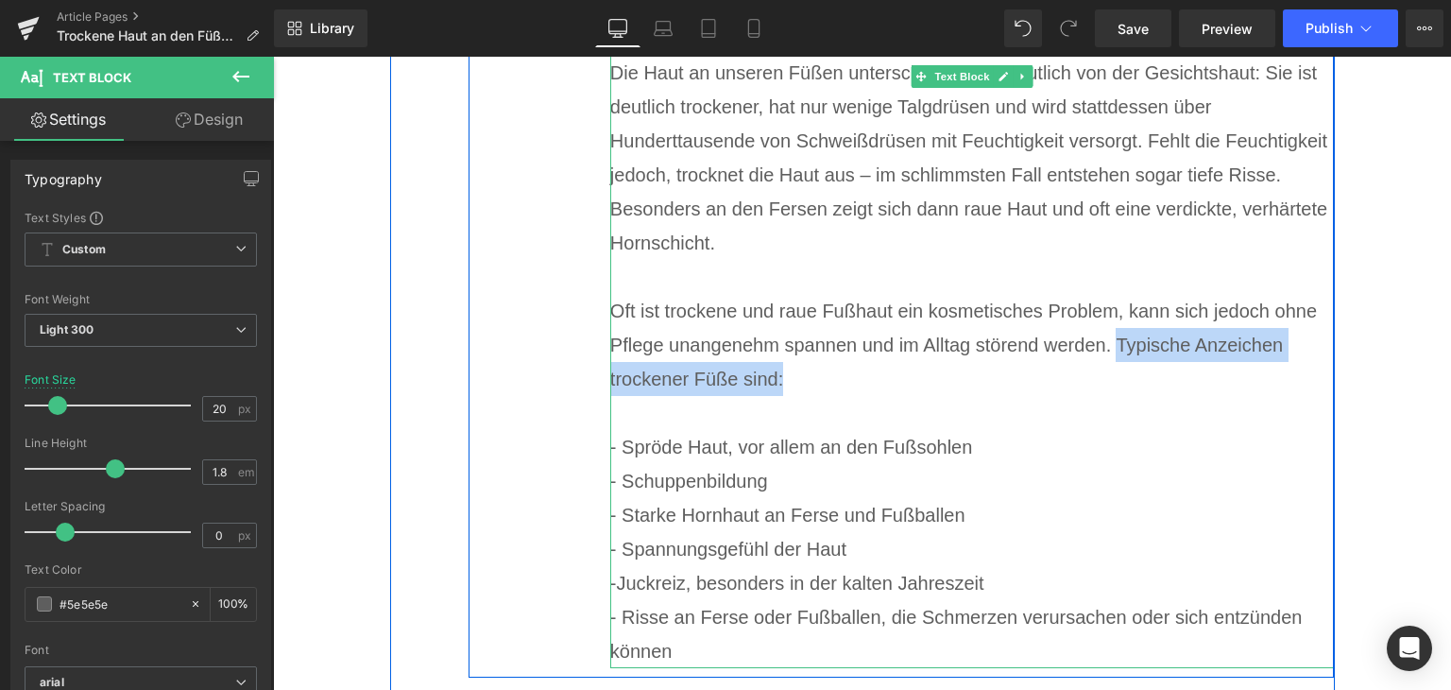
drag, startPoint x: 832, startPoint y: 372, endPoint x: 1111, endPoint y: 351, distance: 280.6
click at [1111, 351] on div "Oft ist trockene und raue Fußhaut ein kosmetisches Problem, kann sich jedoch oh…" at bounding box center [972, 345] width 725 height 102
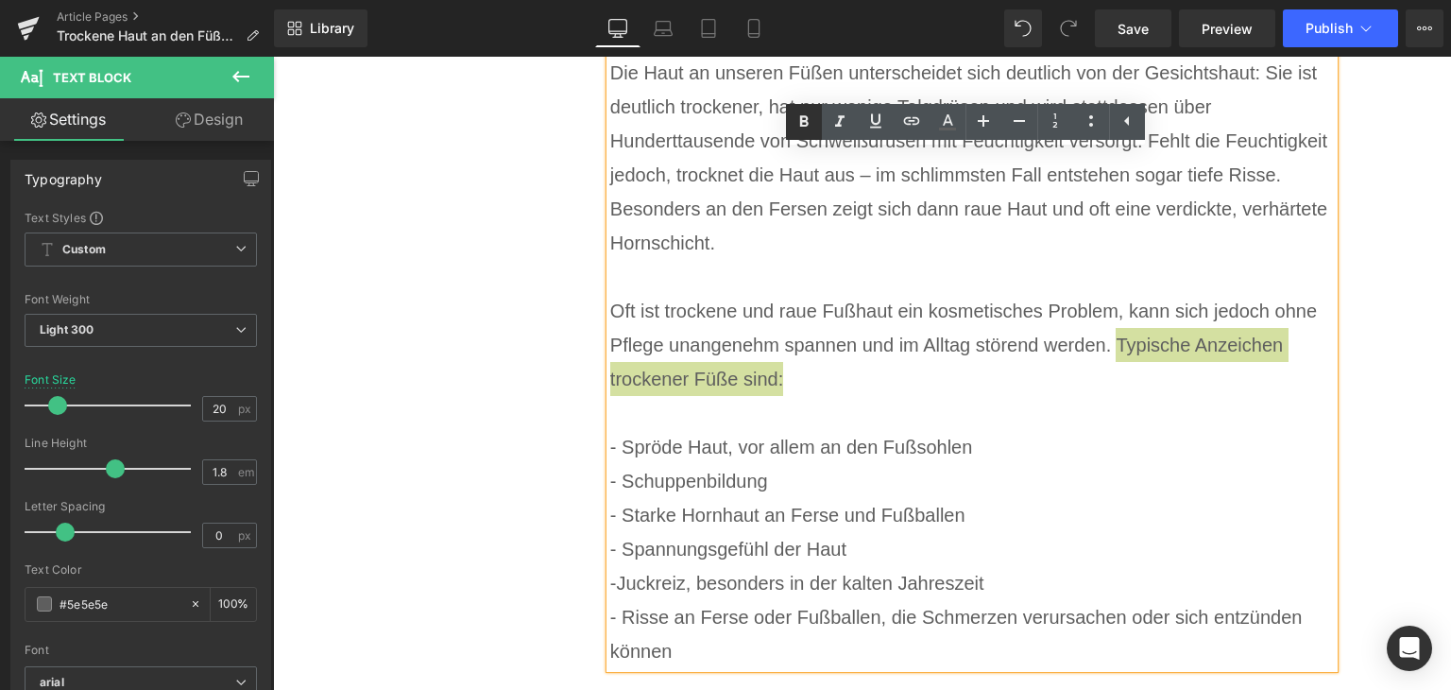
click at [795, 123] on icon at bounding box center [804, 122] width 23 height 23
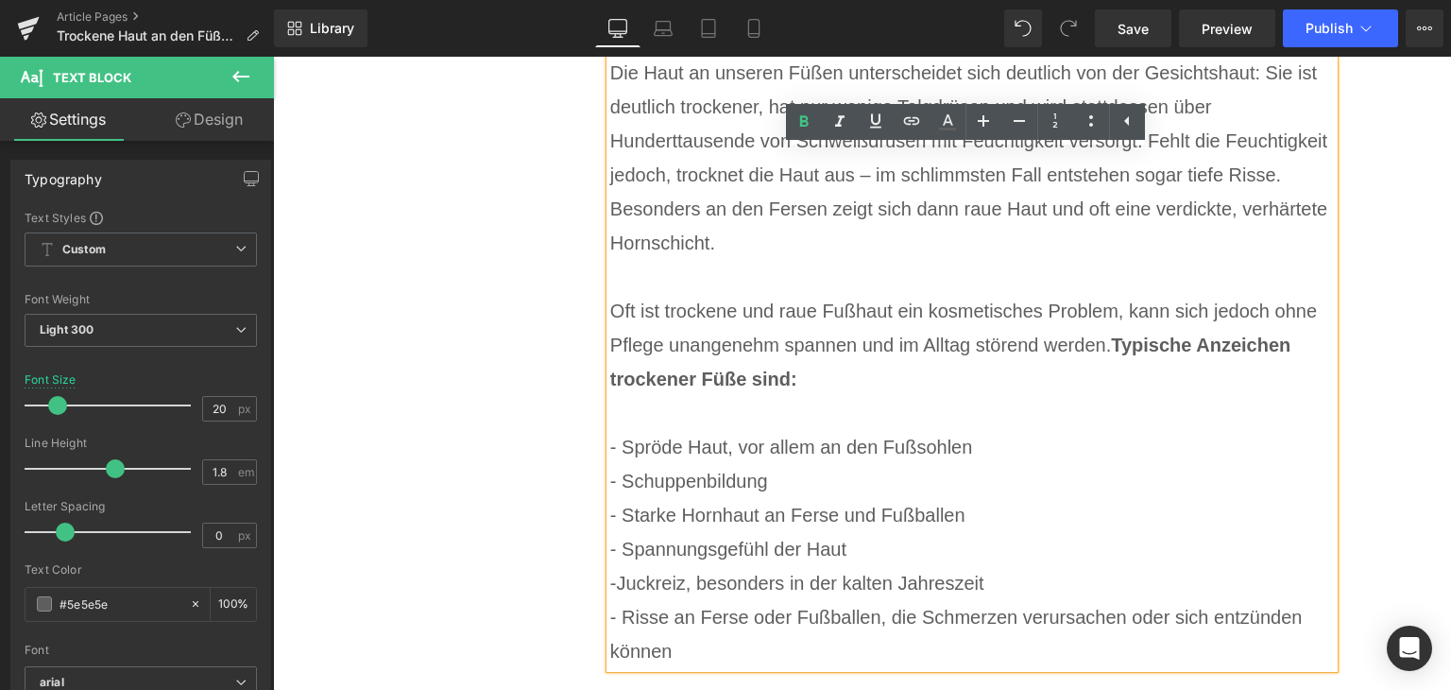
click at [610, 586] on div "-Juckreiz, besonders in der kalten Jahreszeit" at bounding box center [972, 583] width 725 height 34
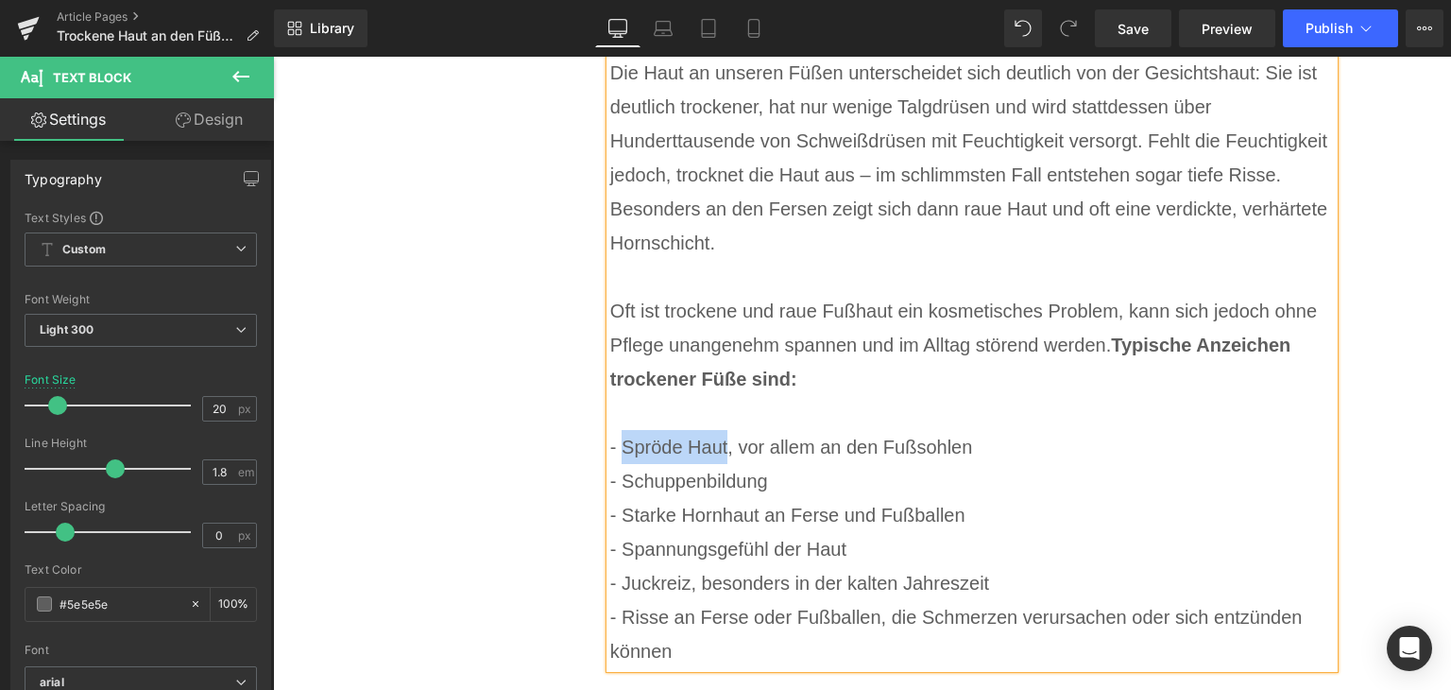
drag, startPoint x: 618, startPoint y: 449, endPoint x: 721, endPoint y: 450, distance: 103.0
click at [721, 450] on div "- Spröde Haut, vor allem an den Fußsohlen" at bounding box center [972, 447] width 725 height 34
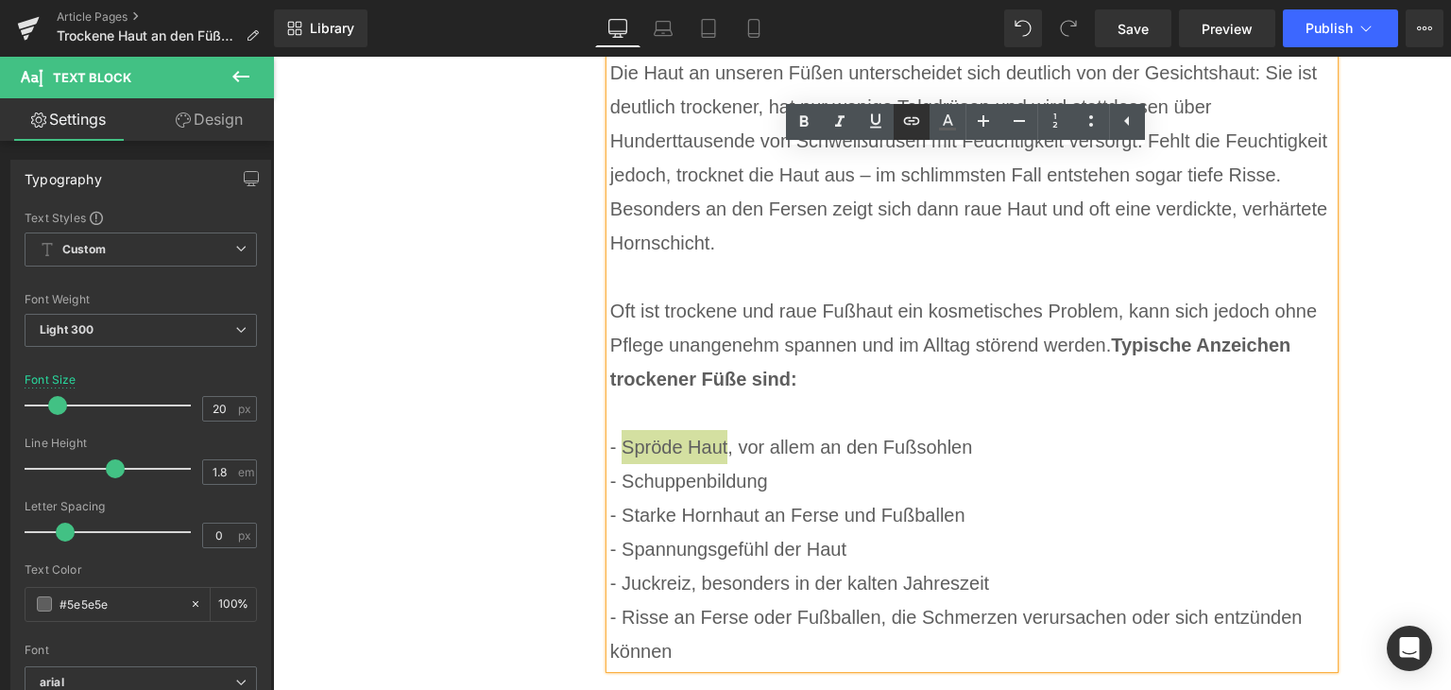
click at [921, 122] on icon at bounding box center [912, 121] width 23 height 23
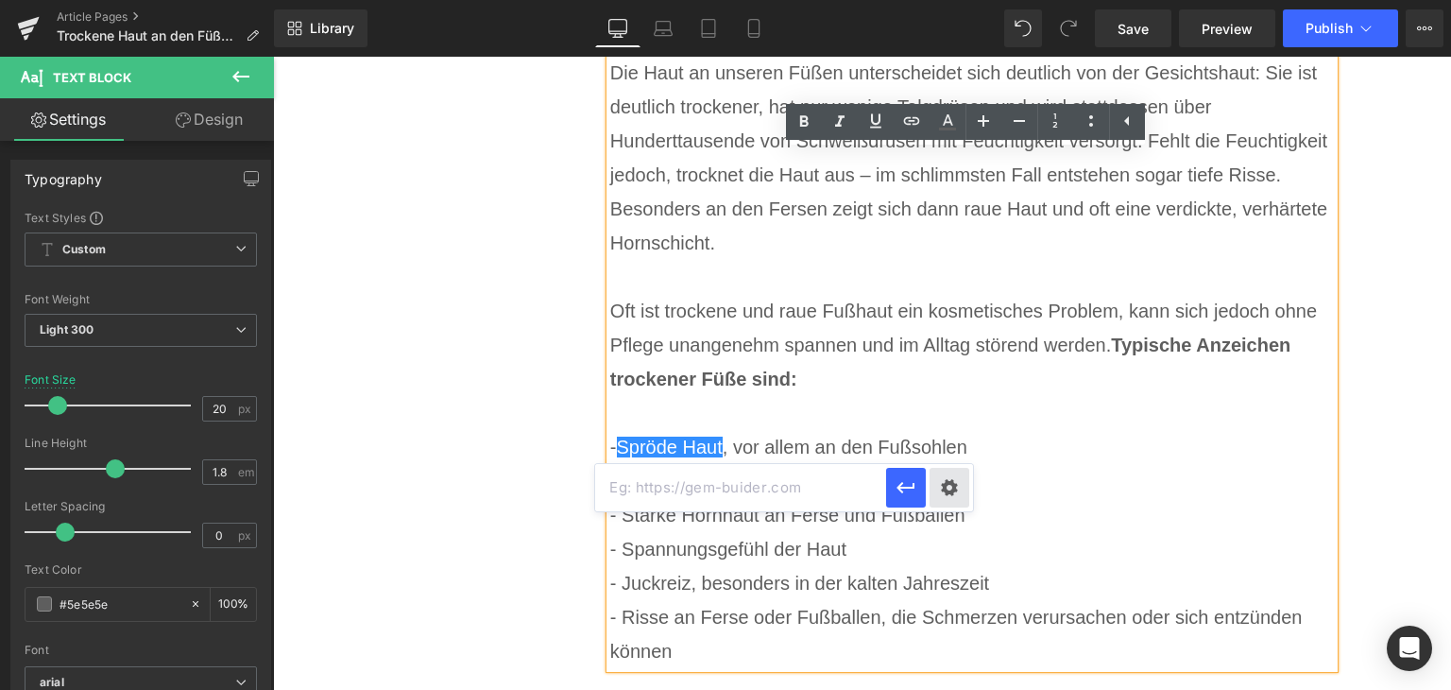
click at [953, 0] on div "Text Color Highlight Color #333333 #0077c1 100 % transparent 0 % Edit or remove…" at bounding box center [725, 0] width 1451 height 0
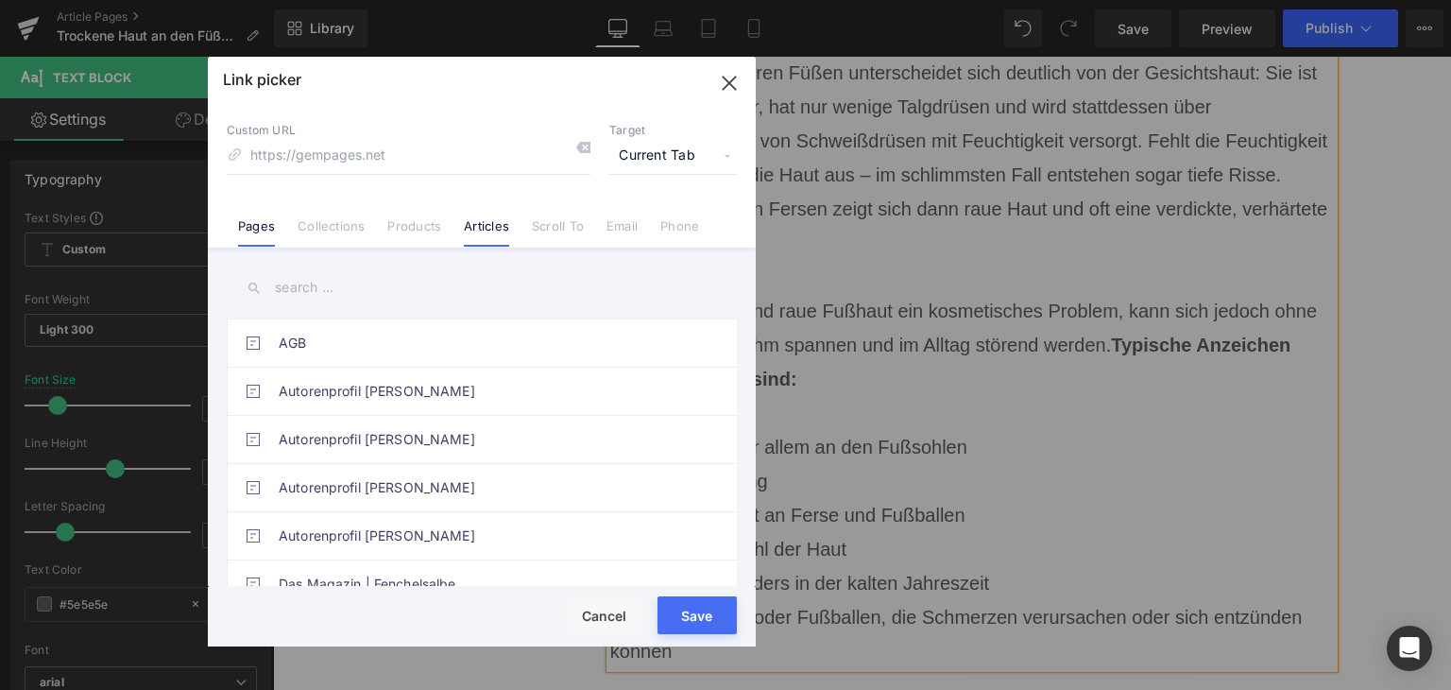
click at [511, 217] on li "Articles" at bounding box center [487, 218] width 68 height 33
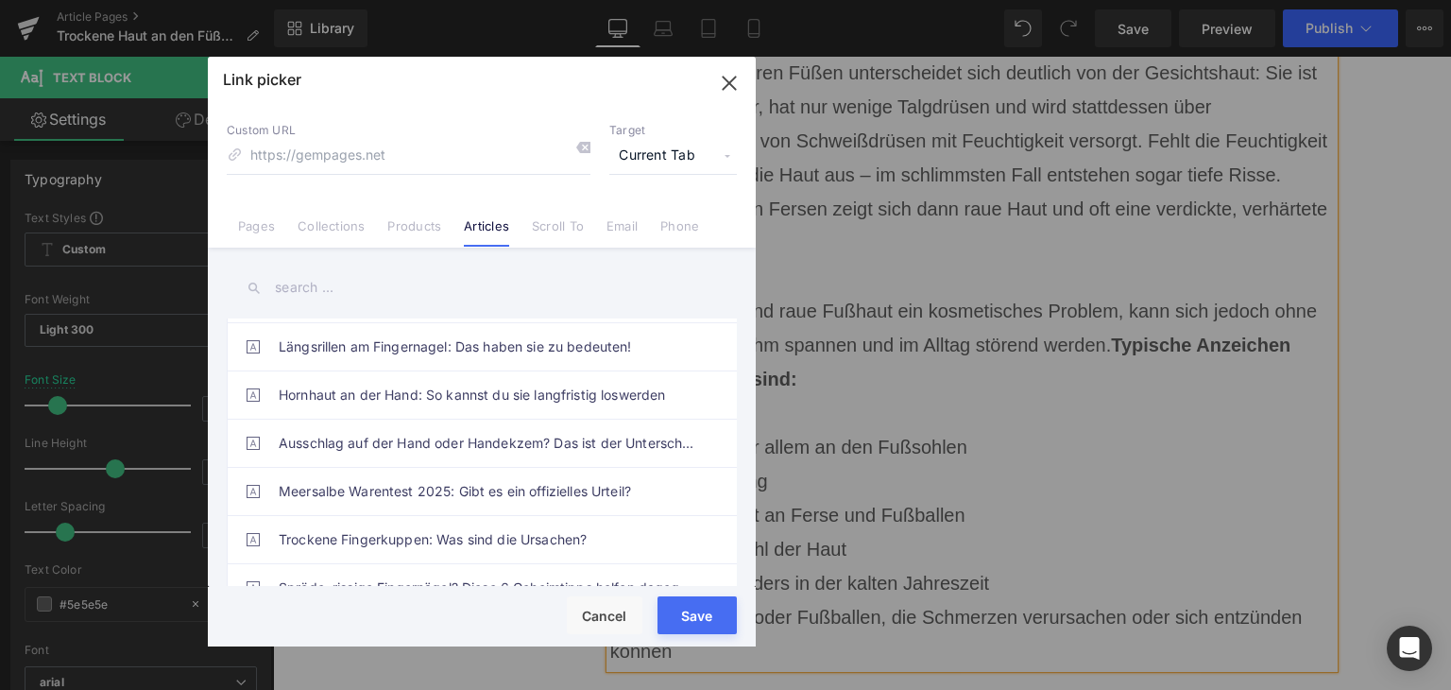
scroll to position [268, 0]
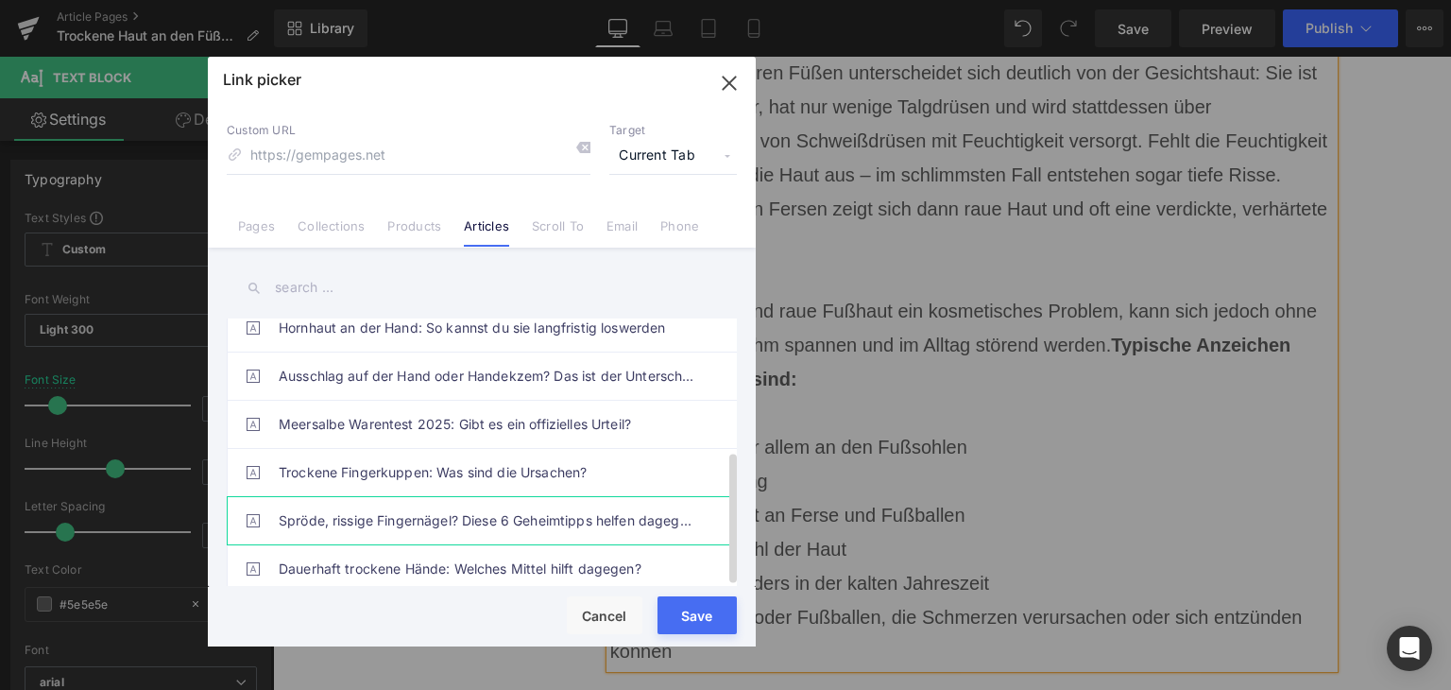
click at [504, 497] on link "Spröde, rissige Fingernägel? Diese 6 Geheimtipps helfen dagegen!" at bounding box center [487, 520] width 416 height 47
click at [692, 628] on button "Save" at bounding box center [697, 615] width 79 height 38
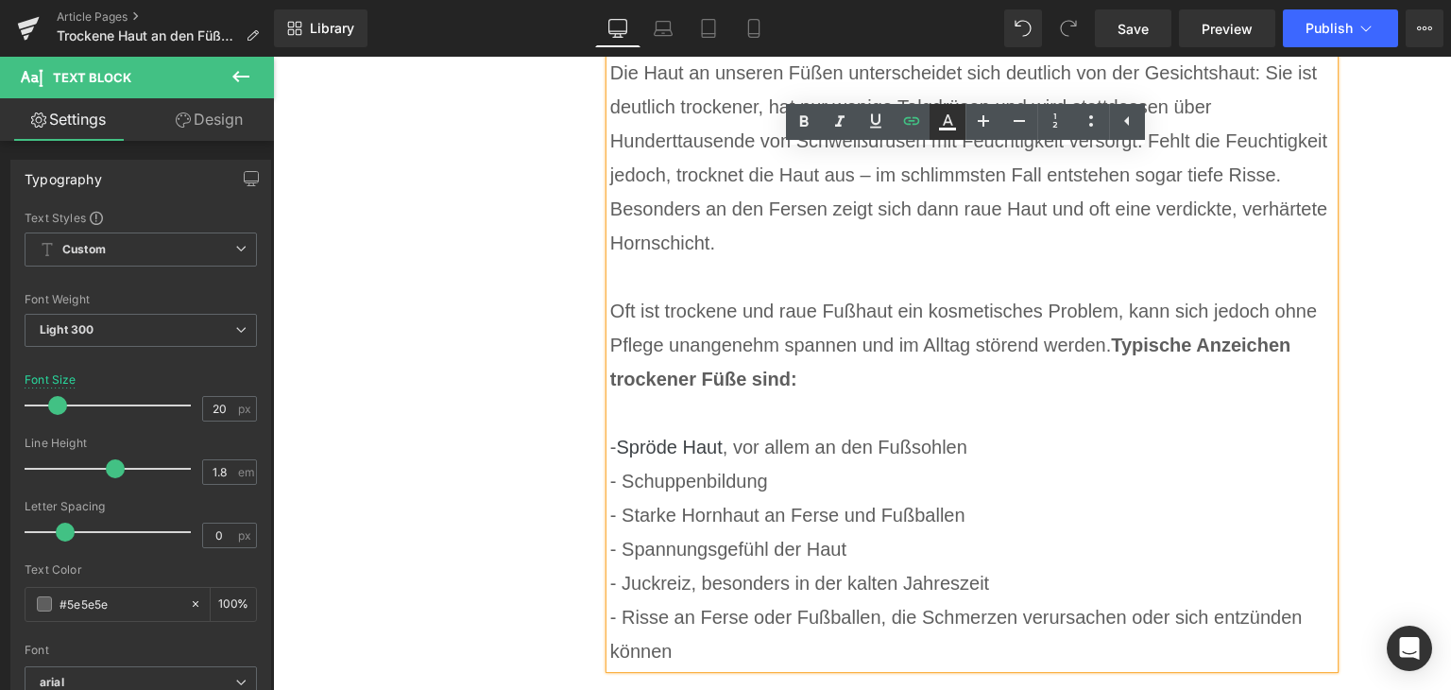
click at [963, 126] on link at bounding box center [948, 122] width 36 height 36
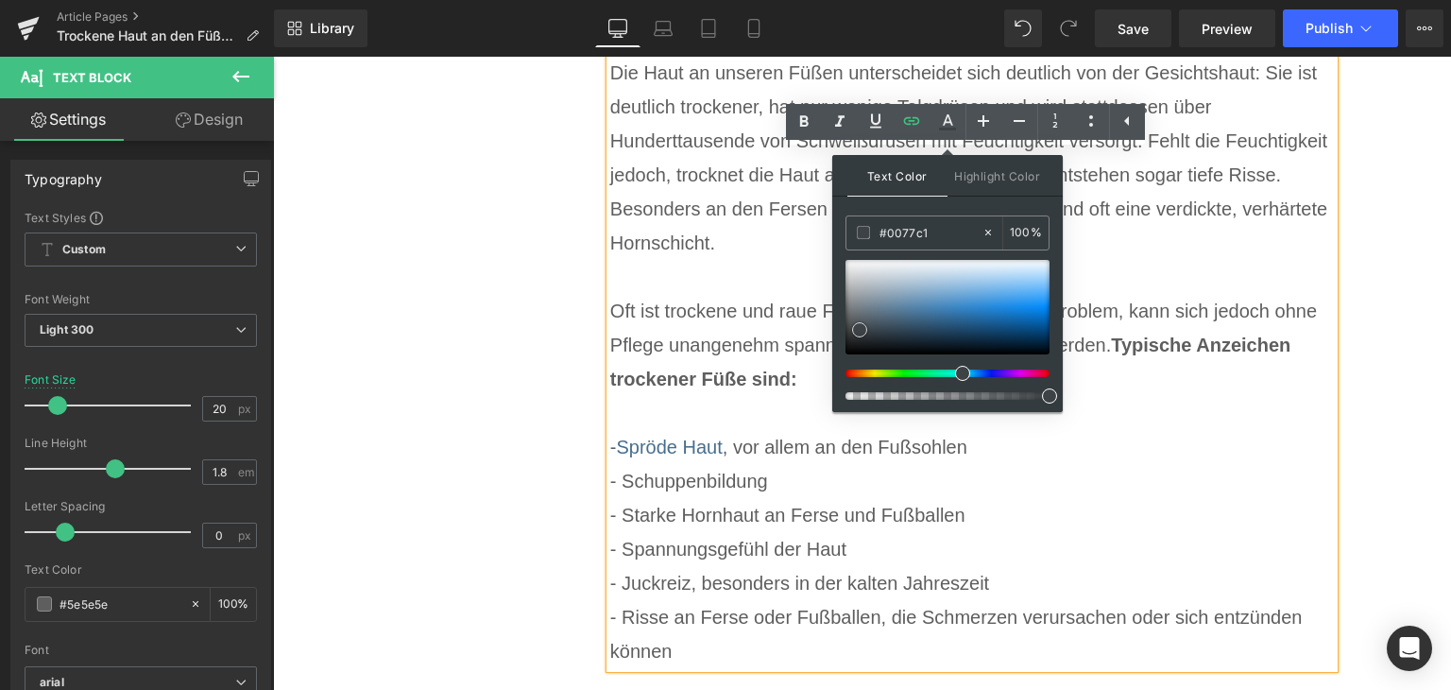
click at [913, 314] on div at bounding box center [948, 307] width 204 height 94
click at [903, 233] on input "#0077c1" at bounding box center [931, 232] width 102 height 21
type input "#0077c1"
click at [1050, 315] on span at bounding box center [1049, 318] width 15 height 15
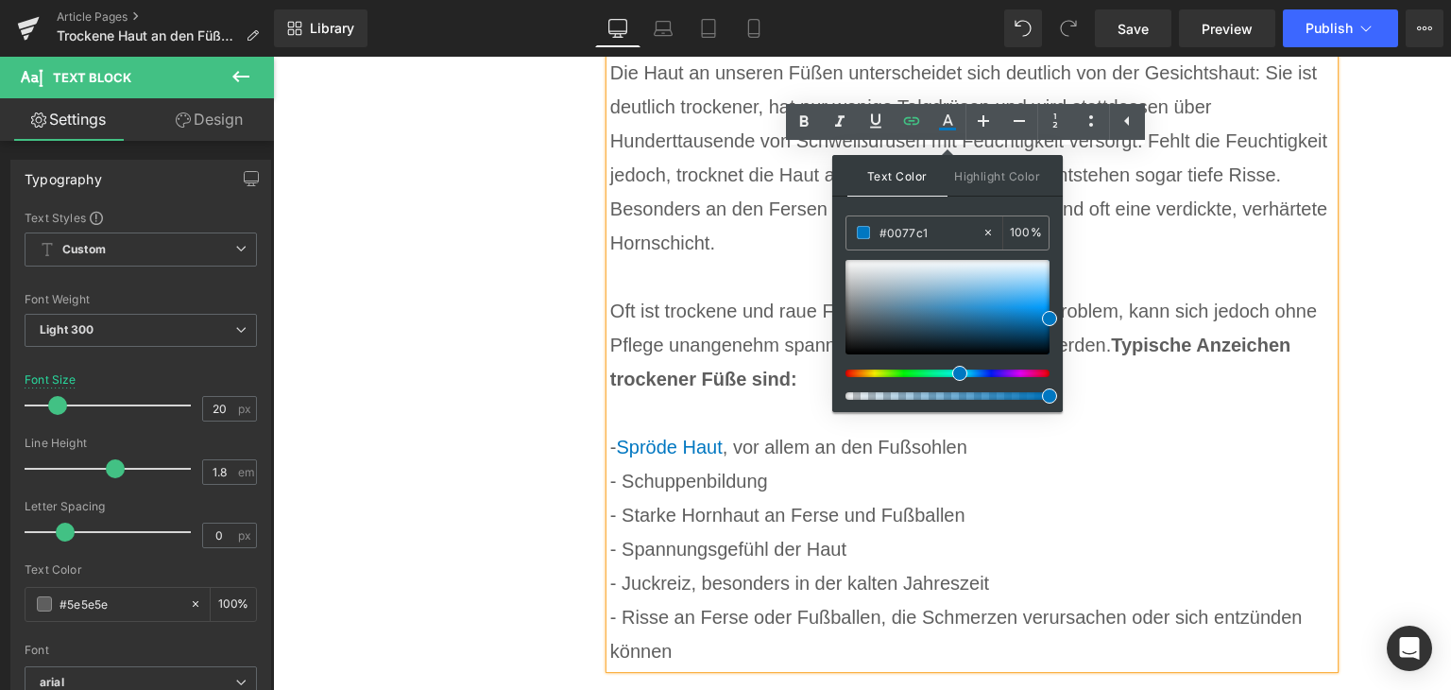
click at [1166, 343] on span "Typische Anzeichen trockener Füße sind:" at bounding box center [950, 362] width 680 height 55
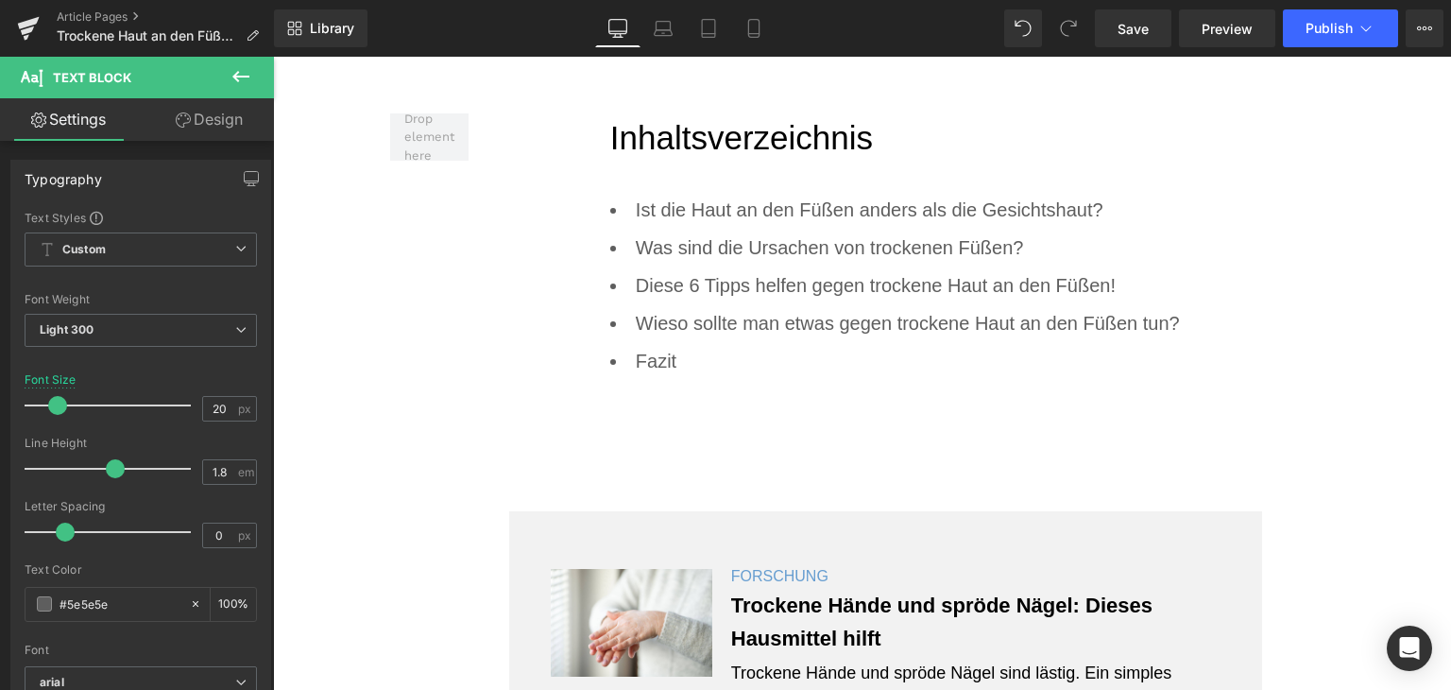
scroll to position [1018, 0]
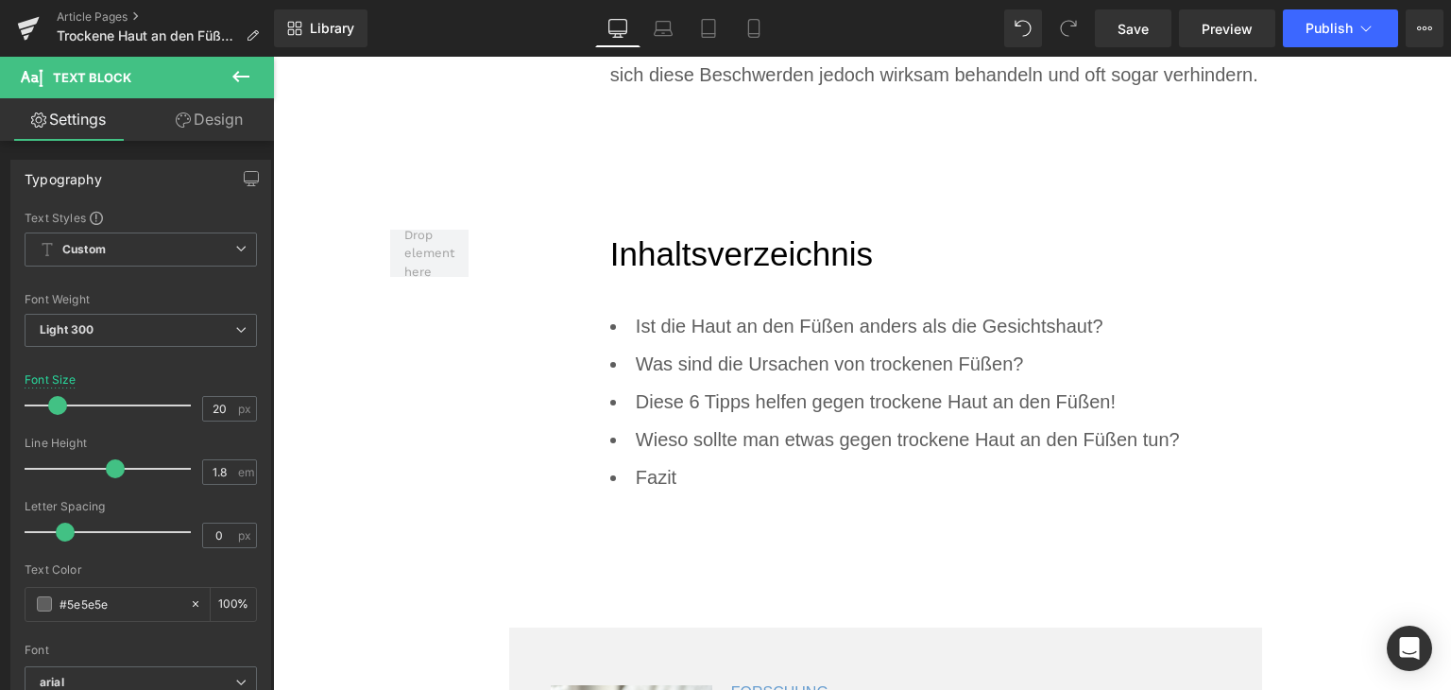
click at [742, 334] on li "Ist die Haut an den Füßen anders als die Gesichtshaut?" at bounding box center [972, 326] width 725 height 38
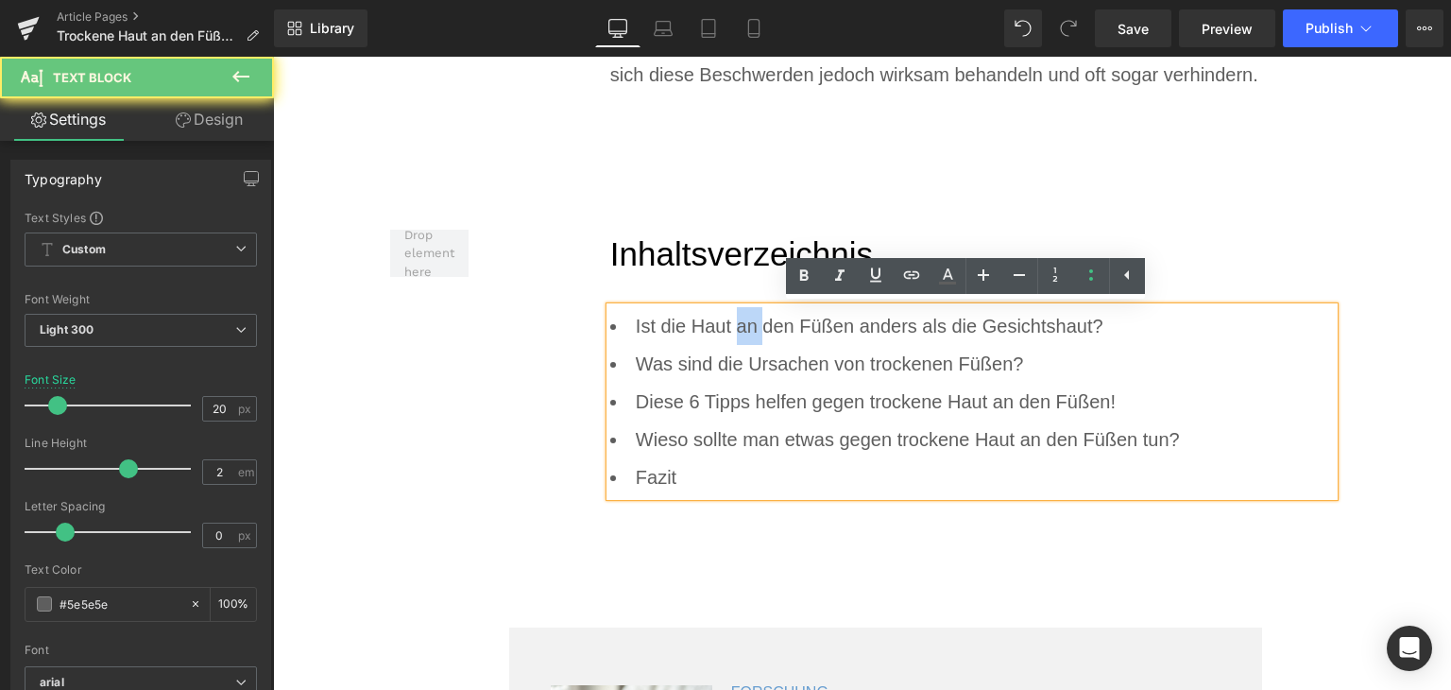
click at [742, 334] on li "Ist die Haut an den Füßen anders als die Gesichtshaut?" at bounding box center [972, 326] width 725 height 38
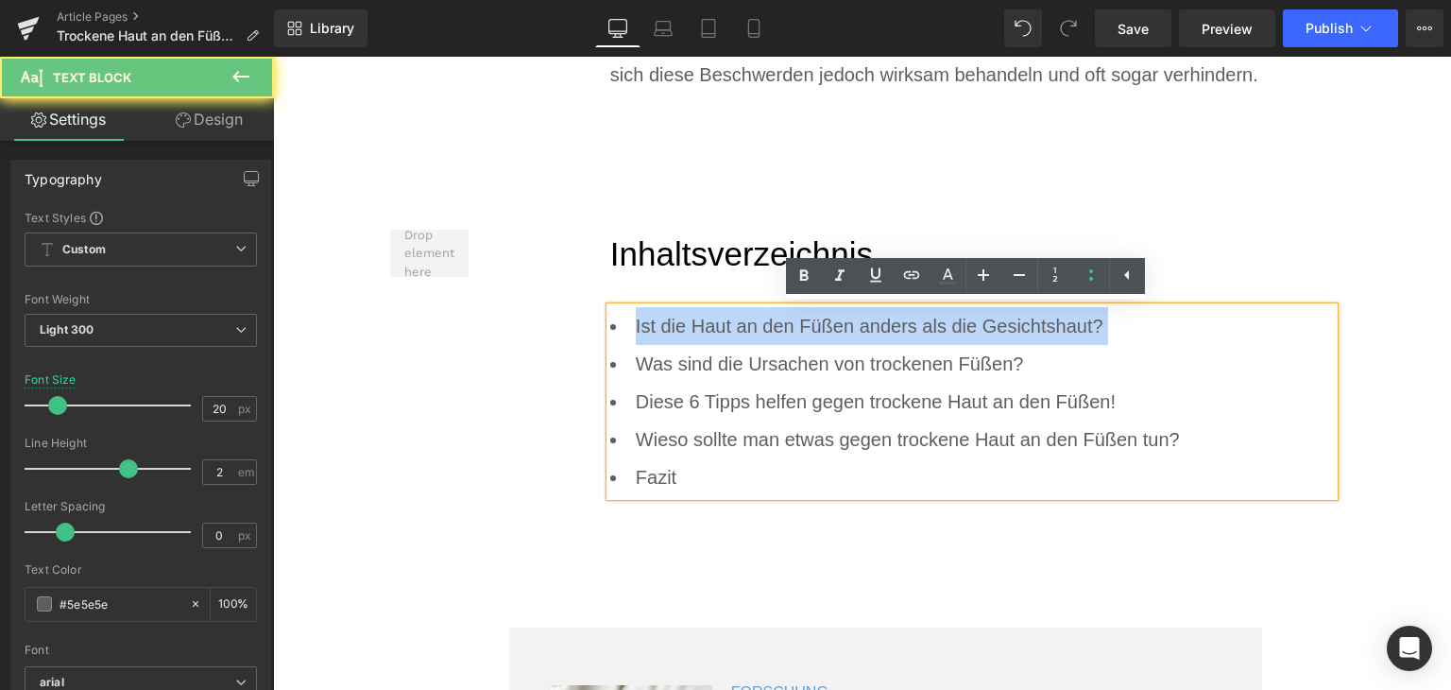
click at [742, 334] on li "Ist die Haut an den Füßen anders als die Gesichtshaut?" at bounding box center [972, 326] width 725 height 38
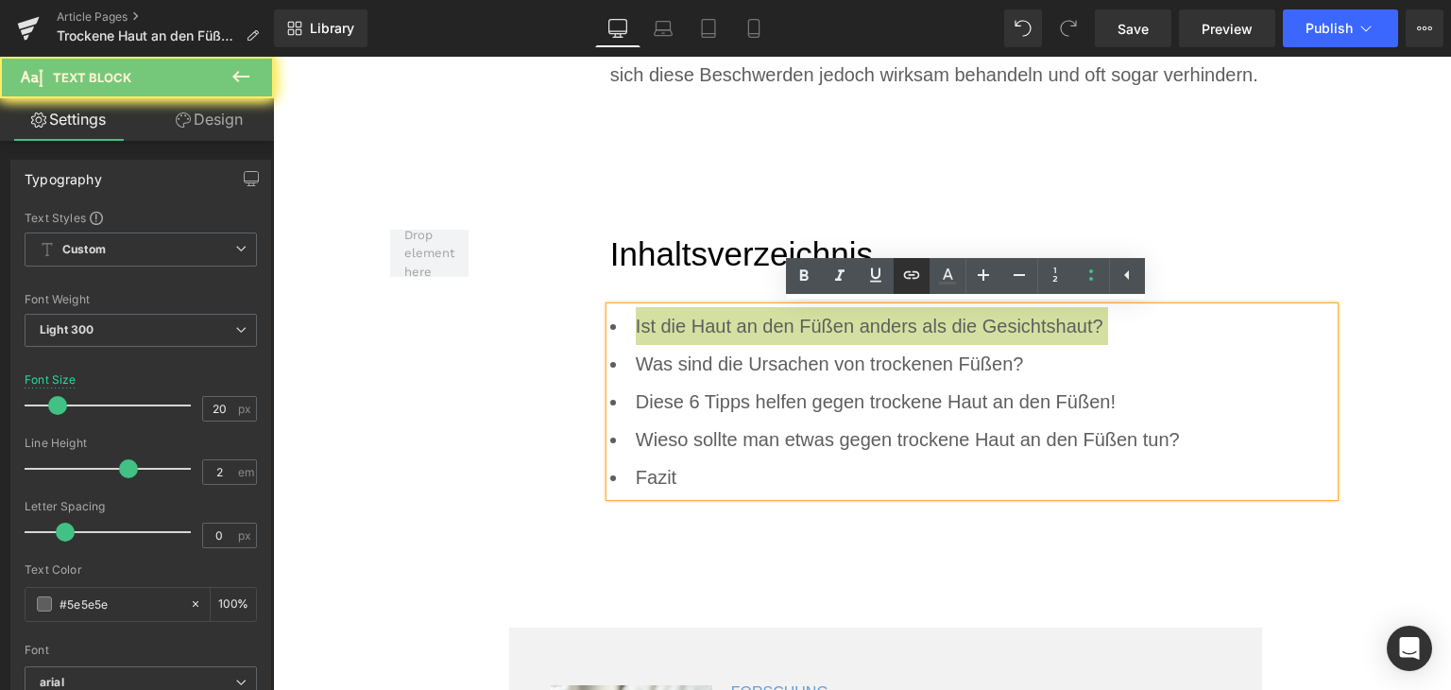
click at [916, 282] on icon at bounding box center [912, 275] width 23 height 23
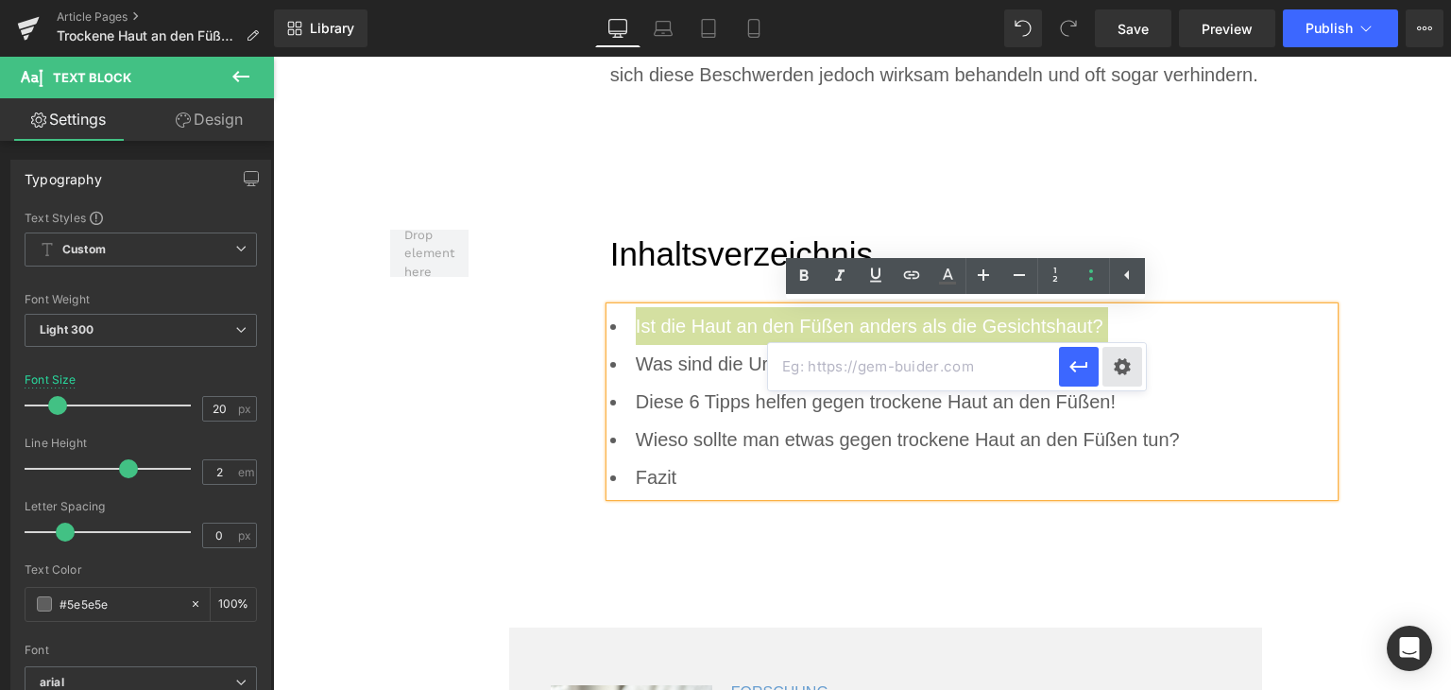
click at [1122, 0] on div "Text Color Highlight Color #333333 #0077c1 100 % transparent 0 % Edit or remove…" at bounding box center [725, 0] width 1451 height 0
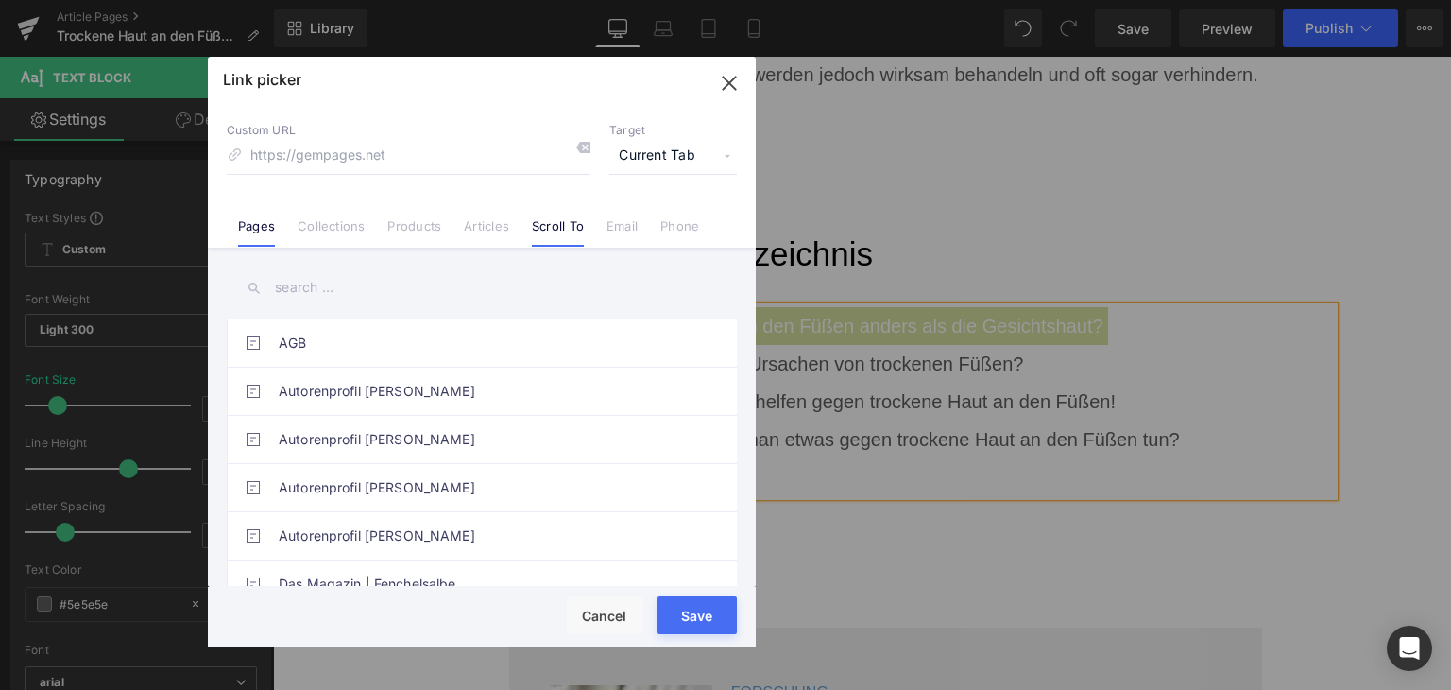
click at [537, 224] on link "Scroll To" at bounding box center [558, 232] width 52 height 28
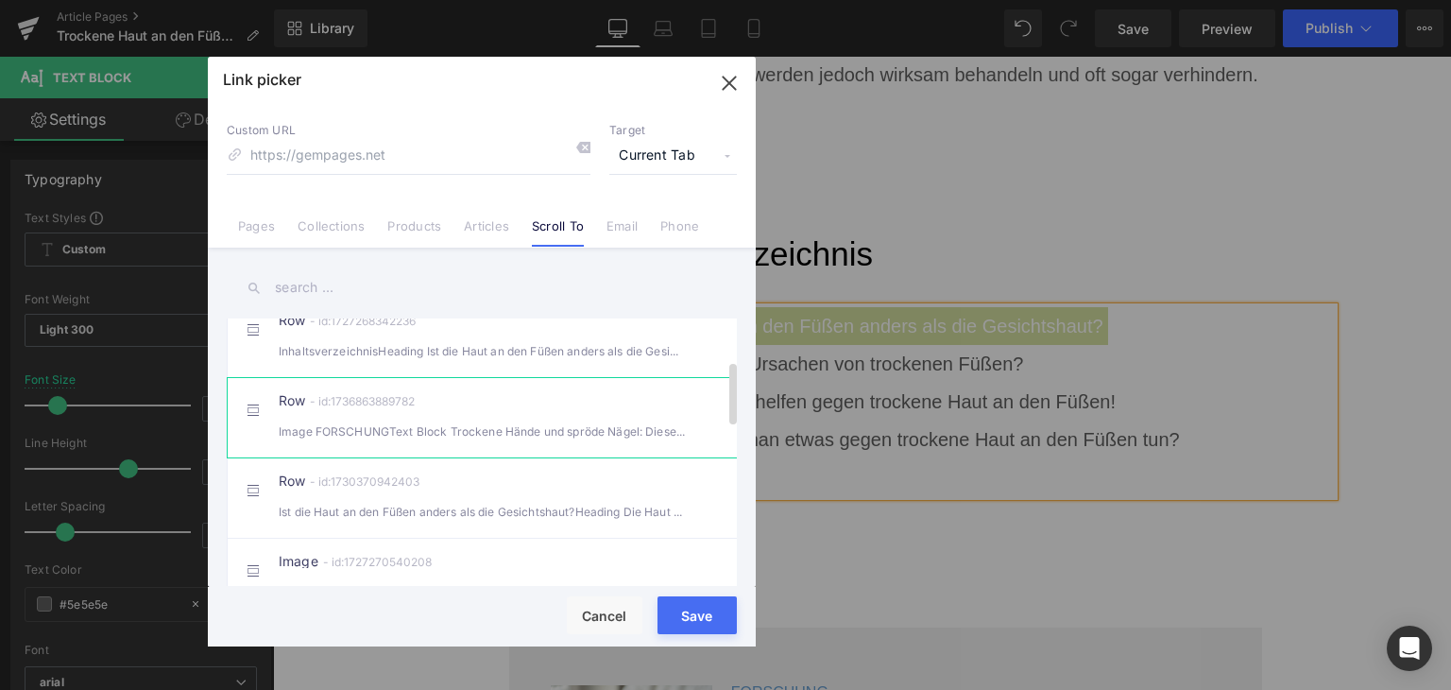
scroll to position [189, 0]
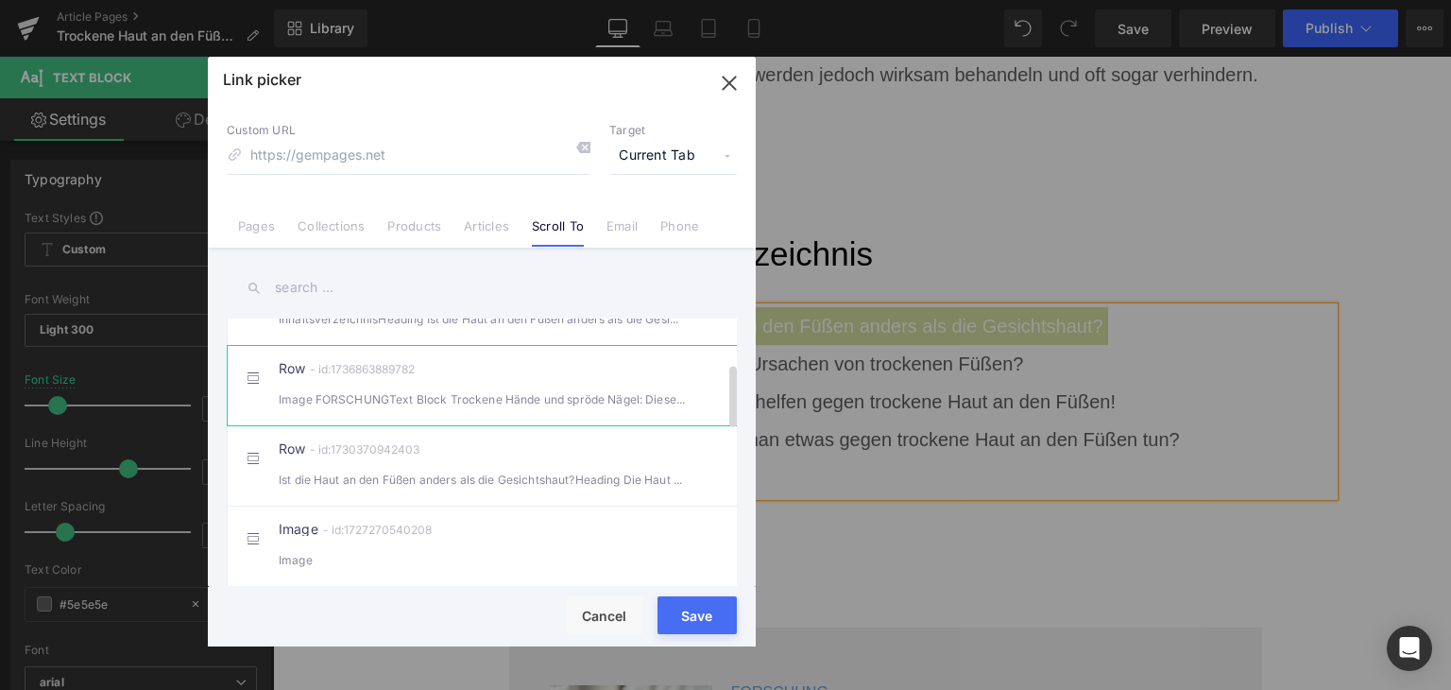
click at [542, 489] on div "Ist die Haut an den Füßen anders als die Gesichtshaut?Heading Die Haut an uns" at bounding box center [482, 480] width 406 height 20
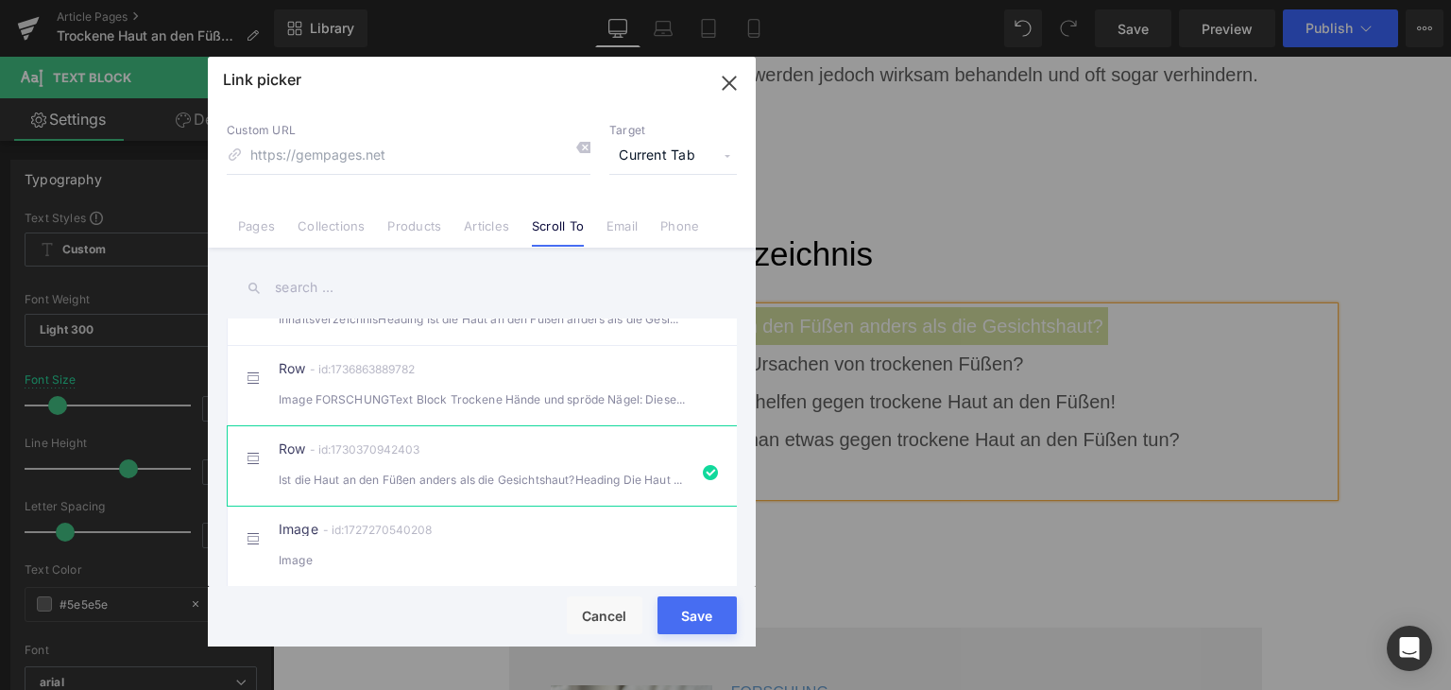
click at [664, 621] on button "Save" at bounding box center [697, 615] width 79 height 38
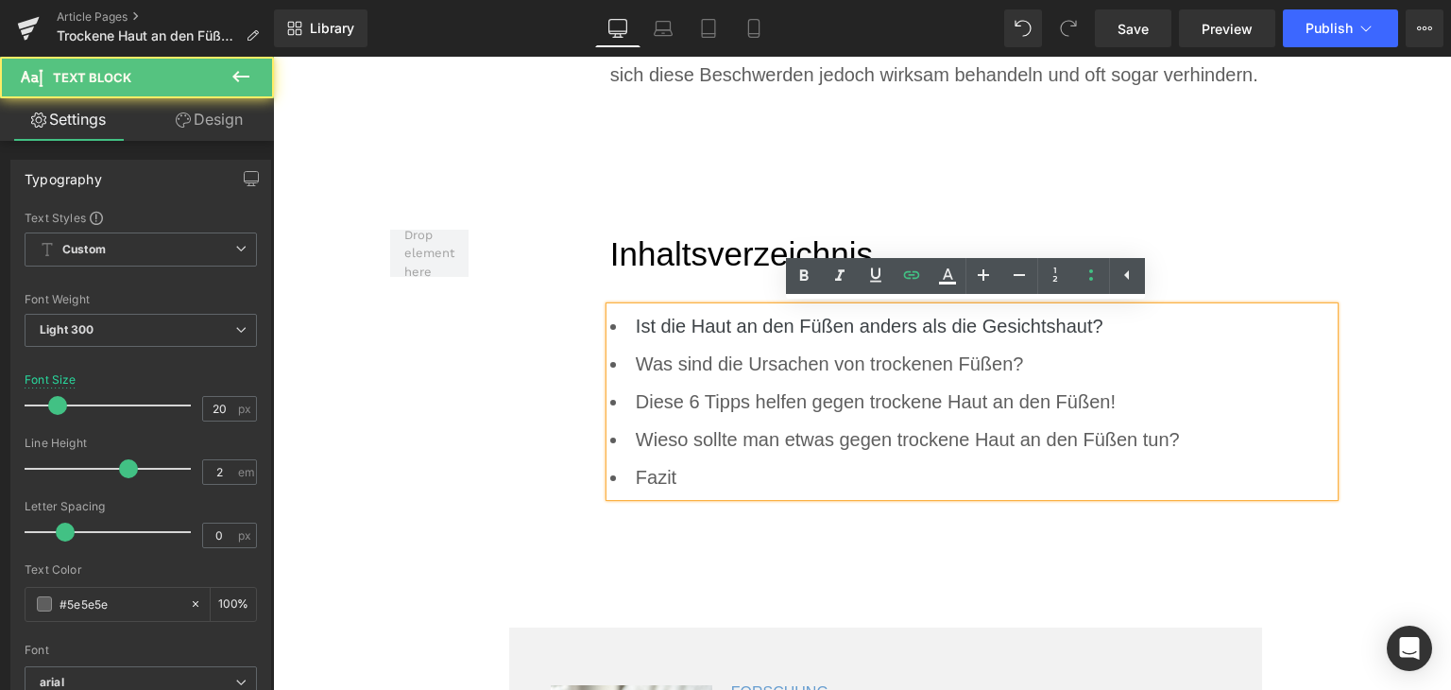
click at [745, 367] on li "Was sind die Ursachen von trockenen Füßen?" at bounding box center [972, 364] width 725 height 38
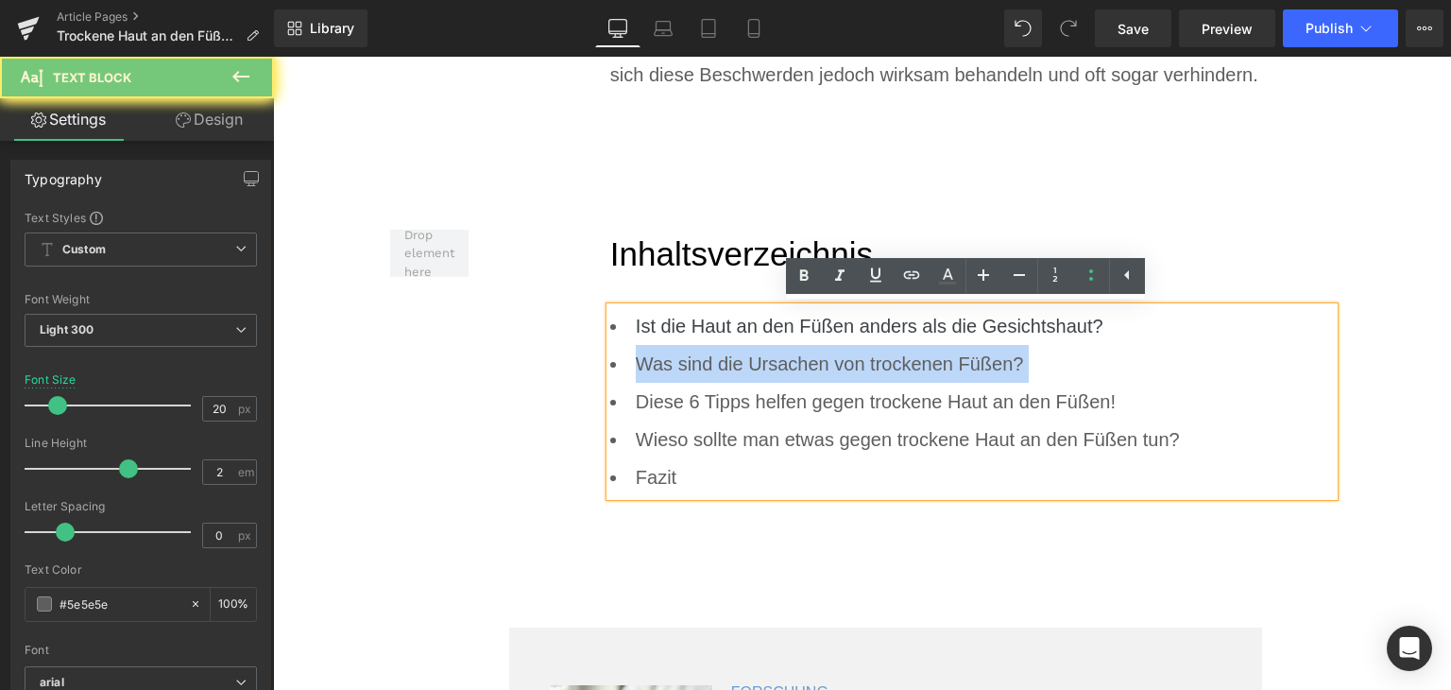
click at [745, 367] on li "Was sind die Ursachen von trockenen Füßen?" at bounding box center [972, 364] width 725 height 38
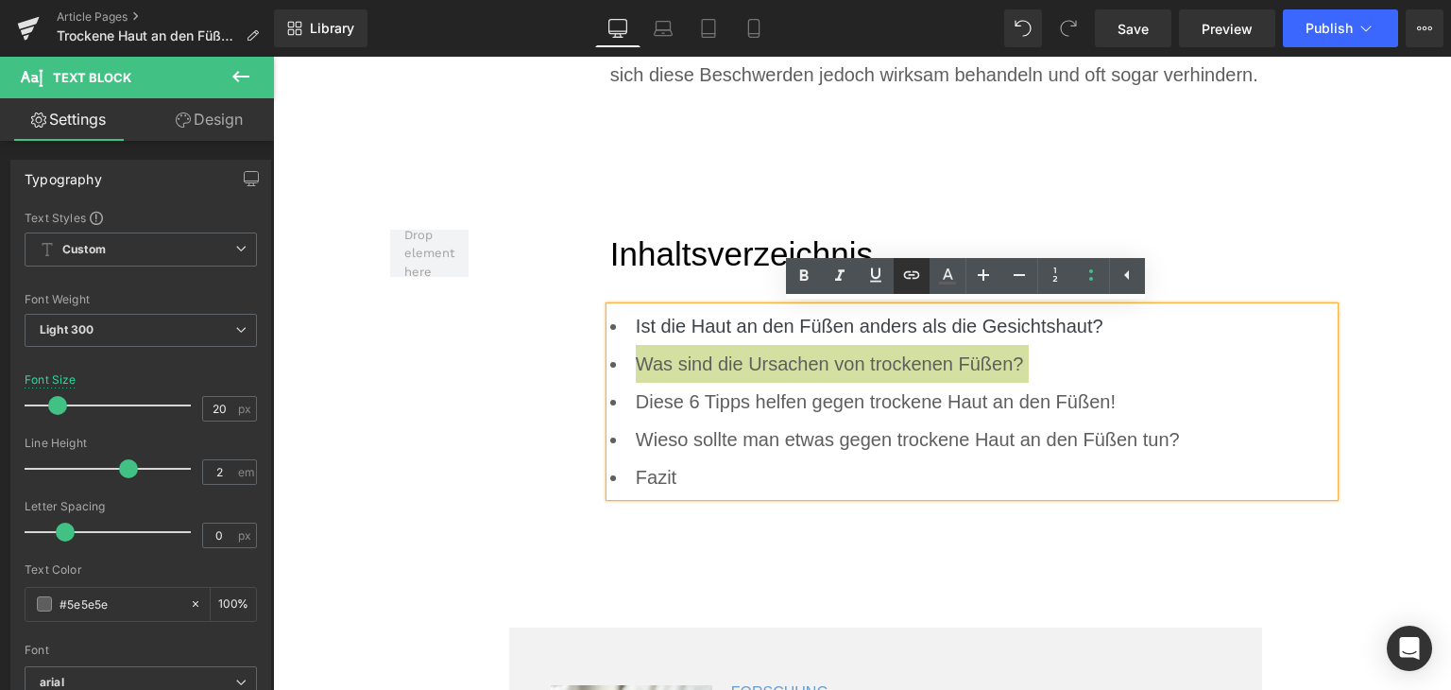
click at [919, 273] on icon at bounding box center [911, 275] width 16 height 8
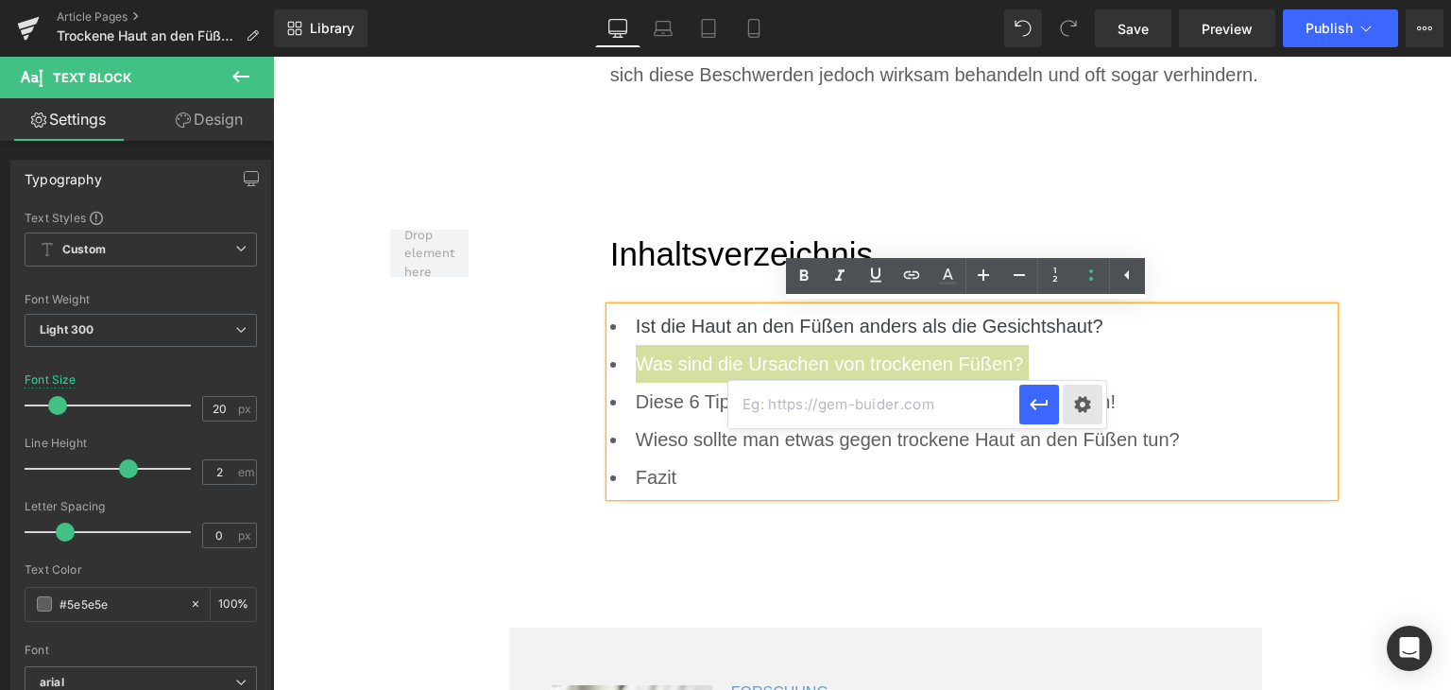
click at [1083, 0] on div "Text Color Highlight Color #333333 #0077c1 100 % transparent 0 % Edit or remove…" at bounding box center [725, 0] width 1451 height 0
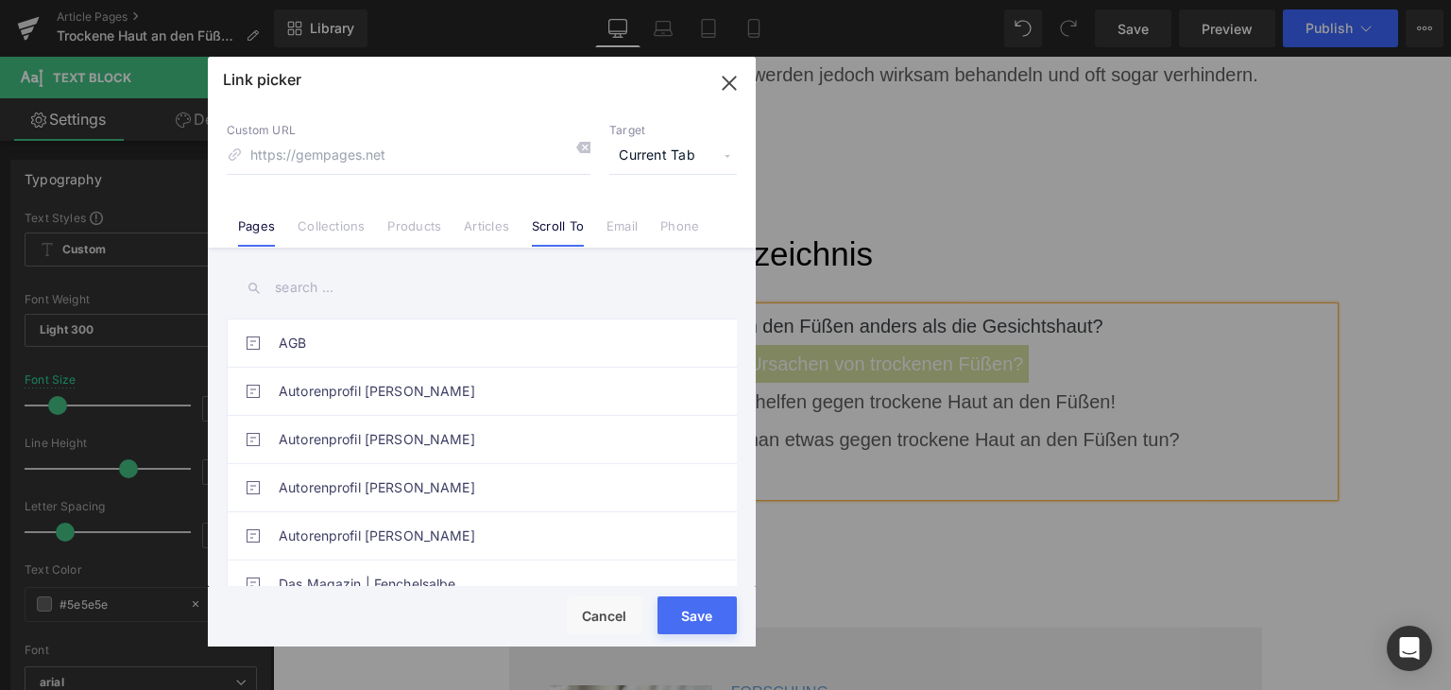
click at [537, 243] on link "Scroll To" at bounding box center [558, 232] width 52 height 28
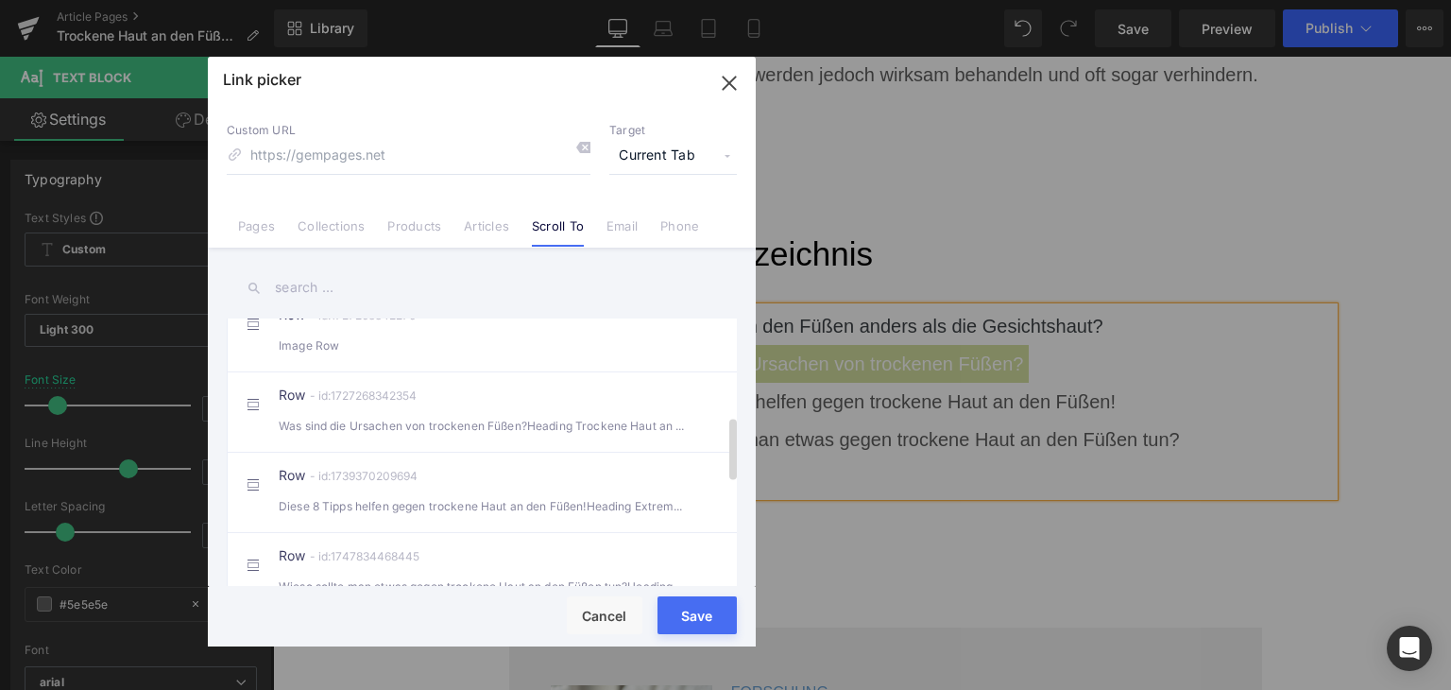
scroll to position [567, 0]
click at [498, 369] on li "Row - id:1727268342354 Was sind die Ursachen von trockenen Füßen?Heading Trocke…" at bounding box center [486, 328] width 518 height 80
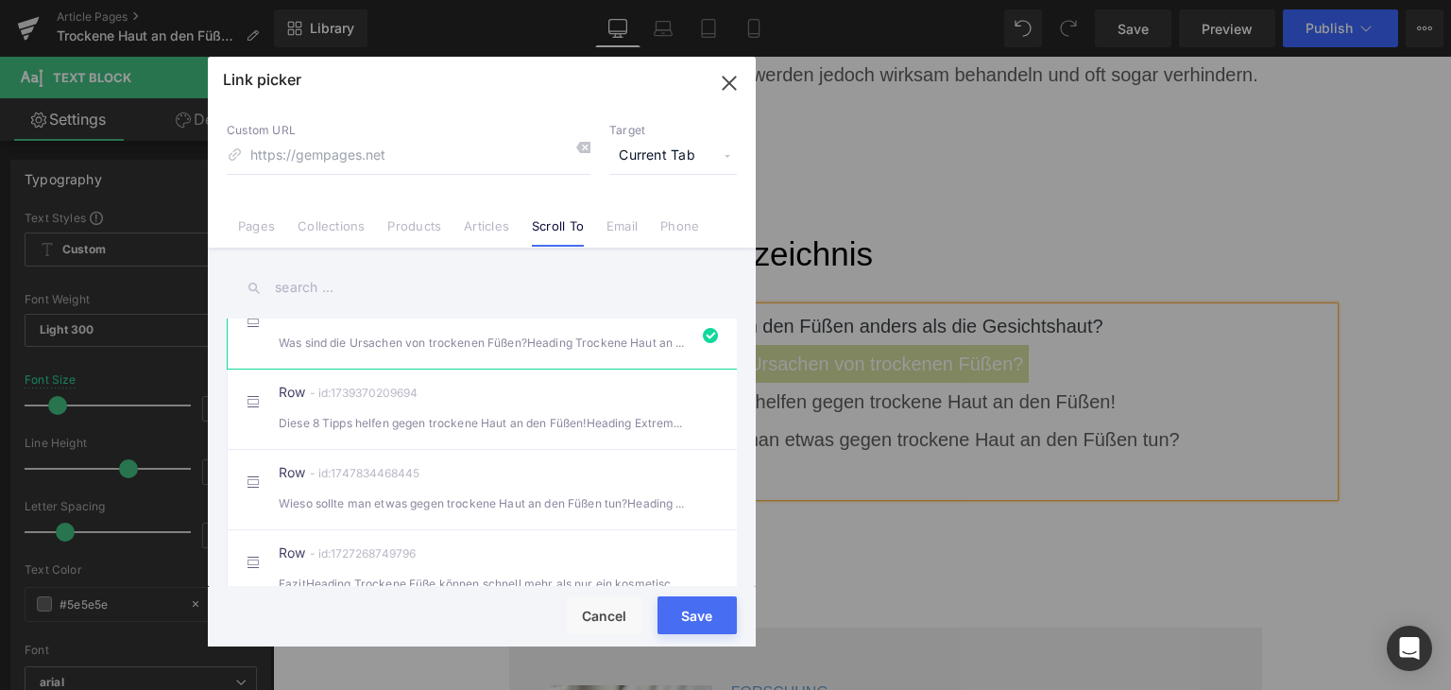
click at [660, 629] on button "Save" at bounding box center [697, 615] width 79 height 38
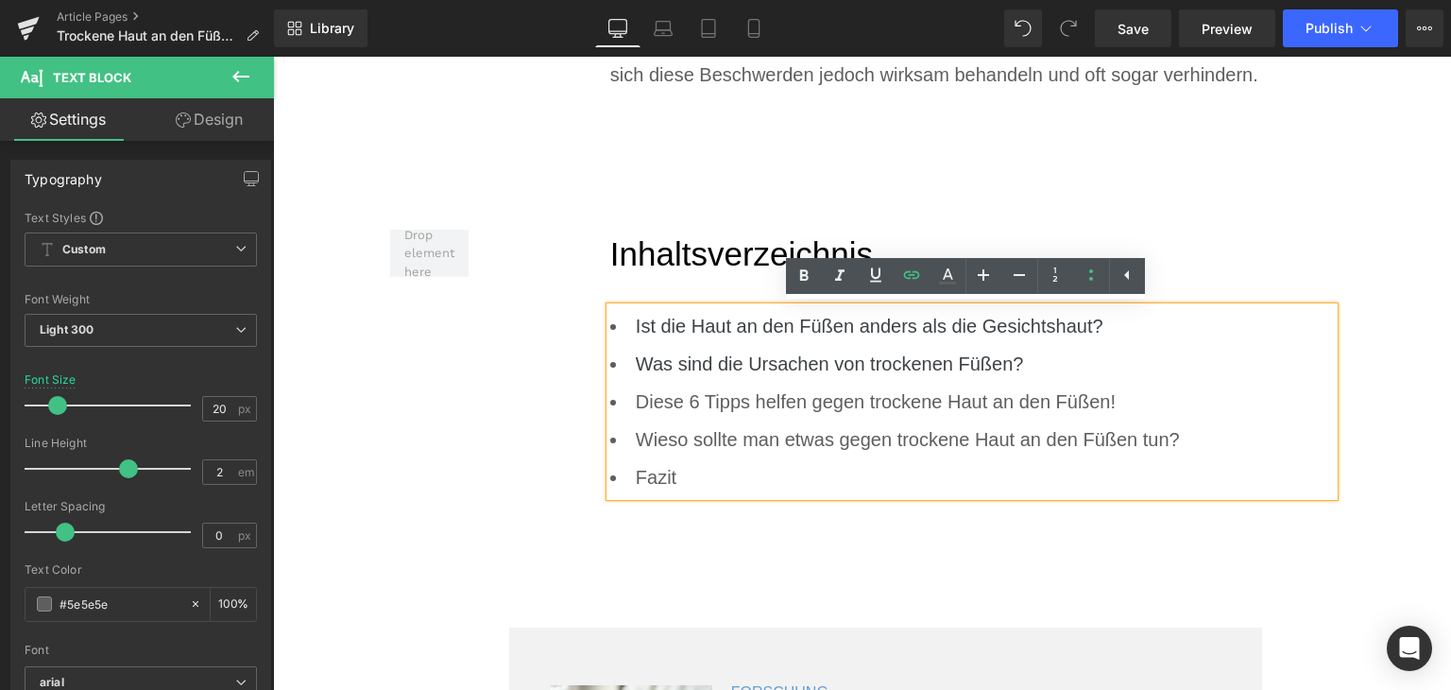
click at [742, 403] on li "Diese 6 Tipps helfen gegen trockene Haut an den Füßen!" at bounding box center [972, 402] width 725 height 38
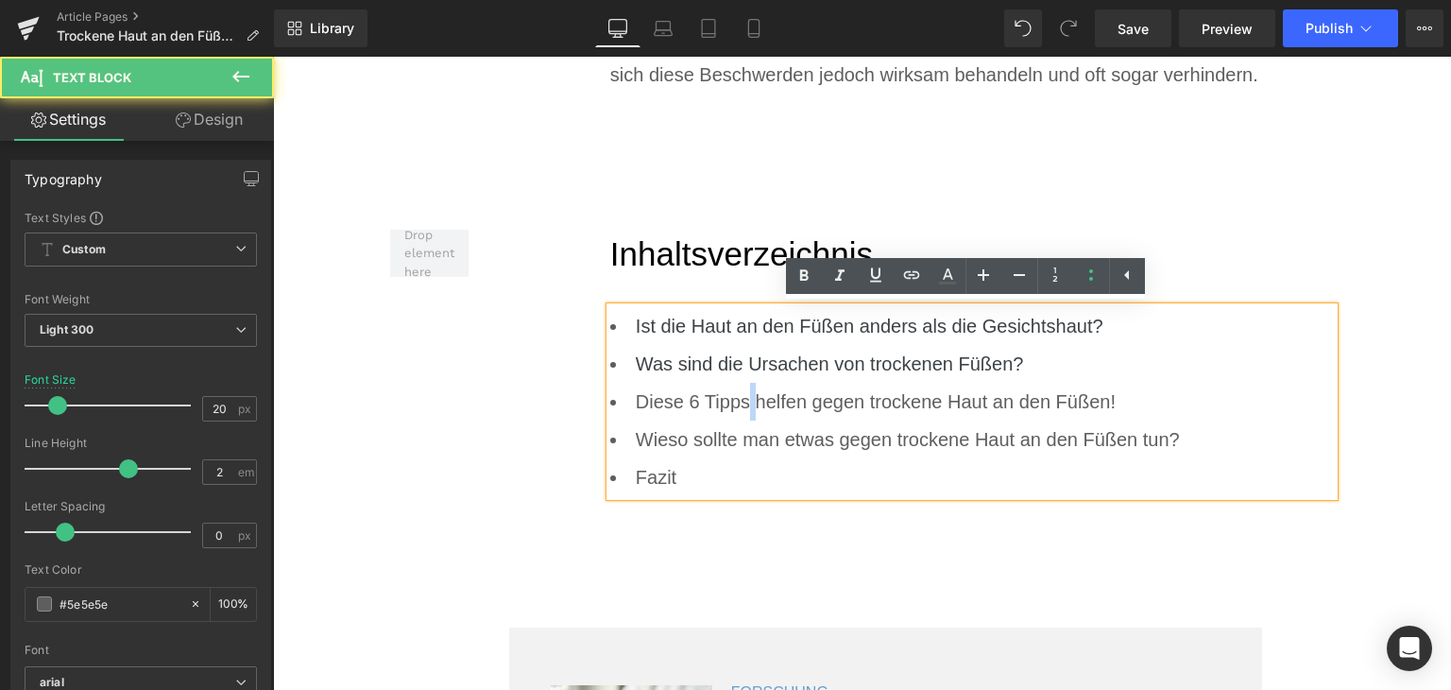
click at [742, 403] on li "Diese 6 Tipps helfen gegen trockene Haut an den Füßen!" at bounding box center [972, 402] width 725 height 38
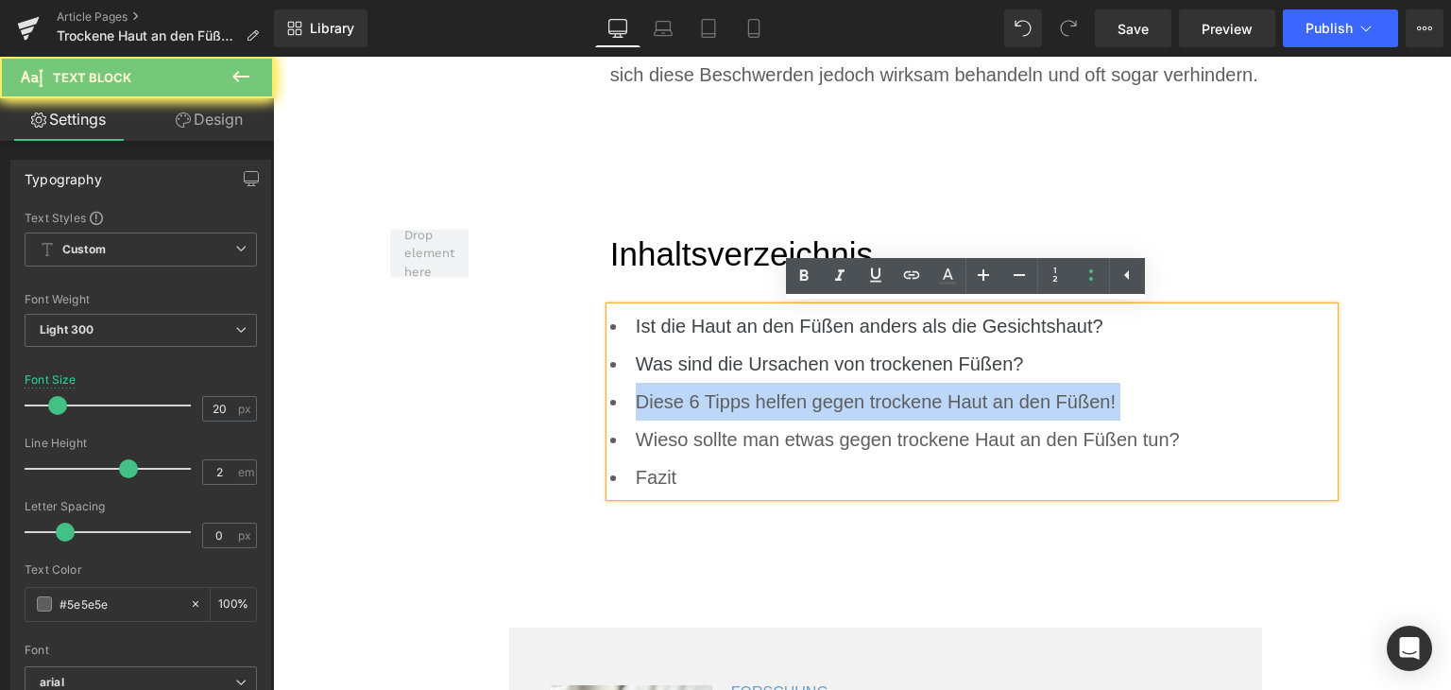
click at [742, 403] on li "Diese 6 Tipps helfen gegen trockene Haut an den Füßen!" at bounding box center [972, 402] width 725 height 38
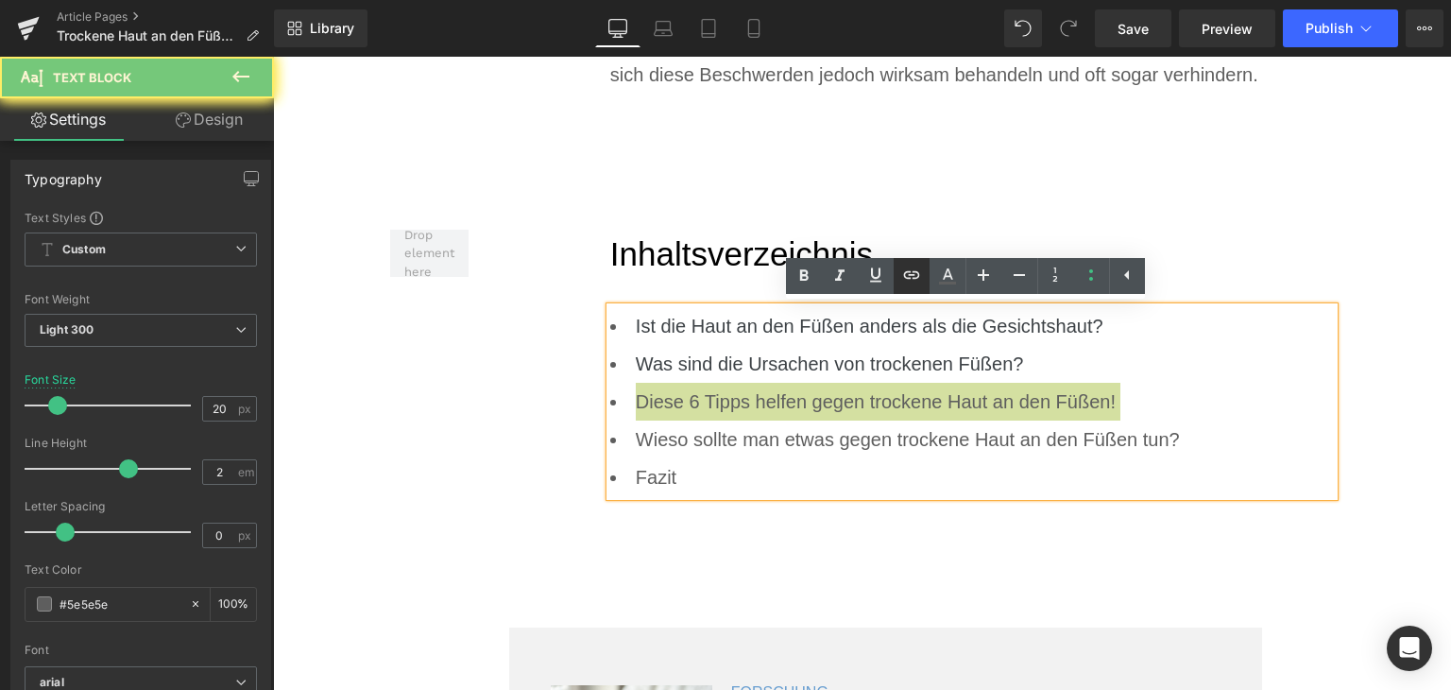
click at [908, 279] on icon at bounding box center [912, 275] width 23 height 23
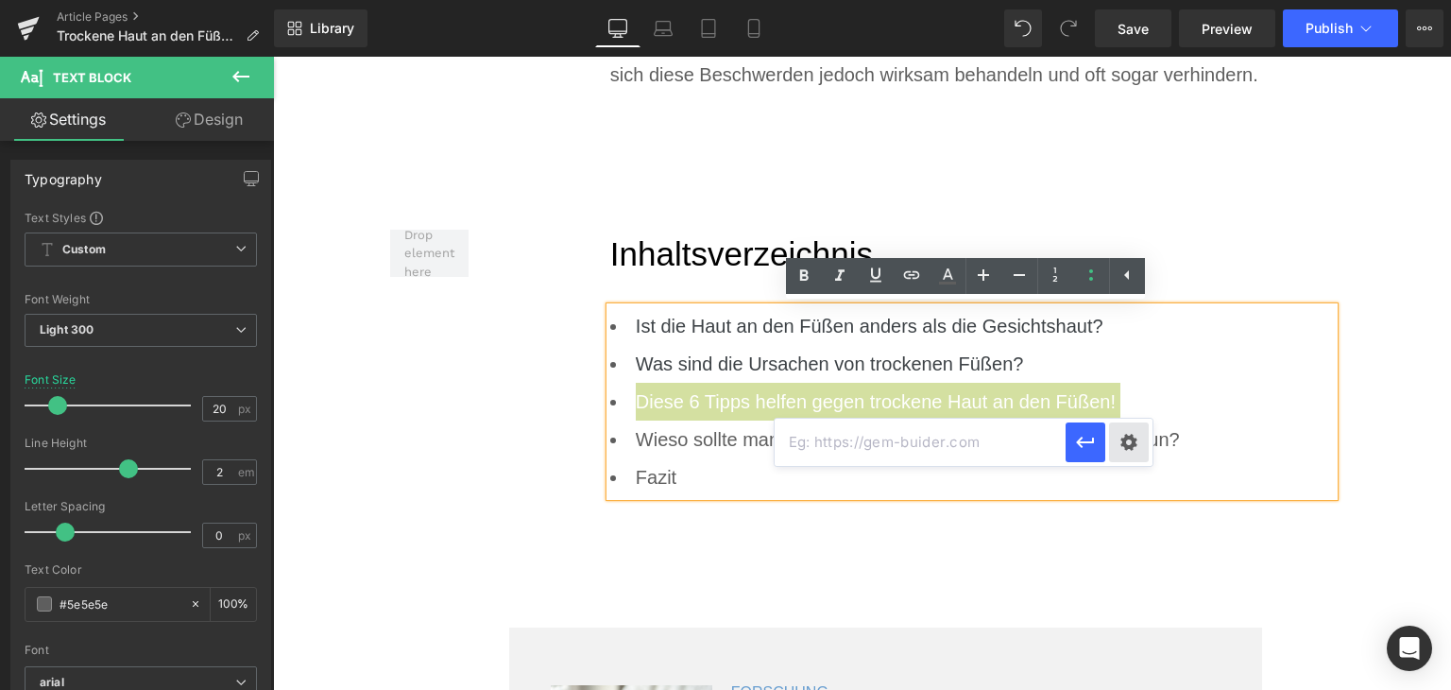
click at [1122, 0] on div "Text Color Highlight Color #333333 #0077c1 100 % transparent 0 % Edit or remove…" at bounding box center [725, 0] width 1451 height 0
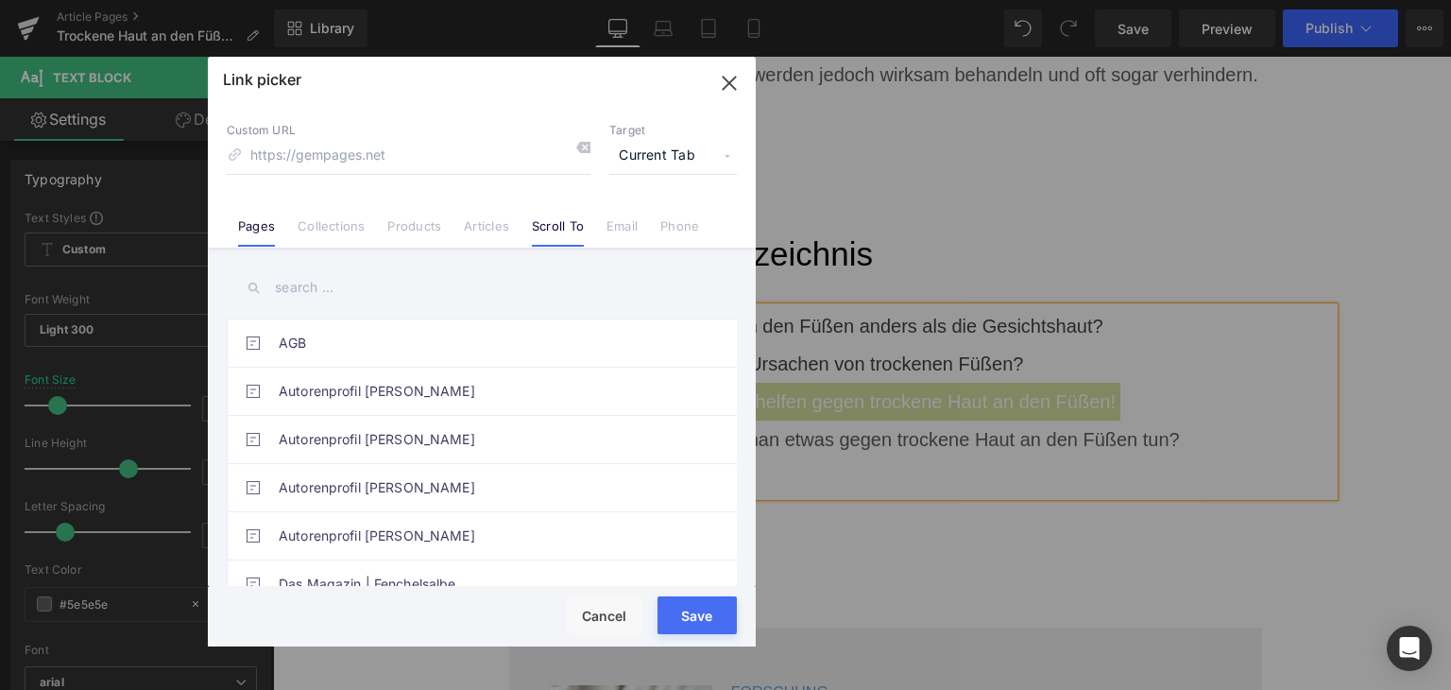
click at [549, 232] on link "Scroll To" at bounding box center [558, 232] width 52 height 28
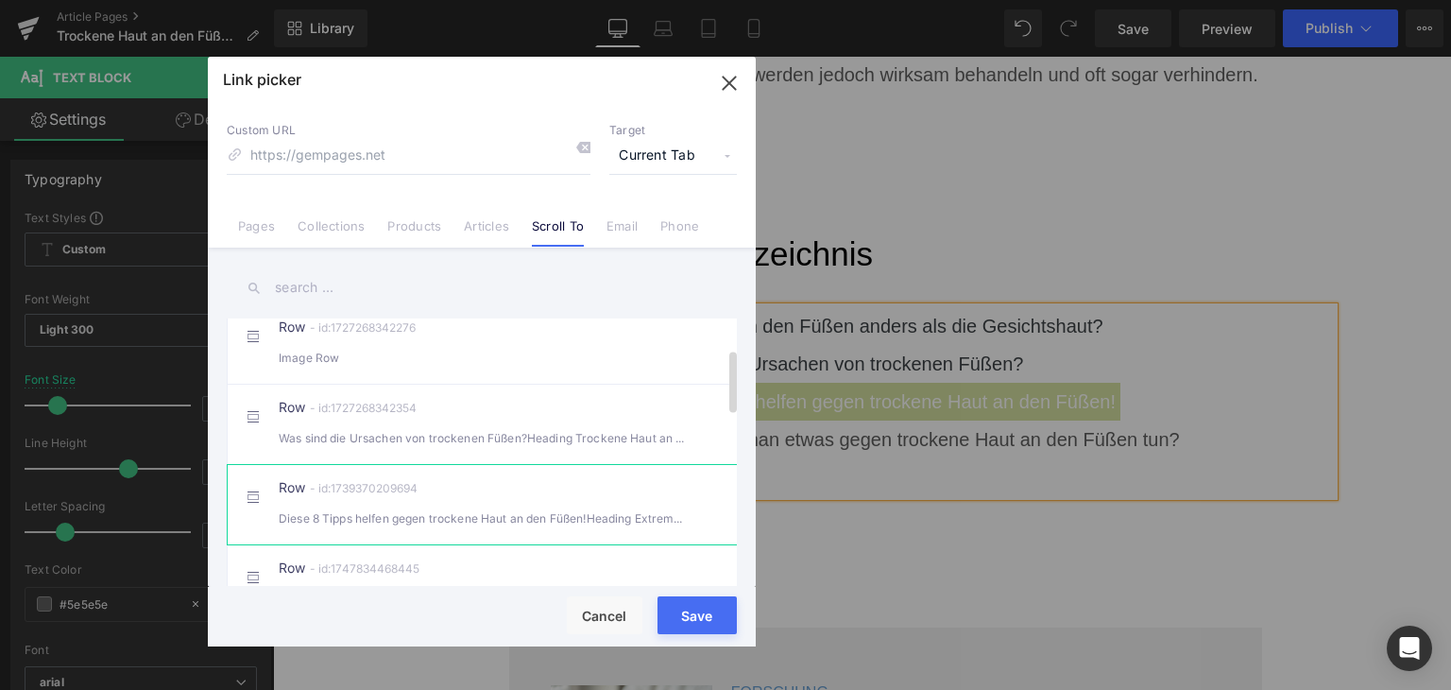
scroll to position [472, 0]
click at [507, 507] on div "Row - id:1739370209694 Diese 8 Tipps helfen gegen trockene Haut an den Füßen!He…" at bounding box center [511, 503] width 464 height 47
click at [672, 628] on button "Save" at bounding box center [697, 615] width 79 height 38
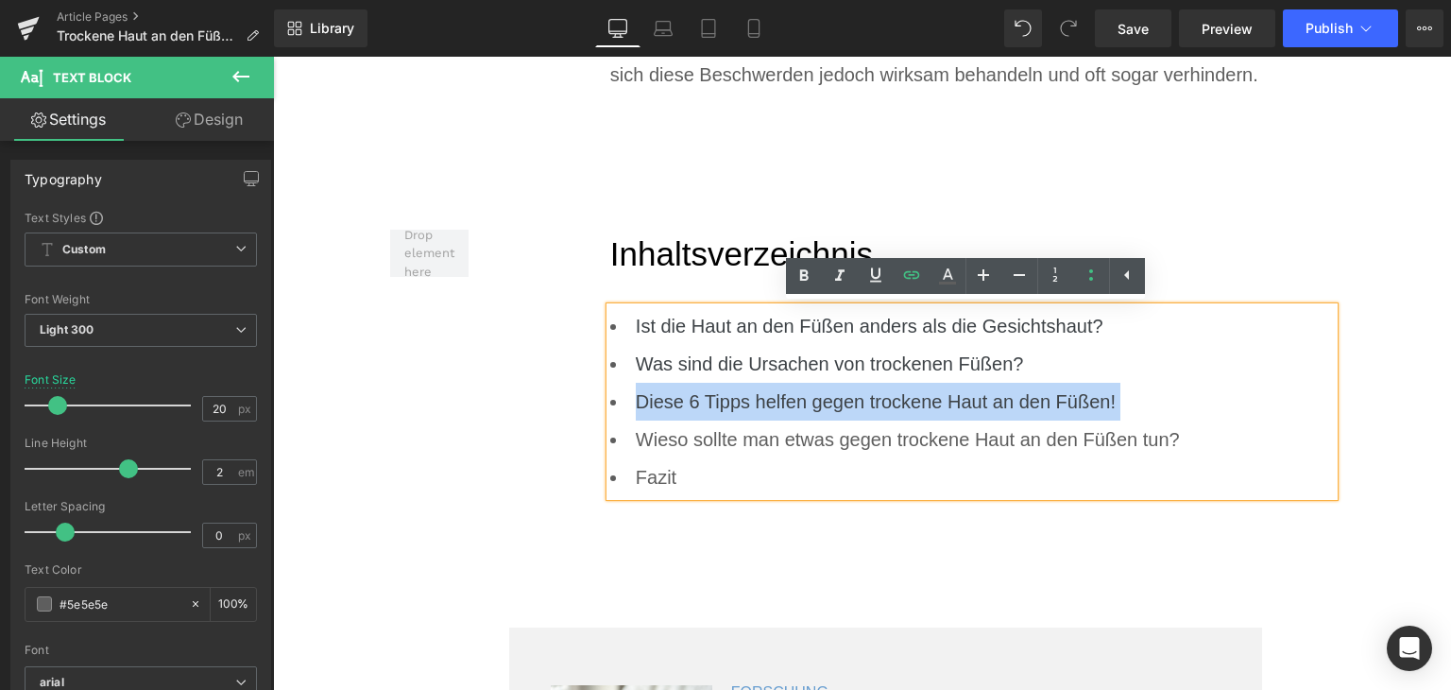
click at [1127, 409] on li "Diese 6 Tipps helfen gegen trockene Haut an den Füßen!" at bounding box center [972, 402] width 725 height 38
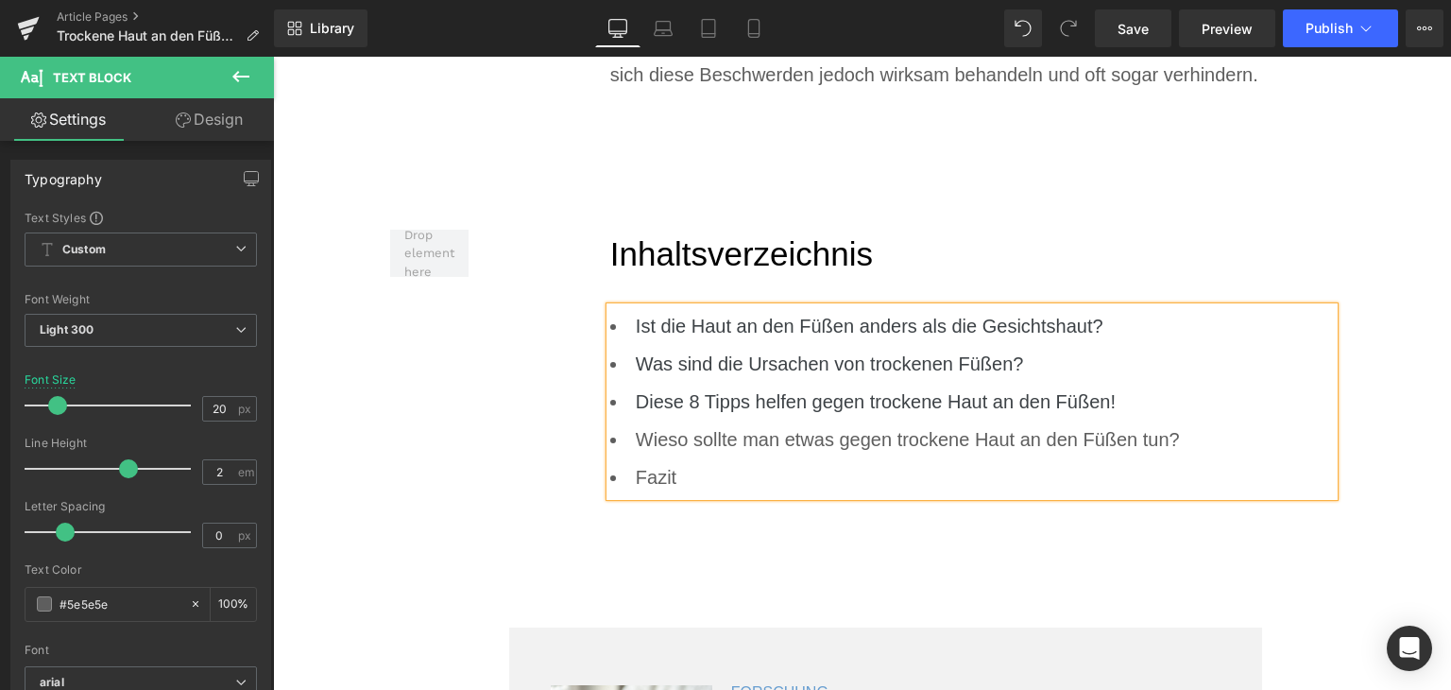
click at [1100, 427] on li "Wieso sollte man etwas gegen trockene Haut an den Füßen tun?" at bounding box center [972, 440] width 725 height 38
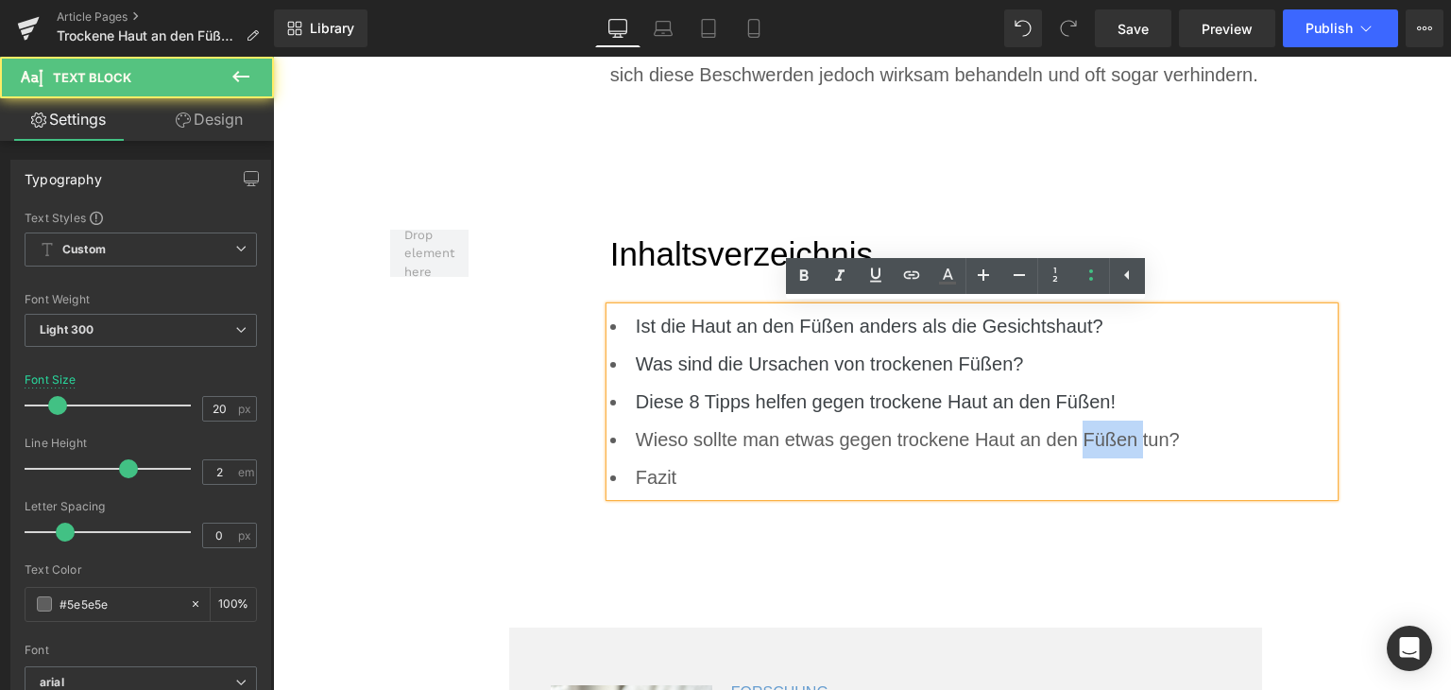
click at [1100, 428] on li "Wieso sollte man etwas gegen trockene Haut an den Füßen tun?" at bounding box center [972, 440] width 725 height 38
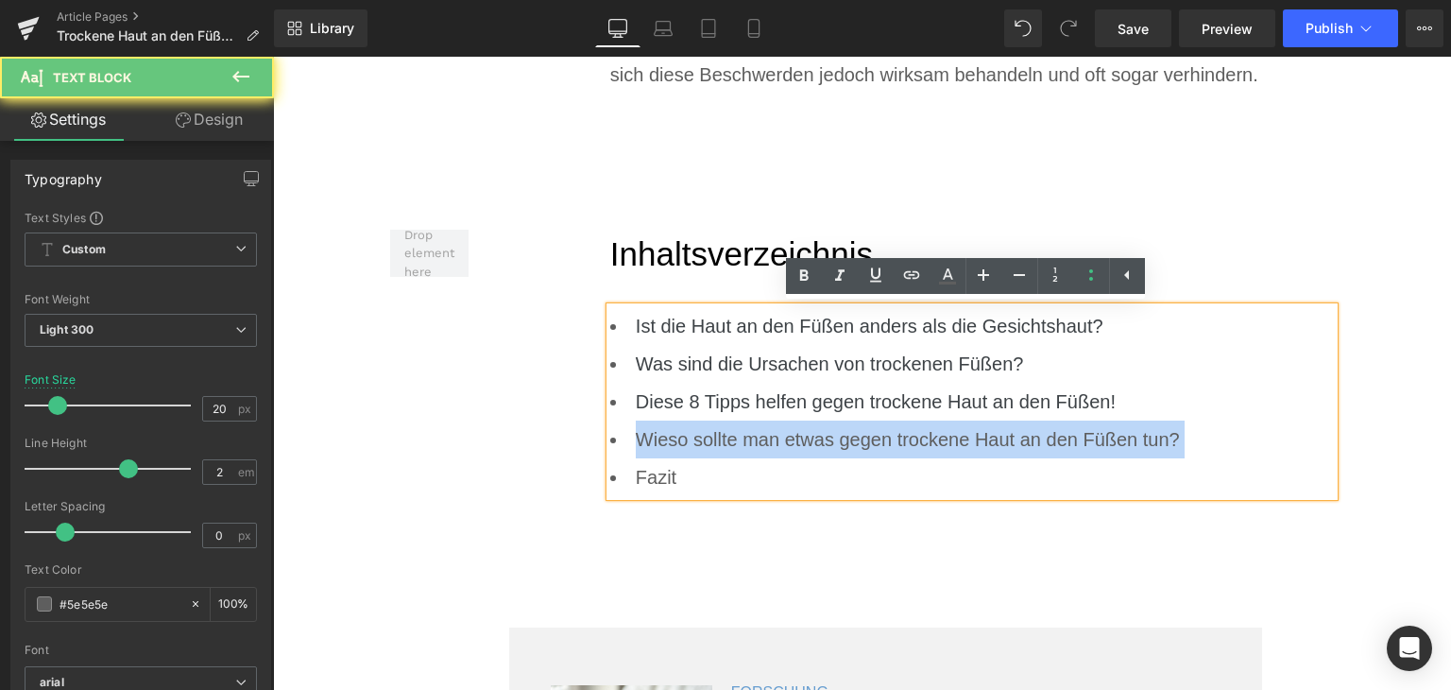
click at [1100, 428] on li "Wieso sollte man etwas gegen trockene Haut an den Füßen tun?" at bounding box center [972, 440] width 725 height 38
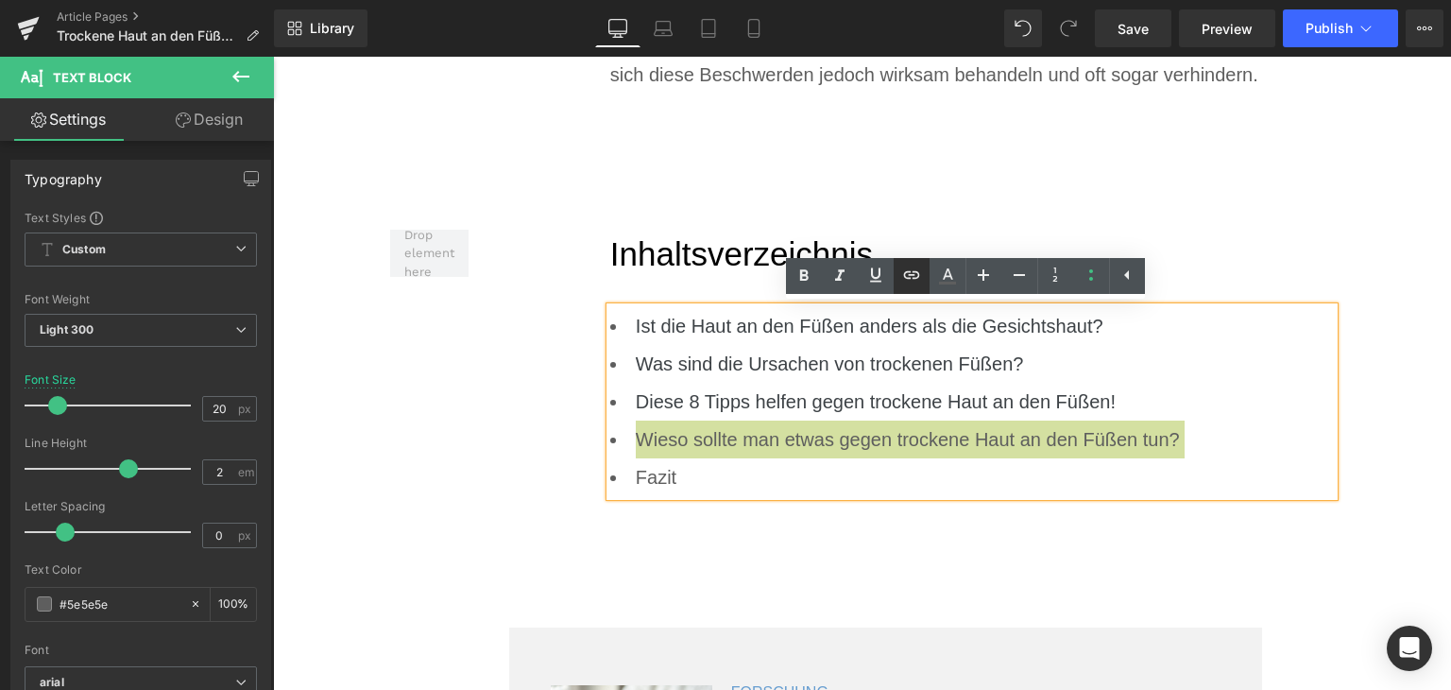
click at [916, 283] on icon at bounding box center [912, 275] width 23 height 23
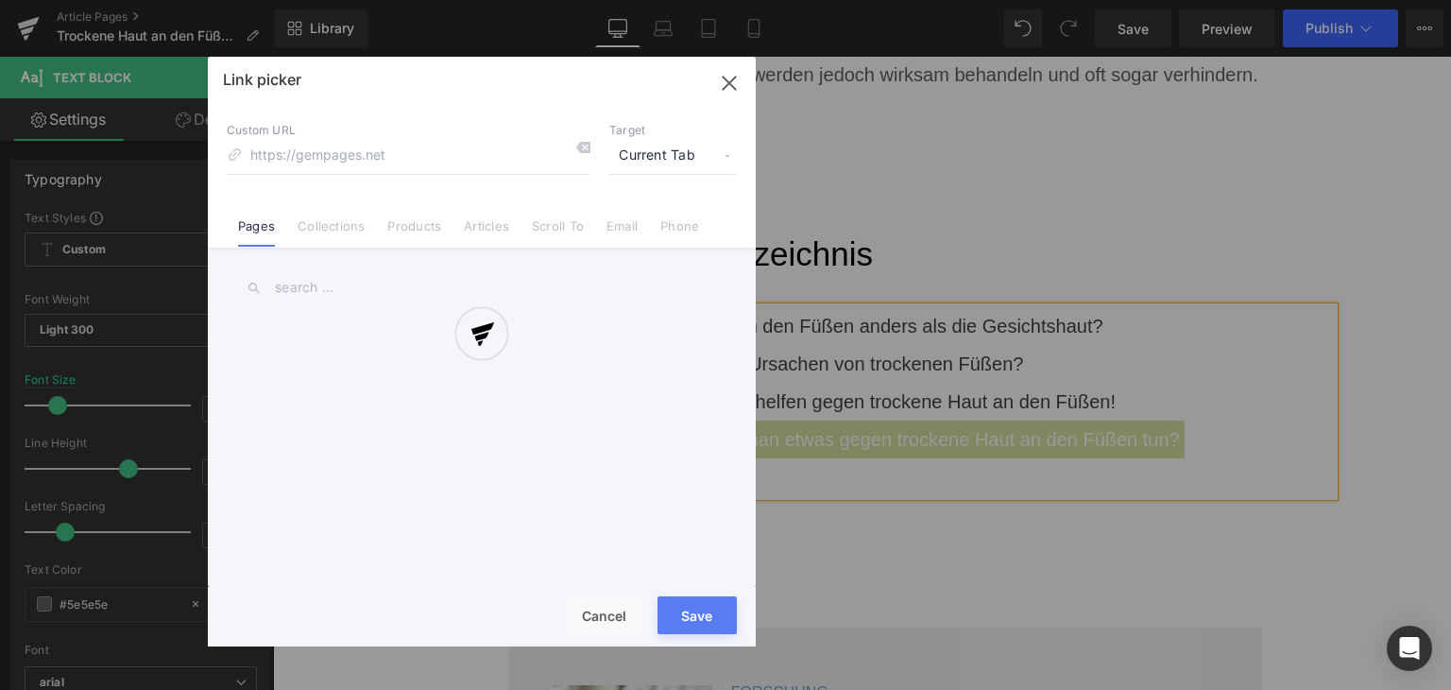
click at [1159, 0] on div "Text Color Highlight Color #333333 #0077c1 100 % transparent 0 % Edit or remove…" at bounding box center [725, 0] width 1451 height 0
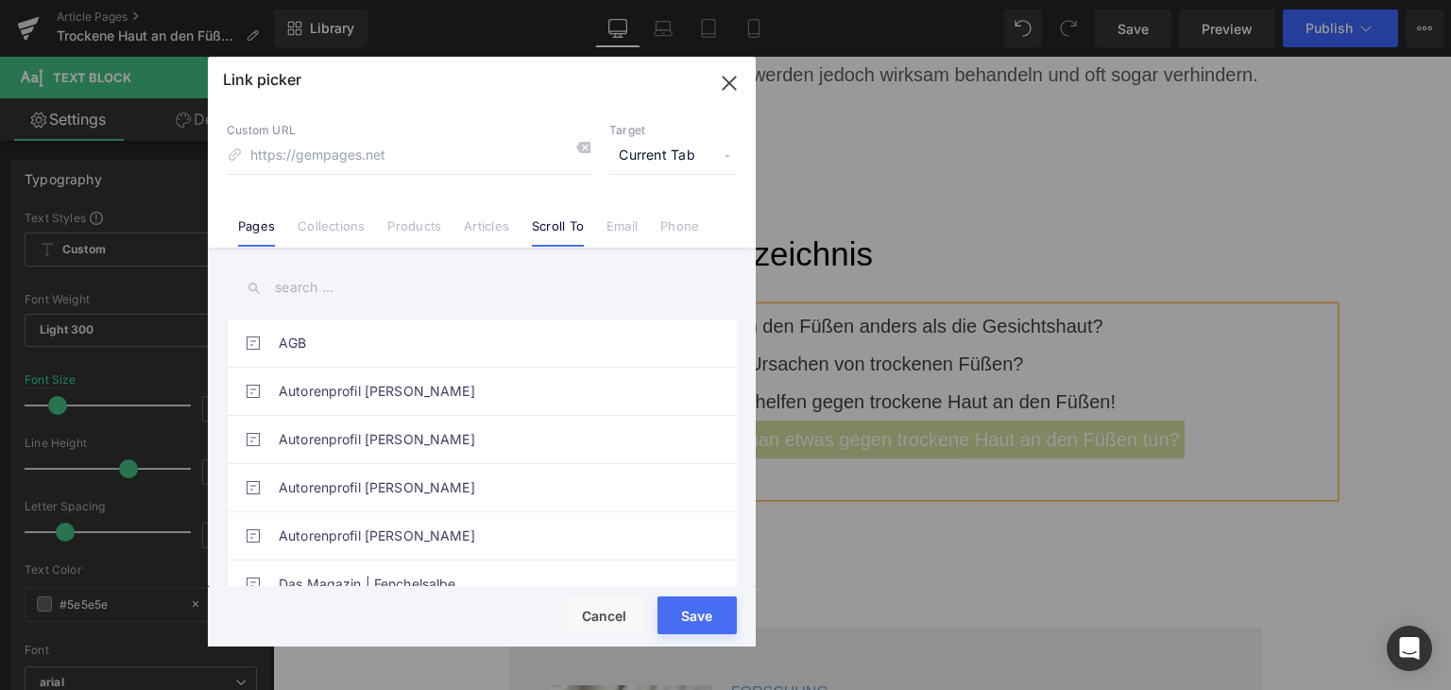
drag, startPoint x: 579, startPoint y: 227, endPoint x: 571, endPoint y: 244, distance: 19.0
click at [578, 227] on link "Scroll To" at bounding box center [558, 232] width 52 height 28
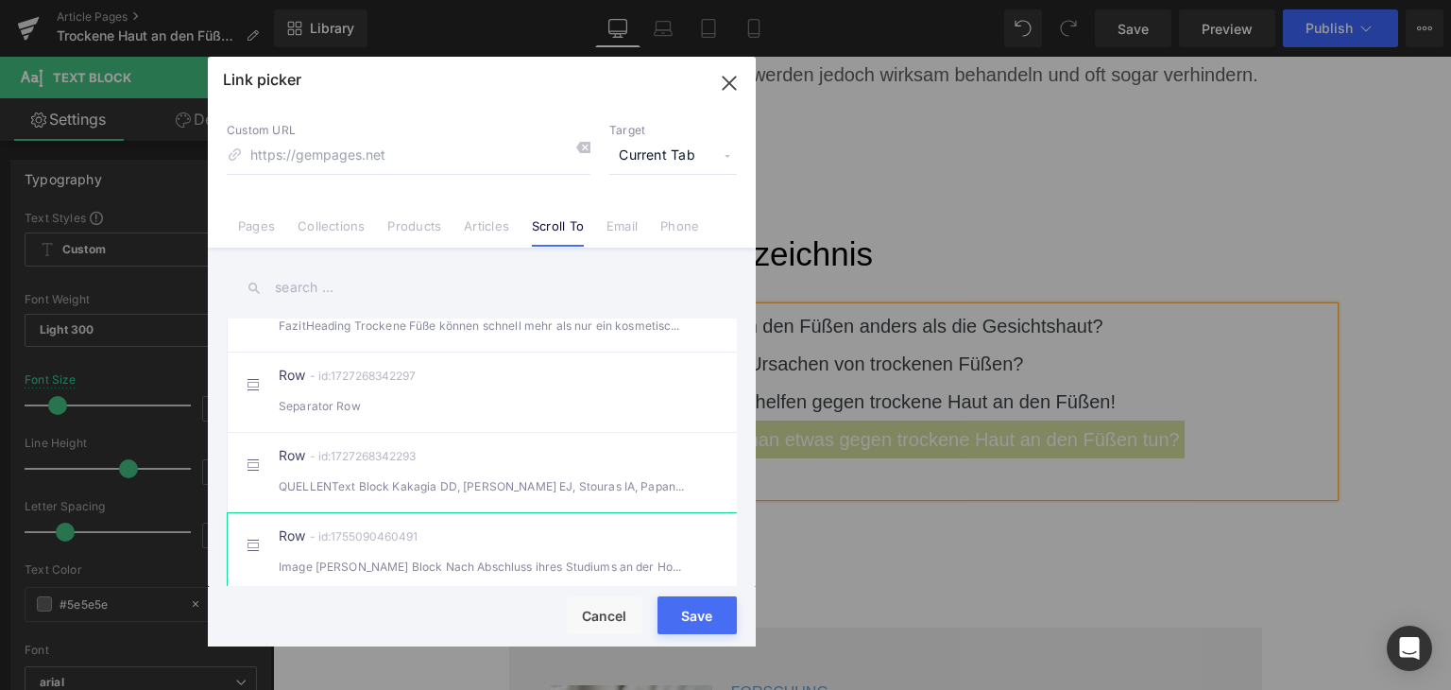
scroll to position [664, 0]
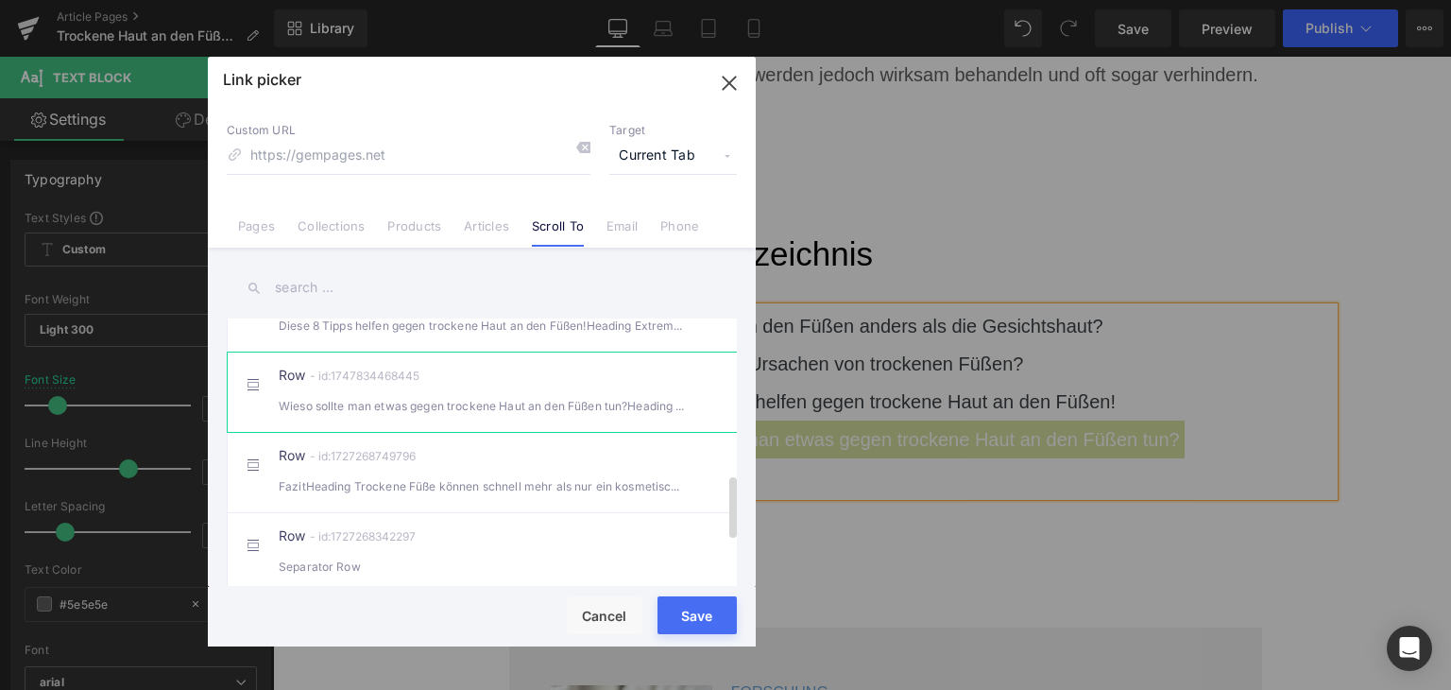
click at [514, 432] on li "Row - id:1747834468445 Wieso sollte man etwas gegen trockene Haut an den Füßen …" at bounding box center [486, 392] width 518 height 80
click at [692, 629] on button "Save" at bounding box center [697, 615] width 79 height 38
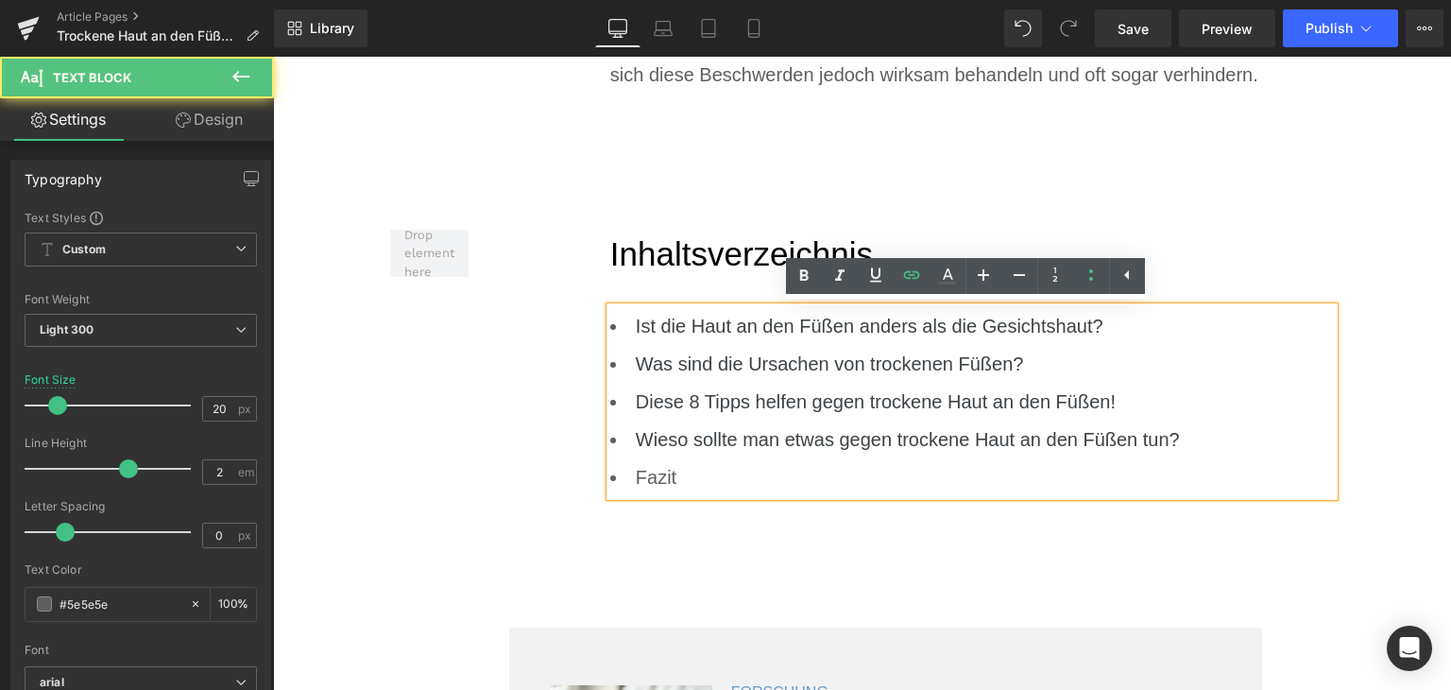
click at [635, 489] on li "Fazit" at bounding box center [972, 477] width 725 height 38
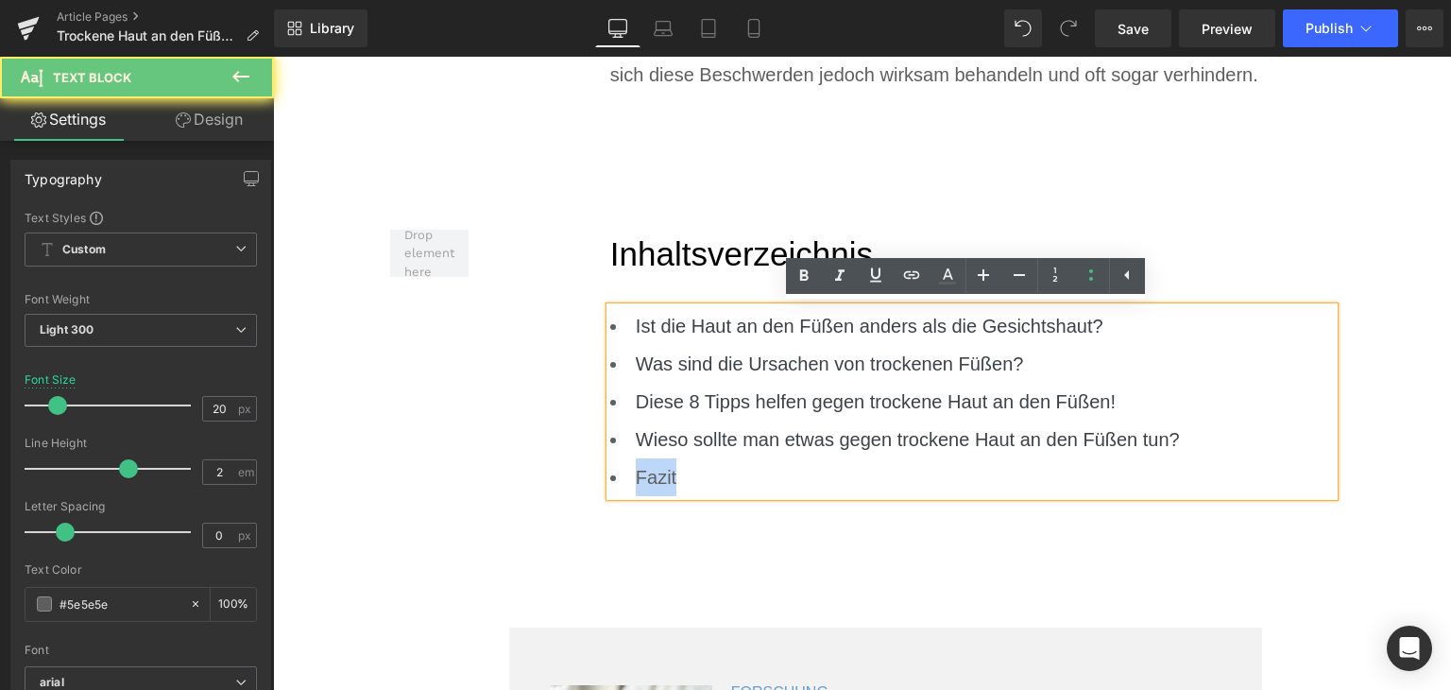
click at [635, 489] on li "Fazit" at bounding box center [972, 477] width 725 height 38
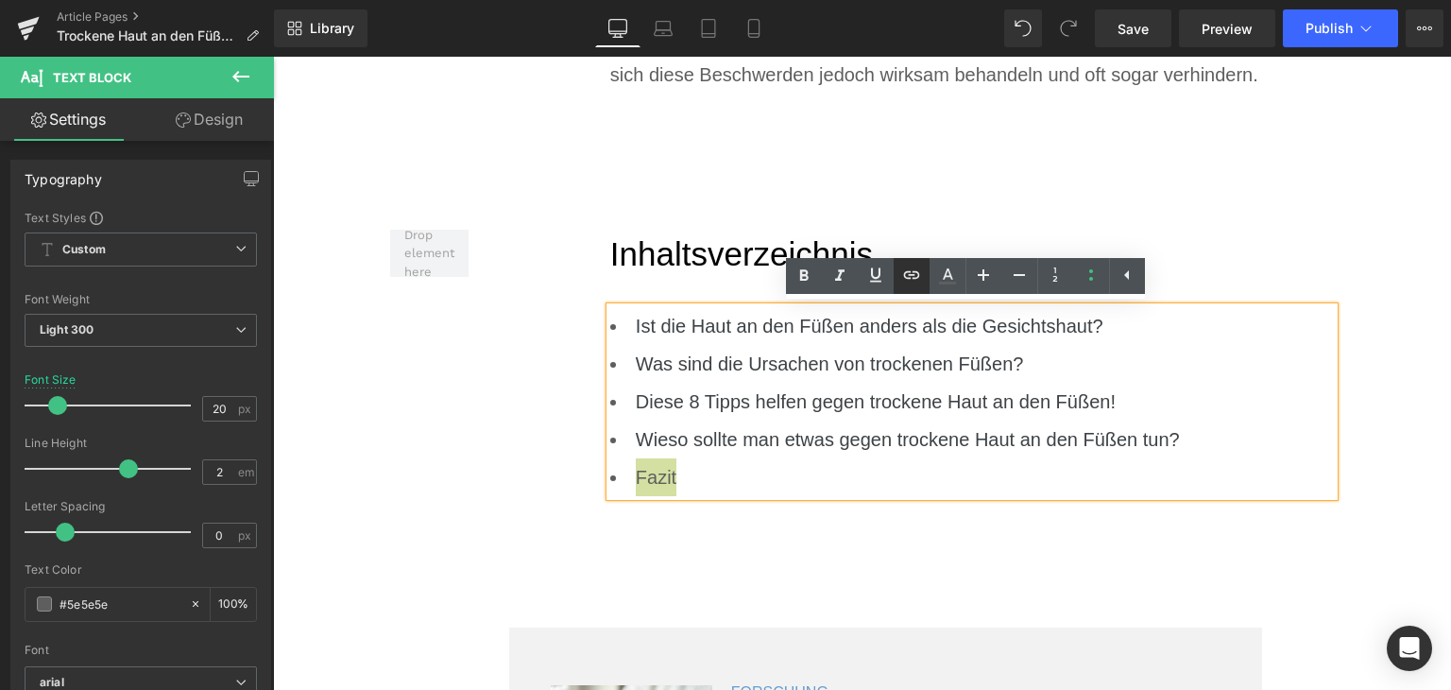
click at [917, 276] on icon at bounding box center [912, 275] width 23 height 23
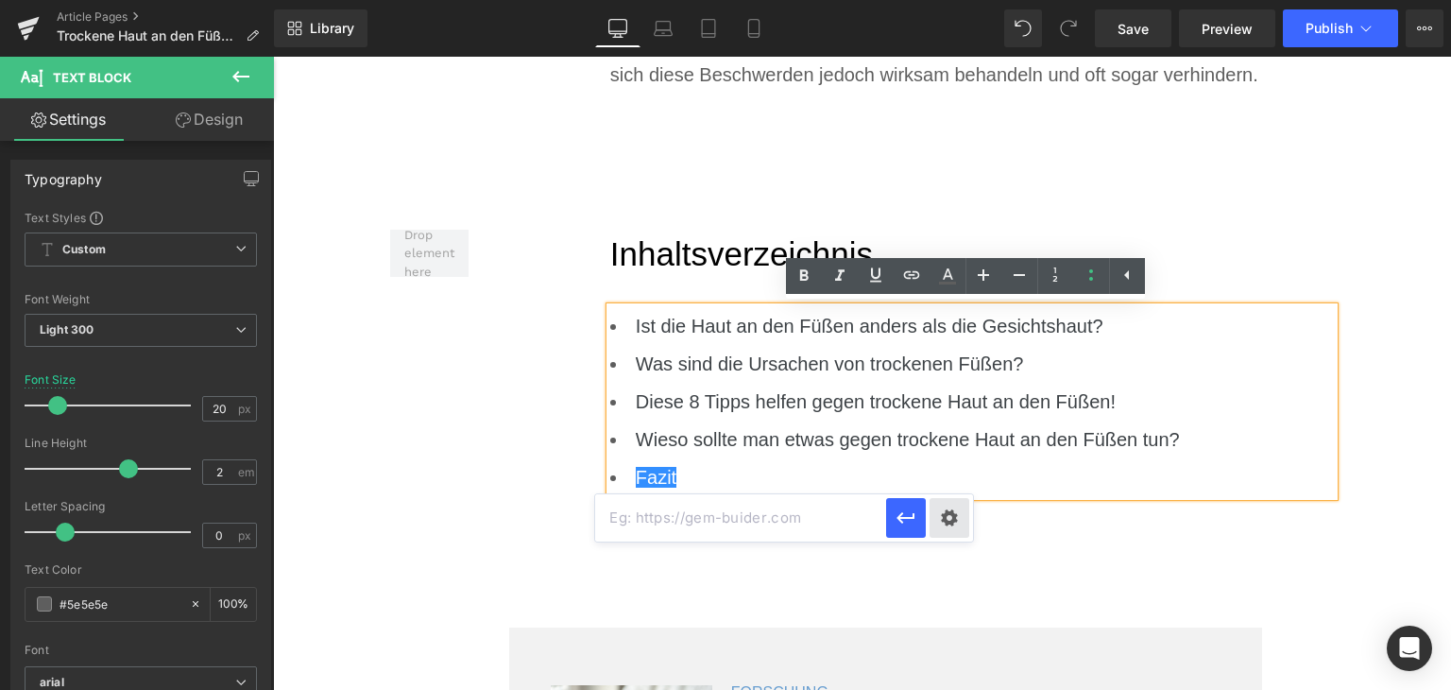
click at [948, 0] on div "Text Color Highlight Color #333333 #0077c1 100 % transparent 0 % Edit or remove…" at bounding box center [725, 0] width 1451 height 0
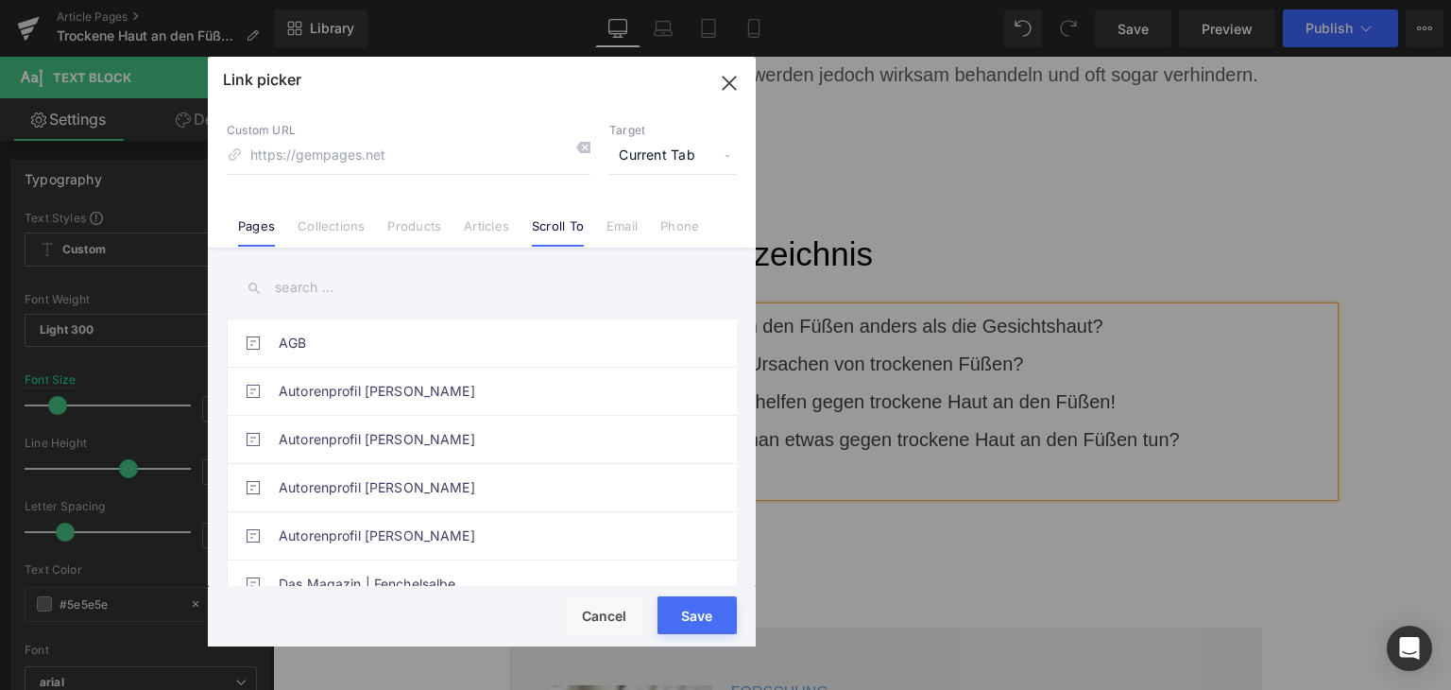
click at [571, 224] on link "Scroll To" at bounding box center [558, 232] width 52 height 28
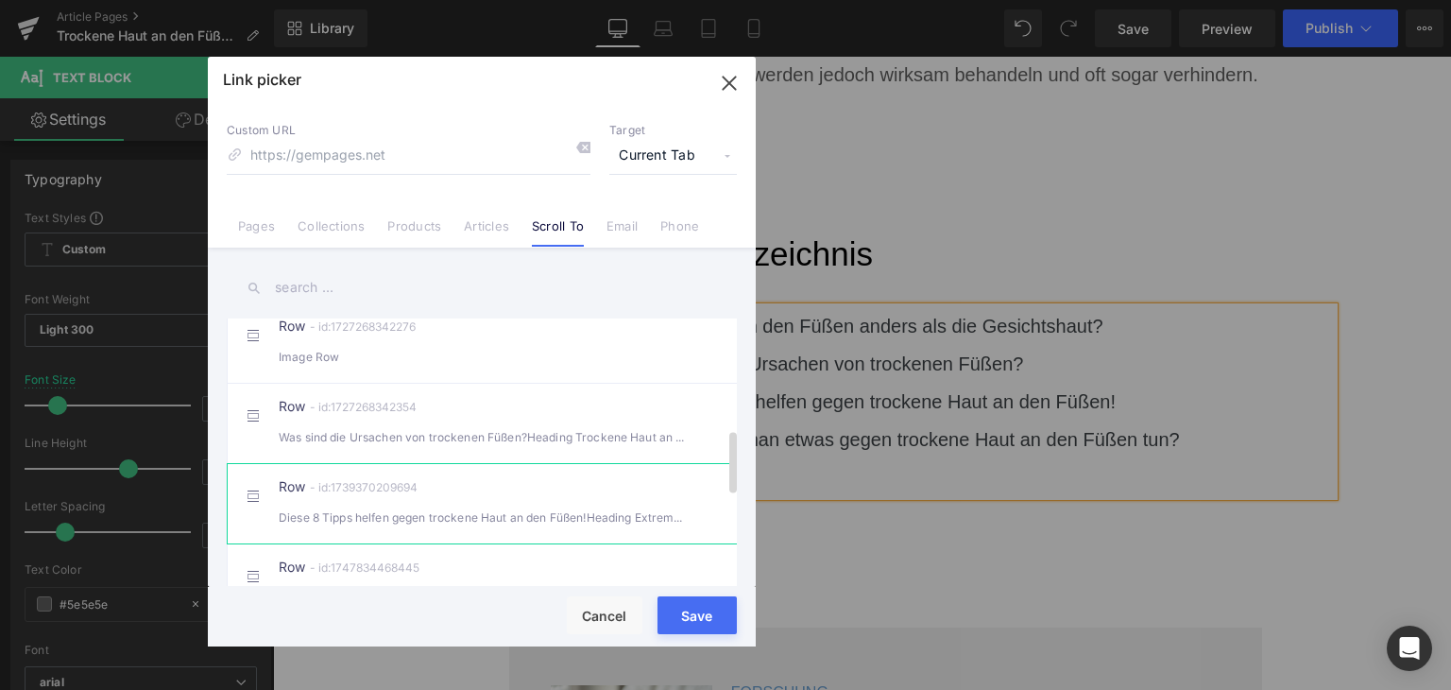
scroll to position [756, 0]
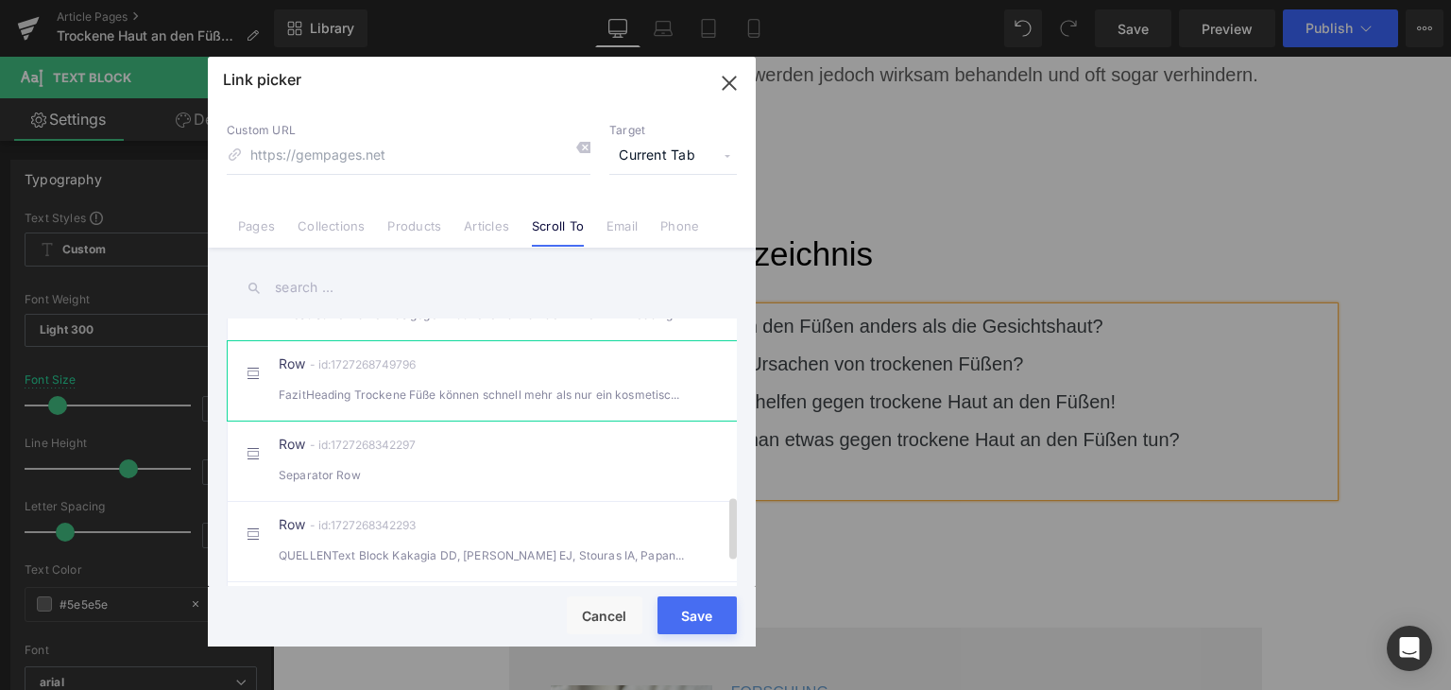
click at [532, 404] on div "FazitHeading Trockene Füße können schnell mehr als nur ein kosmetisches Probl" at bounding box center [482, 395] width 406 height 20
click at [680, 628] on button "Save" at bounding box center [697, 615] width 79 height 38
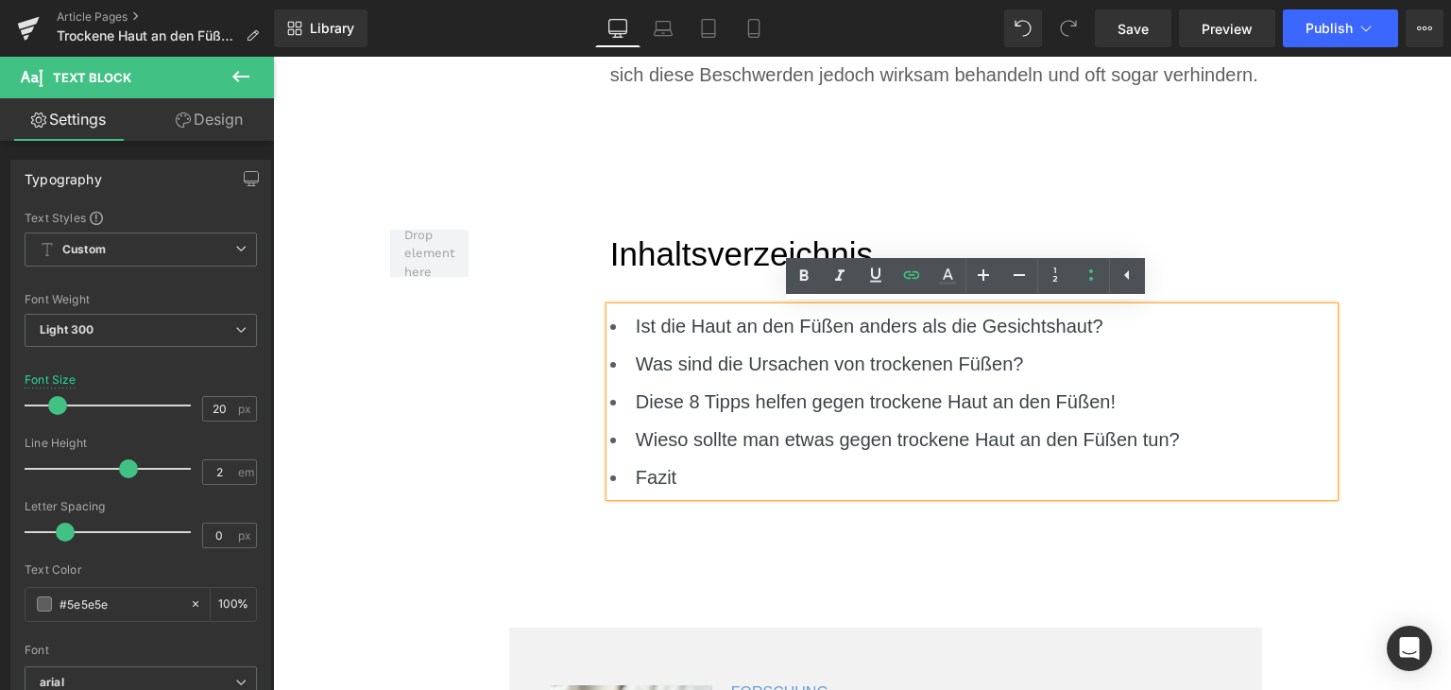
click at [529, 277] on div "Inhaltsverzeichnis Heading Ist die Haut an den Füßen anders als die Gesichtshau…" at bounding box center [902, 368] width 867 height 277
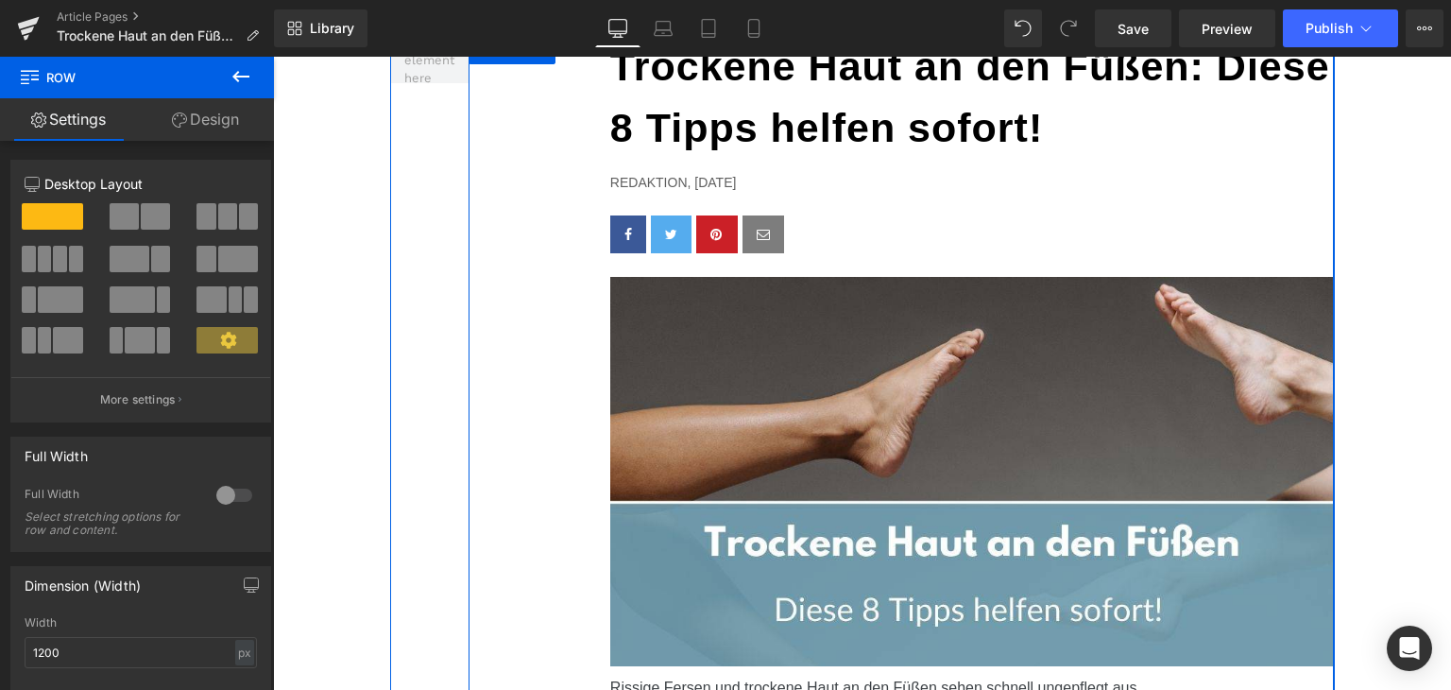
scroll to position [0, 0]
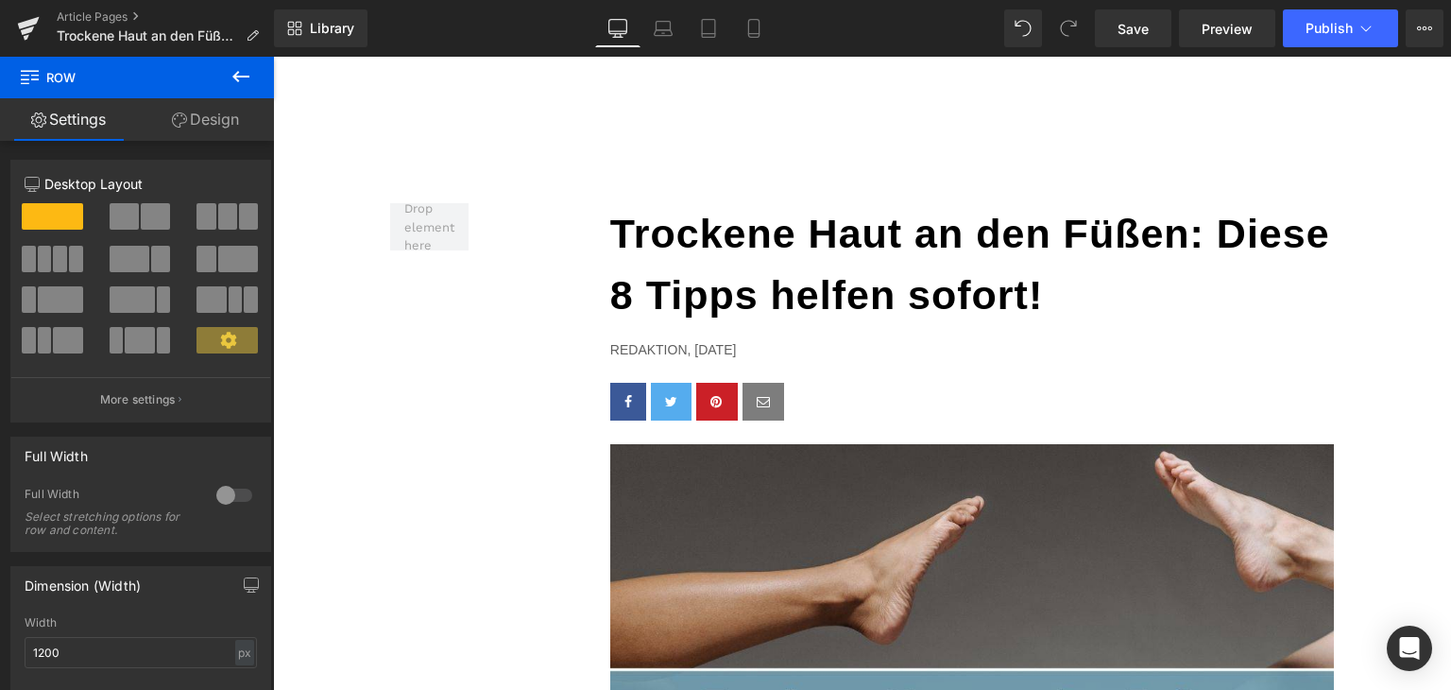
click at [762, 48] on div "Library Desktop Desktop Laptop Tablet Mobile Save Preview Publish Scheduled Vie…" at bounding box center [862, 28] width 1177 height 57
click at [752, 41] on link "Mobile" at bounding box center [753, 28] width 45 height 38
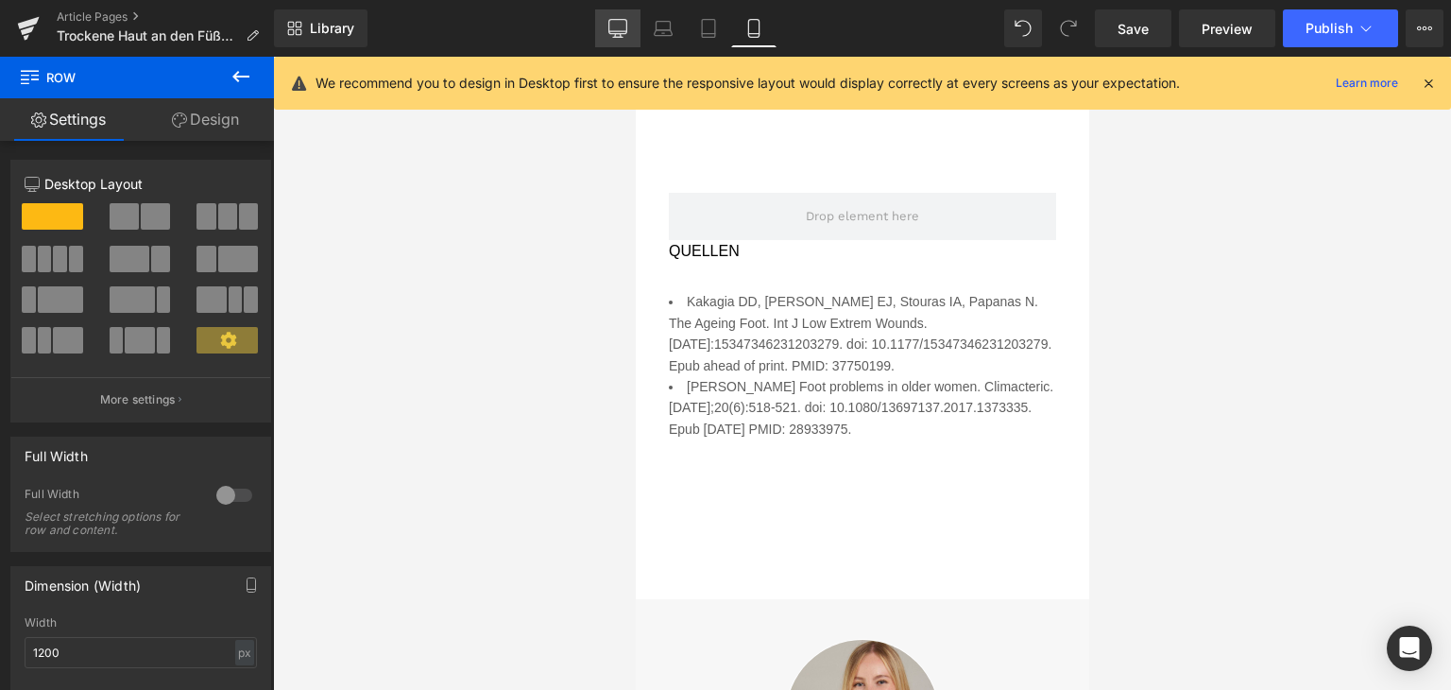
click at [607, 37] on link "Desktop" at bounding box center [617, 28] width 45 height 38
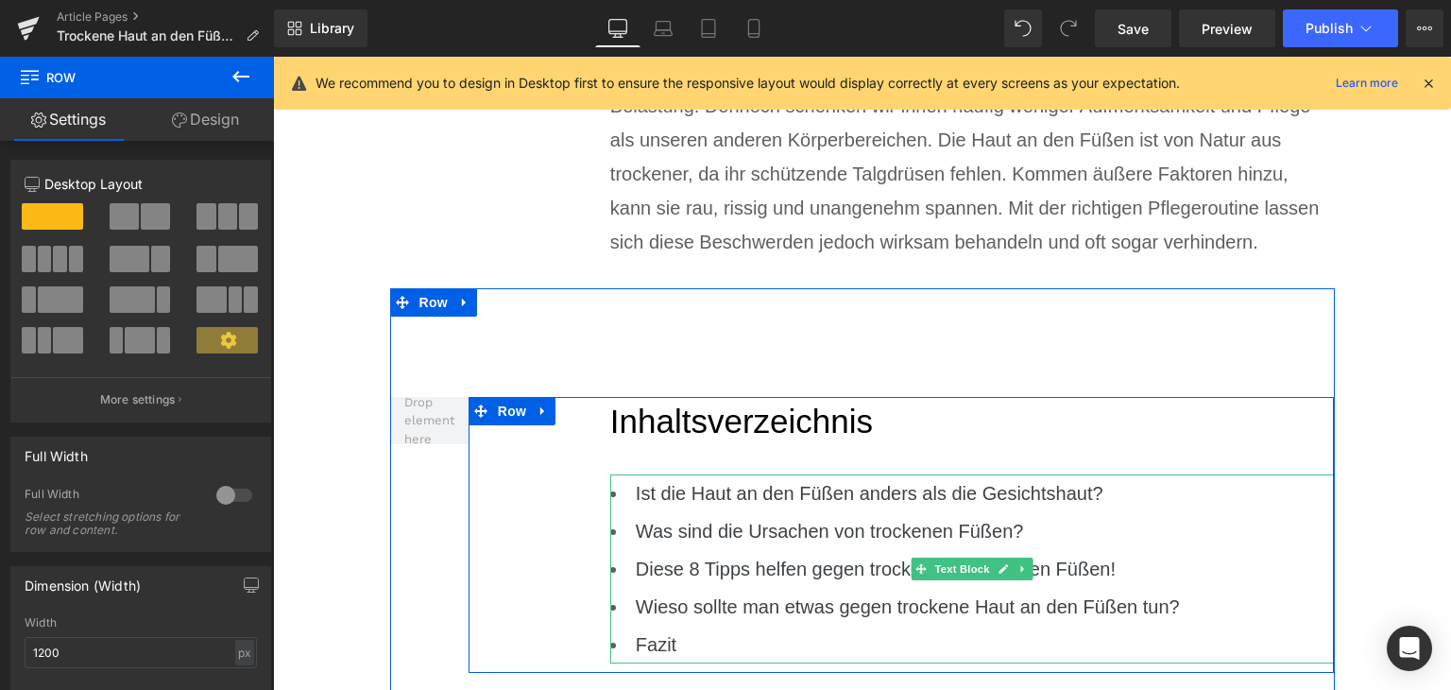
scroll to position [786, 0]
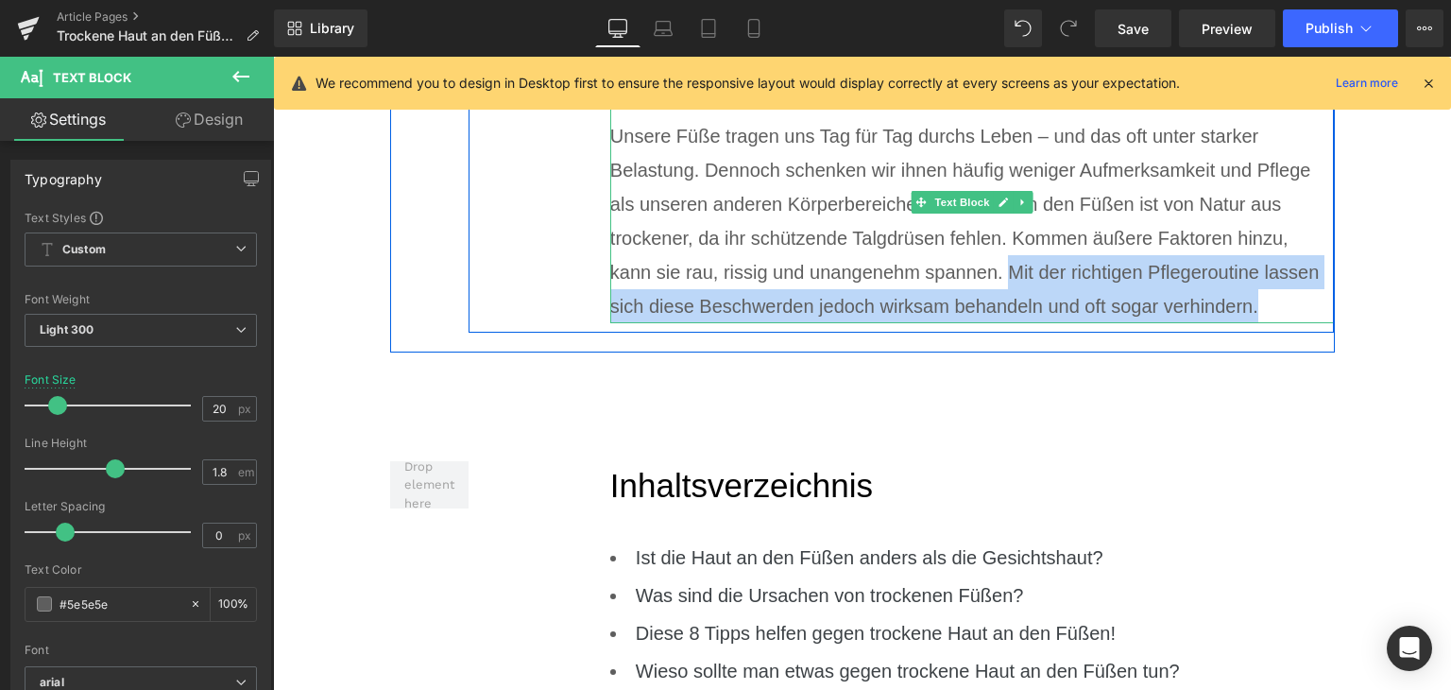
drag, startPoint x: 1002, startPoint y: 266, endPoint x: 1270, endPoint y: 298, distance: 270.3
click at [1270, 298] on p "Unsere Füße tragen uns Tag für Tag durchs Leben – und das oft unter starker Bel…" at bounding box center [972, 221] width 725 height 204
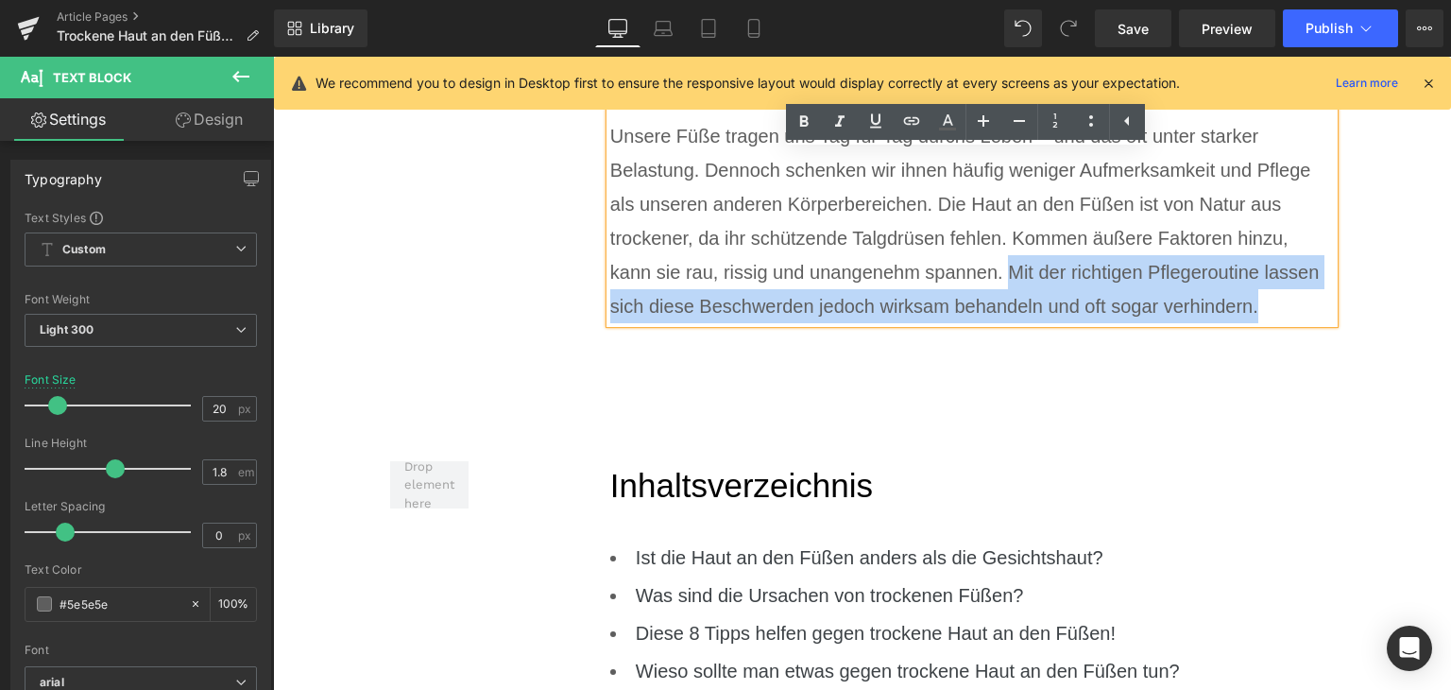
copy p "Mit der richtigen Pflegeroutine lassen sich diese Beschwerden jedoch wirksam be…"
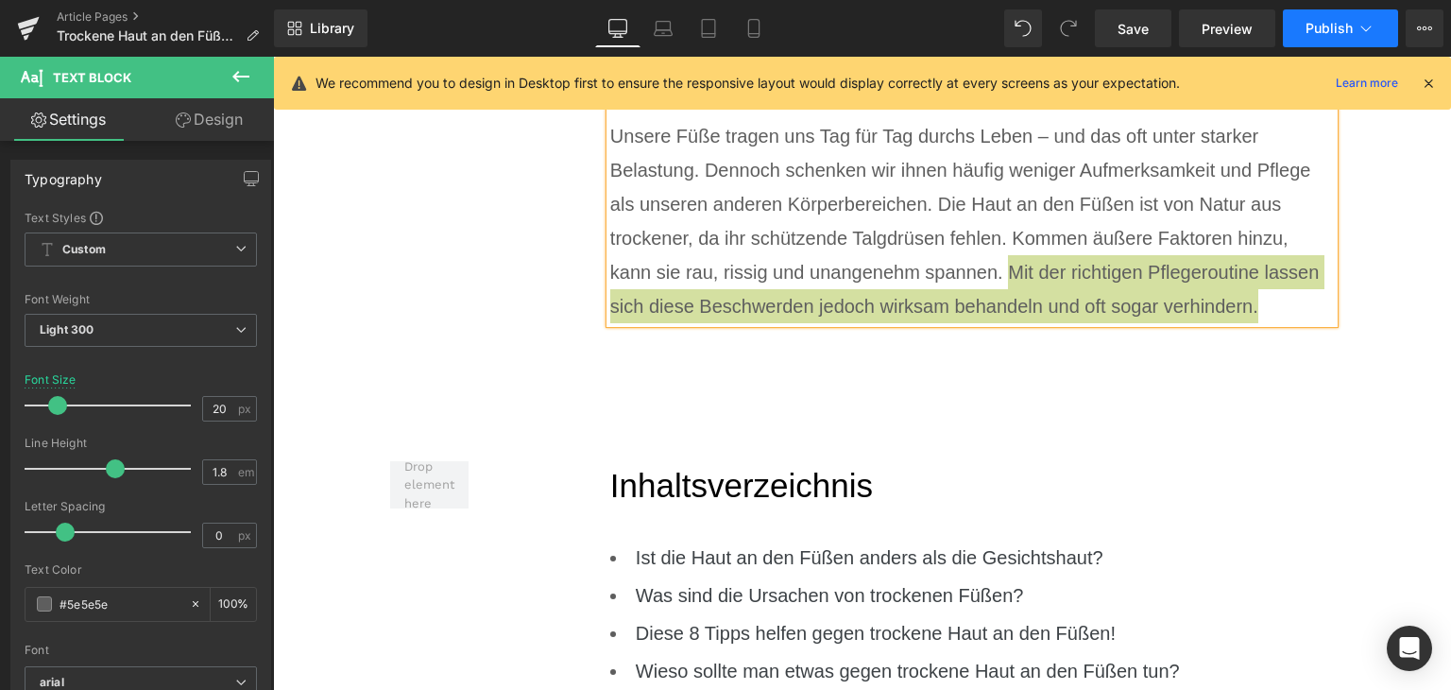
click at [1330, 21] on span "Publish" at bounding box center [1329, 28] width 47 height 15
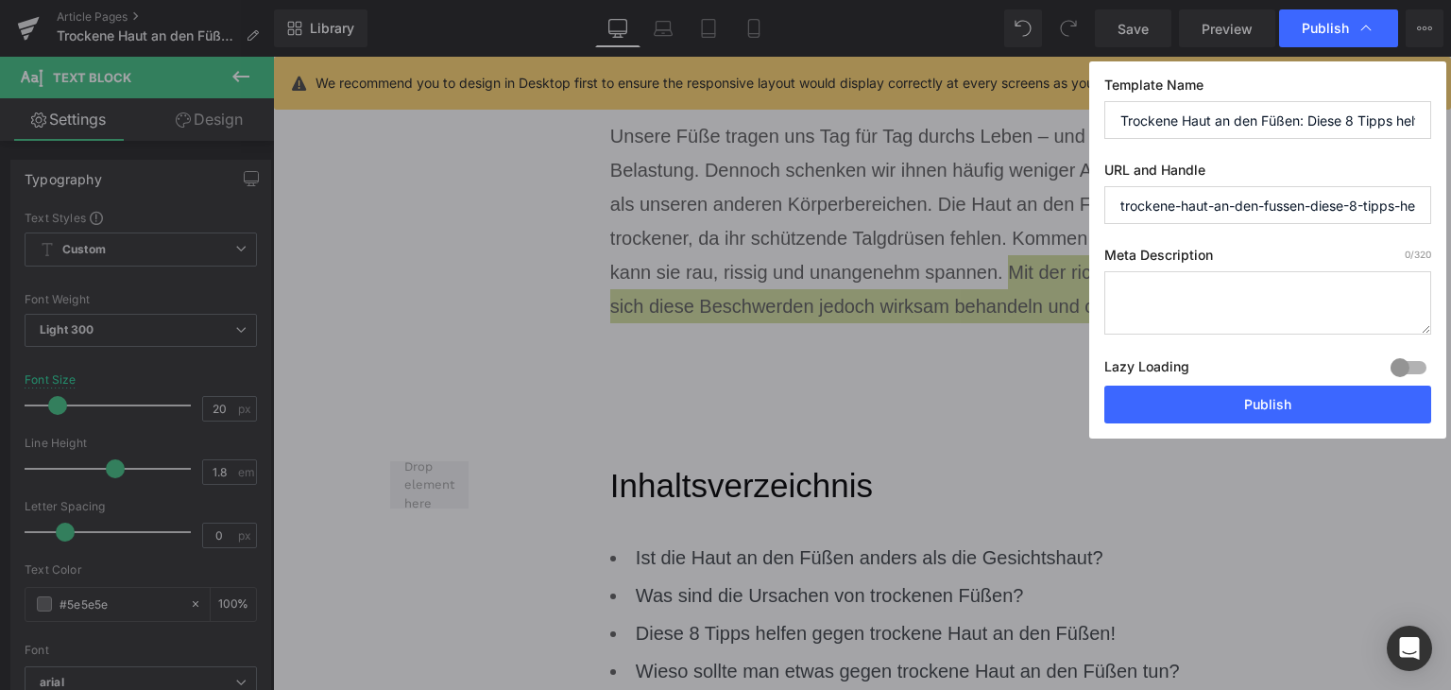
click at [1191, 295] on textarea at bounding box center [1268, 302] width 327 height 63
paste textarea "Mit der richtigen Pflegeroutine lassen sich diese Beschwerden jedoch wirksam be…"
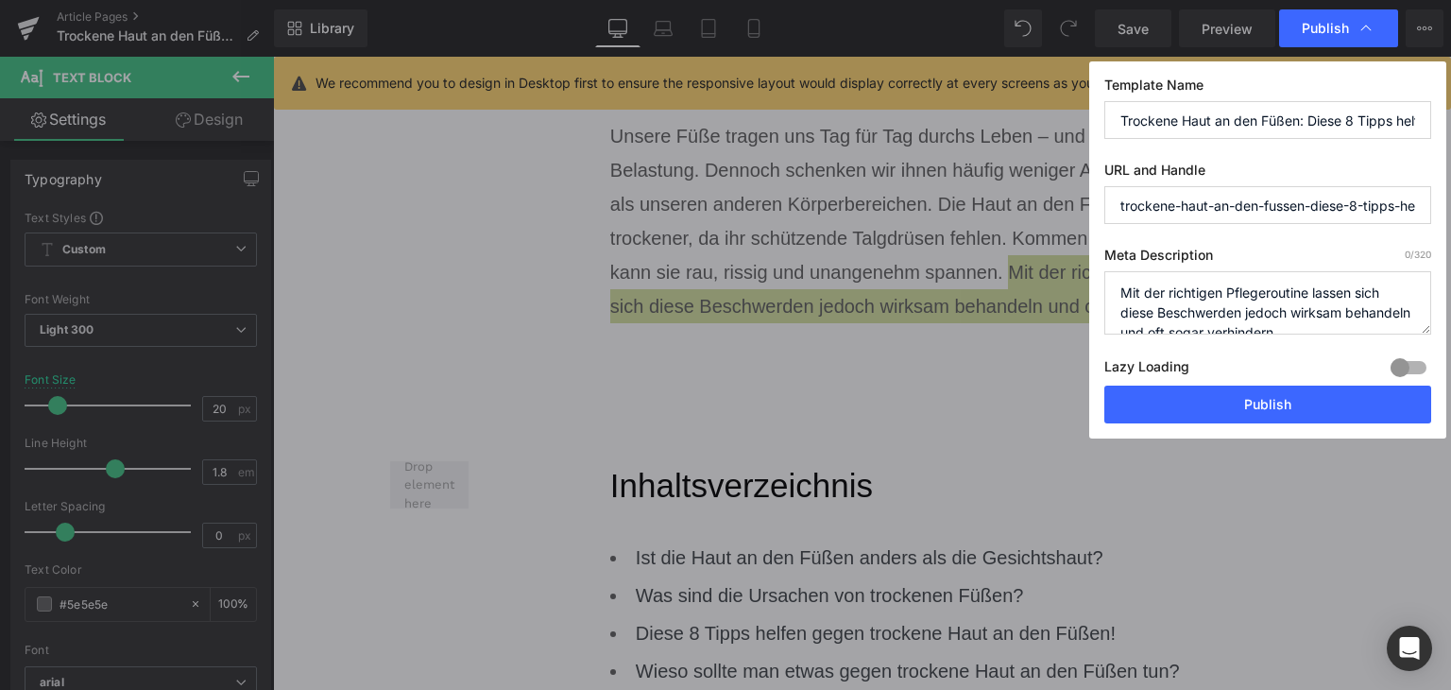
scroll to position [6, 0]
drag, startPoint x: 1314, startPoint y: 284, endPoint x: 1289, endPoint y: 307, distance: 34.1
click at [1289, 307] on textarea "Mit der richtigen Pflegeroutine lassen sich diese Beschwerden jedoch wirksam be…" at bounding box center [1268, 302] width 327 height 63
type textarea "Mit der richtigen Pflegeroutine lässt sich trockene Haut an den Füßen wirksam b…"
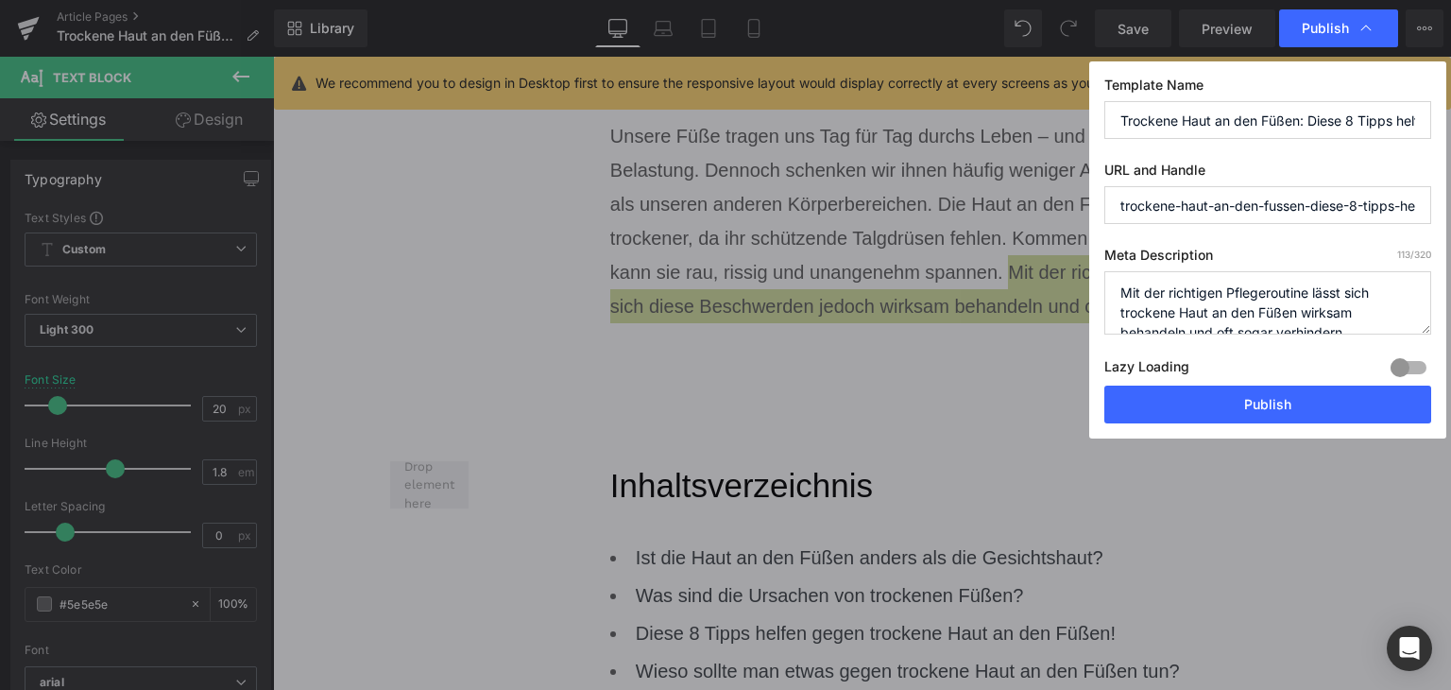
click at [1278, 209] on input "trockene-haut-an-den-fussen-diese-8-tipps-helfen-sofort" at bounding box center [1268, 205] width 327 height 38
drag, startPoint x: 1315, startPoint y: 208, endPoint x: 1451, endPoint y: 203, distance: 135.2
click at [1451, 203] on div "Publish Template Name Trockene Haut an den Füßen: Diese 8 Tipps helfen sofort! …" at bounding box center [725, 345] width 1451 height 690
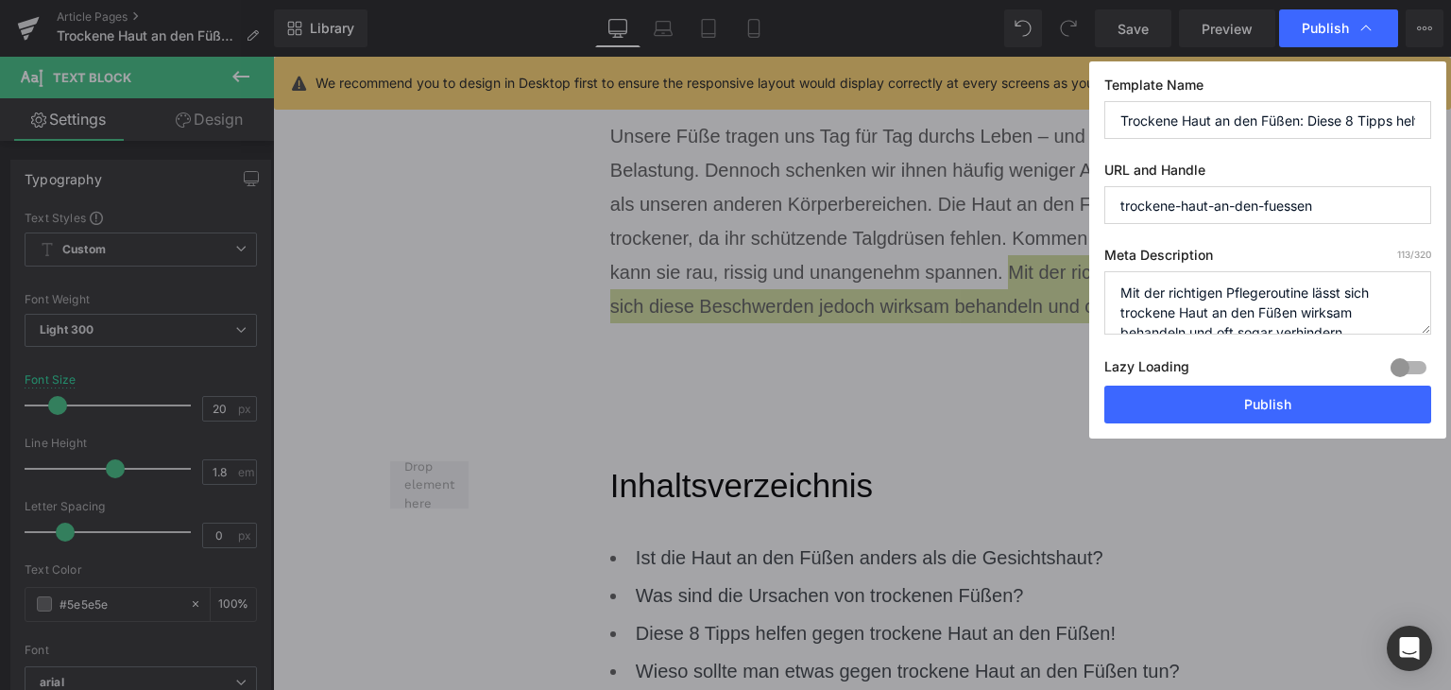
drag, startPoint x: 1212, startPoint y: 215, endPoint x: 1263, endPoint y: 211, distance: 51.2
click at [1263, 211] on input "trockene-haut-an-den-fuessen" at bounding box center [1268, 205] width 327 height 38
click at [1266, 211] on input "trockene-haut-fuessen" at bounding box center [1268, 205] width 327 height 38
type input "trockene-haut-fuesse"
click at [1287, 402] on button "Publish" at bounding box center [1268, 405] width 327 height 38
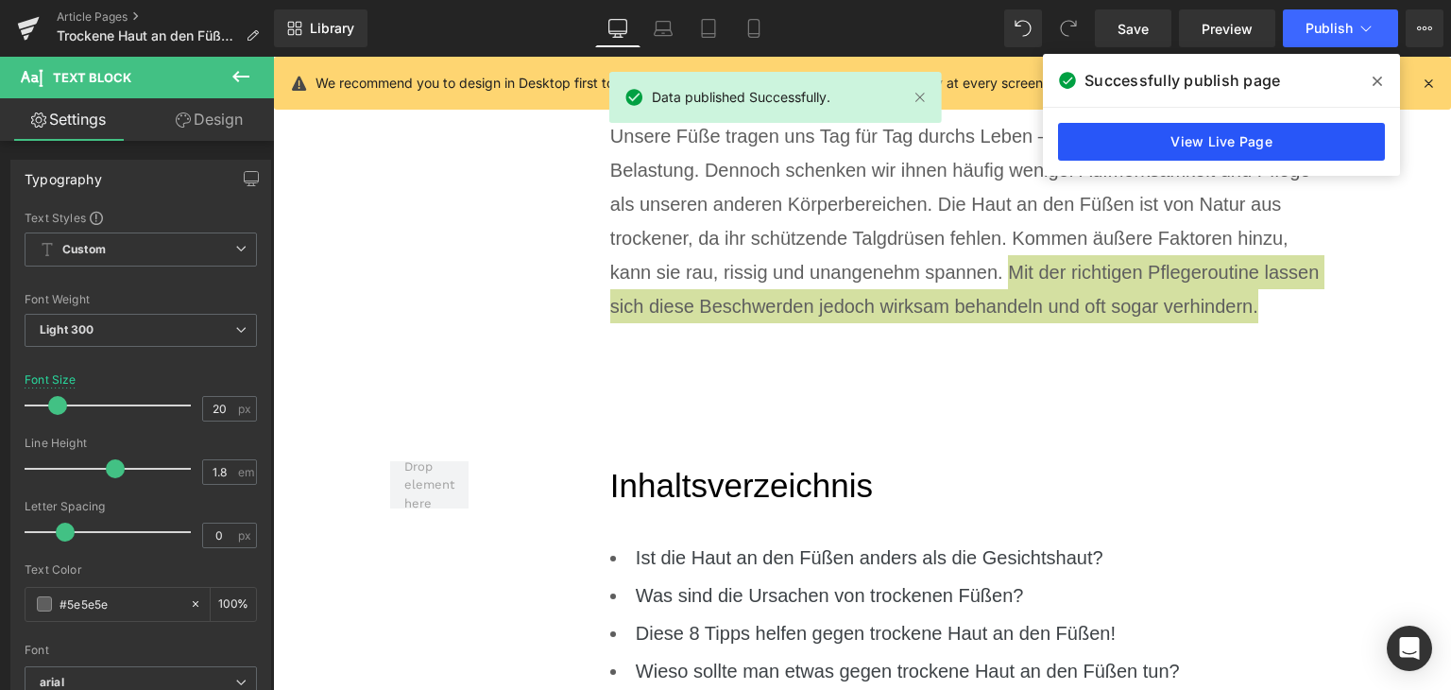
click at [1302, 134] on link "View Live Page" at bounding box center [1221, 142] width 327 height 38
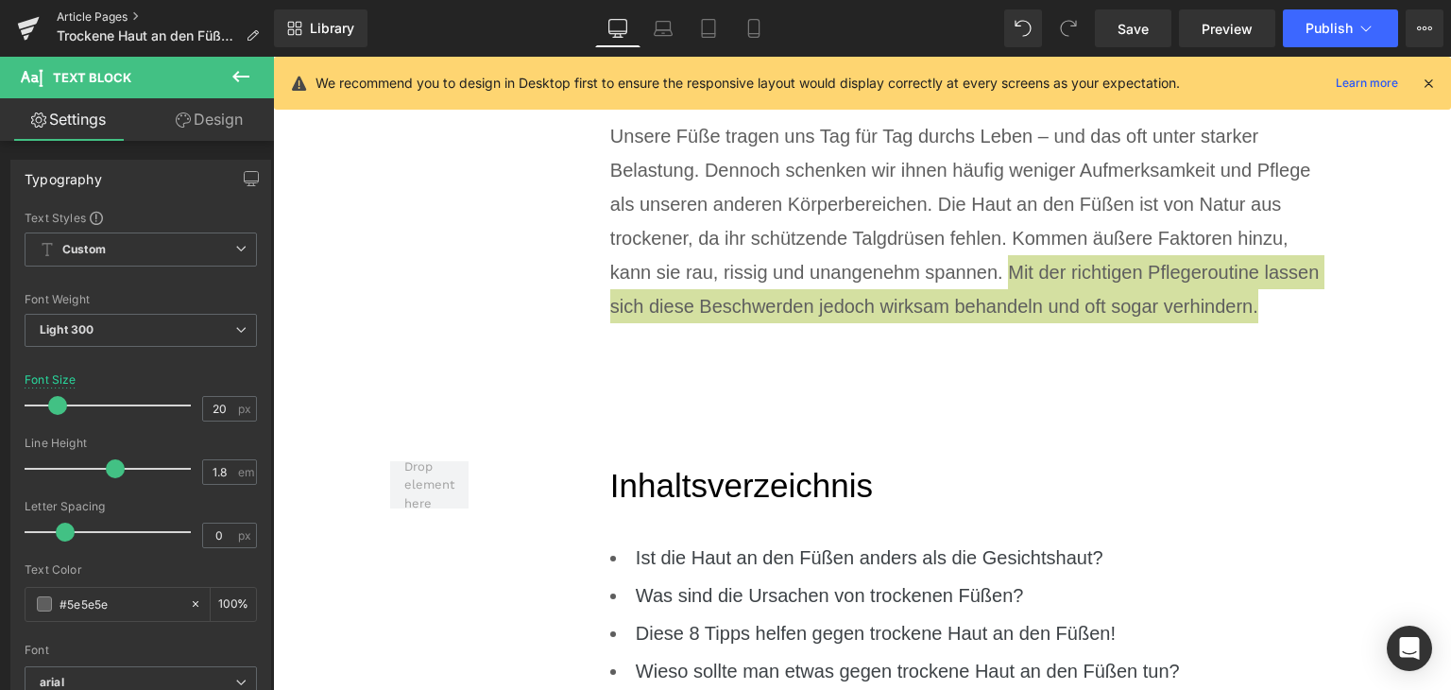
click at [144, 16] on link "Article Pages" at bounding box center [165, 16] width 217 height 15
